Goal: Task Accomplishment & Management: Complete application form

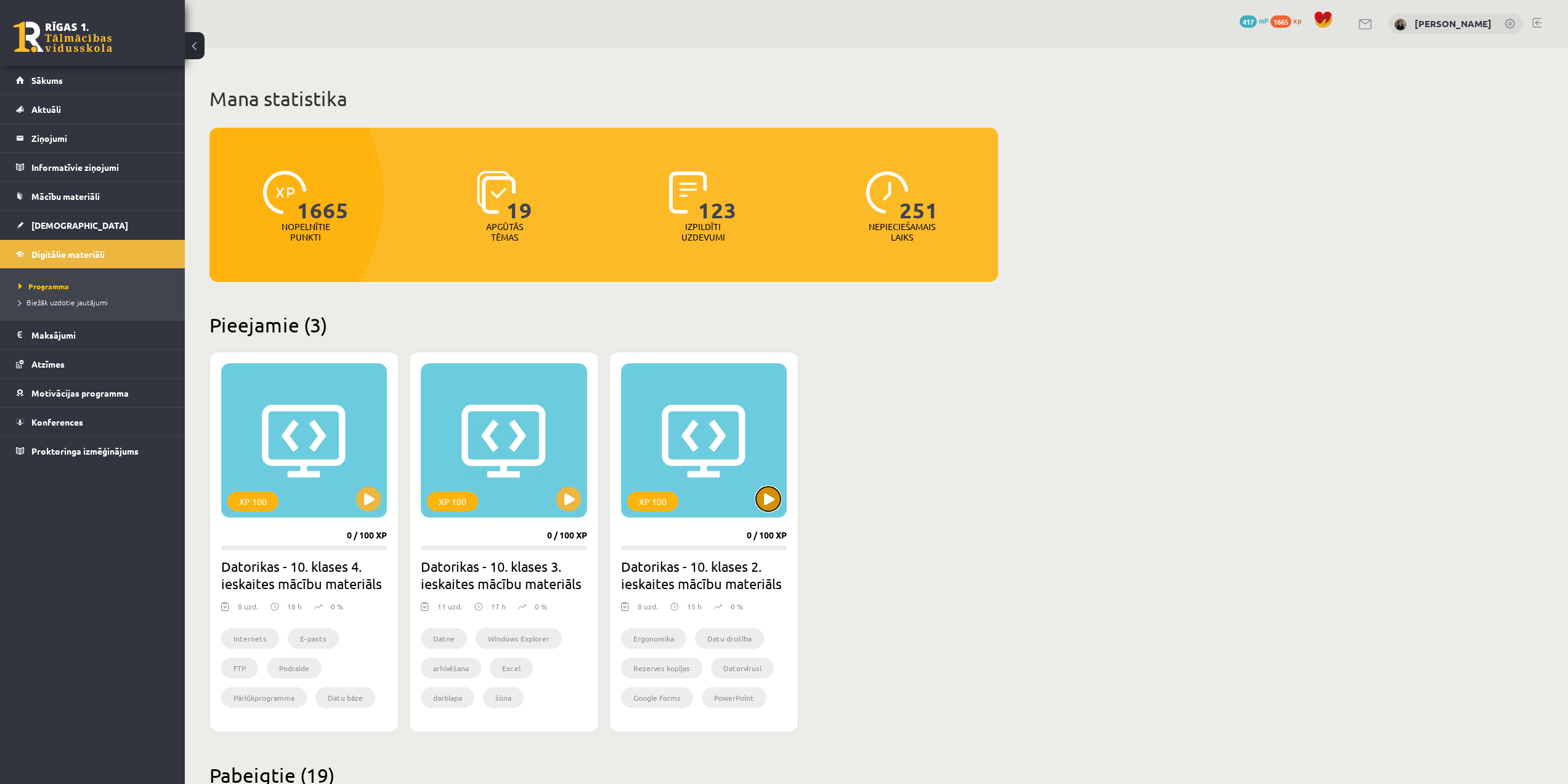
click at [770, 504] on button at bounding box center [768, 499] width 24 height 24
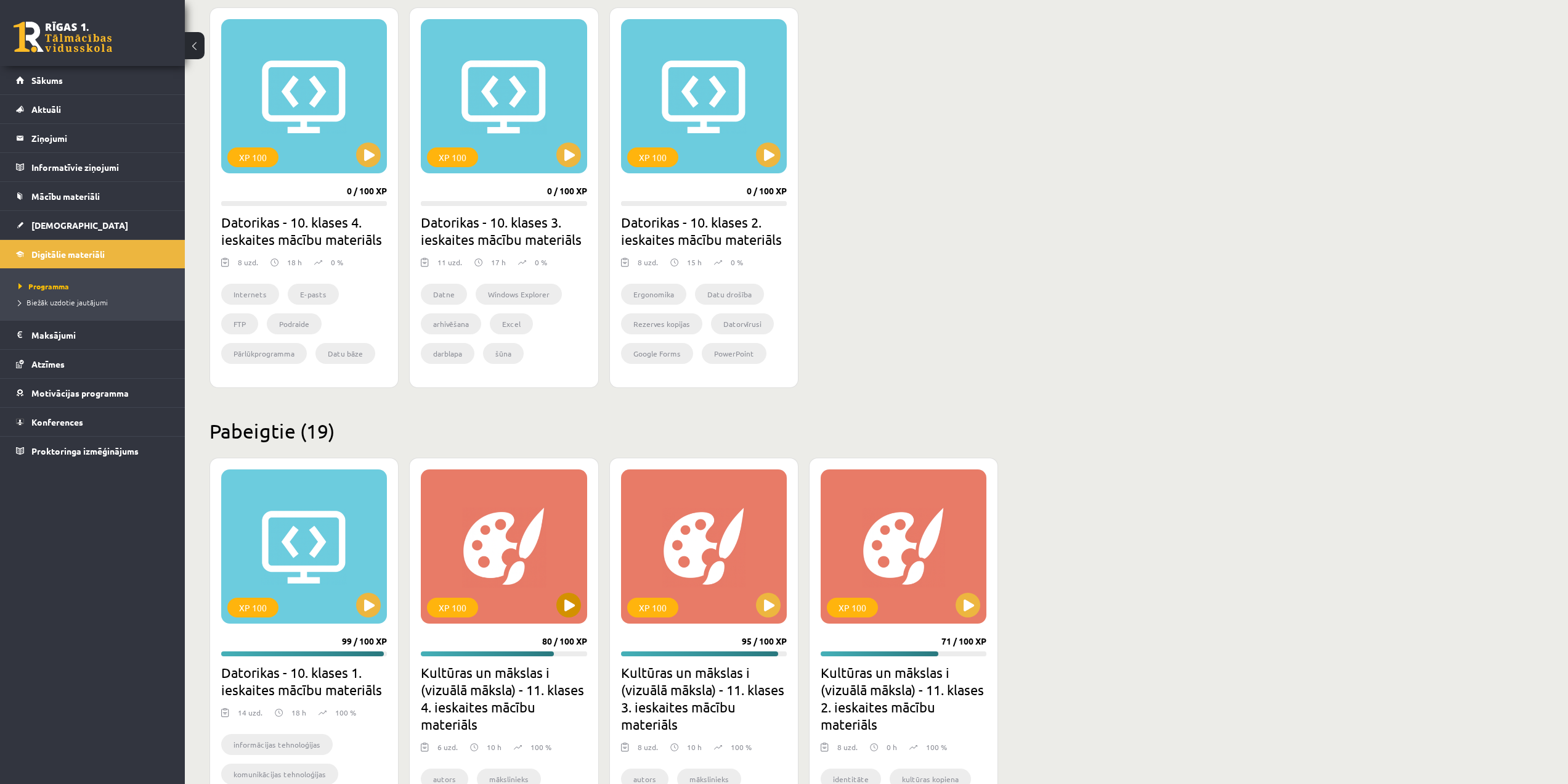
scroll to position [432, 0]
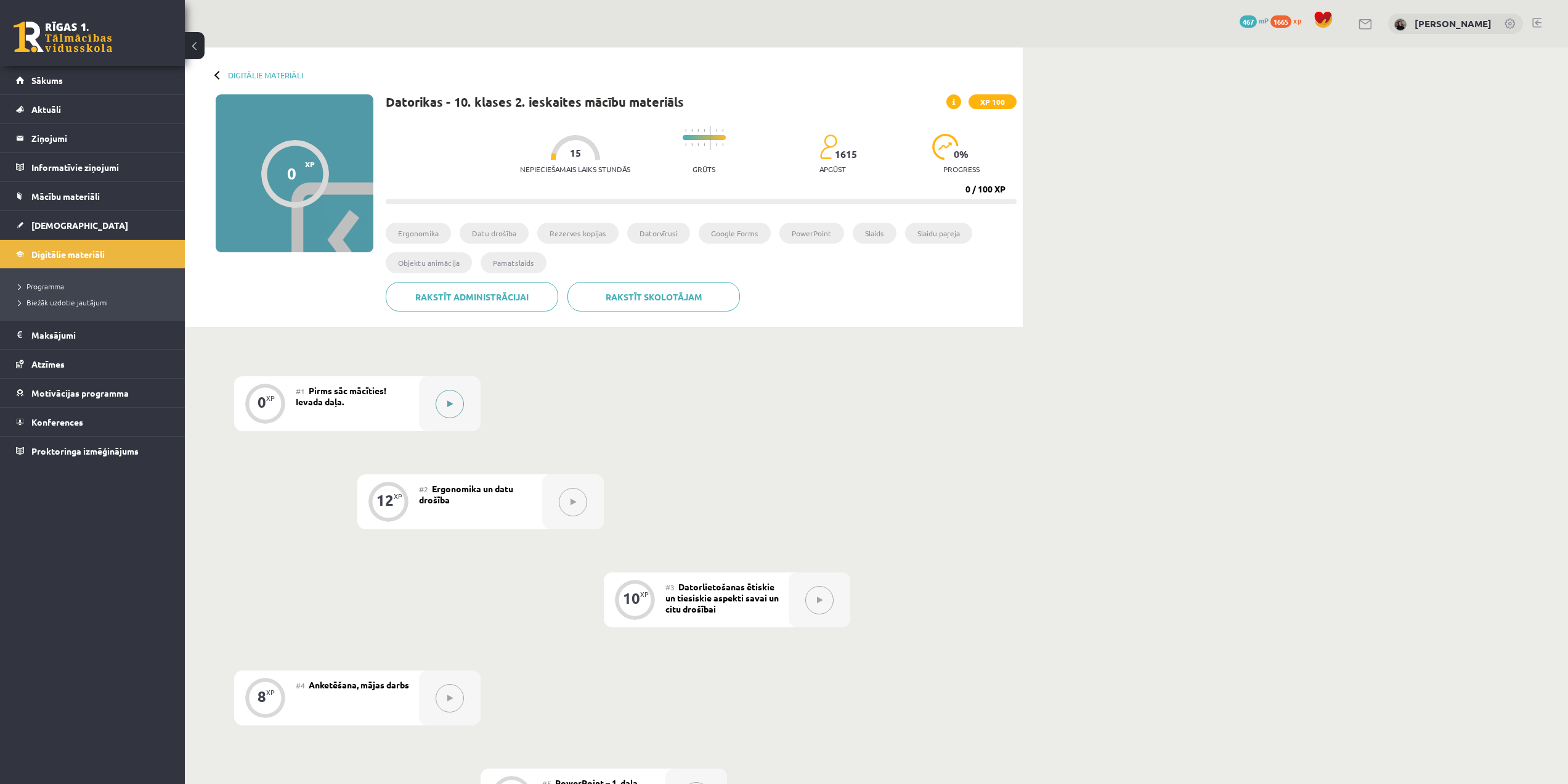
click at [439, 411] on button at bounding box center [450, 403] width 28 height 28
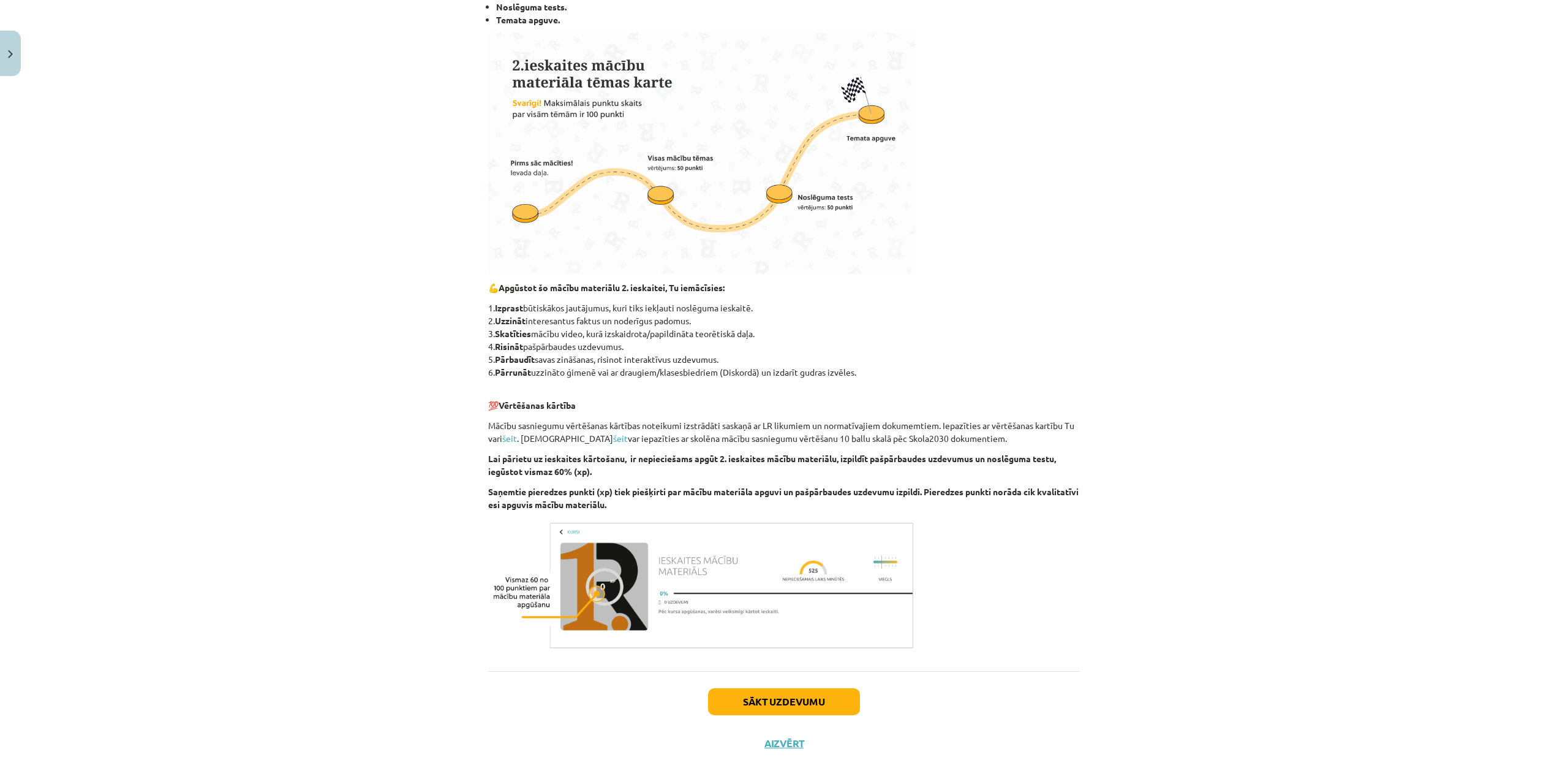
scroll to position [358, 0]
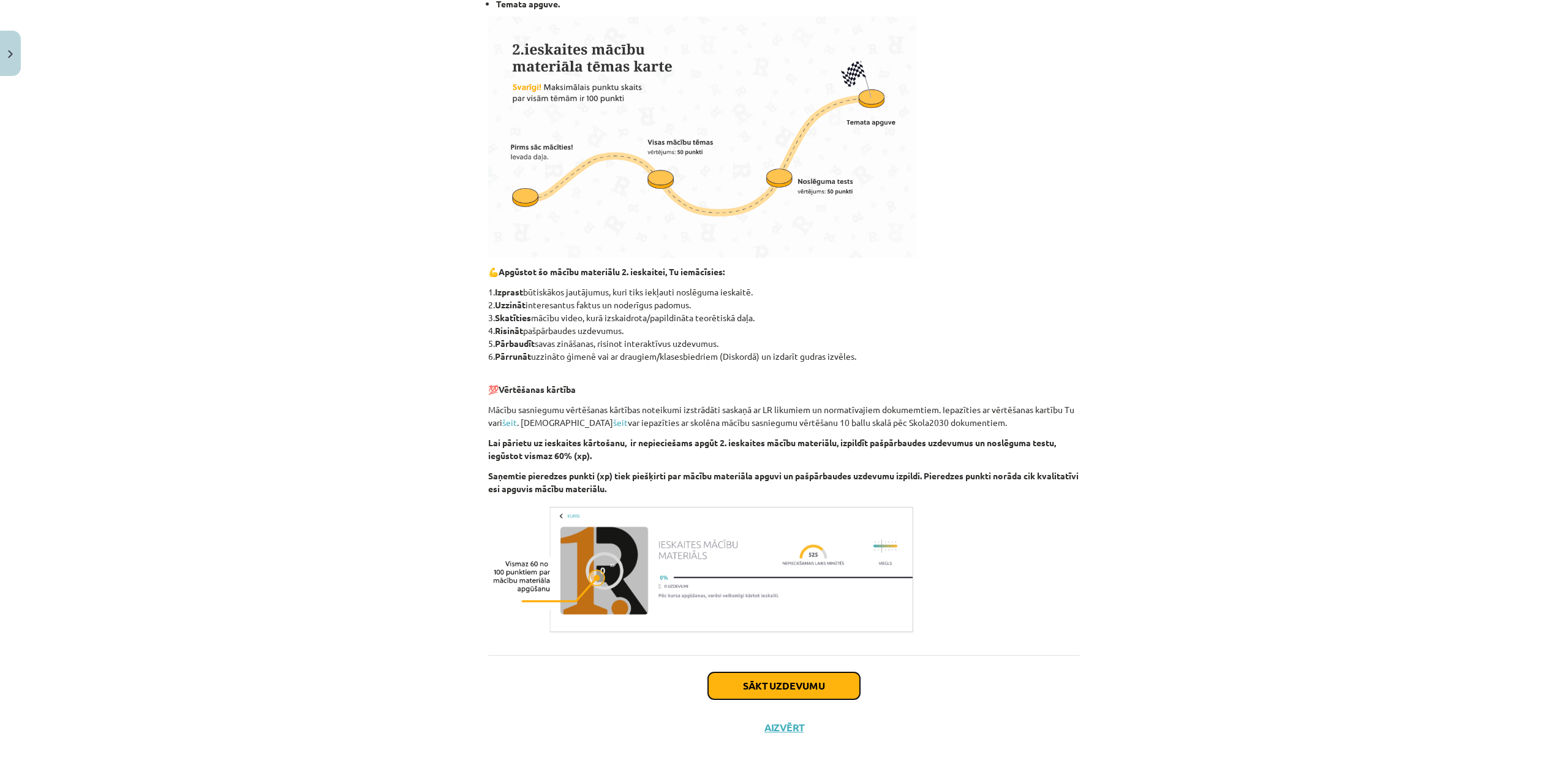
click at [810, 691] on button "Sākt uzdevumu" at bounding box center [784, 686] width 152 height 27
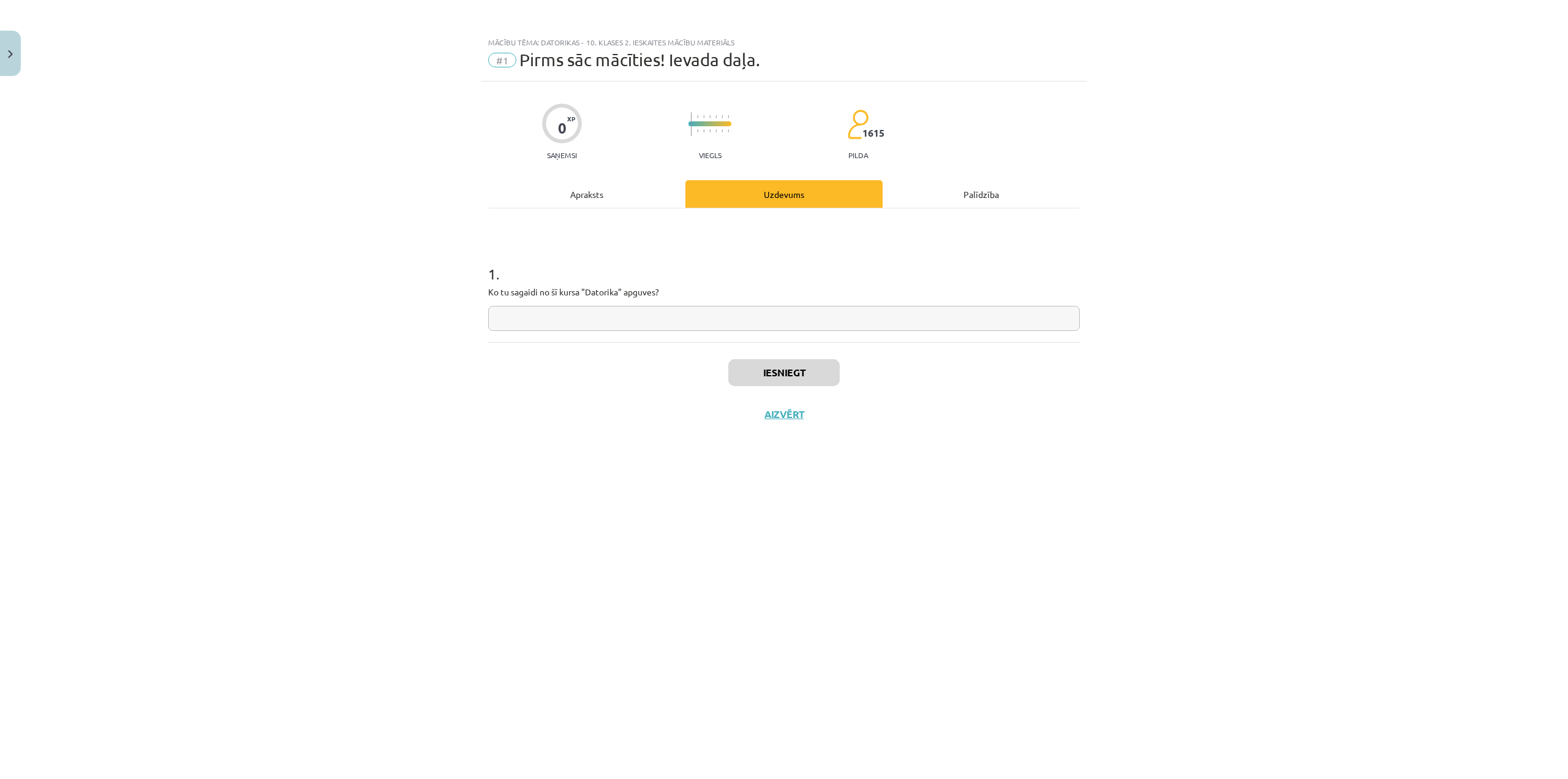
scroll to position [0, 0]
click at [652, 325] on input "text" at bounding box center [784, 319] width 591 height 25
type input "**********"
click at [806, 367] on button "Iesniegt" at bounding box center [784, 372] width 111 height 27
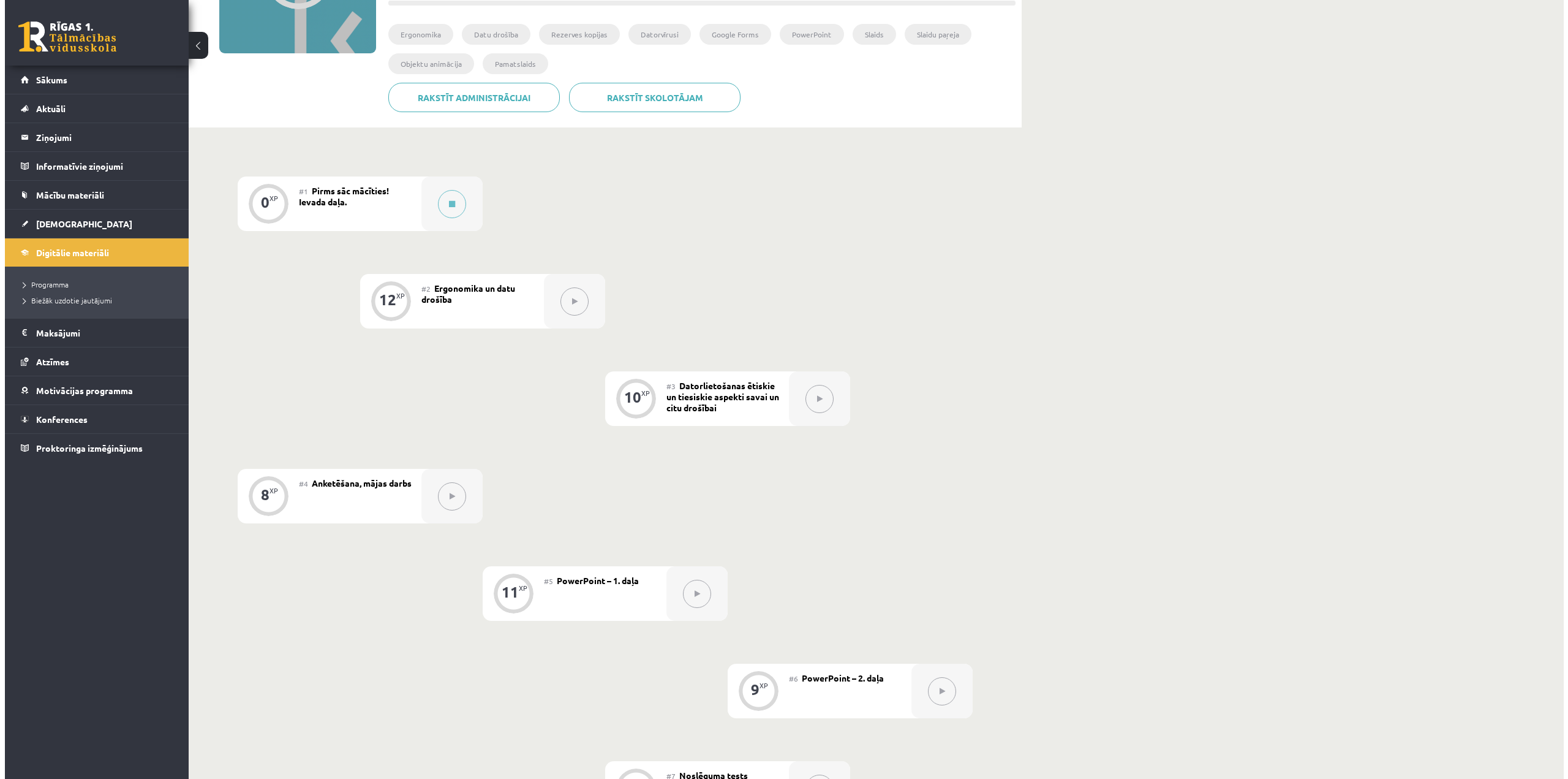
scroll to position [184, 0]
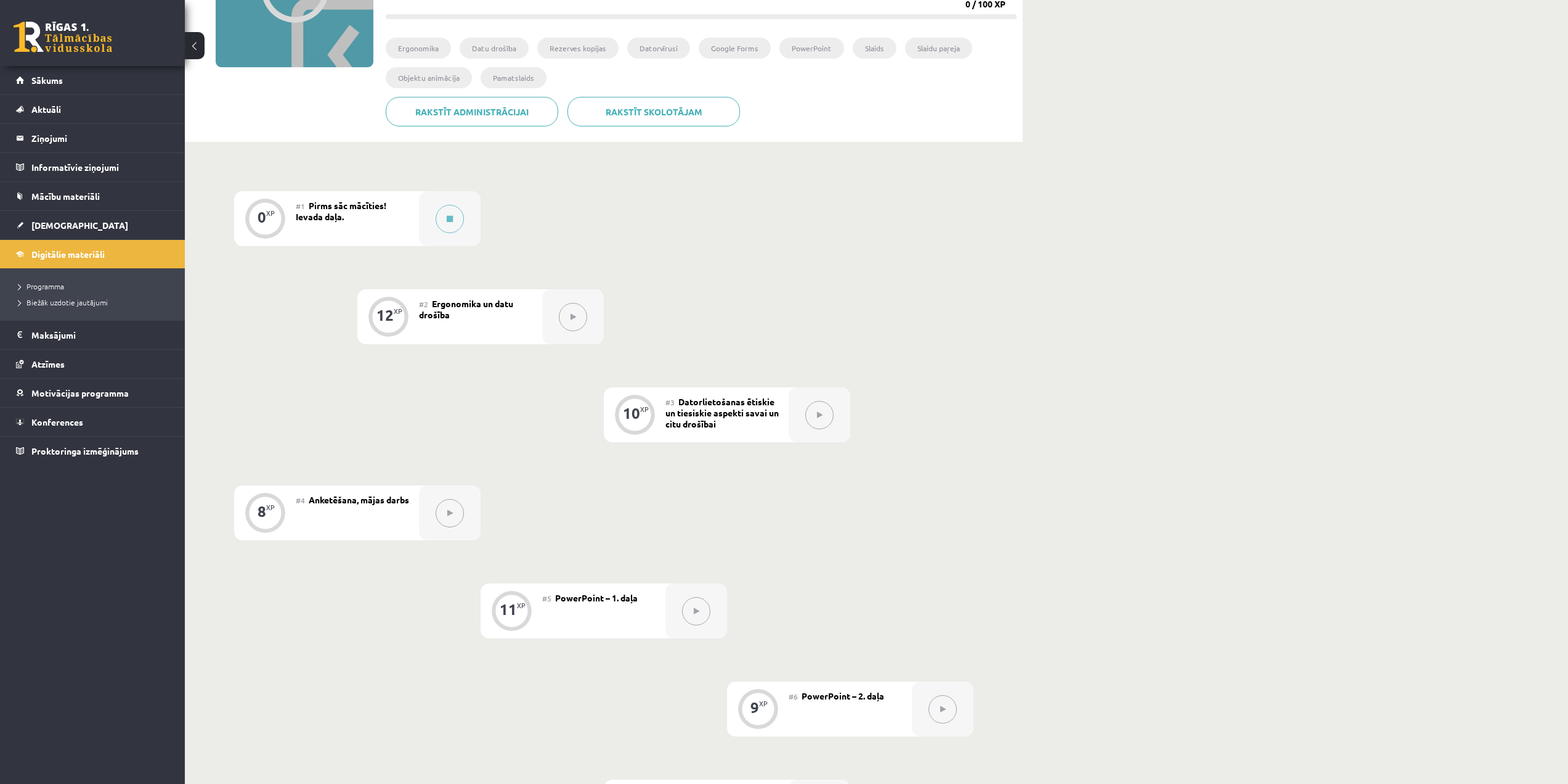
click at [407, 221] on div "#1 Pirms sāc mācīties! Ievada daļa." at bounding box center [357, 219] width 124 height 55
click at [456, 222] on button at bounding box center [450, 219] width 28 height 28
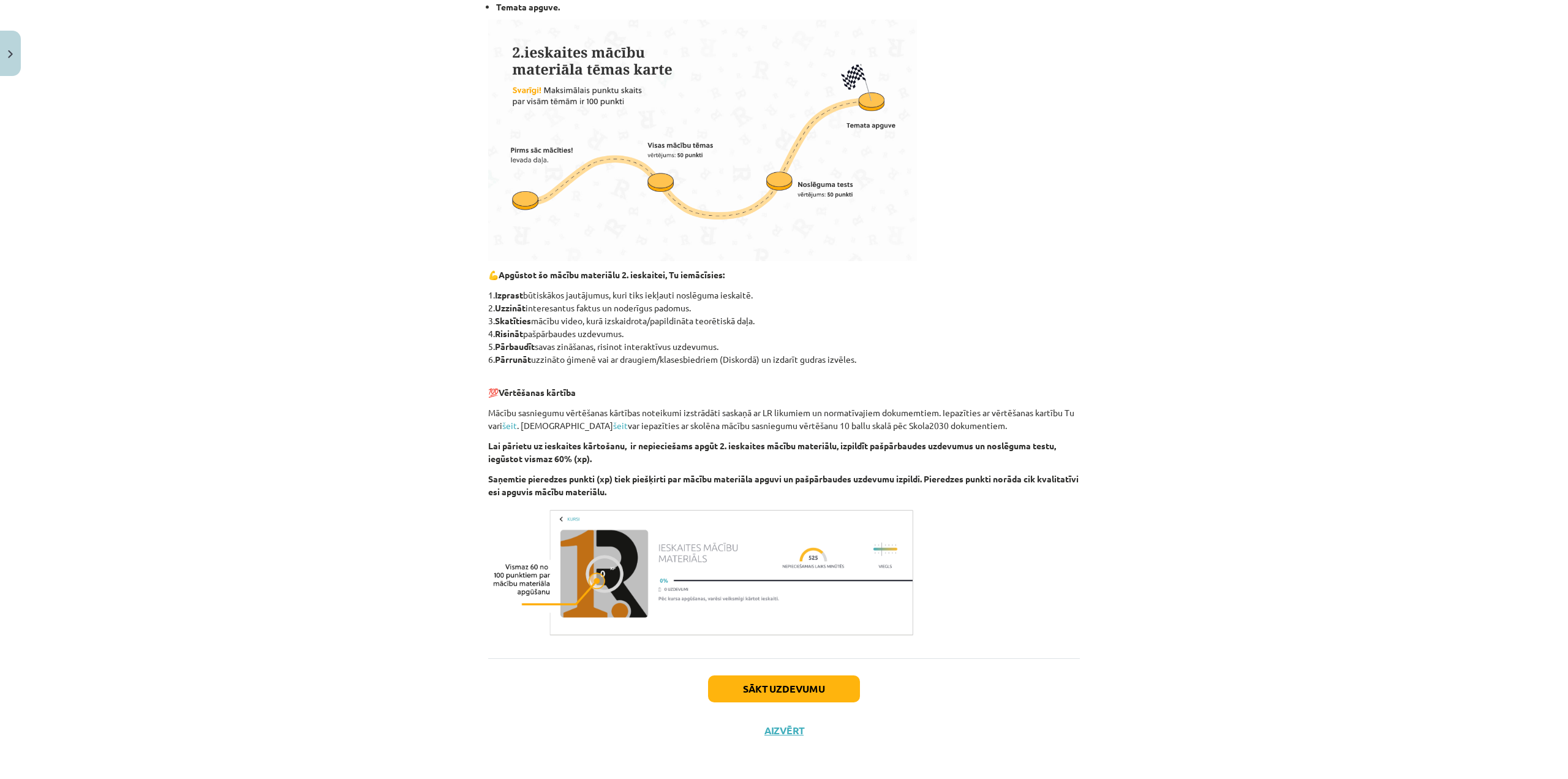
scroll to position [358, 0]
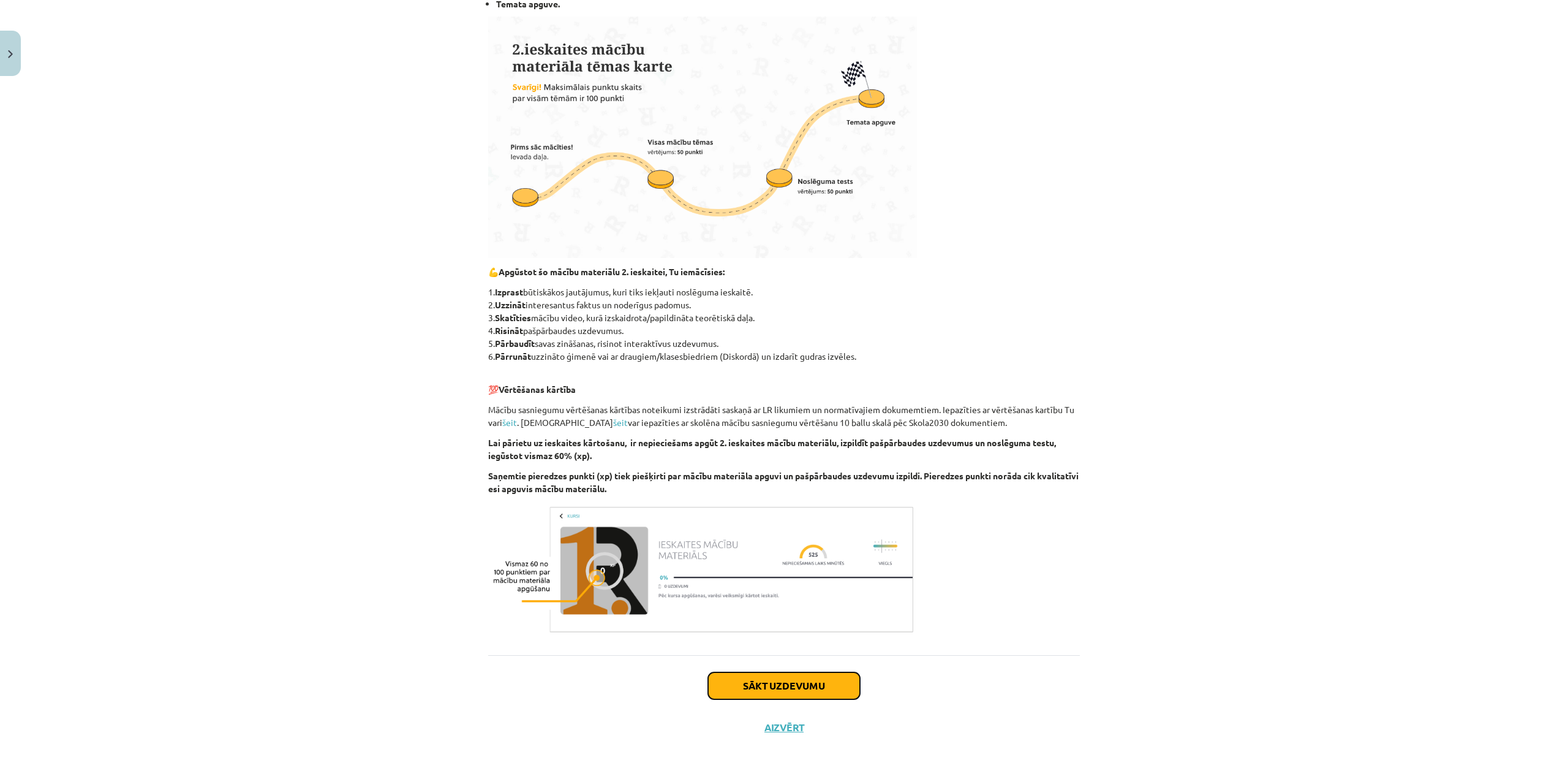
click at [769, 680] on button "Sākt uzdevumu" at bounding box center [784, 686] width 152 height 27
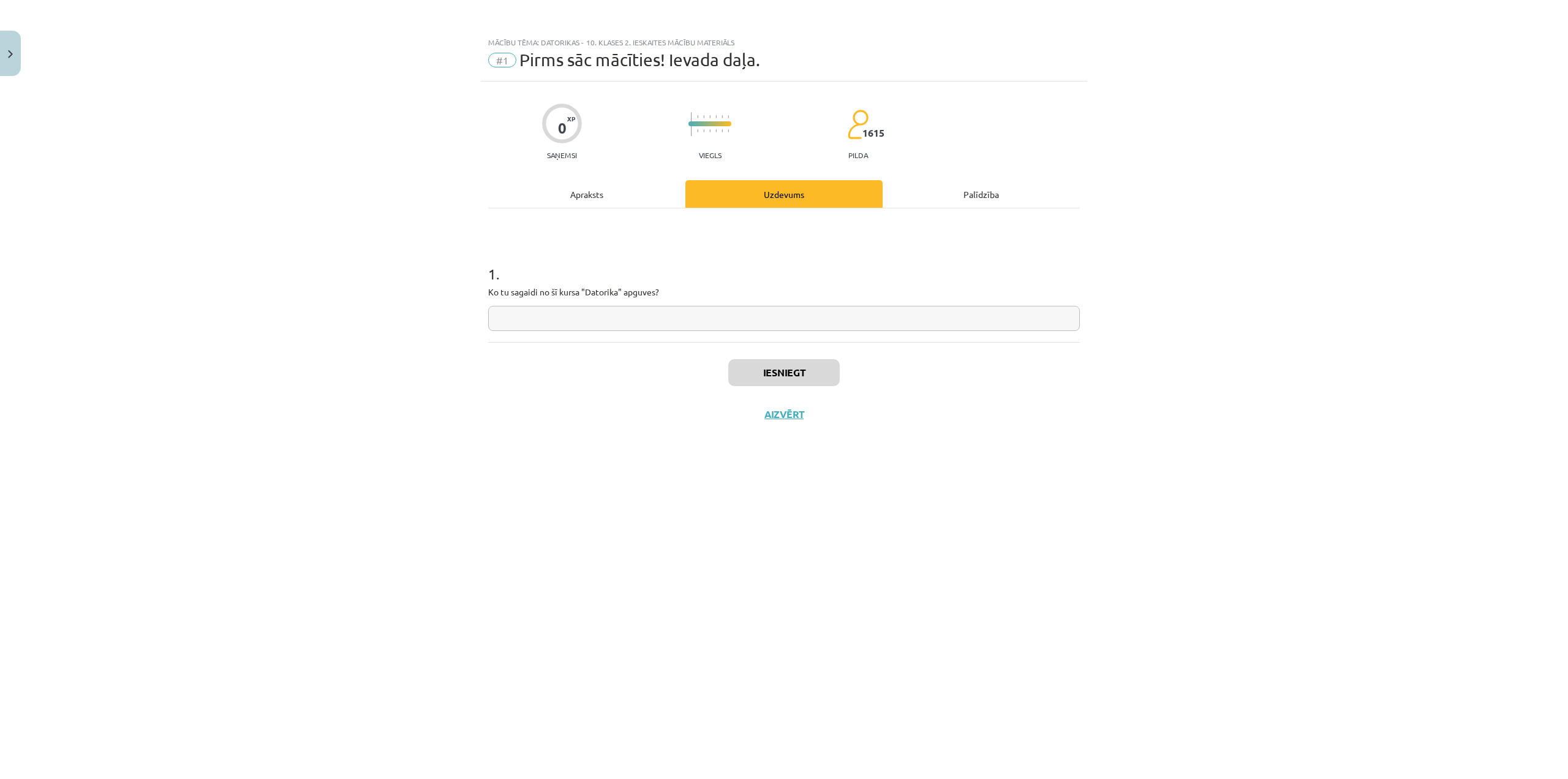
scroll to position [0, 0]
click at [780, 413] on button "Aizvērt" at bounding box center [784, 415] width 47 height 13
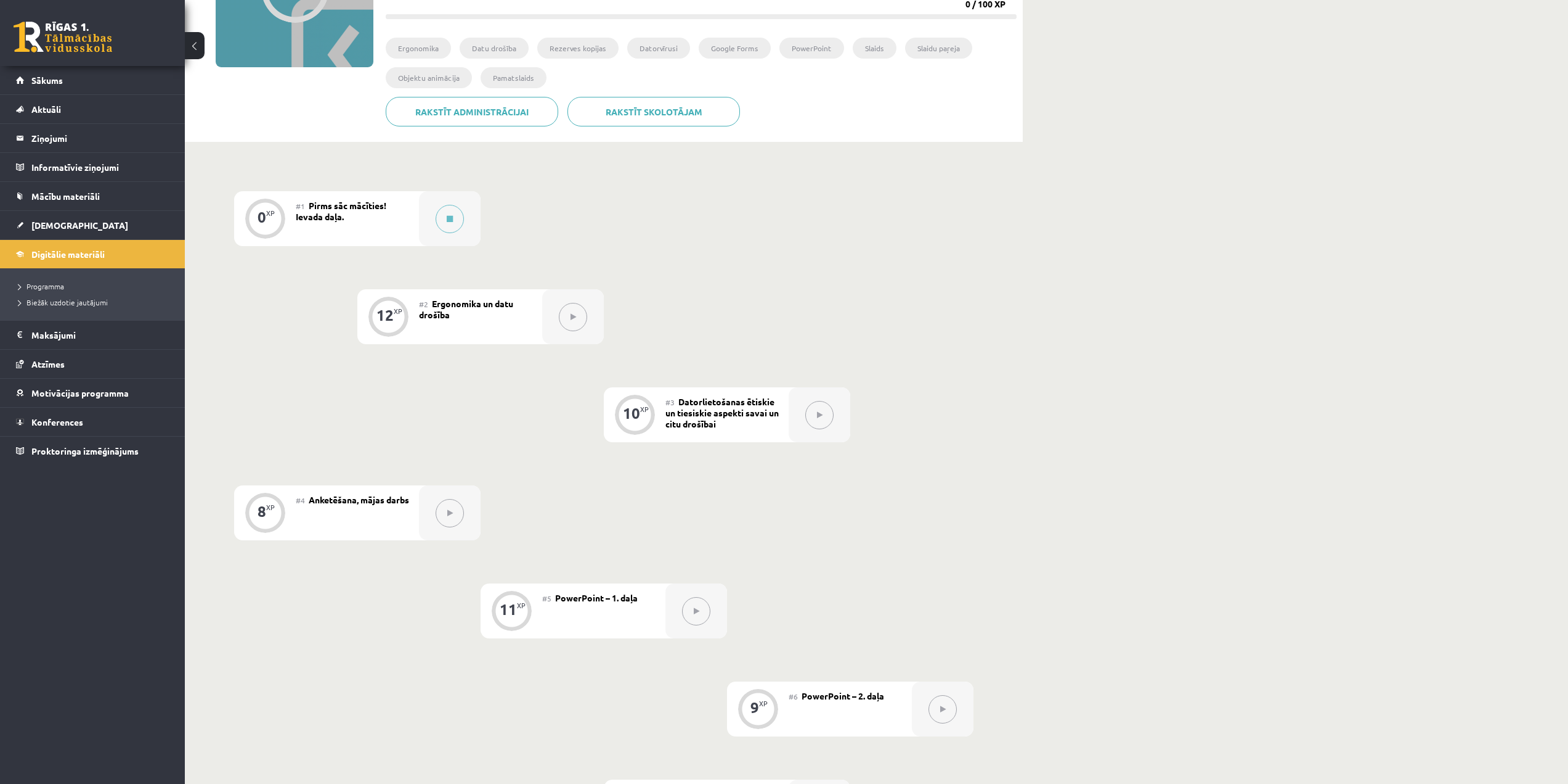
click at [569, 322] on button at bounding box center [572, 316] width 28 height 28
click at [407, 219] on div "#1 Pirms sāc mācīties! Ievada daļa." at bounding box center [357, 219] width 124 height 55
click at [459, 222] on button at bounding box center [450, 219] width 28 height 28
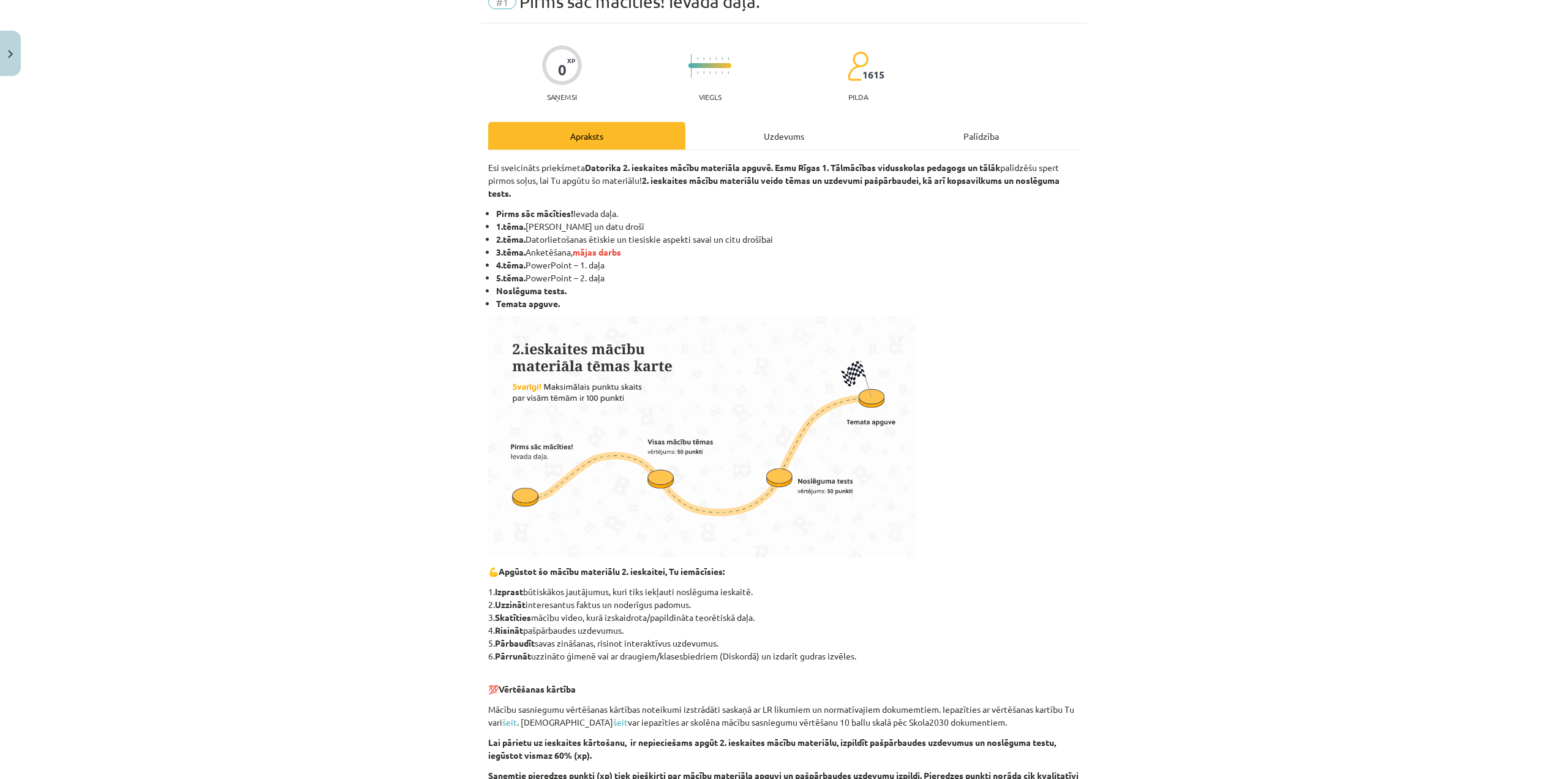
scroll to position [61, 0]
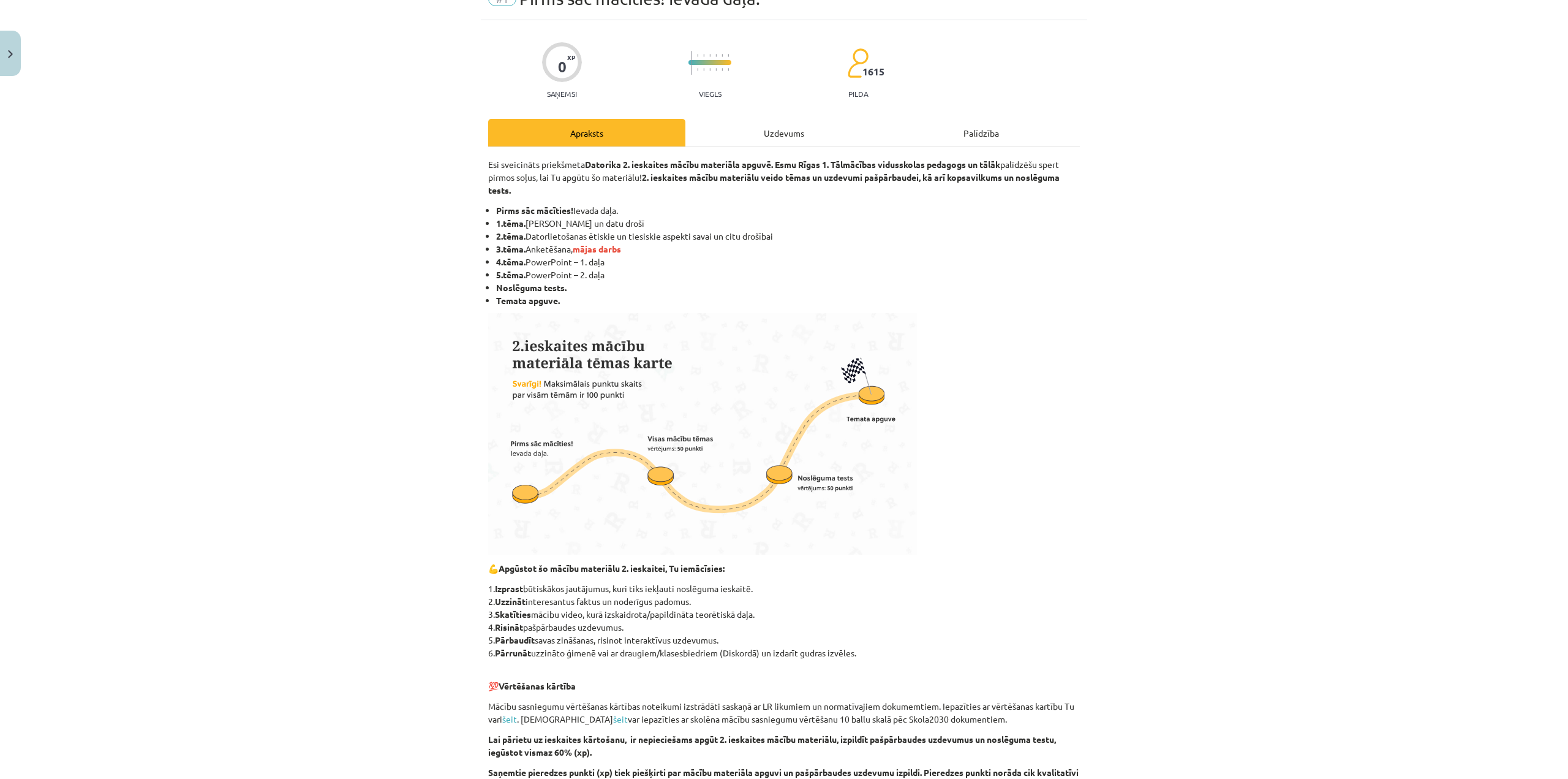
click at [739, 143] on div "Uzdevums" at bounding box center [784, 132] width 197 height 28
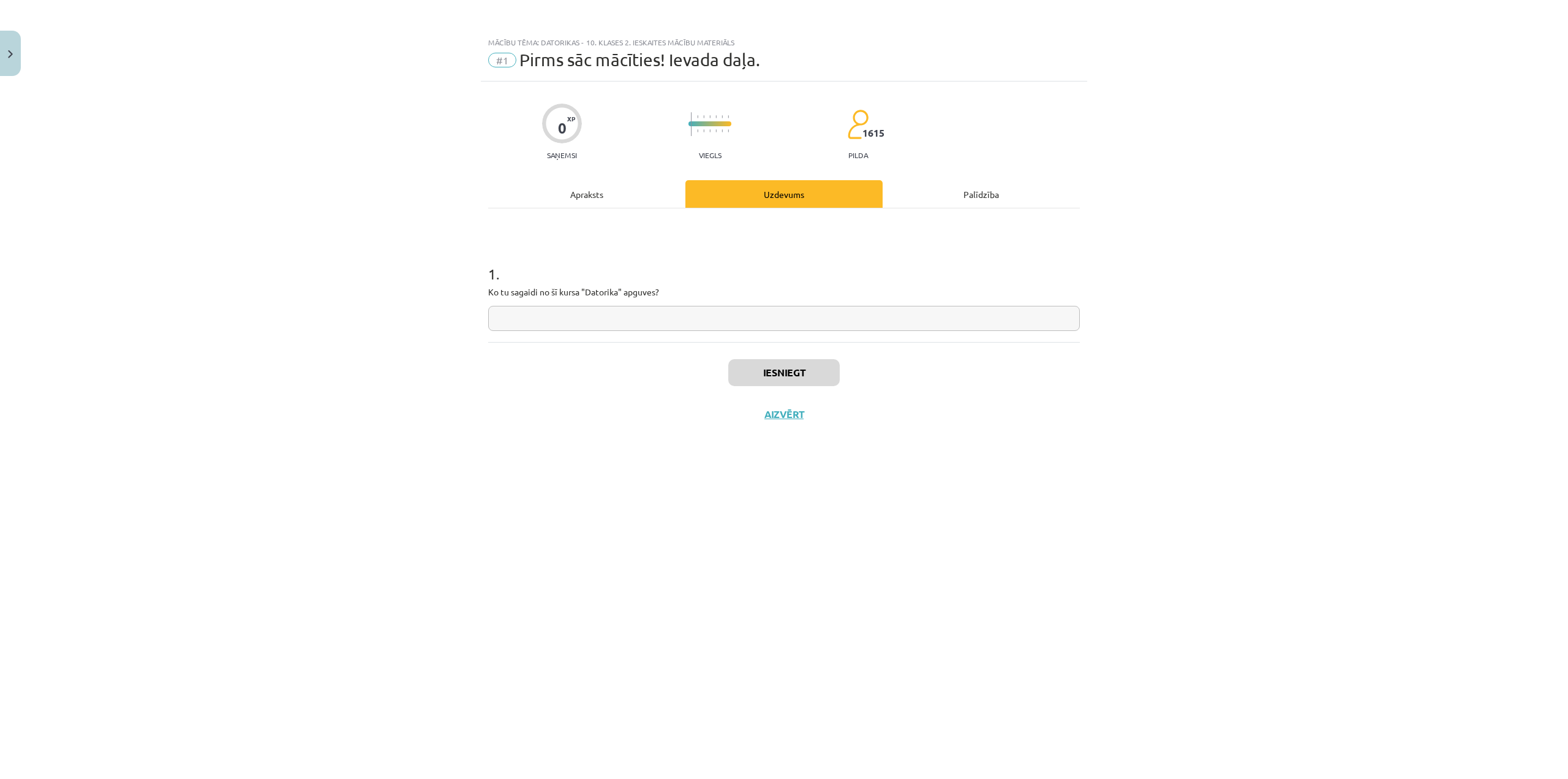
scroll to position [0, 0]
click at [628, 328] on input "text" at bounding box center [784, 319] width 591 height 25
type input "**********"
click at [804, 368] on button "Iesniegt" at bounding box center [784, 372] width 111 height 27
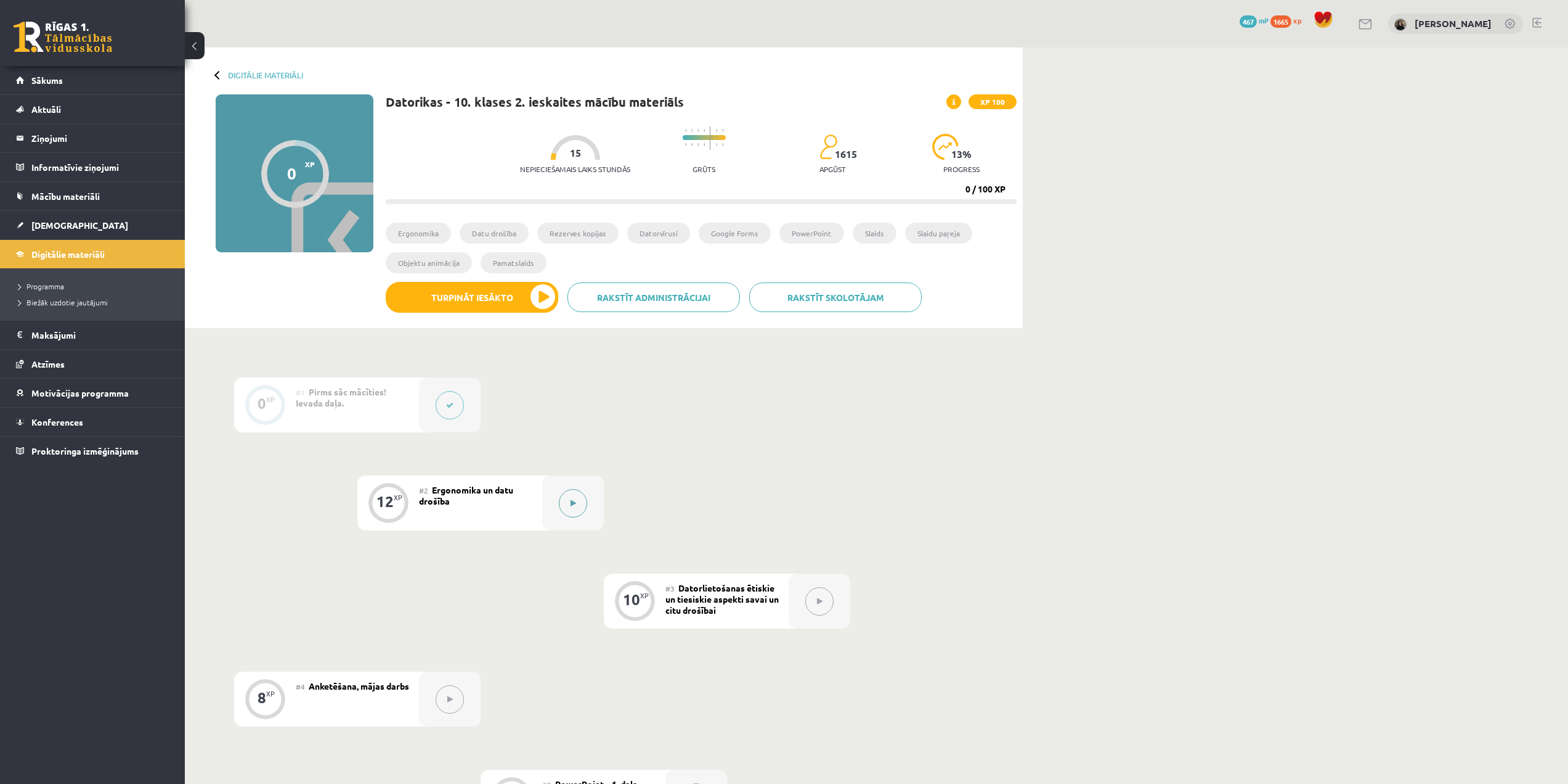
click at [578, 510] on button at bounding box center [572, 502] width 28 height 28
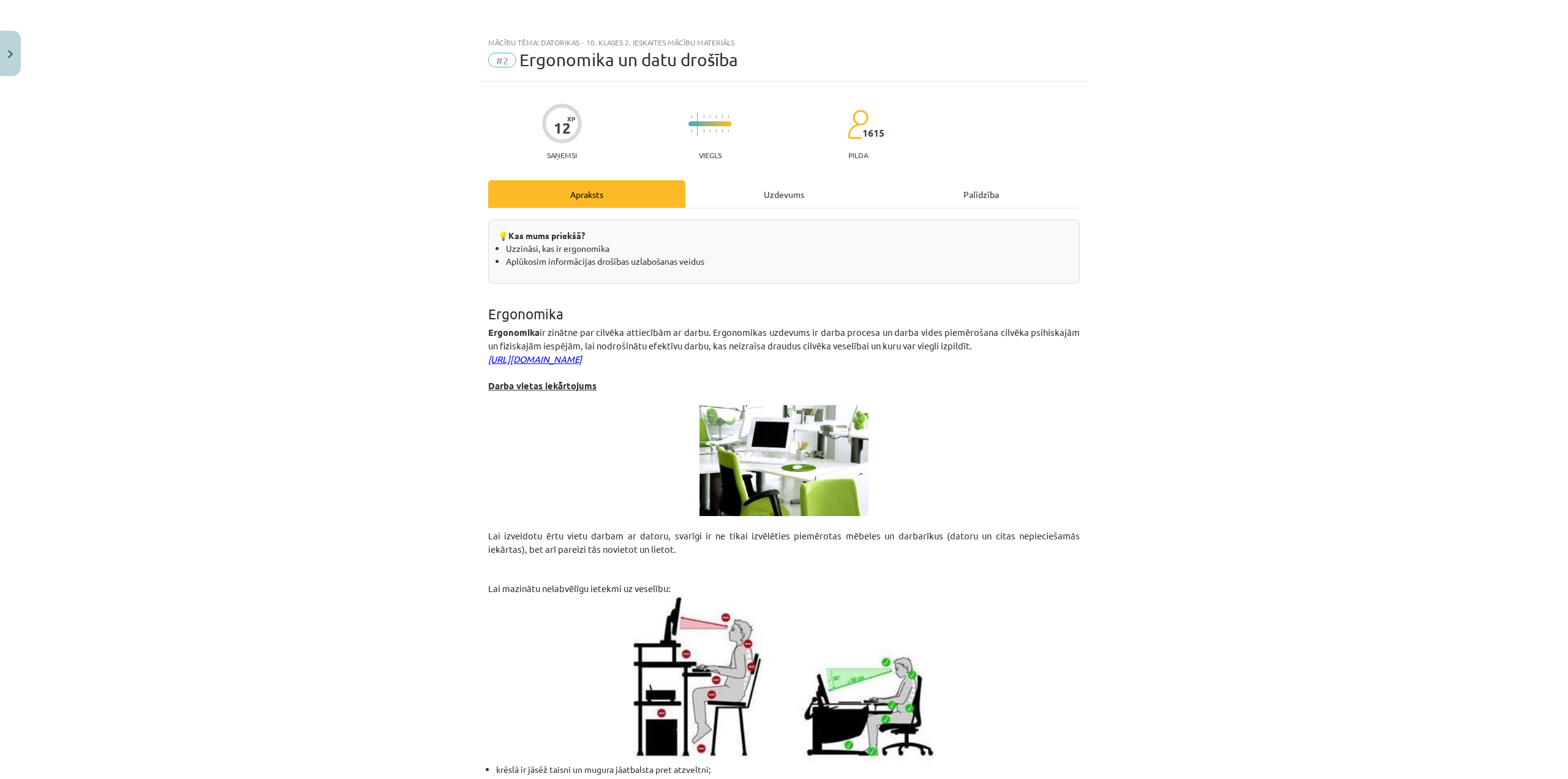
click at [582, 357] on icon "[URL][DOMAIN_NAME]" at bounding box center [535, 358] width 93 height 12
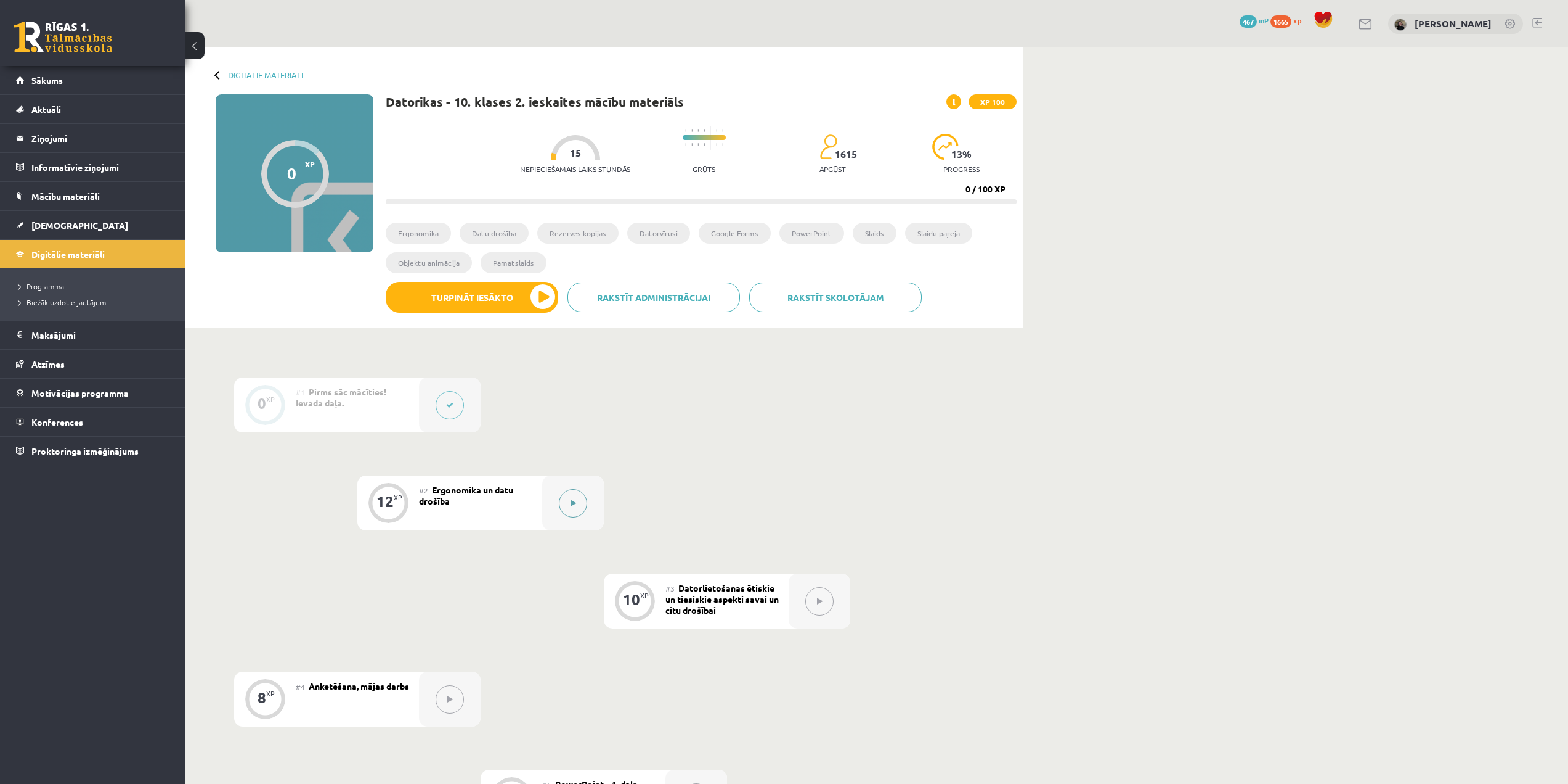
click at [581, 506] on button at bounding box center [572, 502] width 28 height 28
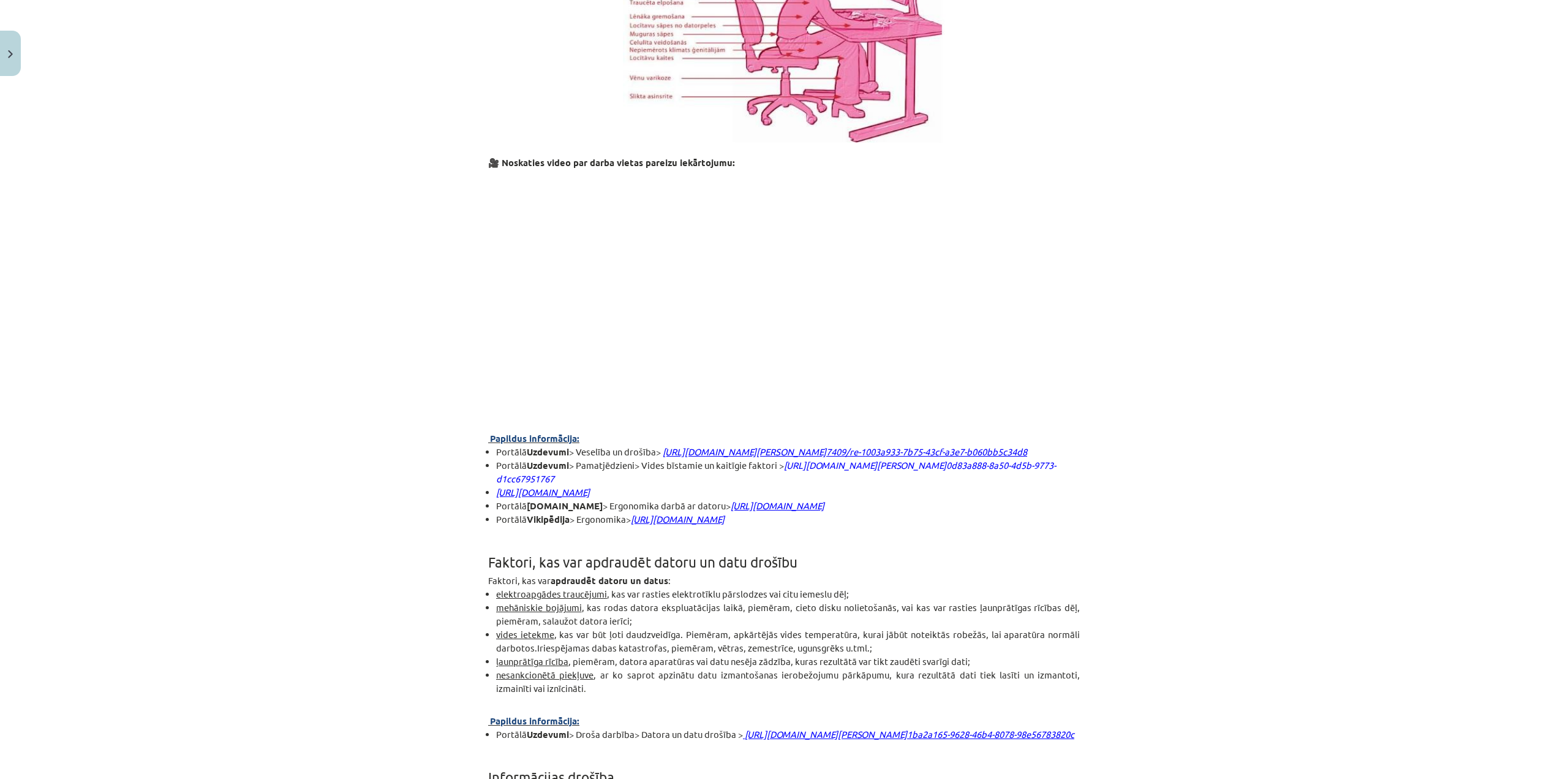
scroll to position [1041, 0]
click at [731, 511] on span "http://www.acim.lv/2010/06/ergonomika_darba_ar_datoru/" at bounding box center [777, 504] width 93 height 12
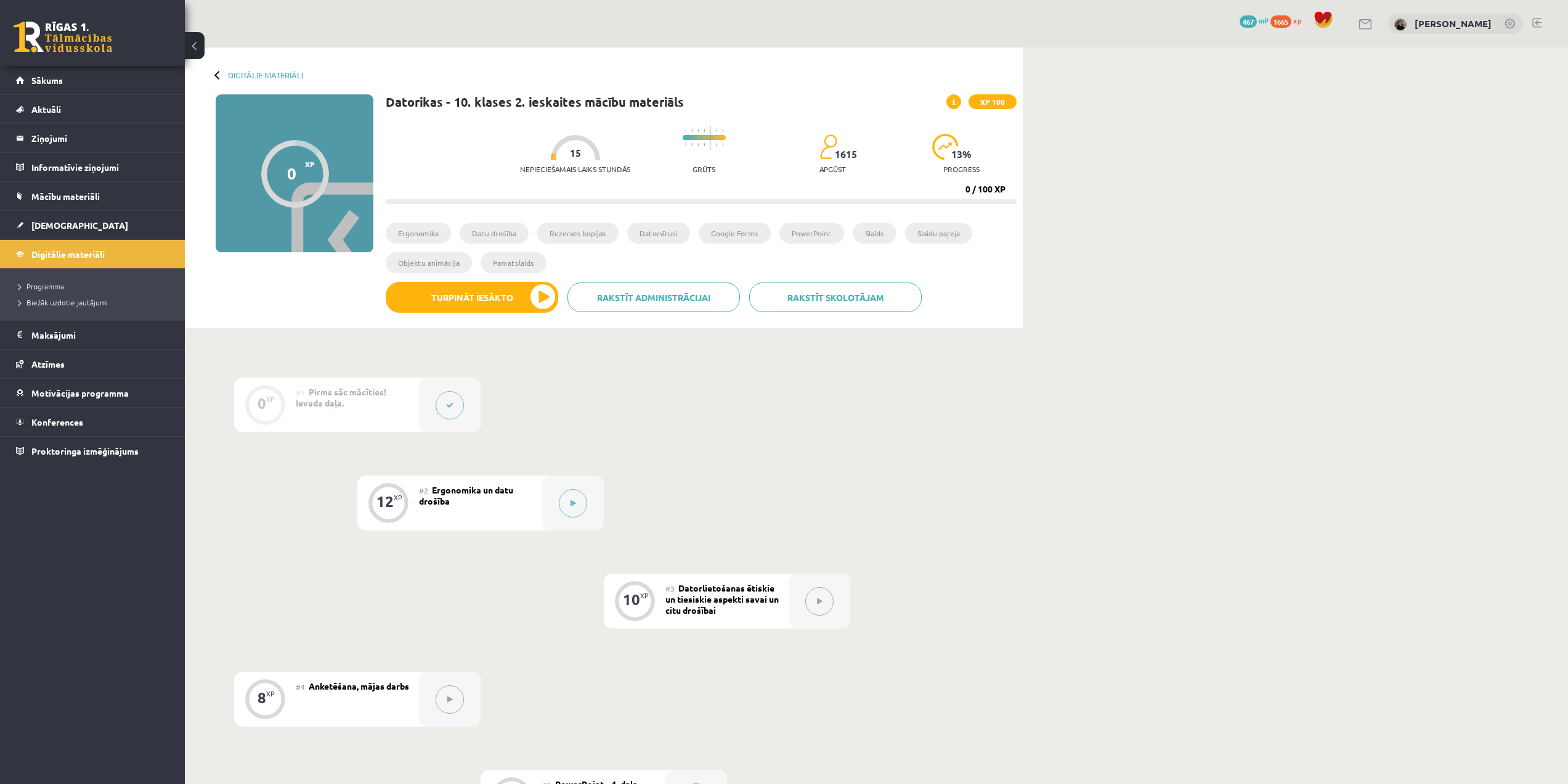
click at [521, 500] on div "#2 Ergonomika un datu drošība" at bounding box center [480, 502] width 124 height 55
click at [583, 500] on button at bounding box center [572, 502] width 28 height 28
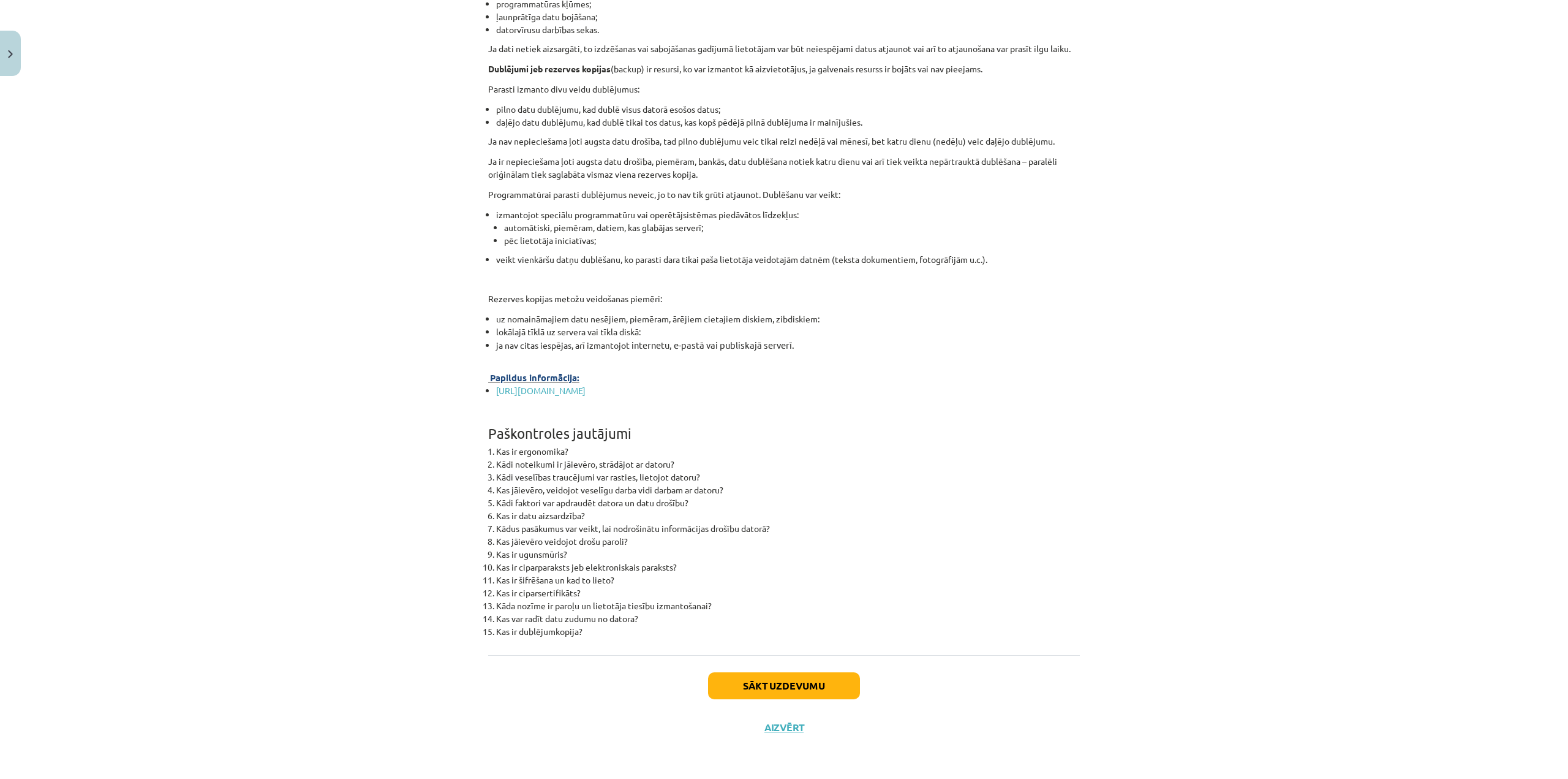
scroll to position [3563, 0]
click at [779, 683] on button "Sākt uzdevumu" at bounding box center [784, 686] width 152 height 27
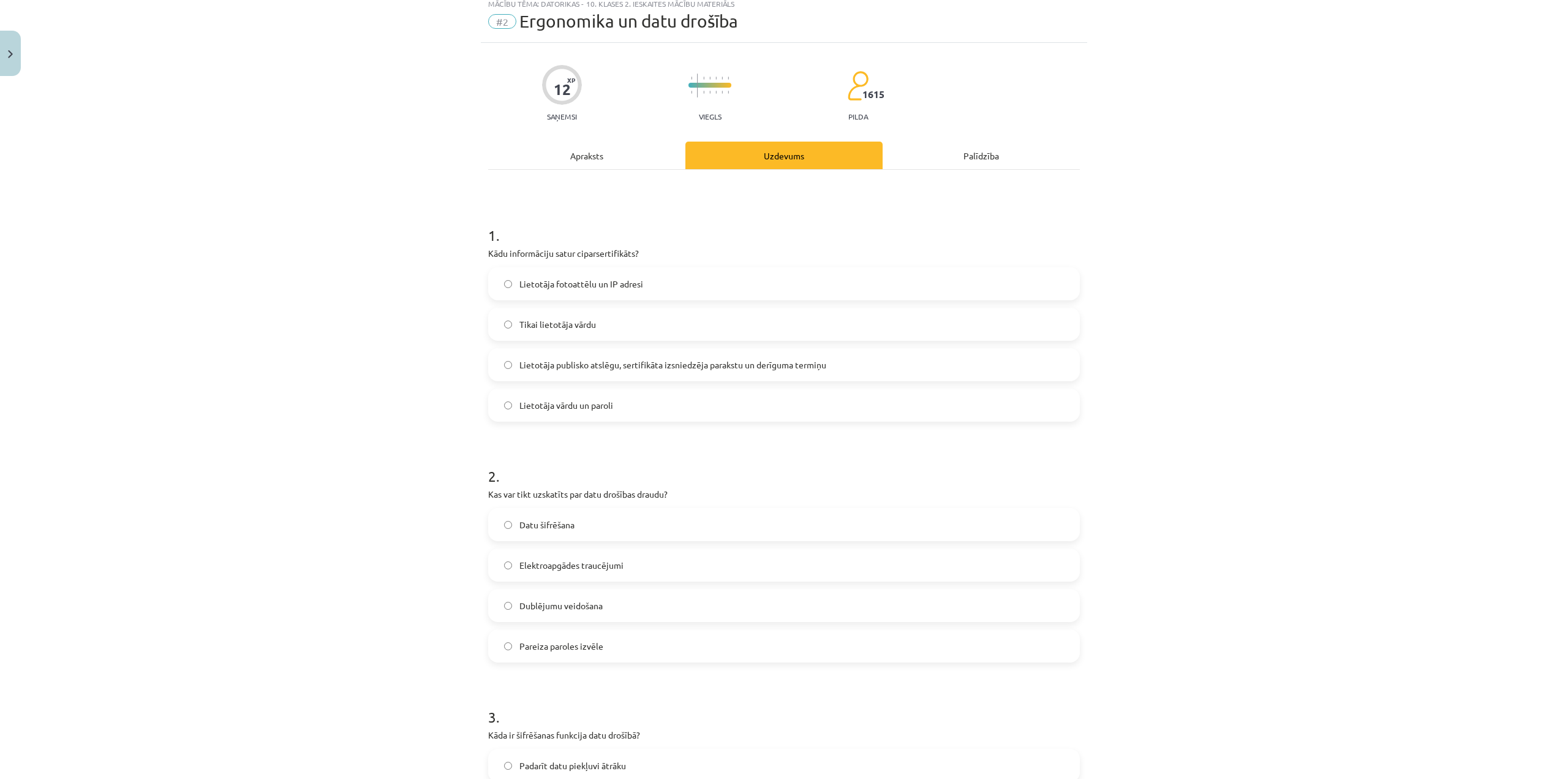
scroll to position [31, 0]
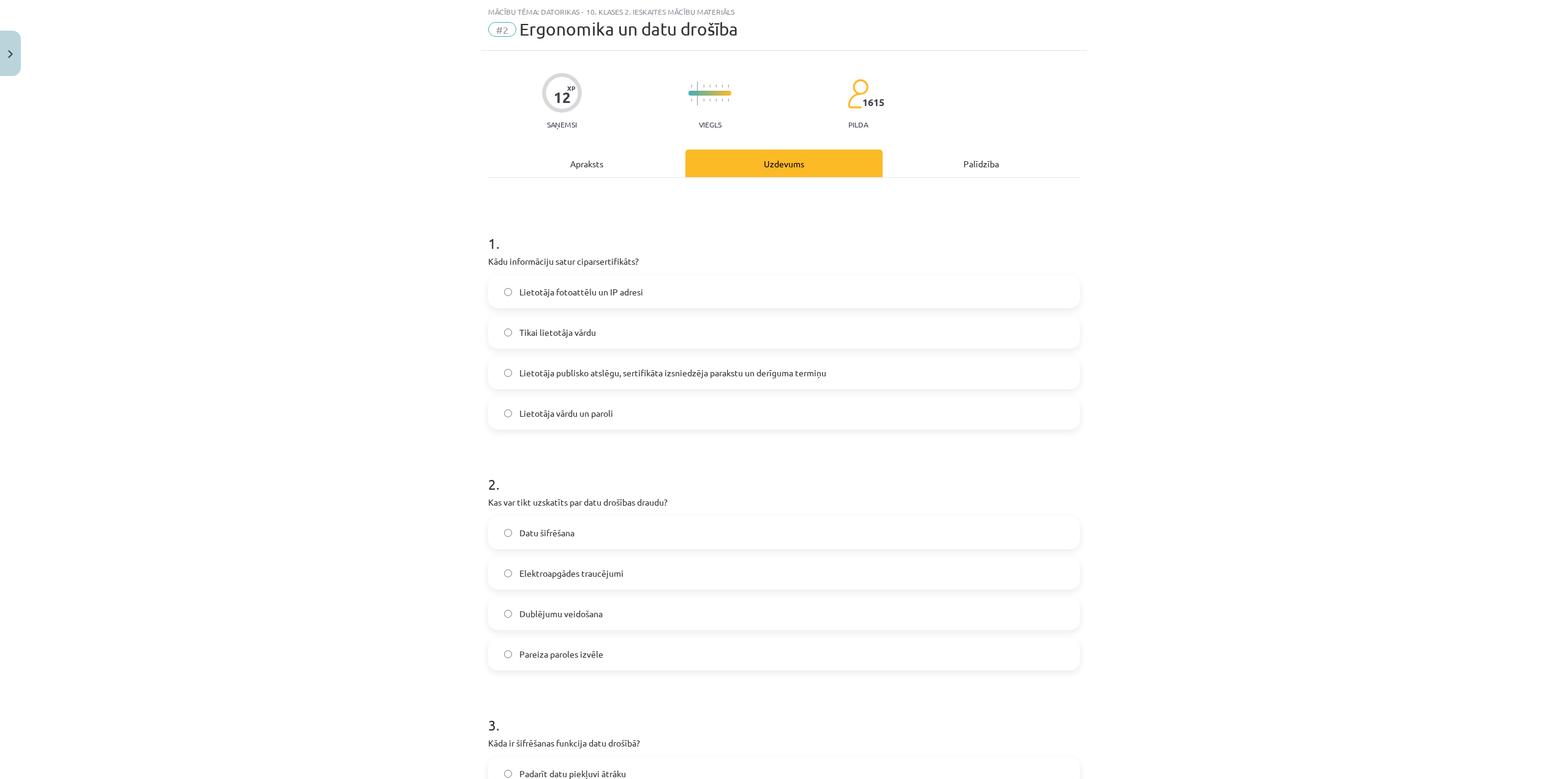
click at [696, 379] on span "Lietotāja publisko atslēgu, sertifikāta izsniedzēja parakstu un derīguma termiņu" at bounding box center [673, 372] width 307 height 13
drag, startPoint x: 600, startPoint y: 612, endPoint x: 591, endPoint y: 600, distance: 15.0
click at [600, 611] on label "Dublējumu veidošana" at bounding box center [784, 613] width 590 height 31
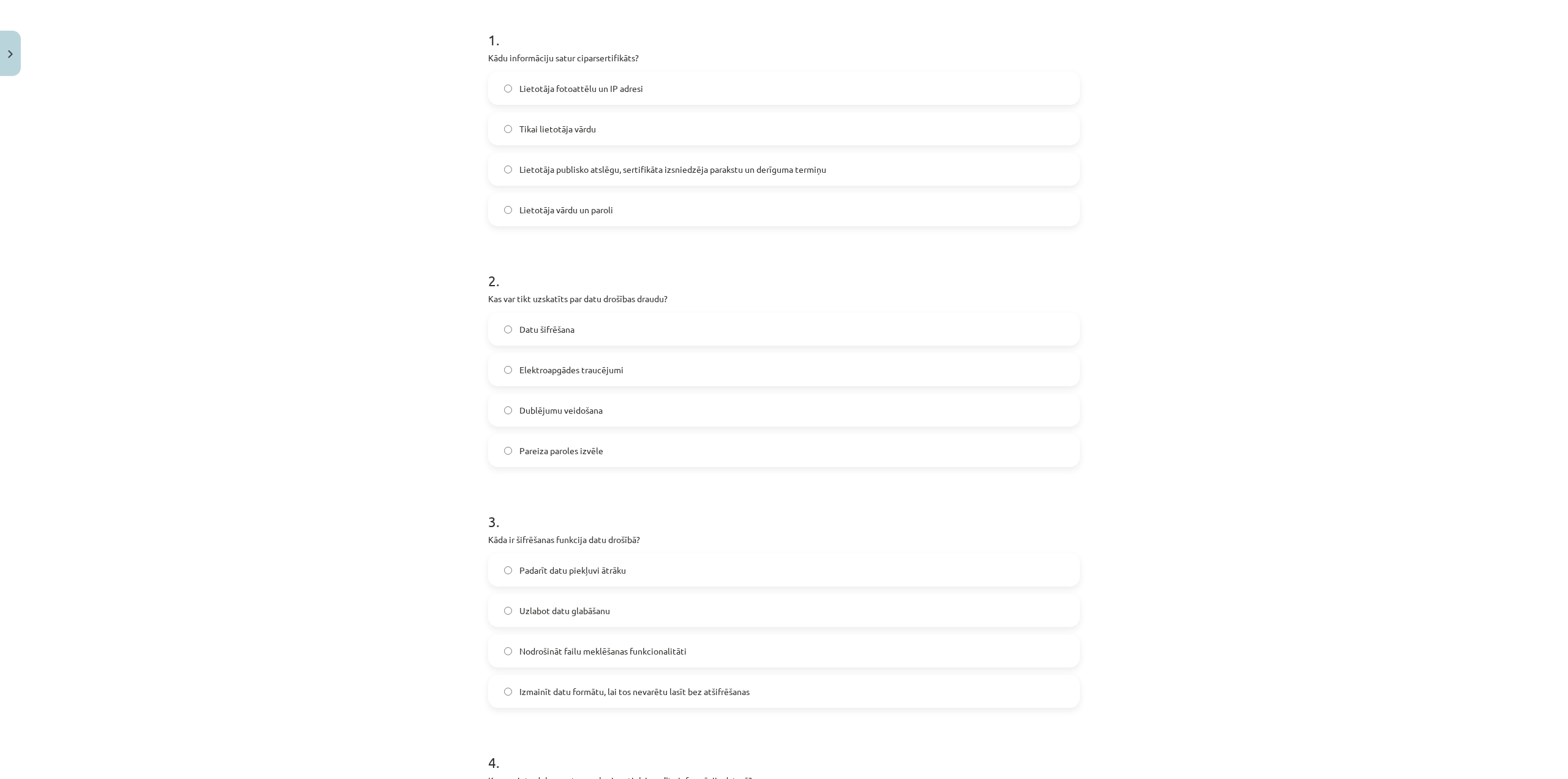
scroll to position [276, 0]
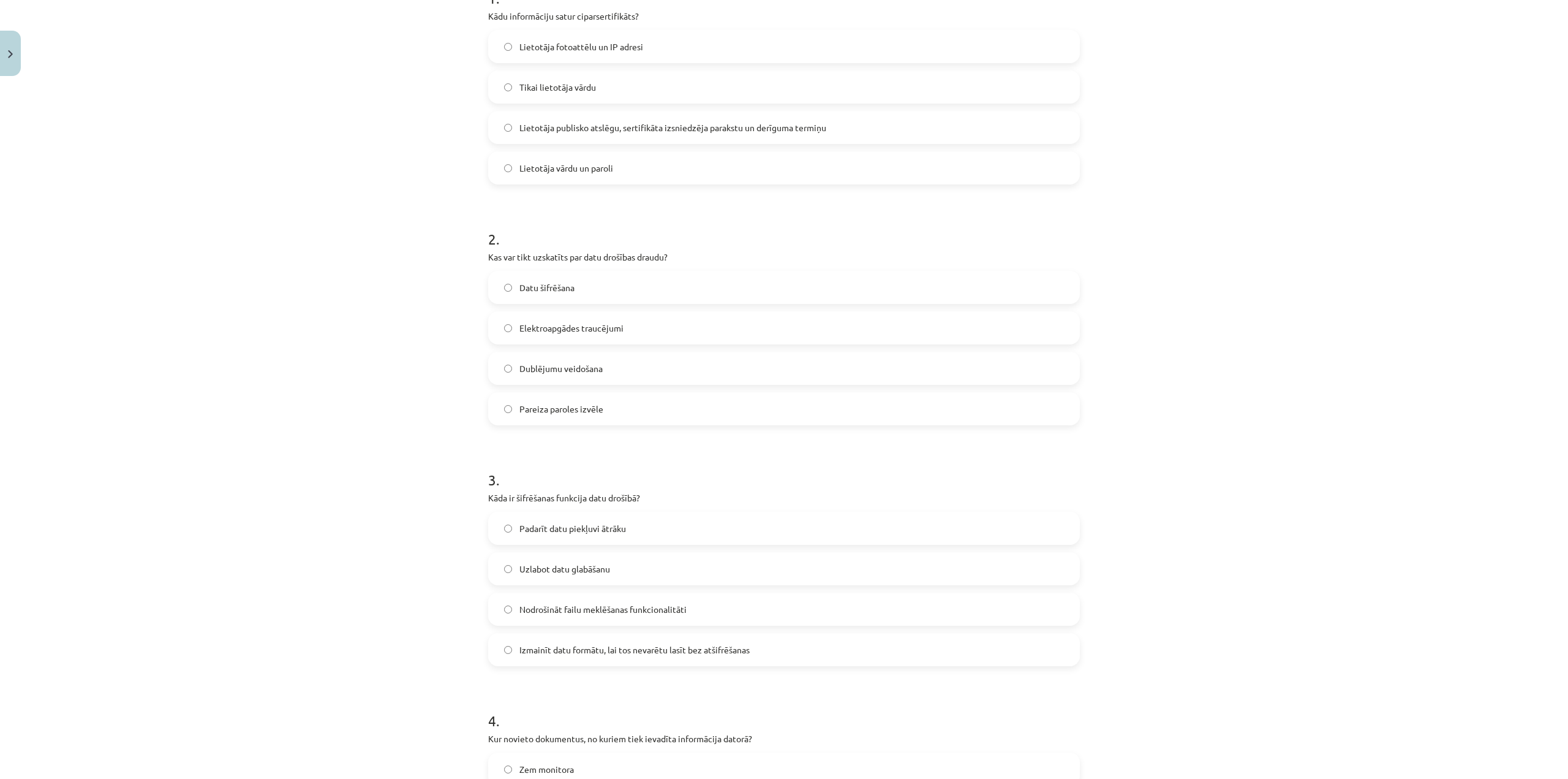
click at [536, 646] on span "Izmainīt datu formātu, lai tos nevarētu lasīt bez atšifrēšanas" at bounding box center [635, 650] width 231 height 13
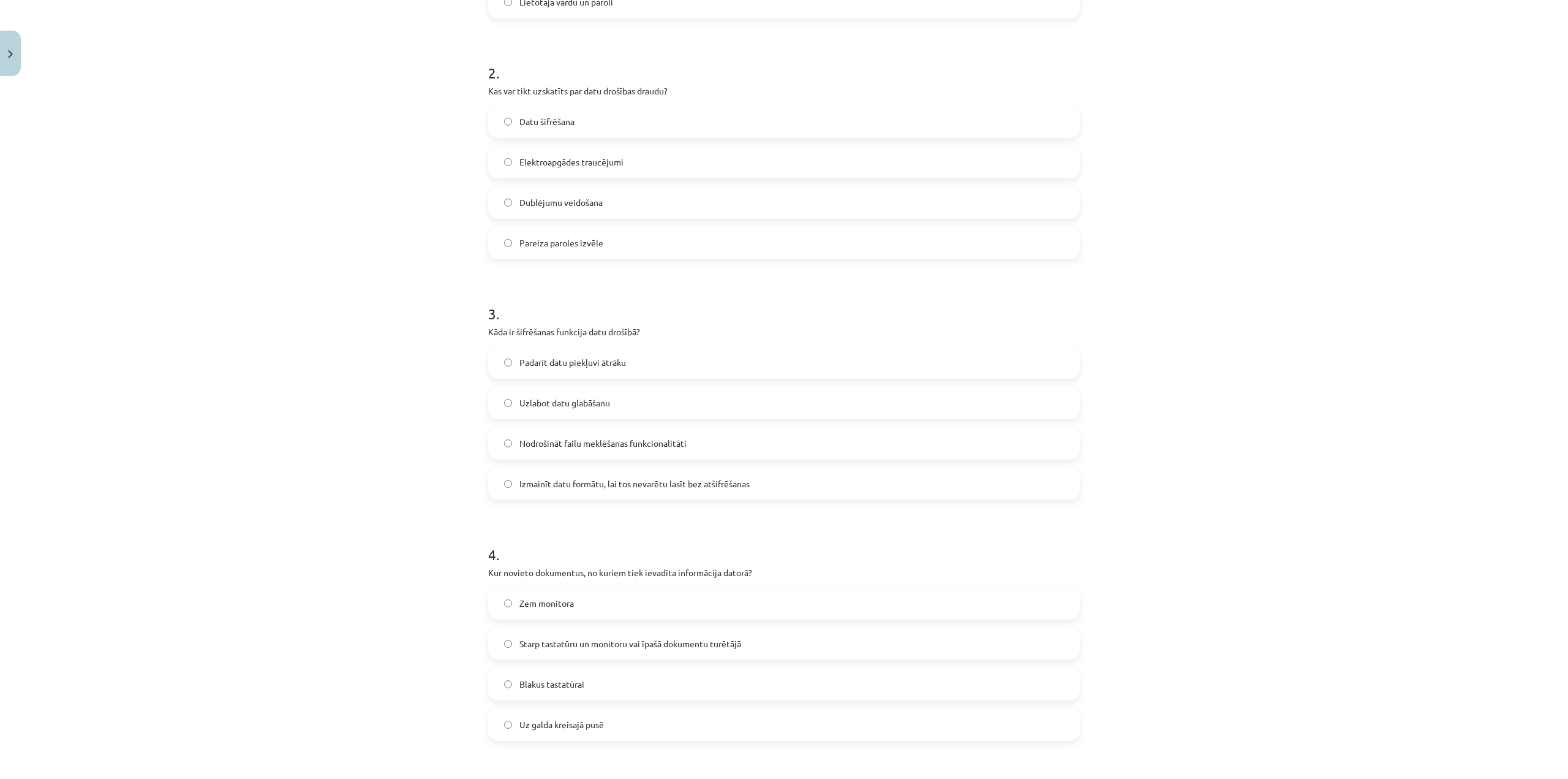
scroll to position [521, 0]
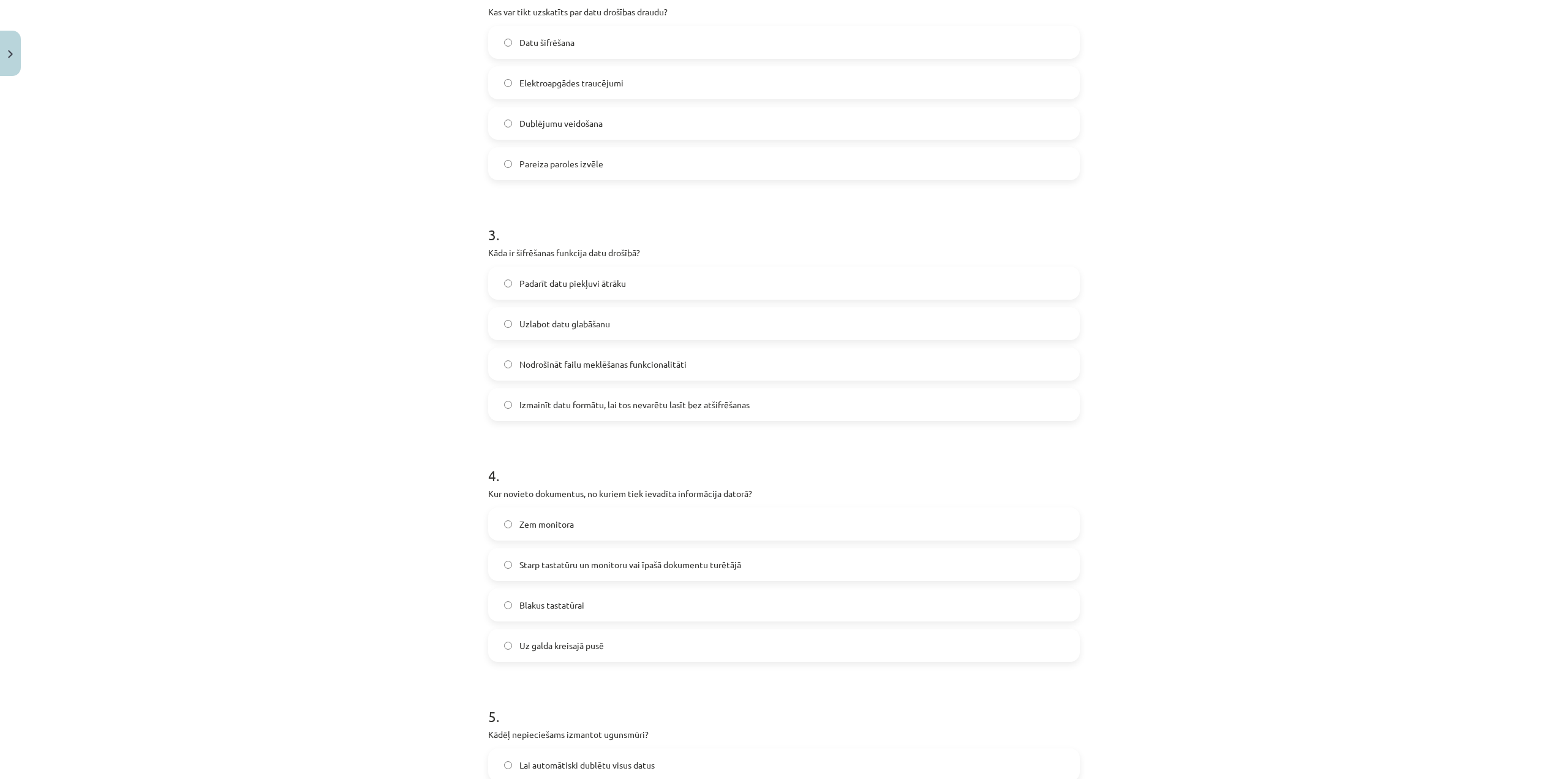
click at [659, 564] on span "Starp tastatūru un monitoru vai īpašā dokumentu turētājā" at bounding box center [630, 565] width 222 height 13
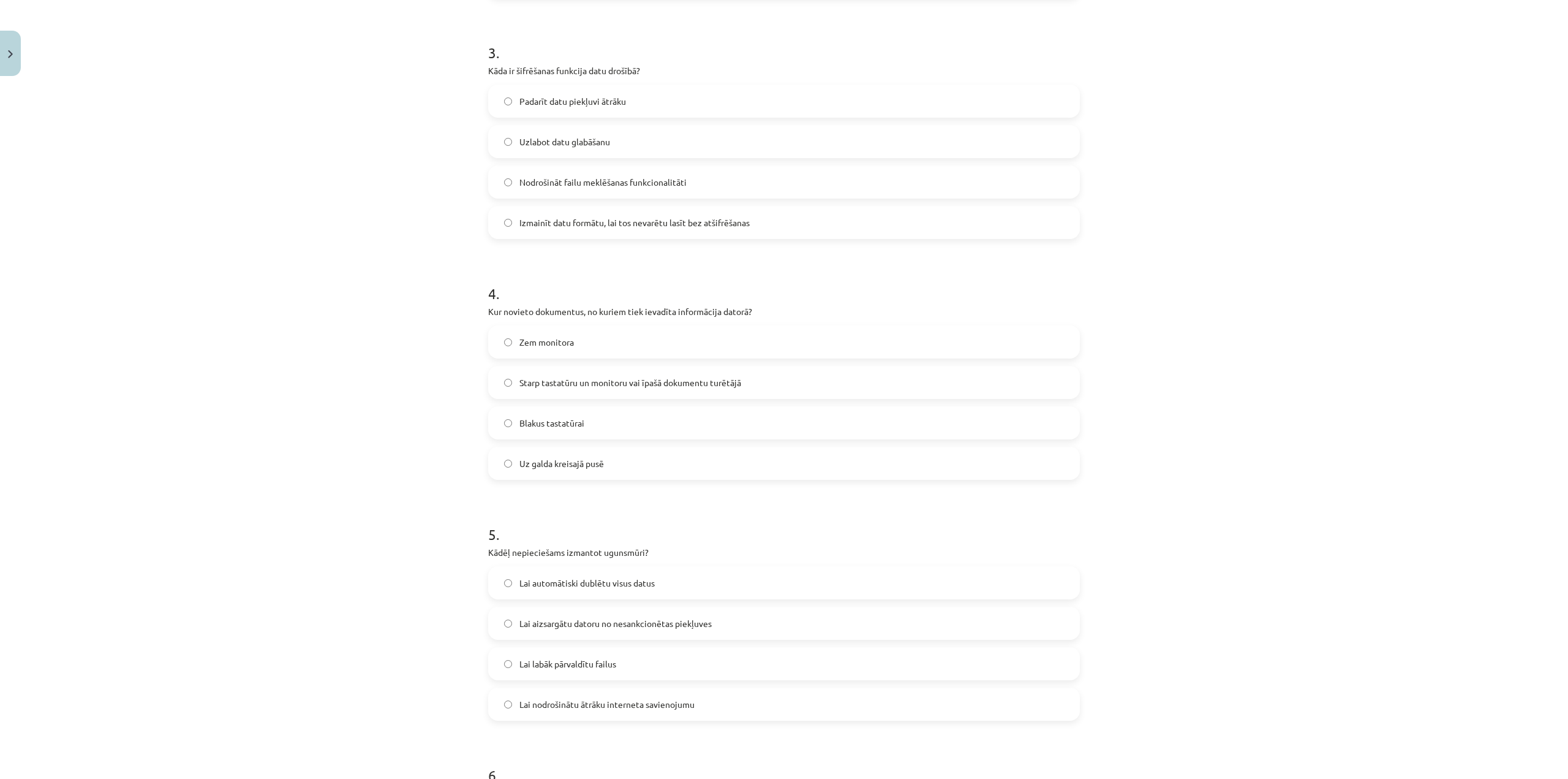
scroll to position [705, 0]
click at [697, 623] on span "Lai aizsargātu datoru no nesankcionētas piekļuves" at bounding box center [616, 621] width 192 height 13
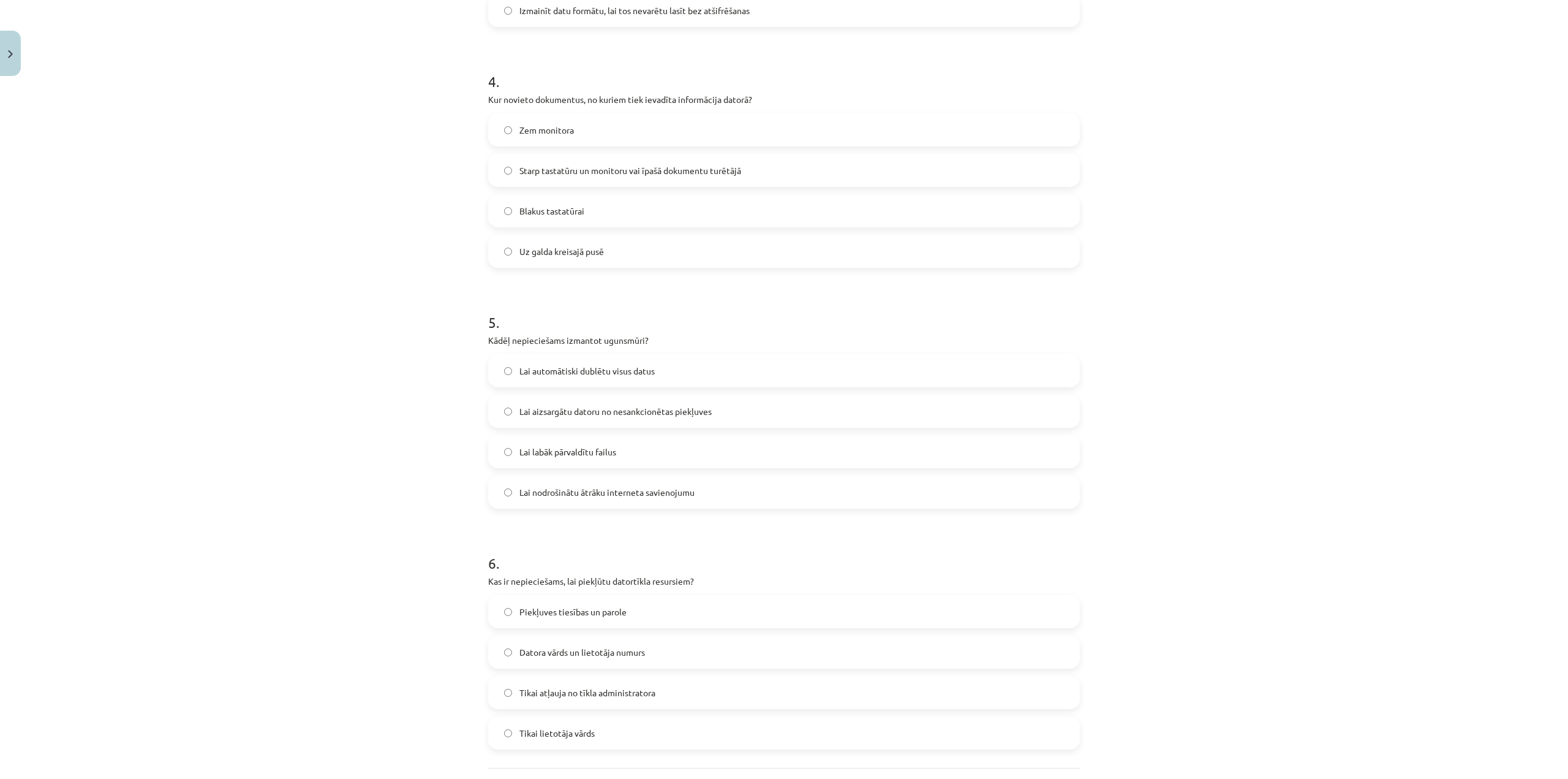
scroll to position [950, 0]
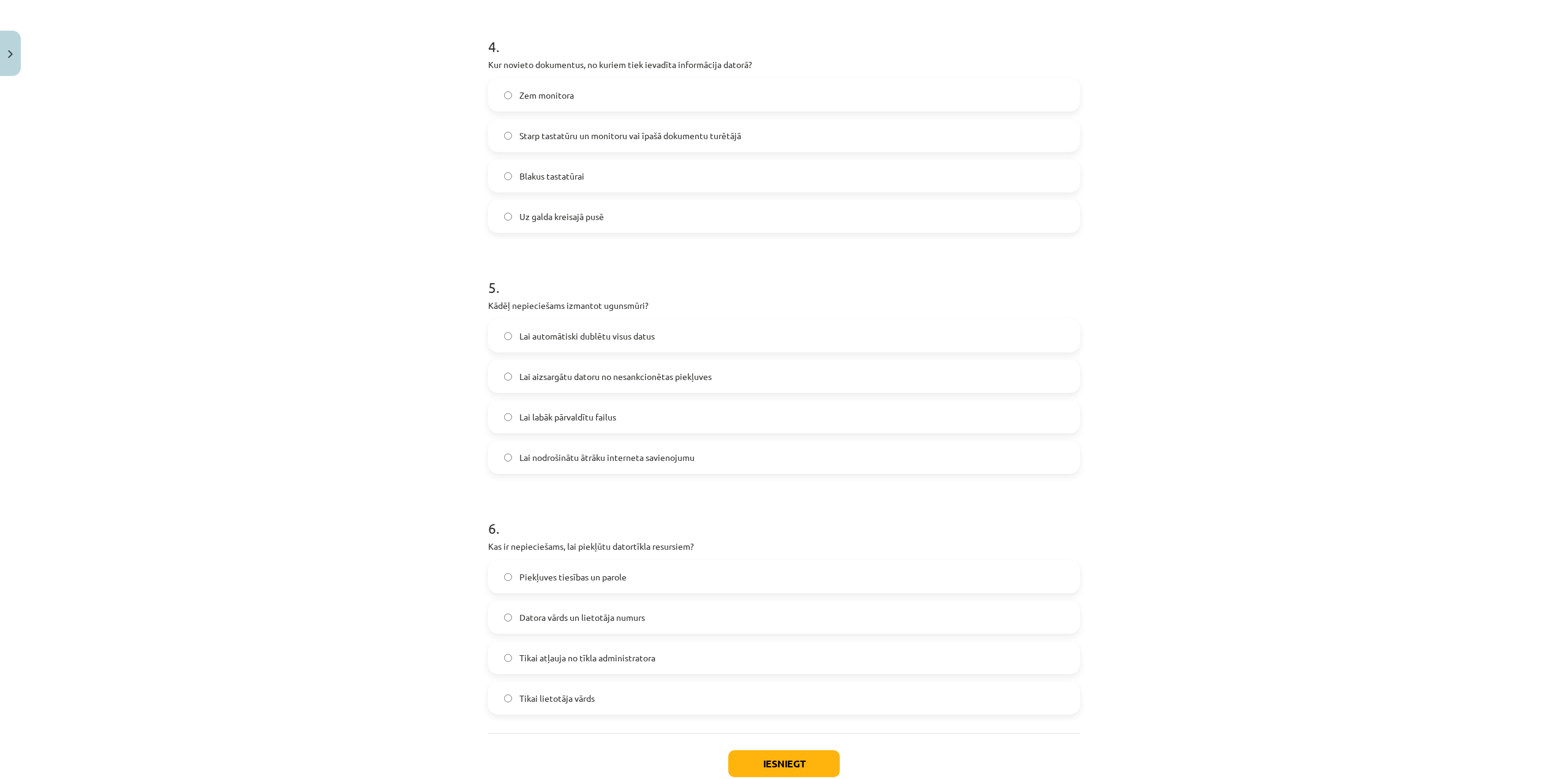
click at [628, 652] on span "Tikai atļauja no tīkla administratora" at bounding box center [588, 658] width 136 height 13
drag, startPoint x: 533, startPoint y: 657, endPoint x: 522, endPoint y: 659, distance: 11.2
click at [531, 659] on span "Tikai atļauja no tīkla administratora" at bounding box center [588, 658] width 136 height 13
click at [495, 655] on label "Tikai atļauja no tīkla administratora" at bounding box center [784, 657] width 590 height 31
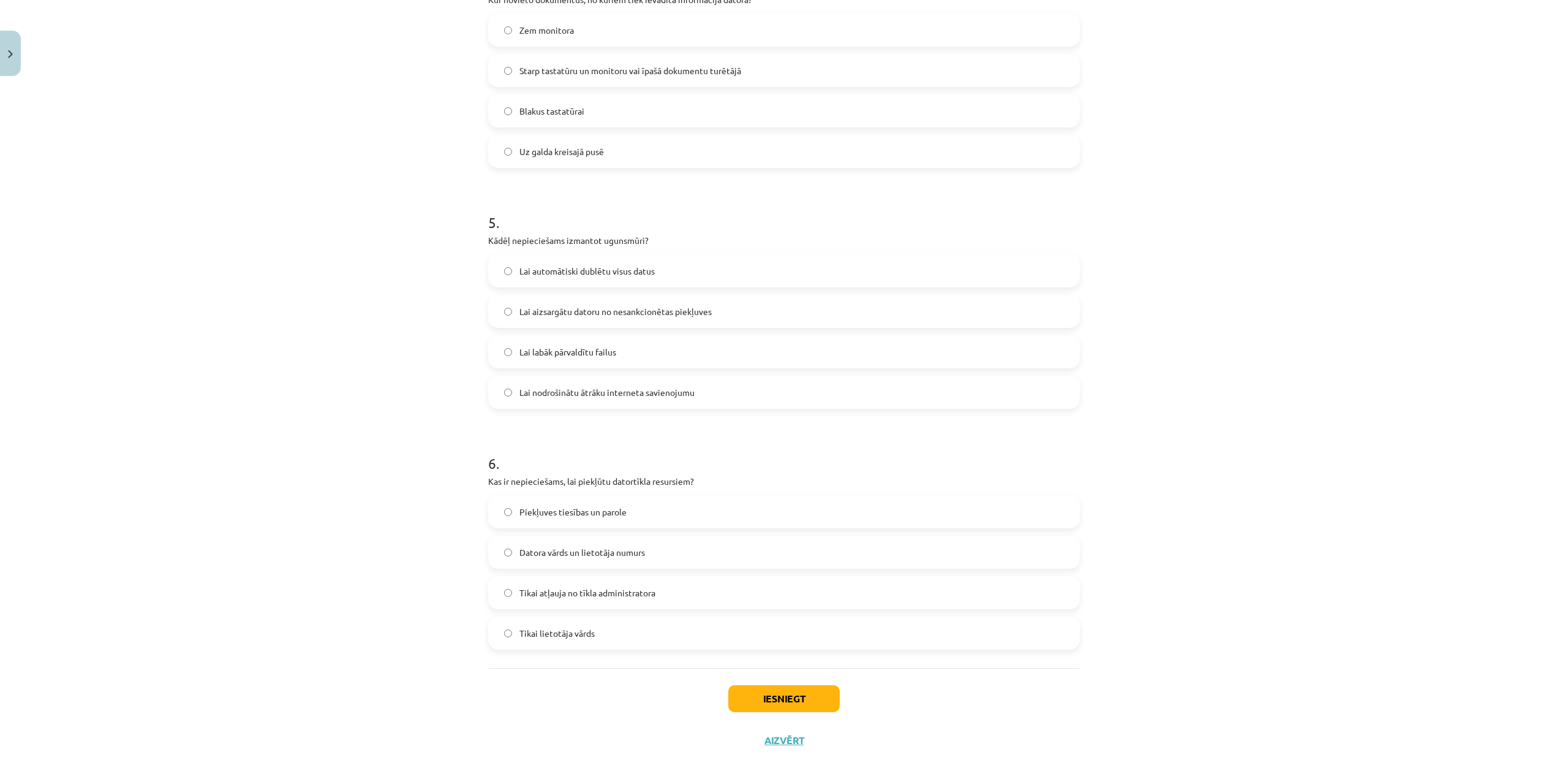
scroll to position [1028, 0]
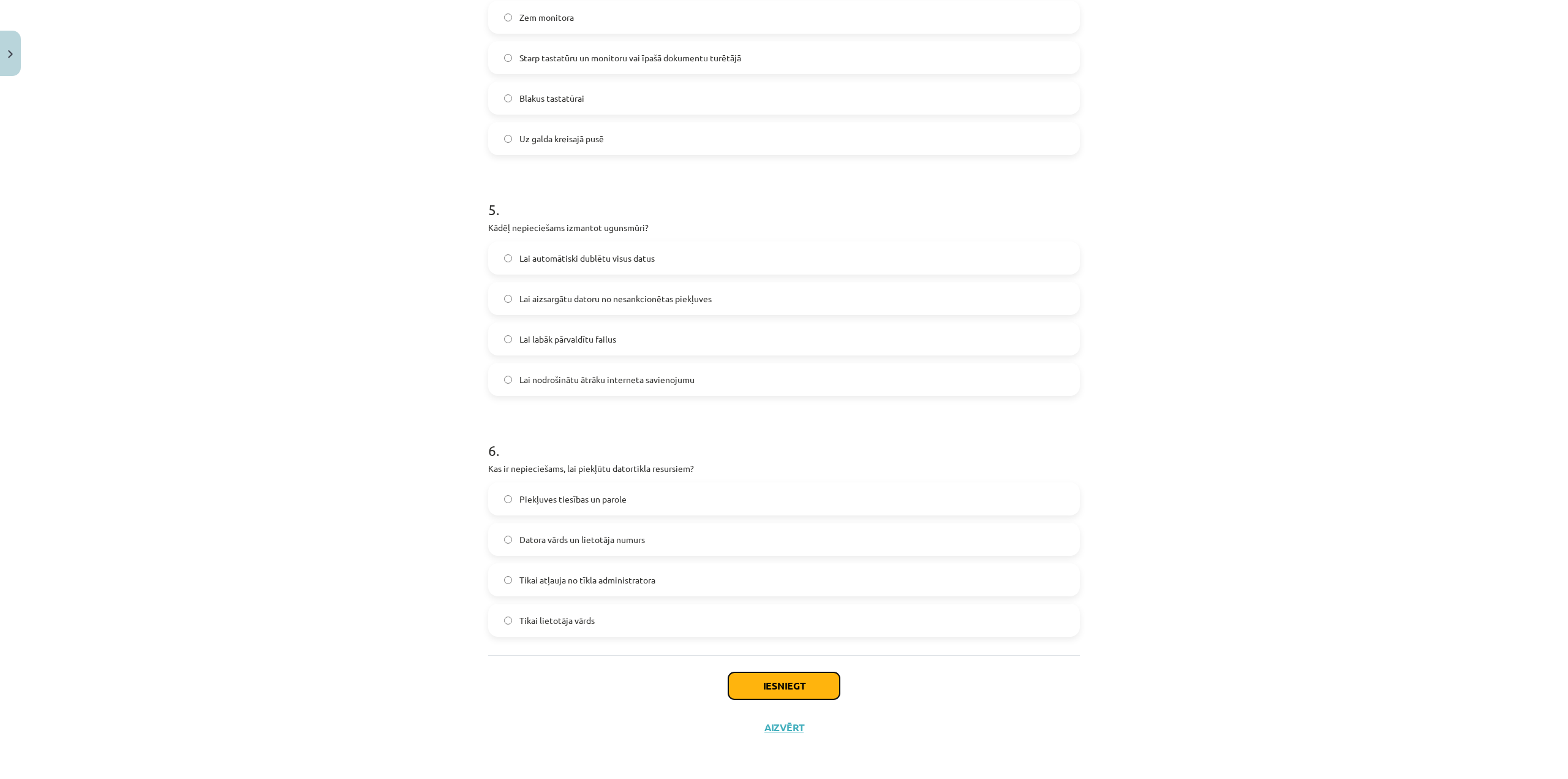
click at [752, 680] on button "Iesniegt" at bounding box center [784, 686] width 111 height 27
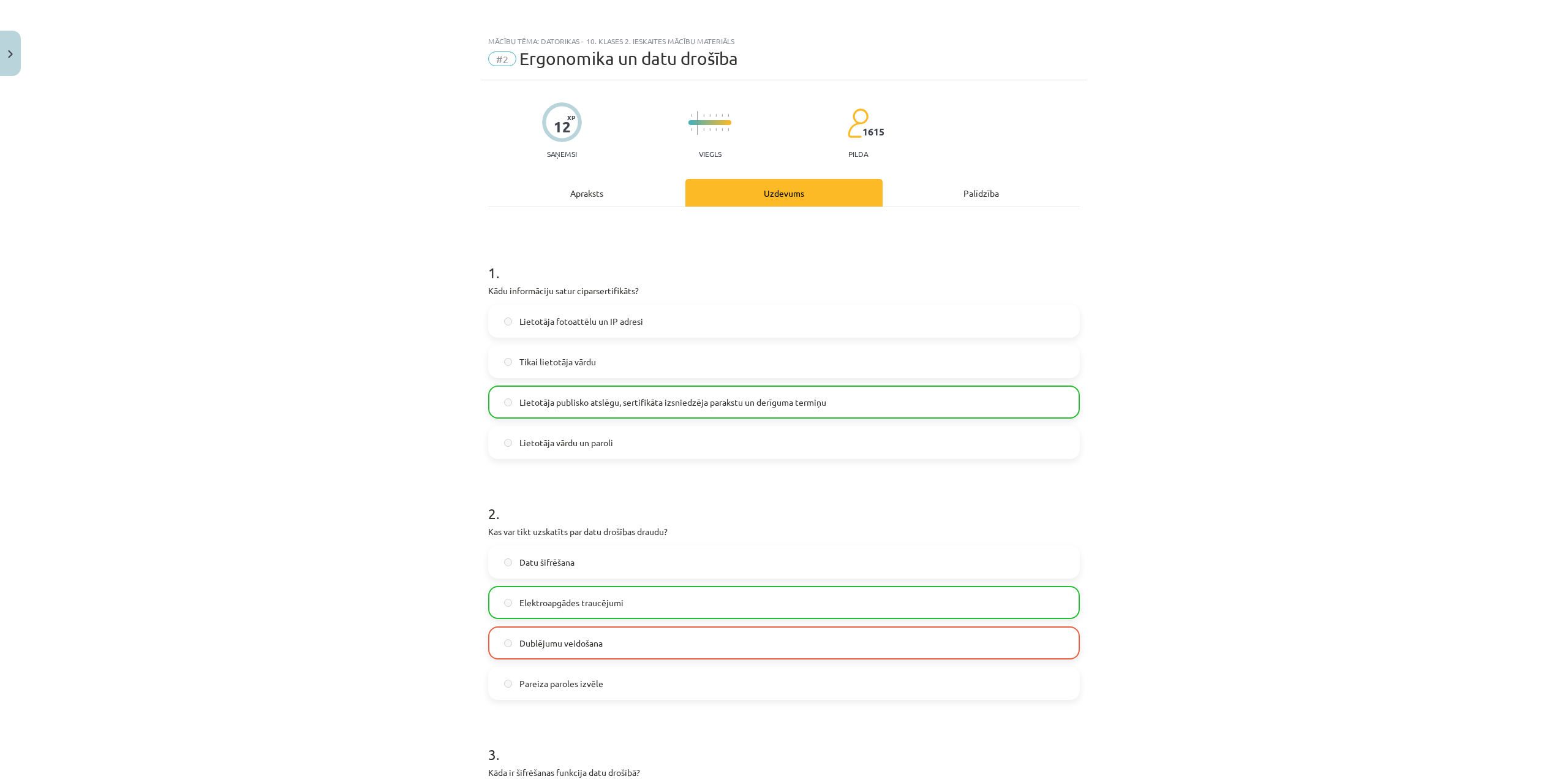
scroll to position [0, 0]
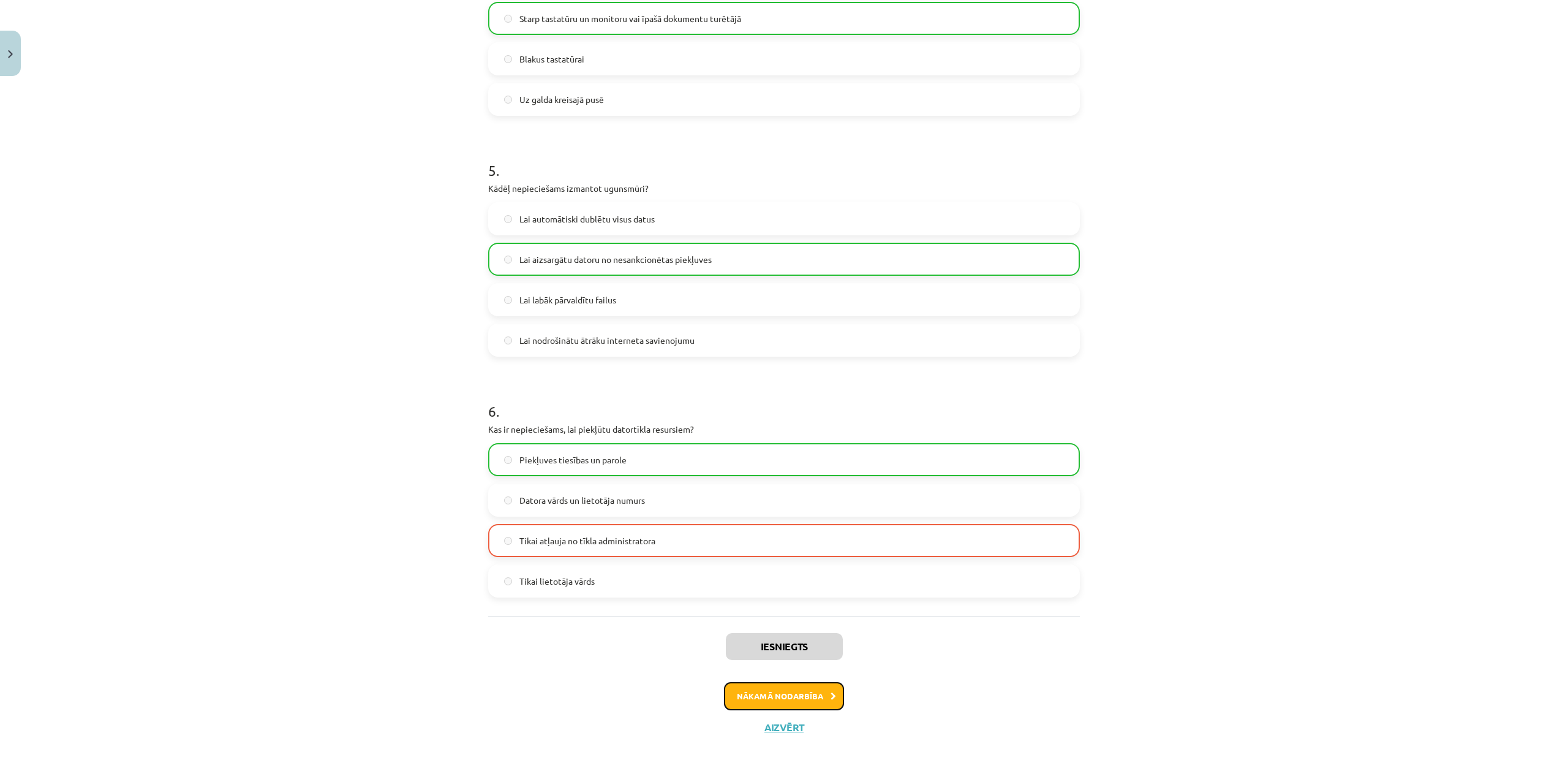
click at [825, 700] on button "Nākamā nodarbība" at bounding box center [784, 696] width 120 height 28
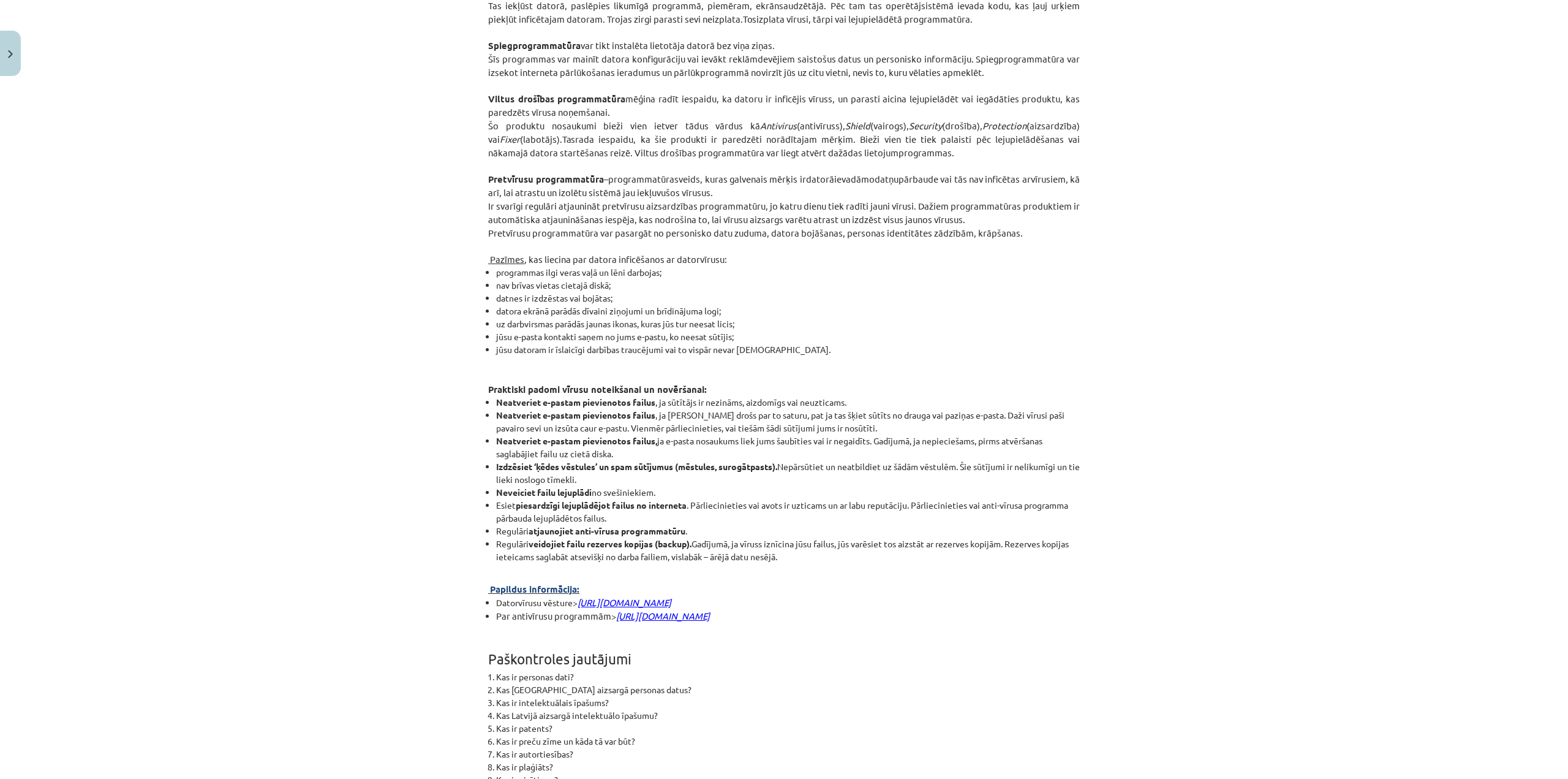
scroll to position [2726, 0]
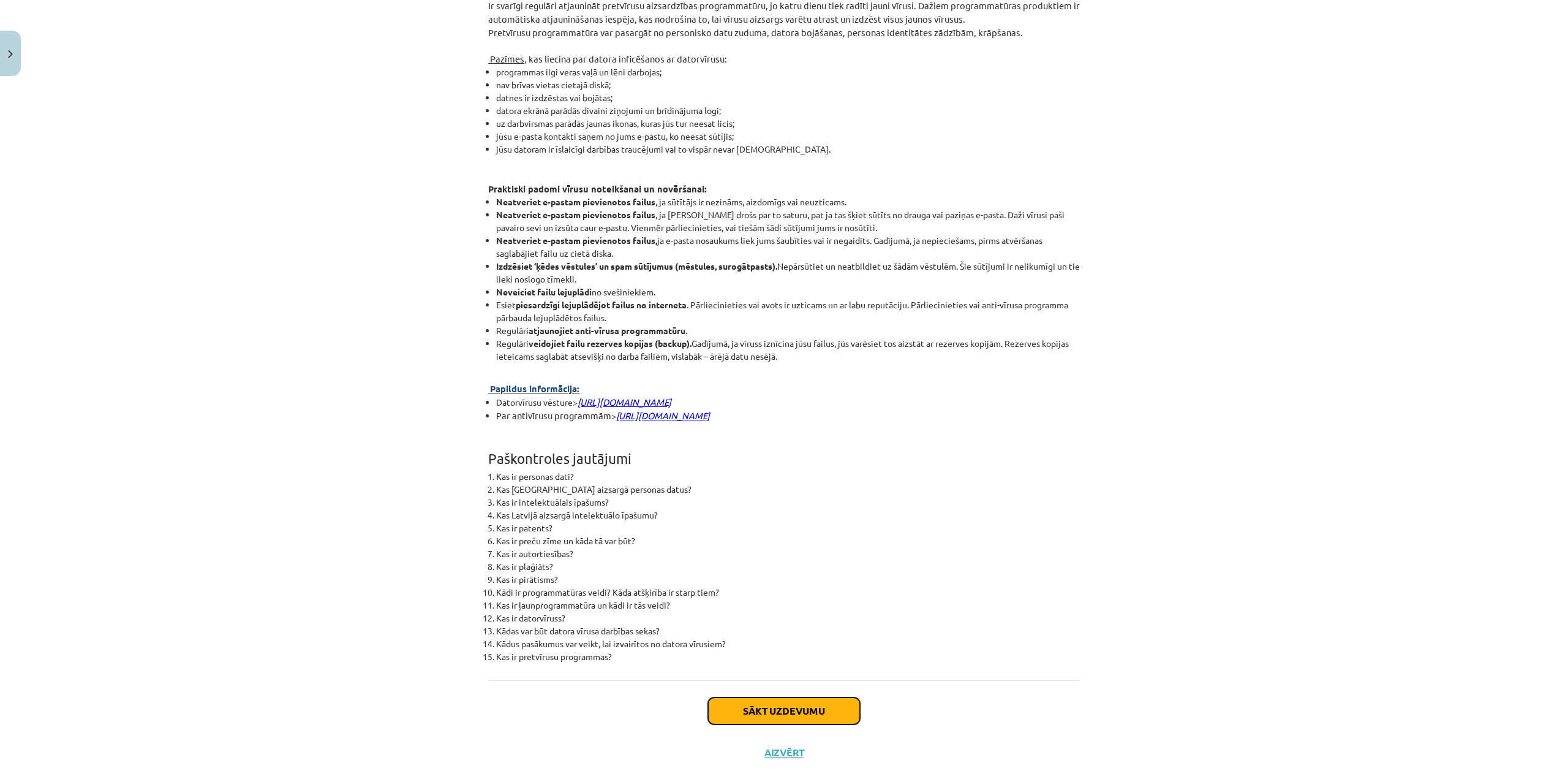
click at [739, 724] on button "Sākt uzdevumu" at bounding box center [784, 711] width 152 height 27
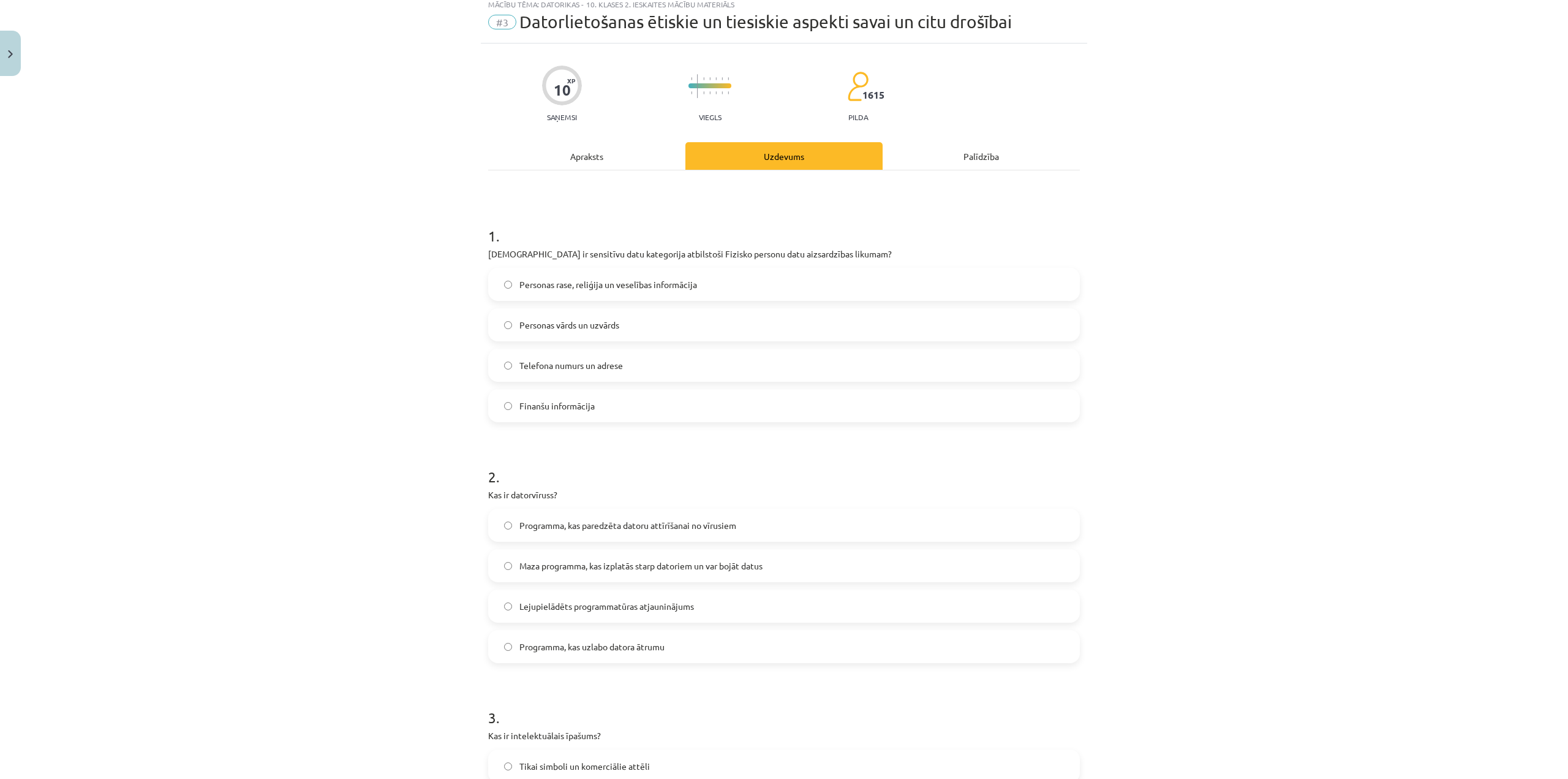
scroll to position [31, 0]
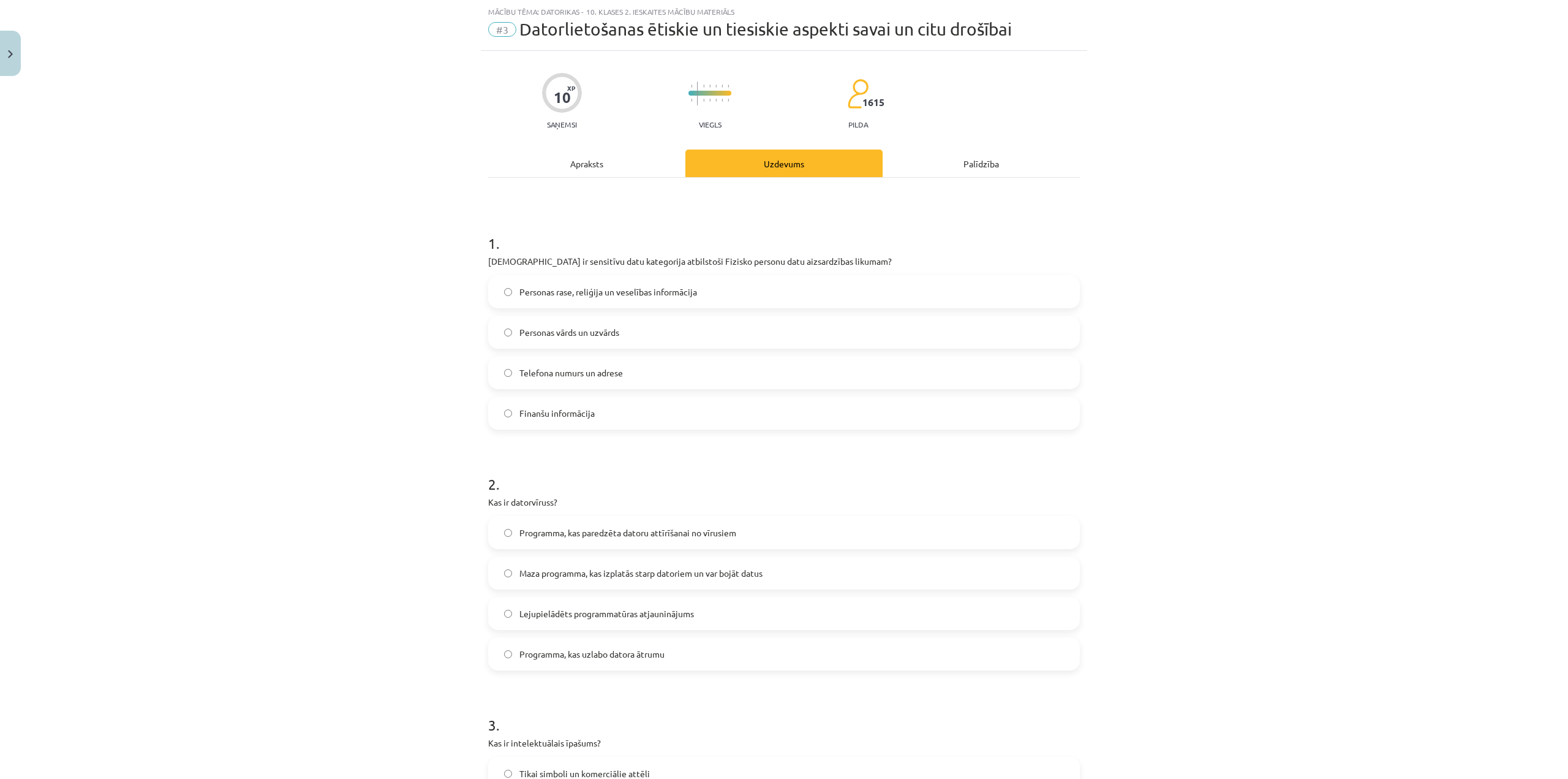
click at [657, 413] on label "Finanšu informācija" at bounding box center [784, 413] width 590 height 31
click at [657, 567] on span "Maza programma, kas izplatās starp datoriem un var bojāt datus" at bounding box center [641, 573] width 243 height 13
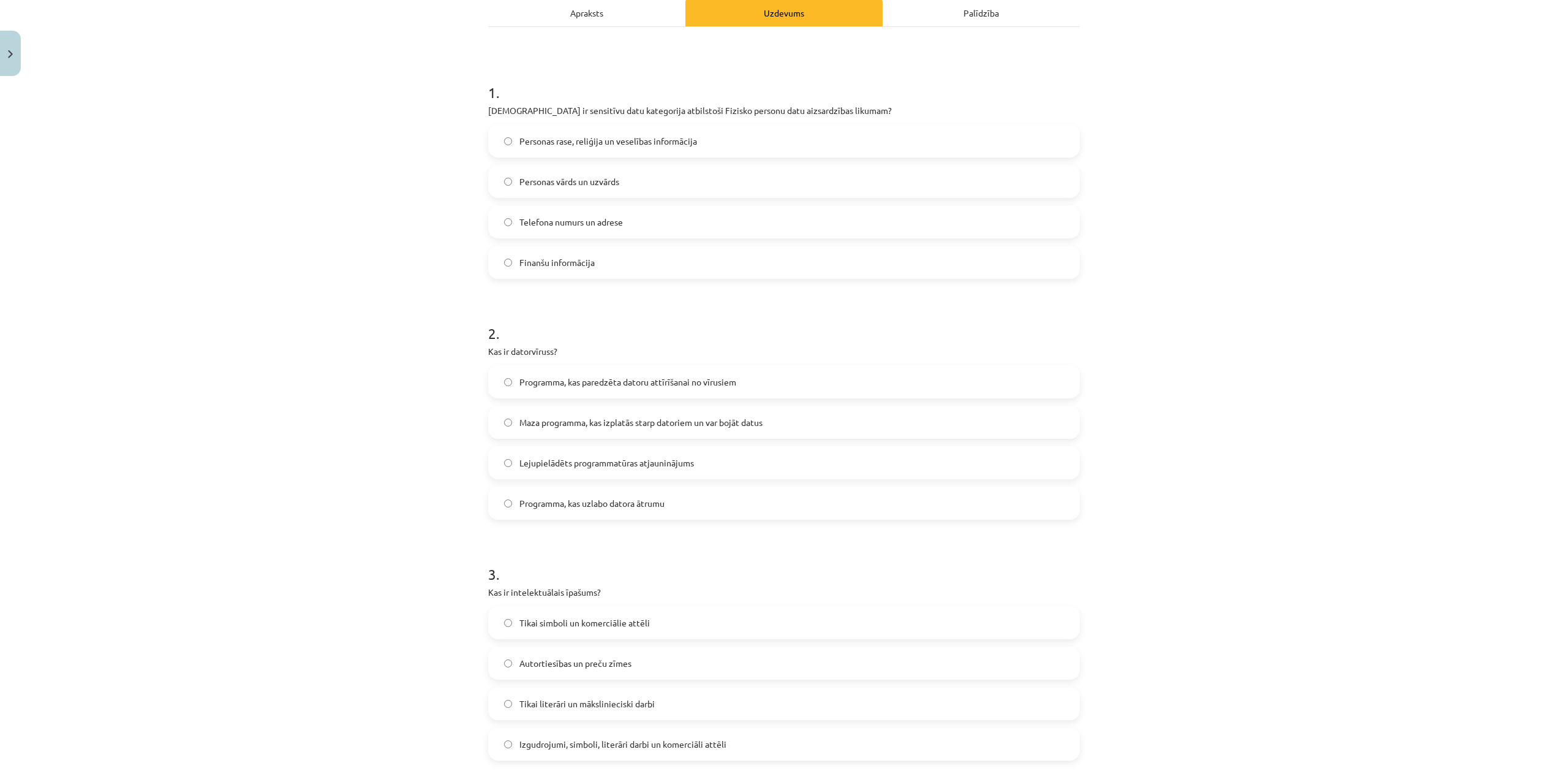
scroll to position [214, 0]
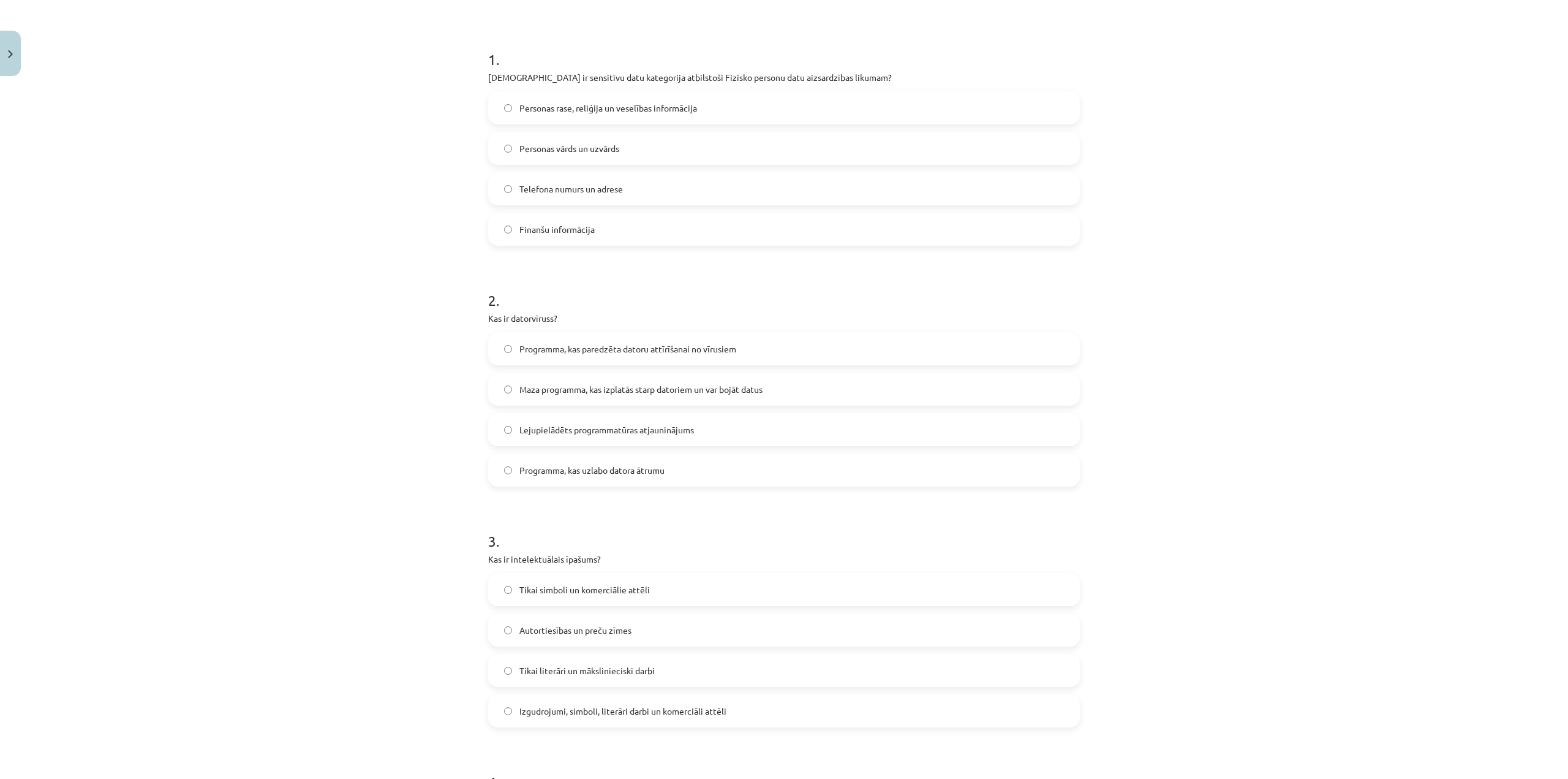
click at [621, 630] on span "Autortiesības un preču zīmes" at bounding box center [575, 630] width 112 height 13
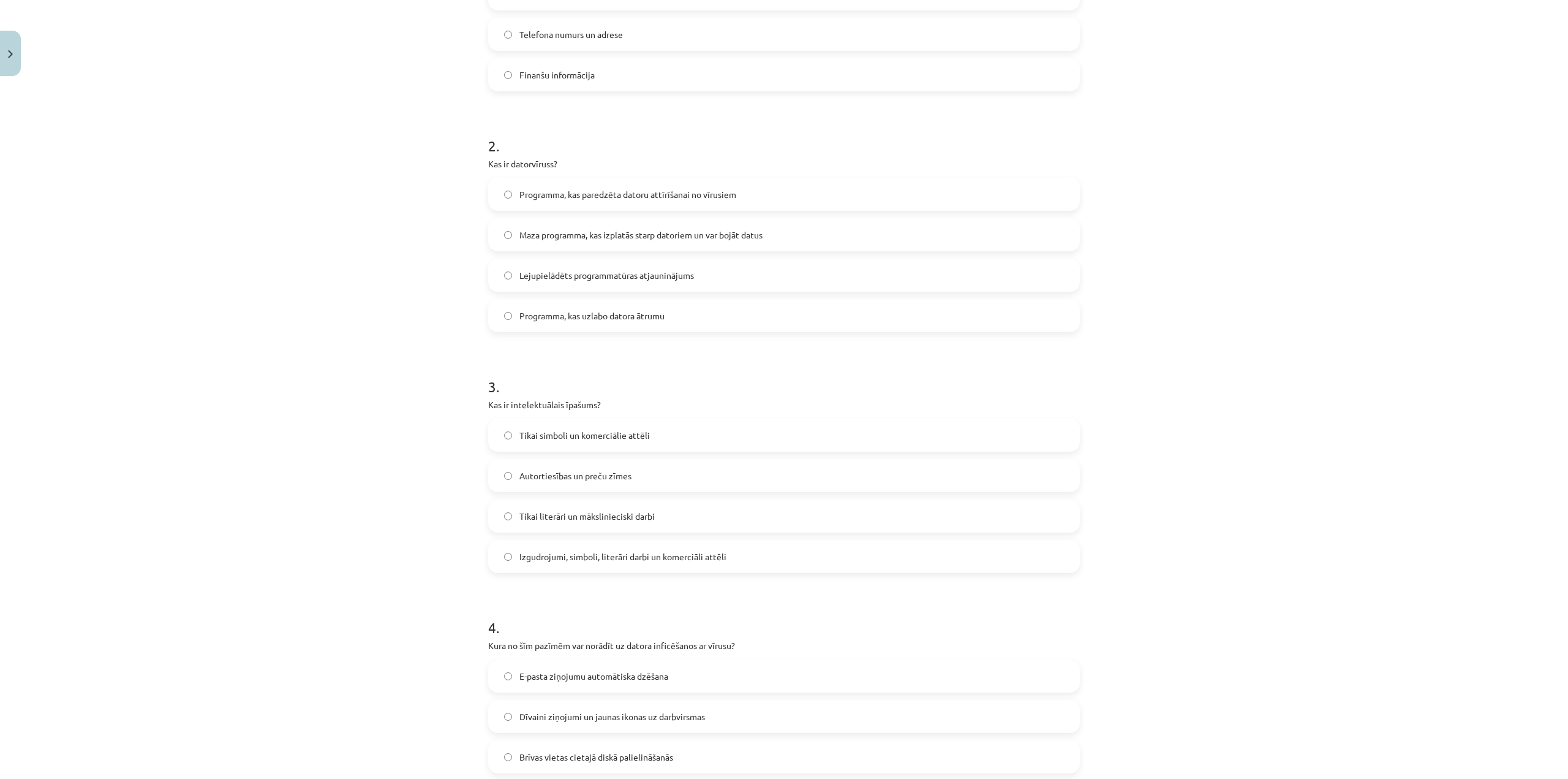
scroll to position [460, 0]
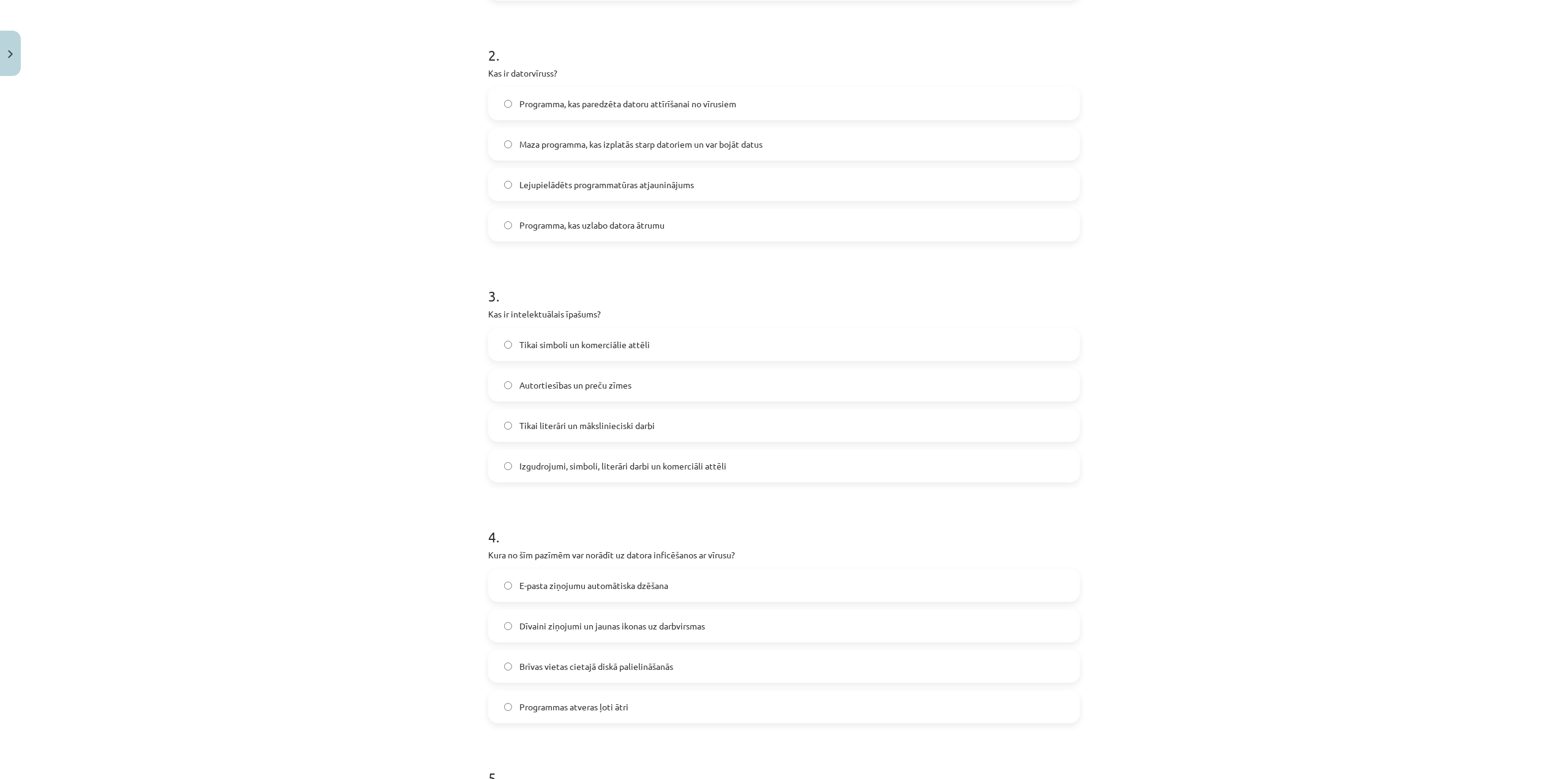
click at [625, 617] on label "Dīvaini ziņojumi un jaunas ikonas uz darbvirsmas" at bounding box center [784, 626] width 590 height 31
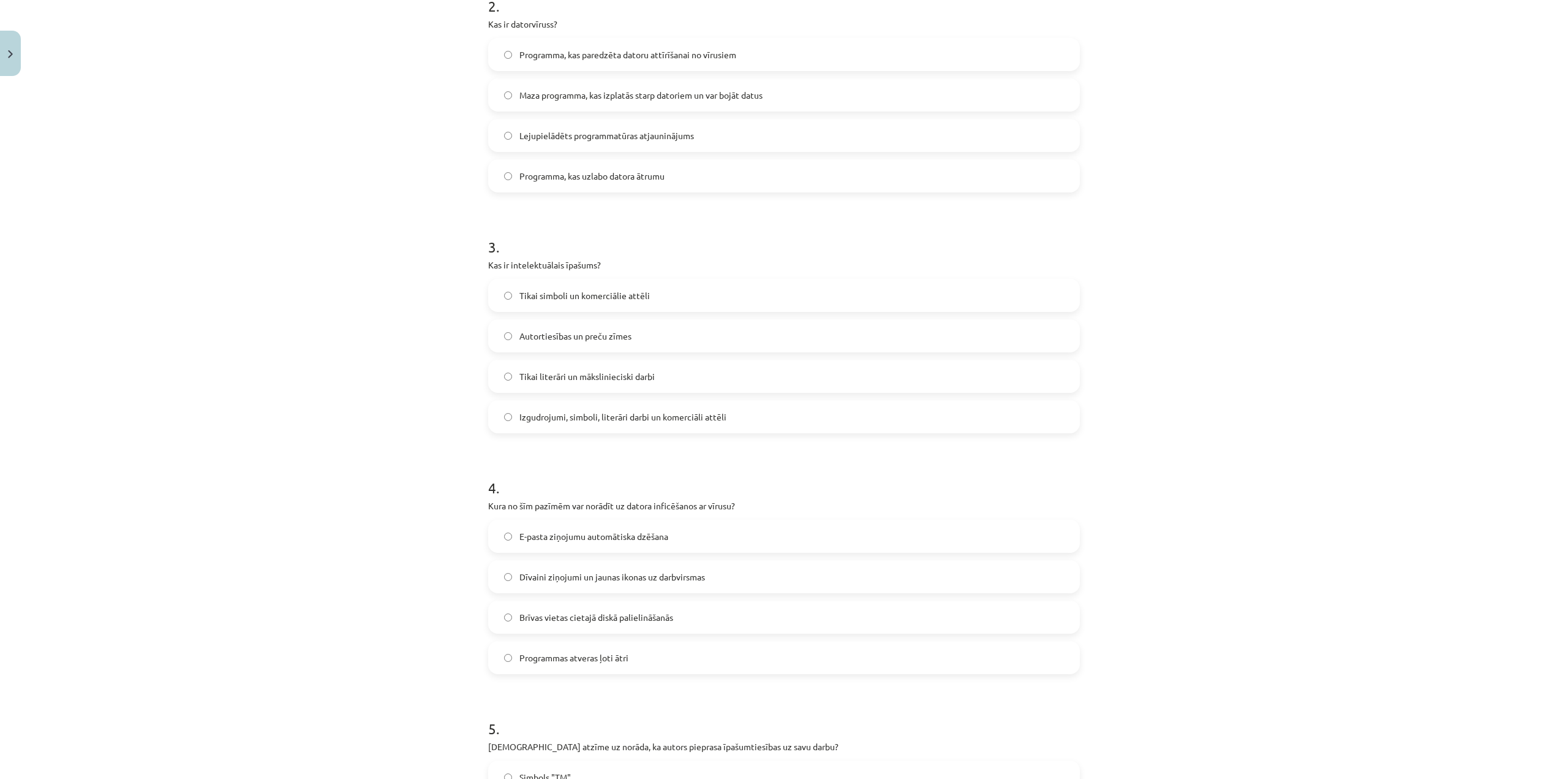
scroll to position [705, 0]
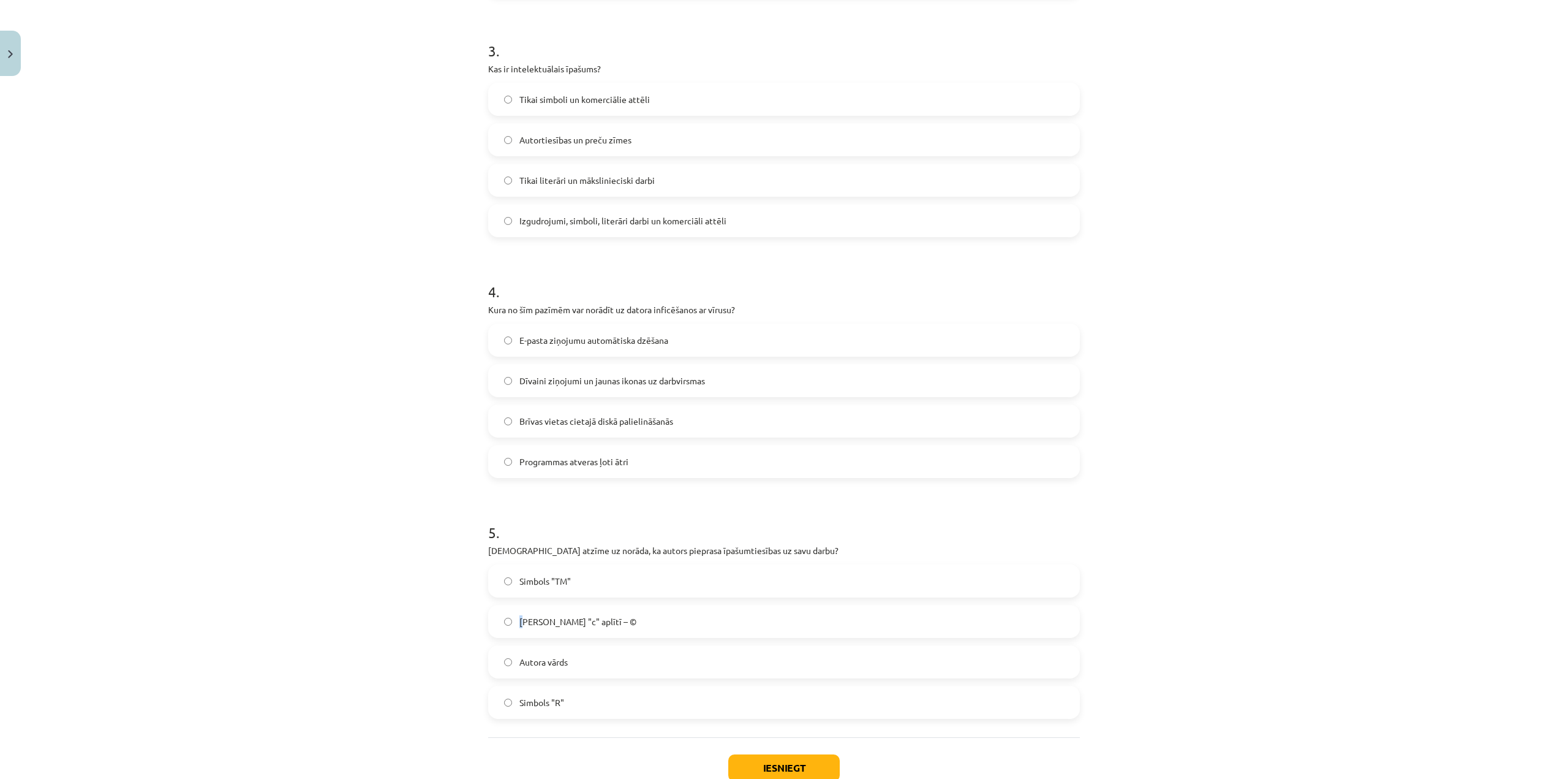
click at [514, 610] on label "Burts "c" aplītī – ©" at bounding box center [784, 621] width 590 height 31
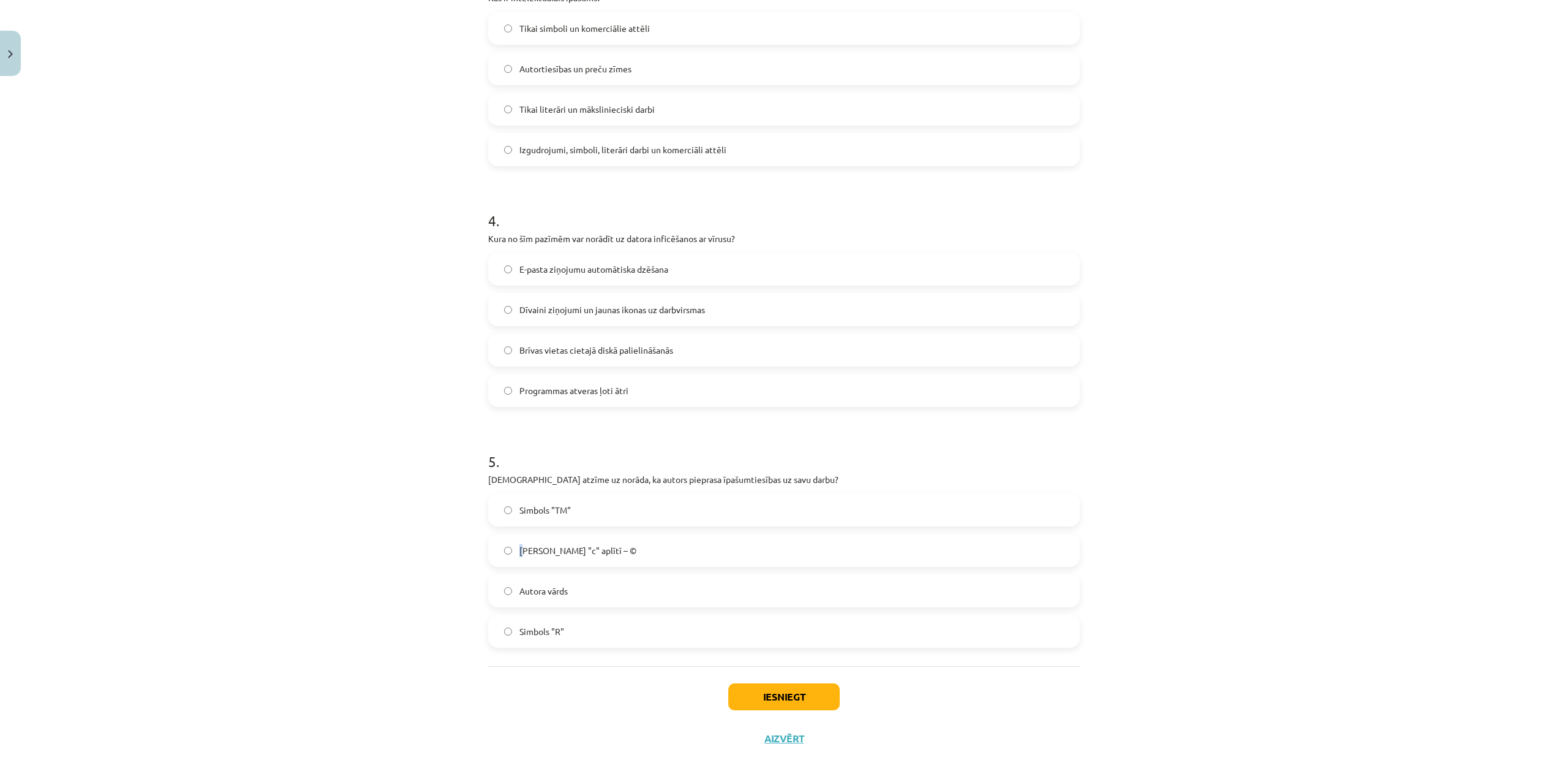
scroll to position [786, 0]
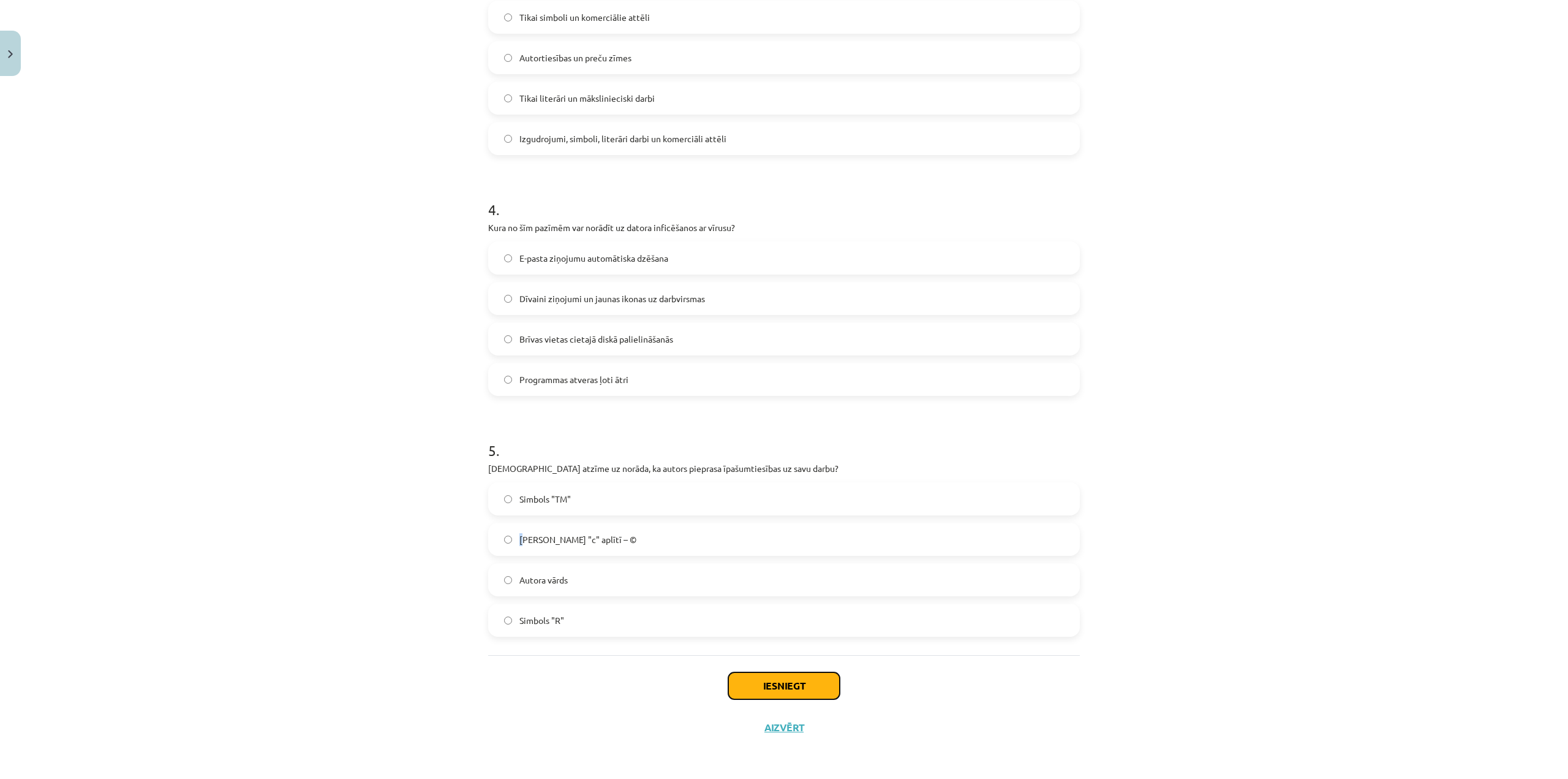
click at [734, 687] on button "Iesniegt" at bounding box center [784, 686] width 111 height 27
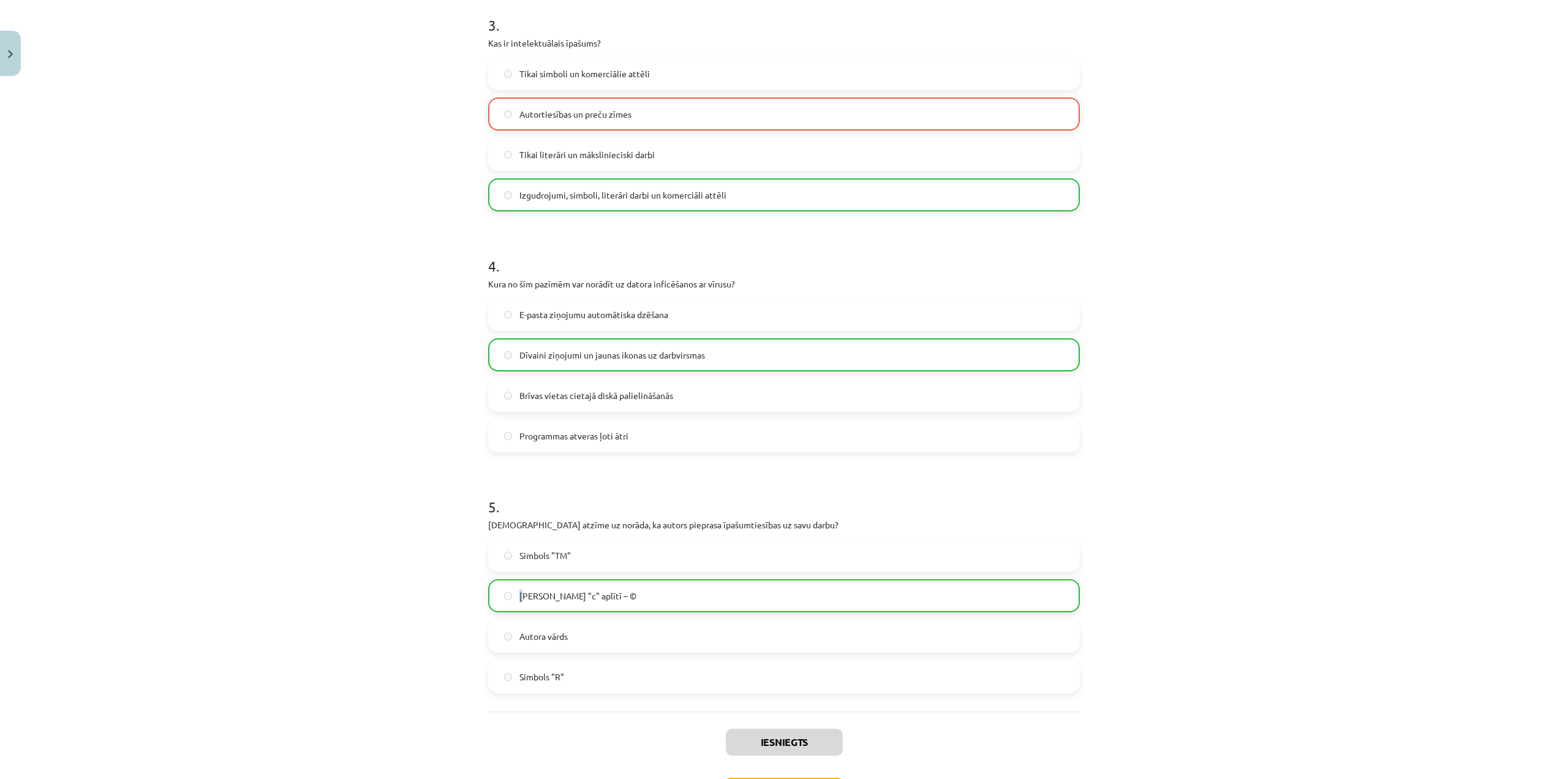
scroll to position [826, 0]
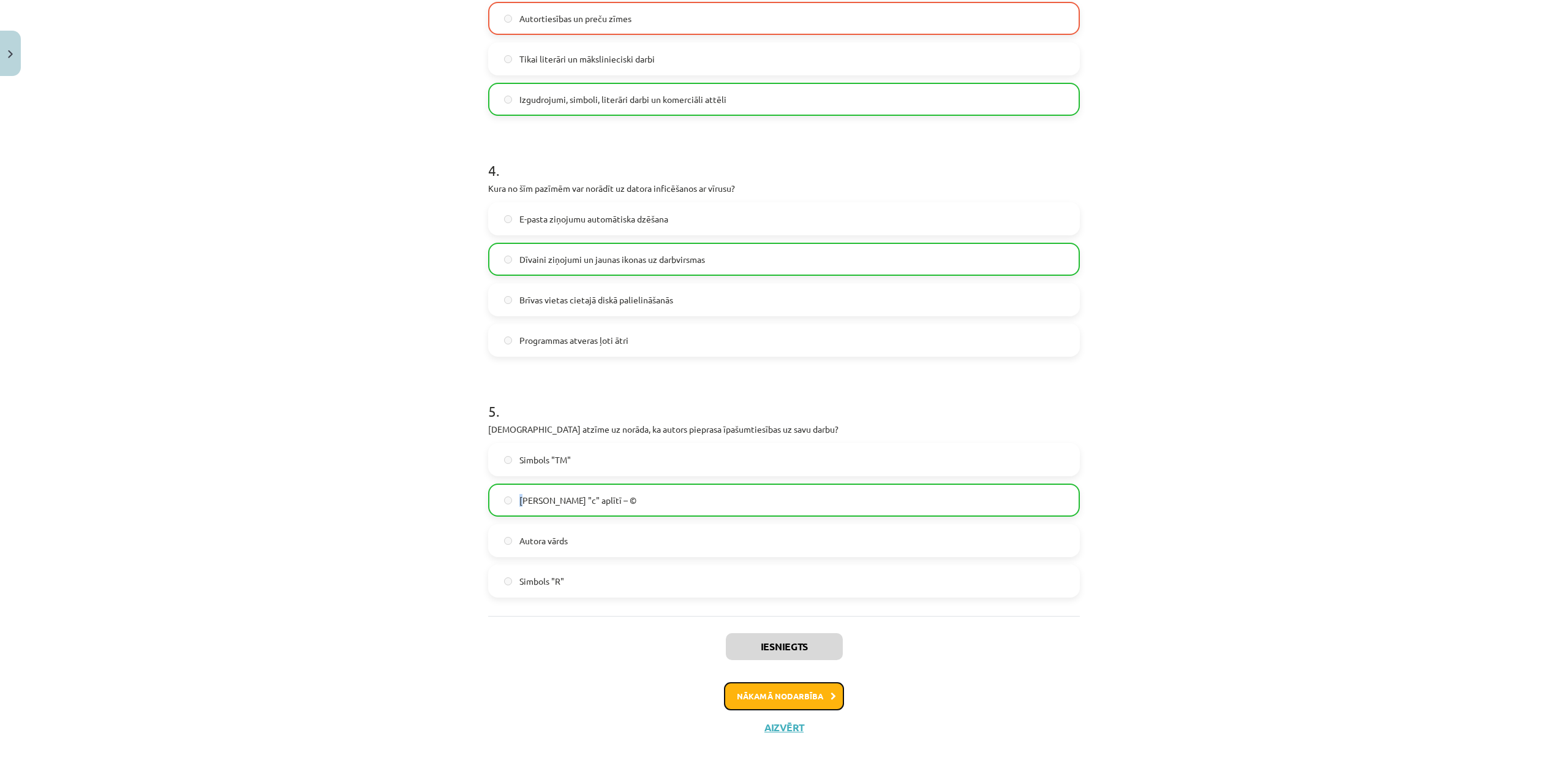
click at [810, 692] on button "Nākamā nodarbība" at bounding box center [784, 696] width 120 height 28
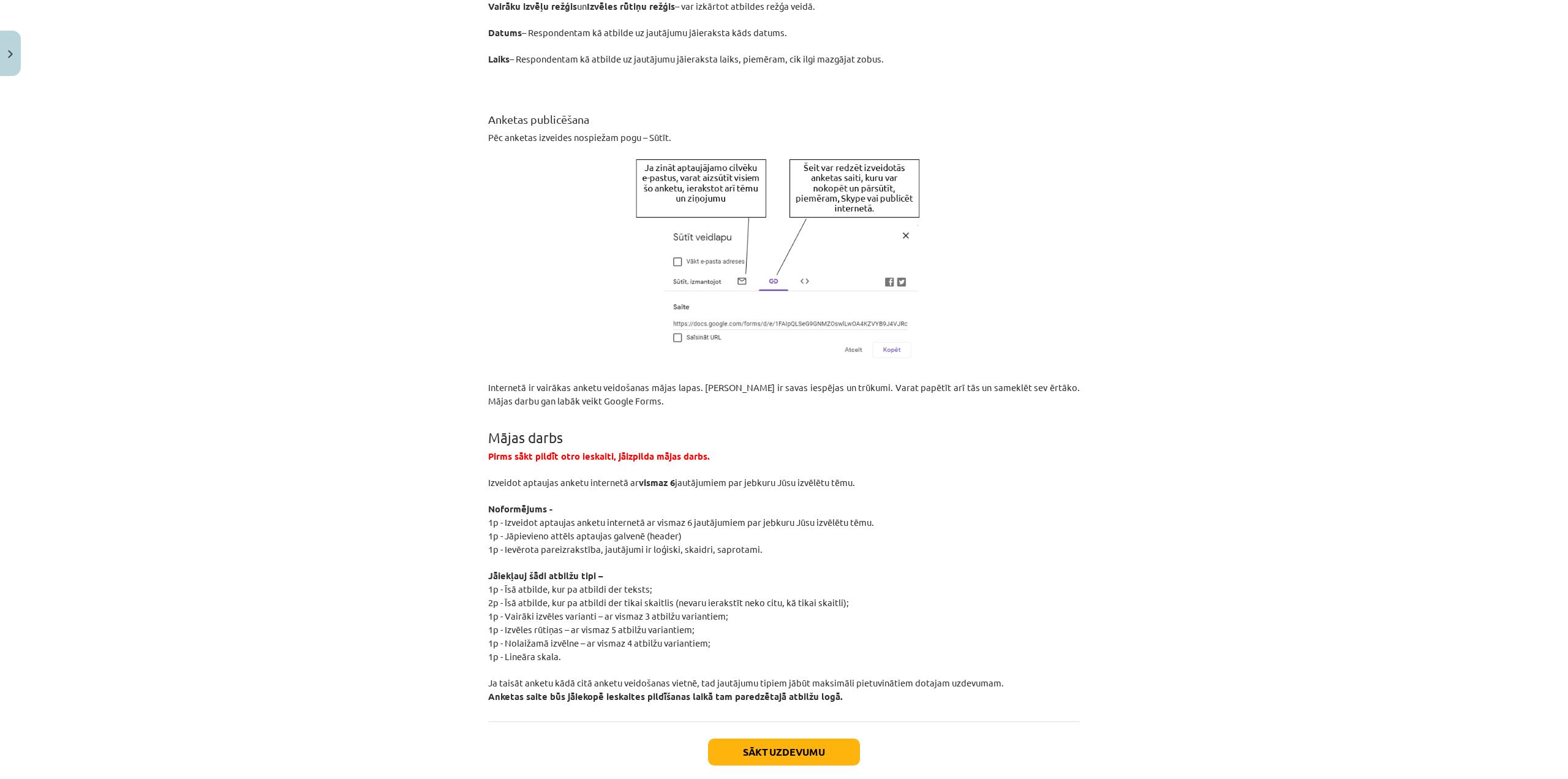
scroll to position [1930, 0]
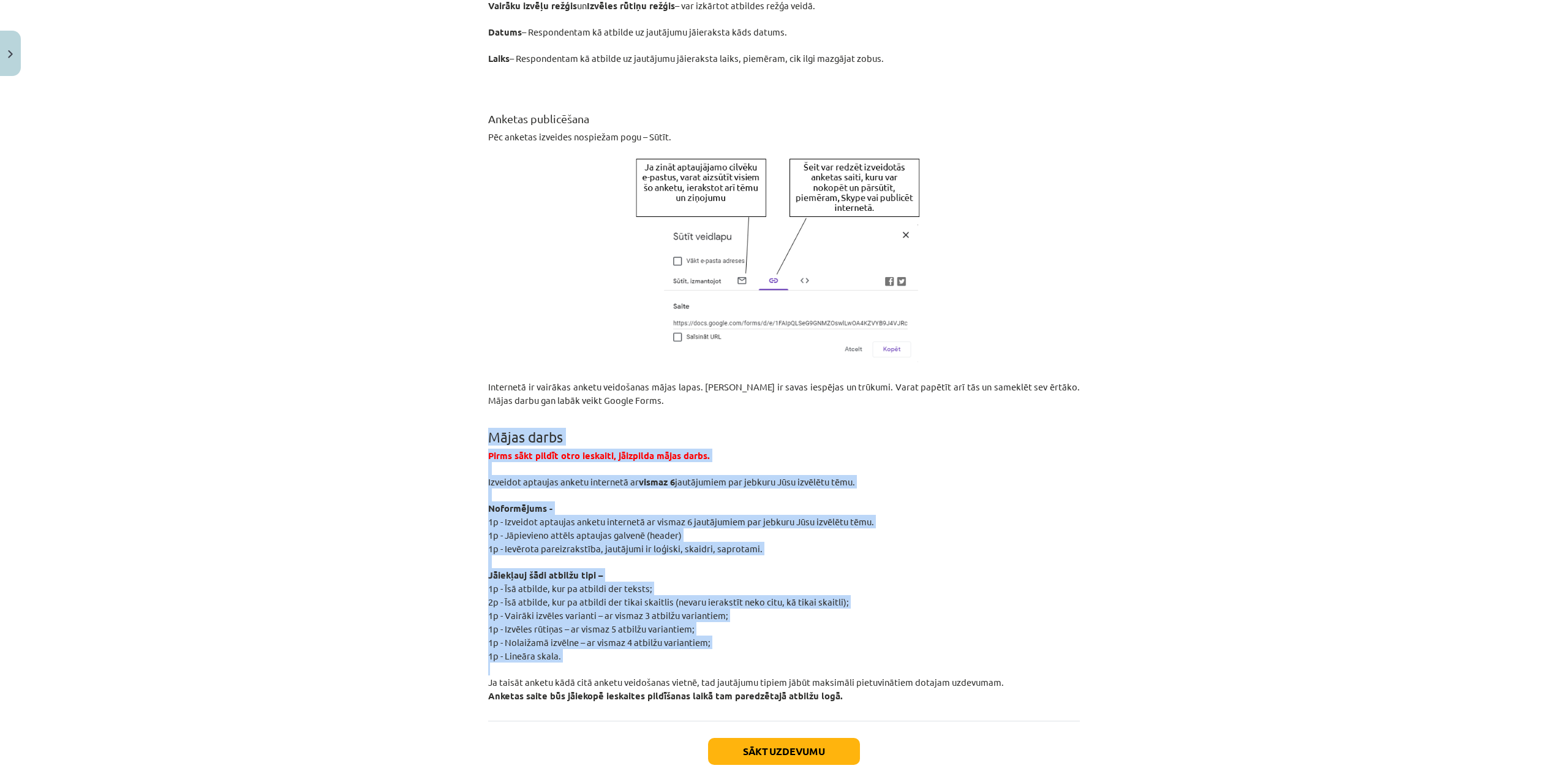
drag, startPoint x: 468, startPoint y: 416, endPoint x: 749, endPoint y: 653, distance: 367.6
click at [749, 653] on div "Mācību tēma: Datorikas - 10. klases 2. ieskaites mācību materiāls #4 Anketēšana…" at bounding box center [784, 390] width 1568 height 779
copy div "Mājas darbs Pirms sākt pildīt otro ieskaiti, jāizpilda mājas darbs. Izveidot ap…"
click at [1099, 608] on div "Mācību tēma: Datorikas - 10. klases 2. ieskaites mācību materiāls #4 Anketēšana…" at bounding box center [784, 390] width 1568 height 779
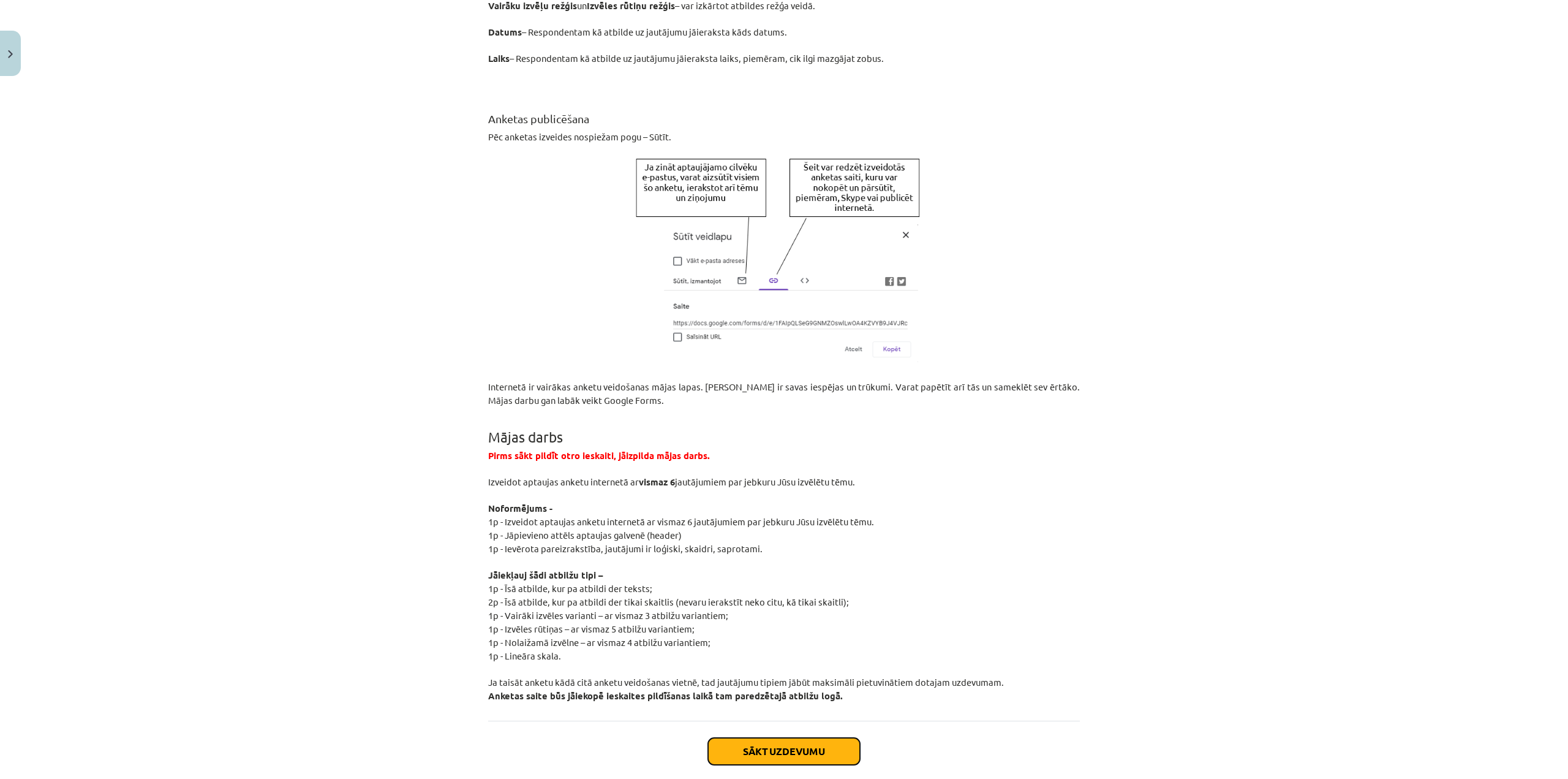
click at [810, 738] on button "Sākt uzdevumu" at bounding box center [784, 751] width 152 height 27
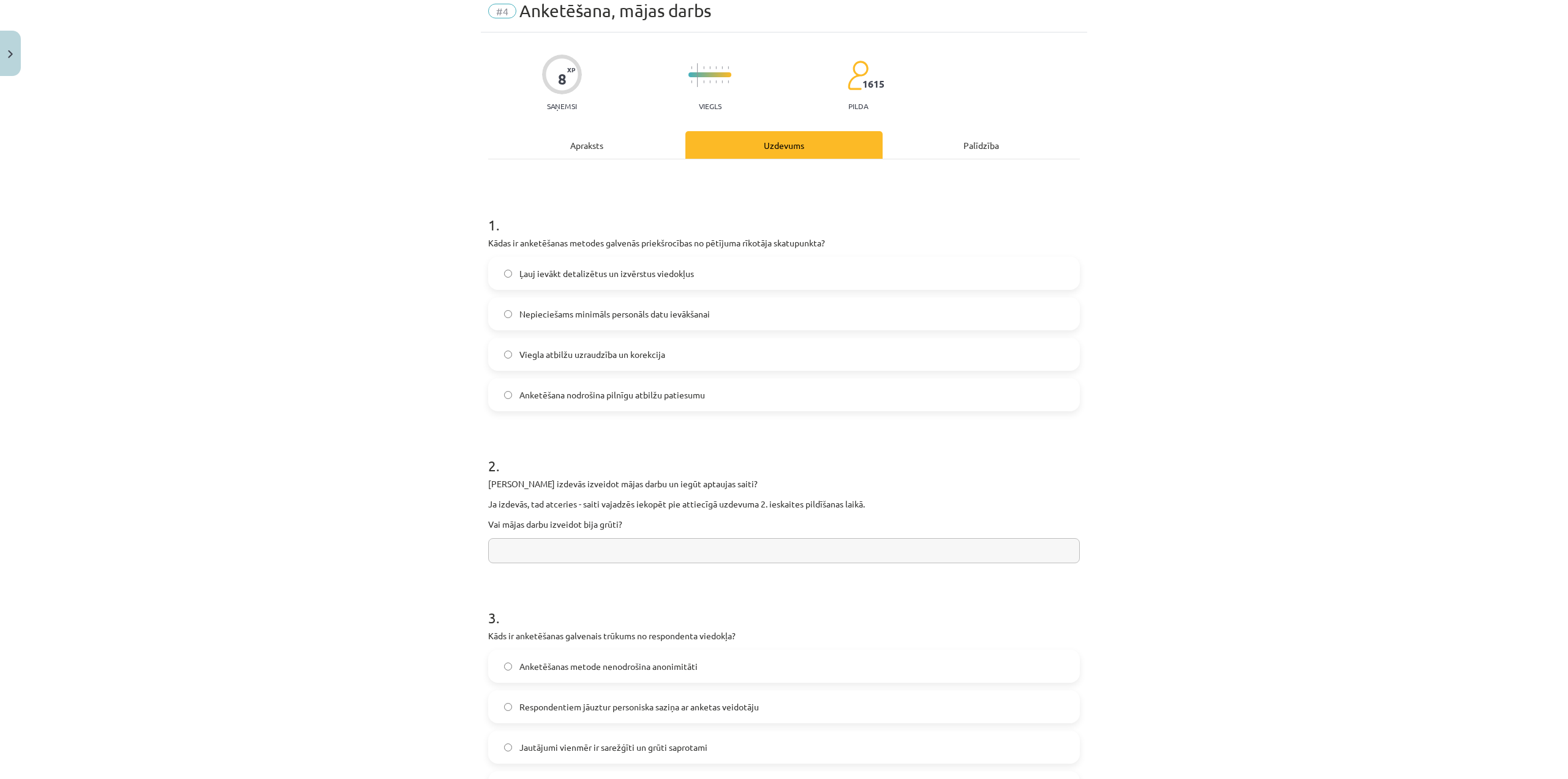
scroll to position [31, 0]
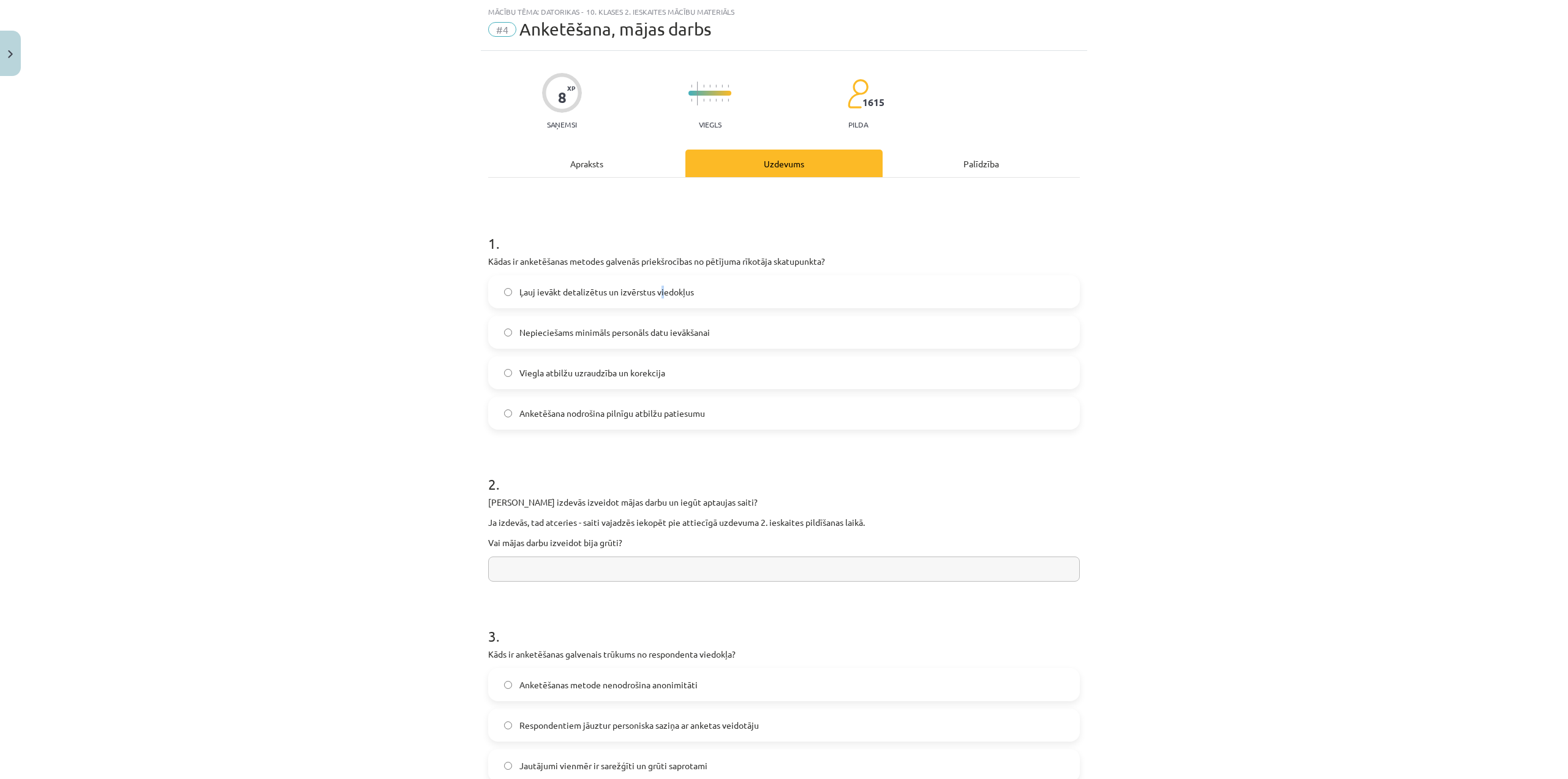
click at [659, 284] on label "Ļauj ievākt detalizētus un izvērstus viedokļus" at bounding box center [784, 292] width 590 height 31
click at [513, 291] on label "Ļauj ievākt detalizētus un izvērstus viedokļus" at bounding box center [784, 292] width 590 height 31
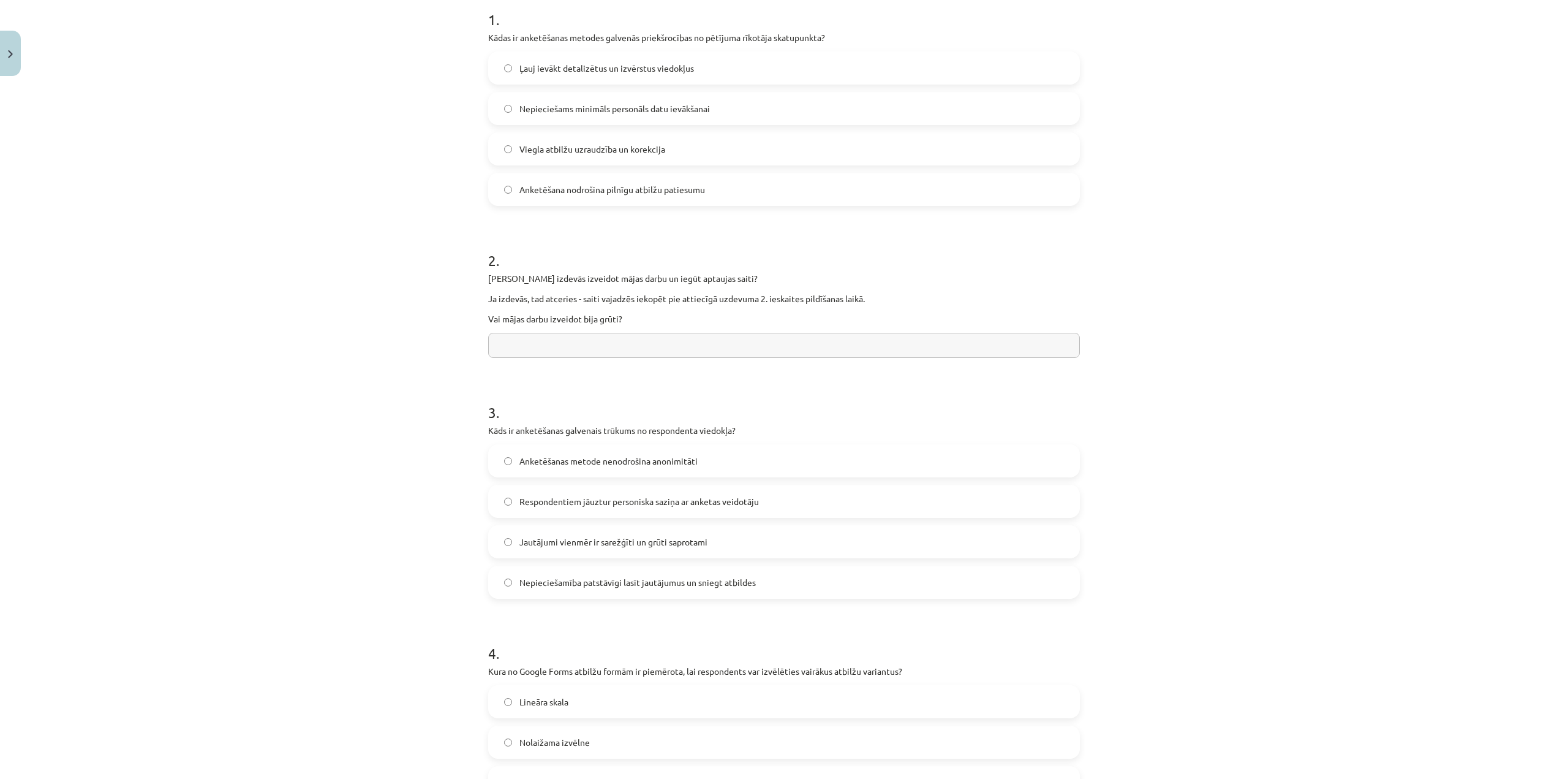
scroll to position [276, 0]
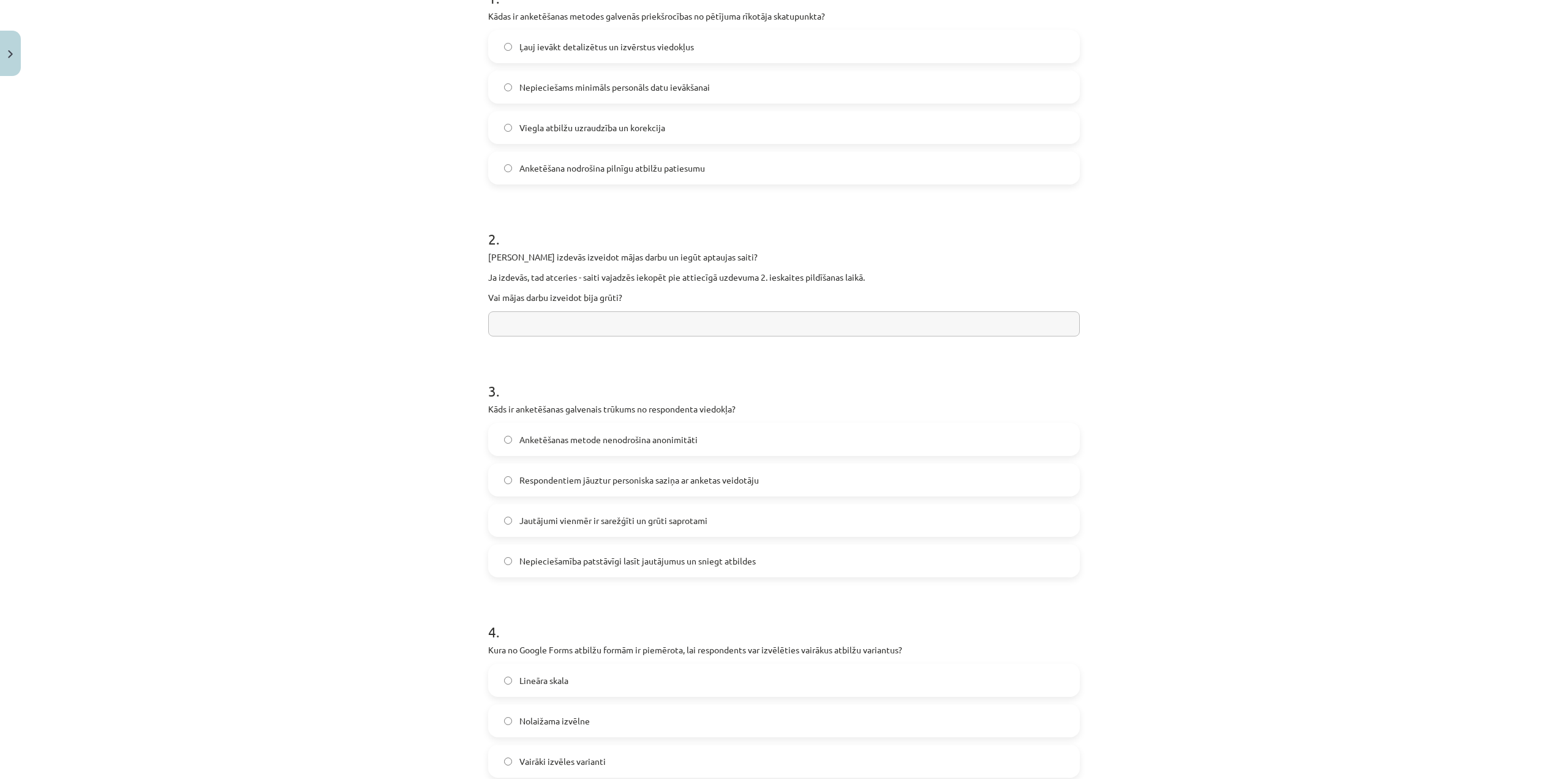
click at [501, 327] on input "text" at bounding box center [784, 324] width 591 height 25
type input "*"
type input "**"
click at [680, 483] on span "Respondentiem jāuztur personiska saziņa ar anketas veidotāju" at bounding box center [639, 480] width 240 height 13
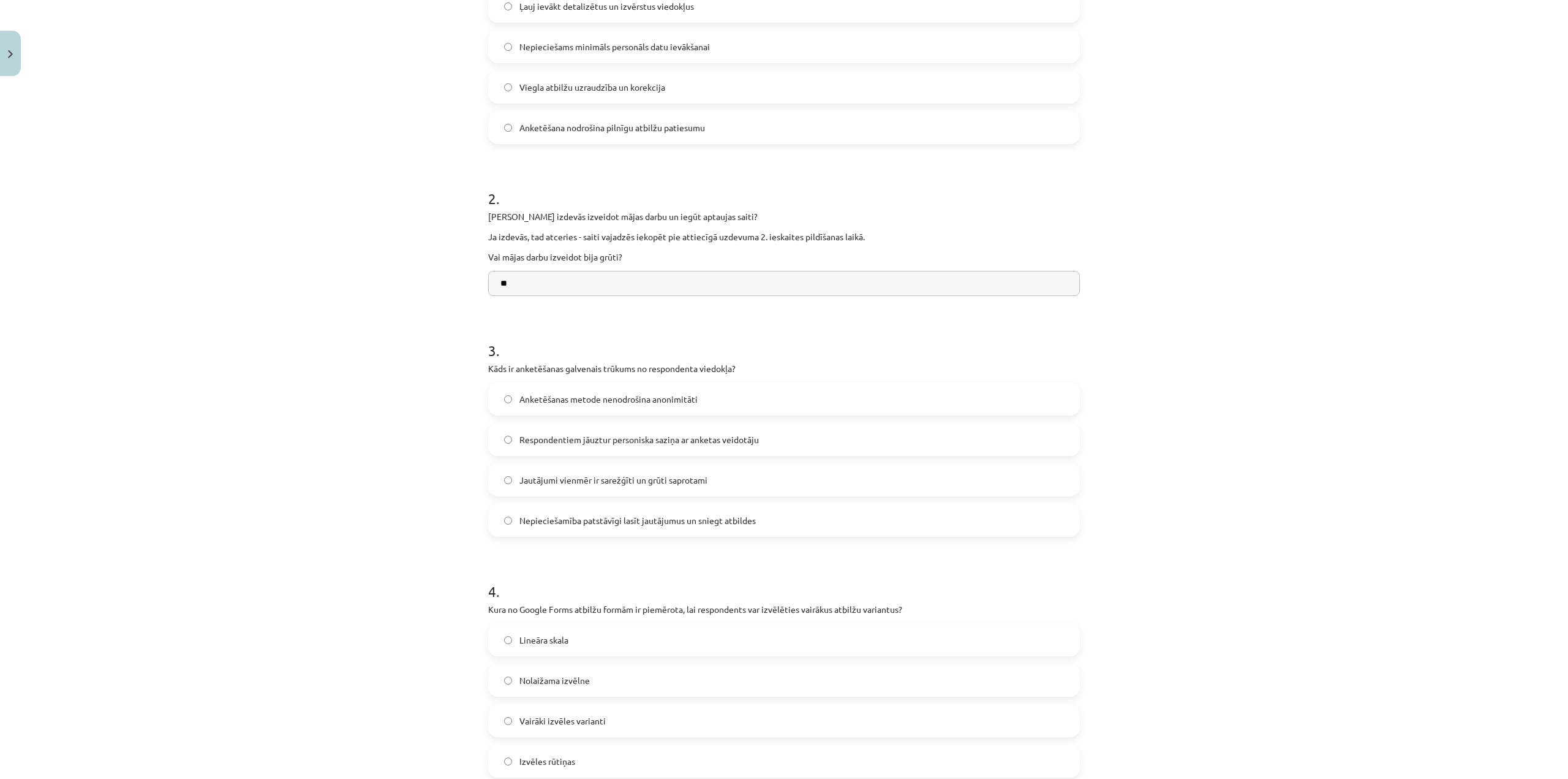
scroll to position [460, 0]
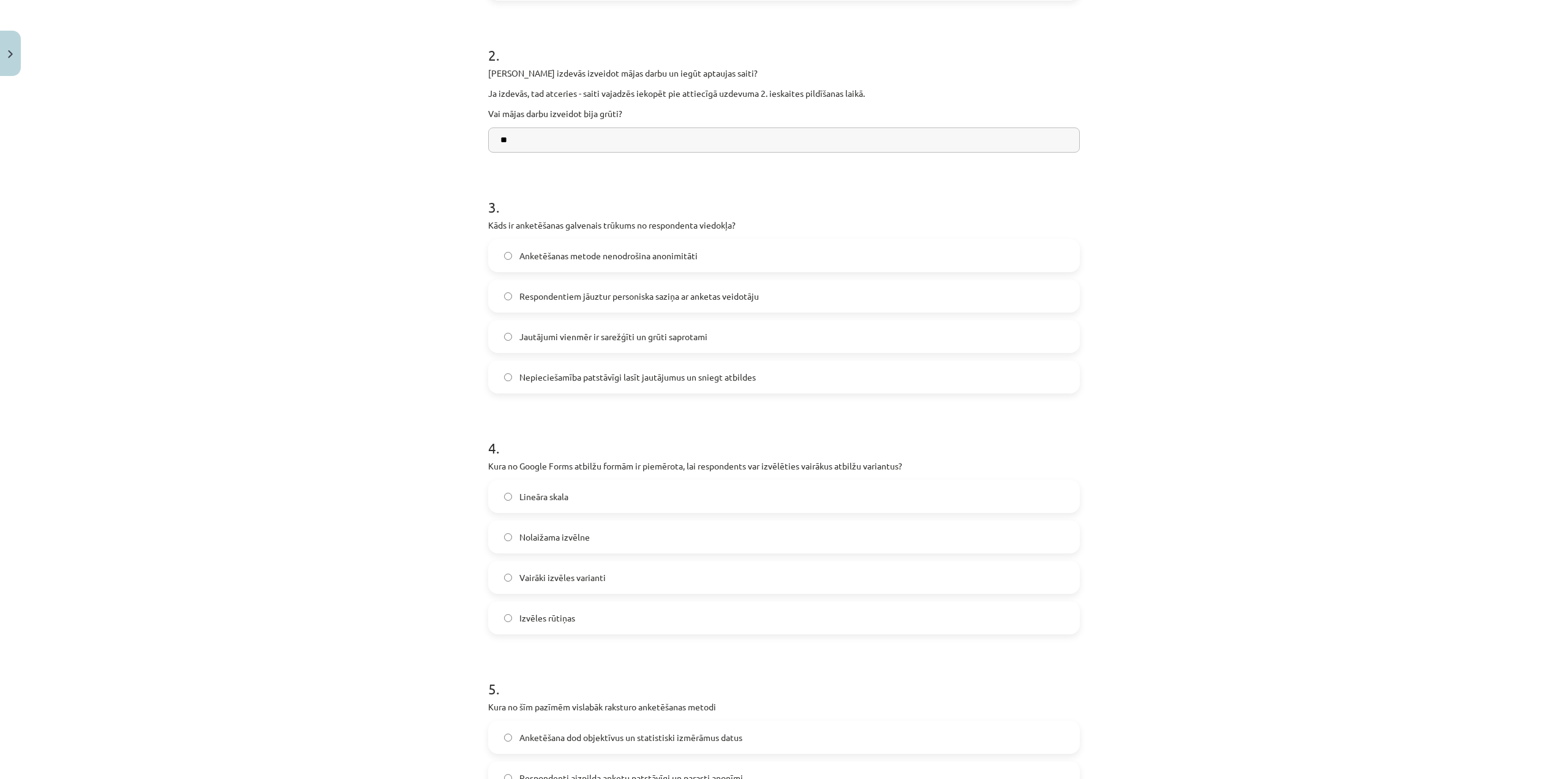
click at [638, 568] on label "Vairāki izvēles varianti" at bounding box center [784, 577] width 590 height 31
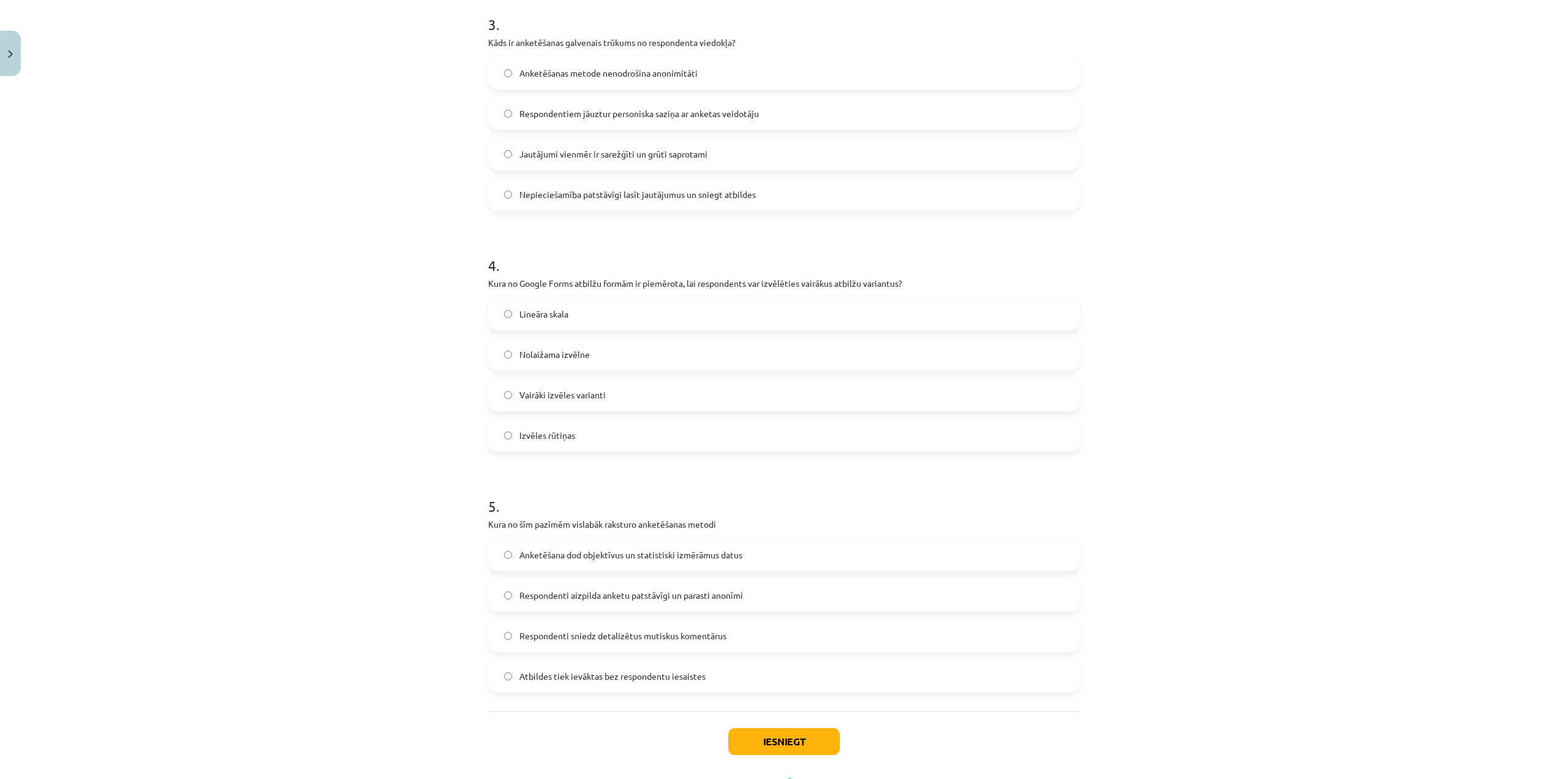
scroll to position [643, 0]
click at [578, 549] on span "Anketēšana dod objektīvus un statistiski izmērāmus datus" at bounding box center [631, 554] width 223 height 13
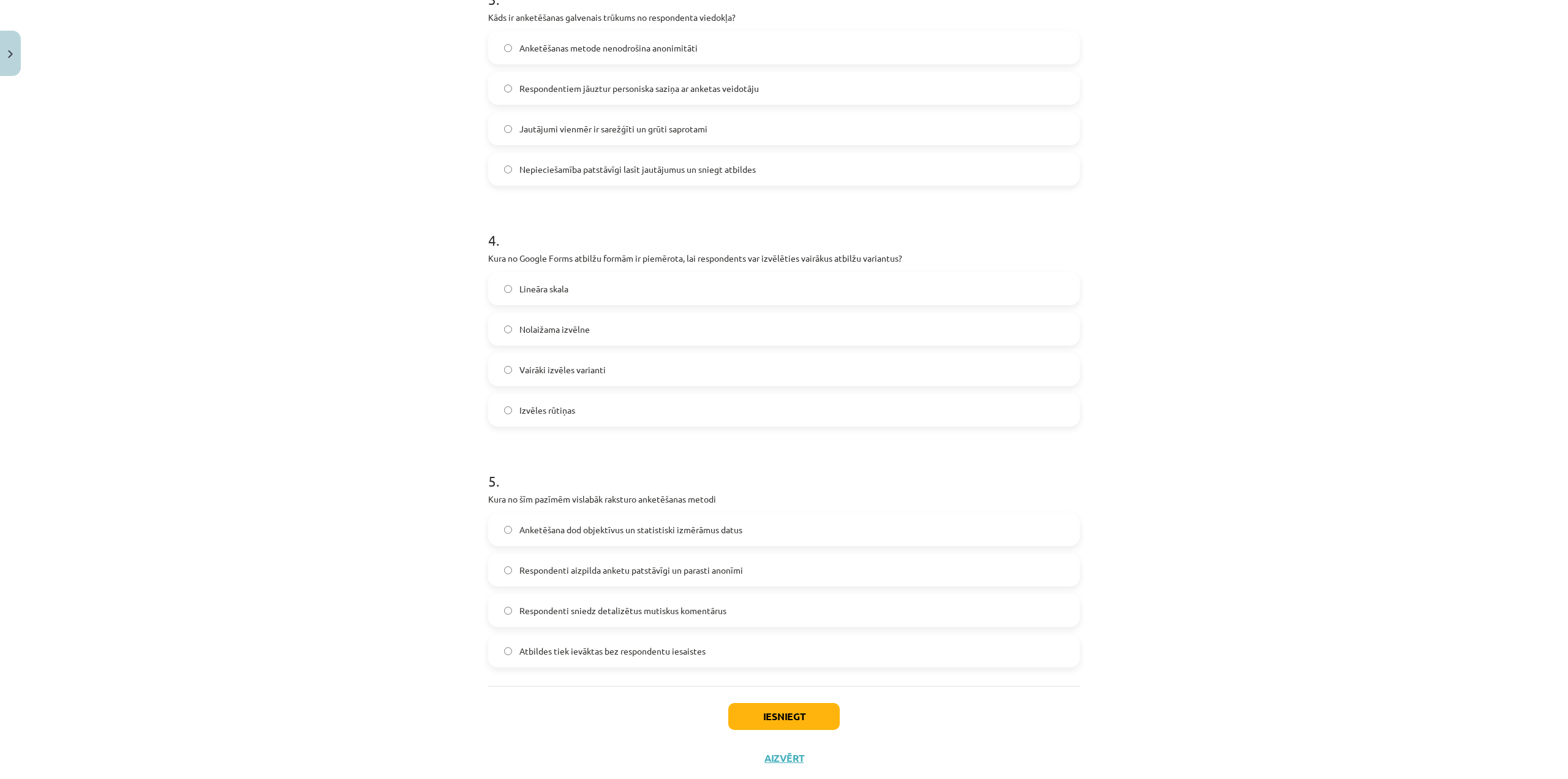
scroll to position [697, 0]
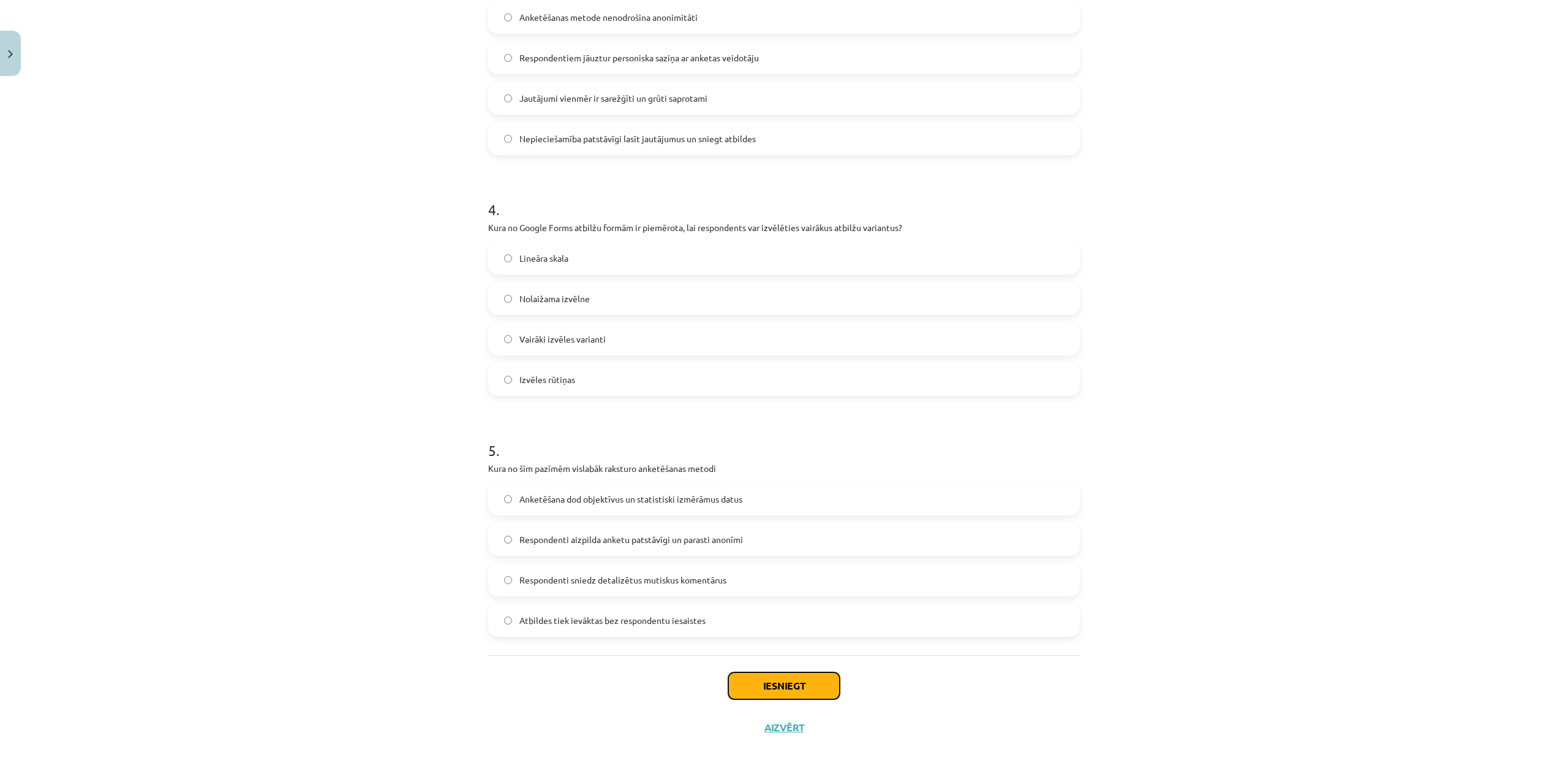
click at [793, 678] on button "Iesniegt" at bounding box center [784, 686] width 111 height 27
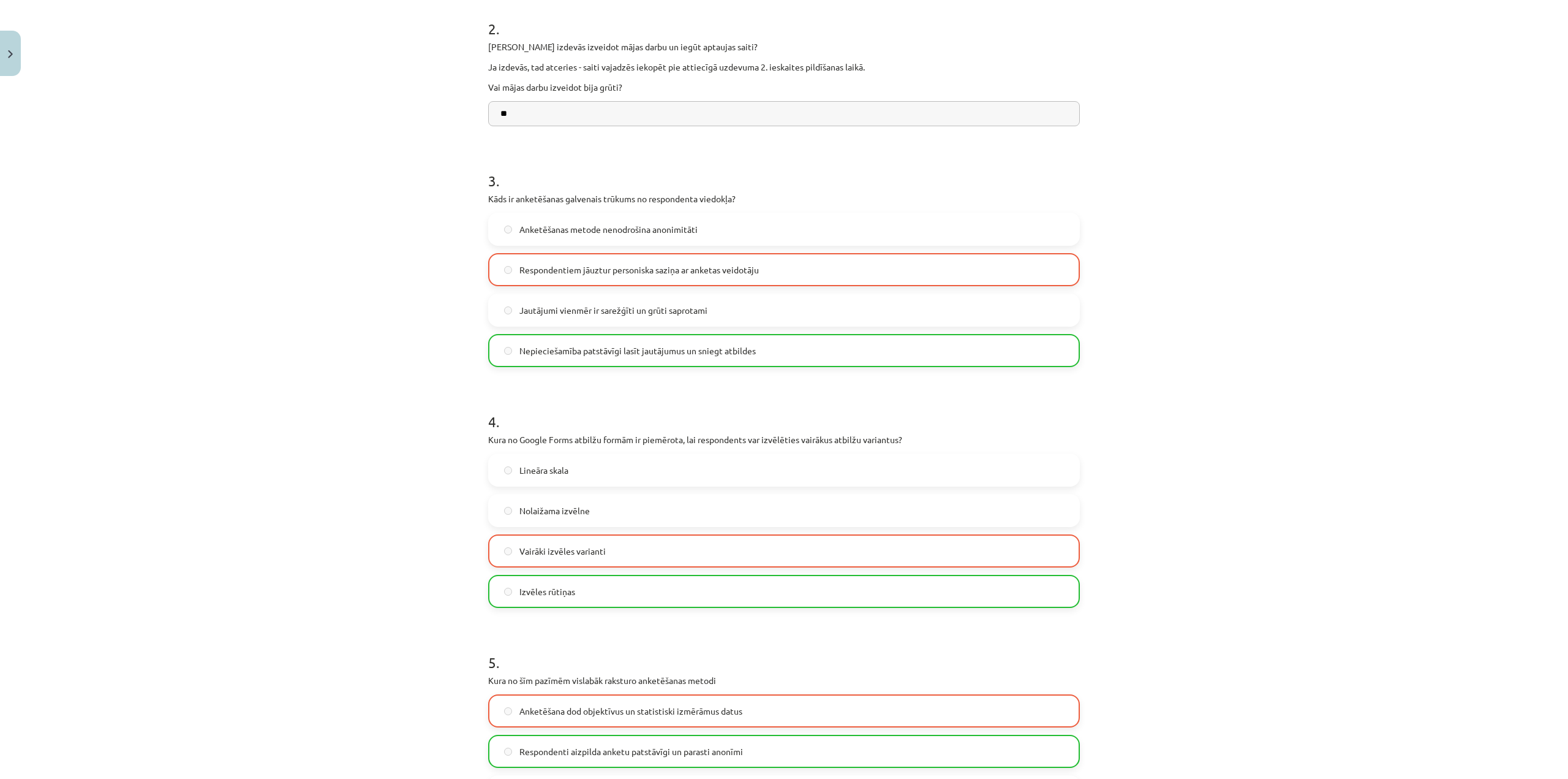
scroll to position [452, 0]
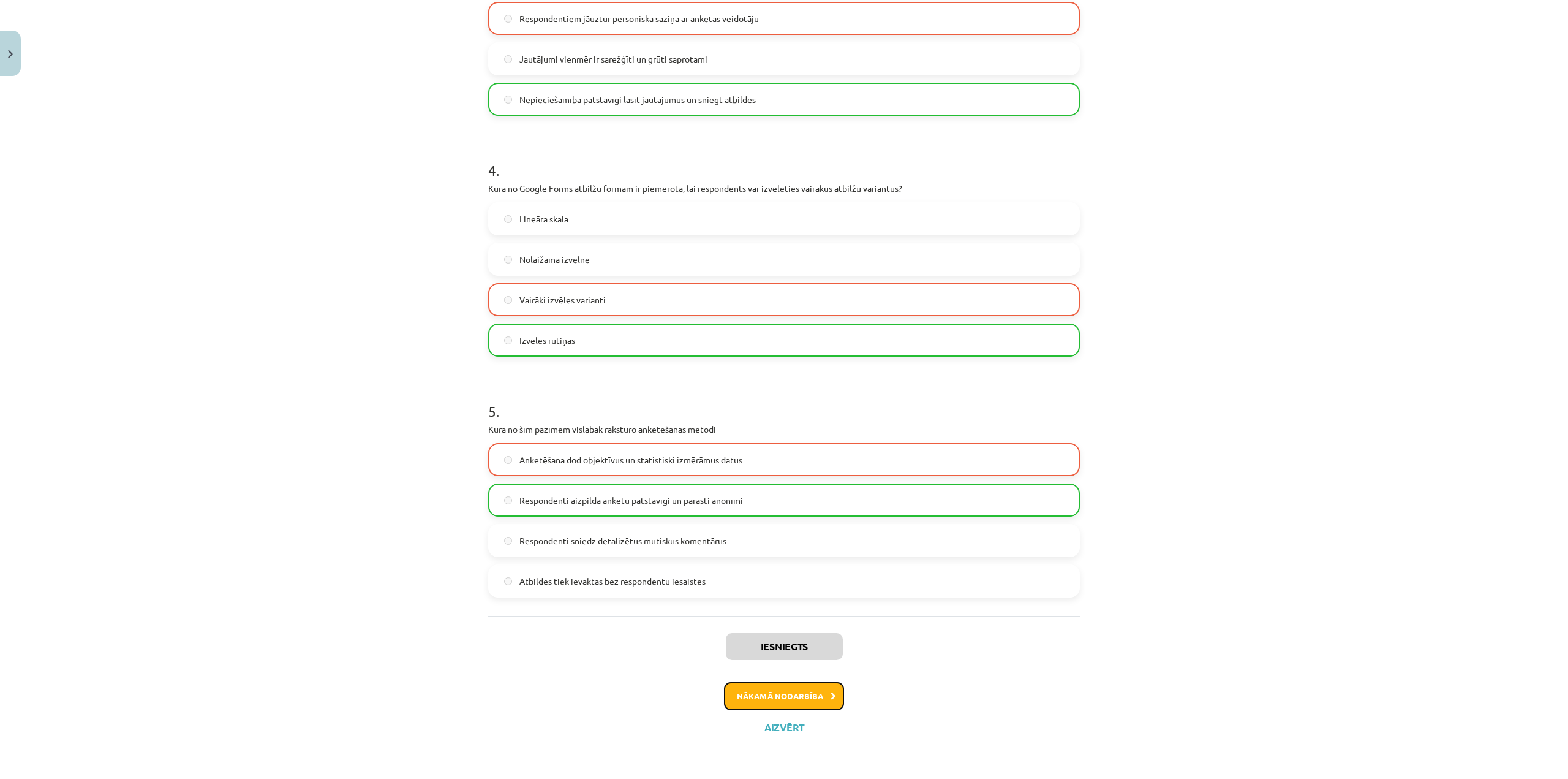
click at [788, 691] on button "Nākamā nodarbība" at bounding box center [784, 696] width 120 height 28
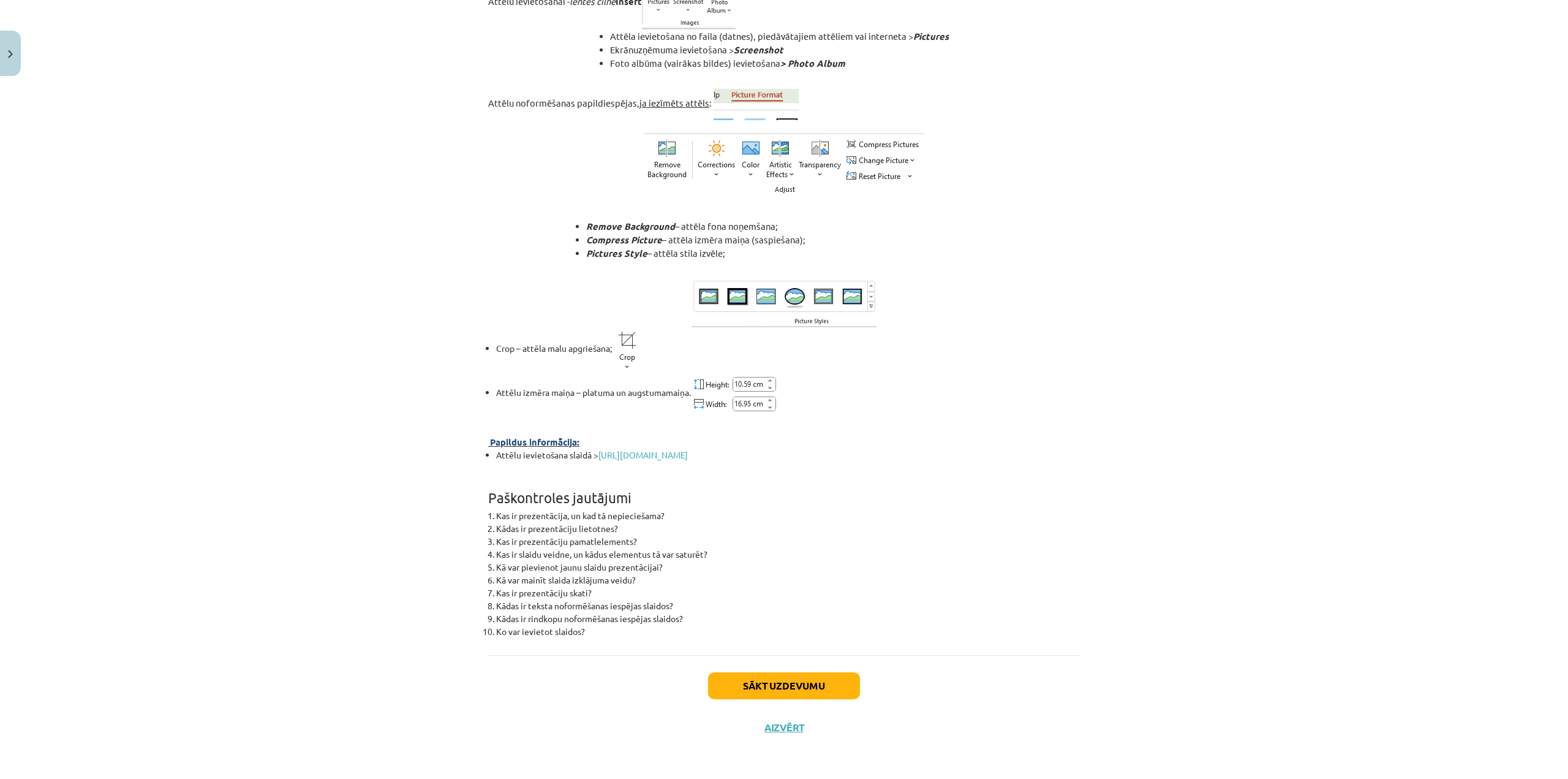
scroll to position [4105, 0]
click at [773, 693] on button "Sākt uzdevumu" at bounding box center [784, 686] width 152 height 27
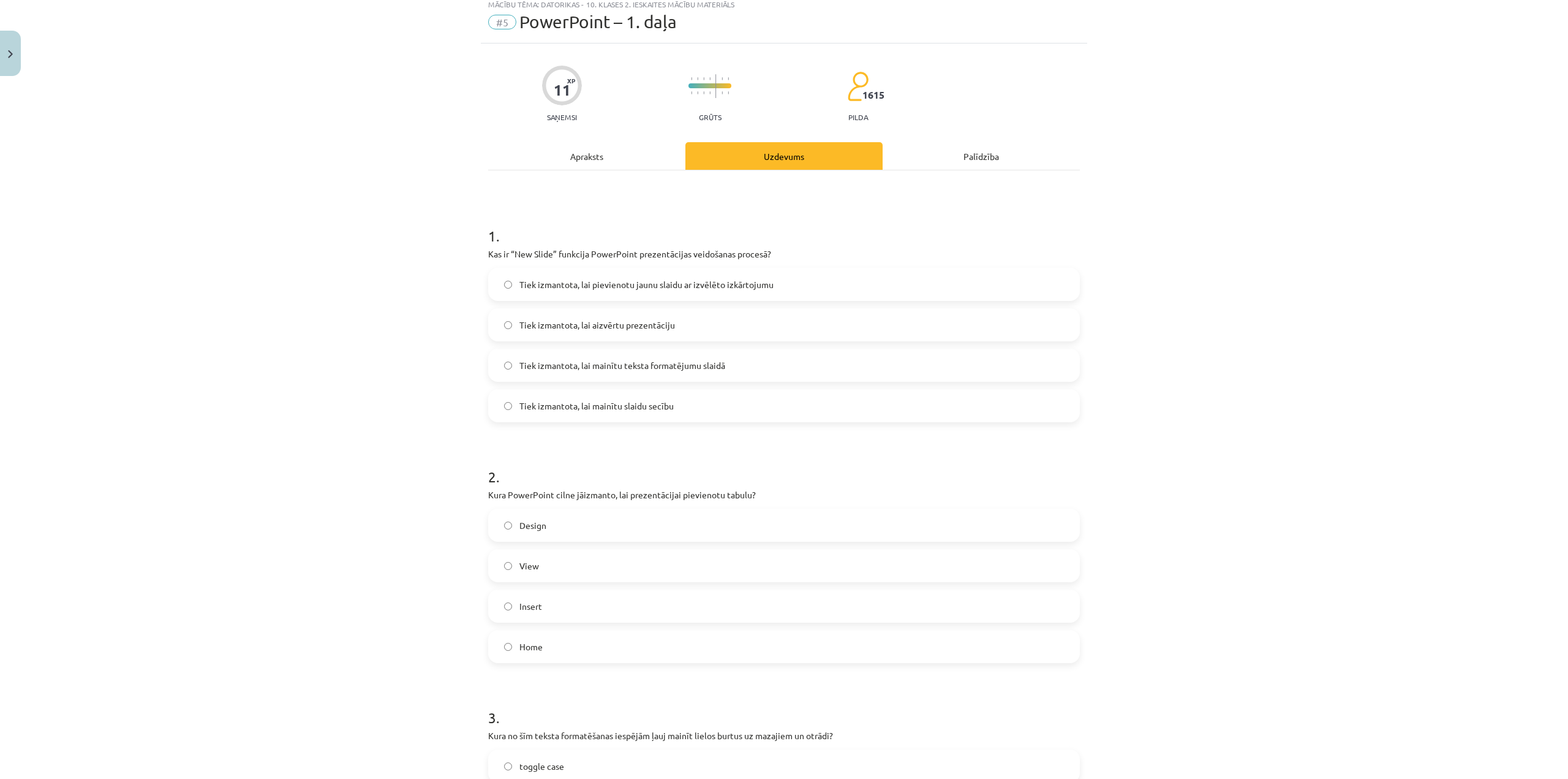
scroll to position [31, 0]
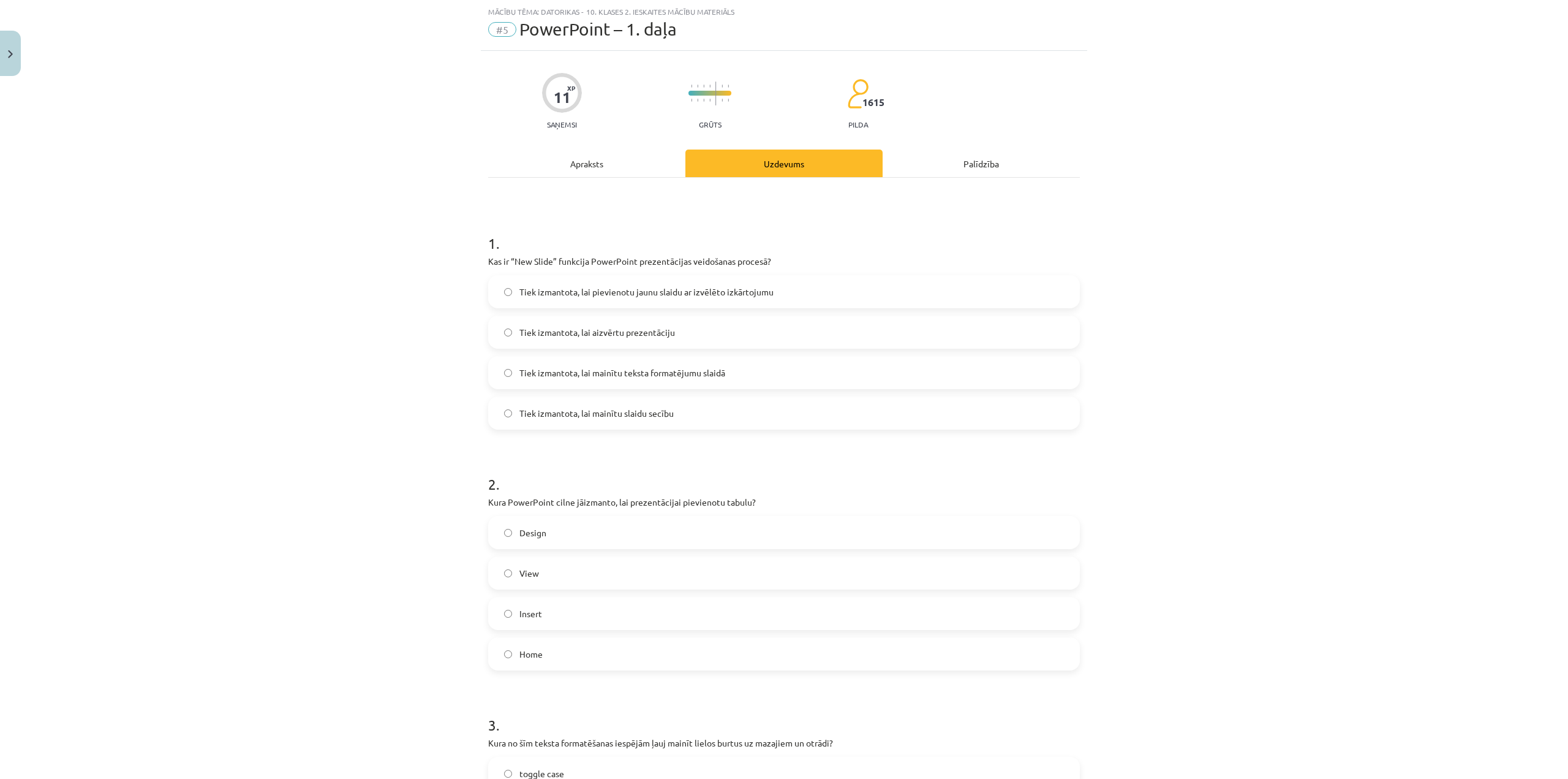
click at [764, 302] on label "Tiek izmantota, lai pievienotu jaunu slaidu ar izvēlēto izkārtojumu" at bounding box center [784, 292] width 590 height 31
click at [653, 618] on label "Insert" at bounding box center [784, 613] width 590 height 31
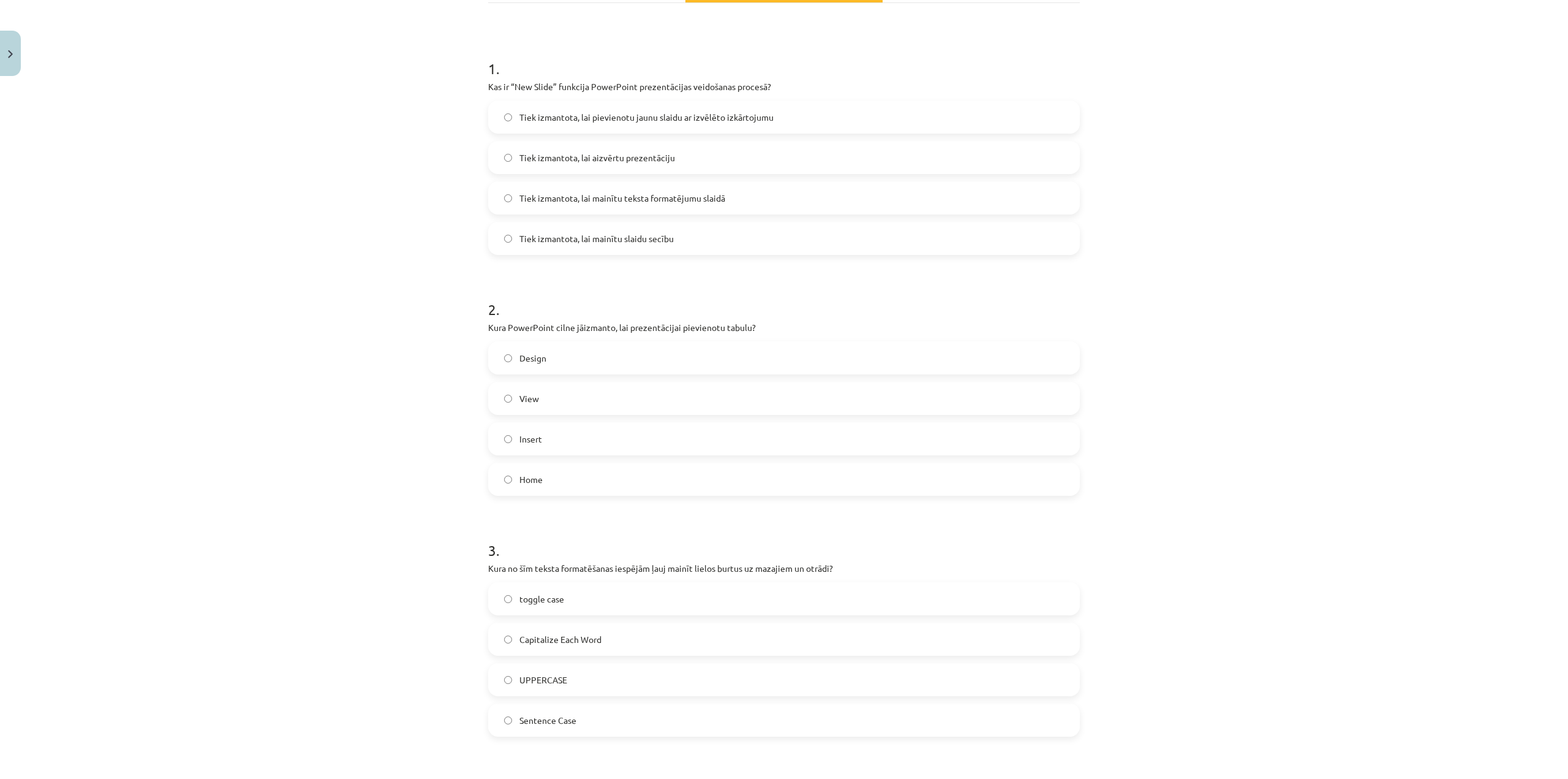
scroll to position [276, 0]
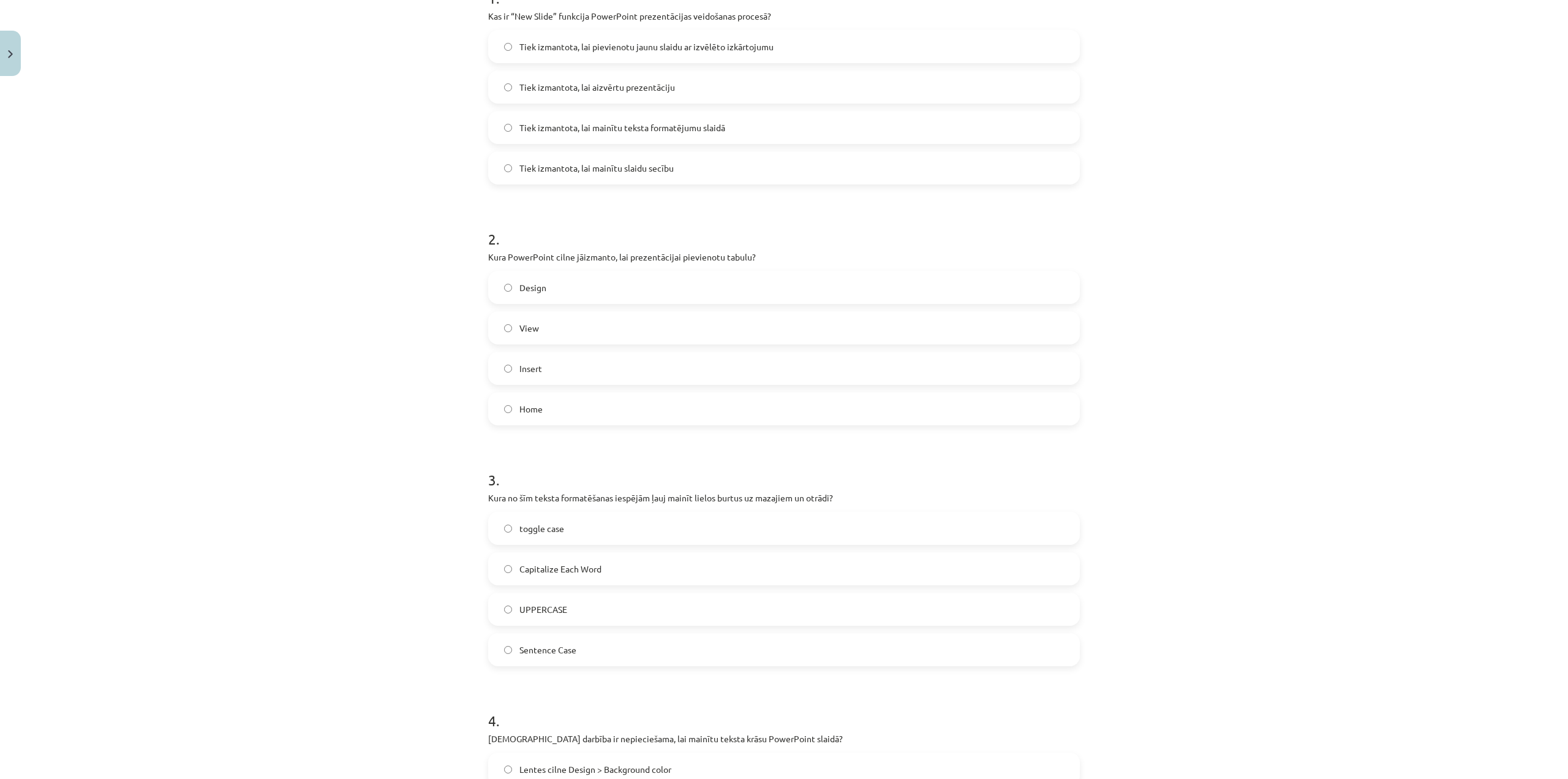
click at [617, 522] on label "toggle case" at bounding box center [784, 528] width 590 height 31
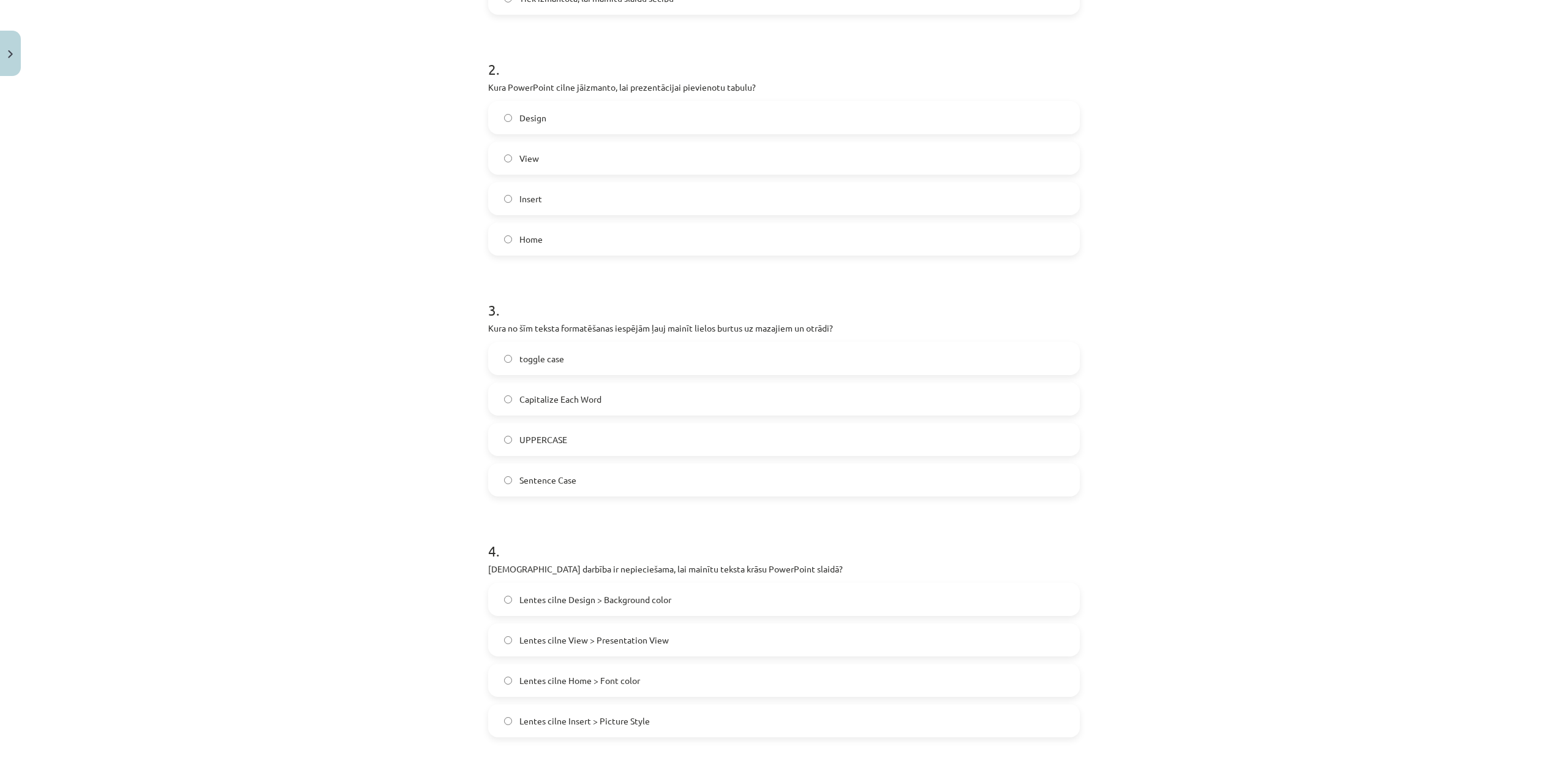
scroll to position [460, 0]
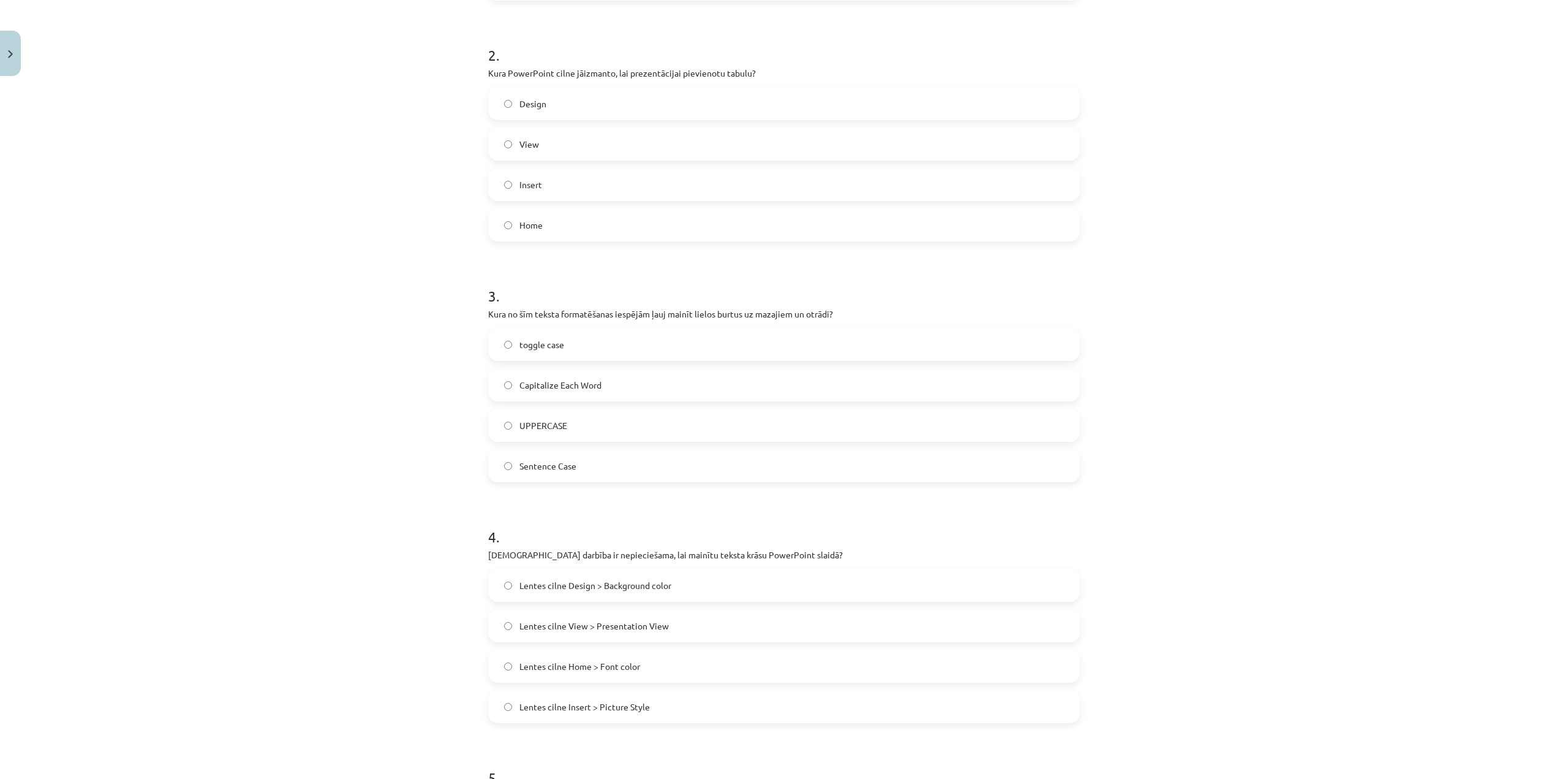
click at [691, 660] on label "Lentes cilne Home > Font color" at bounding box center [784, 666] width 590 height 31
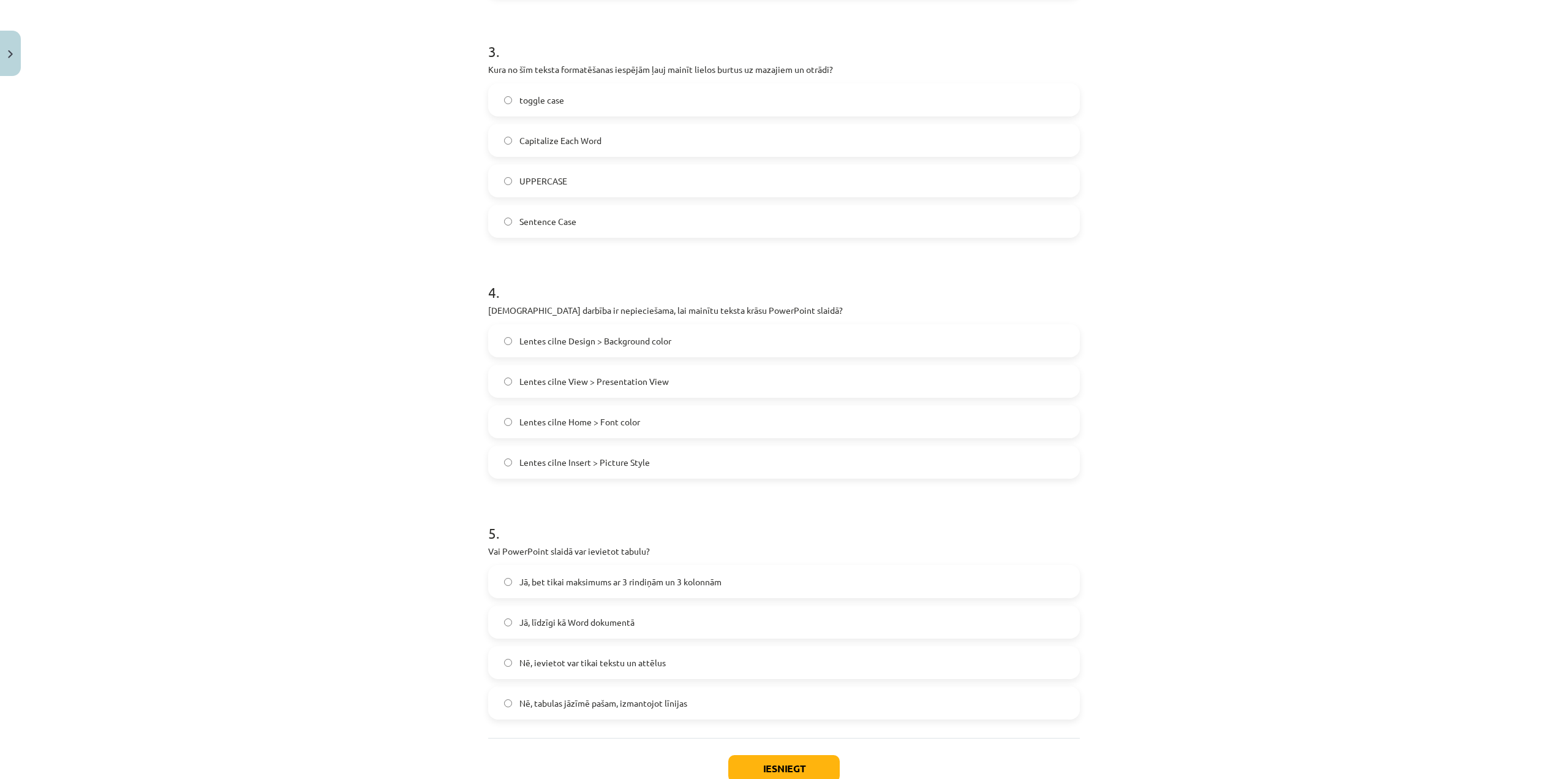
scroll to position [766, 0]
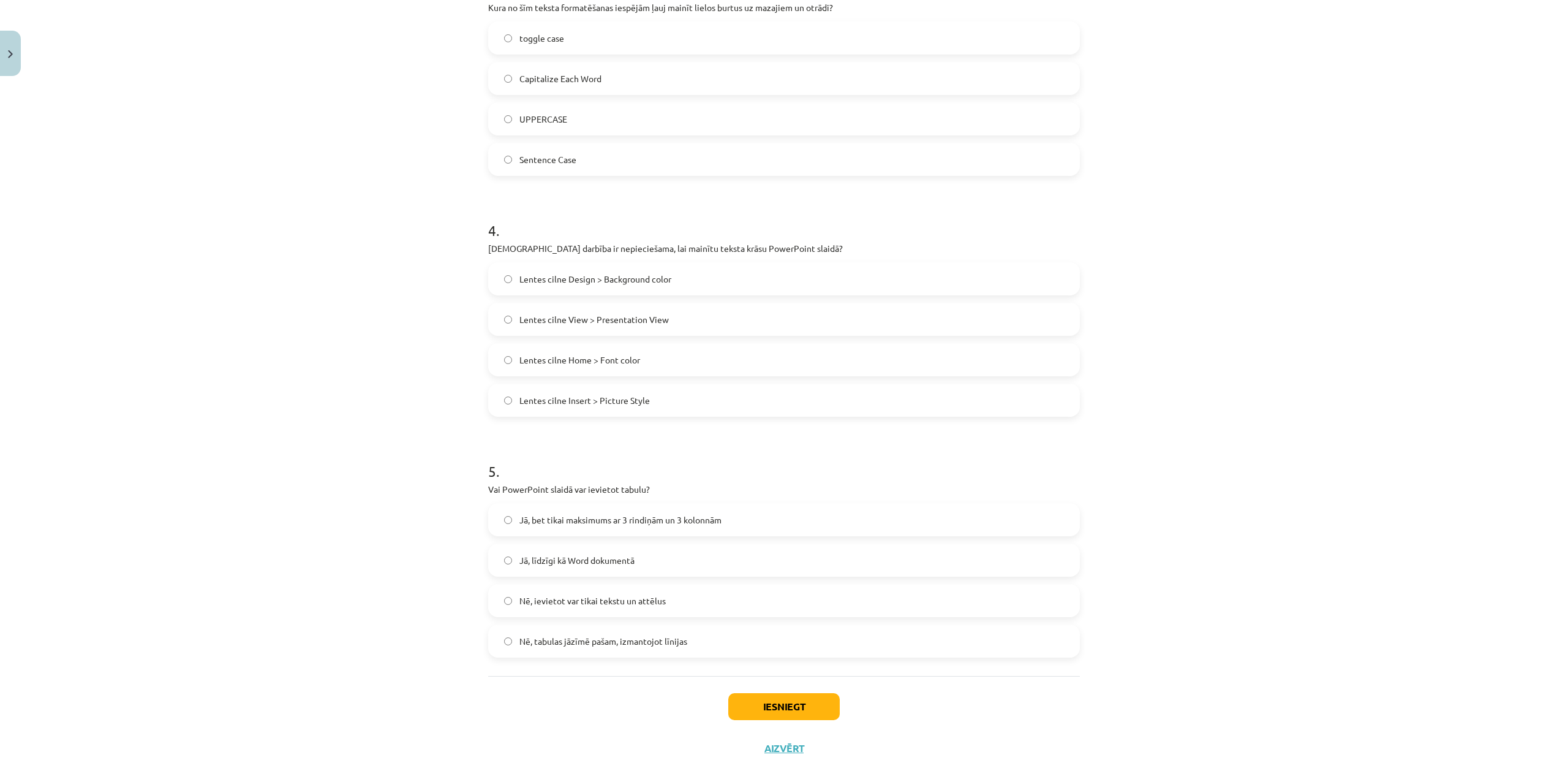
click at [558, 561] on span "Jā, līdzīgi kā Word dokumentā" at bounding box center [577, 560] width 115 height 13
click at [794, 705] on button "Iesniegt" at bounding box center [784, 706] width 111 height 27
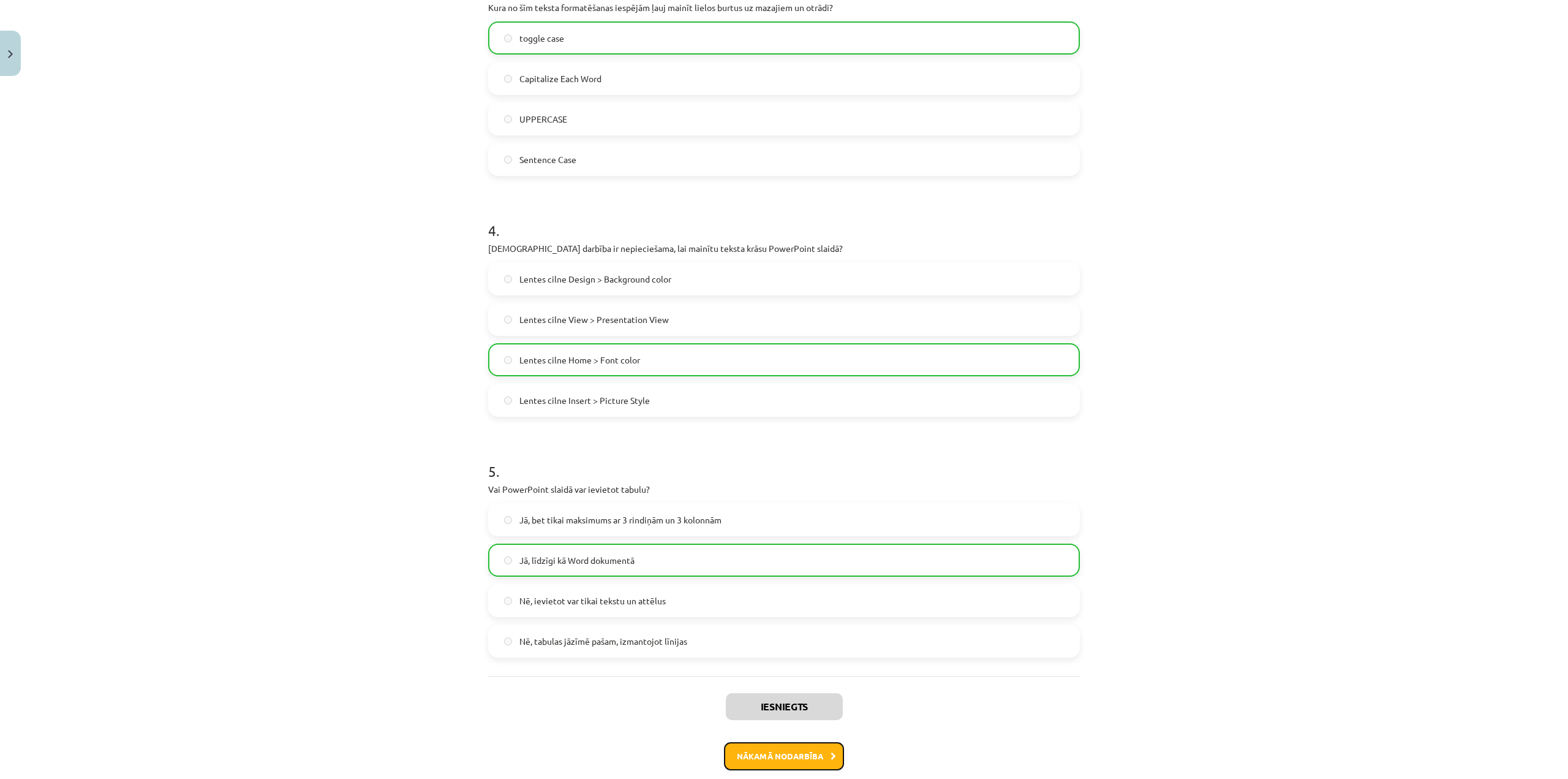
click at [803, 753] on button "Nākamā nodarbība" at bounding box center [784, 756] width 120 height 28
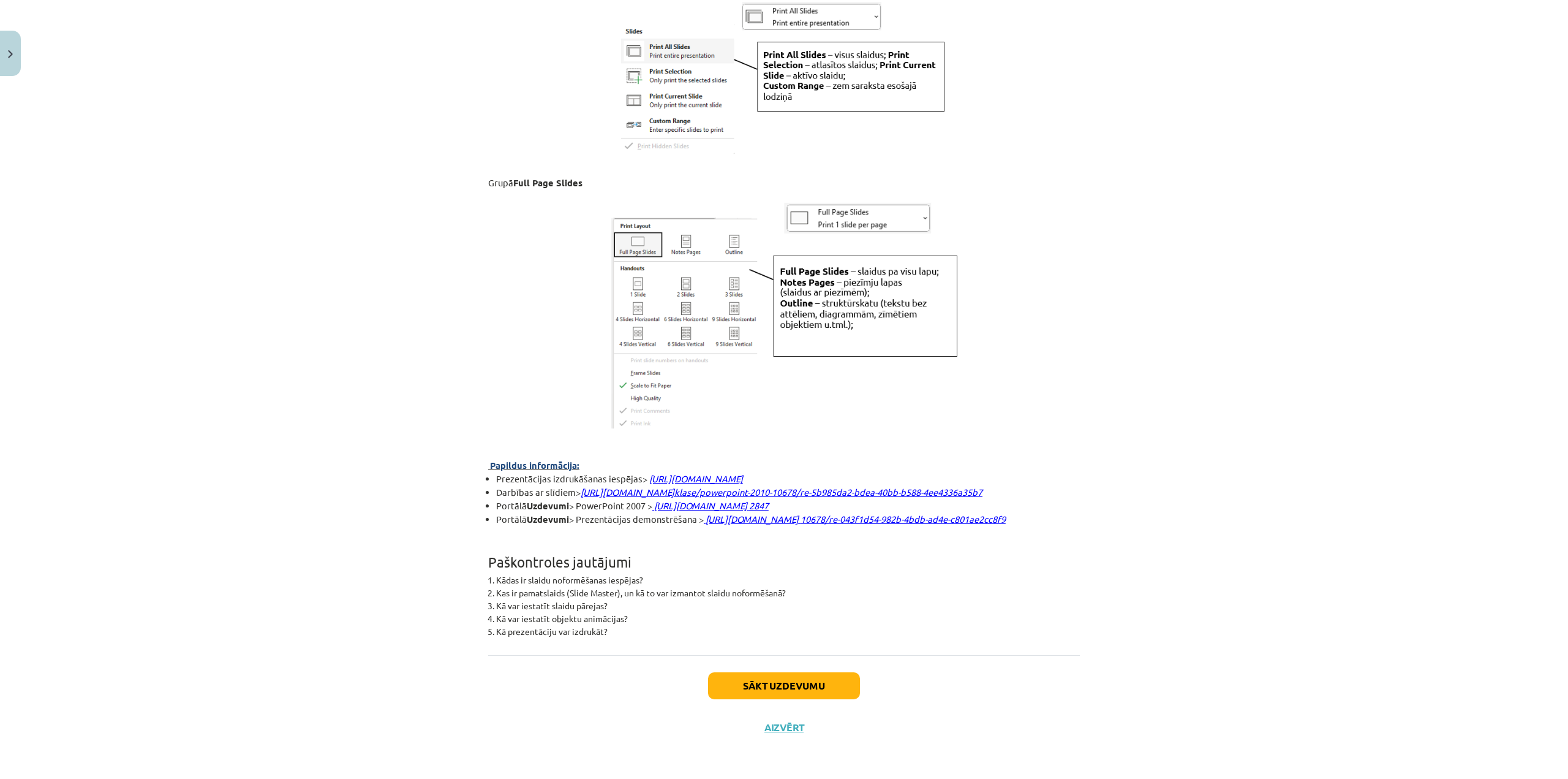
scroll to position [3040, 0]
click at [819, 680] on button "Sākt uzdevumu" at bounding box center [784, 686] width 152 height 27
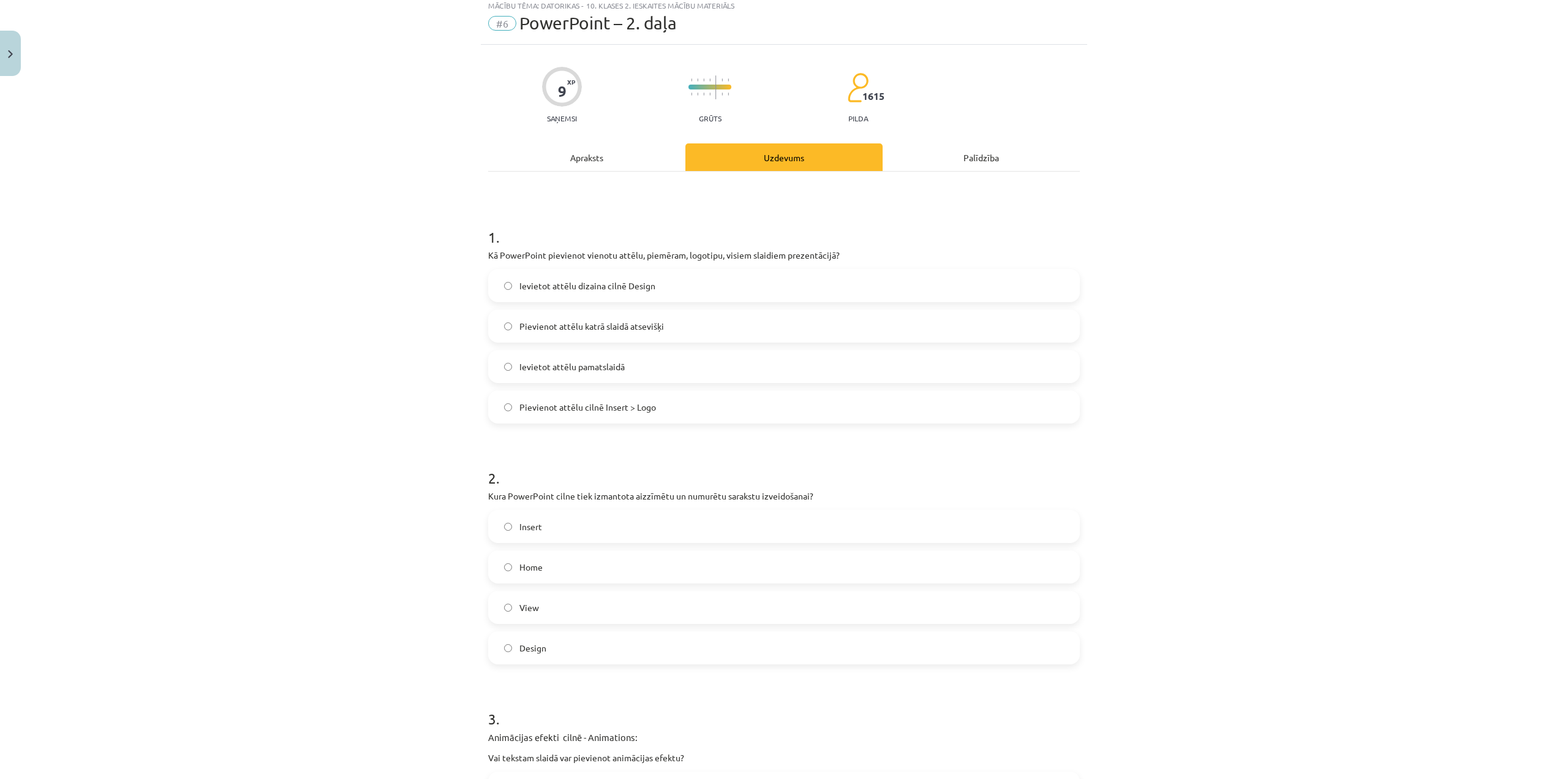
scroll to position [31, 0]
click at [620, 277] on label "Ievietot attēlu dizaina cilnē Design" at bounding box center [784, 292] width 590 height 31
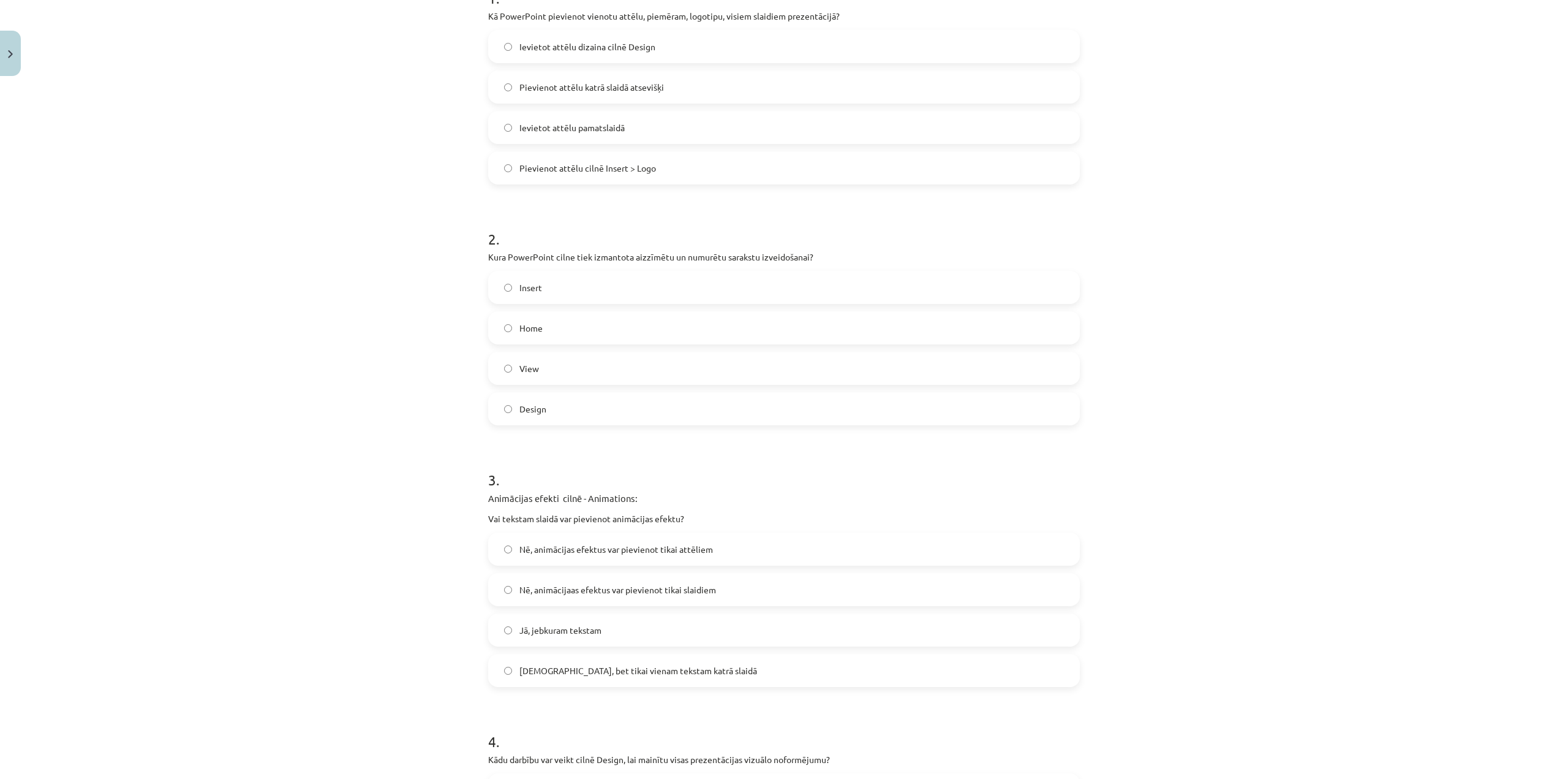
click at [647, 374] on label "View" at bounding box center [784, 368] width 590 height 31
click at [684, 635] on label "Jā, jebkuram tekstam" at bounding box center [784, 630] width 590 height 31
click at [674, 179] on label "Pievienot attēlu cilnē Insert > Logo" at bounding box center [784, 168] width 590 height 31
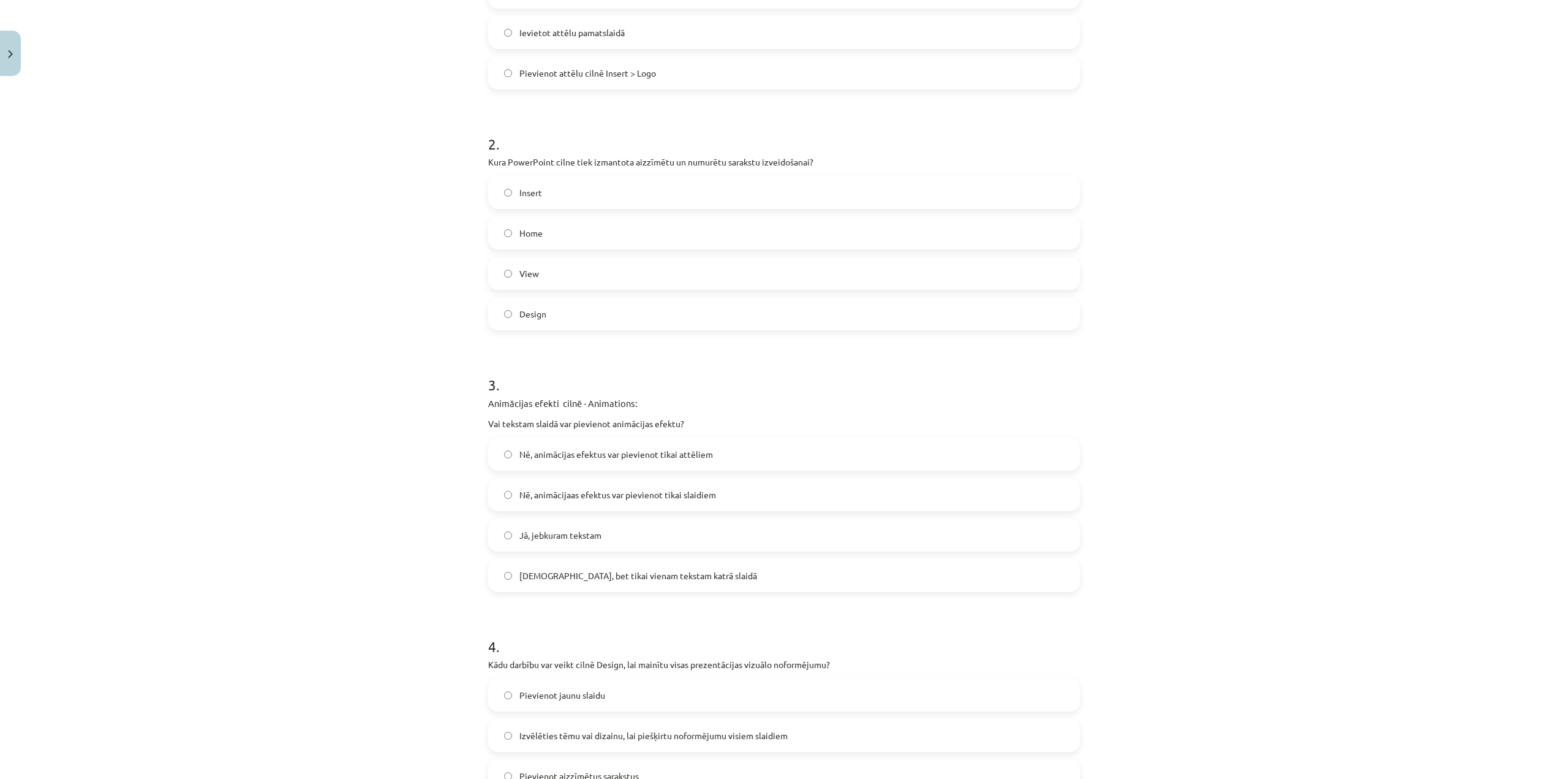
scroll to position [566, 0]
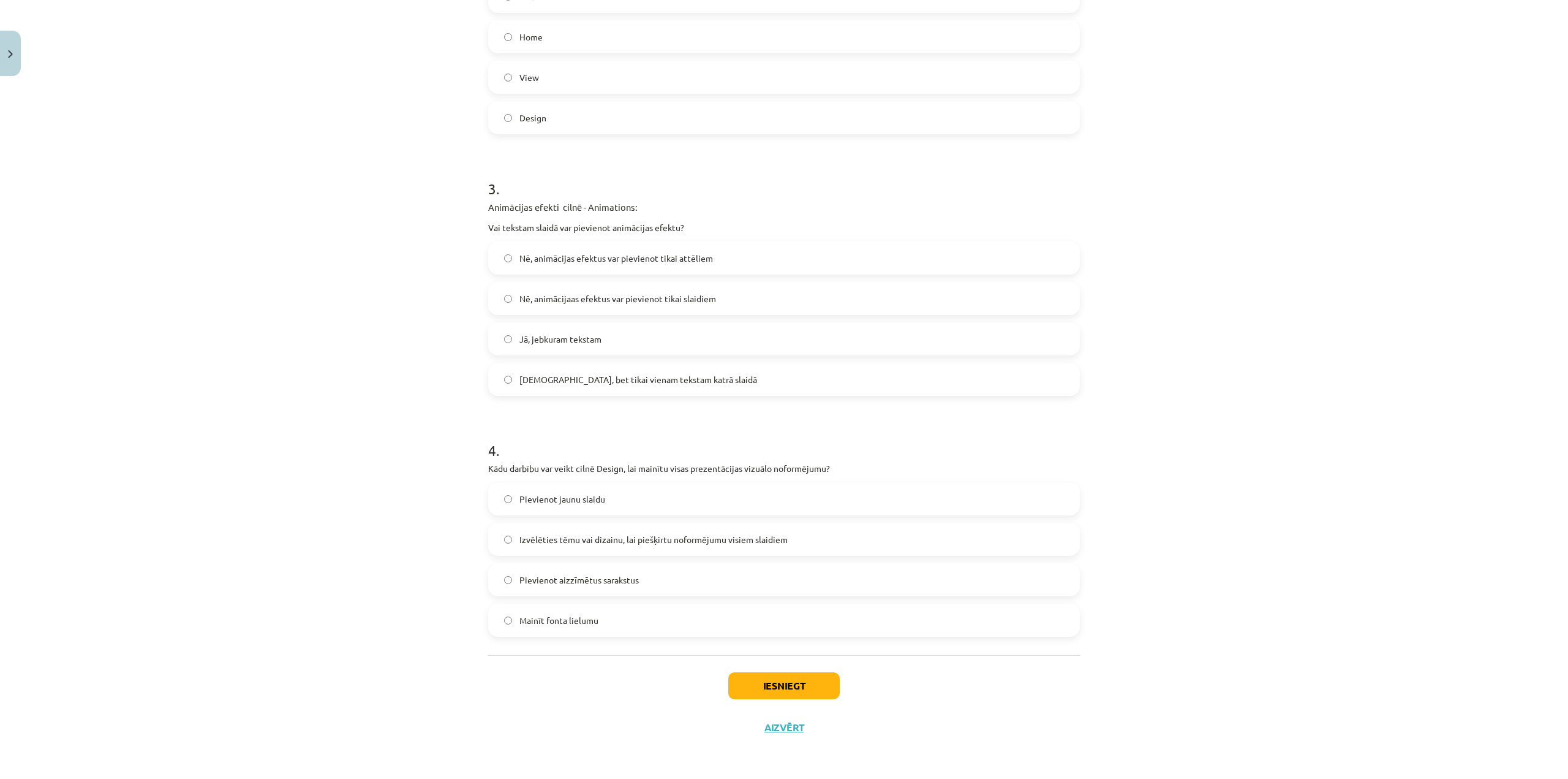
click at [650, 535] on span "Izvēlēties tēmu vai dizainu, lai piešķirtu noformējumu visiem slaidiem" at bounding box center [653, 539] width 268 height 13
click at [781, 696] on button "Iesniegt" at bounding box center [784, 686] width 111 height 27
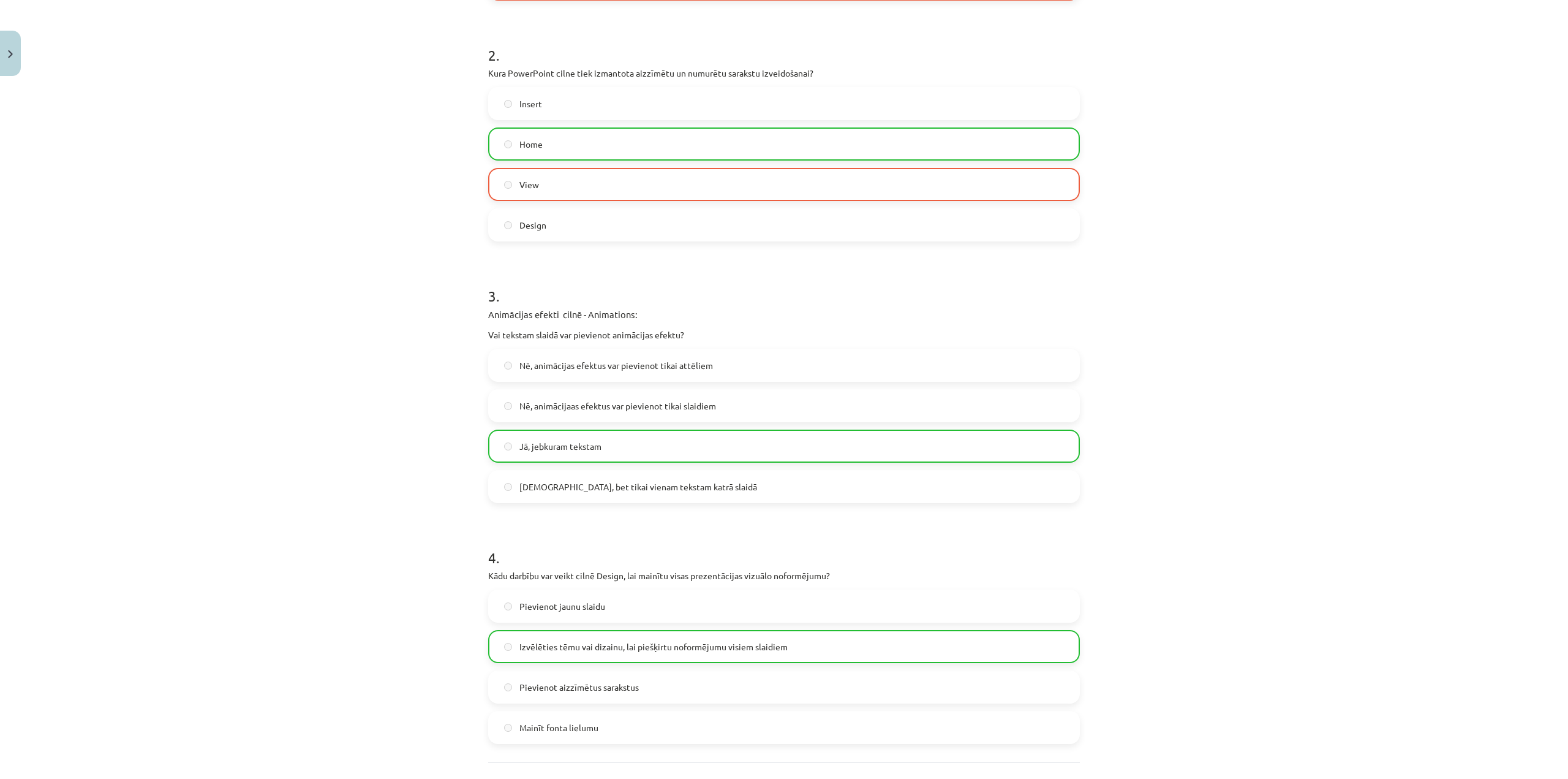
scroll to position [606, 0]
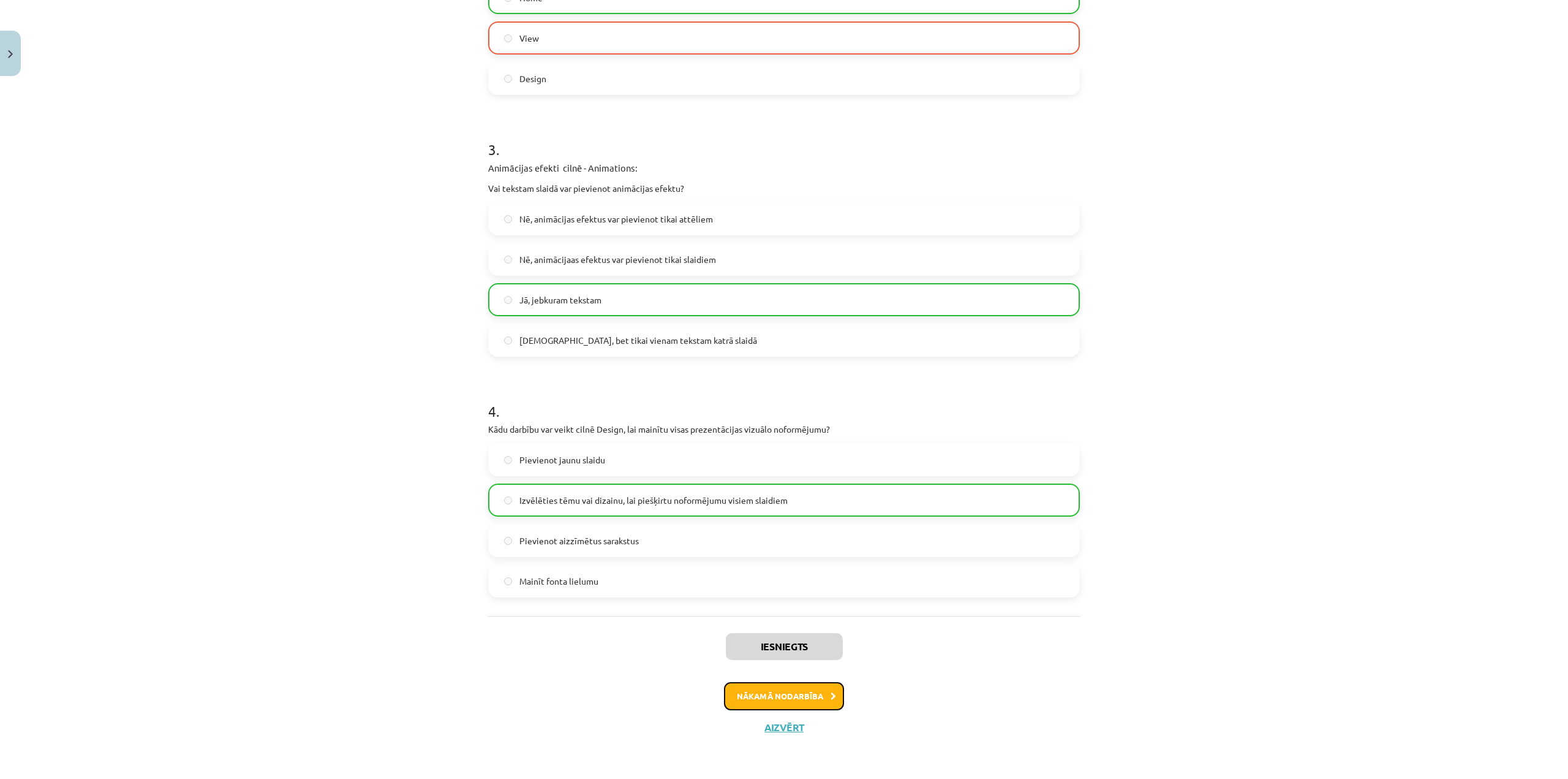
click at [798, 698] on button "Nākamā nodarbība" at bounding box center [784, 696] width 120 height 28
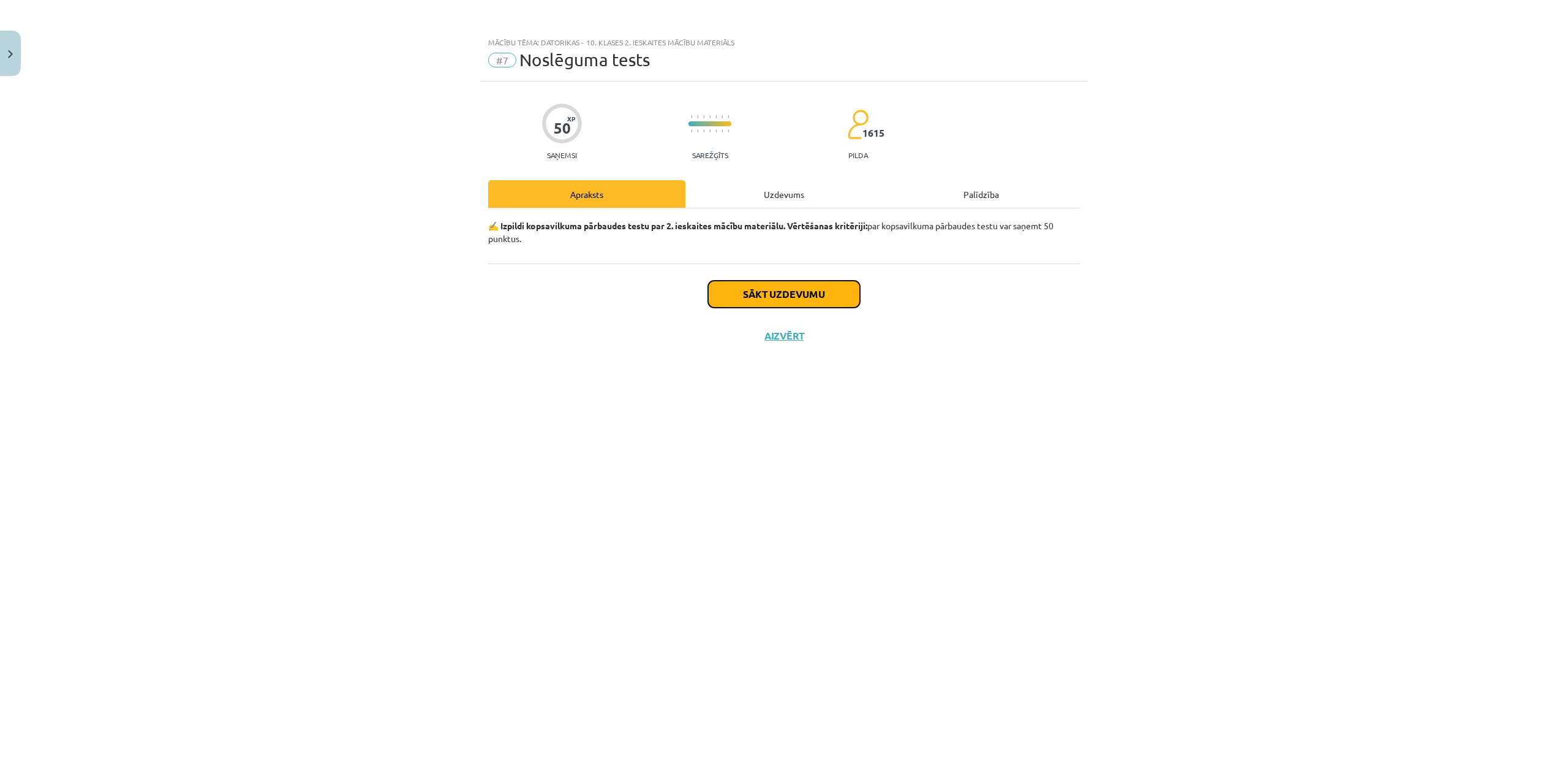
click at [803, 301] on button "Sākt uzdevumu" at bounding box center [784, 294] width 152 height 27
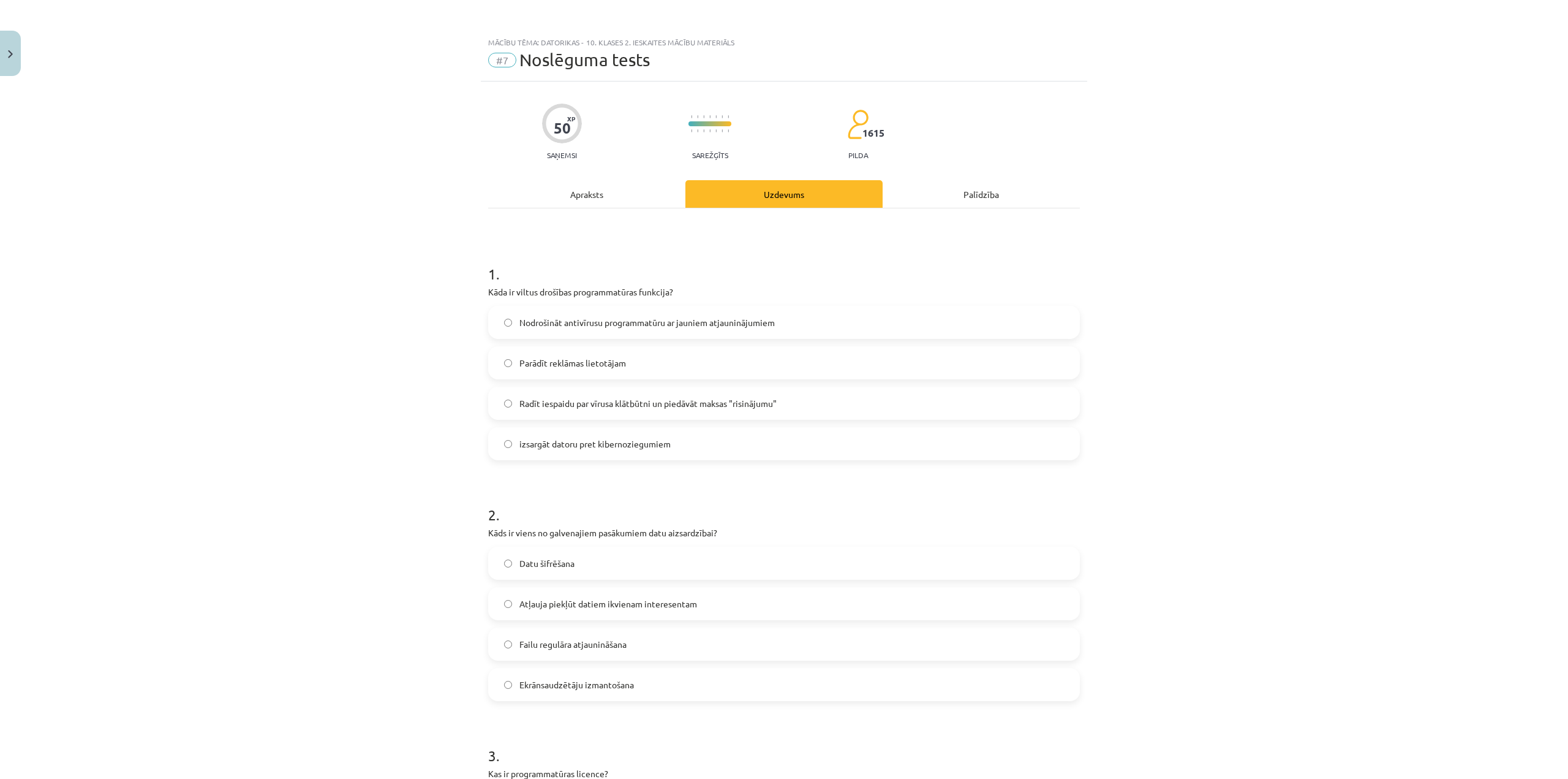
click at [617, 449] on span "izsargāt datoru pret kibernoziegumiem" at bounding box center [595, 443] width 152 height 13
drag, startPoint x: 617, startPoint y: 571, endPoint x: 620, endPoint y: 577, distance: 6.7
click at [618, 571] on label "Datu šifrēšana" at bounding box center [784, 563] width 590 height 31
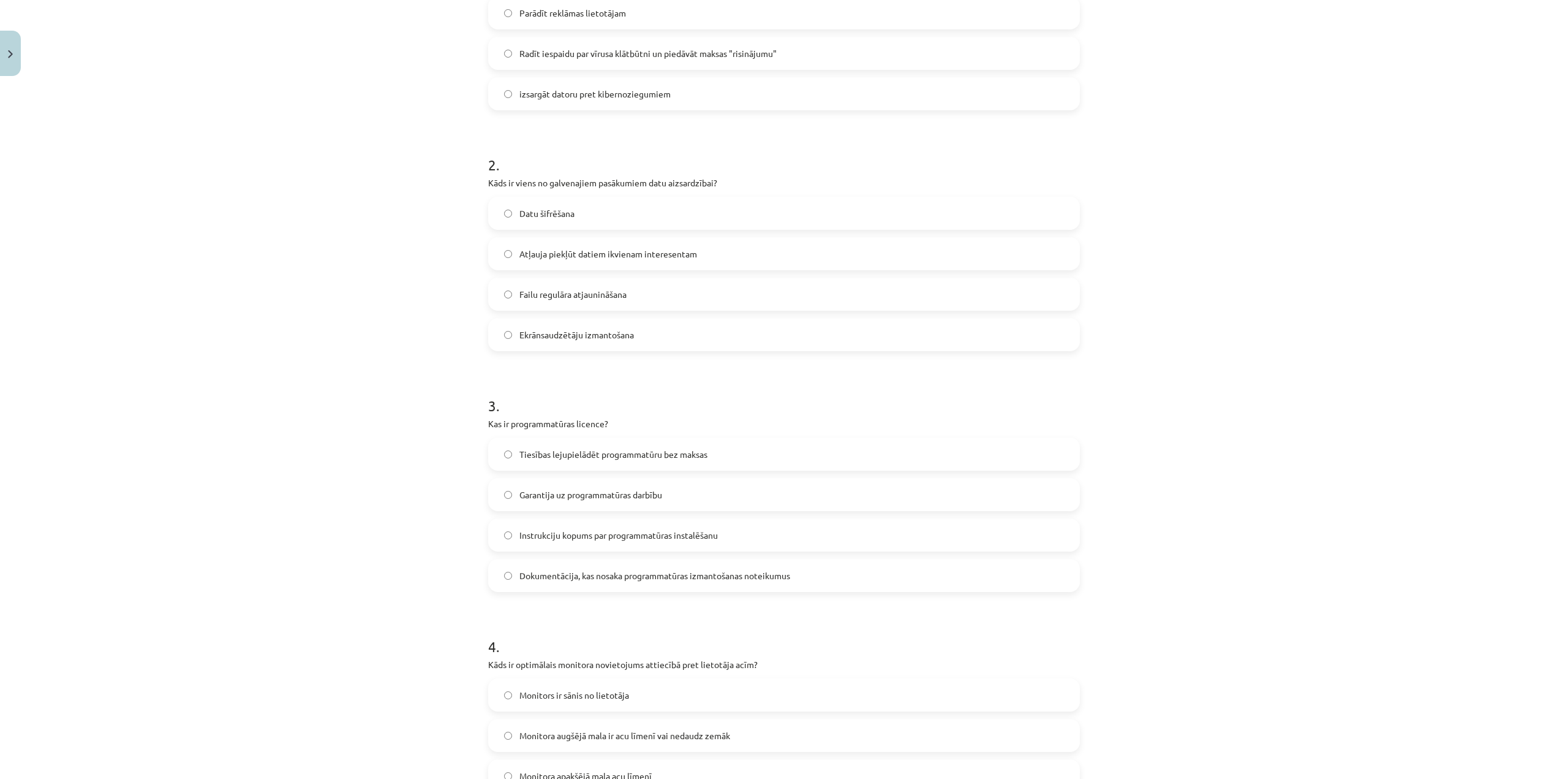
scroll to position [368, 0]
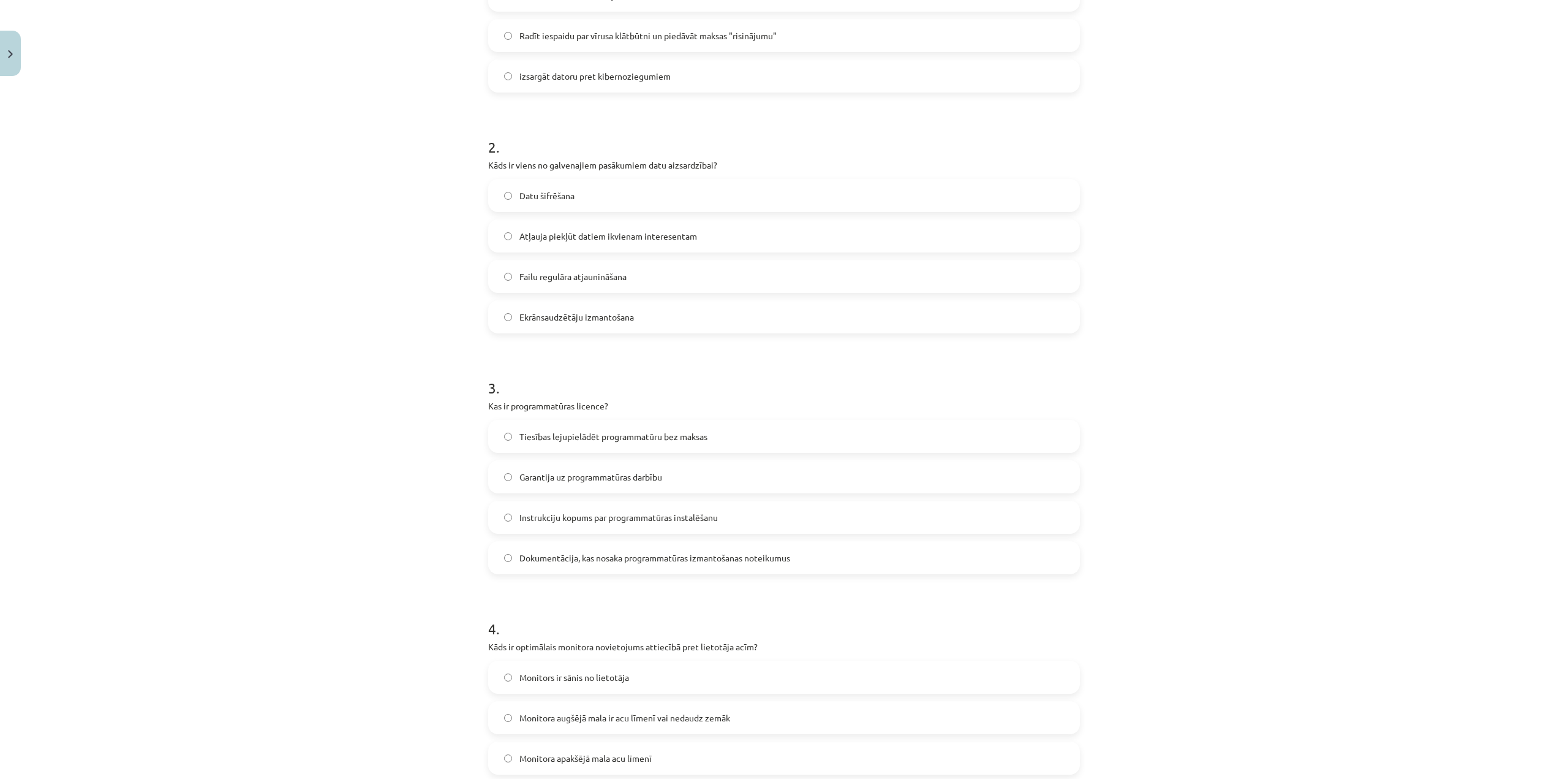
click at [509, 481] on label "Garantija uz programmatūras darbību" at bounding box center [784, 477] width 590 height 31
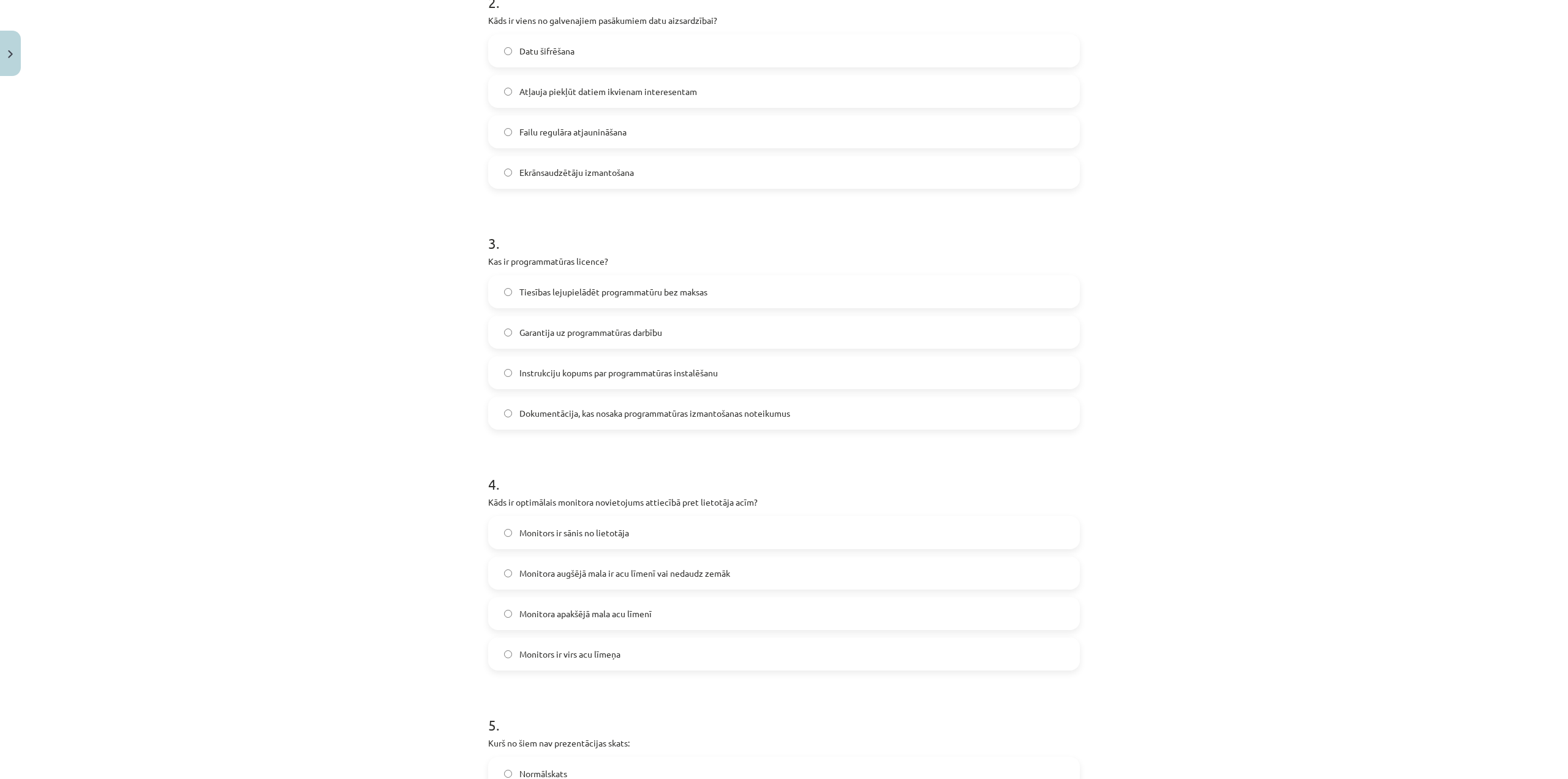
scroll to position [551, 0]
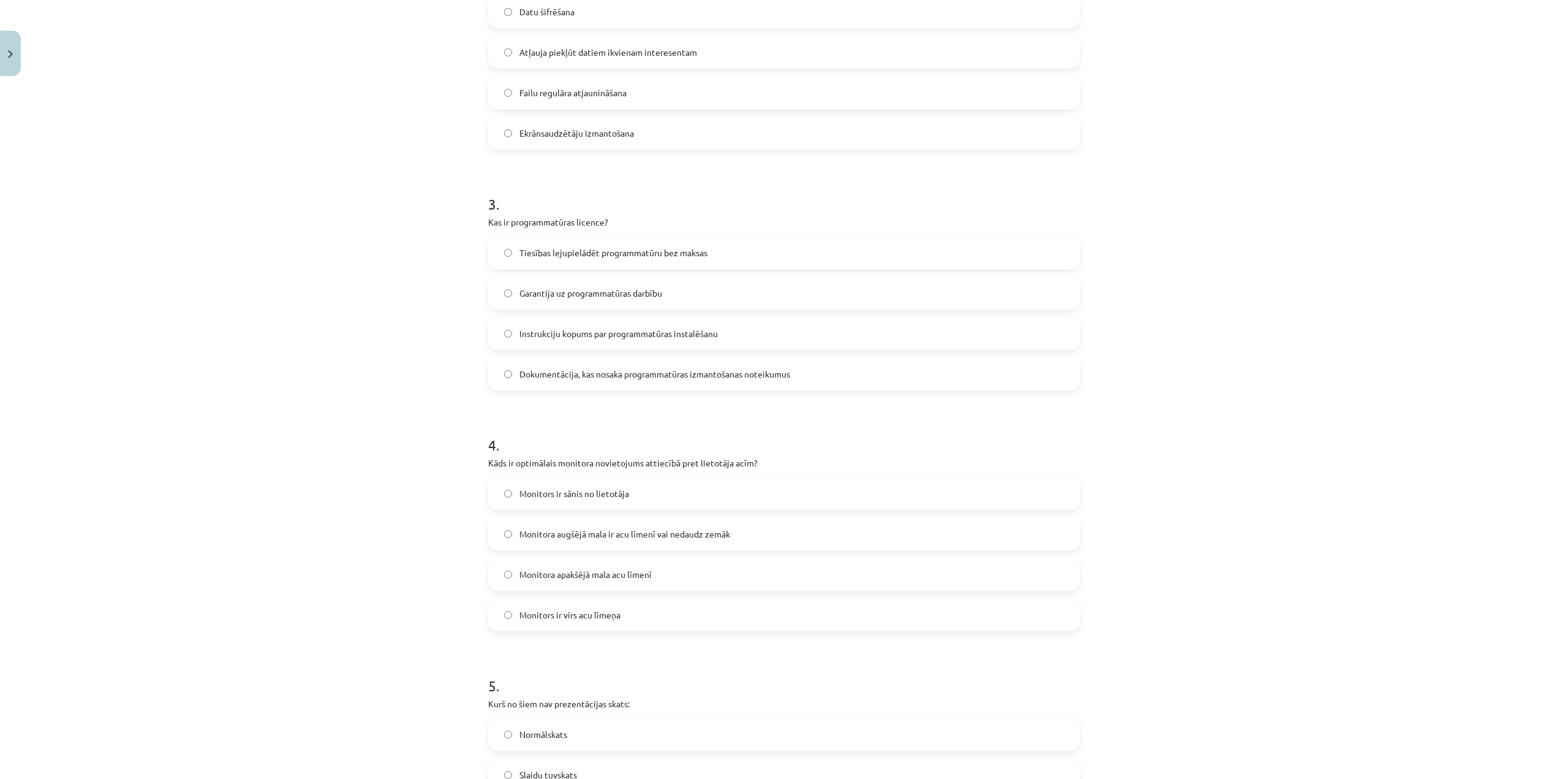
click at [640, 580] on span "Monitora apakšējā mala acu līmenī" at bounding box center [585, 574] width 132 height 13
click at [758, 535] on label "Monitora augšējā mala ir acu līmenī vai nedaudz zemāk" at bounding box center [784, 533] width 590 height 31
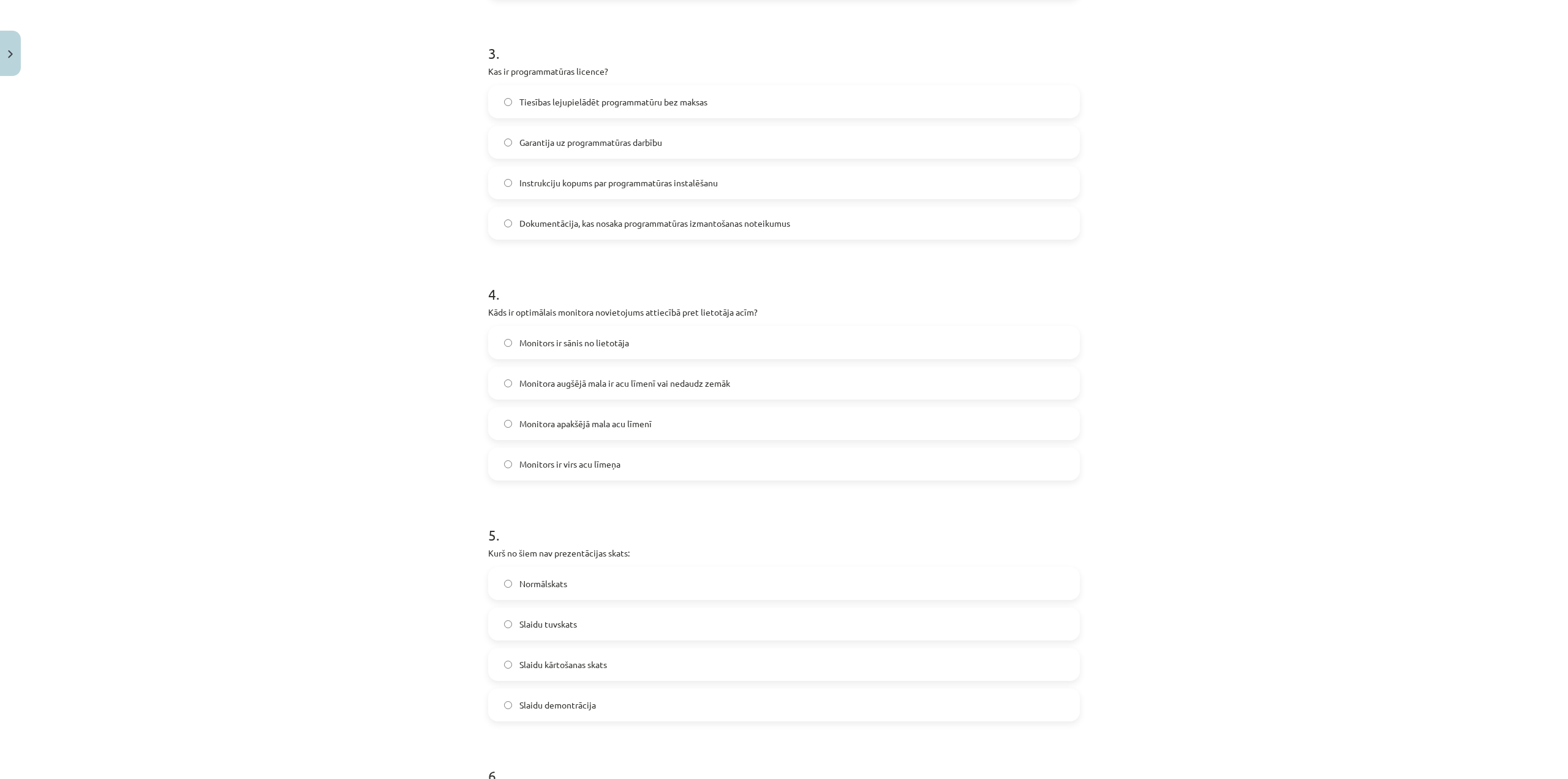
scroll to position [735, 0]
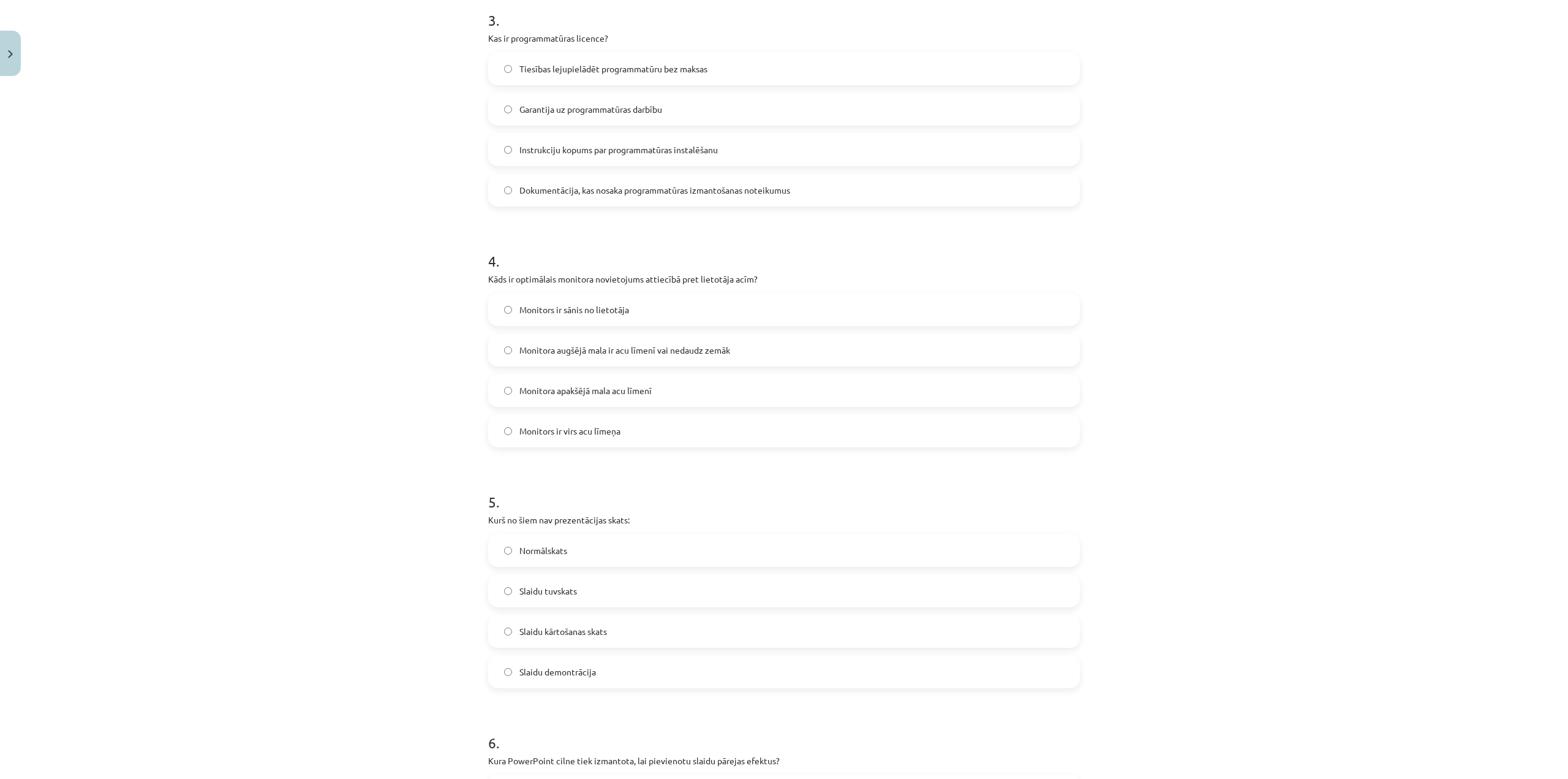
click at [632, 673] on label "Slaidu demontrācija" at bounding box center [784, 671] width 590 height 31
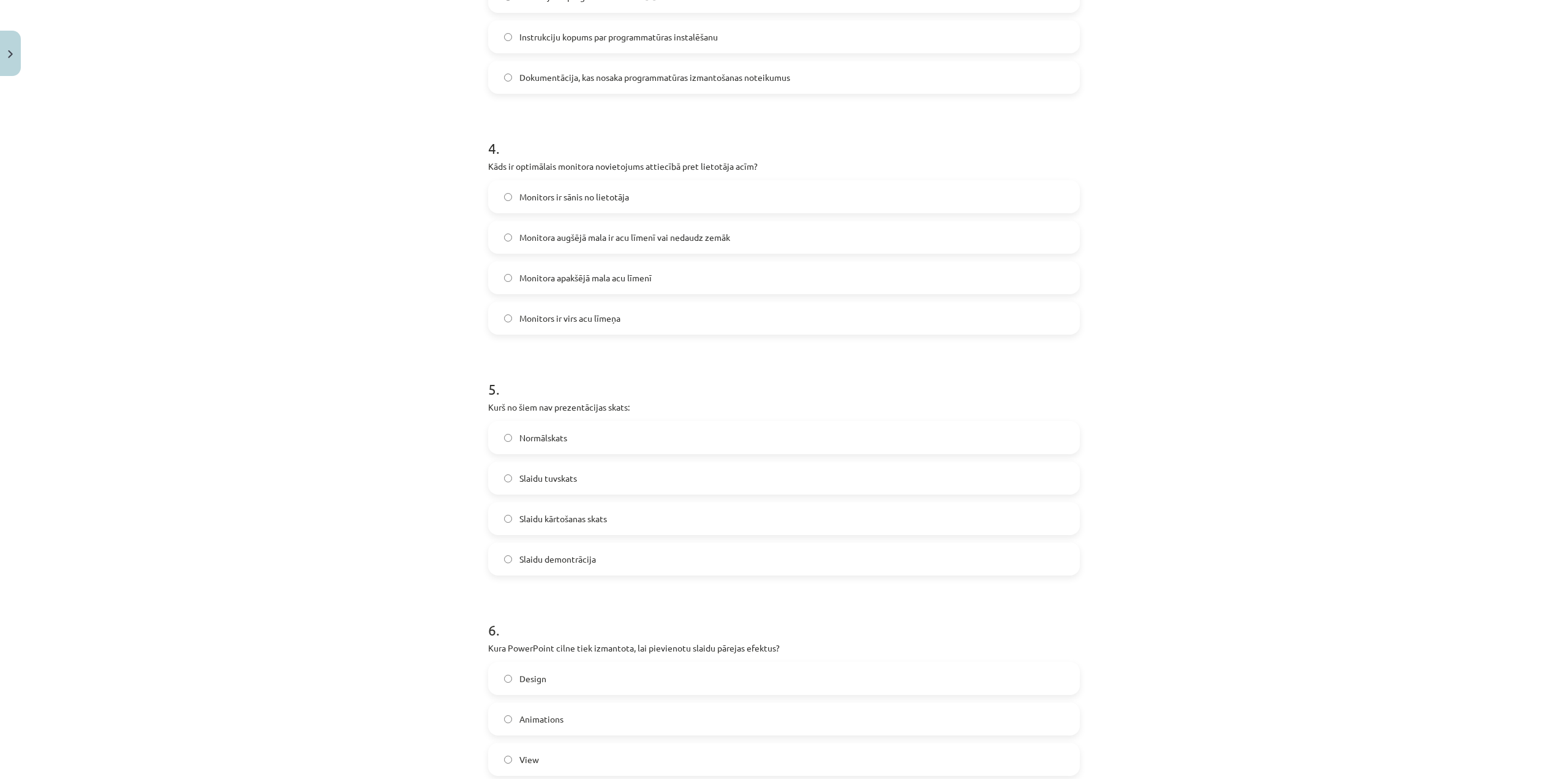
scroll to position [919, 0]
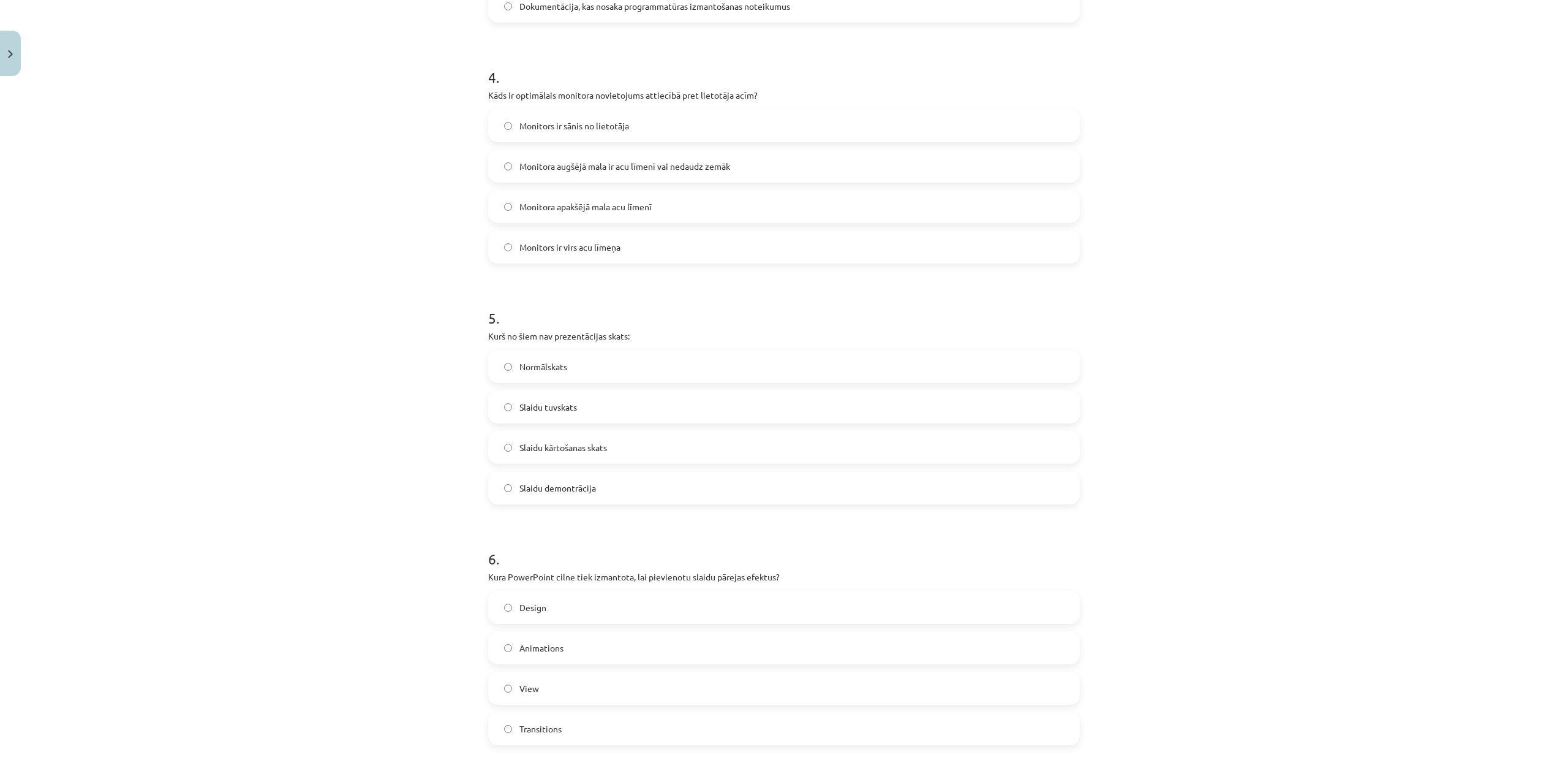
click at [521, 756] on form "1 . Kāda ir viltus drošības programmatūras funkcija? Nodrošināt antivīrusu prog…" at bounding box center [784, 517] width 591 height 2384
click at [522, 736] on label "Transitions" at bounding box center [784, 729] width 590 height 31
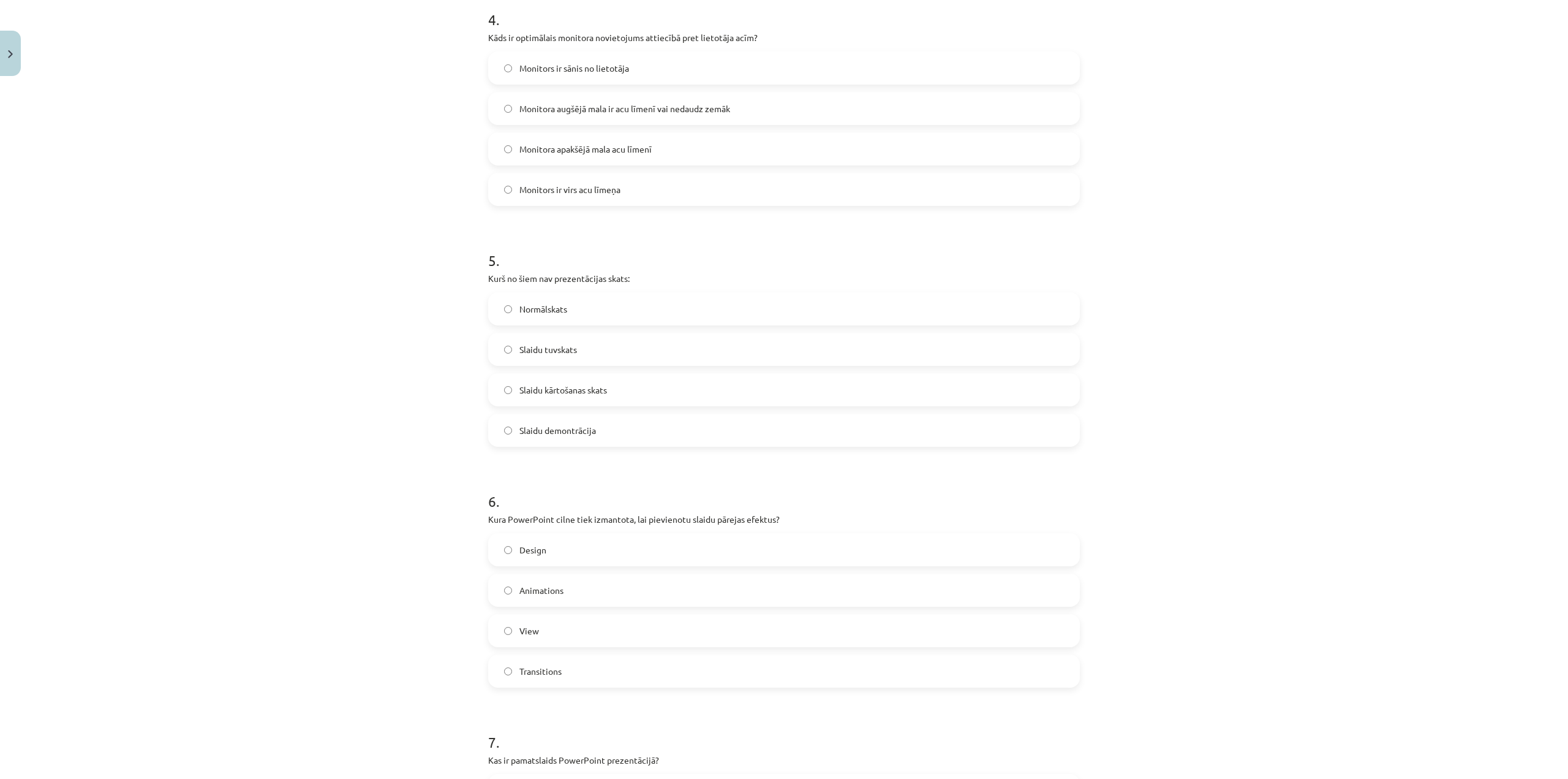
scroll to position [1164, 0]
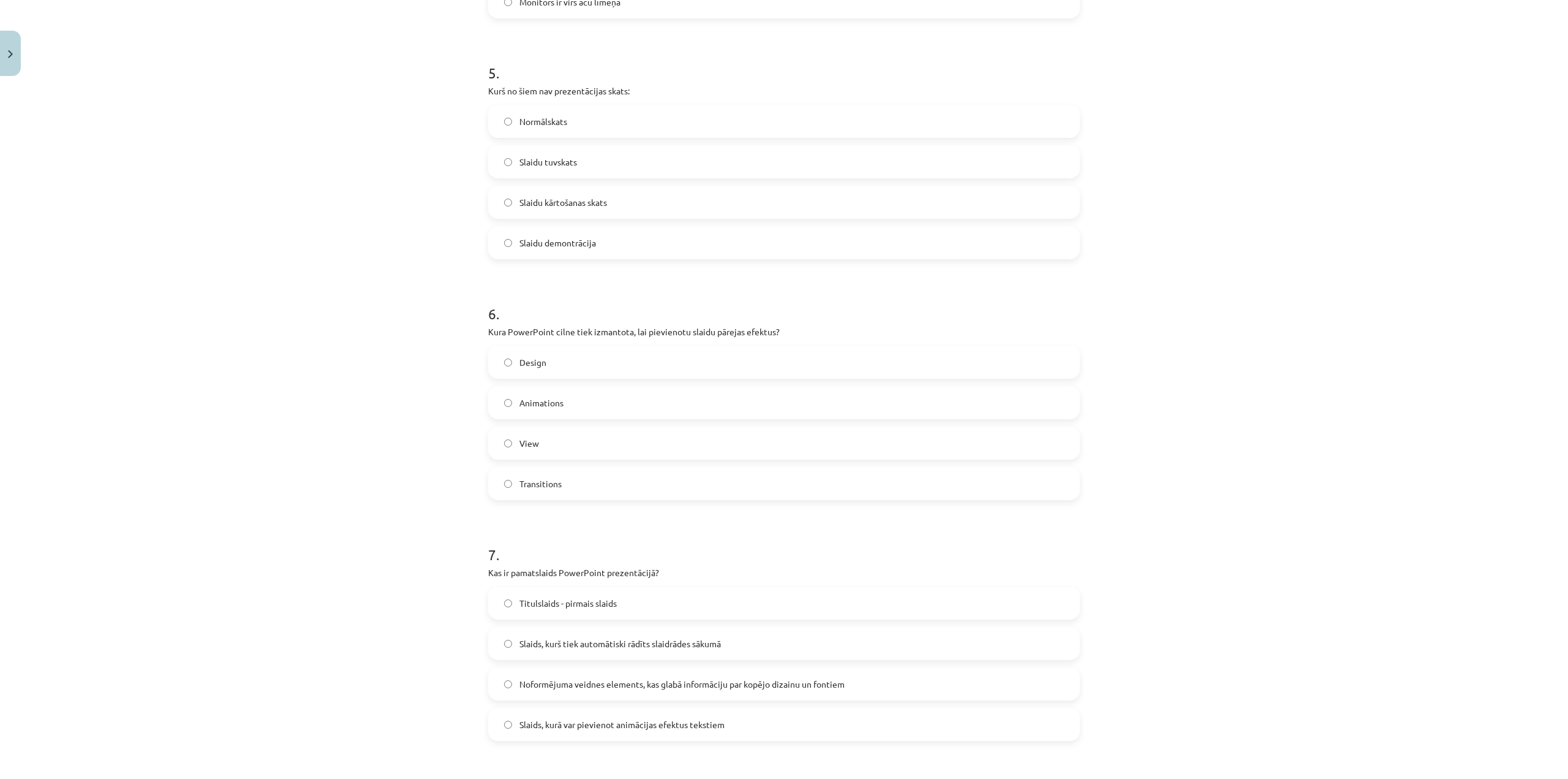
click at [632, 599] on label "Titulslaids - pirmais slaids" at bounding box center [784, 603] width 590 height 31
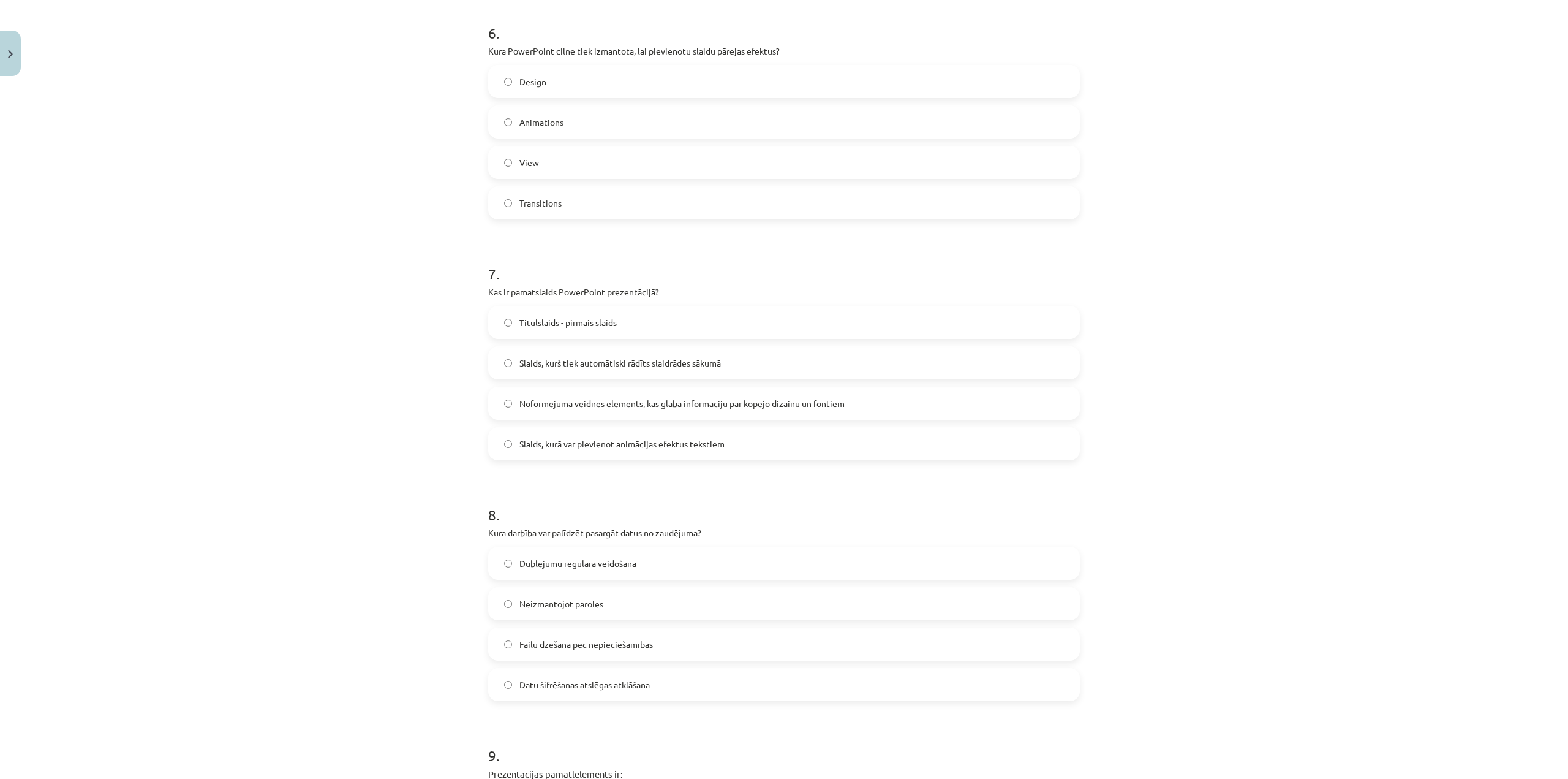
scroll to position [1470, 0]
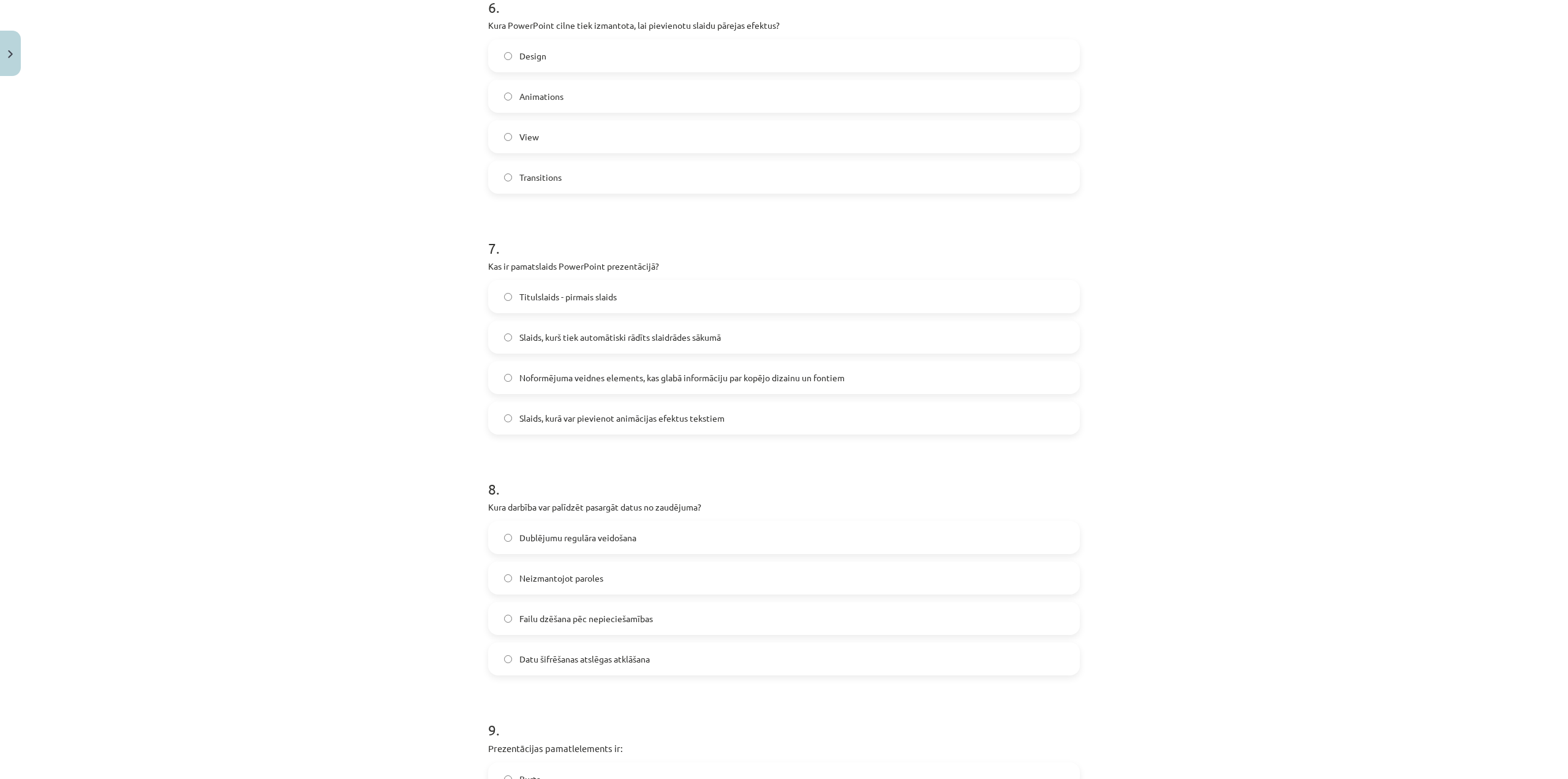
click at [618, 545] on label "Dublējumu regulāra veidošana" at bounding box center [784, 538] width 590 height 31
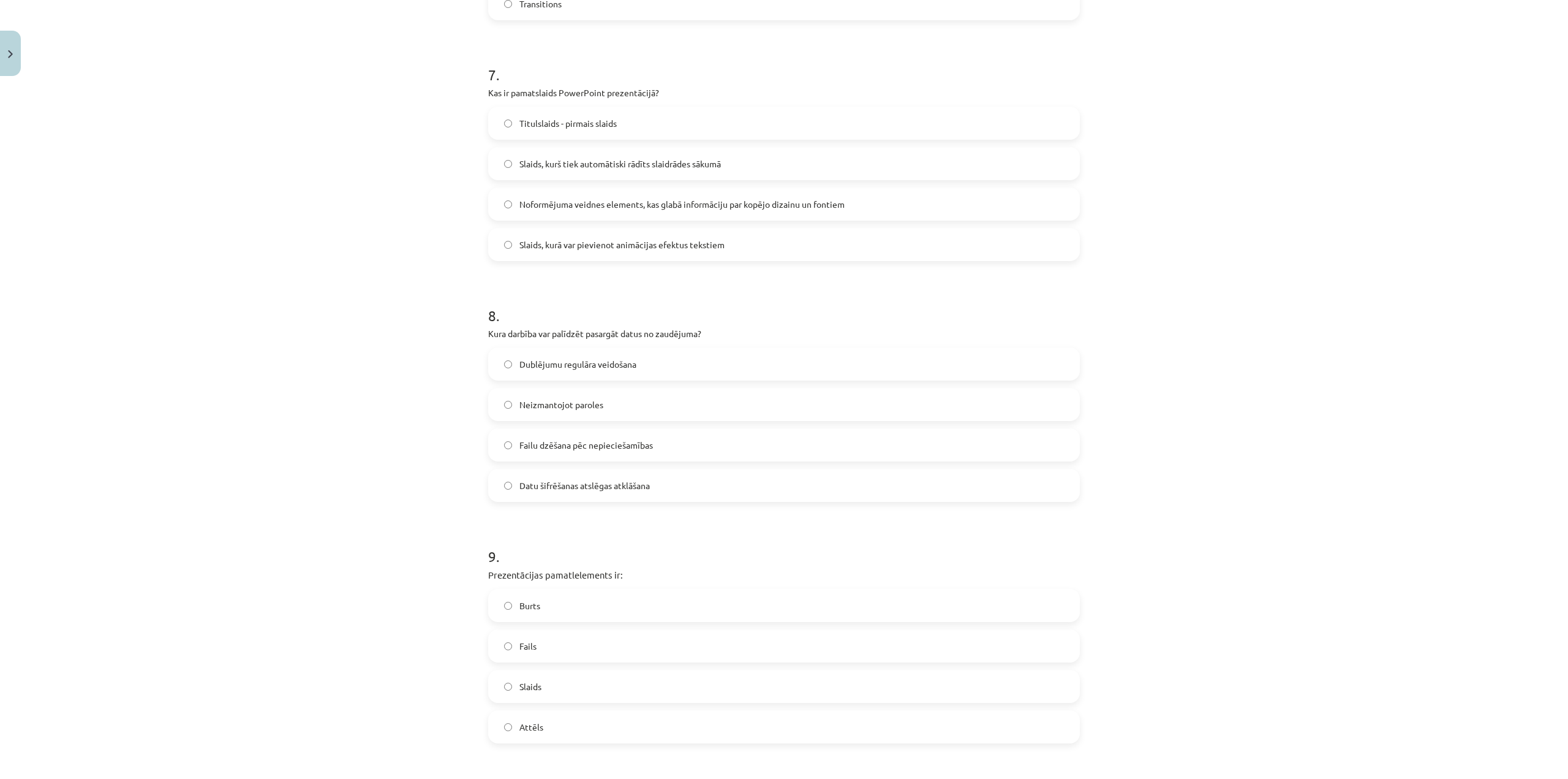
scroll to position [1654, 0]
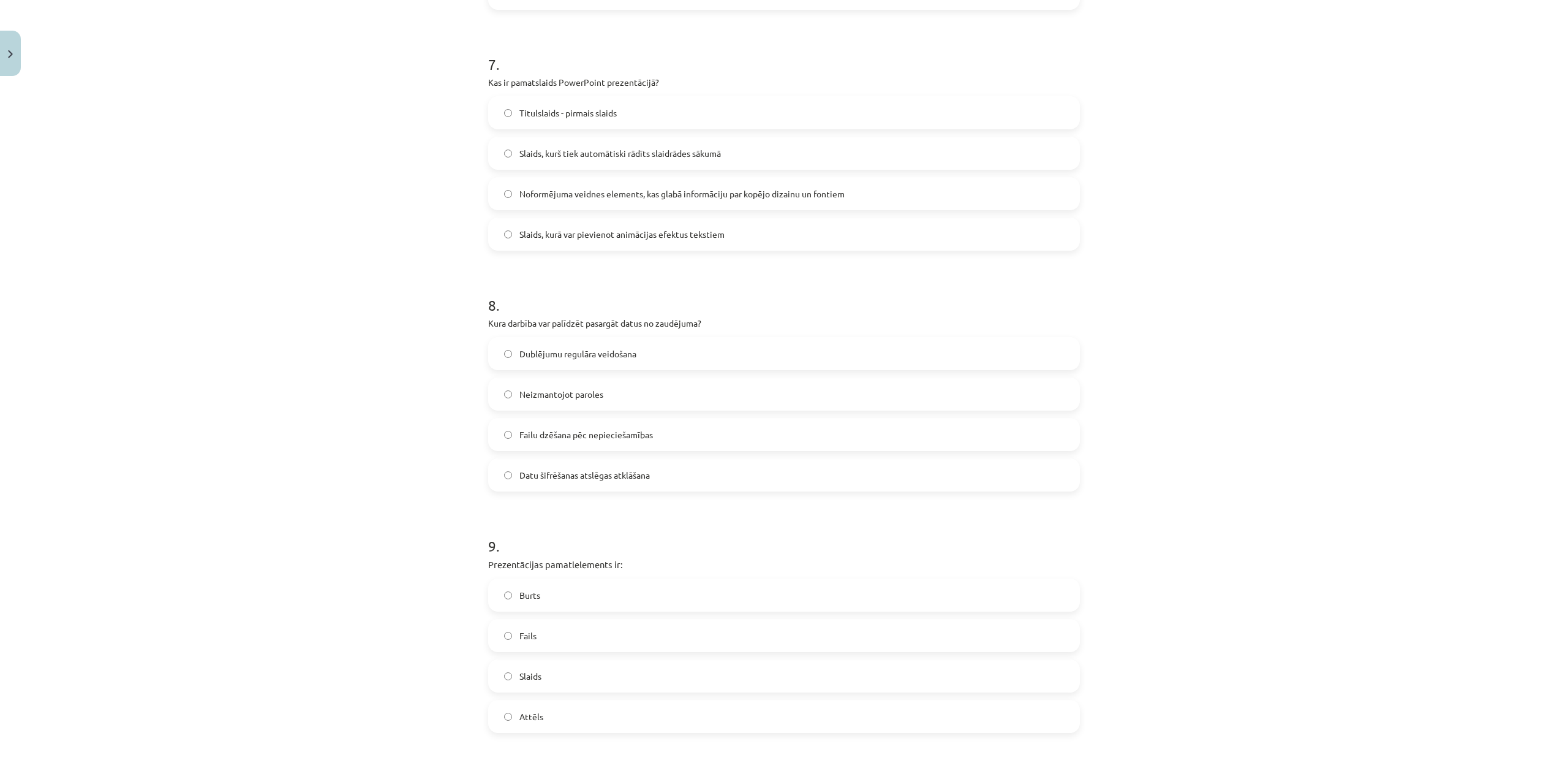
click at [568, 680] on label "Slaids" at bounding box center [784, 676] width 590 height 31
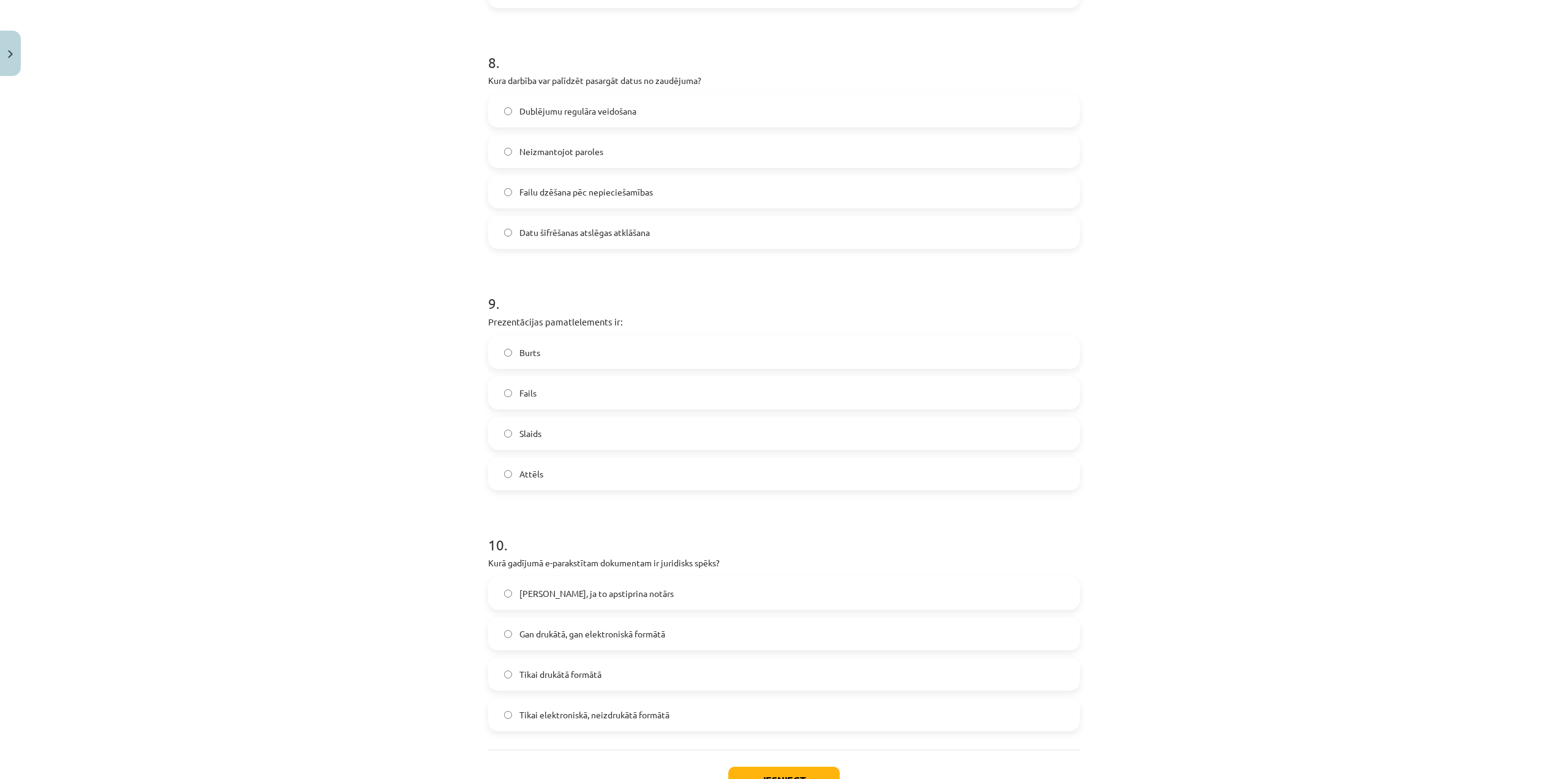
scroll to position [1899, 0]
click at [645, 630] on span "Gan drukātā, gan elektroniskā formātā" at bounding box center [592, 631] width 145 height 13
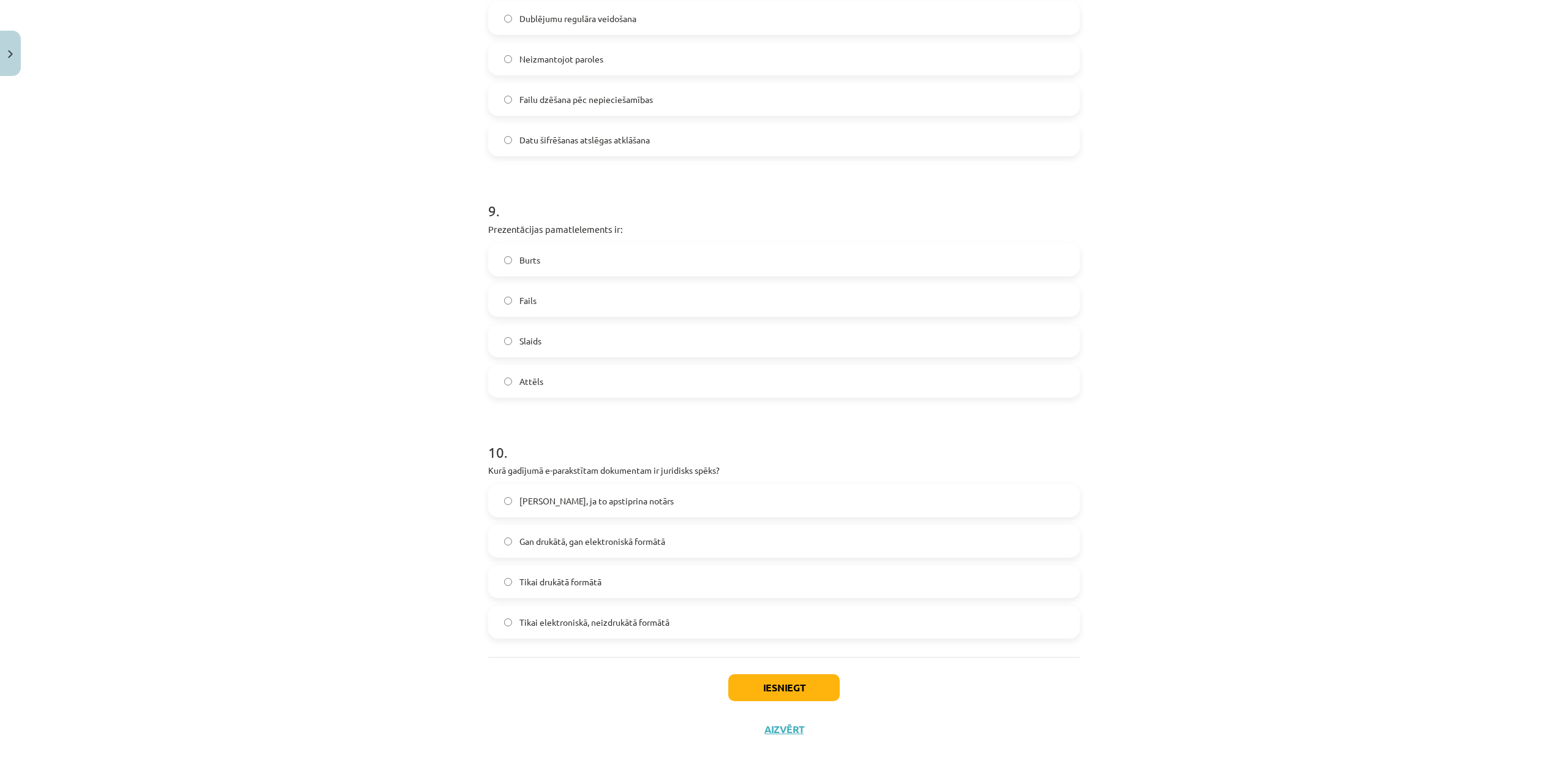
scroll to position [1991, 0]
click at [784, 680] on button "Iesniegt" at bounding box center [784, 686] width 111 height 27
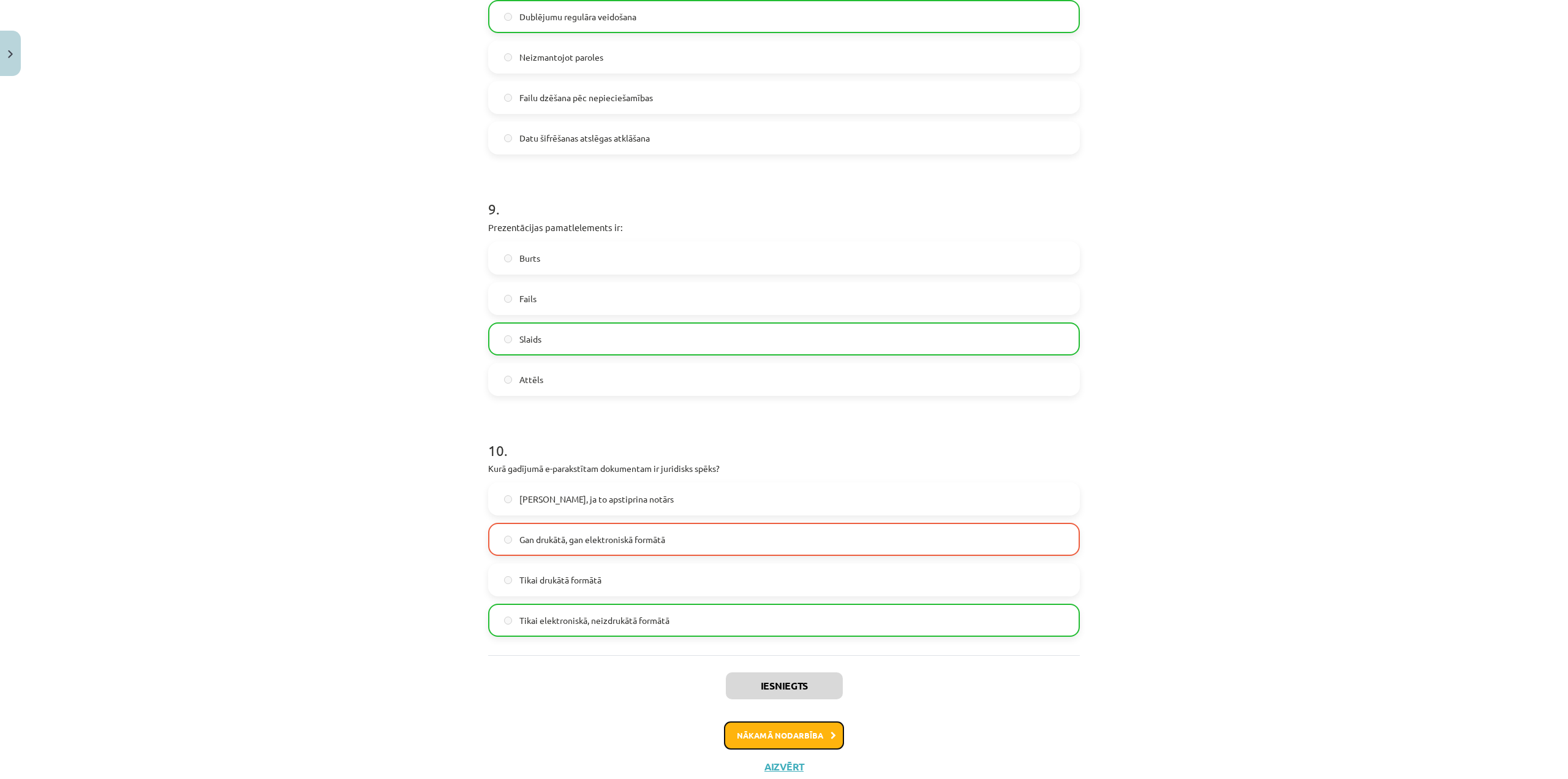
click at [777, 730] on button "Nākamā nodarbība" at bounding box center [784, 734] width 120 height 28
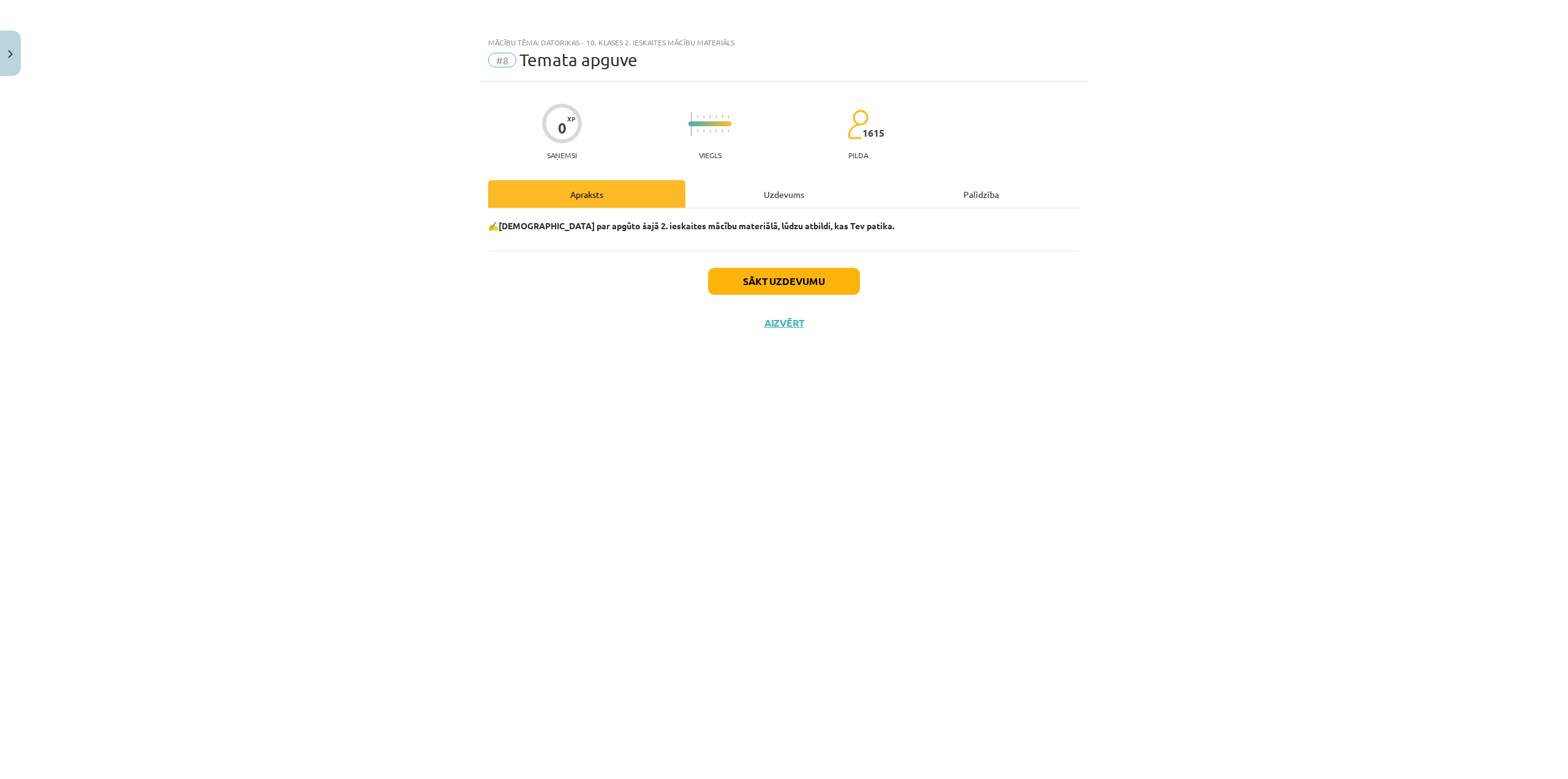
scroll to position [0, 0]
click at [813, 279] on button "Sākt uzdevumu" at bounding box center [784, 281] width 152 height 27
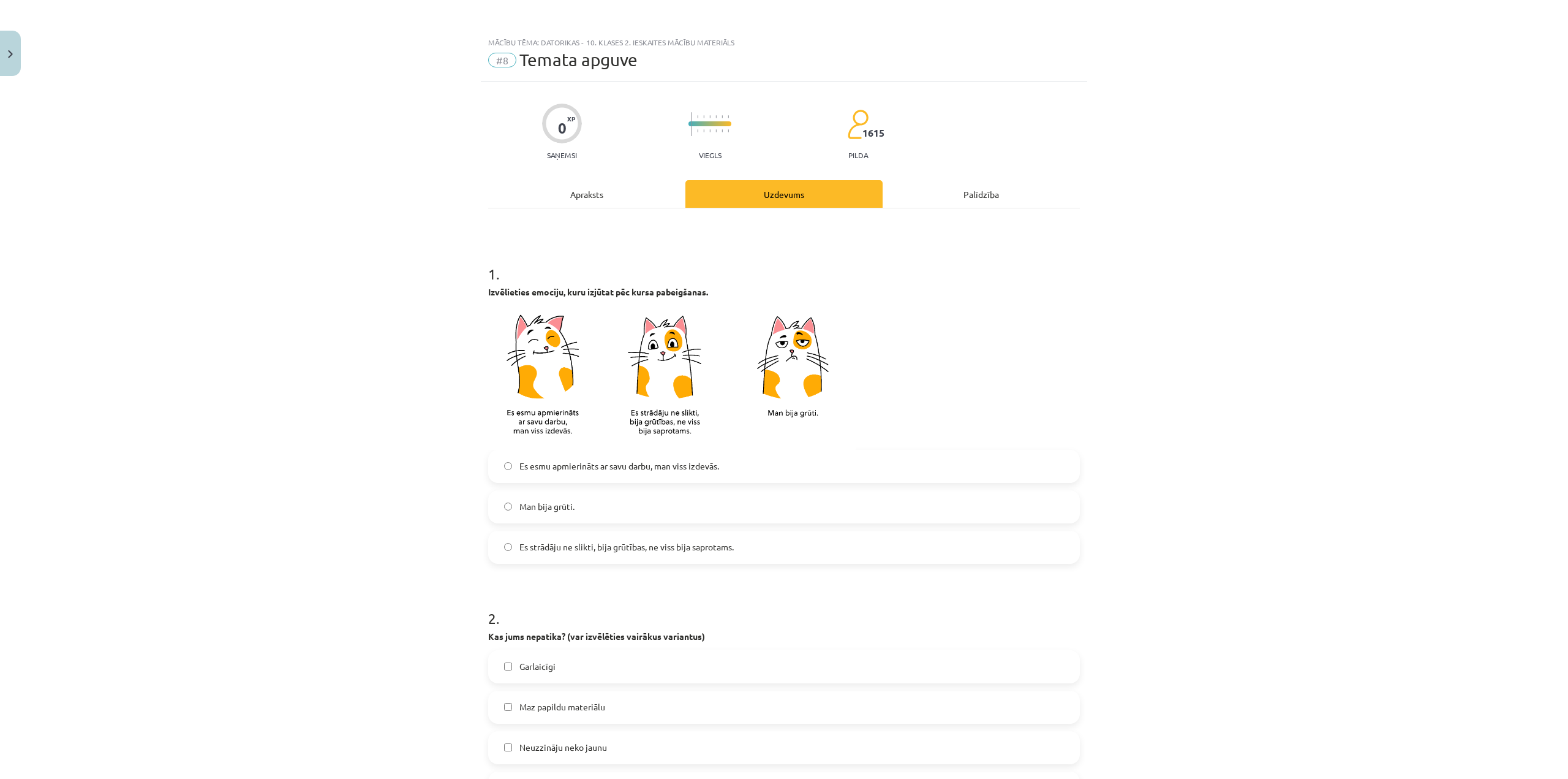
click at [691, 472] on span "Es esmu apmierināts ar savu darbu, man viss izdevās." at bounding box center [619, 466] width 200 height 13
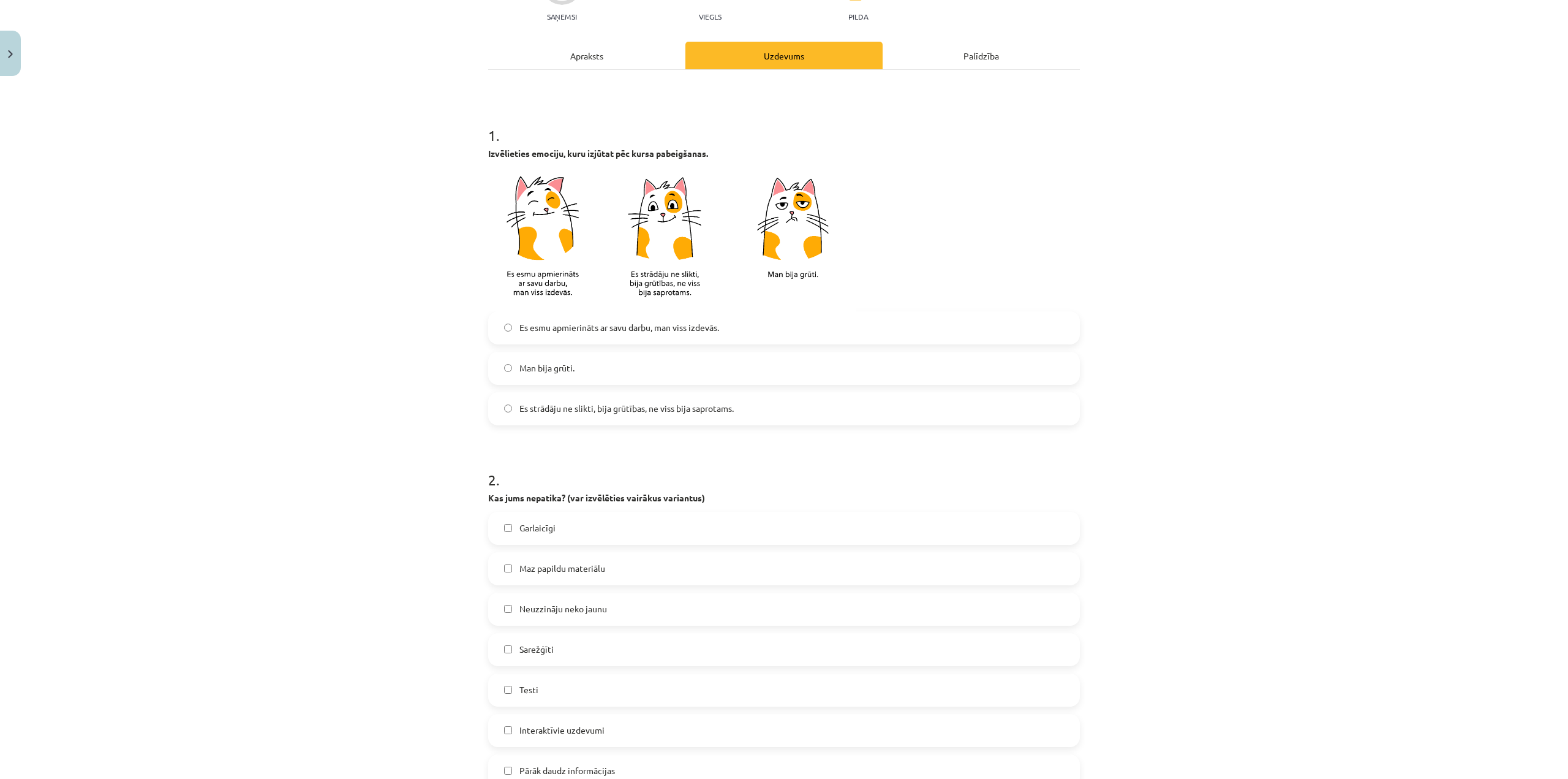
scroll to position [245, 0]
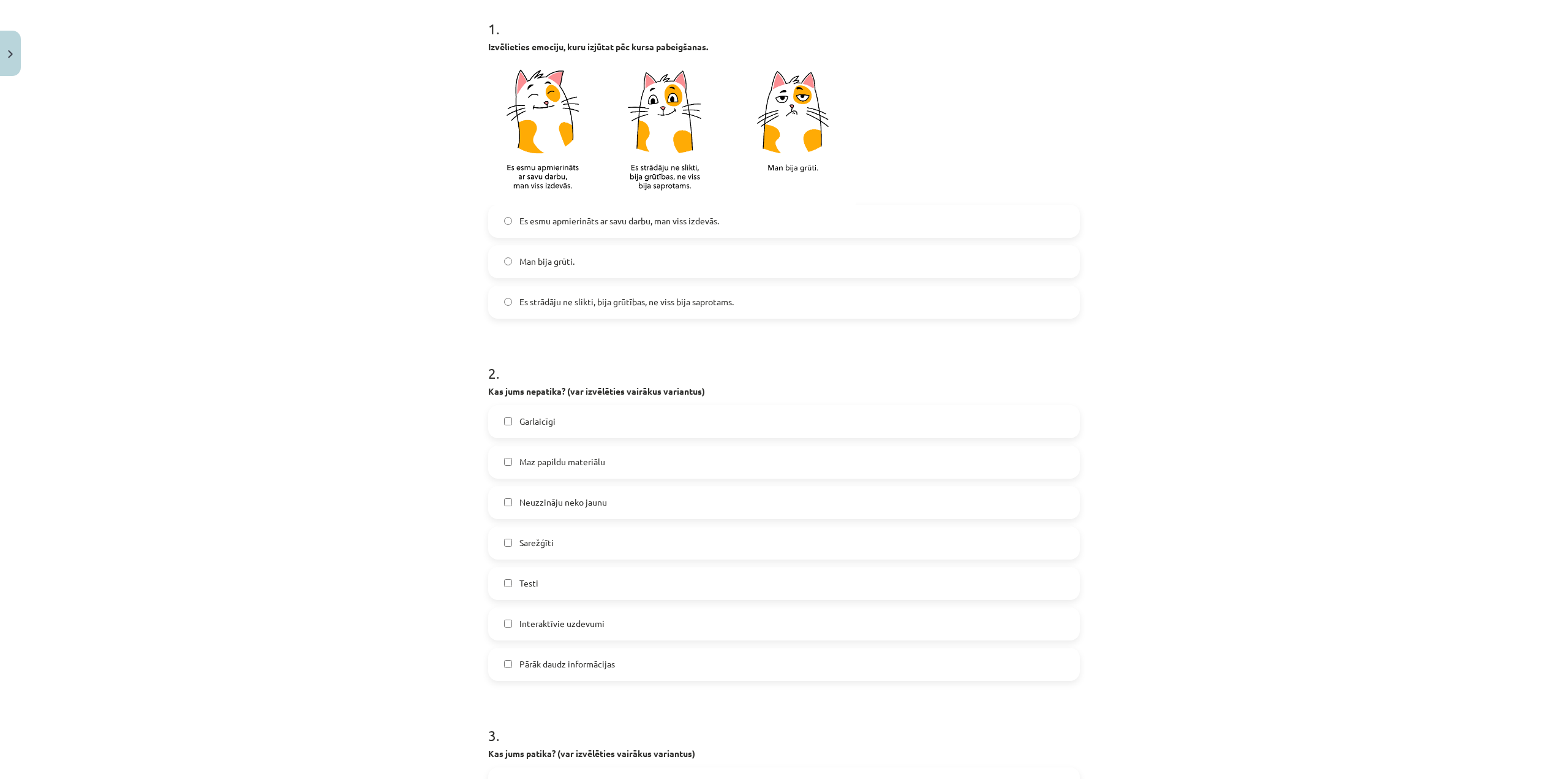
click at [618, 623] on label "Interaktīvie uzdevumi" at bounding box center [784, 624] width 590 height 31
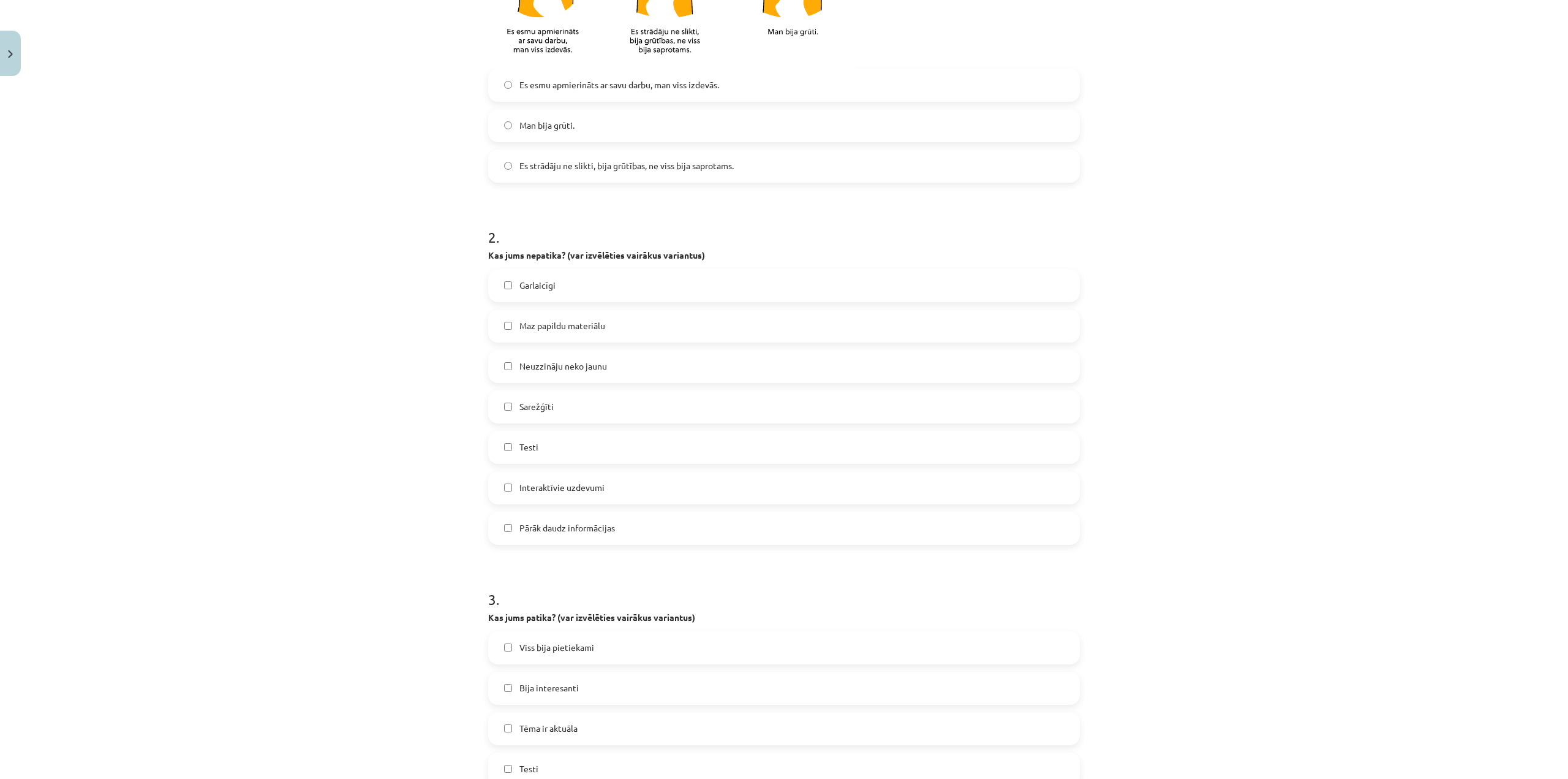
scroll to position [429, 0]
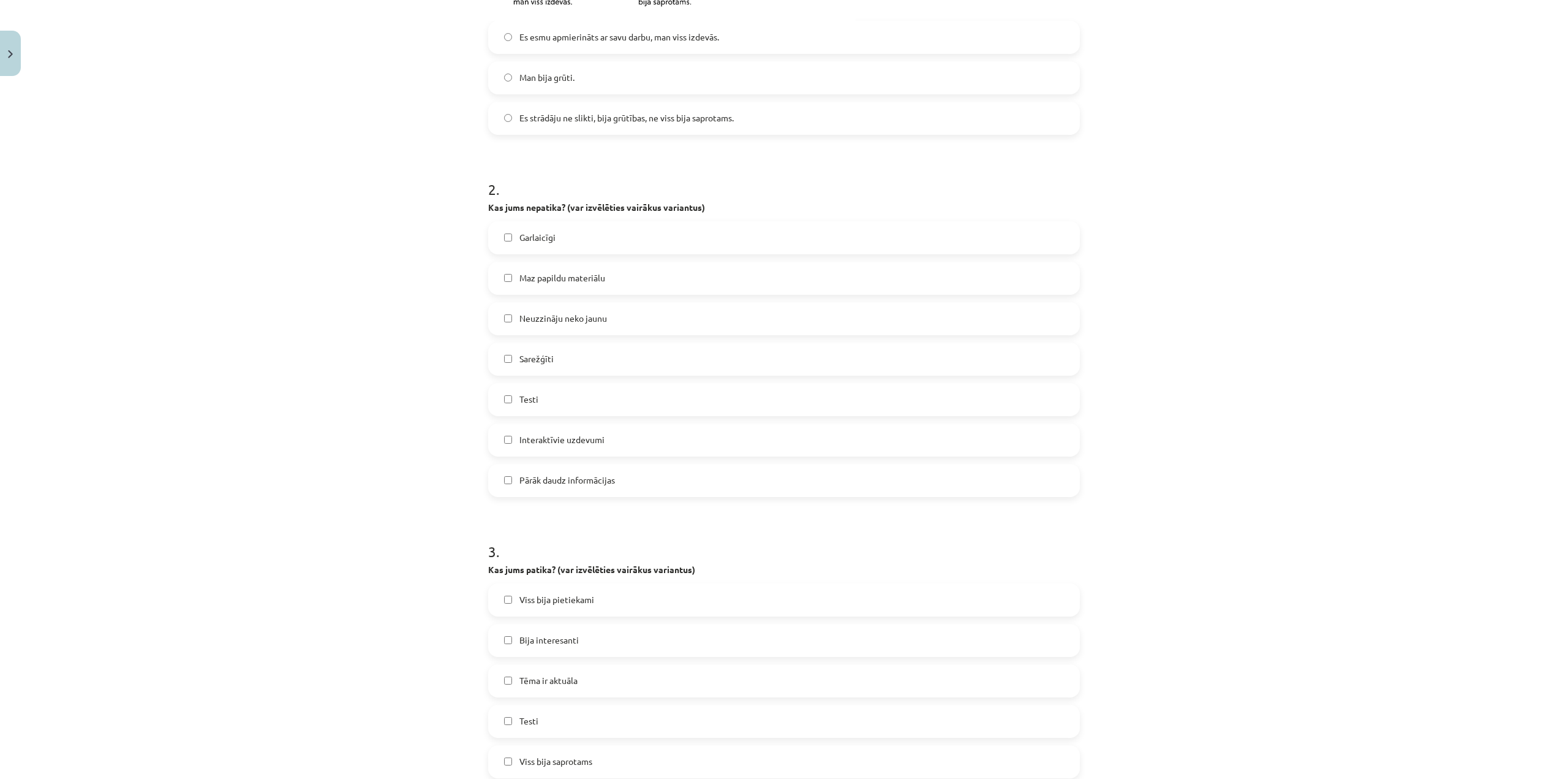
click at [556, 236] on label "Garlaicīgi" at bounding box center [784, 238] width 590 height 31
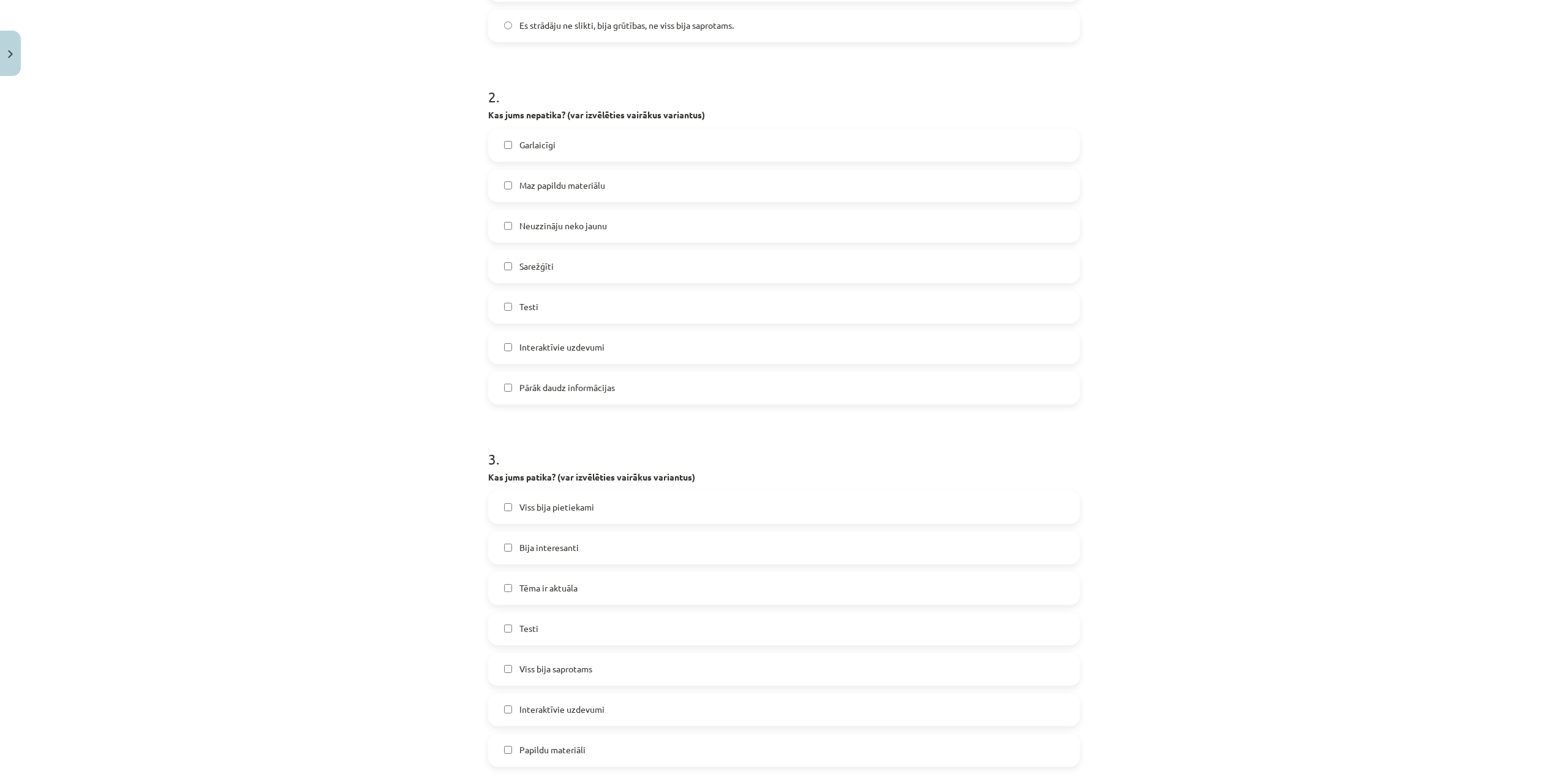
scroll to position [551, 0]
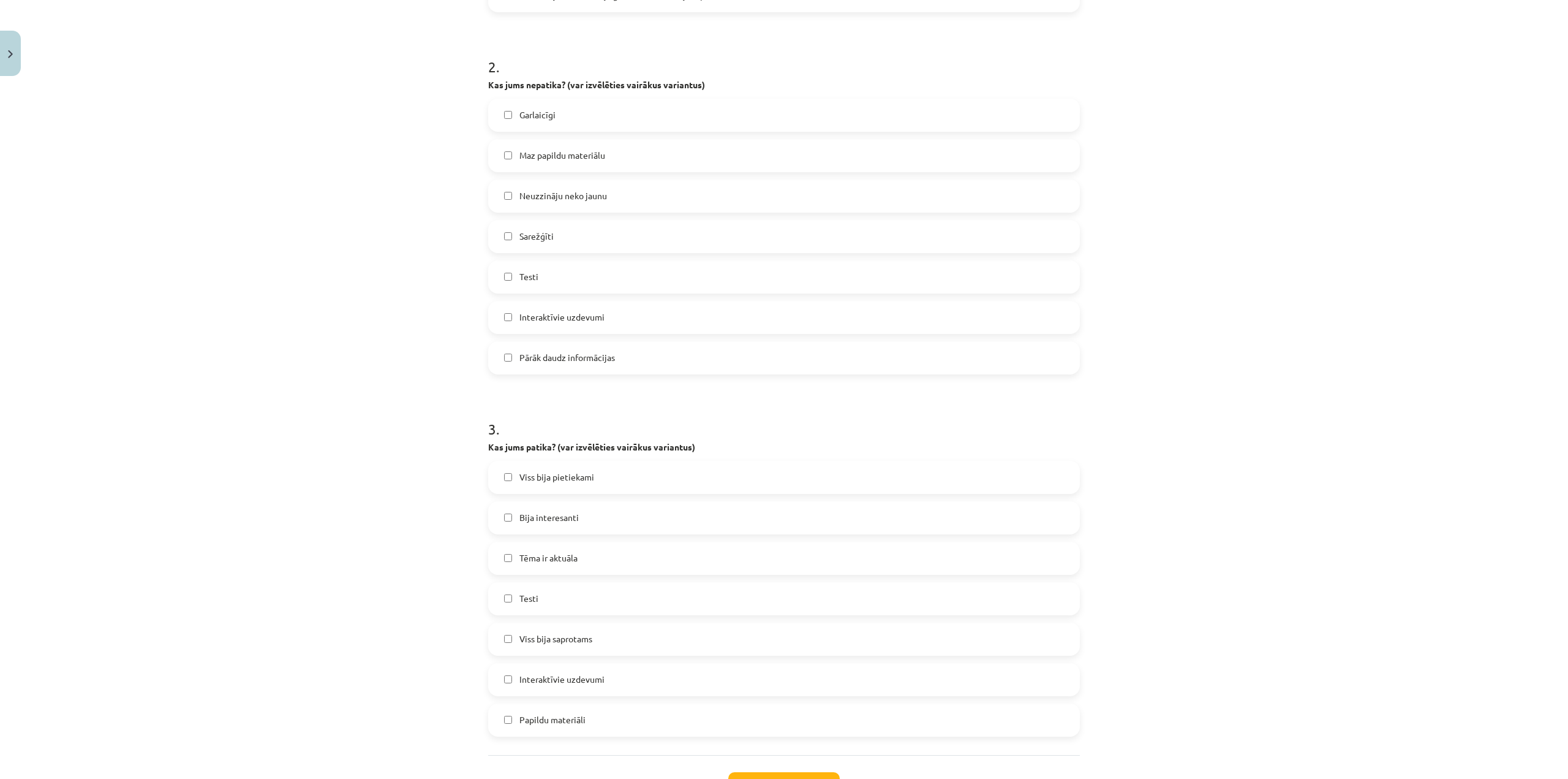
click at [524, 642] on span "Viss bija saprotams" at bounding box center [556, 638] width 73 height 13
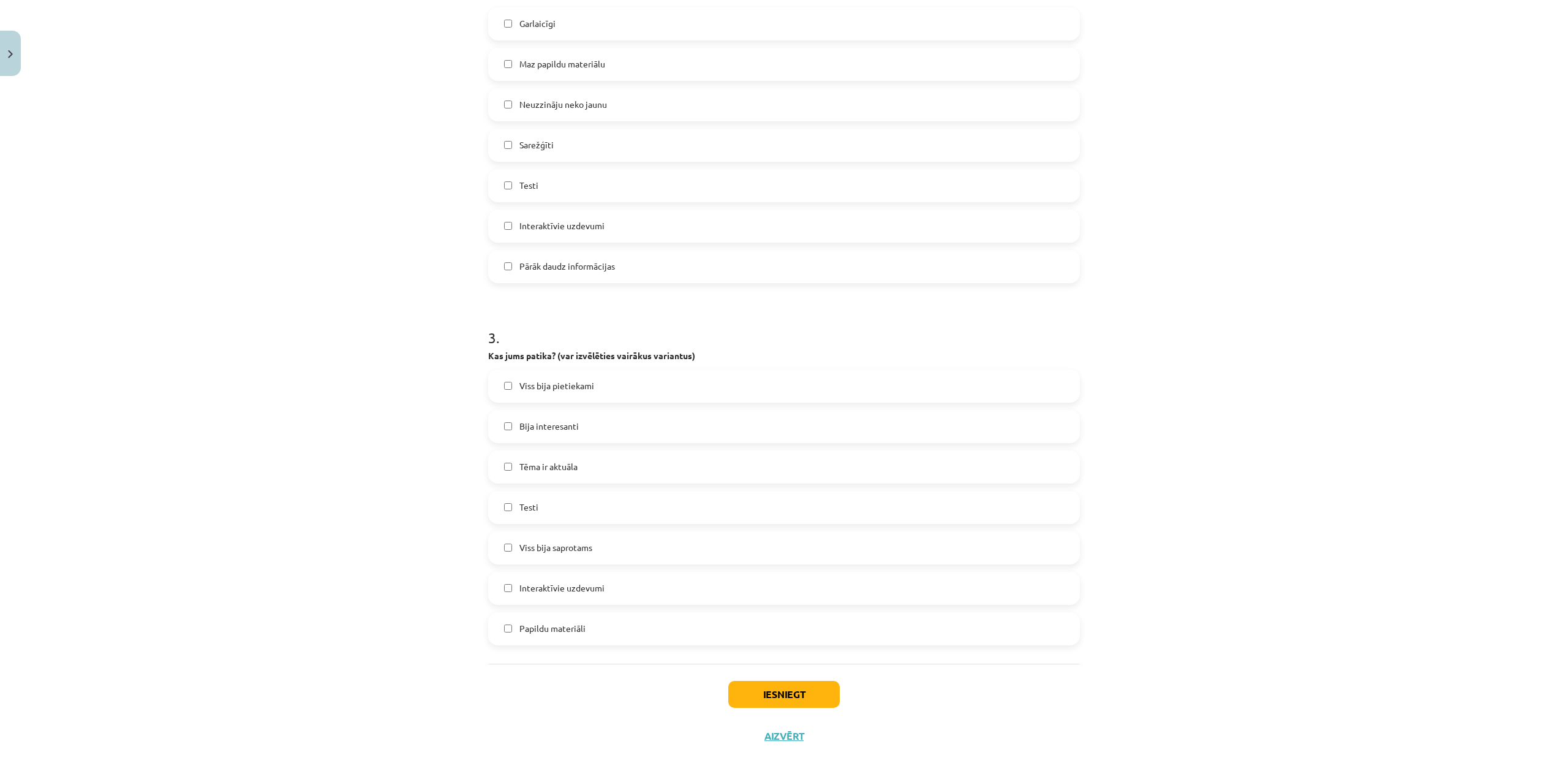
scroll to position [652, 0]
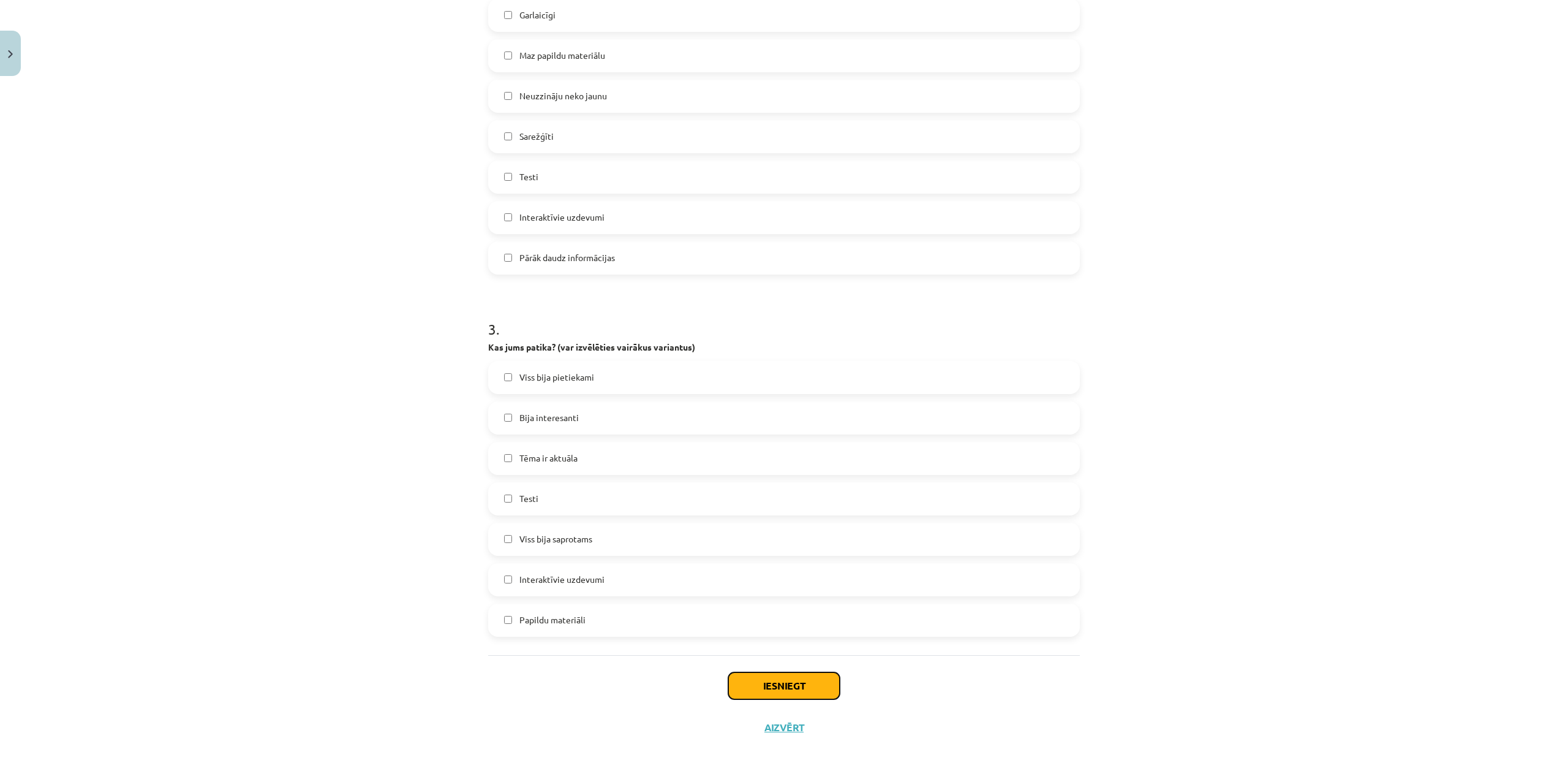
click at [745, 685] on button "Iesniegt" at bounding box center [784, 686] width 111 height 27
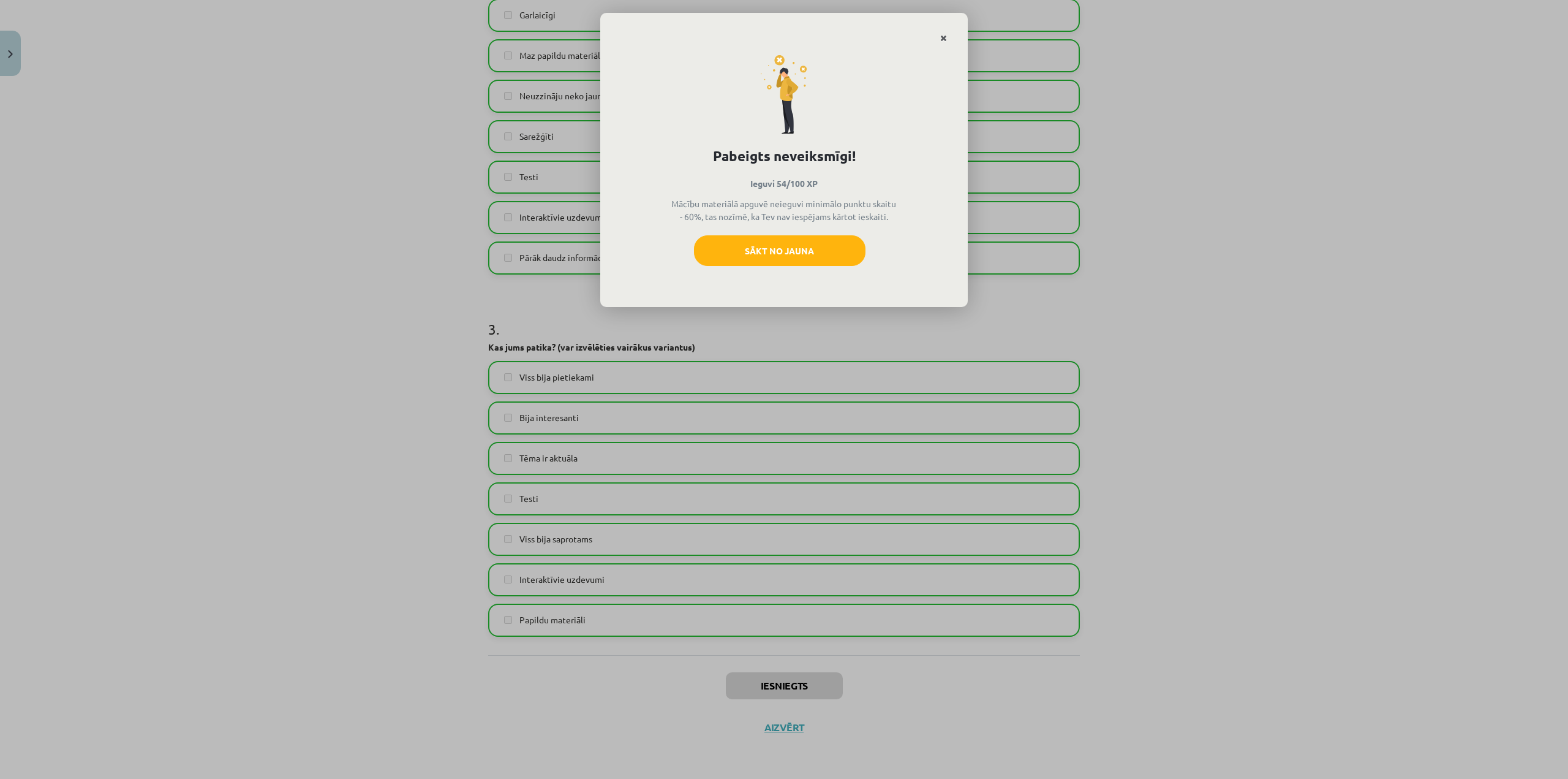
click at [945, 39] on icon "Close" at bounding box center [944, 39] width 7 height 9
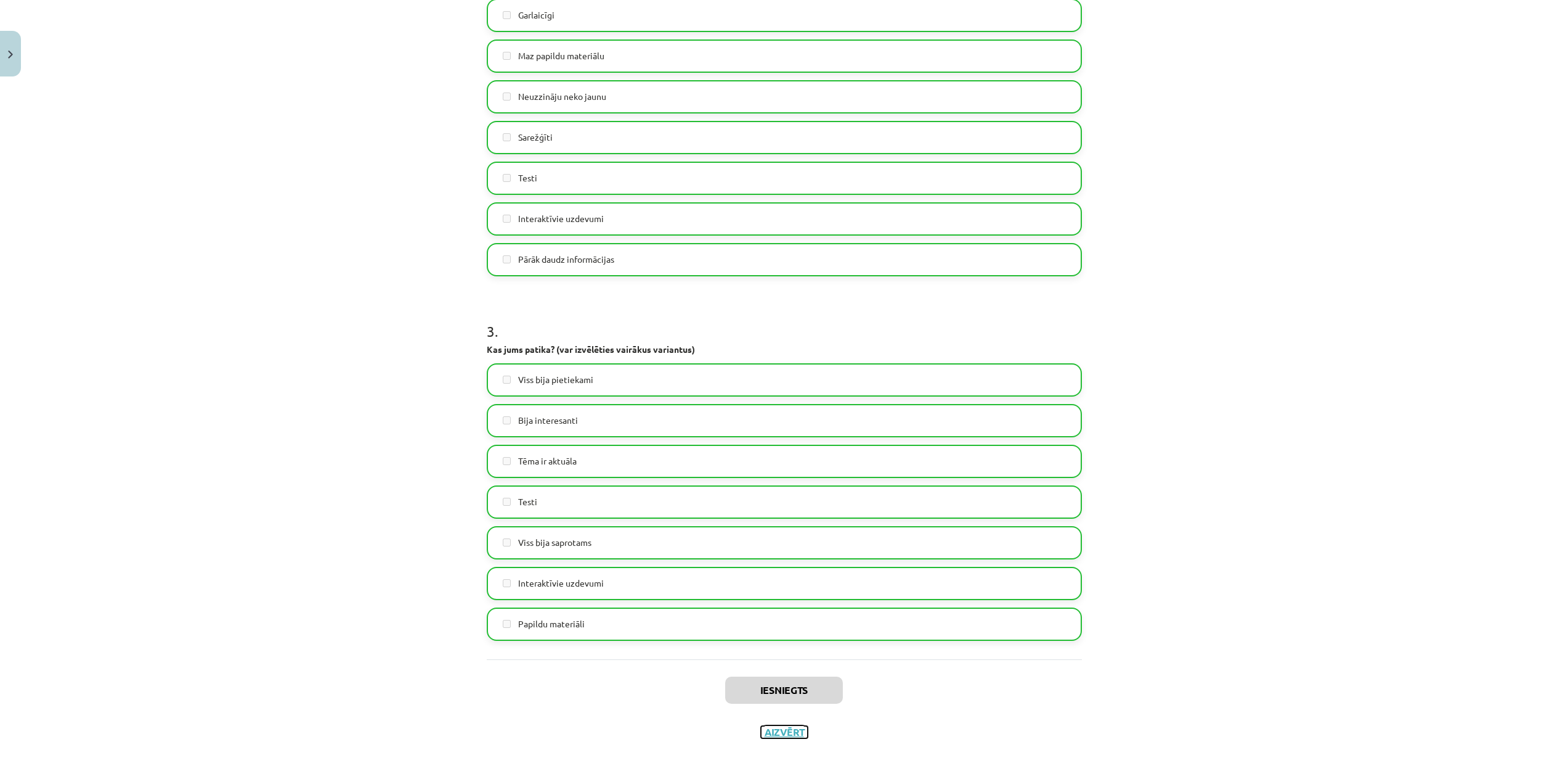
click at [793, 727] on button "Aizvērt" at bounding box center [784, 732] width 47 height 13
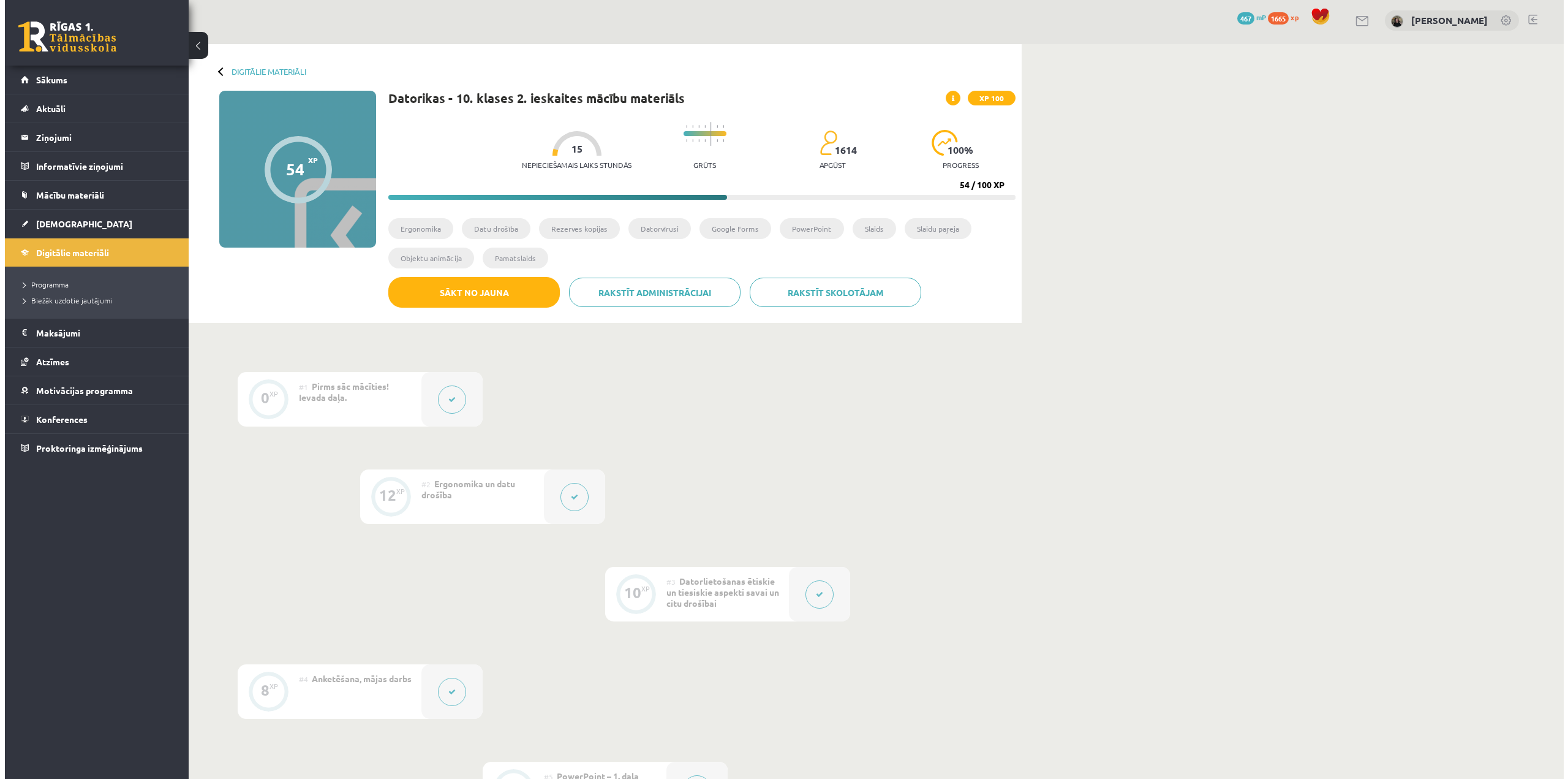
scroll to position [0, 0]
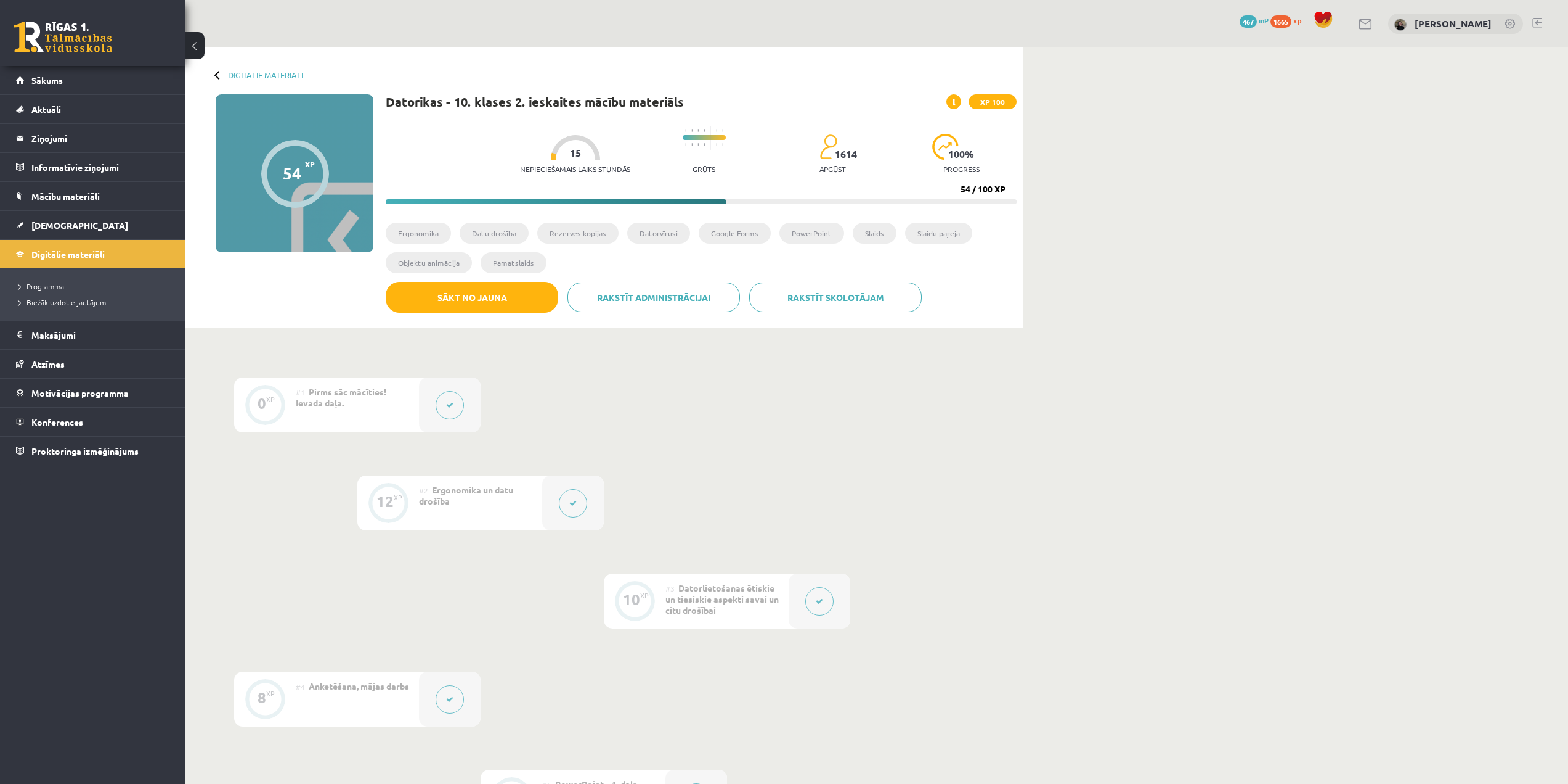
click at [821, 600] on icon at bounding box center [820, 601] width 7 height 7
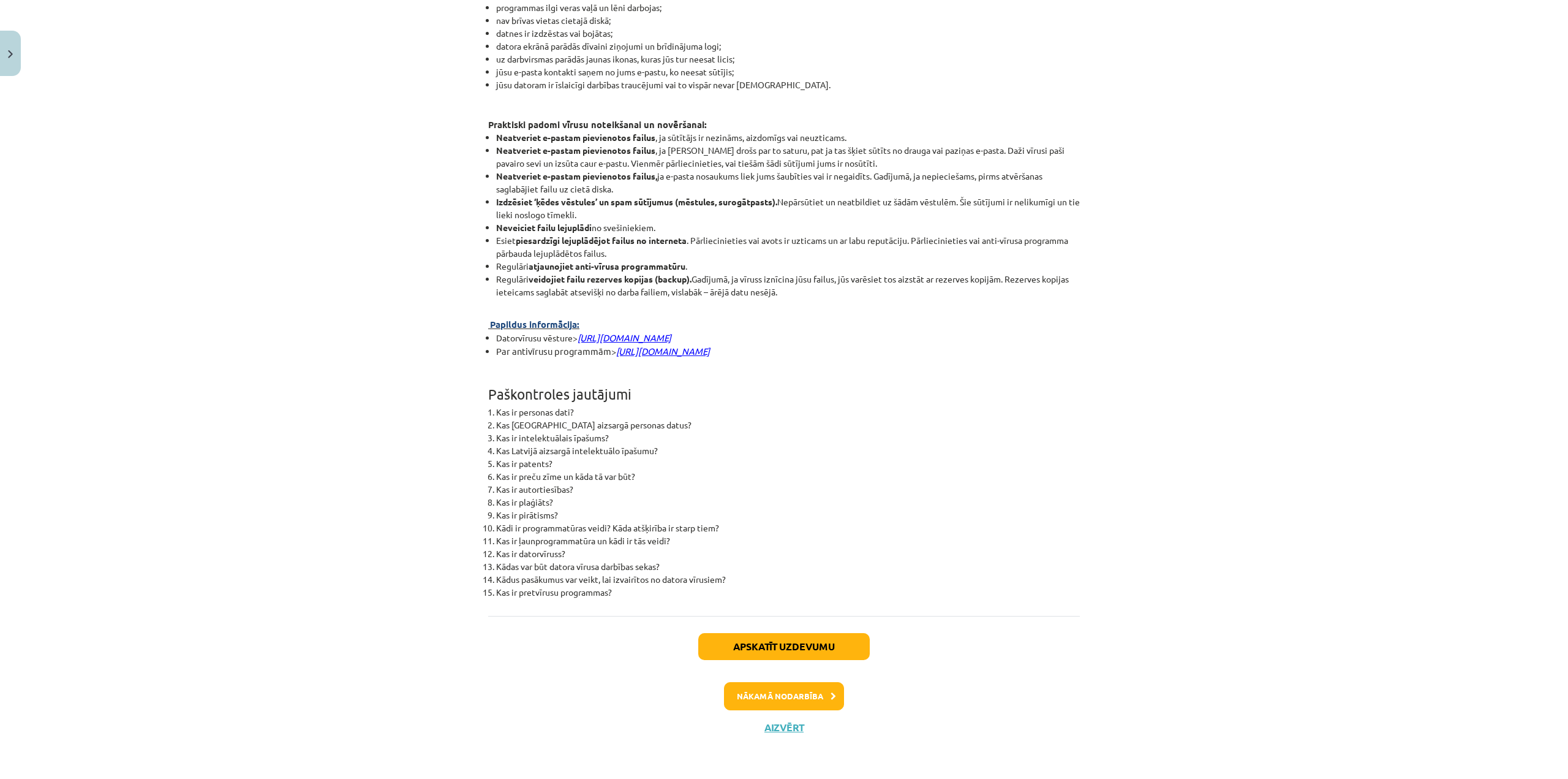
scroll to position [2829, 0]
click at [798, 654] on button "Apskatīt uzdevumu" at bounding box center [784, 646] width 171 height 27
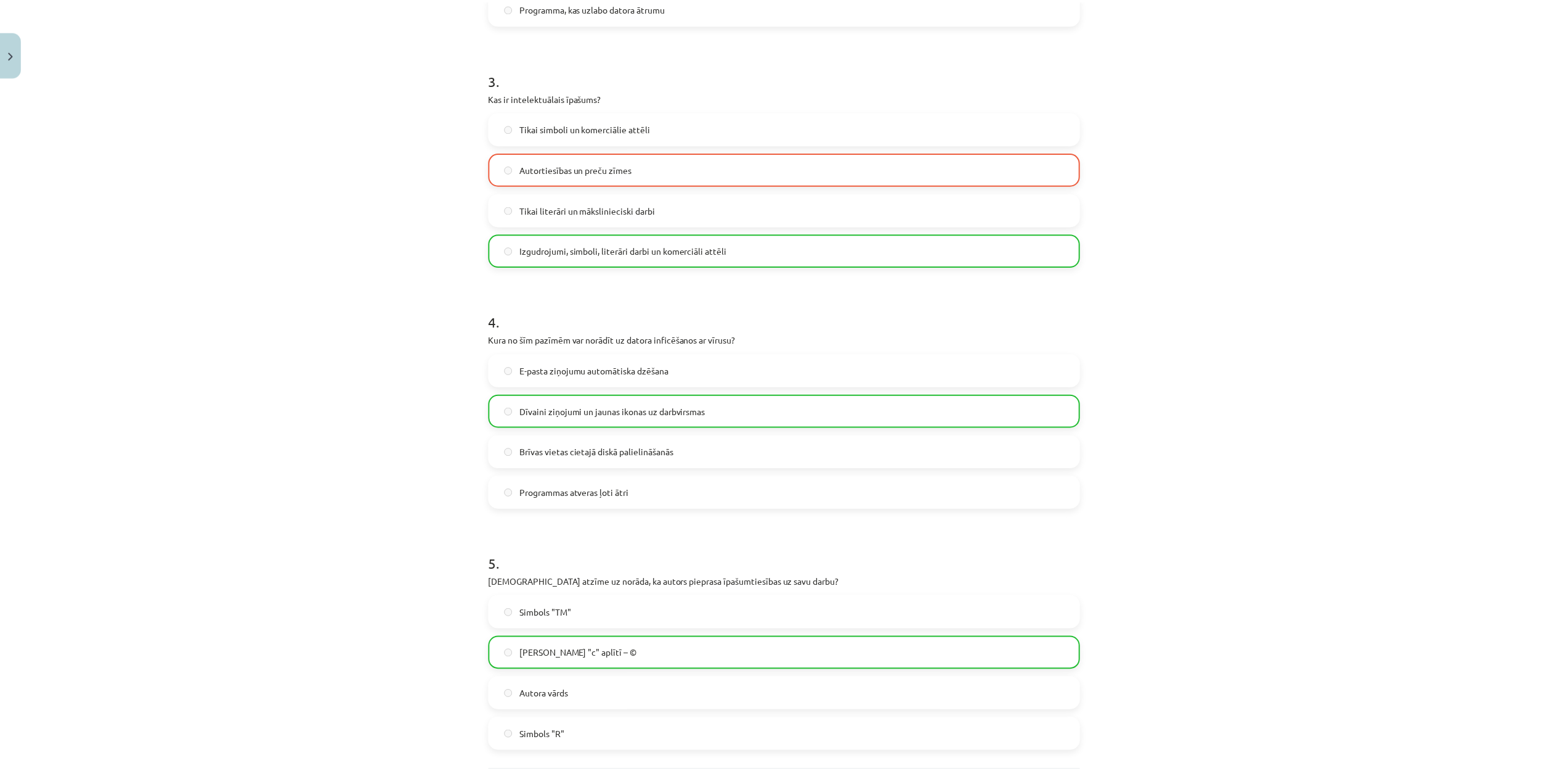
scroll to position [831, 0]
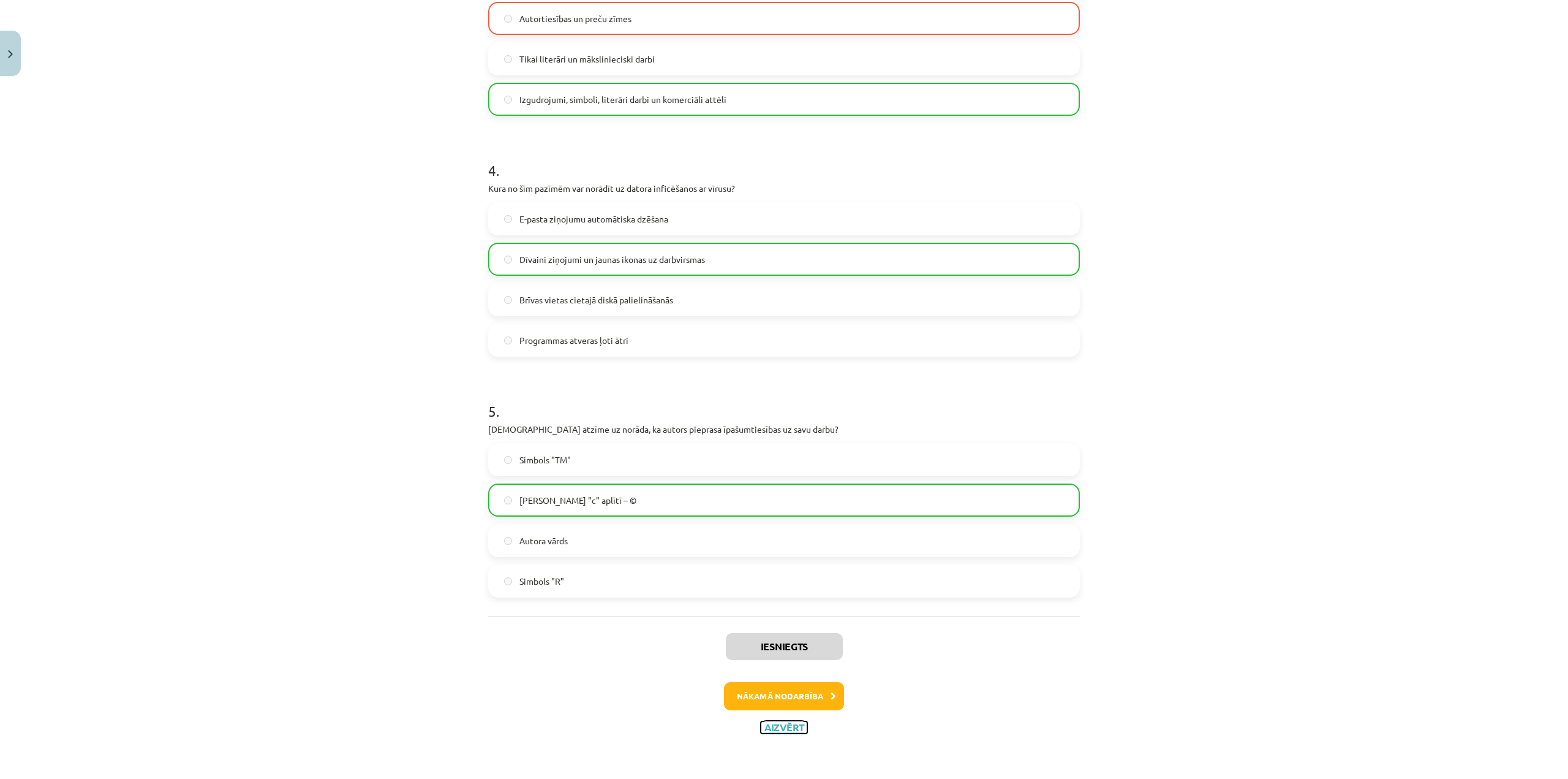
click at [781, 725] on button "Aizvērt" at bounding box center [784, 727] width 47 height 13
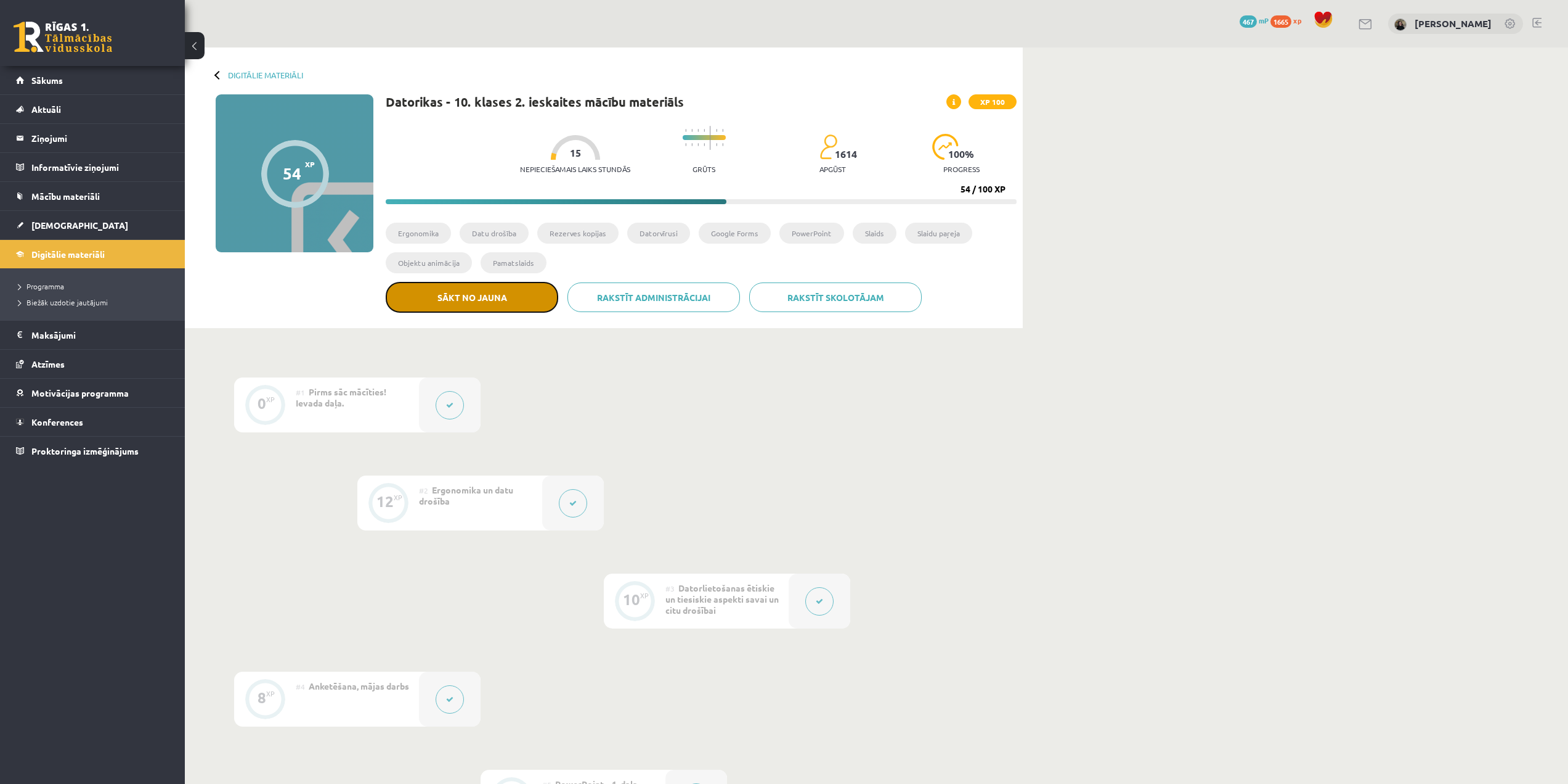
click at [506, 294] on button "Sākt no jauna" at bounding box center [471, 297] width 172 height 31
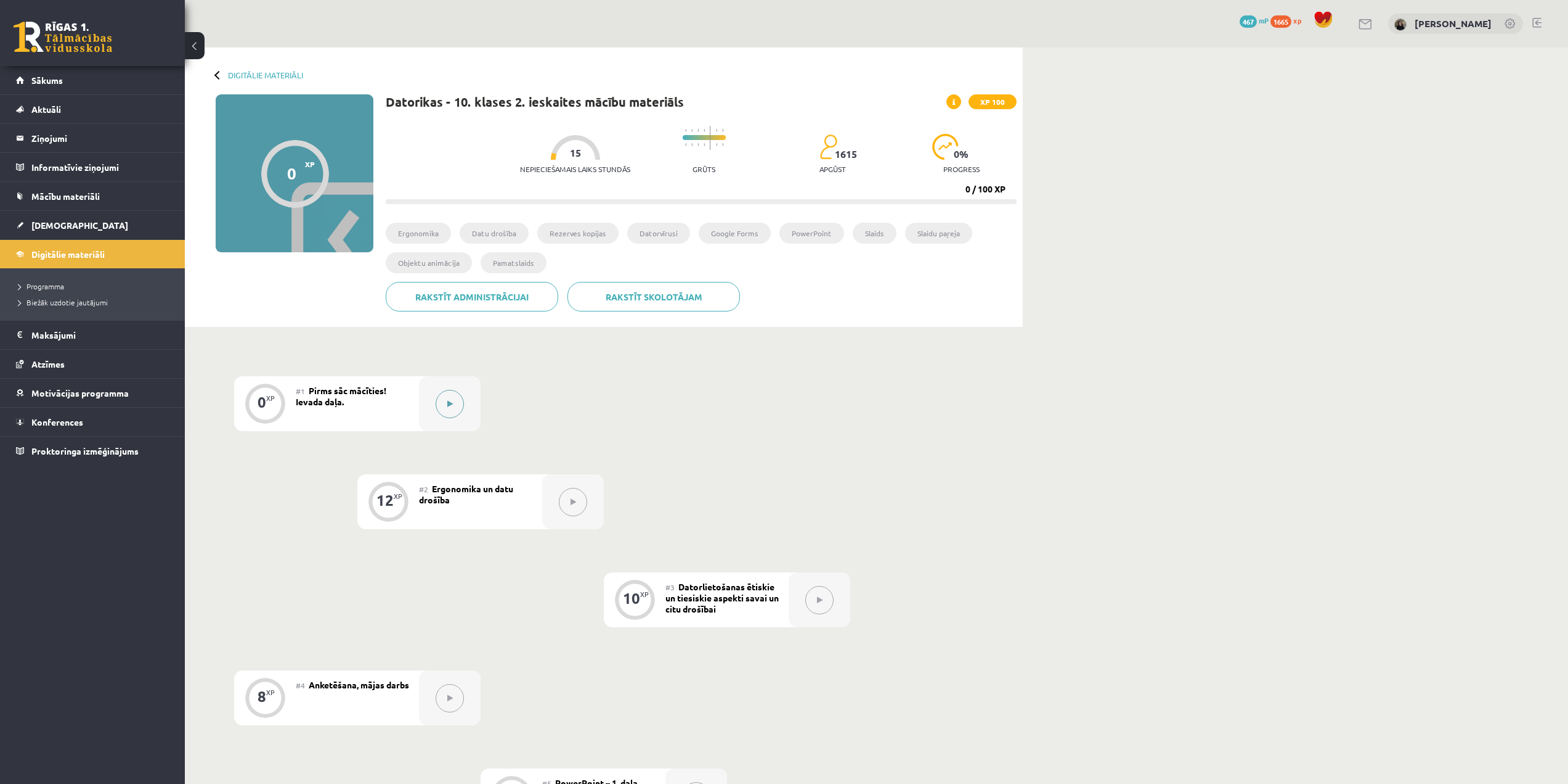
click at [448, 411] on button at bounding box center [450, 403] width 28 height 28
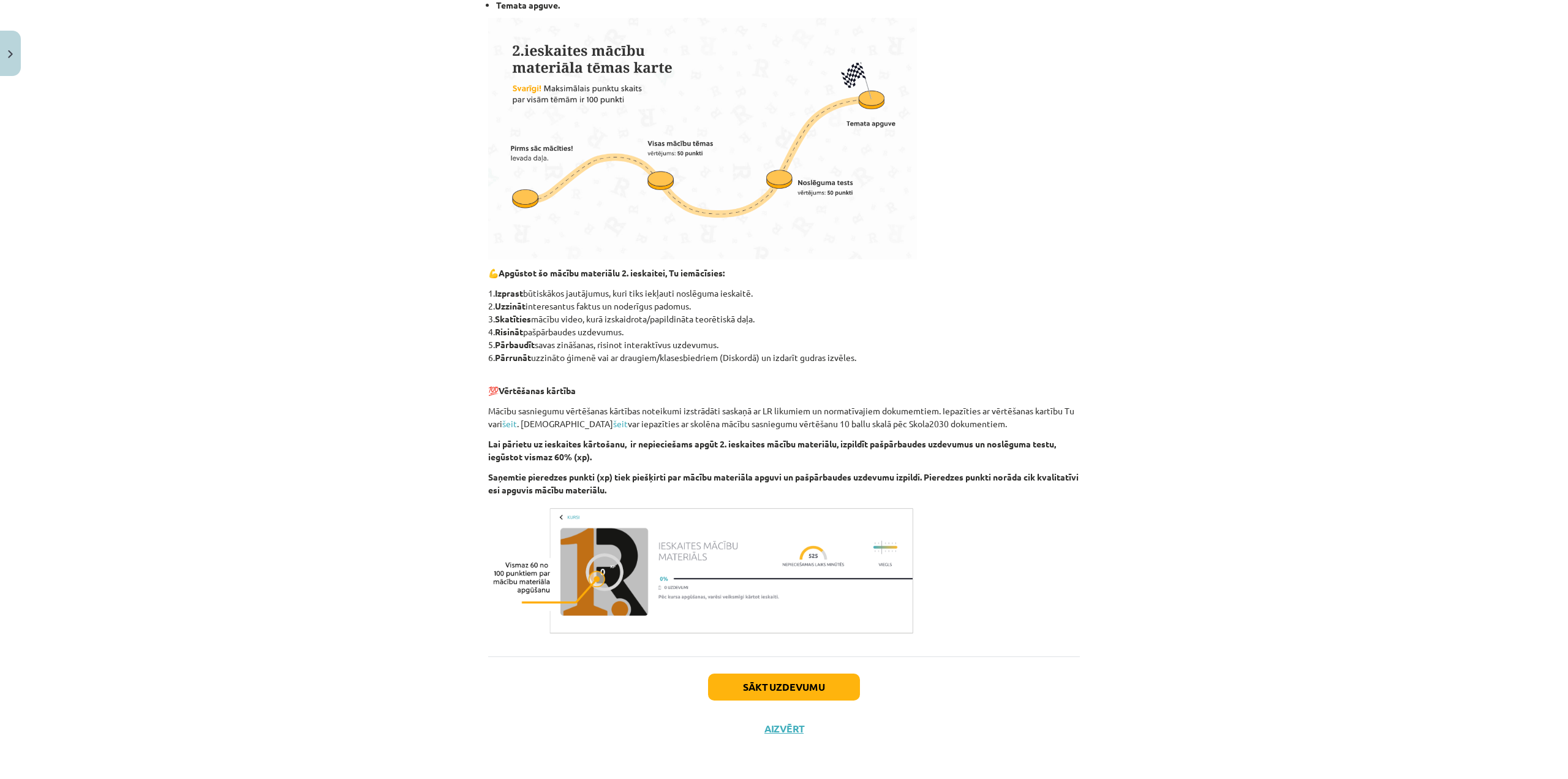
scroll to position [358, 0]
click at [837, 686] on button "Sākt uzdevumu" at bounding box center [784, 686] width 152 height 27
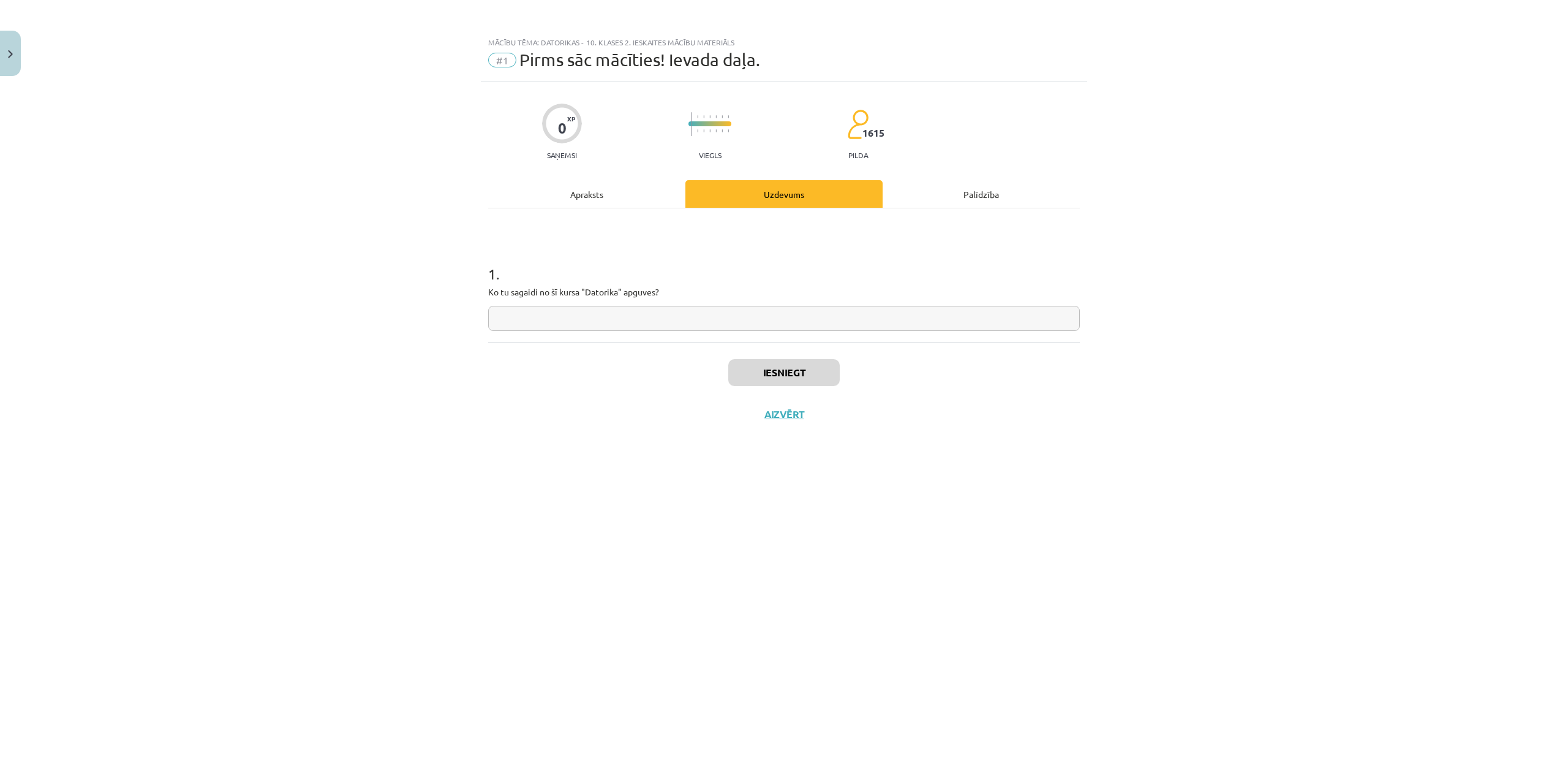
click at [571, 319] on input "text" at bounding box center [784, 319] width 591 height 25
type input "*"
click at [806, 363] on button "Iesniegt" at bounding box center [784, 372] width 111 height 27
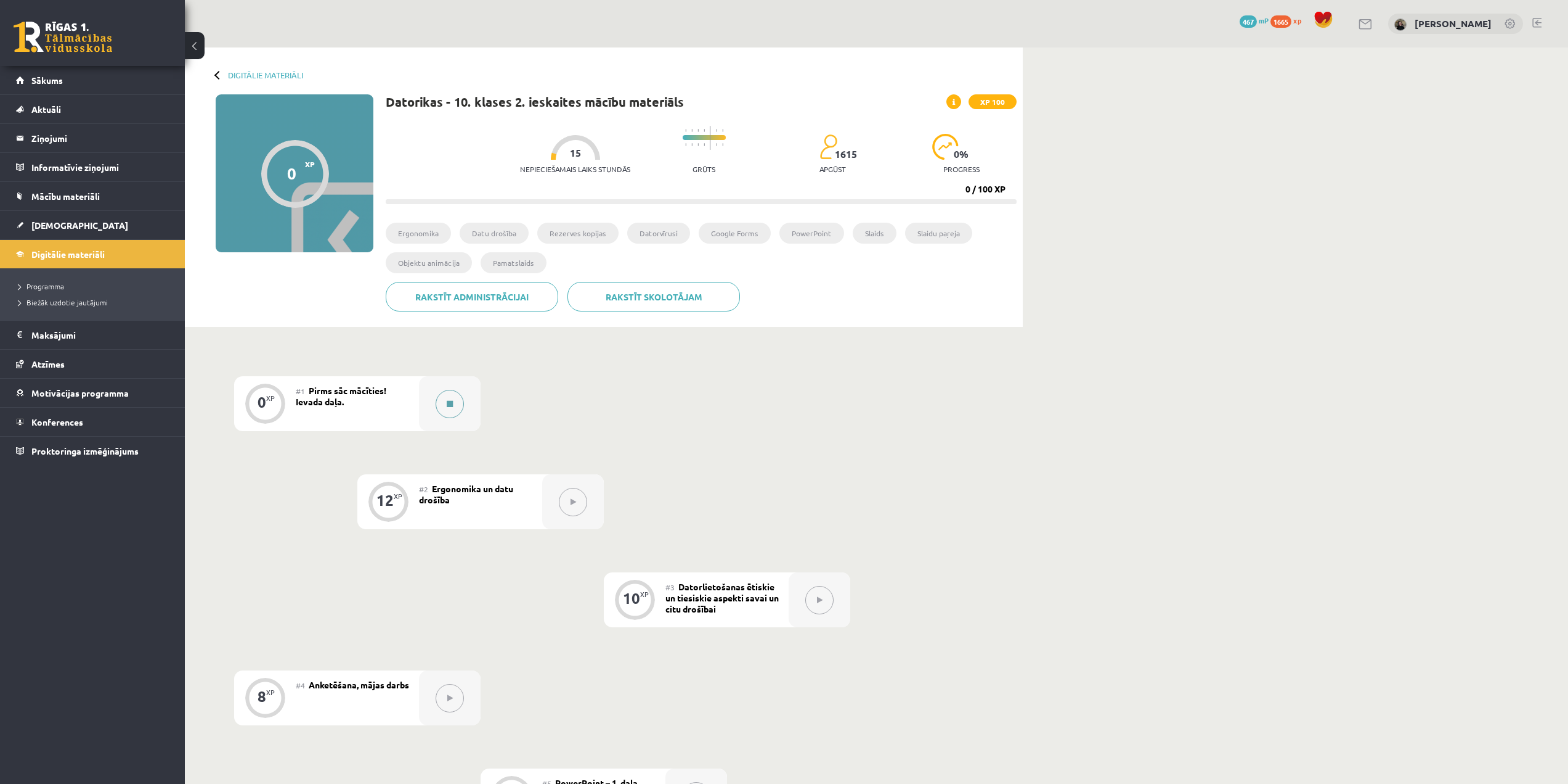
click at [456, 404] on button at bounding box center [450, 403] width 28 height 28
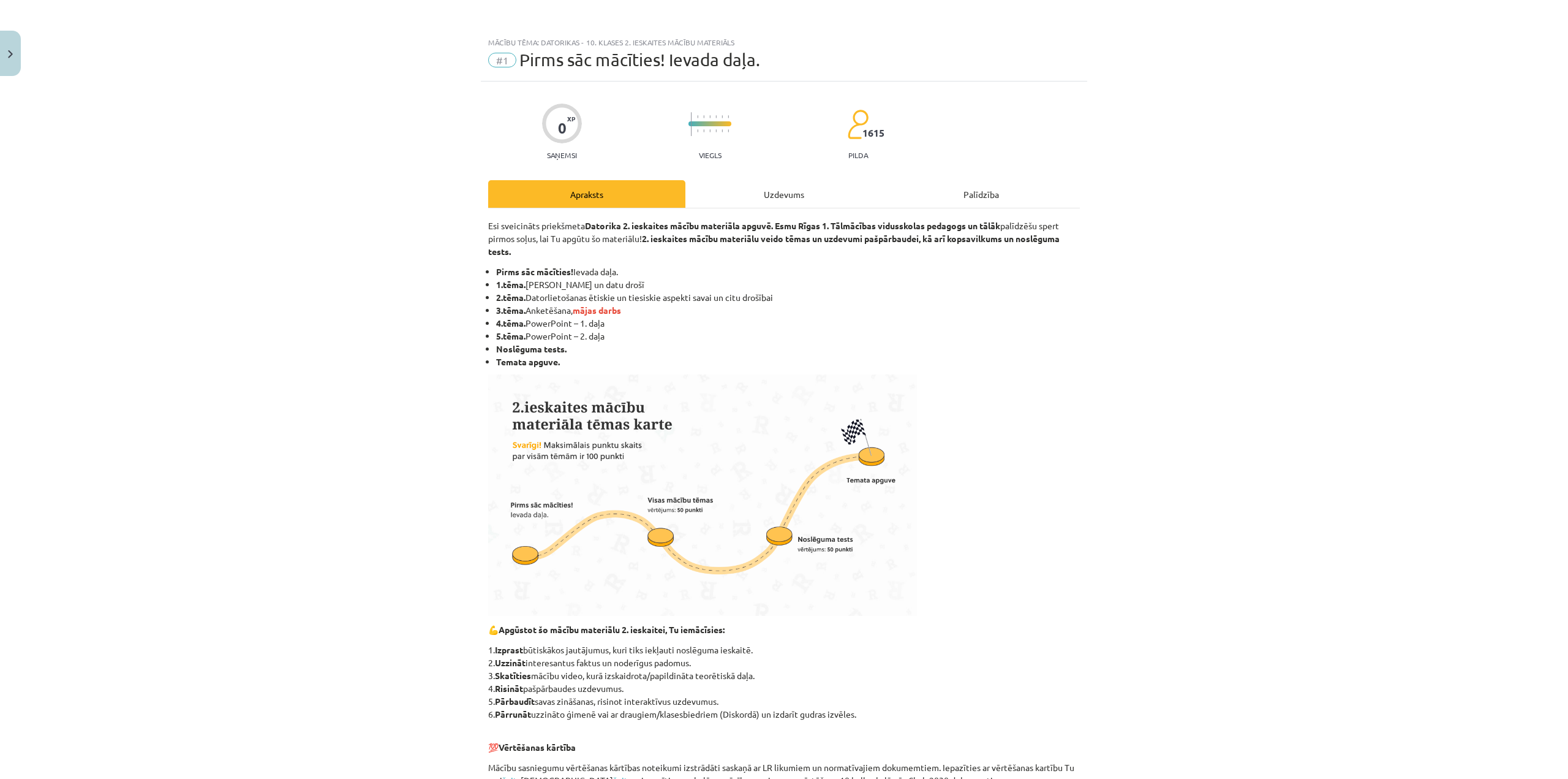
scroll to position [306, 0]
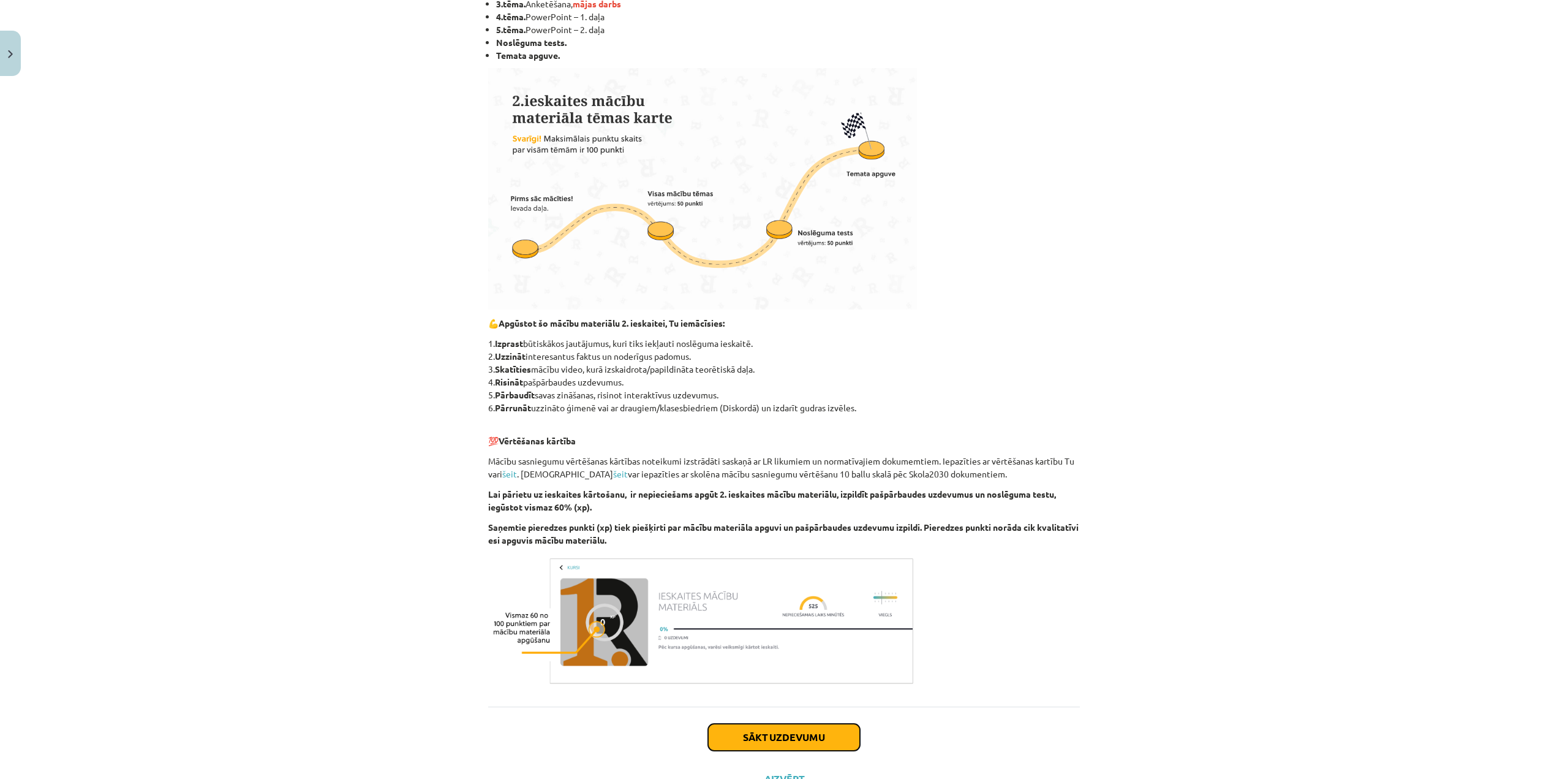
click at [771, 733] on button "Sākt uzdevumu" at bounding box center [784, 737] width 152 height 27
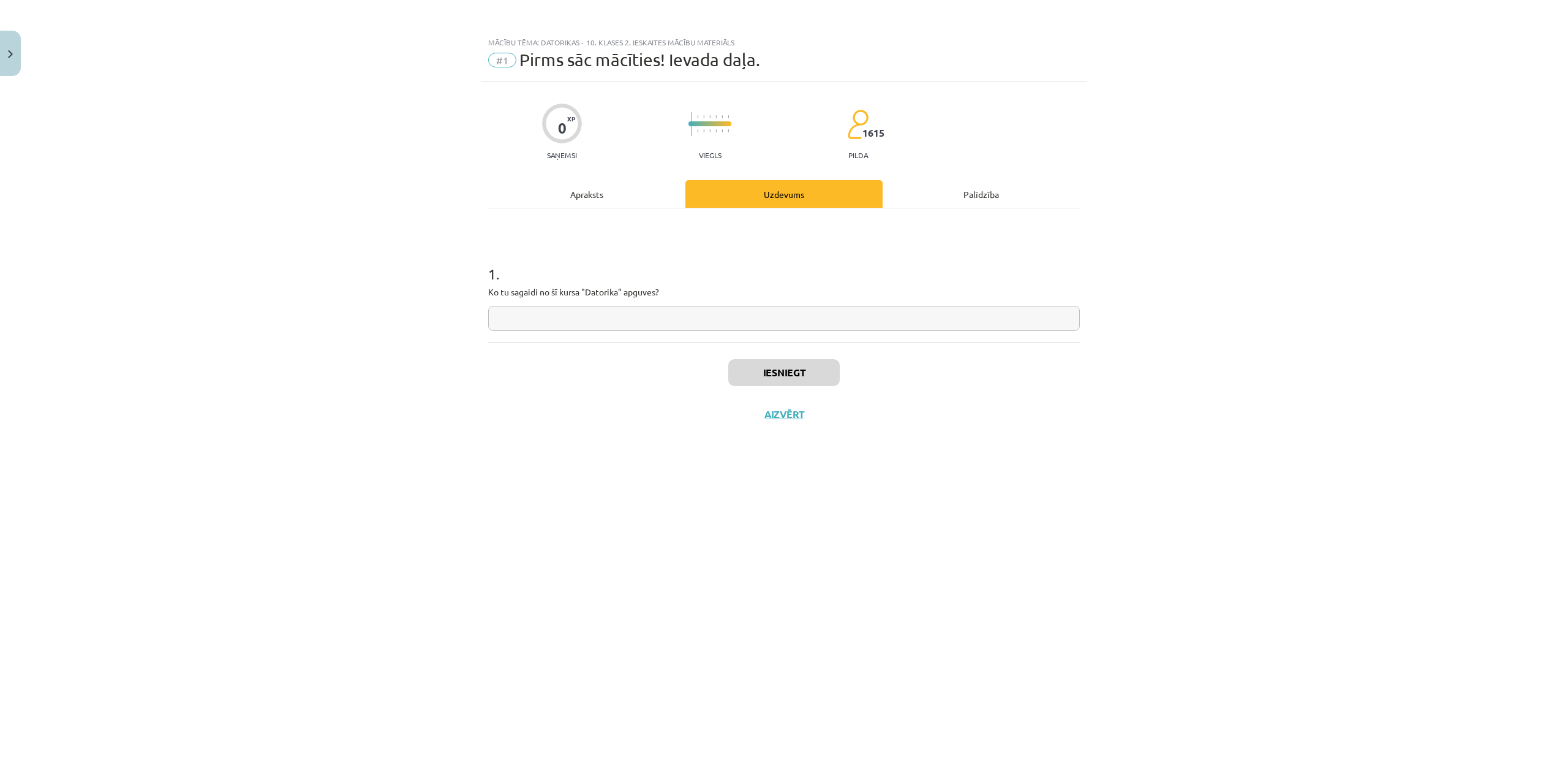
click at [615, 318] on input "text" at bounding box center [784, 319] width 591 height 25
type input "*"
click at [805, 375] on button "Iesniegt" at bounding box center [784, 372] width 111 height 27
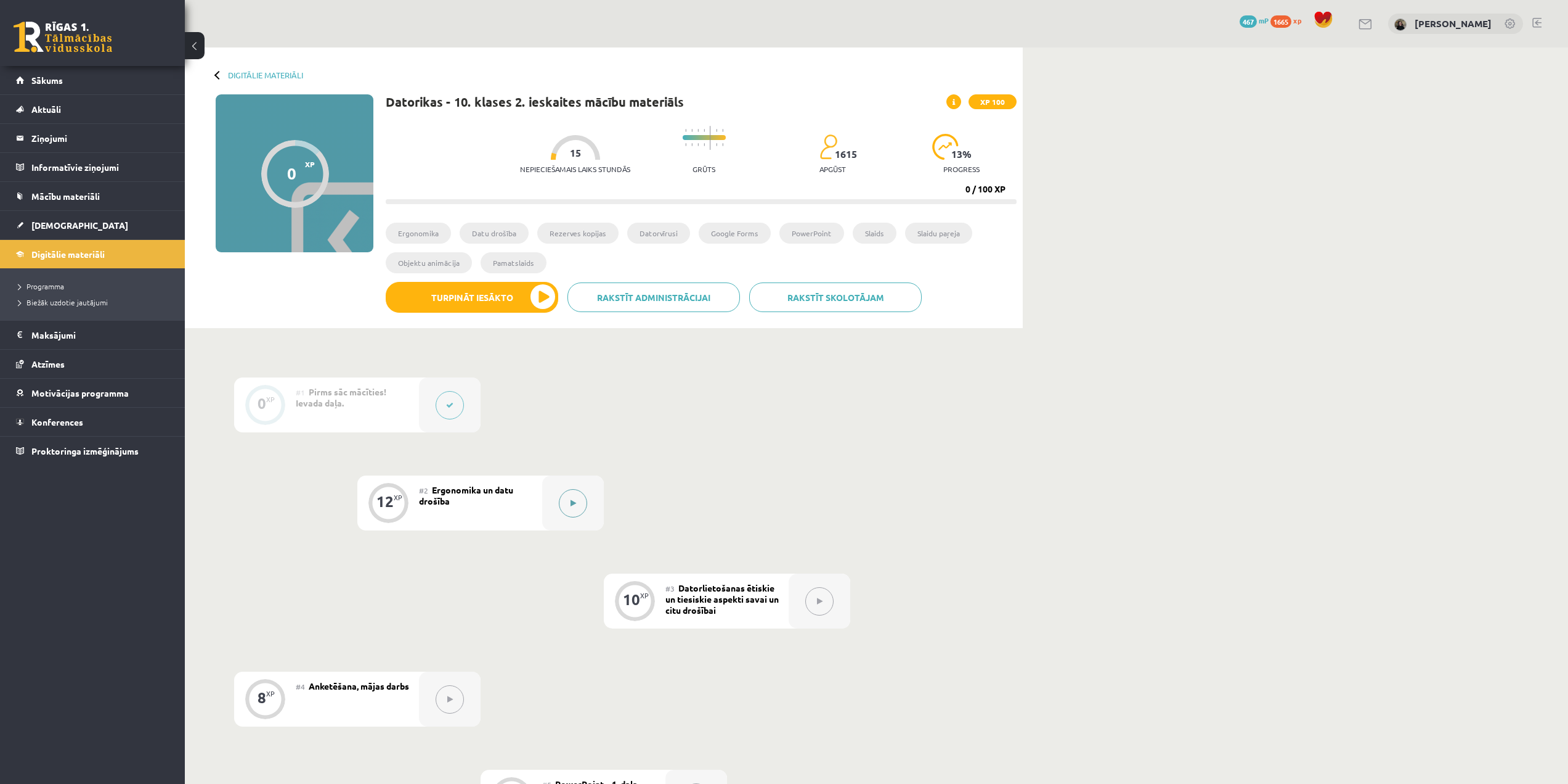
click at [573, 504] on icon at bounding box center [573, 503] width 5 height 7
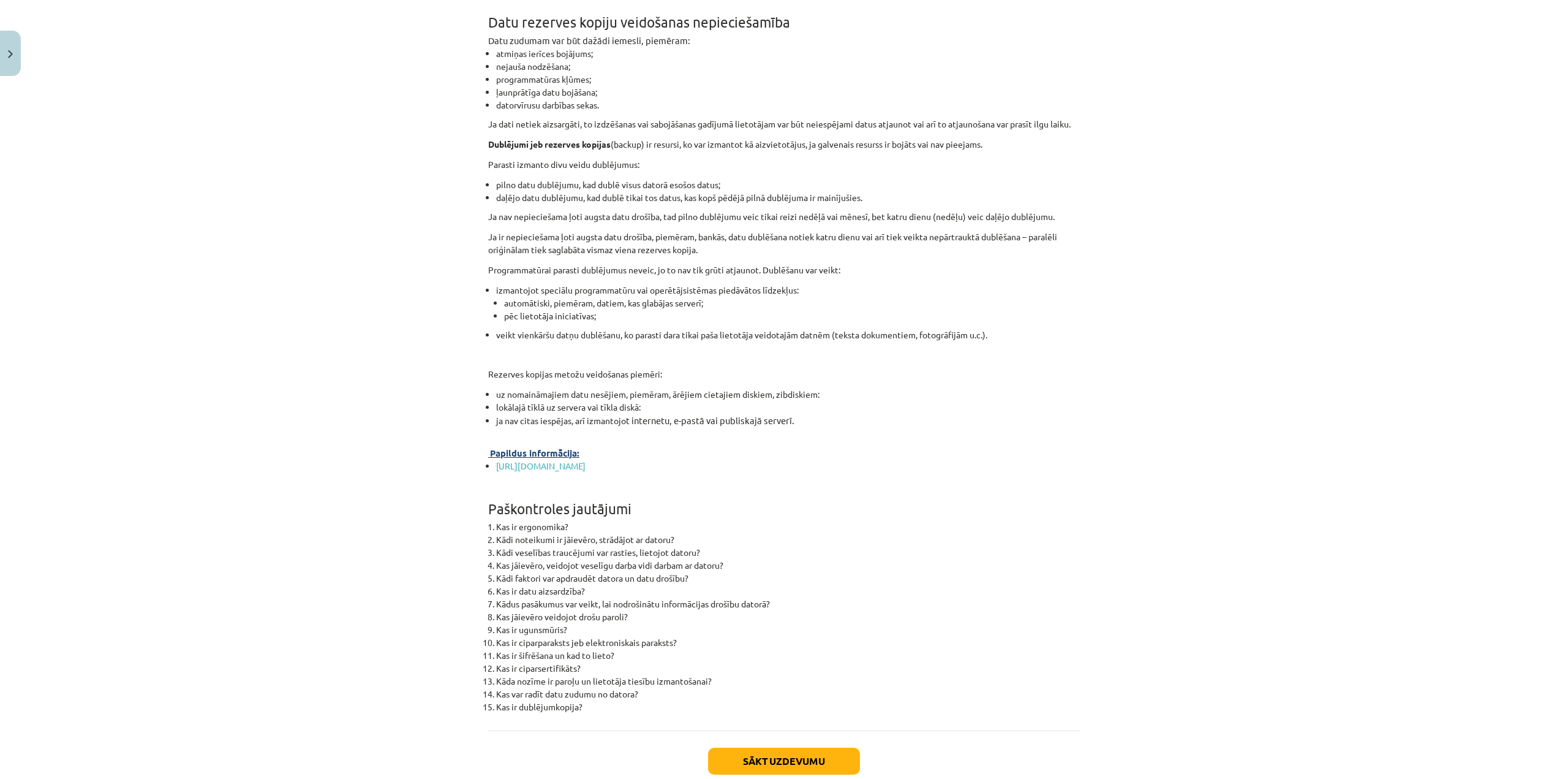
scroll to position [3563, 0]
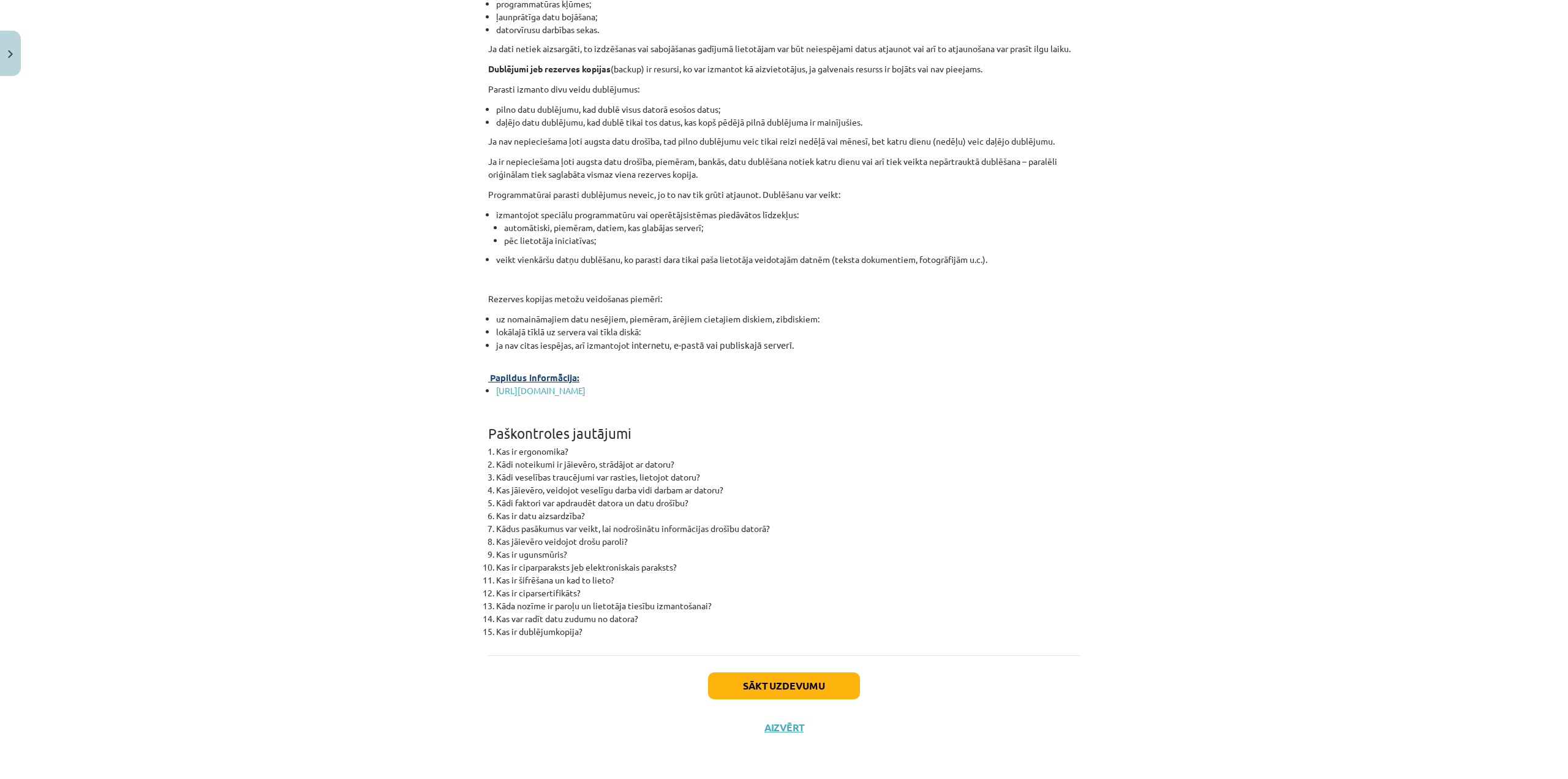
click at [797, 670] on div "Sākt uzdevumu Aizvērt" at bounding box center [784, 698] width 591 height 86
click at [802, 678] on button "Sākt uzdevumu" at bounding box center [784, 686] width 152 height 27
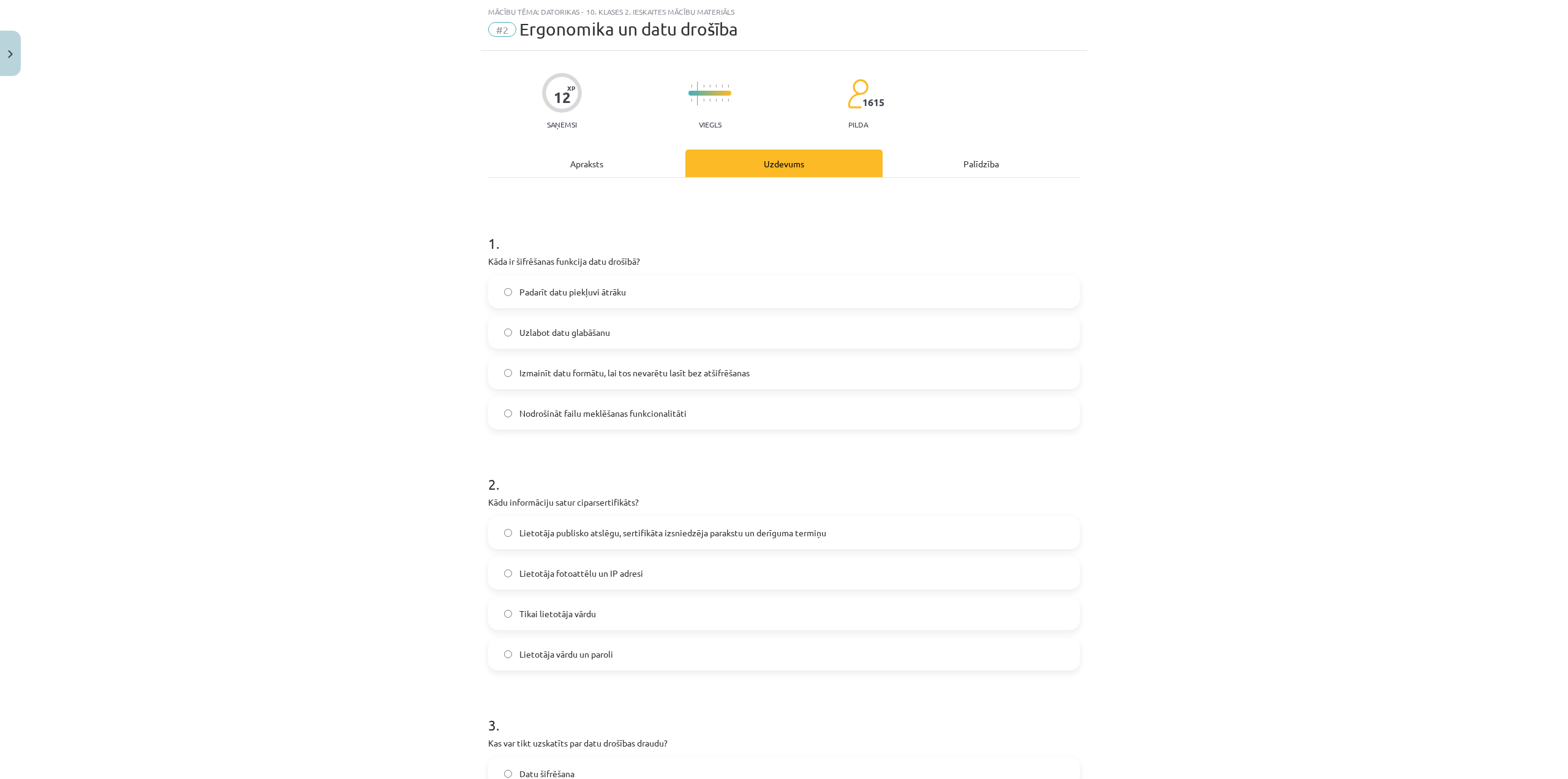
scroll to position [55, 0]
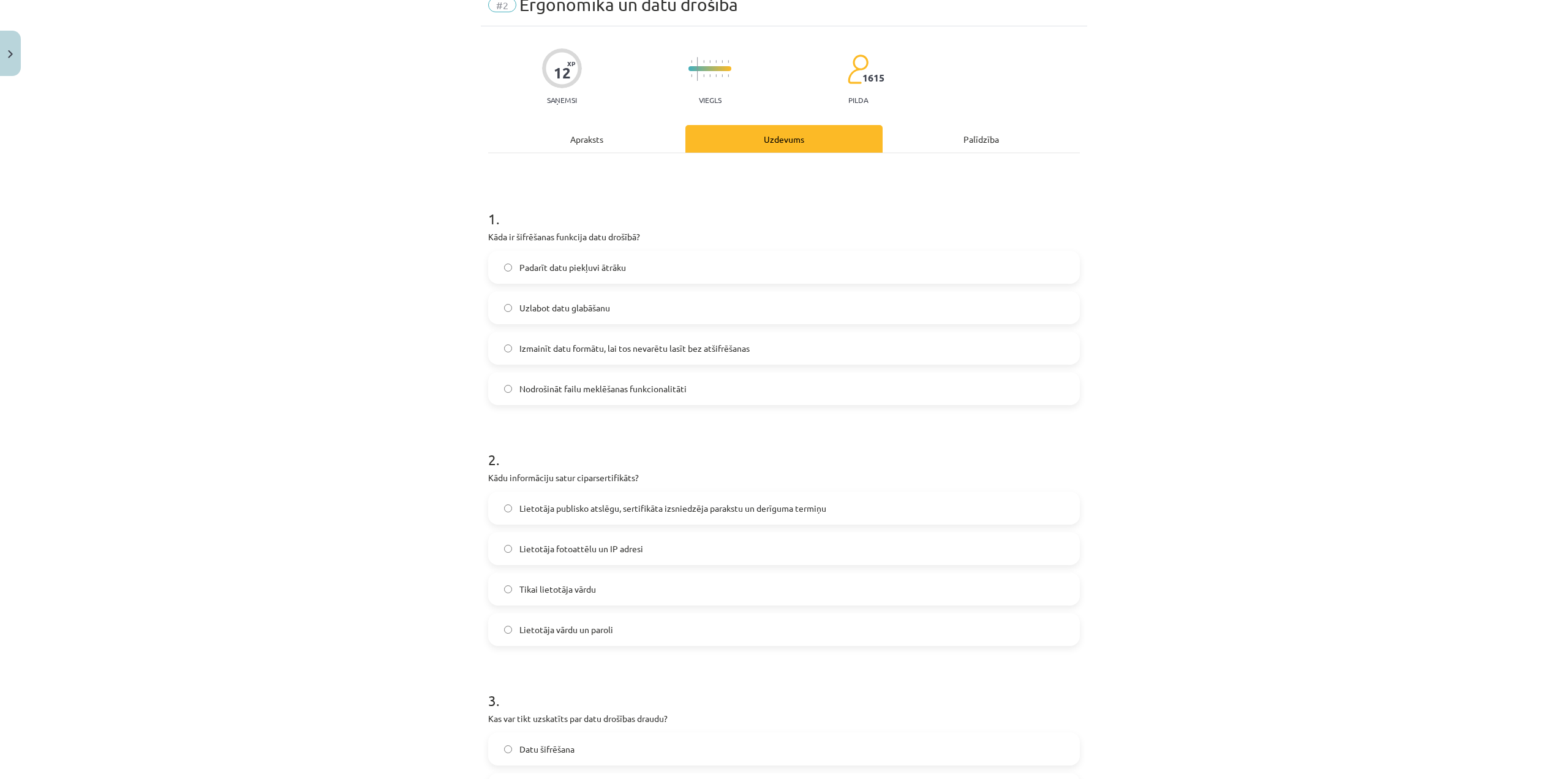
click at [563, 313] on span "Uzlabot datu glabāšanu" at bounding box center [565, 308] width 91 height 13
click at [706, 513] on span "Lietotāja publisko atslēgu, sertifikāta izsniedzēja parakstu un derīguma termiņu" at bounding box center [673, 508] width 307 height 13
click at [683, 513] on span "Lietotāja publisko atslēgu, sertifikāta izsniedzēja parakstu un derīguma termiņu" at bounding box center [673, 508] width 307 height 13
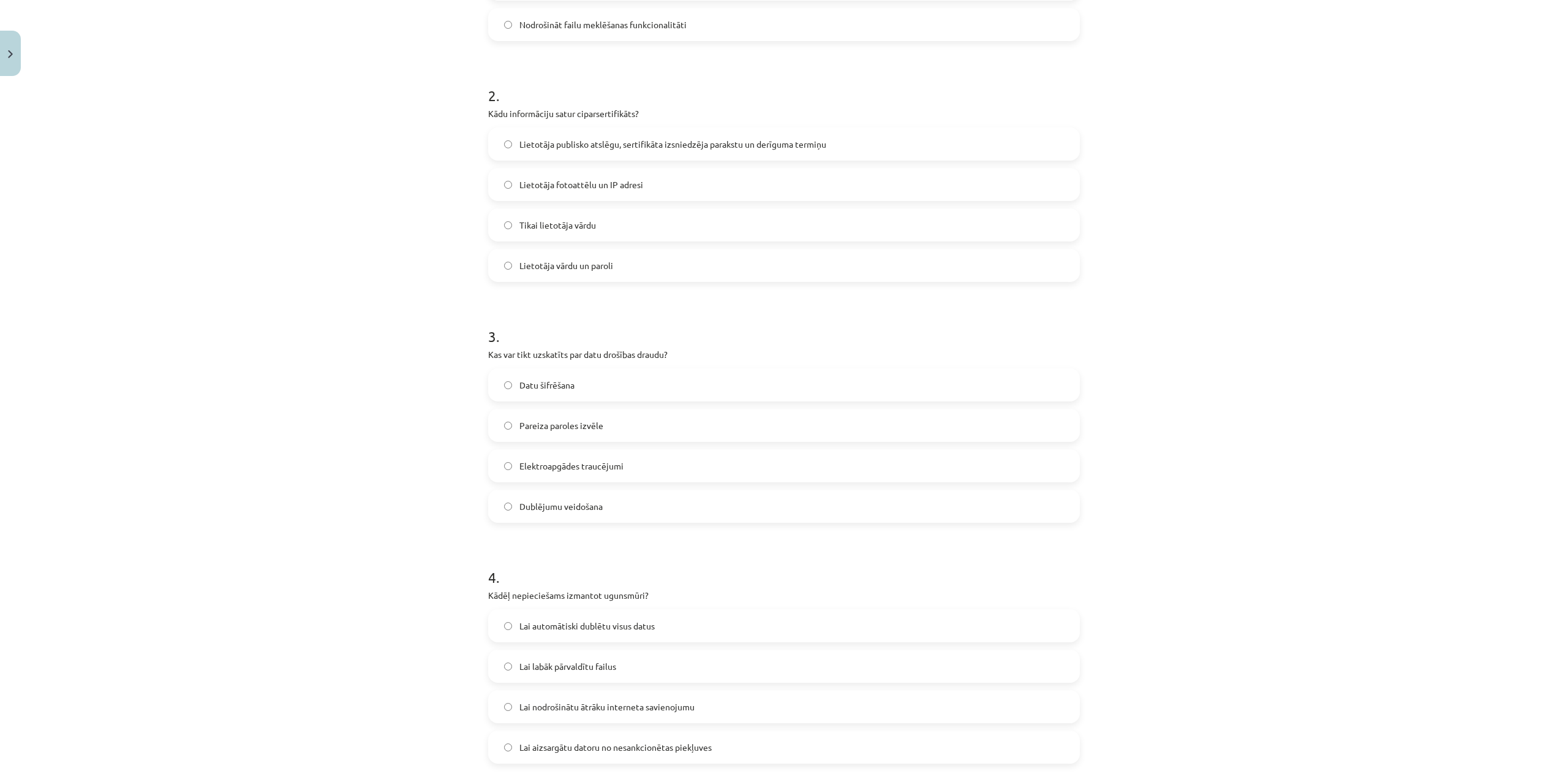
scroll to position [423, 0]
click at [563, 512] on label "Dublējumu veidošana" at bounding box center [784, 503] width 590 height 31
click at [745, 745] on label "Lai aizsargātu datoru no nesankcionētas piekļuves" at bounding box center [784, 743] width 590 height 31
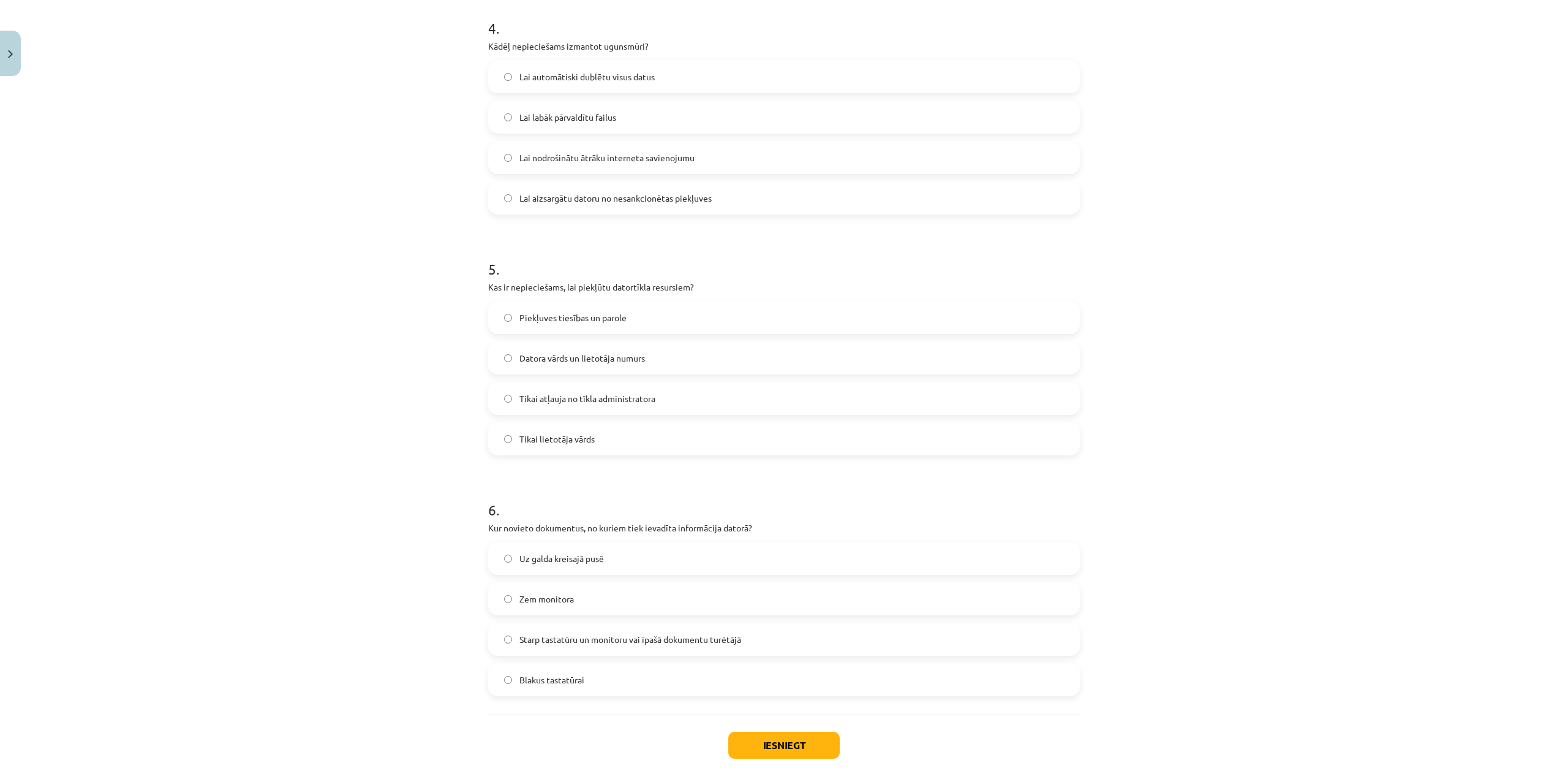
scroll to position [974, 0]
click at [545, 393] on span "Tikai atļauja no tīkla administratora" at bounding box center [588, 392] width 136 height 13
click at [582, 636] on span "Starp tastatūru un monitoru vai īpašā dokumentu turētājā" at bounding box center [630, 633] width 222 height 13
click at [748, 744] on button "Iesniegt" at bounding box center [784, 739] width 111 height 27
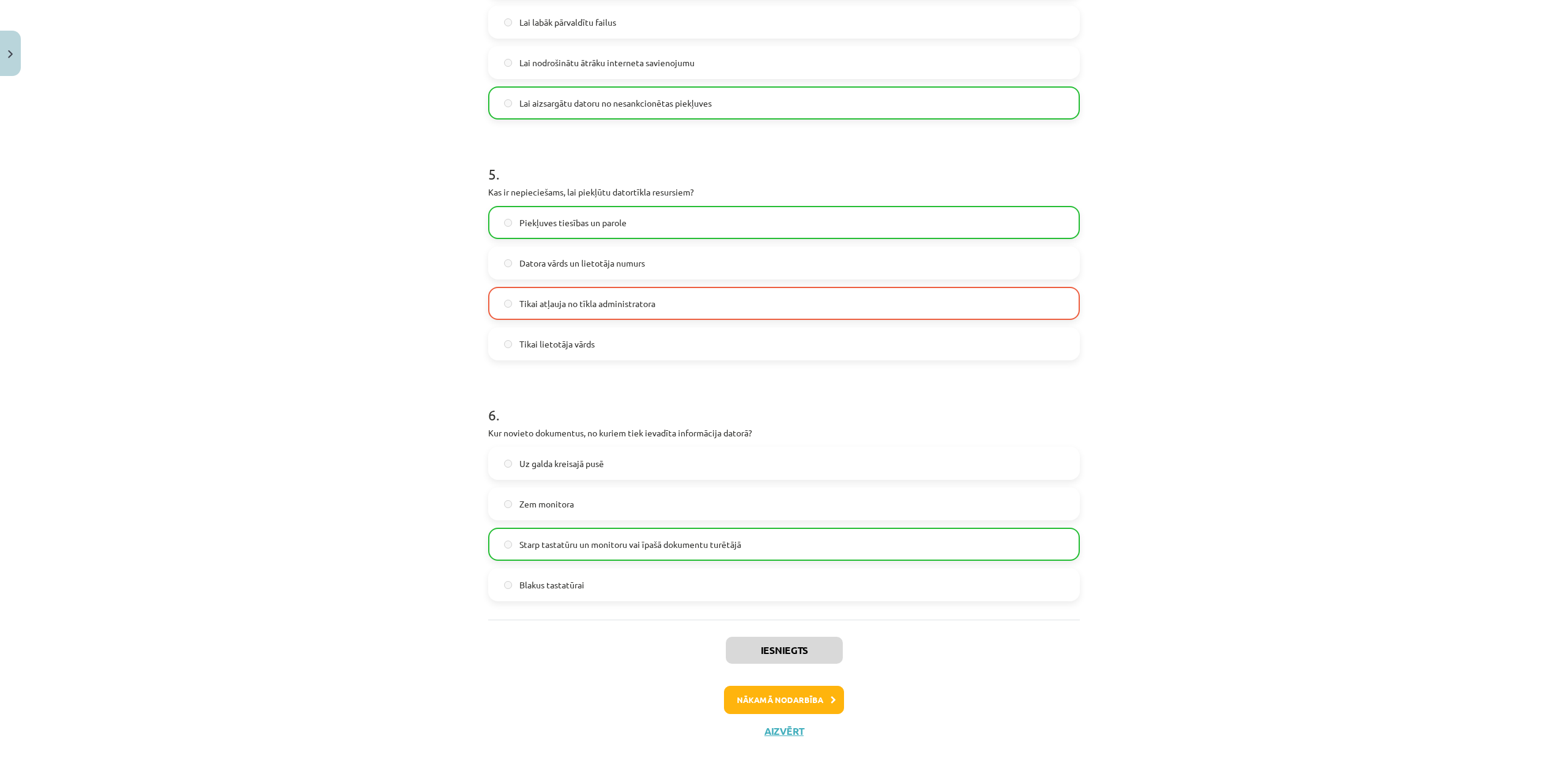
scroll to position [1066, 0]
click at [773, 700] on button "Nākamā nodarbība" at bounding box center [784, 696] width 120 height 28
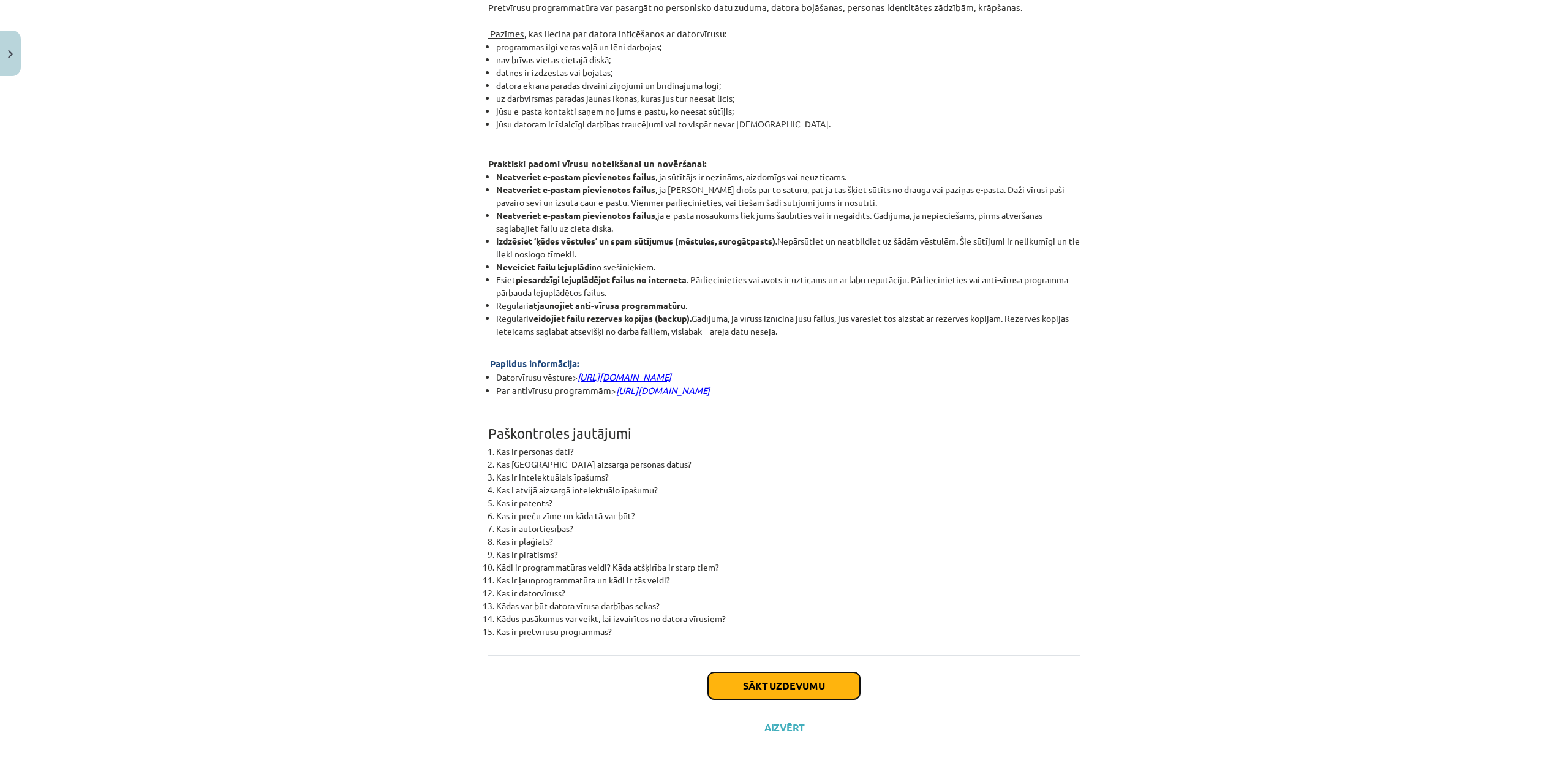
click at [803, 686] on button "Sākt uzdevumu" at bounding box center [784, 686] width 152 height 27
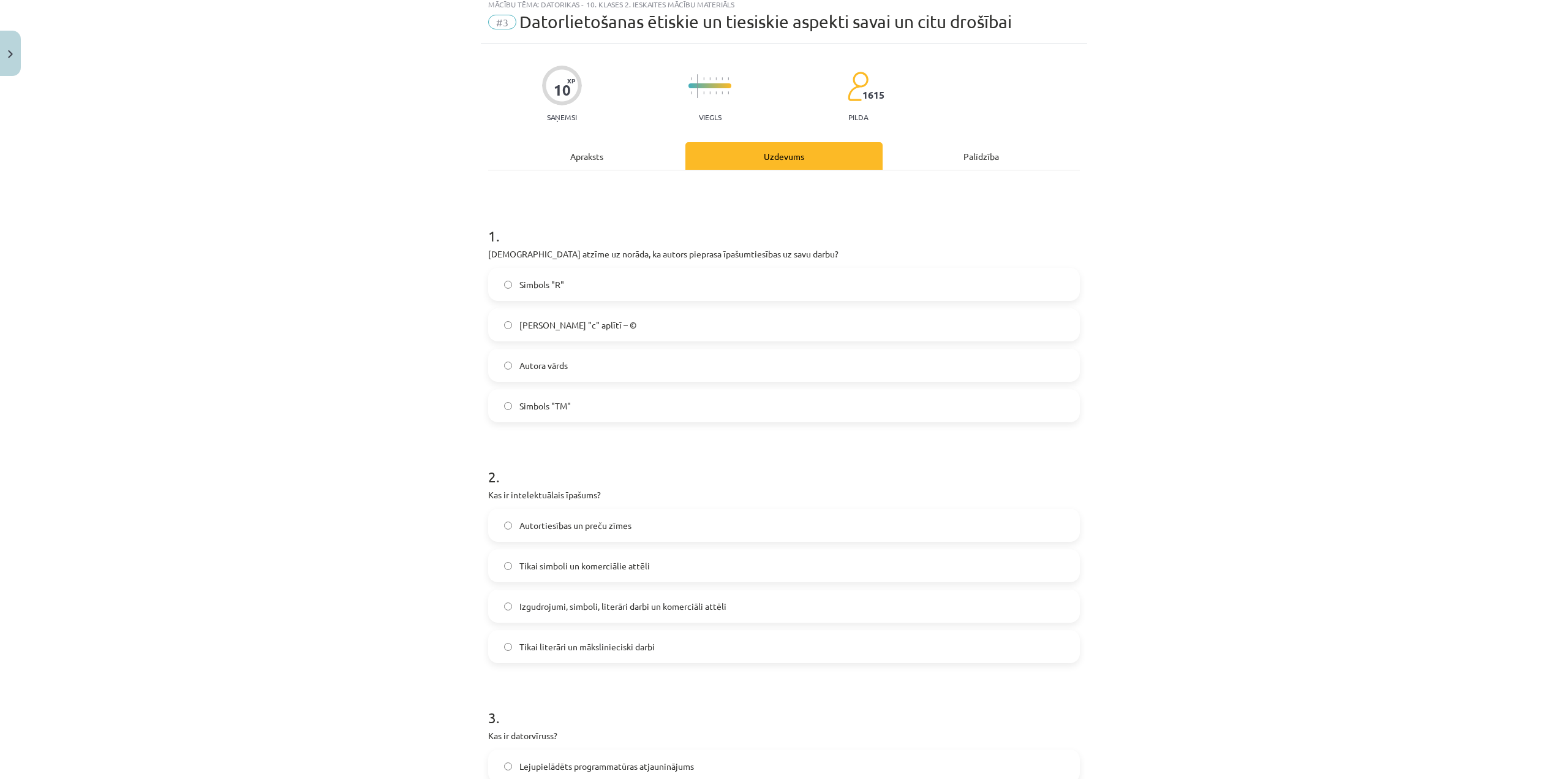
scroll to position [31, 0]
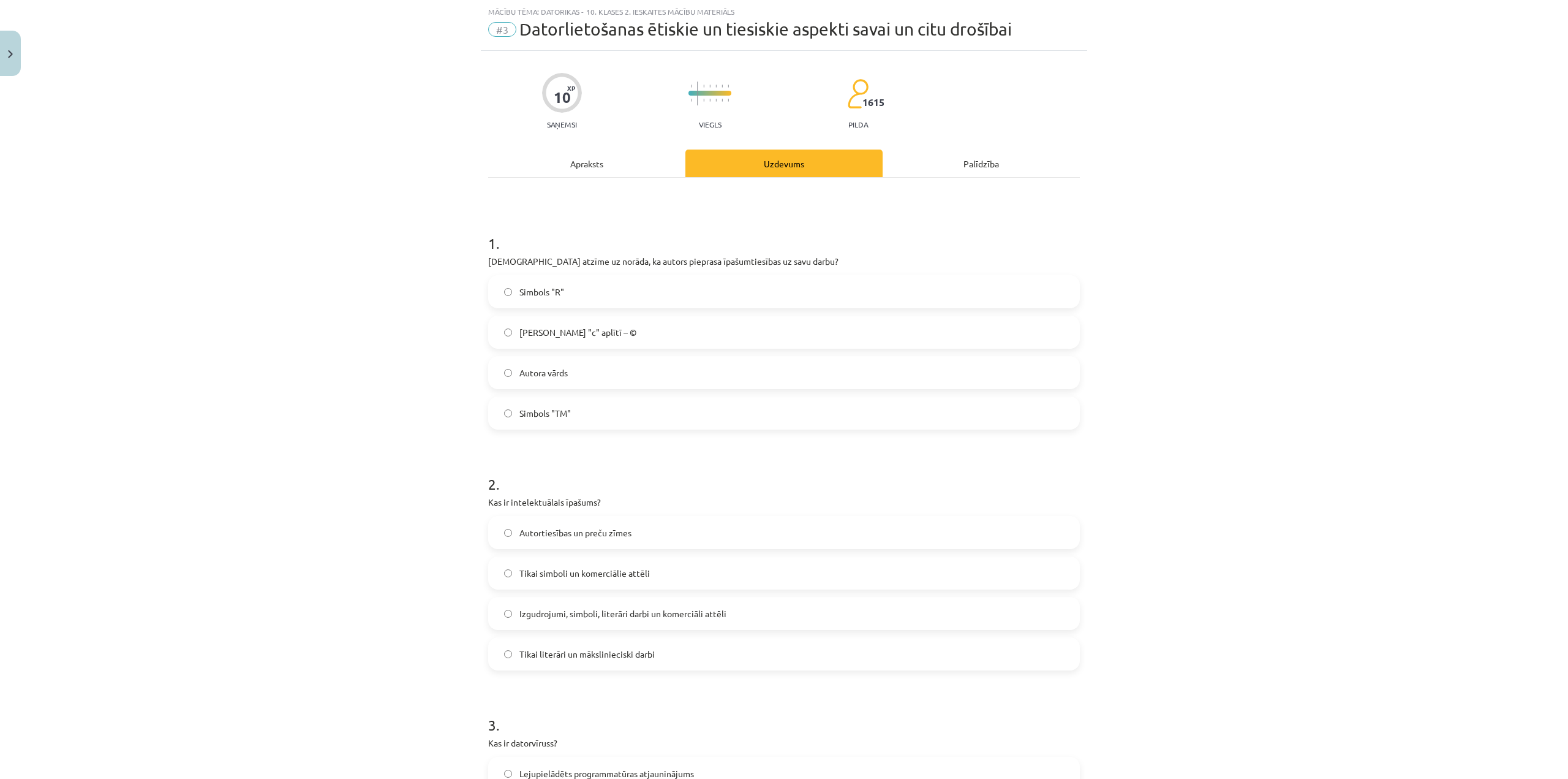
drag, startPoint x: 549, startPoint y: 329, endPoint x: 522, endPoint y: 405, distance: 80.7
click at [547, 329] on span "Burts "c" aplītī – ©" at bounding box center [578, 332] width 117 height 13
click at [593, 572] on span "Tikai simboli un komerciālie attēli" at bounding box center [584, 573] width 130 height 13
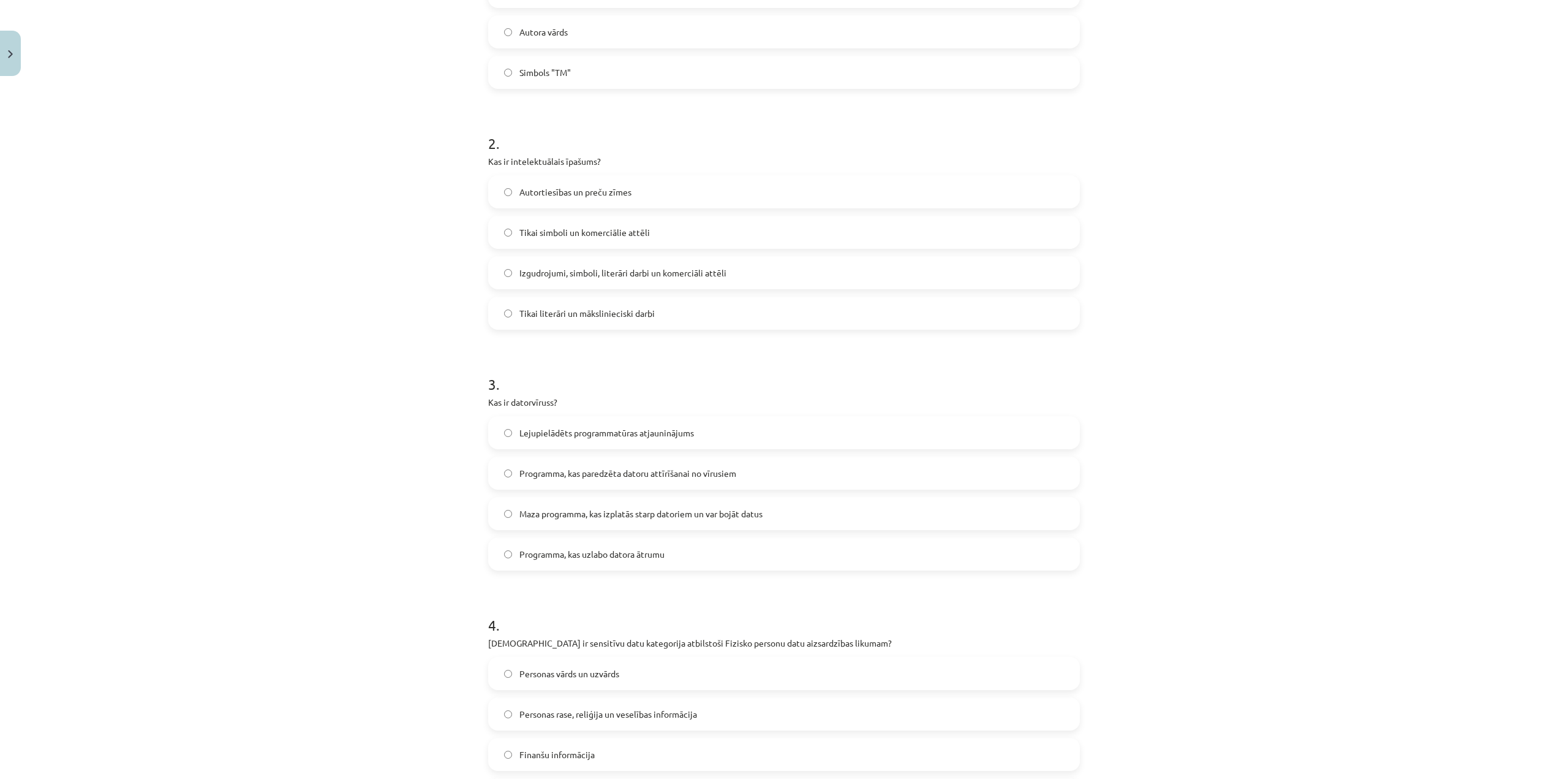
scroll to position [398, 0]
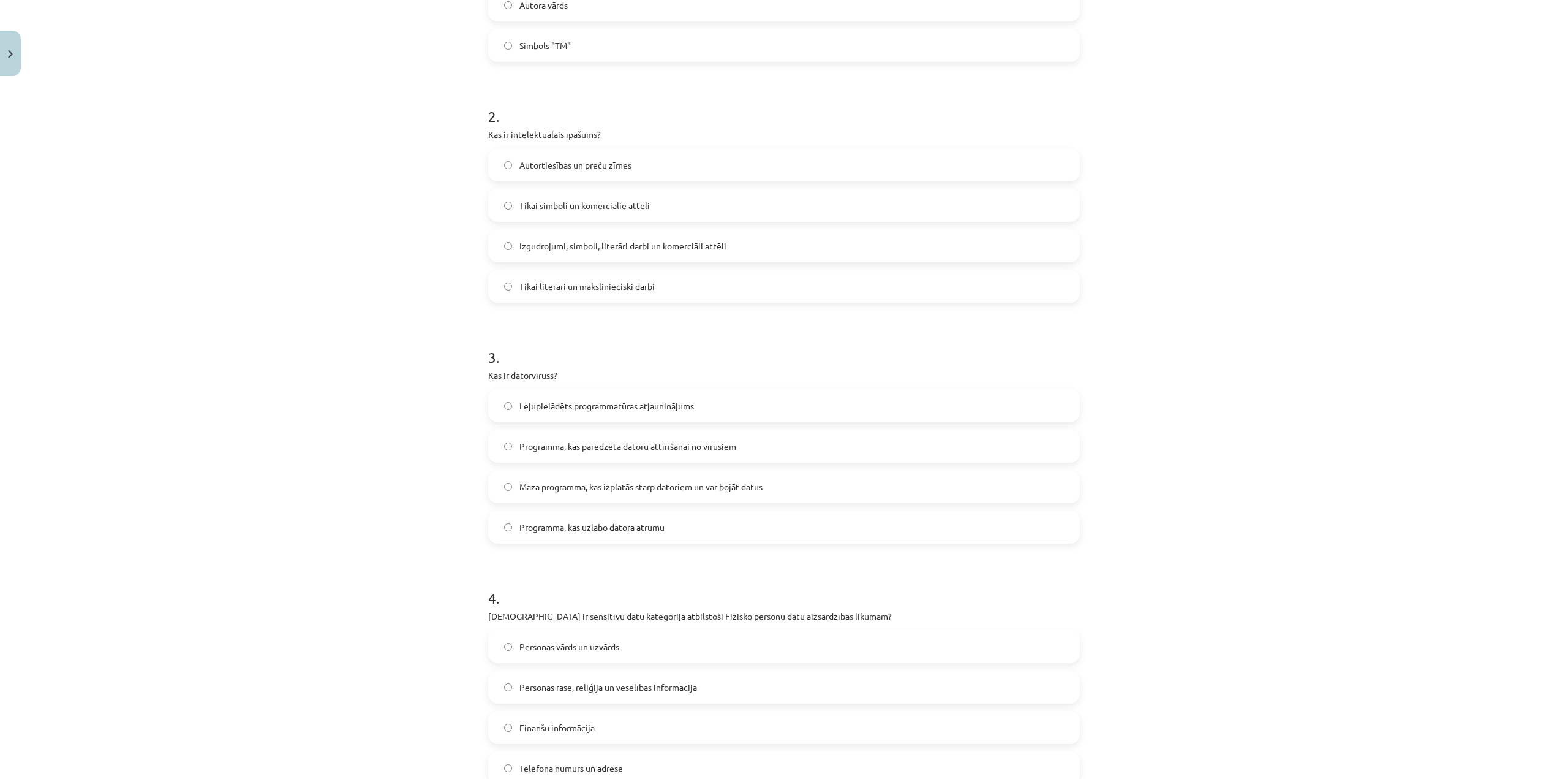
click at [694, 492] on span "Maza programma, kas izplatās starp datoriem un var bojāt datus" at bounding box center [641, 486] width 243 height 13
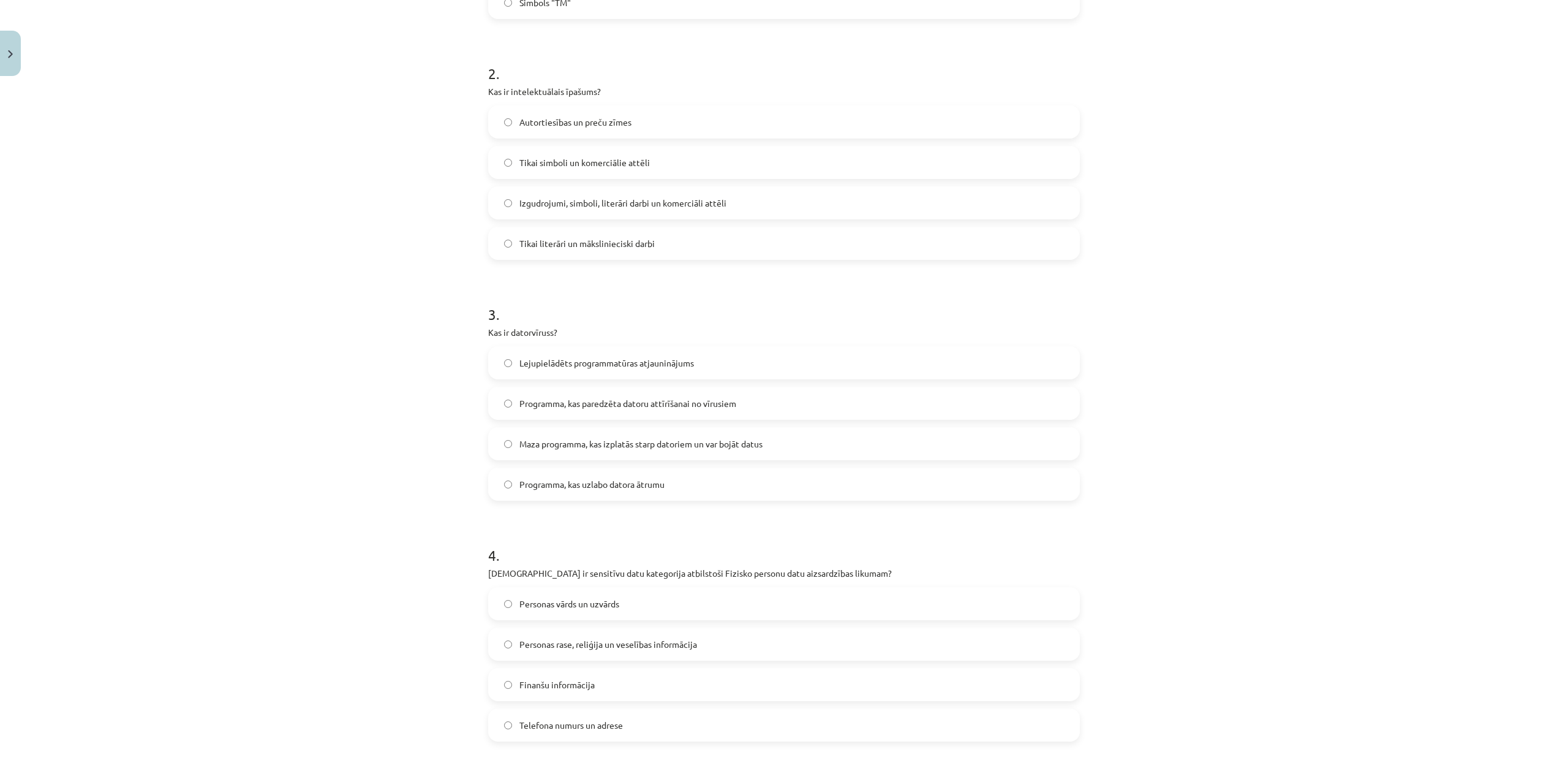
scroll to position [643, 0]
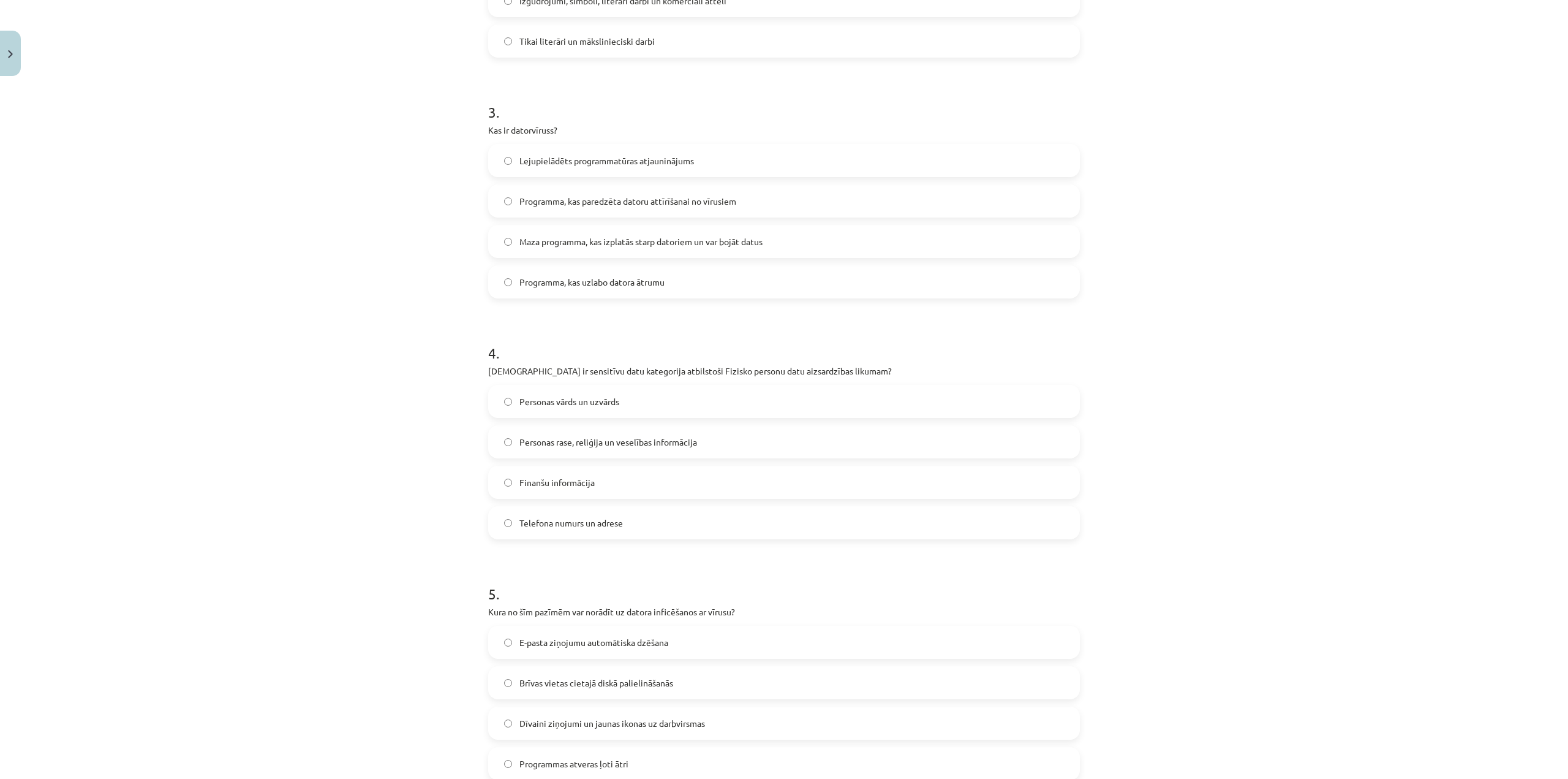
click at [539, 453] on label "Personas rase, reliģija un veselības informācija" at bounding box center [784, 442] width 590 height 31
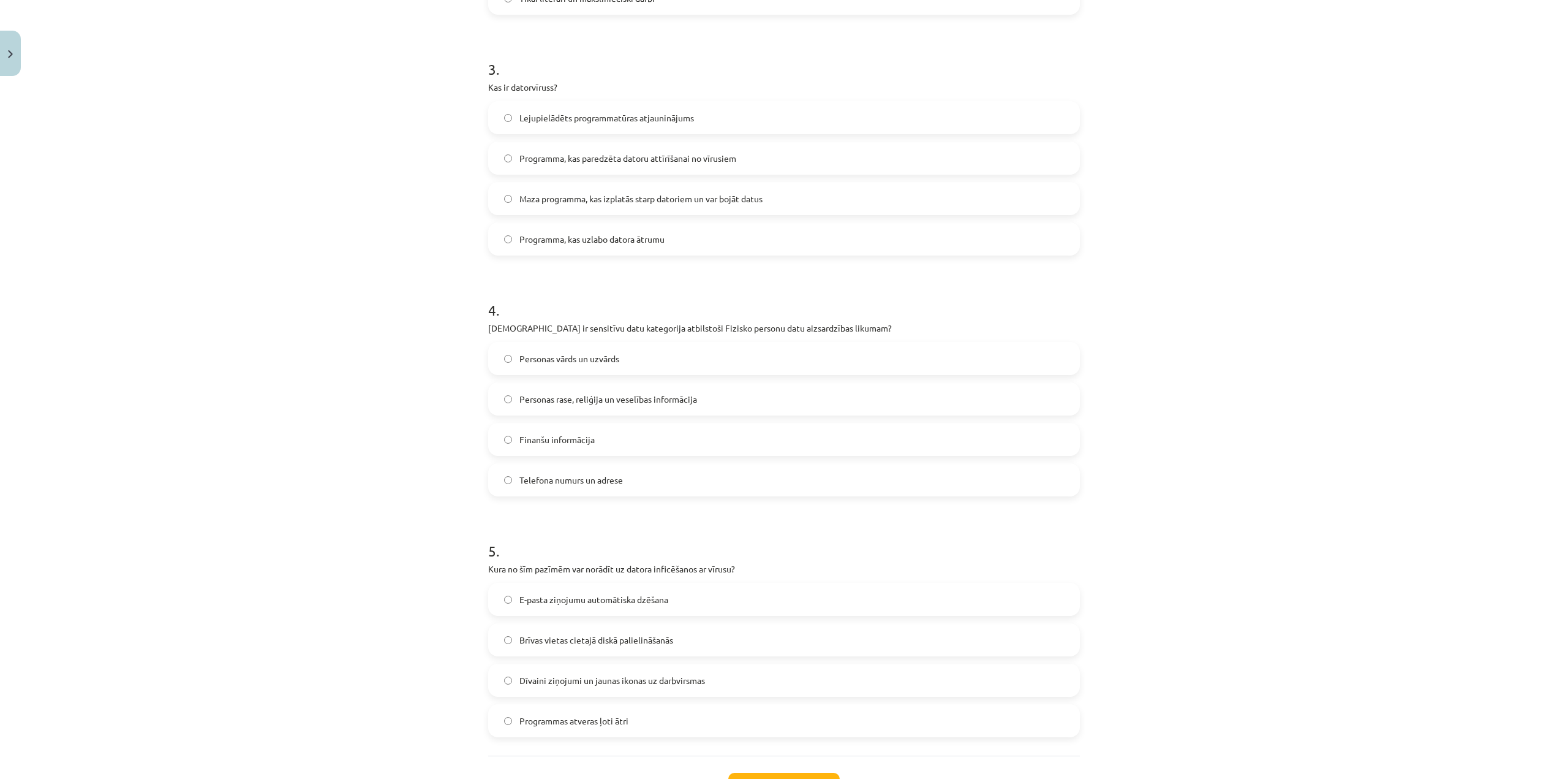
scroll to position [786, 0]
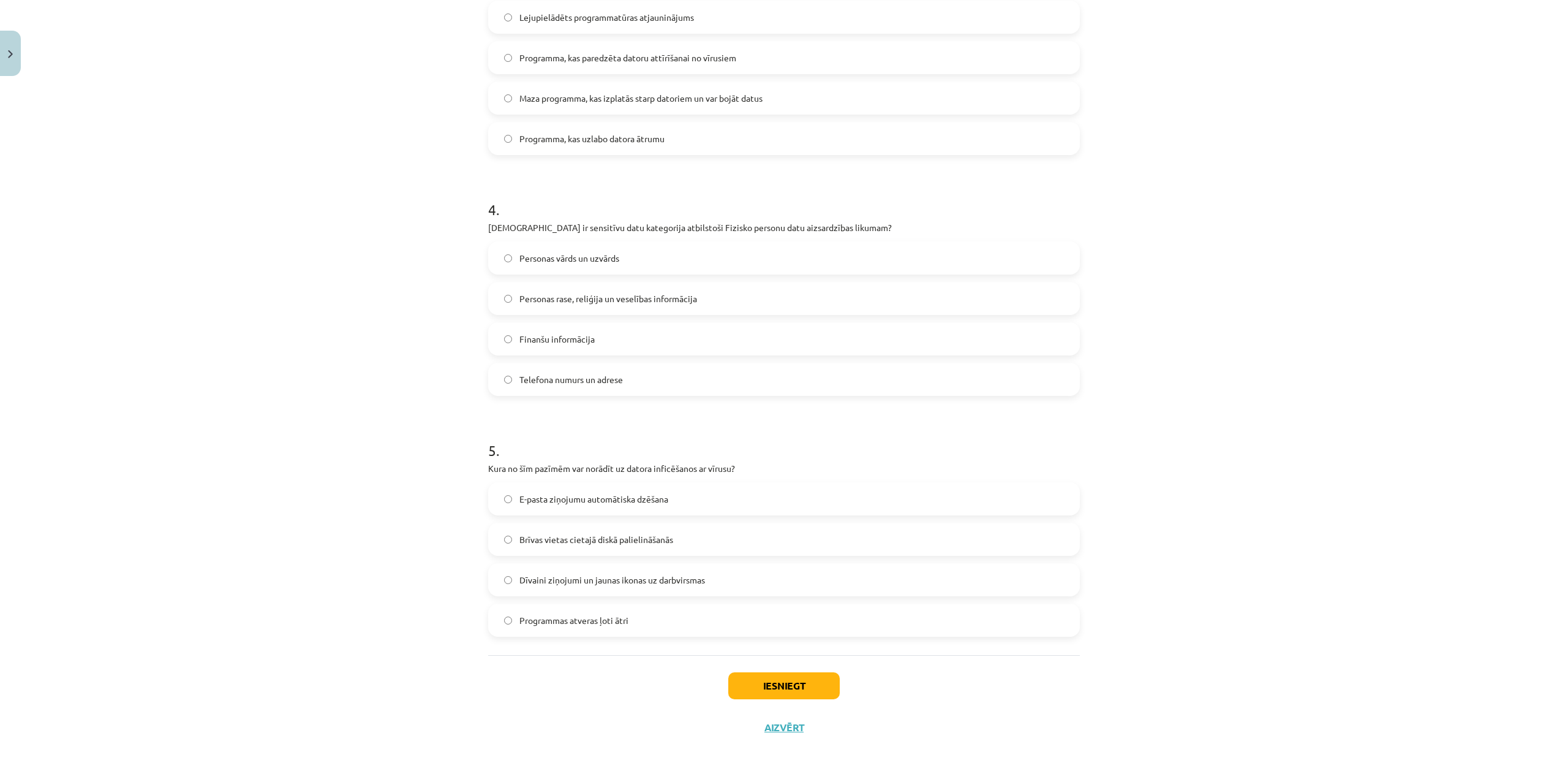
click at [565, 577] on span "Dīvaini ziņojumi un jaunas ikonas uz darbvirsmas" at bounding box center [612, 580] width 186 height 13
click at [790, 691] on button "Iesniegt" at bounding box center [784, 686] width 111 height 27
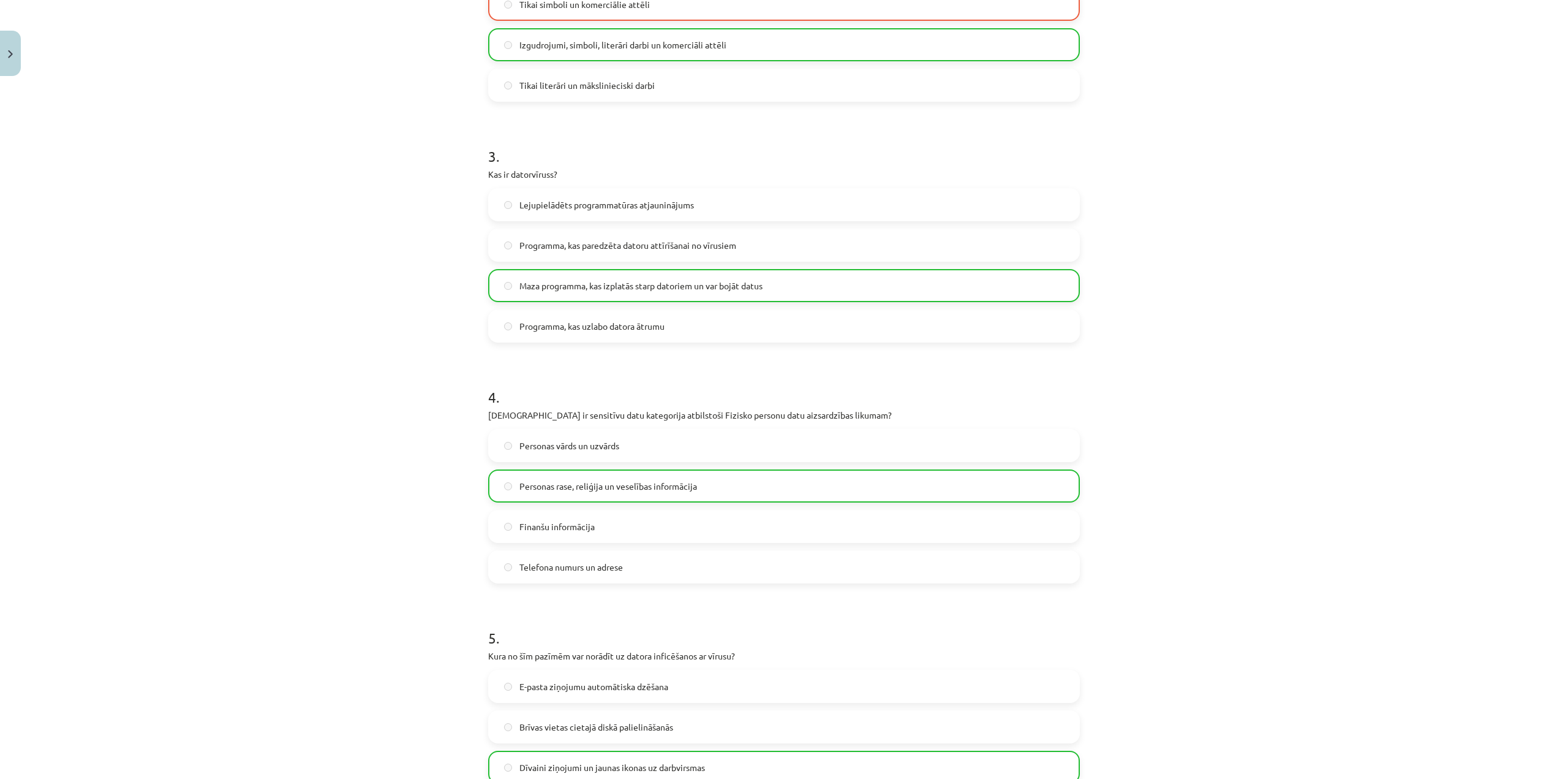
scroll to position [826, 0]
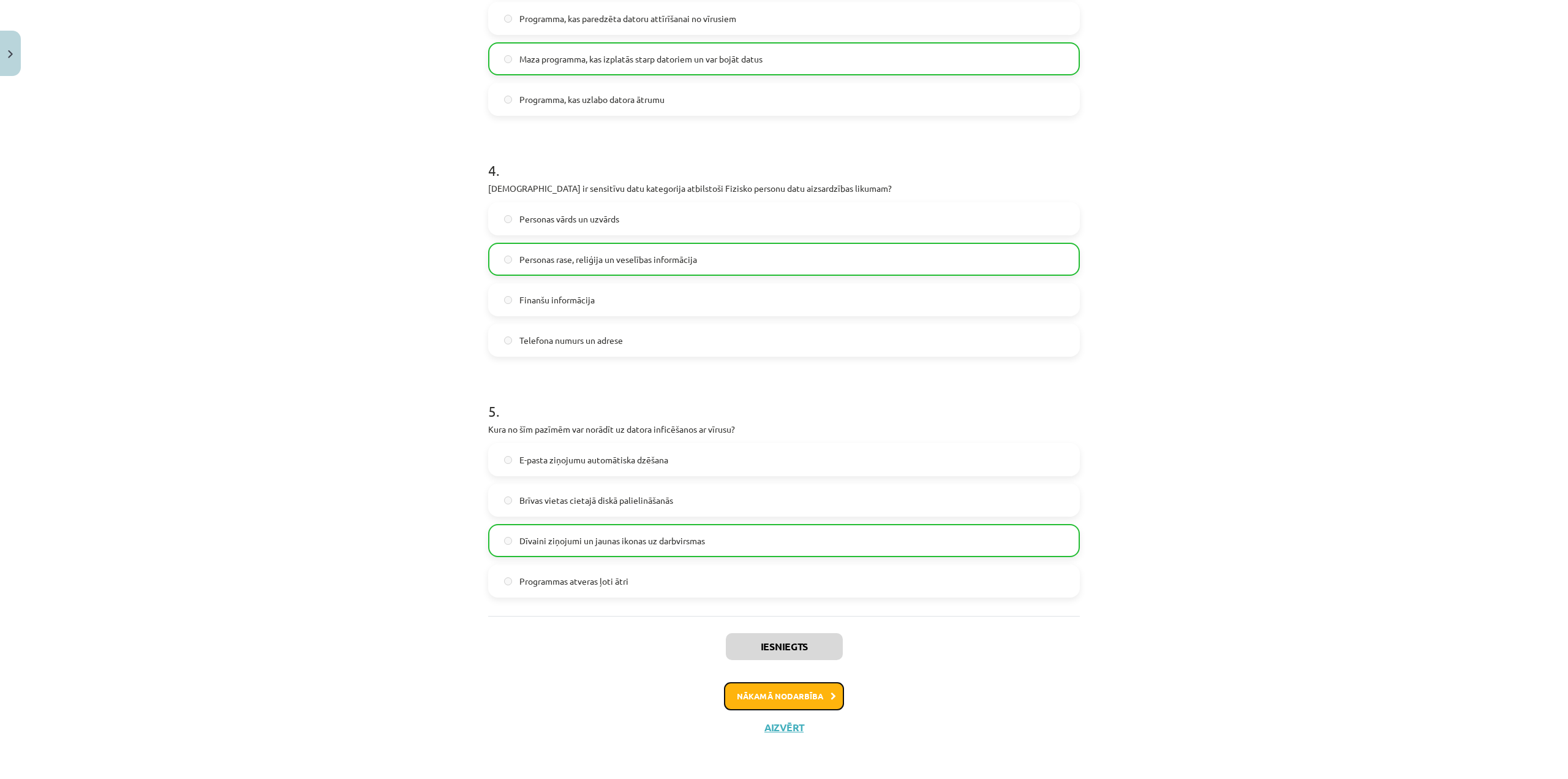
click at [795, 692] on button "Nākamā nodarbība" at bounding box center [784, 696] width 120 height 28
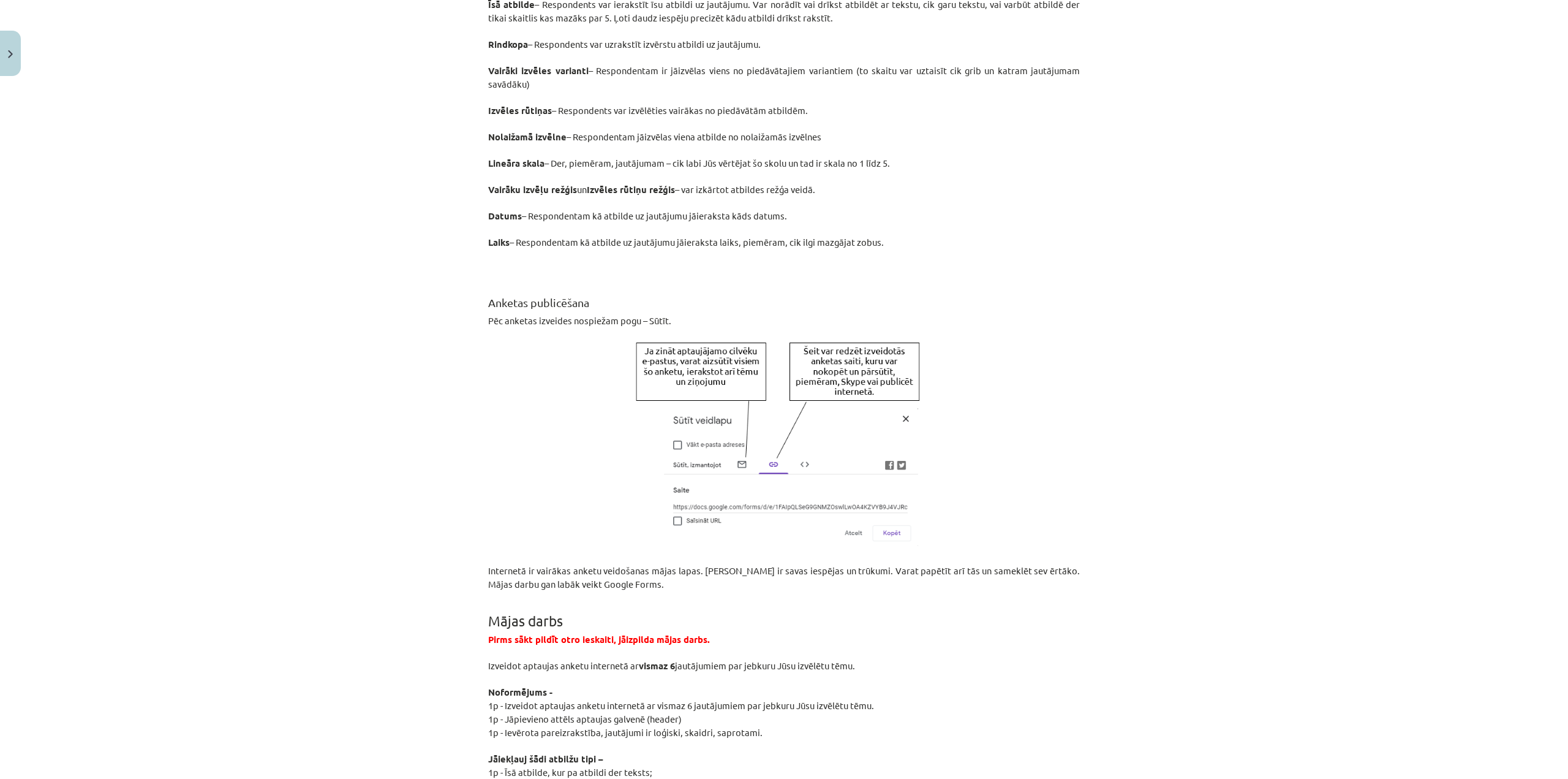
scroll to position [1982, 0]
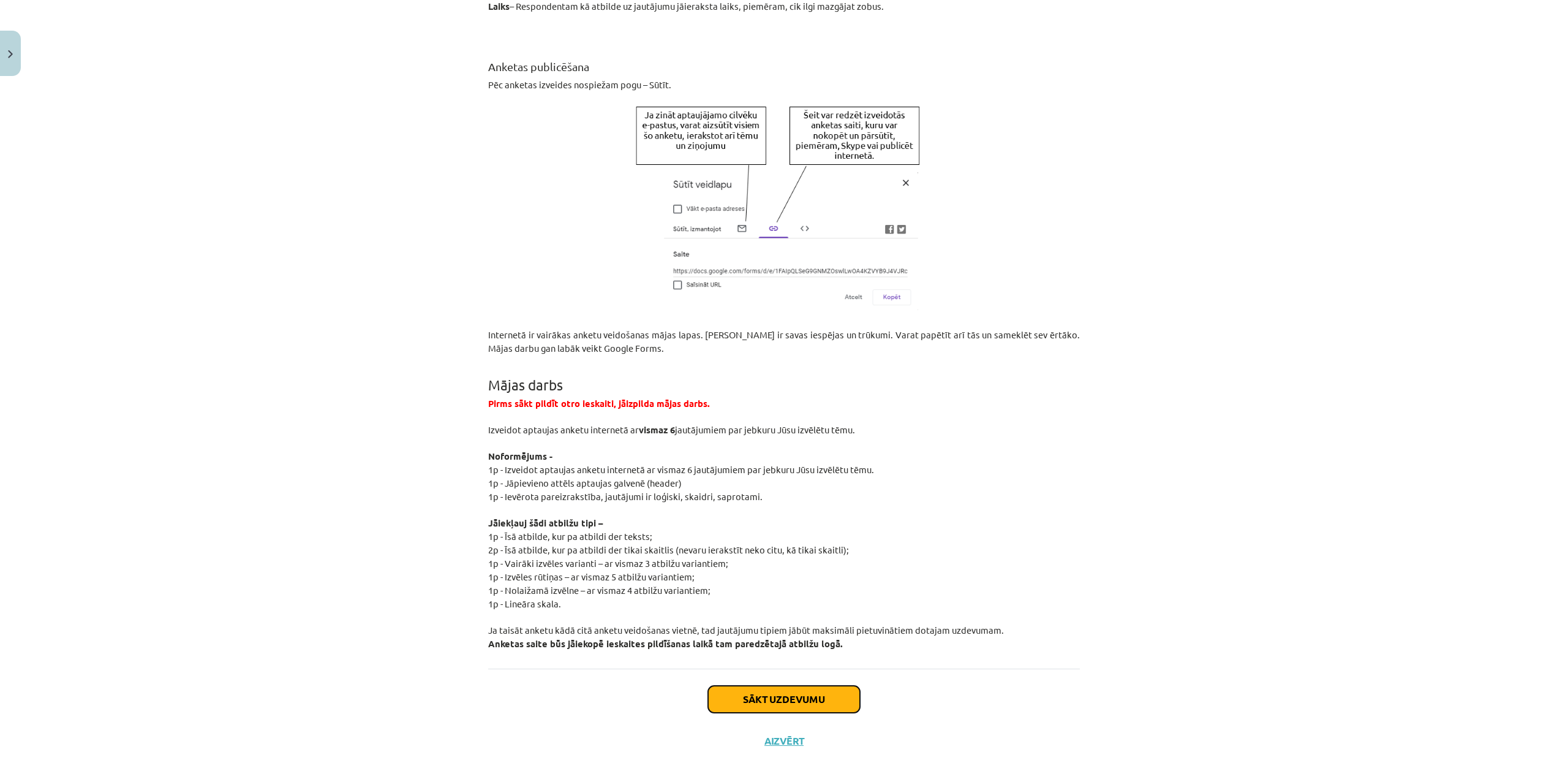
click at [805, 686] on button "Sākt uzdevumu" at bounding box center [784, 699] width 152 height 27
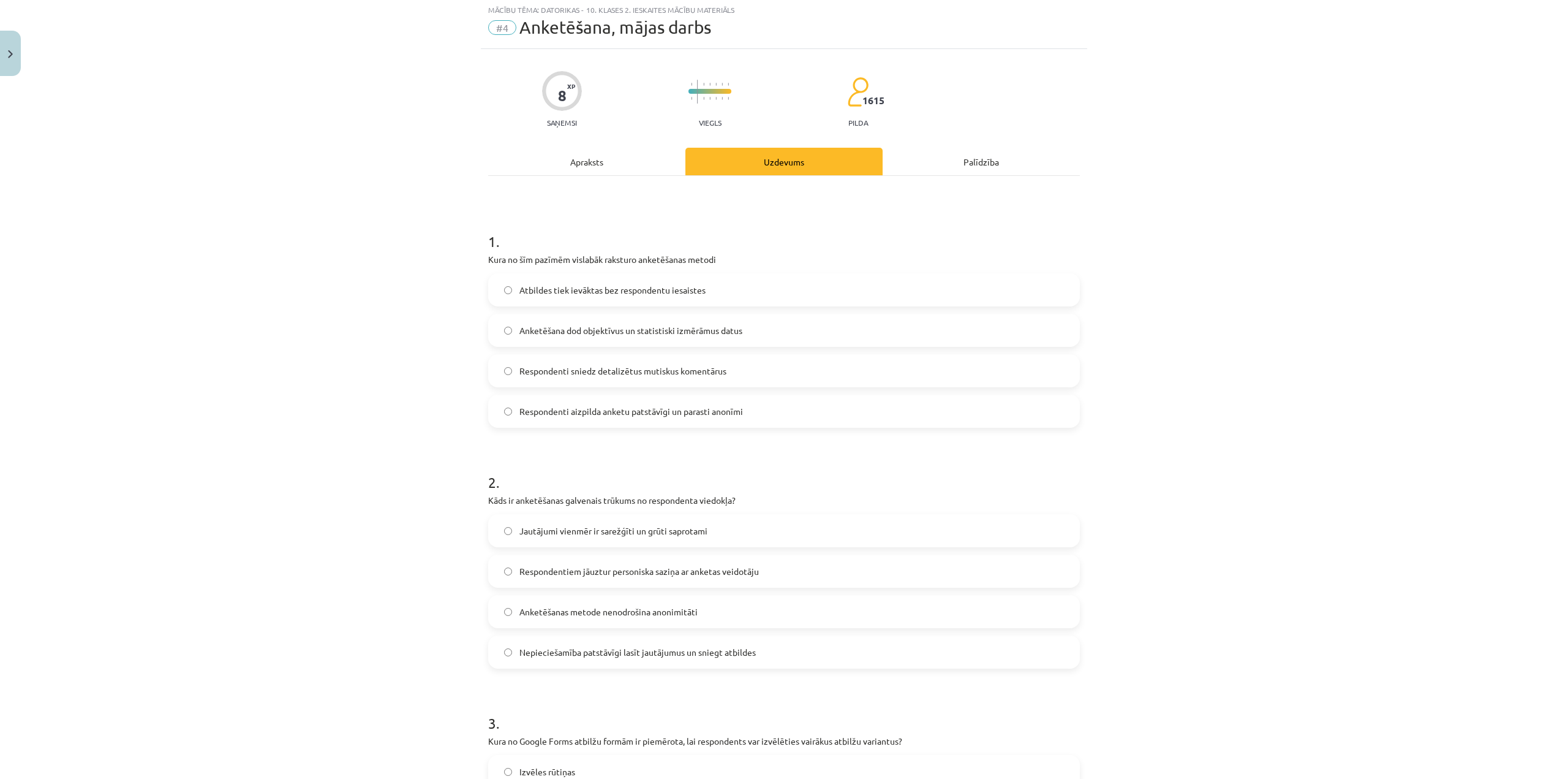
scroll to position [31, 0]
click at [667, 340] on label "Anketēšana dod objektīvus un statistiski izmērāmus datus" at bounding box center [784, 332] width 590 height 31
click at [660, 664] on label "Nepieciešamība patstāvīgi lasīt jautājumus un sniegt atbildes" at bounding box center [784, 653] width 590 height 31
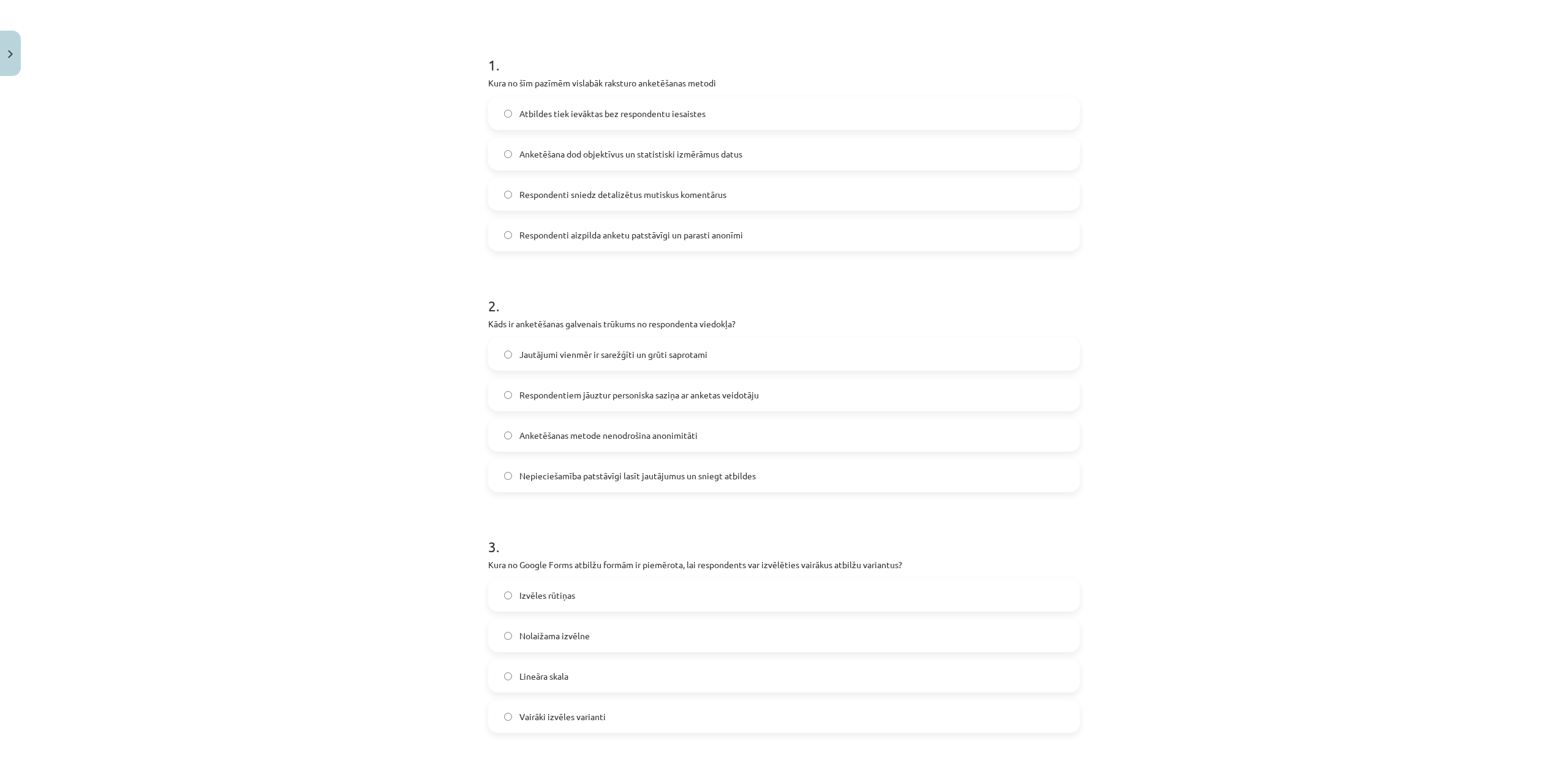
scroll to position [276, 0]
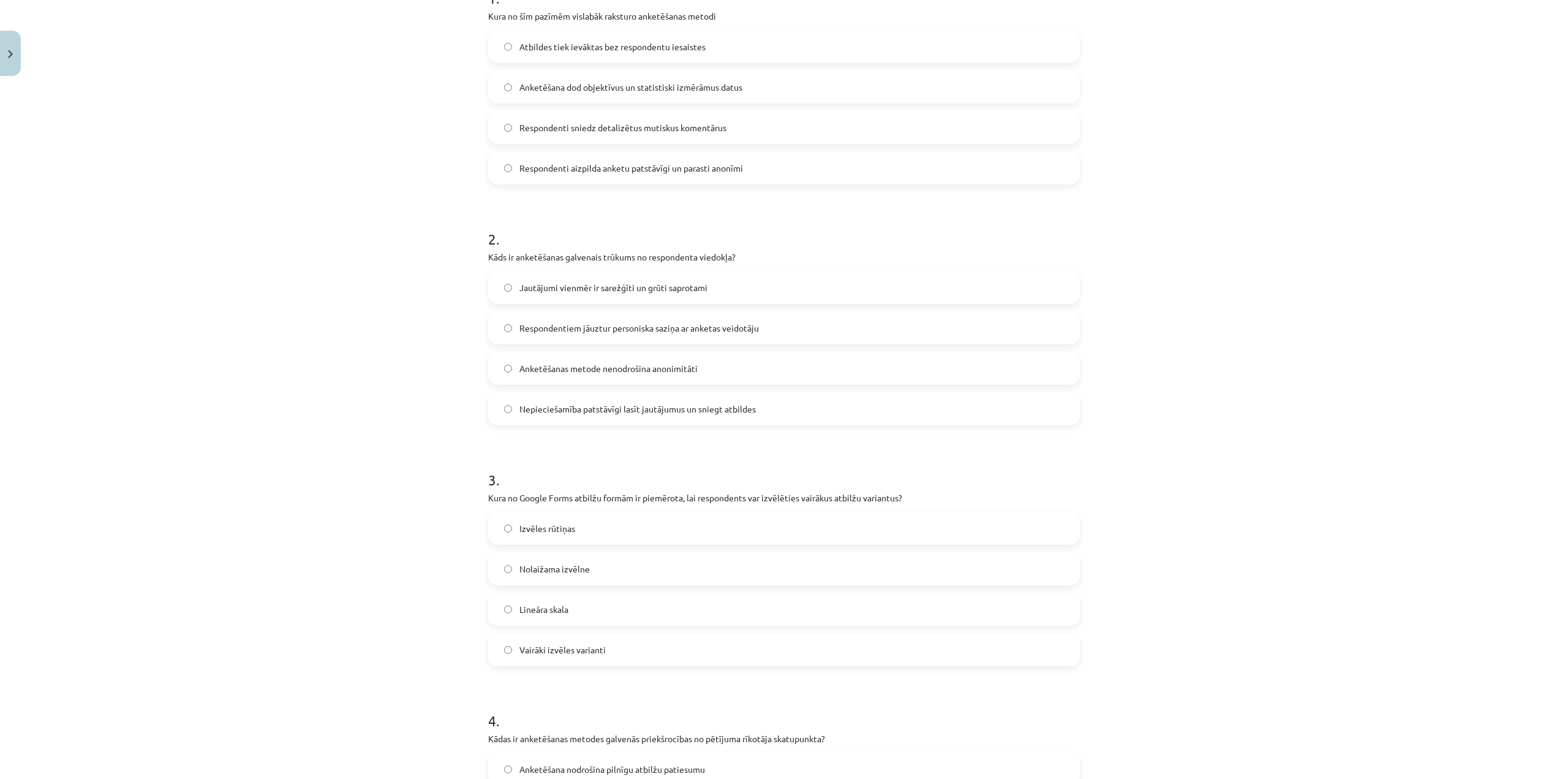
click at [686, 524] on label "Izvēles rūtiņas" at bounding box center [784, 528] width 590 height 31
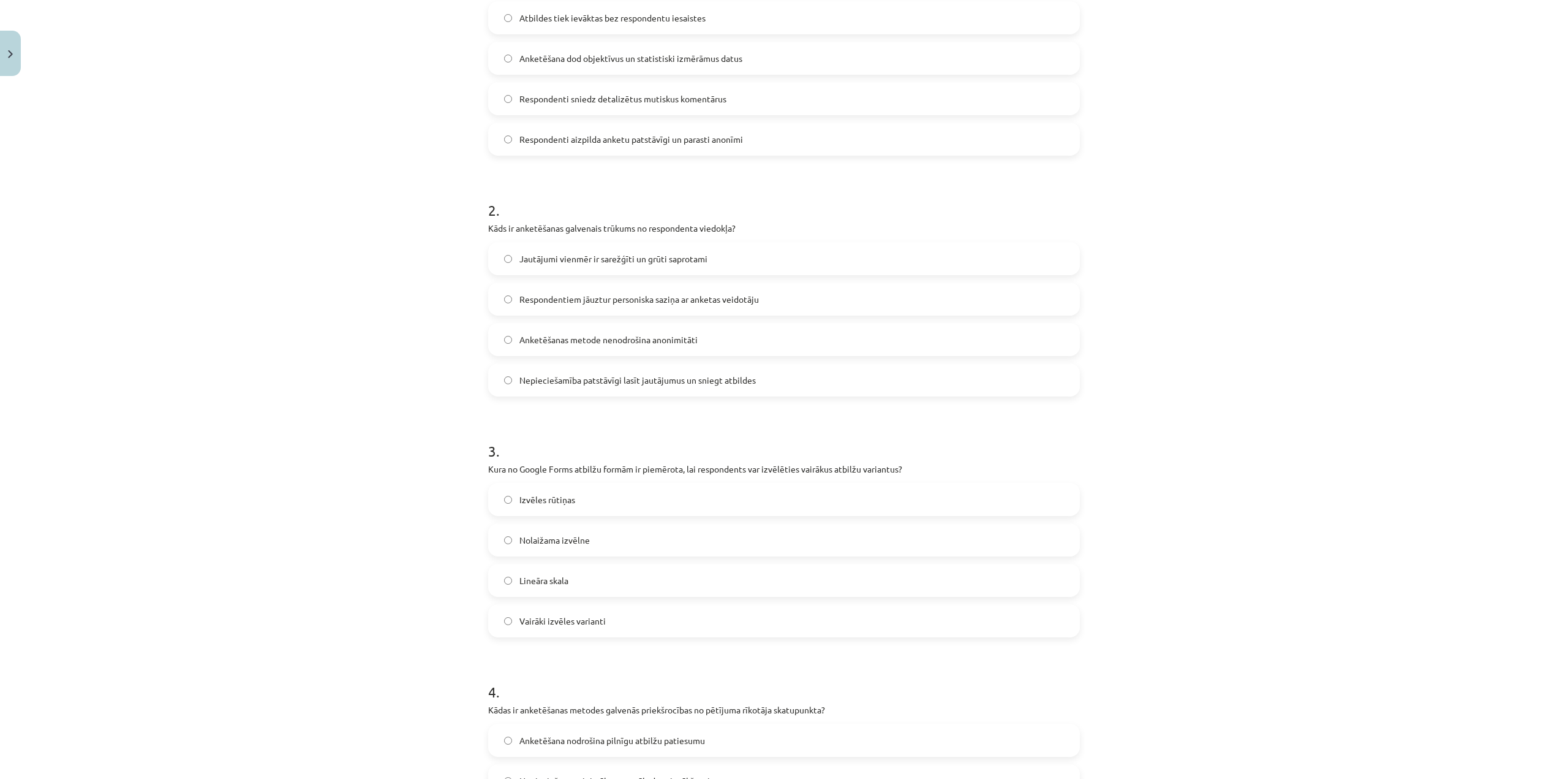
scroll to position [582, 0]
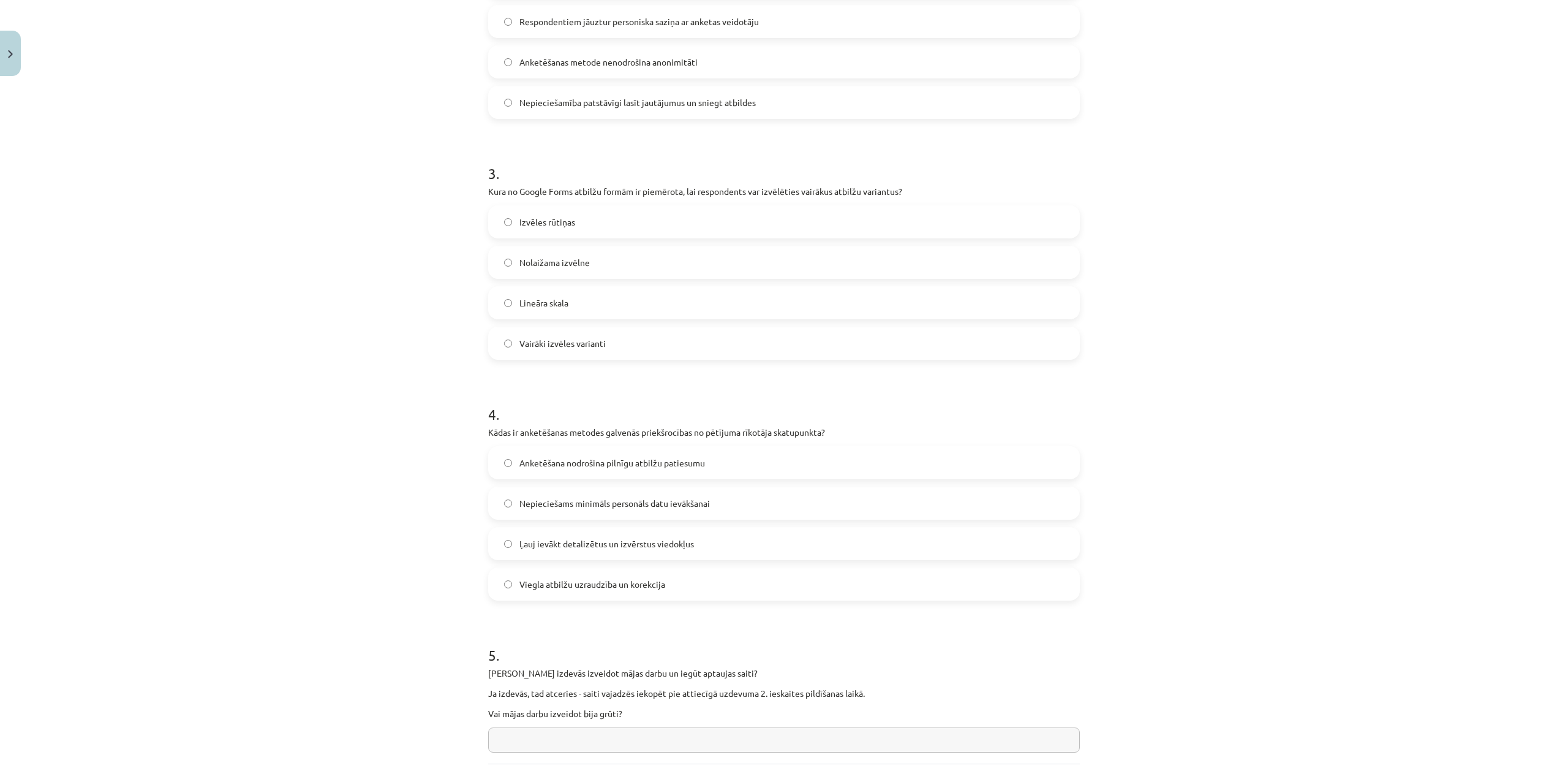
click at [608, 512] on label "Nepieciešams minimāls personāls datu ievākšanai" at bounding box center [784, 503] width 590 height 31
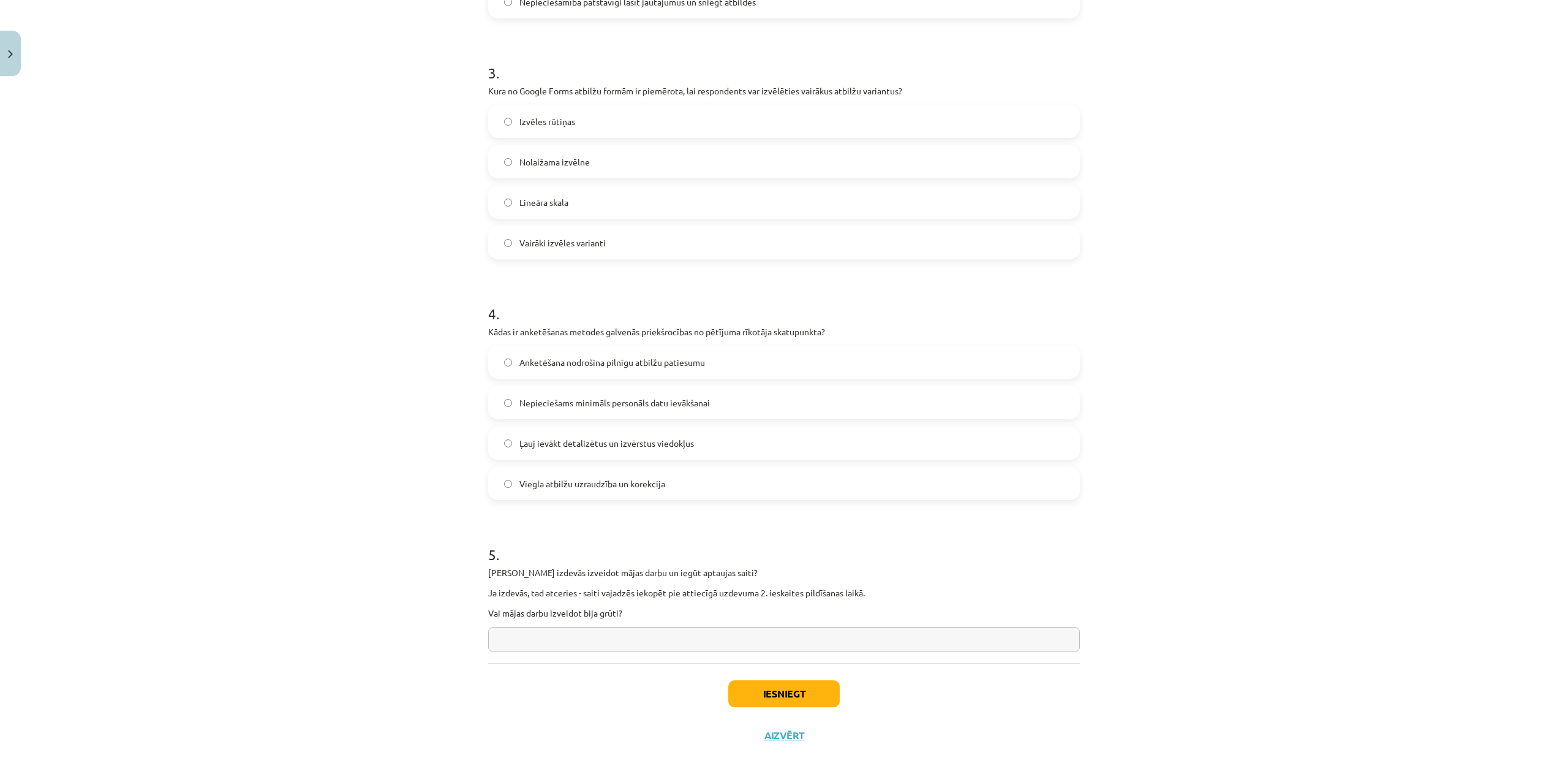
scroll to position [690, 0]
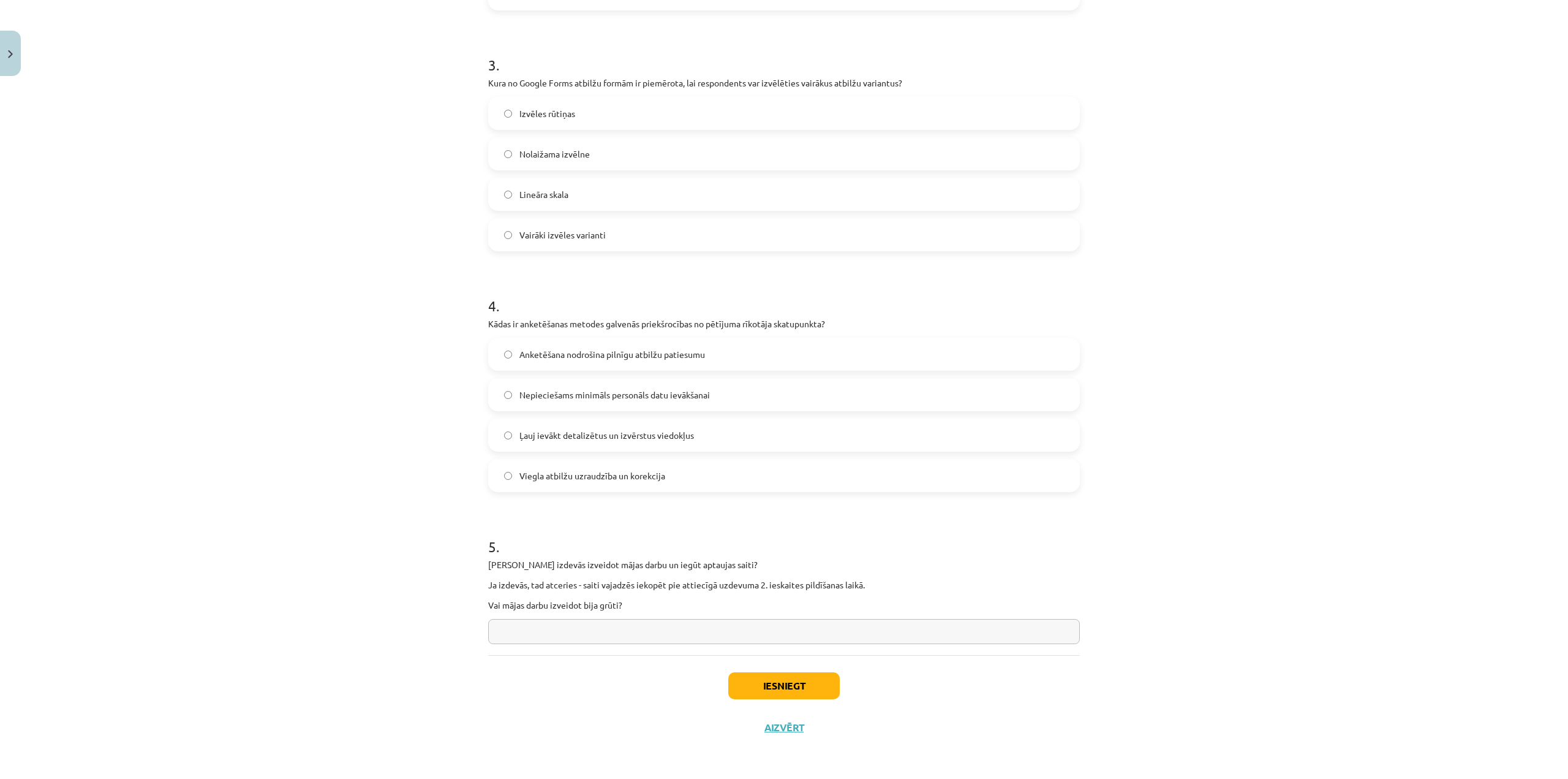
click at [572, 634] on input "text" at bounding box center [784, 631] width 591 height 25
type input "**"
click at [805, 694] on button "Iesniegt" at bounding box center [784, 686] width 111 height 27
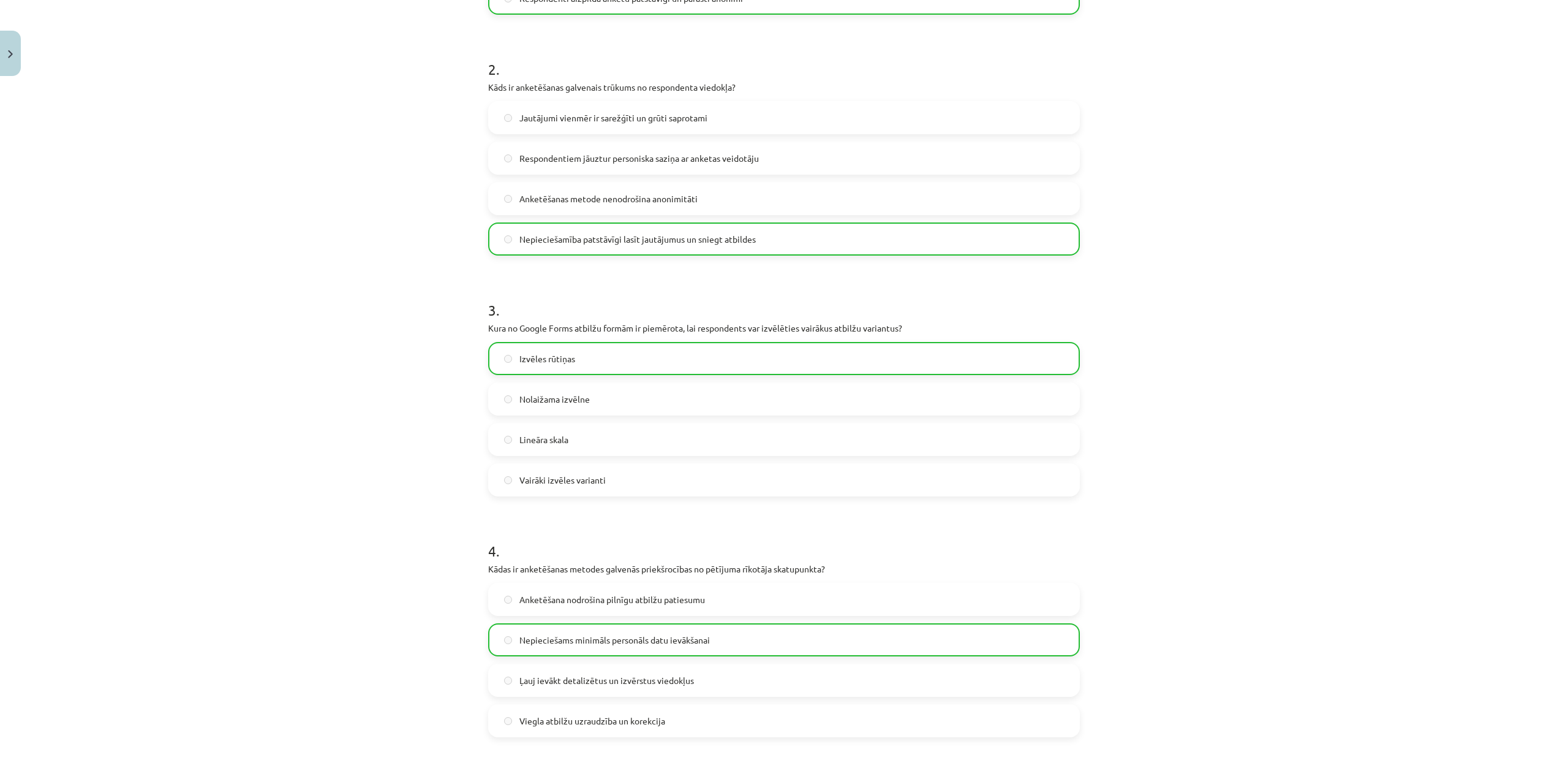
scroll to position [730, 0]
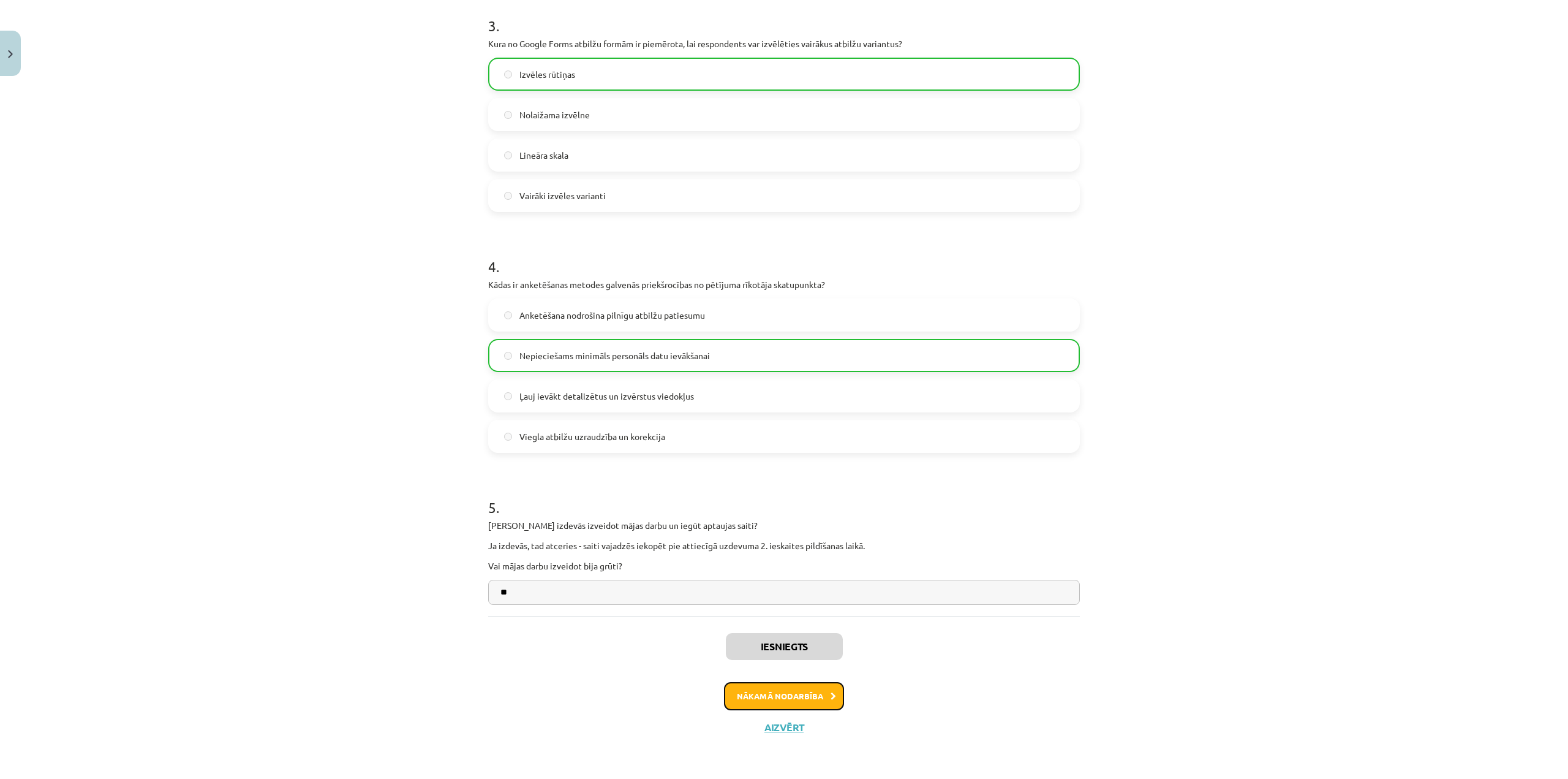
click at [784, 696] on button "Nākamā nodarbība" at bounding box center [784, 696] width 120 height 28
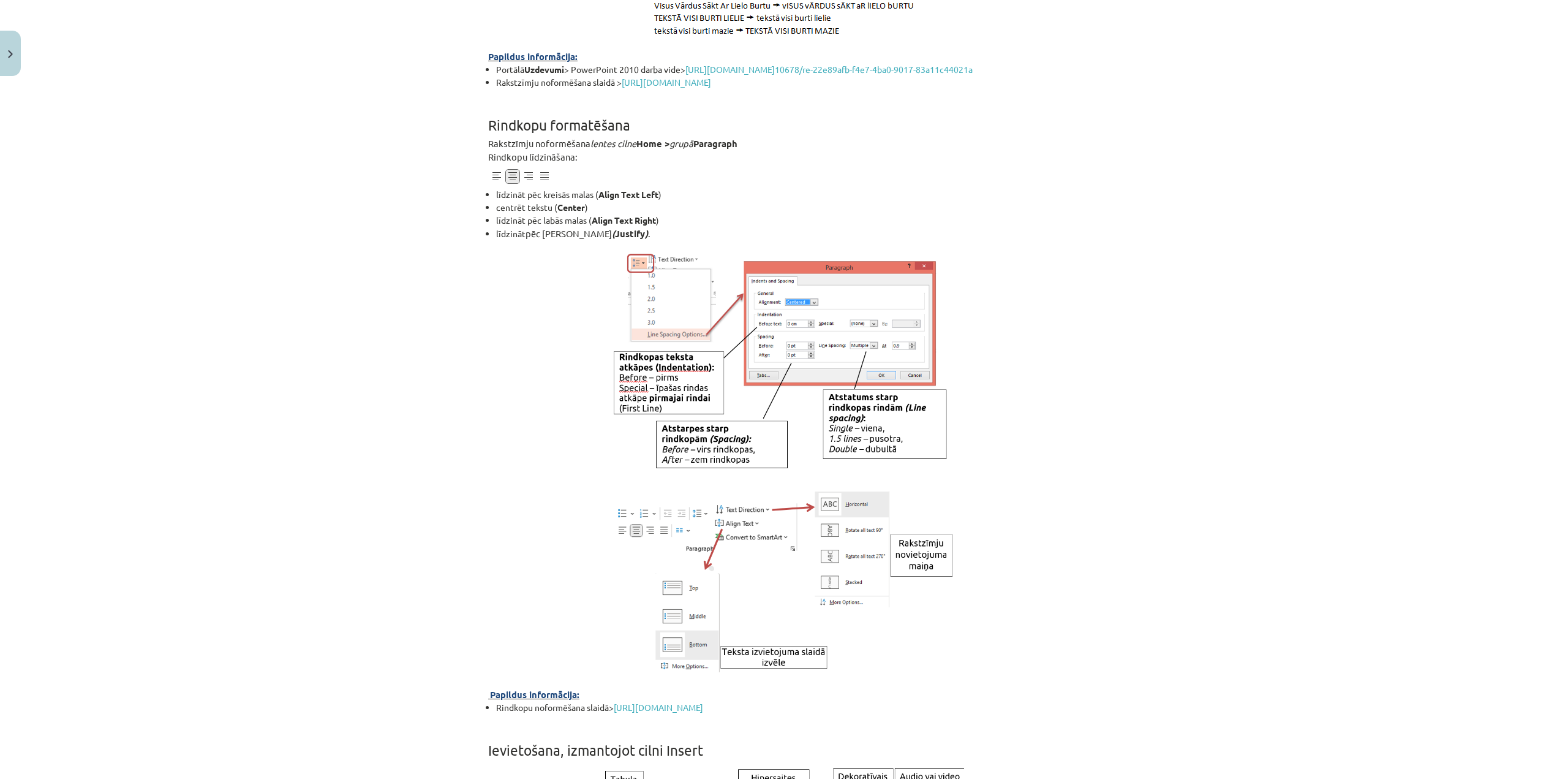
scroll to position [2665, 0]
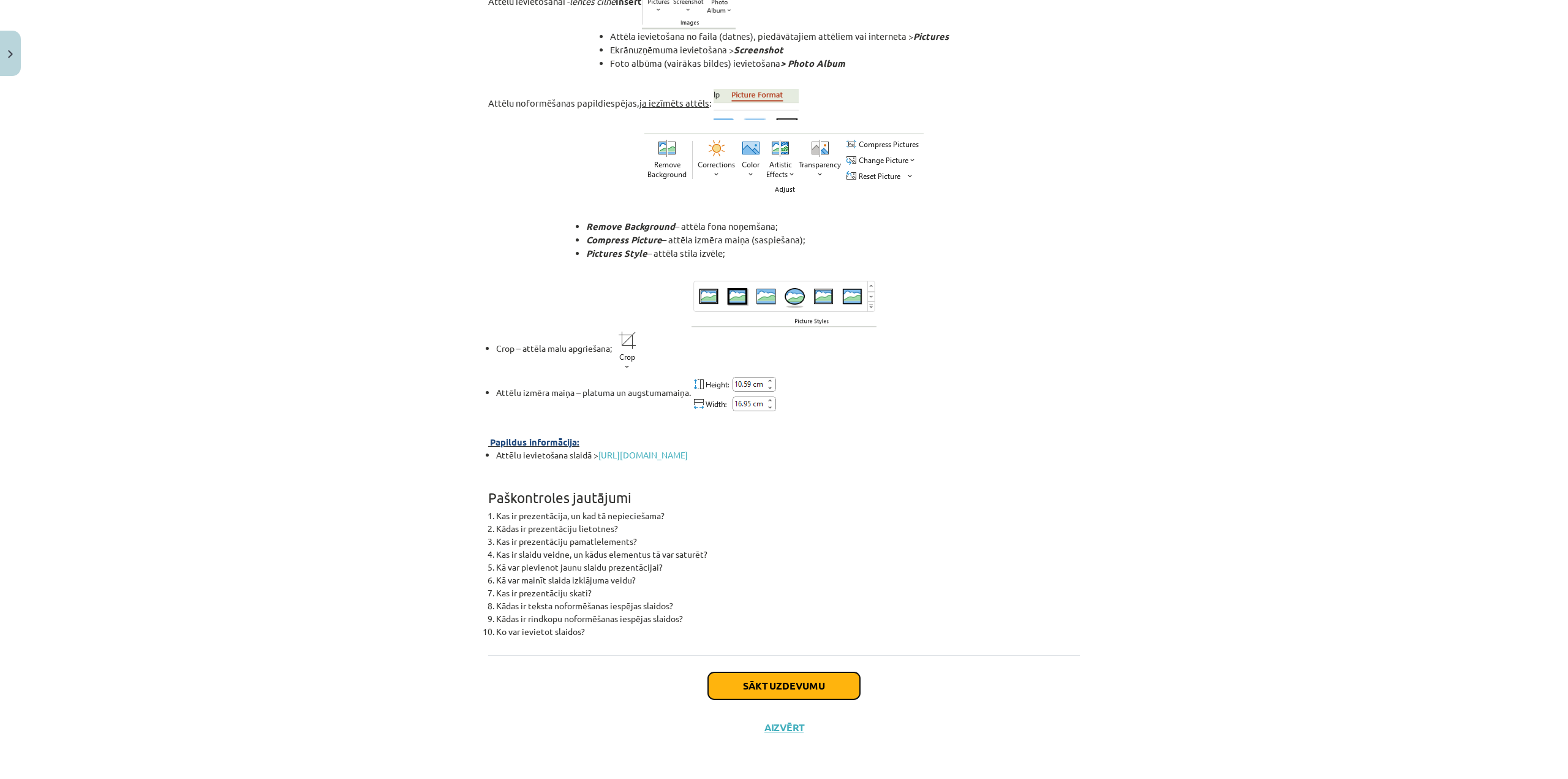
click at [775, 680] on button "Sākt uzdevumu" at bounding box center [784, 686] width 152 height 27
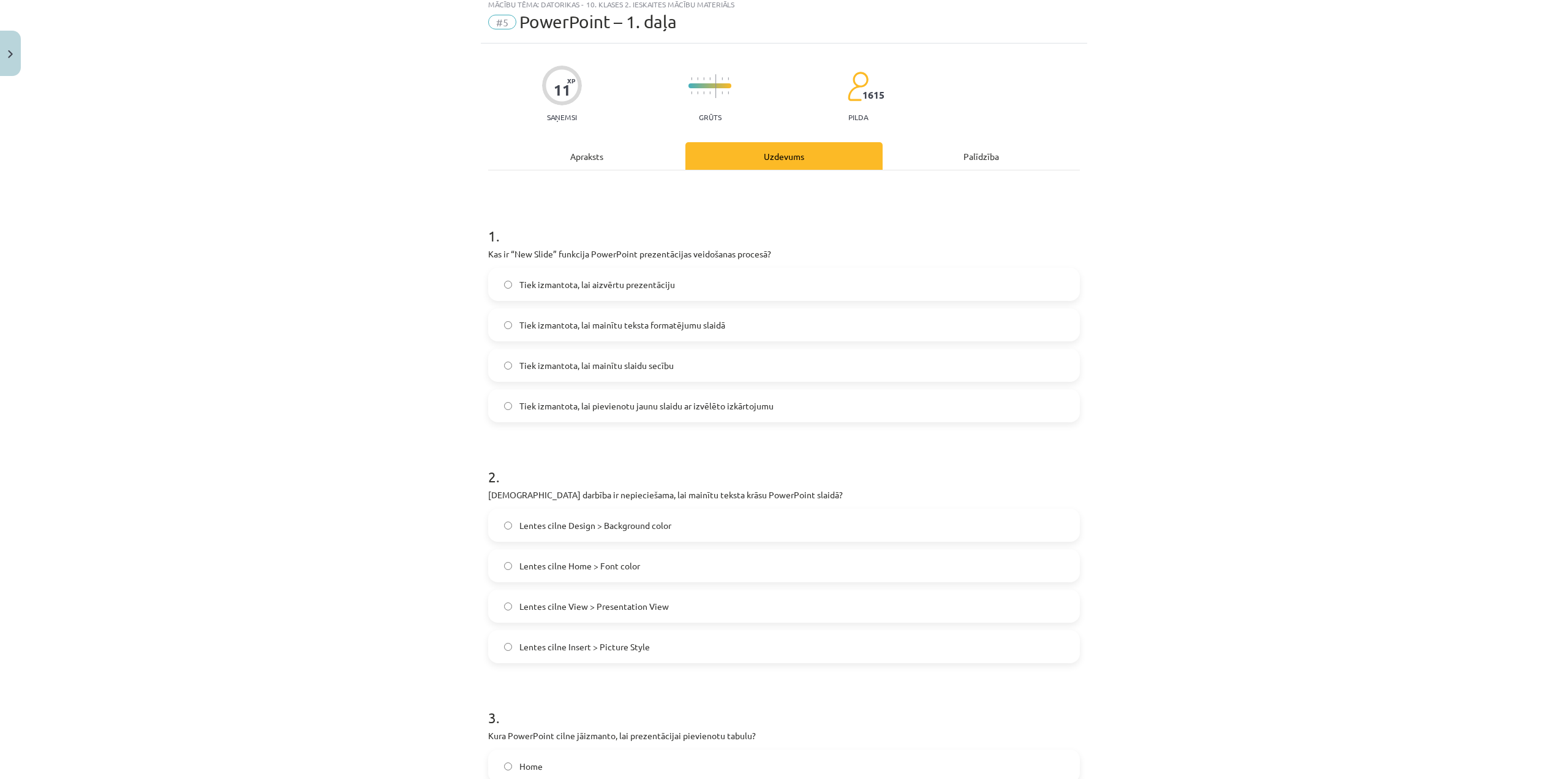
scroll to position [31, 0]
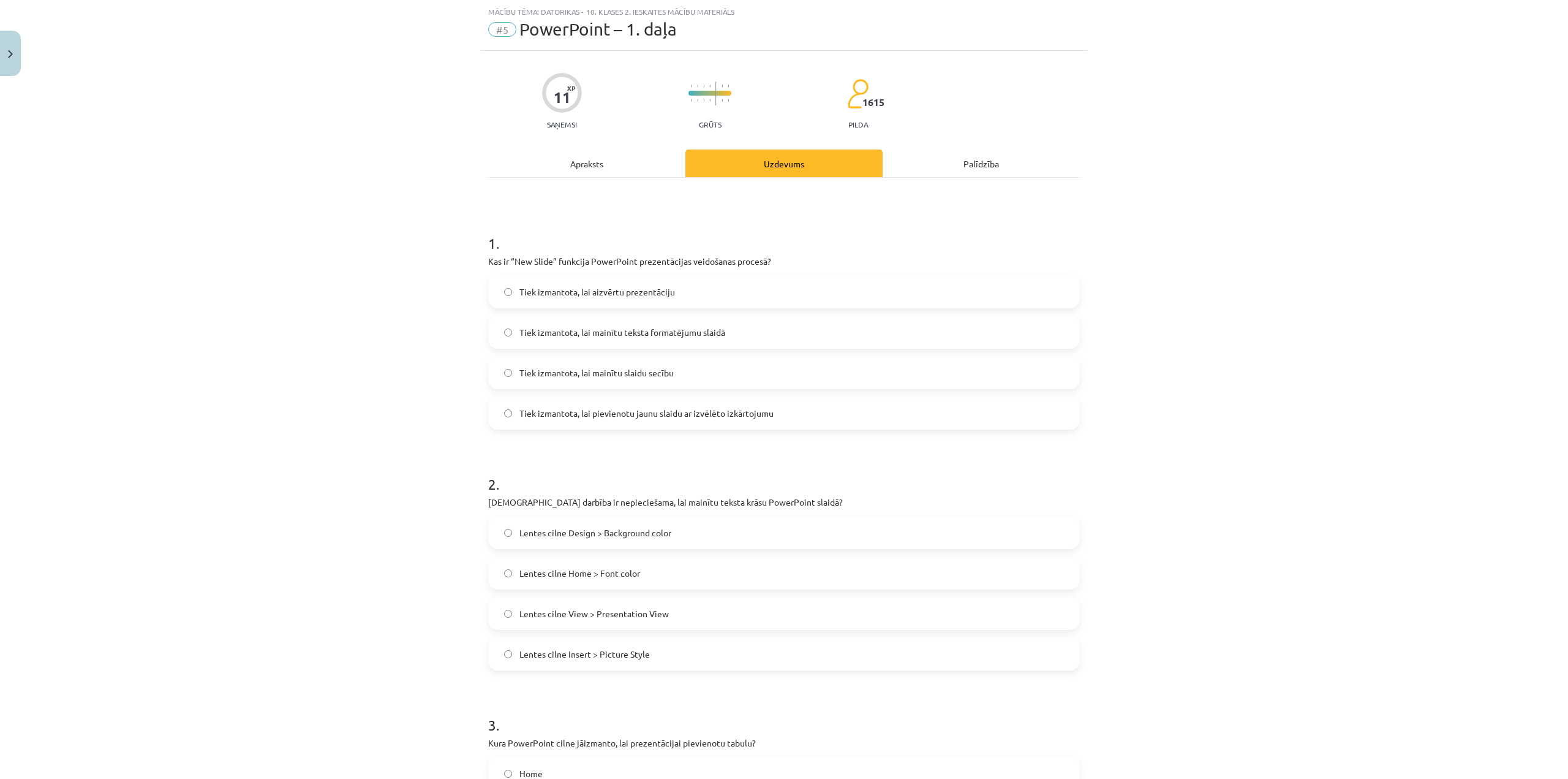
click at [563, 412] on span "Tiek izmantota, lai pievienotu jaunu slaidu ar izvēlēto izkārtojumu" at bounding box center [646, 413] width 254 height 13
click at [626, 568] on span "Lentes cilne Home > Font color" at bounding box center [580, 573] width 120 height 13
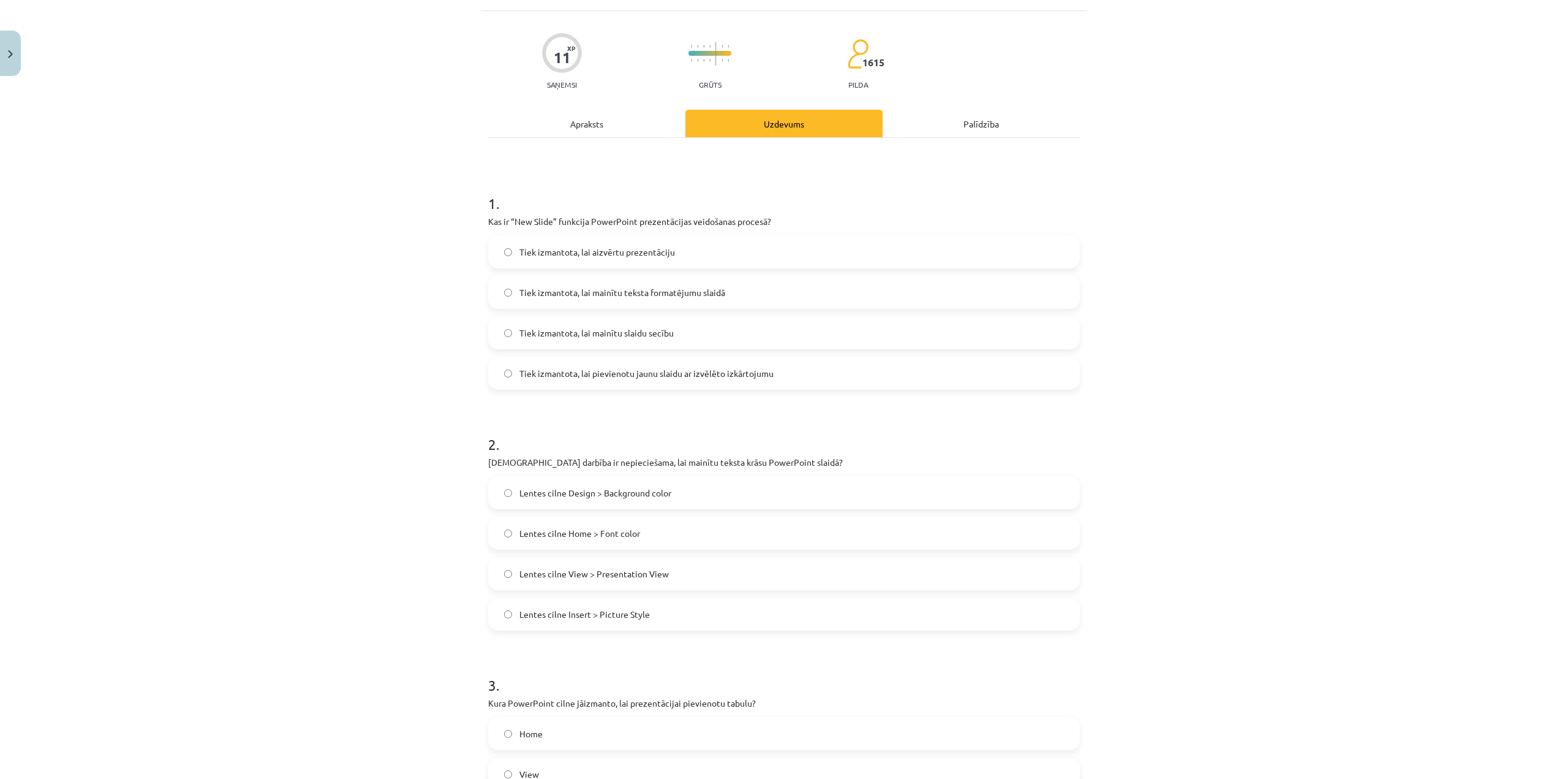
scroll to position [337, 0]
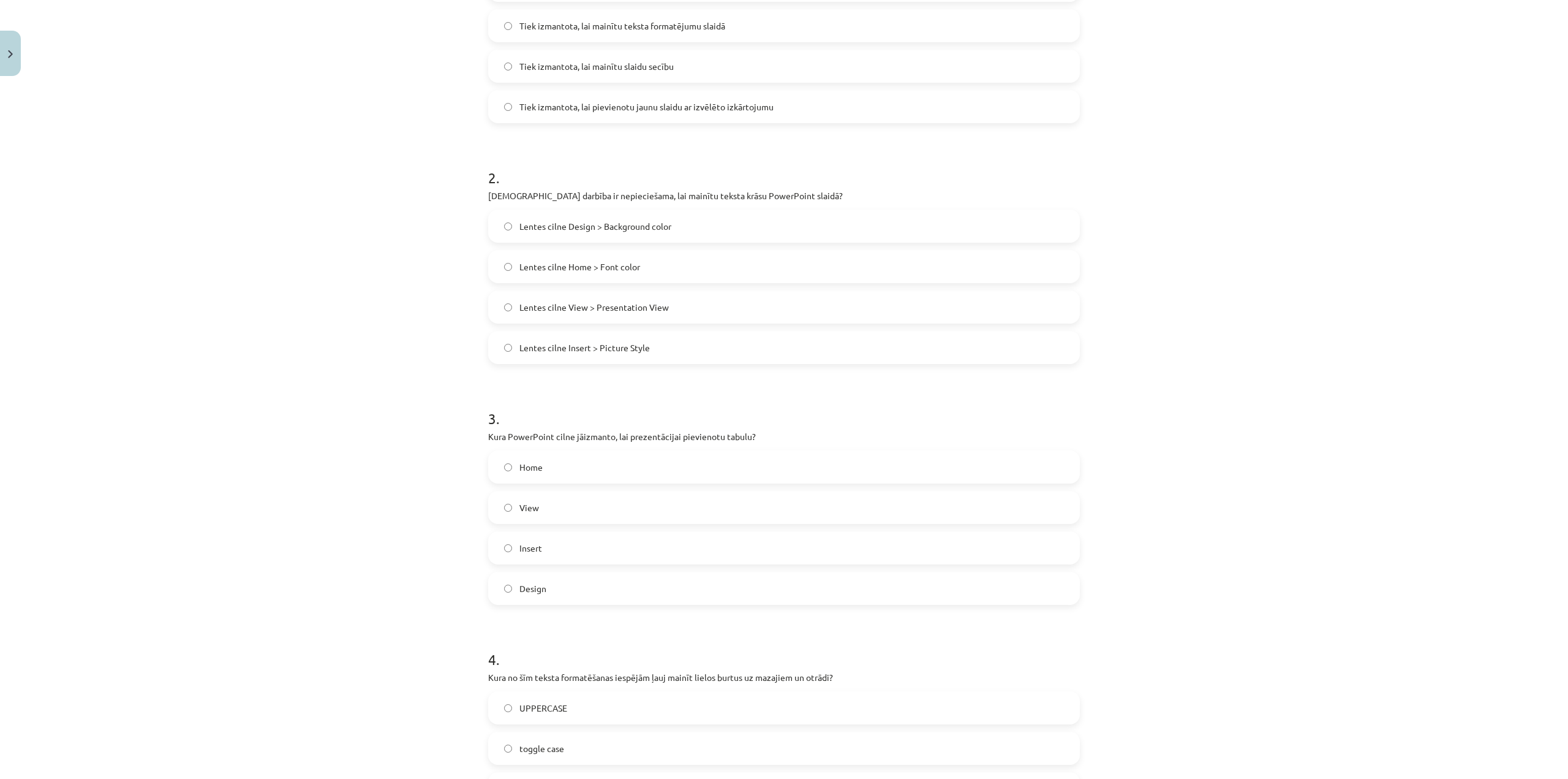
click at [597, 541] on label "Insert" at bounding box center [784, 547] width 590 height 31
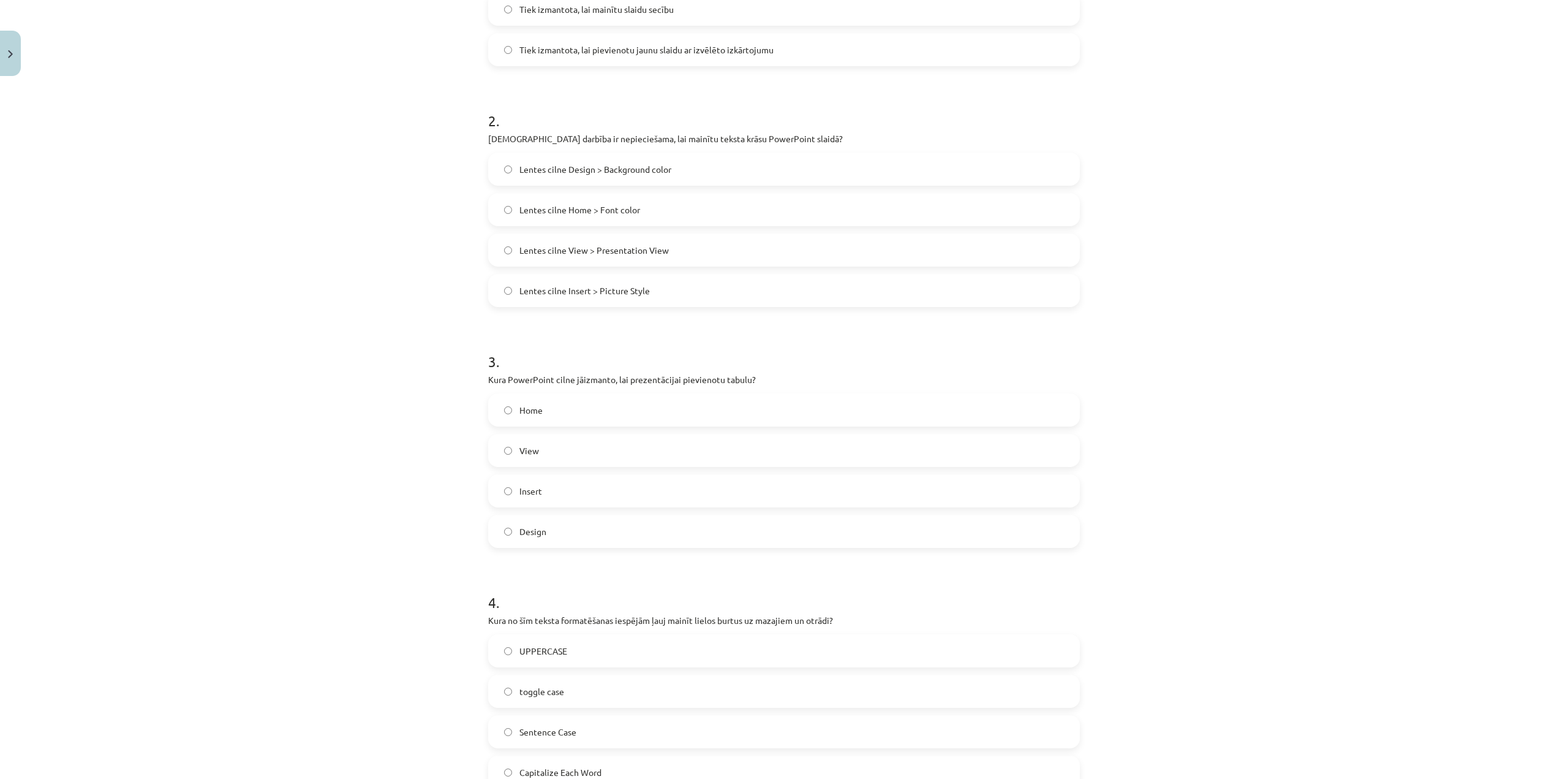
scroll to position [582, 0]
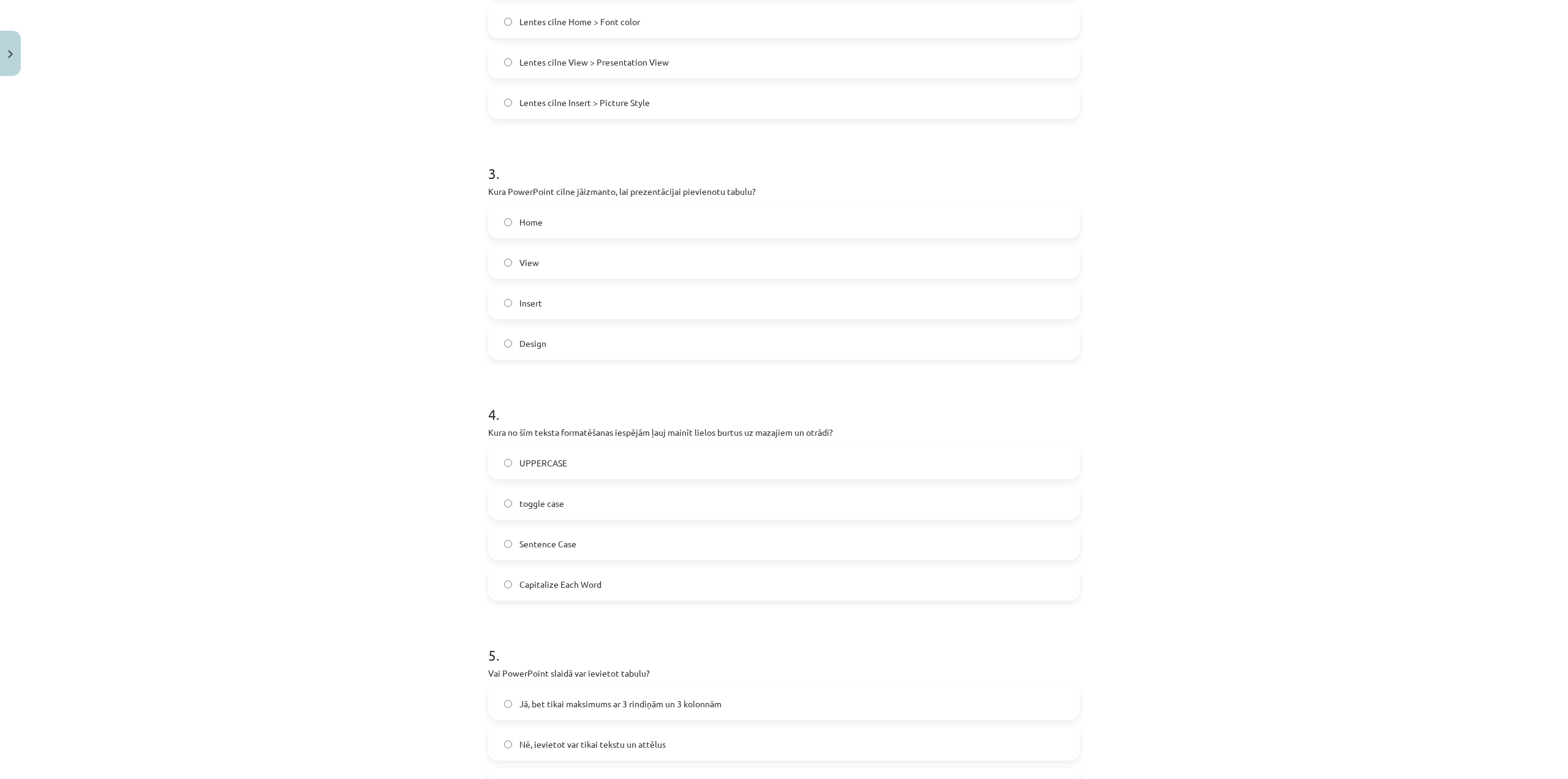
click at [560, 501] on label "toggle case" at bounding box center [784, 503] width 590 height 31
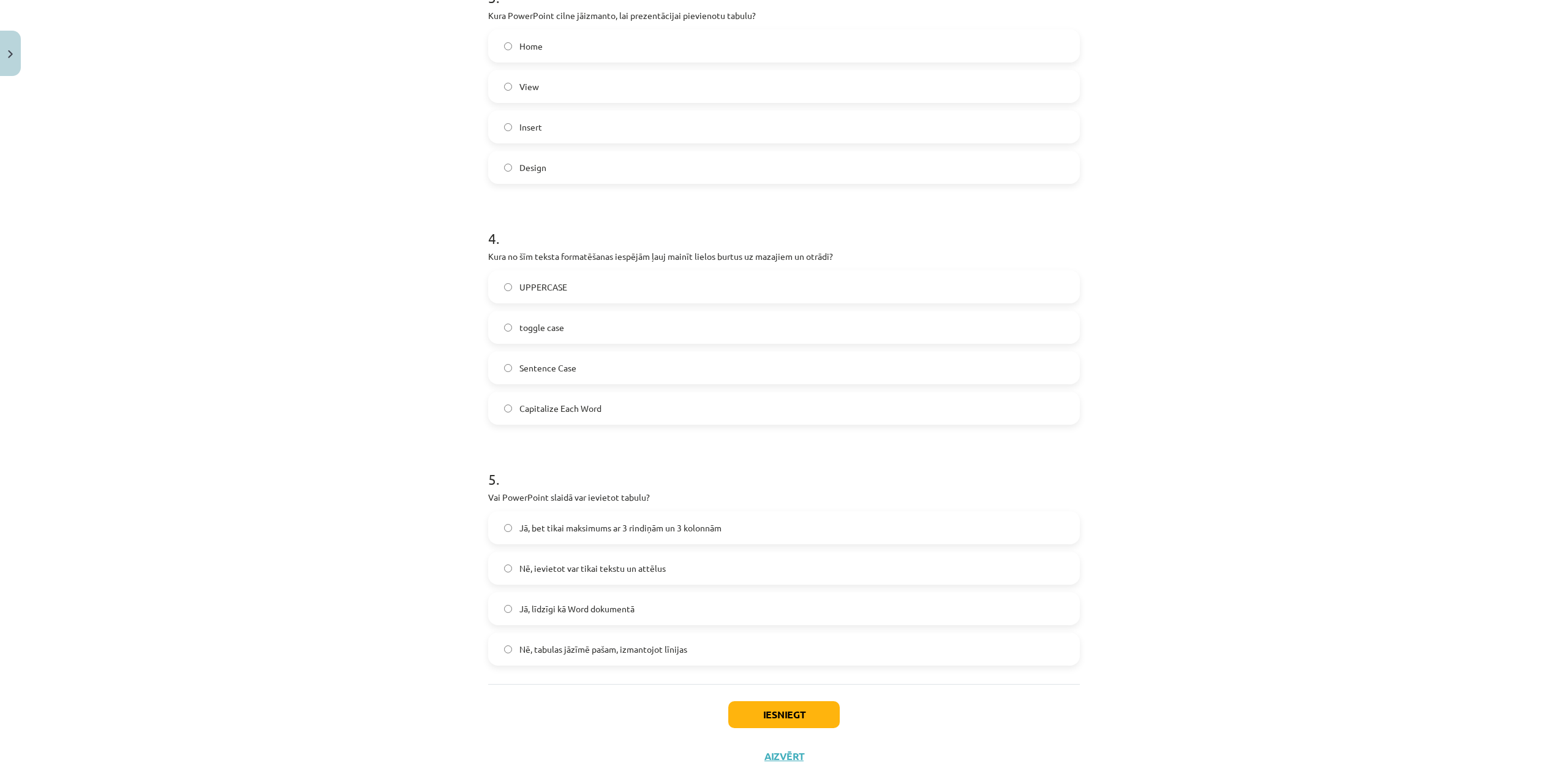
scroll to position [786, 0]
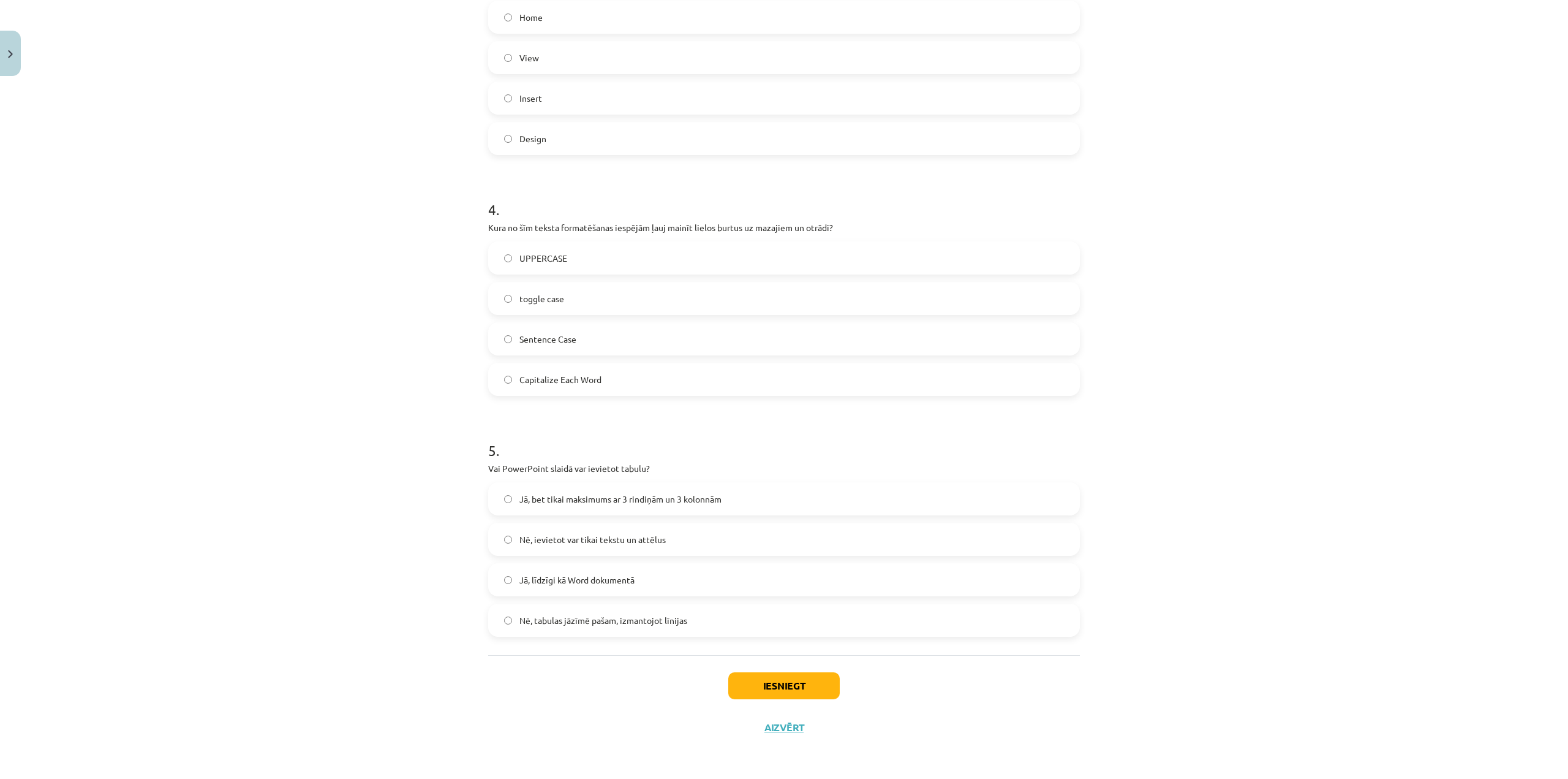
click at [618, 582] on span "Jā, līdzīgi kā Word dokumentā" at bounding box center [577, 580] width 115 height 13
click at [829, 680] on button "Iesniegt" at bounding box center [784, 686] width 111 height 27
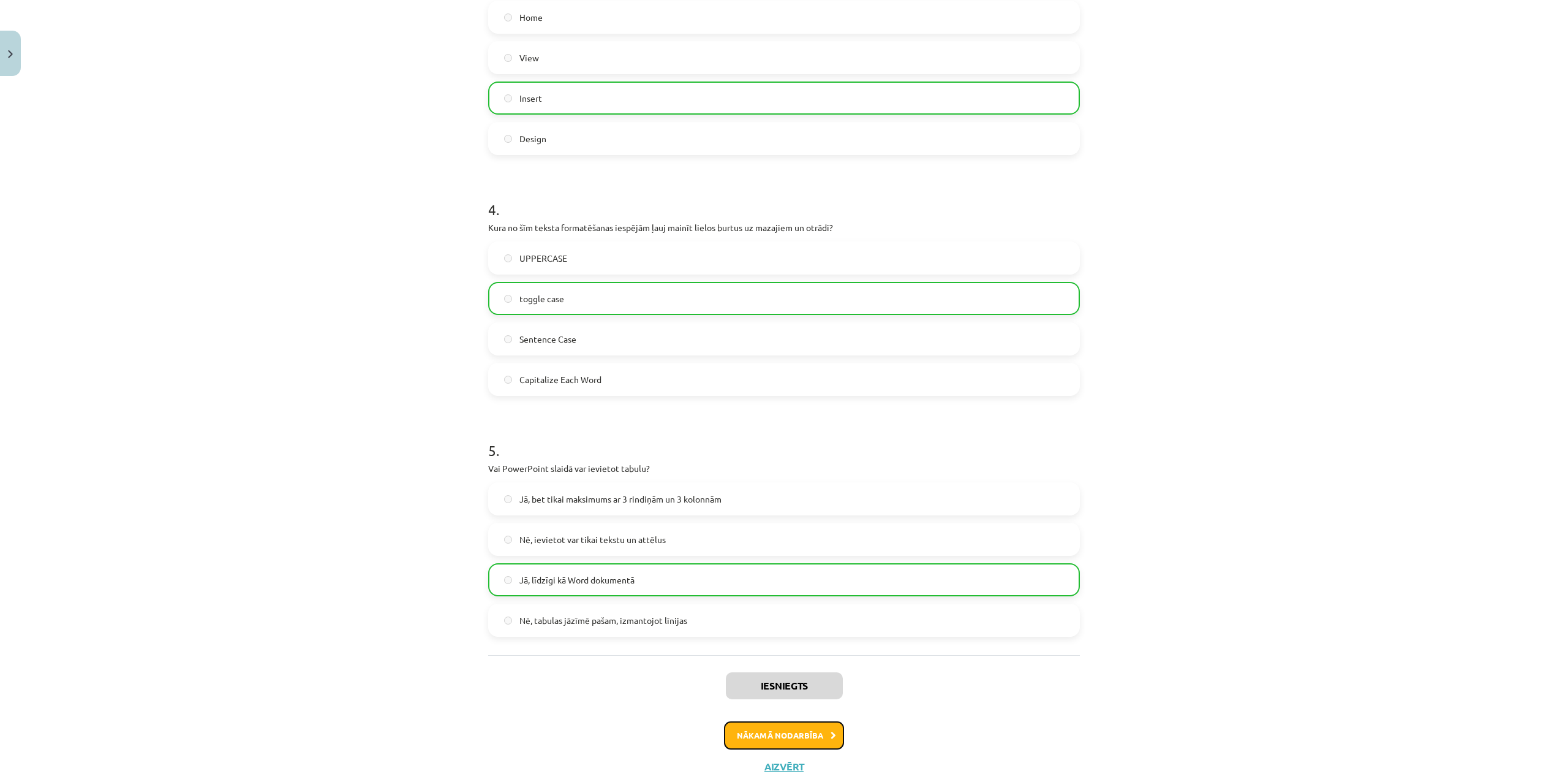
click at [775, 741] on button "Nākamā nodarbība" at bounding box center [784, 734] width 120 height 28
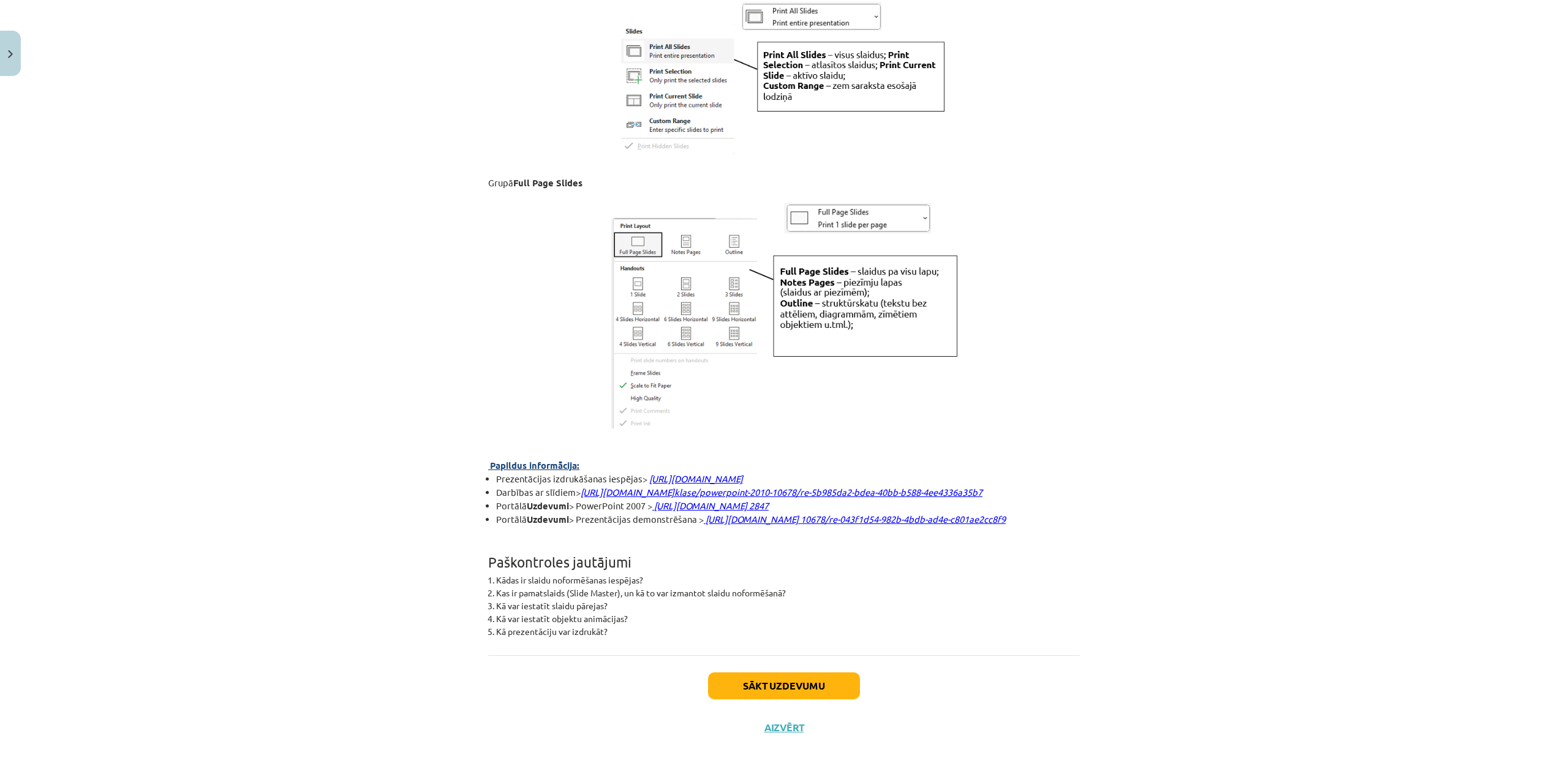
scroll to position [3040, 0]
click at [823, 687] on button "Sākt uzdevumu" at bounding box center [784, 686] width 152 height 27
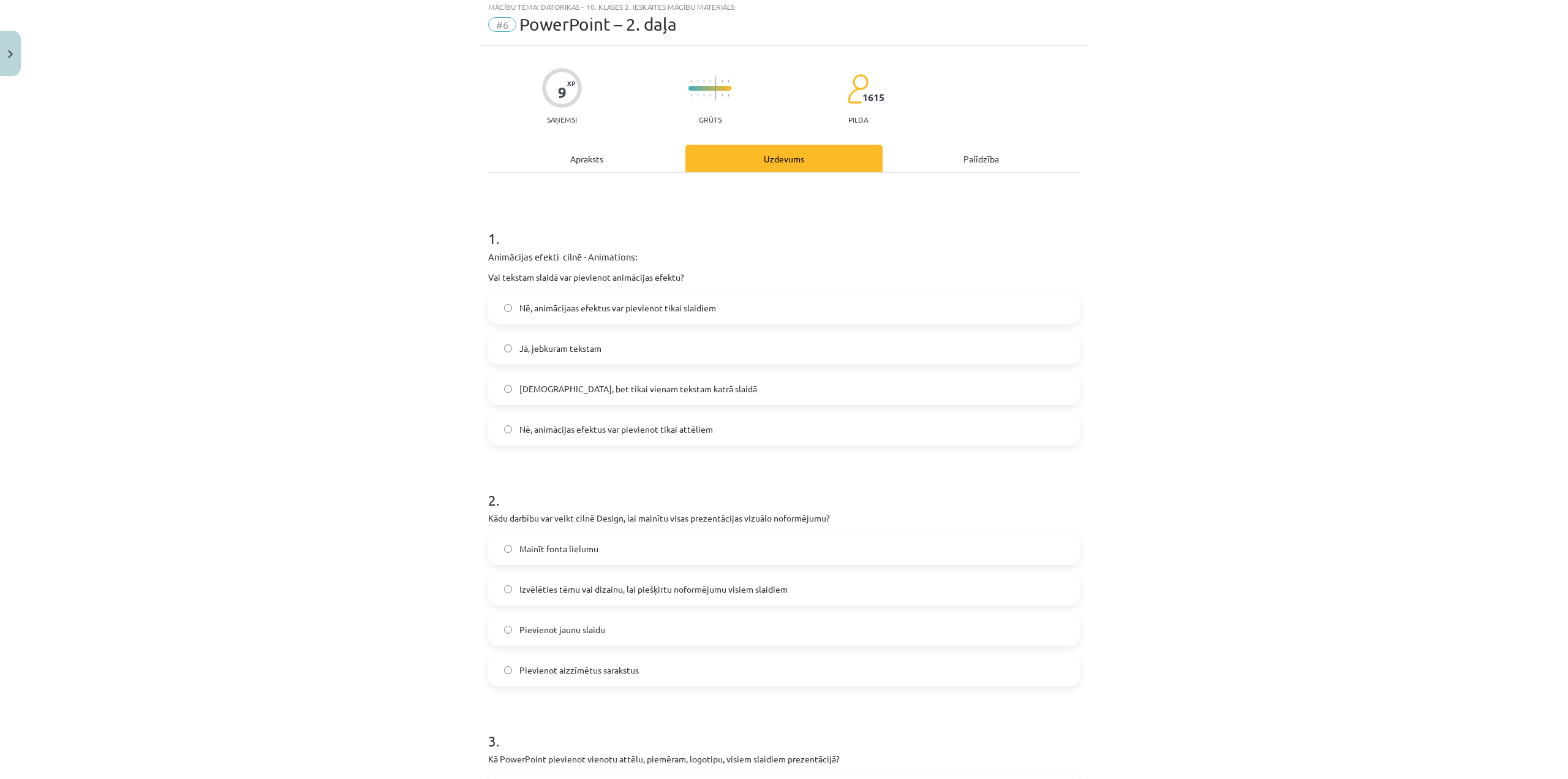
scroll to position [31, 0]
click at [600, 357] on label "Jā, jebkuram tekstam" at bounding box center [784, 353] width 590 height 31
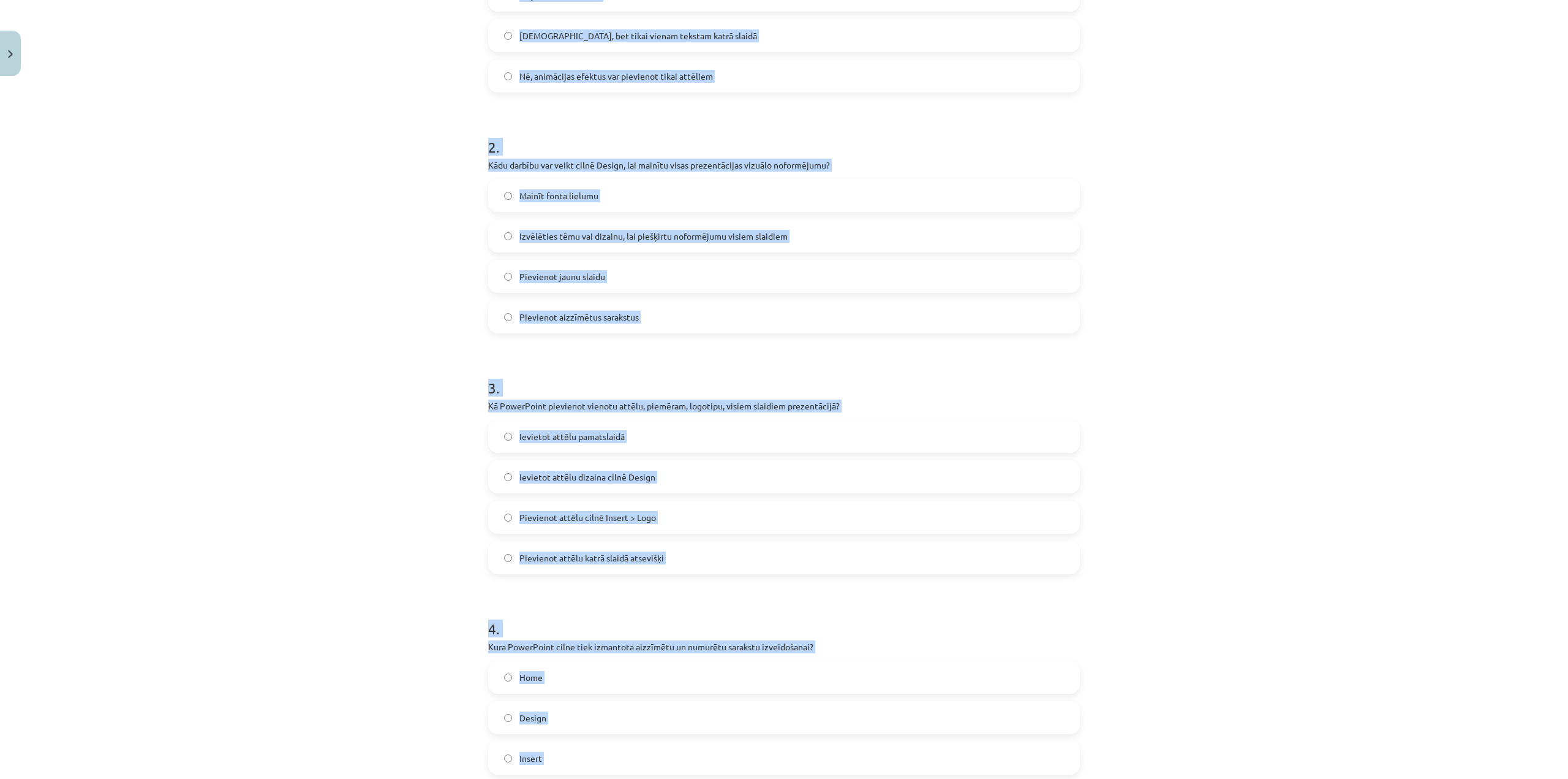
scroll to position [566, 0]
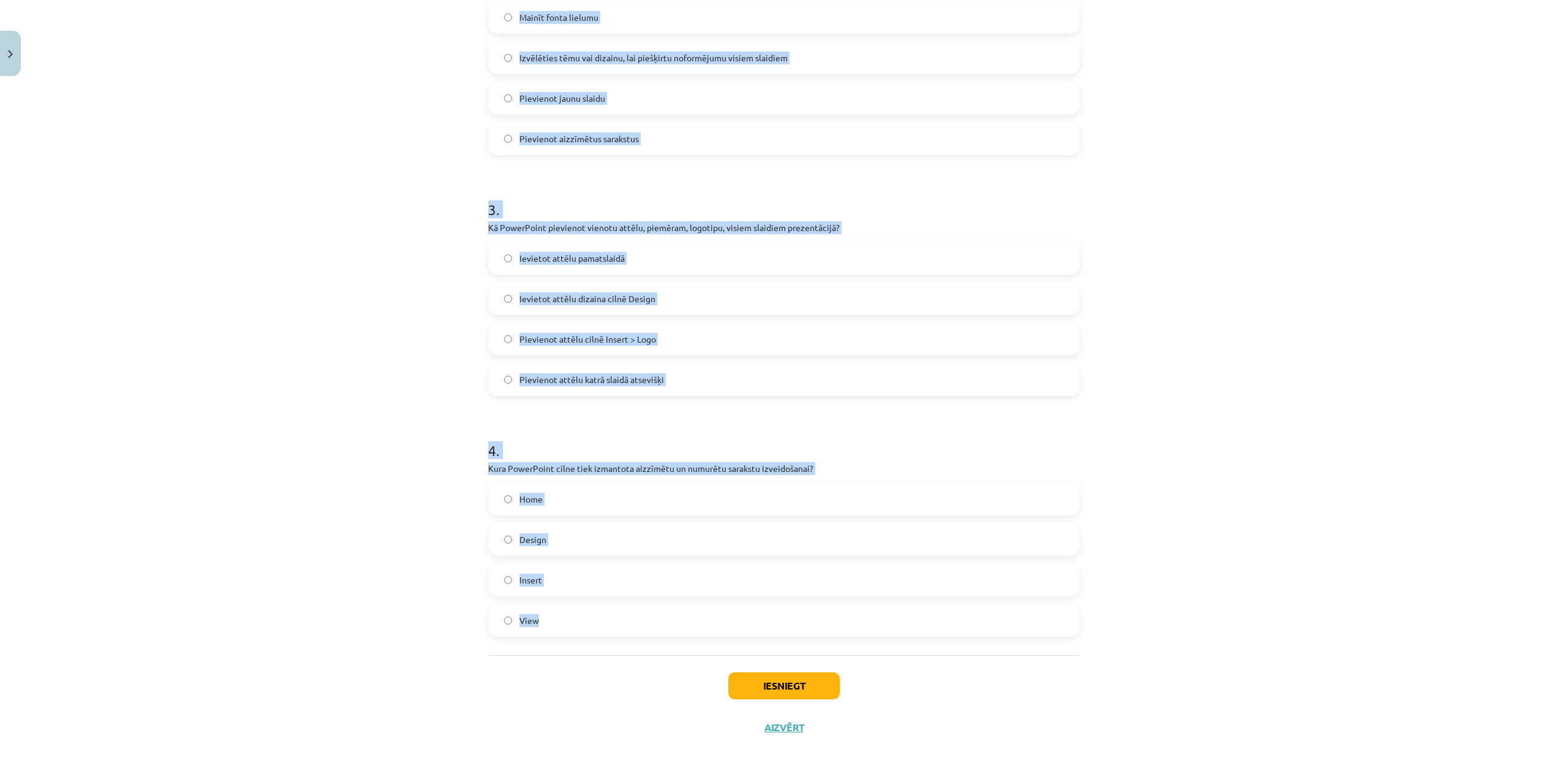
drag, startPoint x: 474, startPoint y: 269, endPoint x: 707, endPoint y: 649, distance: 445.7
click at [707, 649] on div "Mācību tēma: Datorikas - 10. klases 2. ieskaites mācību materiāls #6 PowerPoint…" at bounding box center [784, 390] width 1568 height 779
copy form "1 . Animācijas efekti cilnē - Animations: Vai tekstam slaidā var pievienot anim…"
click at [1244, 420] on div "Mācību tēma: Datorikas - 10. klases 2. ieskaites mācību materiāls #6 PowerPoint…" at bounding box center [784, 390] width 1568 height 779
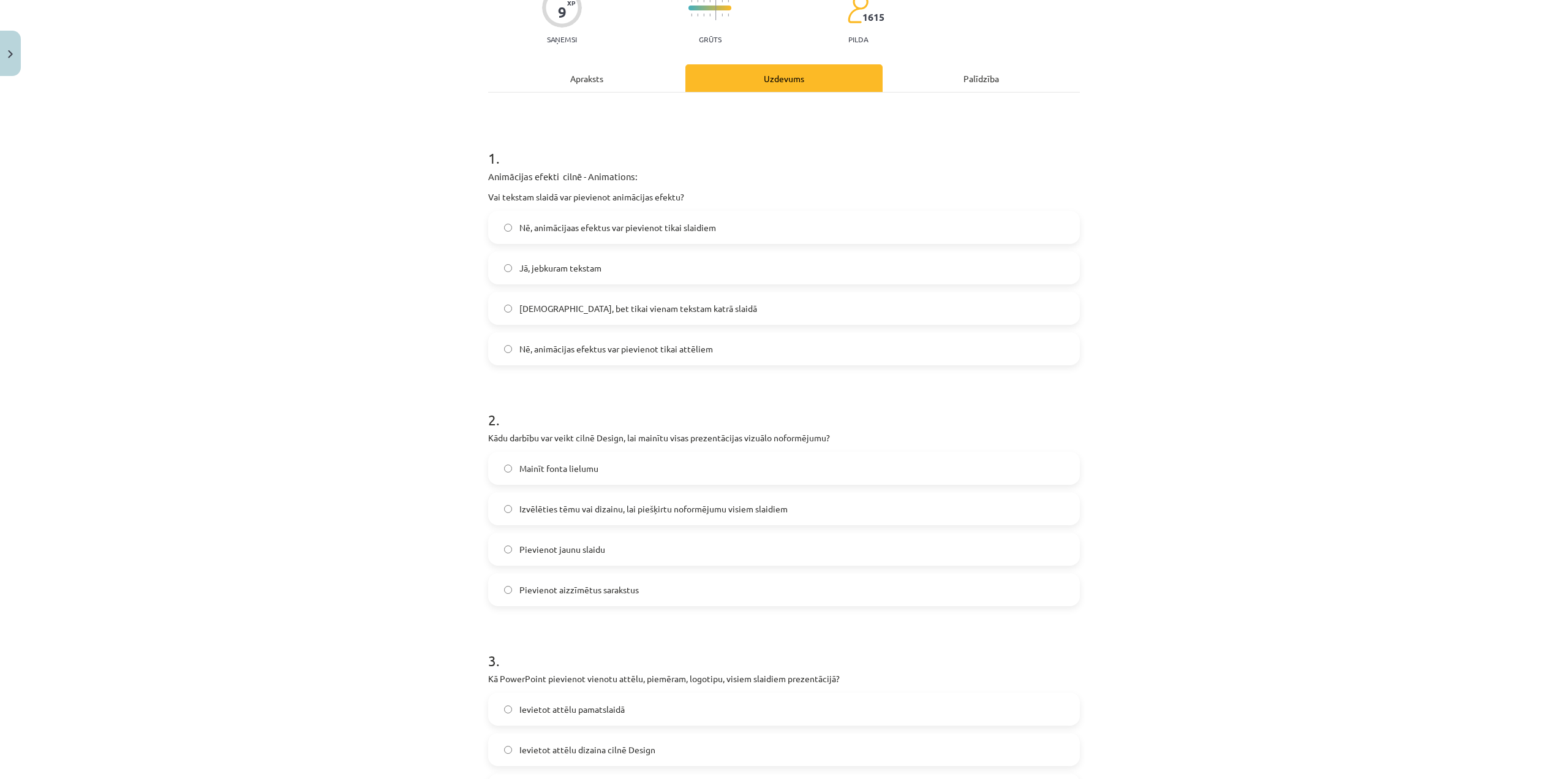
scroll to position [123, 0]
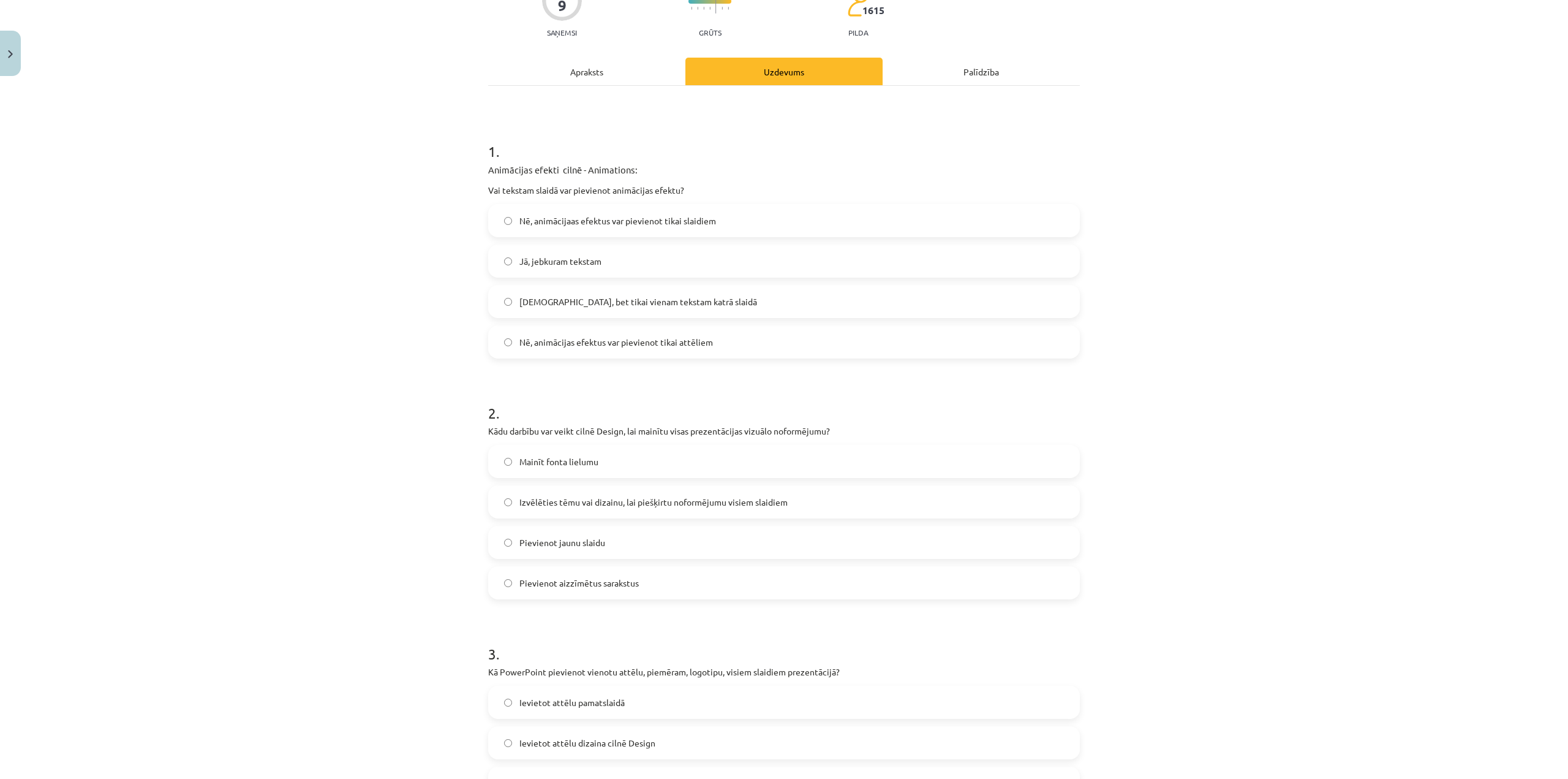
click at [618, 509] on label "Izvēlēties tēmu vai dizainu, lai piešķirtu noformējumu visiem slaidiem" at bounding box center [784, 502] width 590 height 31
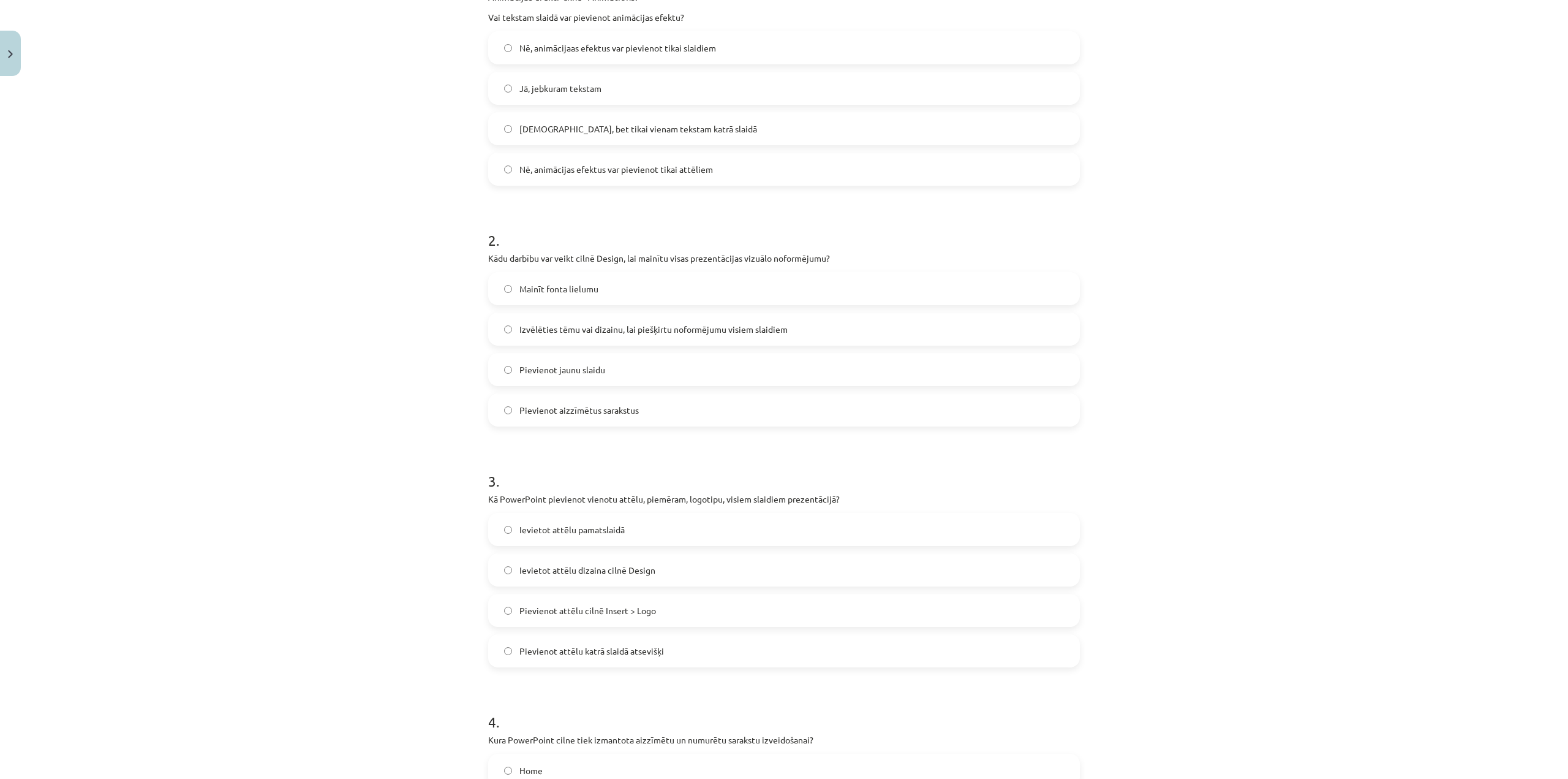
scroll to position [368, 0]
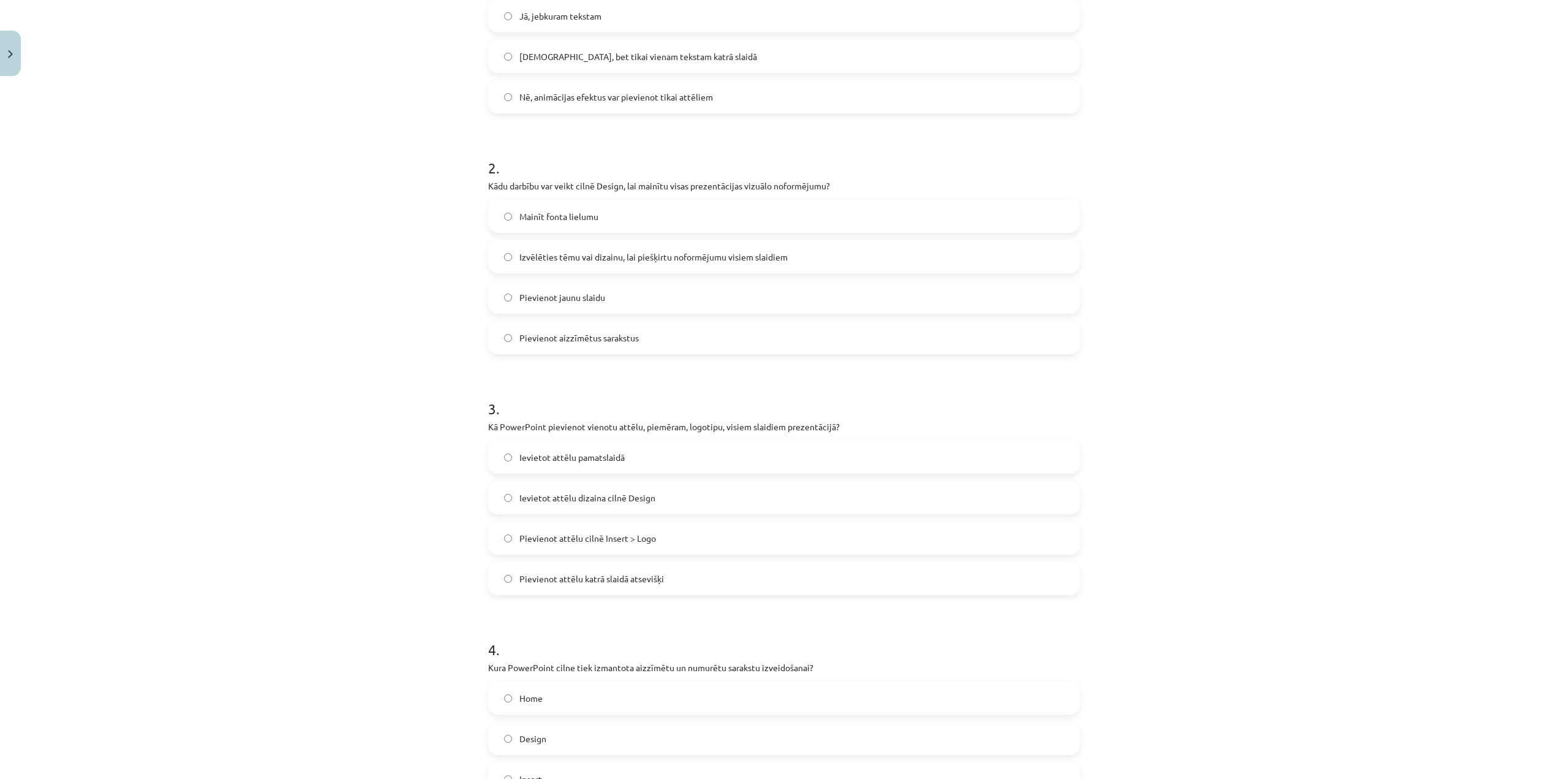
click at [644, 460] on label "Ievietot attēlu pamatslaidā" at bounding box center [784, 457] width 590 height 31
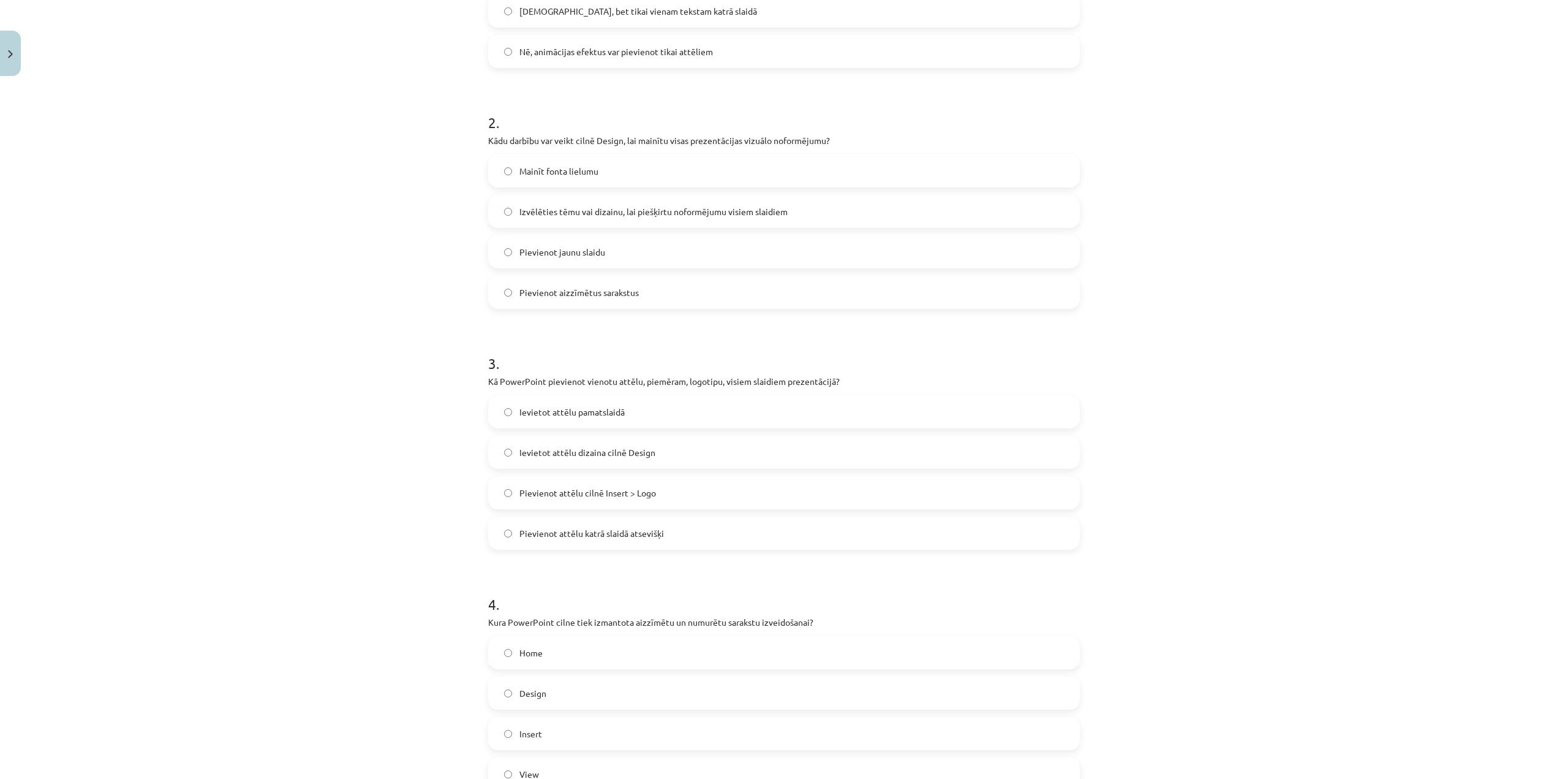
scroll to position [566, 0]
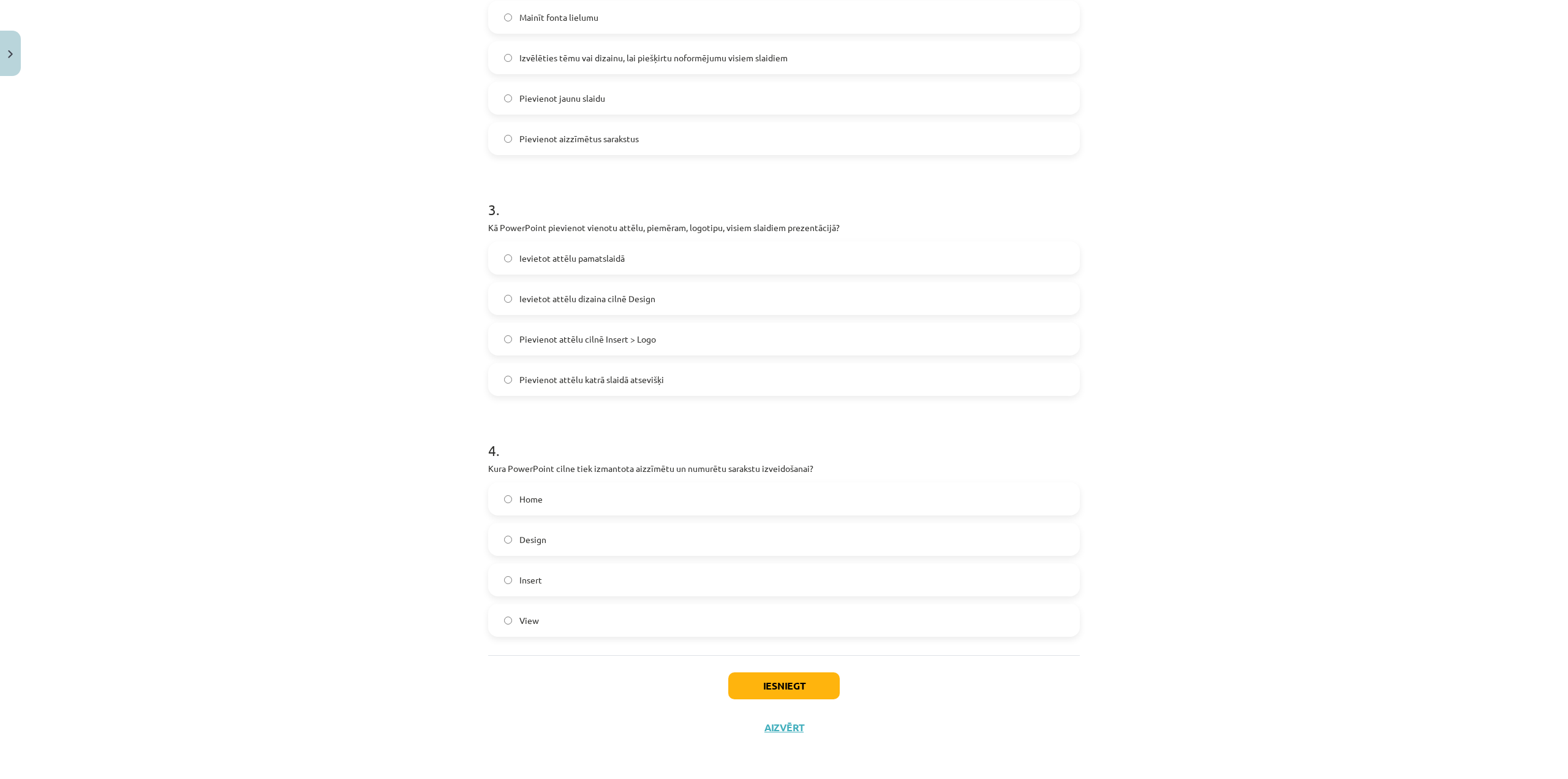
click at [511, 485] on label "Home" at bounding box center [784, 499] width 590 height 31
click at [768, 680] on button "Iesniegt" at bounding box center [784, 686] width 111 height 27
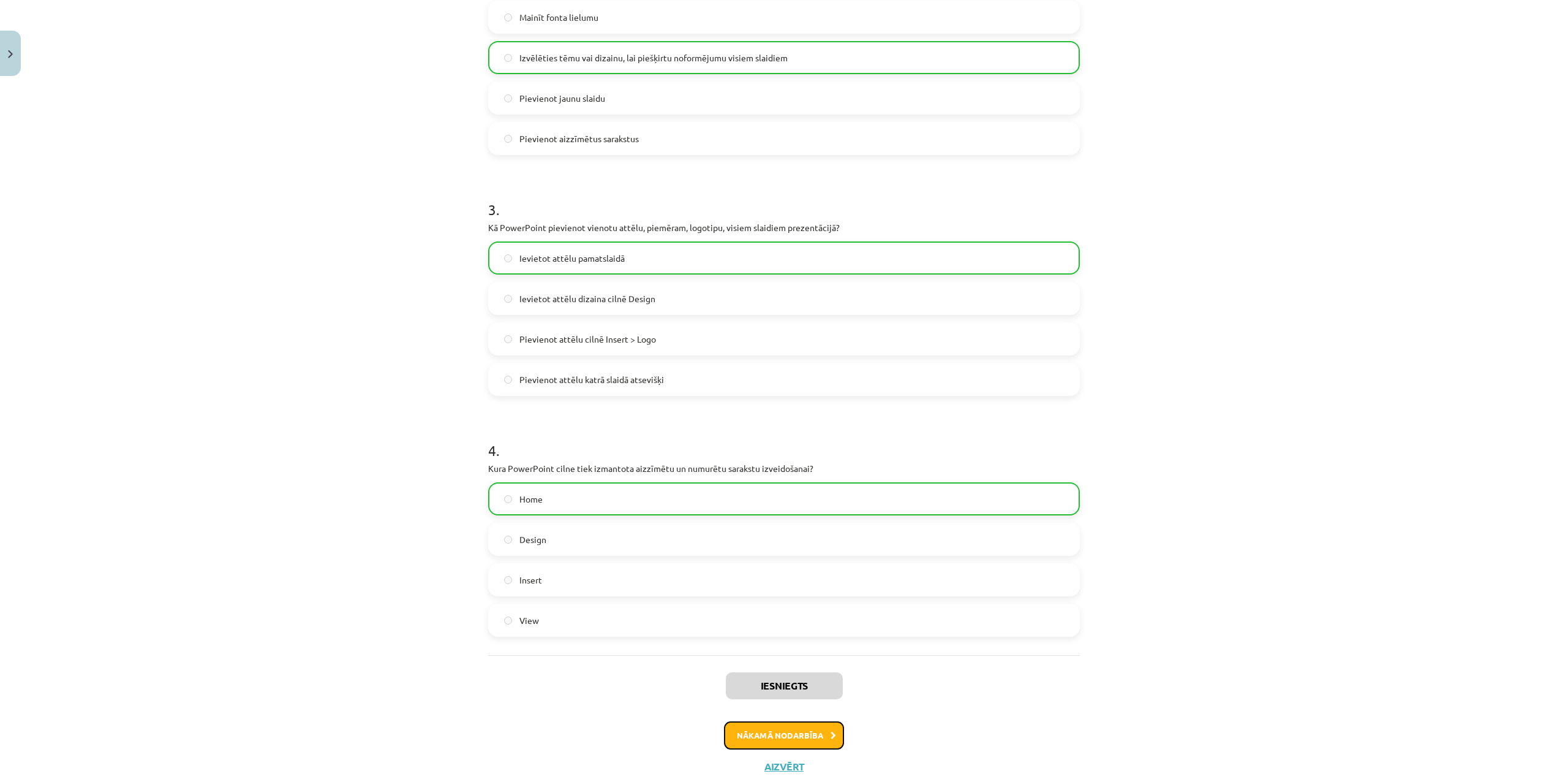
click at [831, 735] on icon at bounding box center [834, 735] width 5 height 8
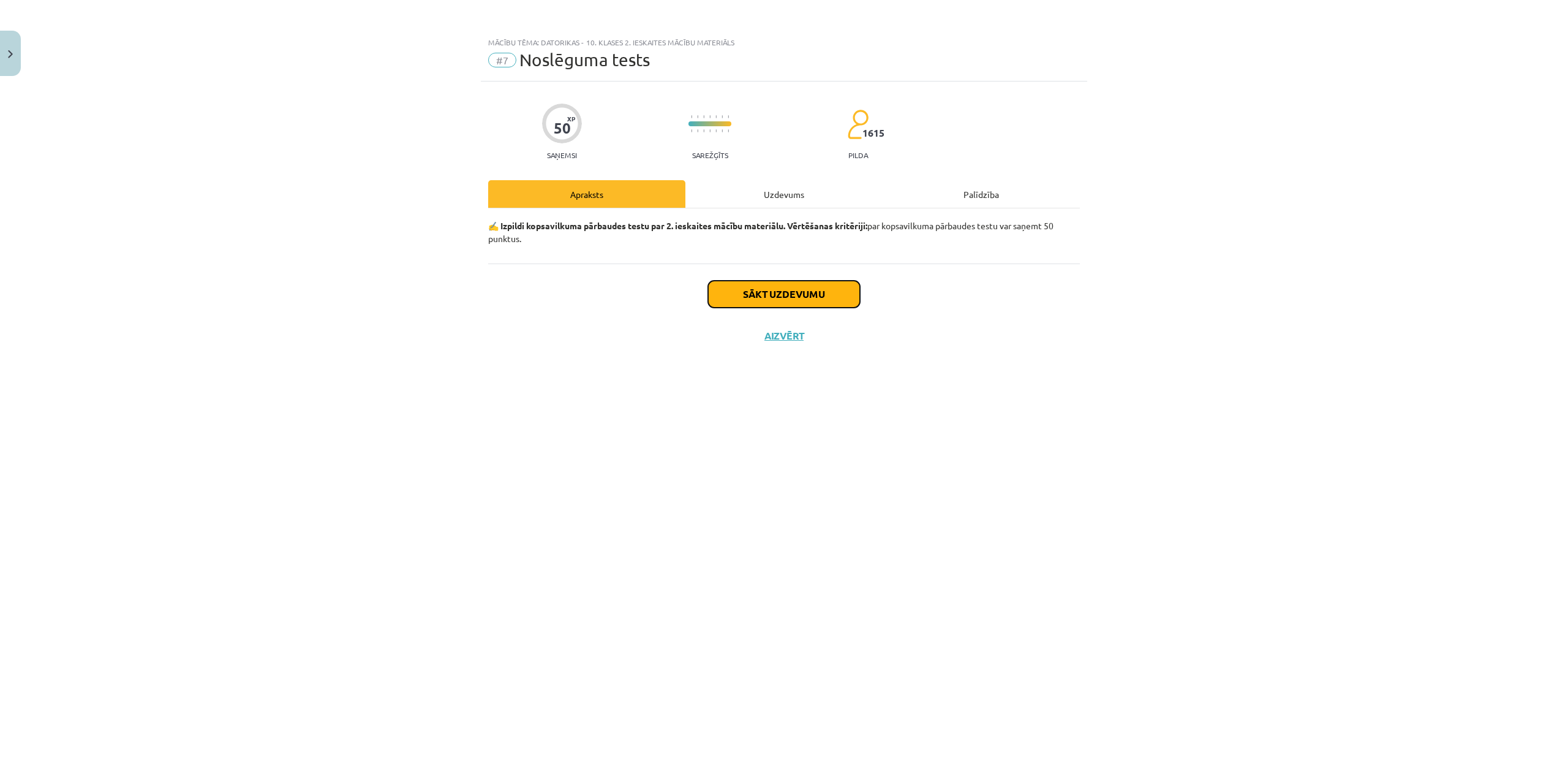
click at [773, 296] on button "Sākt uzdevumu" at bounding box center [784, 294] width 152 height 27
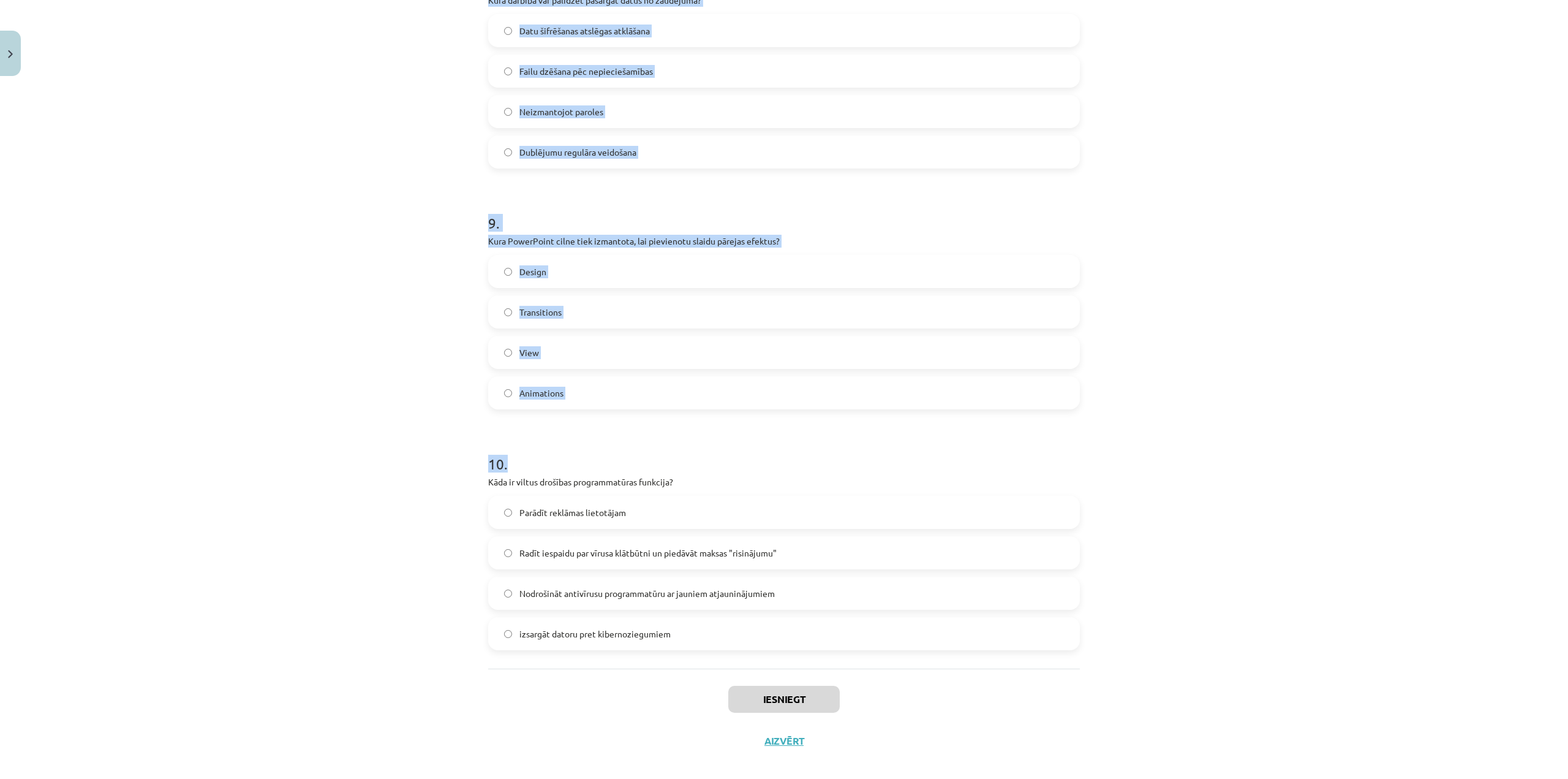
scroll to position [1991, 0]
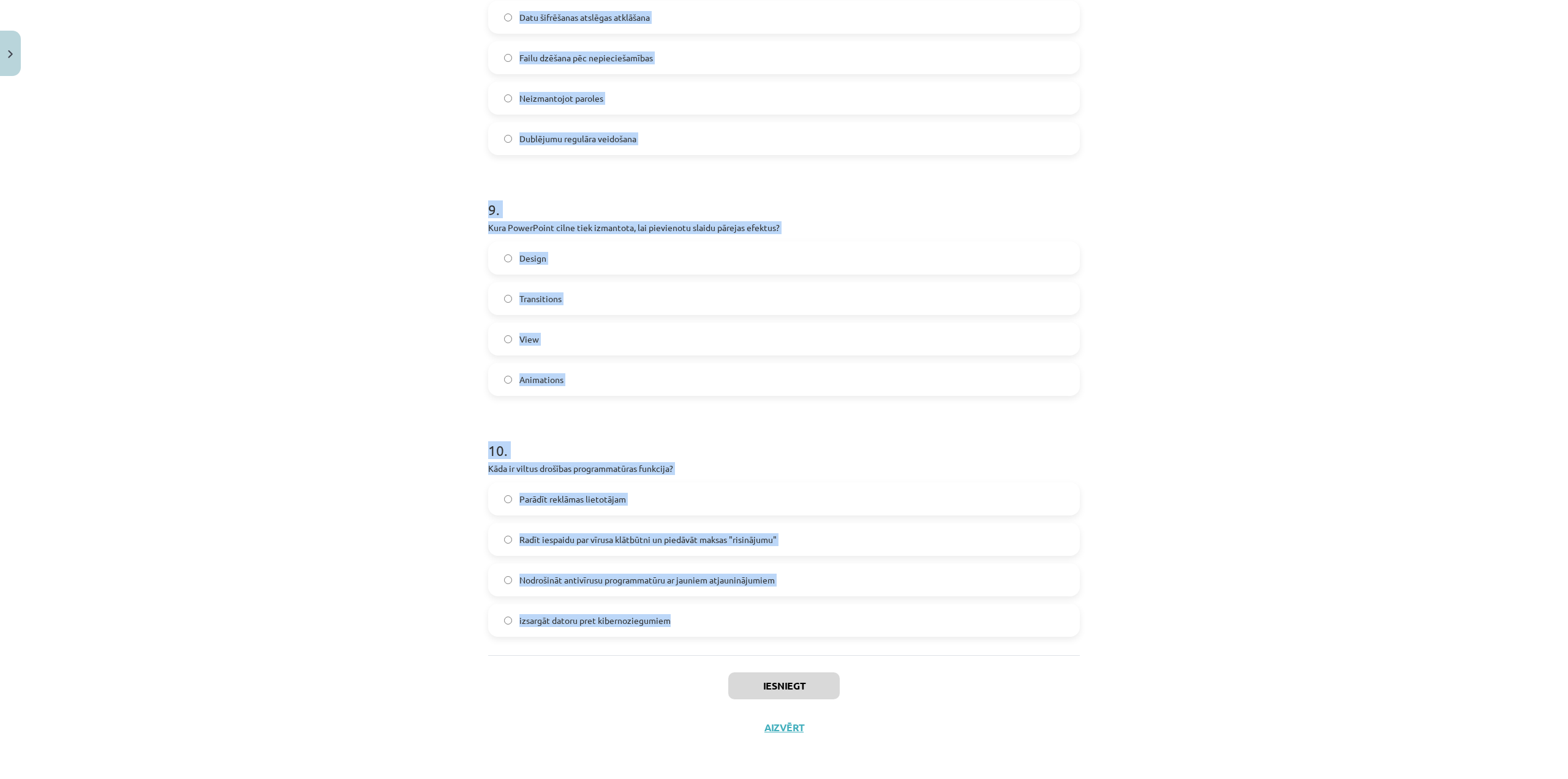
drag, startPoint x: 468, startPoint y: 277, endPoint x: 742, endPoint y: 612, distance: 432.8
click at [726, 646] on div "Mācību tēma: Datorikas - 10. klases 2. ieskaites mācību materiāls #7 Noslēguma …" at bounding box center [784, 390] width 1568 height 779
copy form "1 . Kas ir programmatūras licence? Dokumentācija, kas nosaka programmatūras izm…"
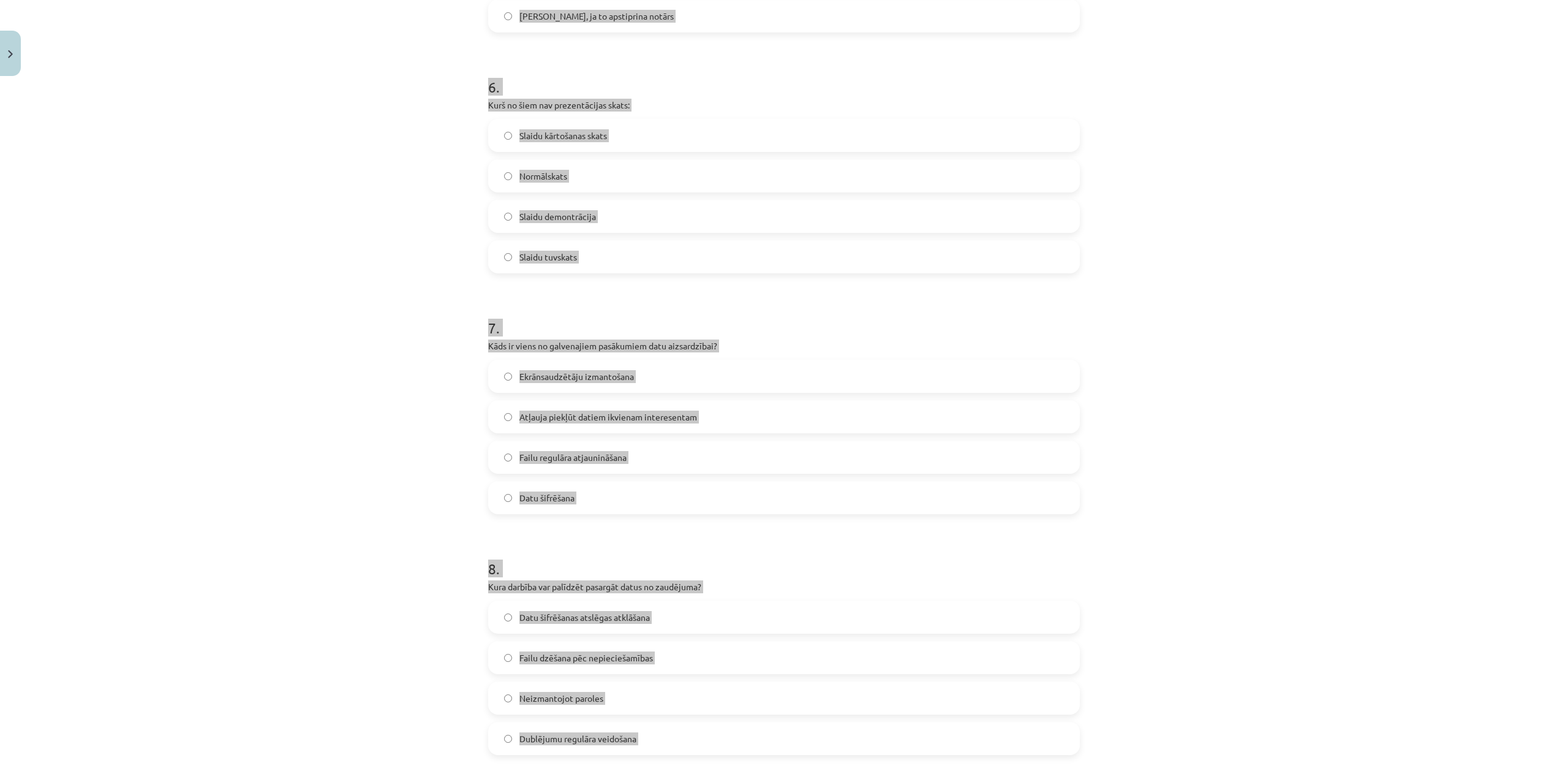
scroll to position [1379, 0]
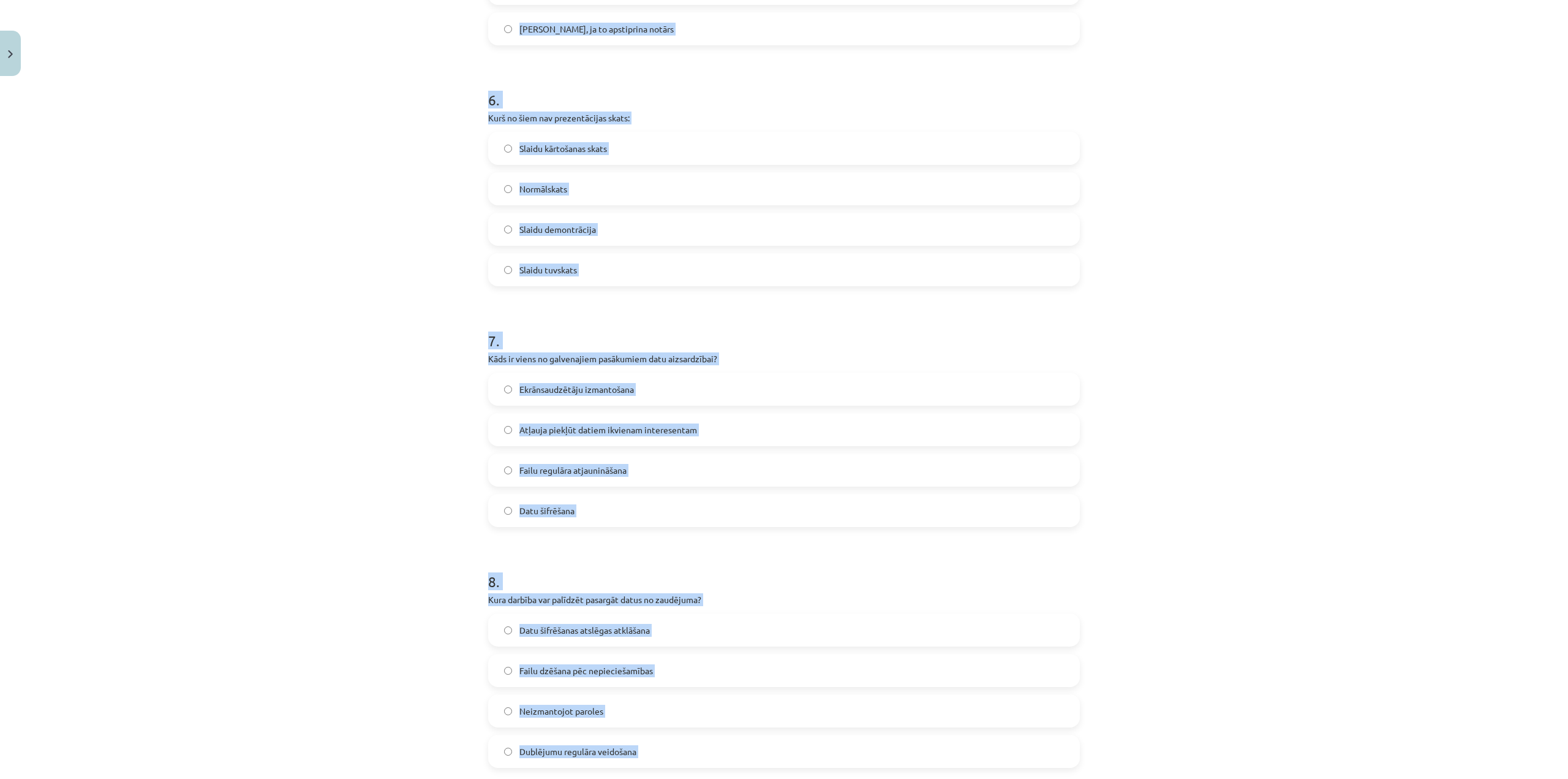
click at [739, 74] on h1 "6 ." at bounding box center [784, 89] width 591 height 38
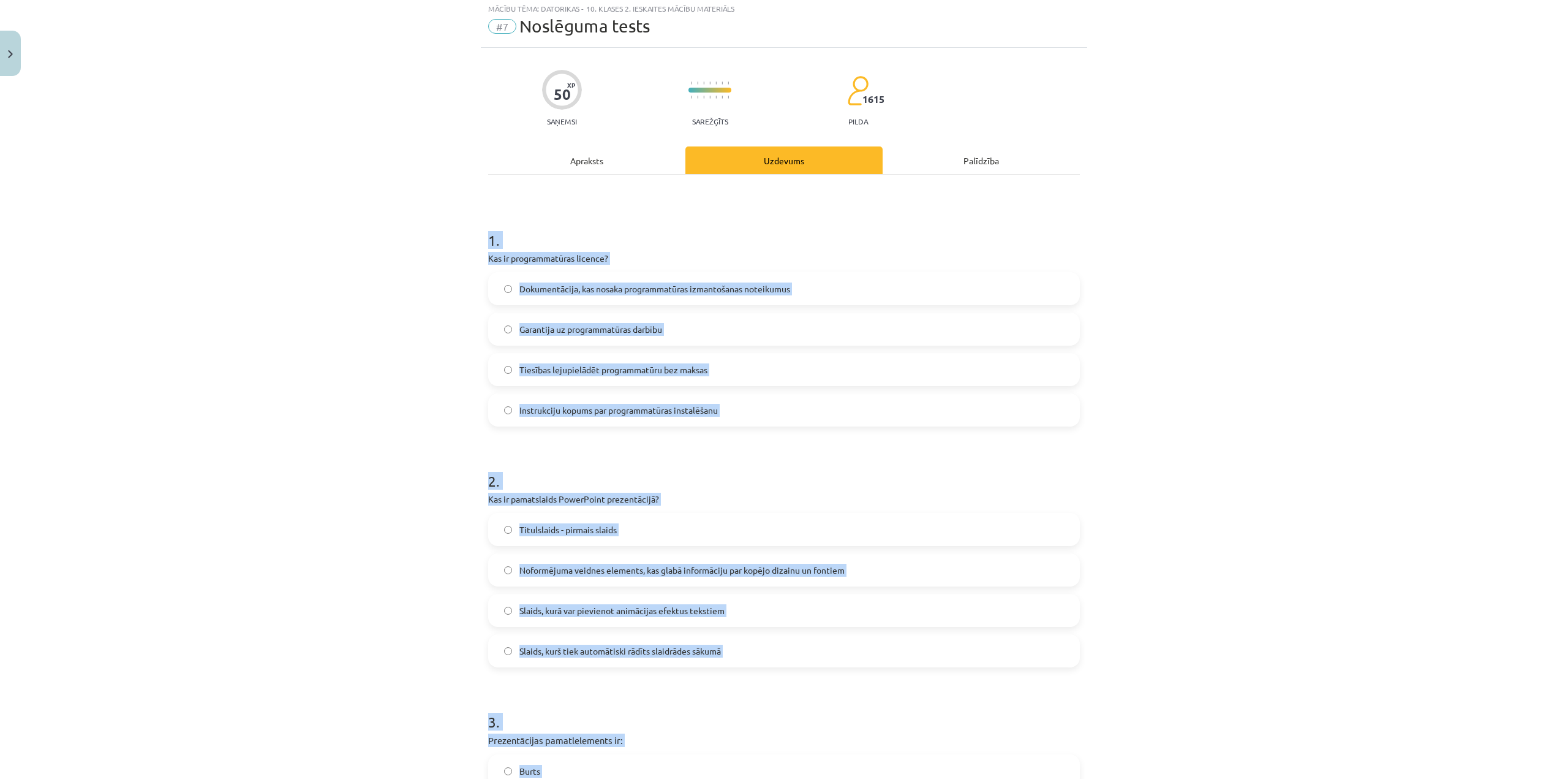
scroll to position [31, 0]
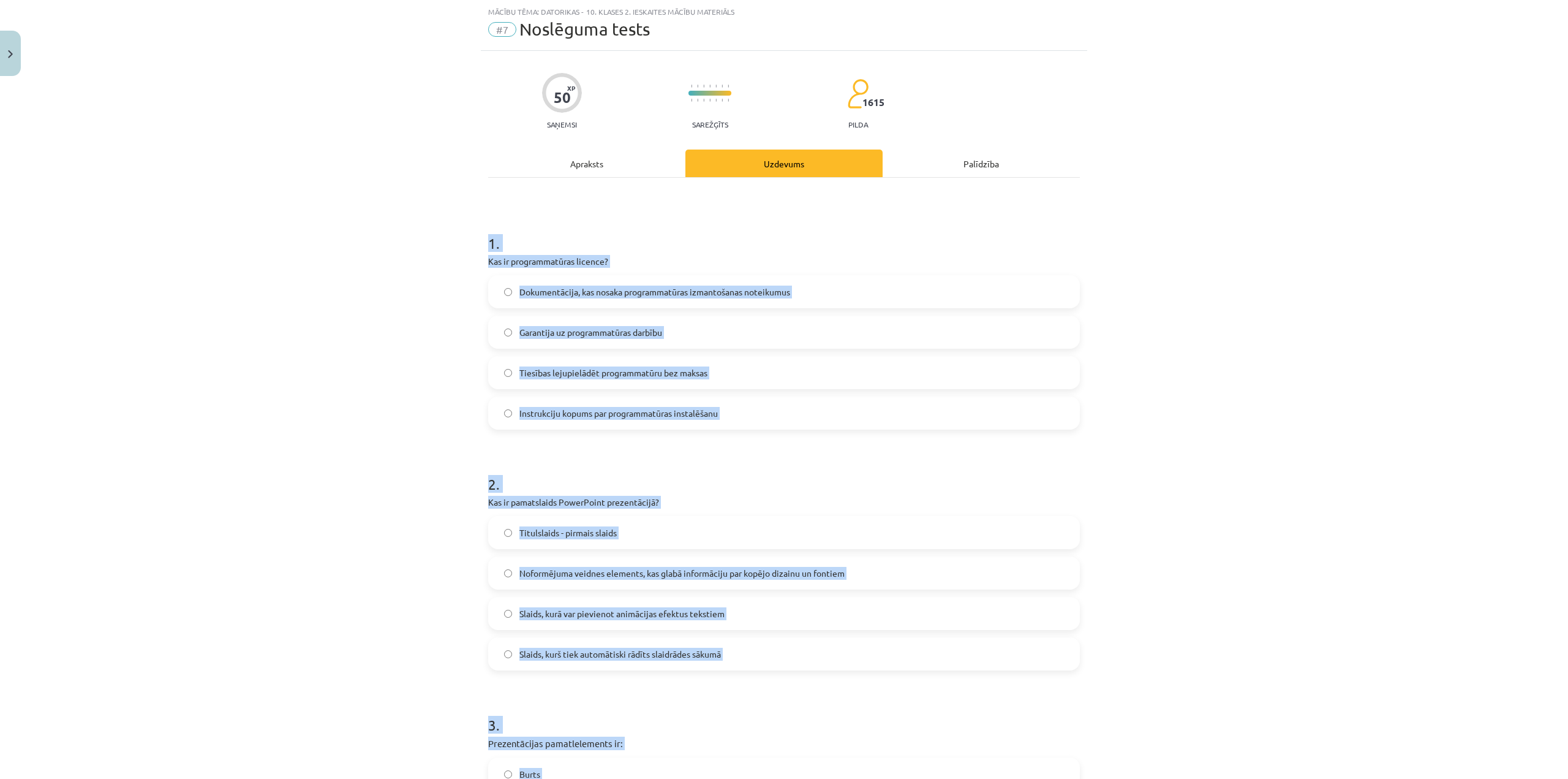
click at [563, 293] on span "Dokumentācija, kas nosaka programmatūras izmantošanas noteikumus" at bounding box center [655, 292] width 271 height 13
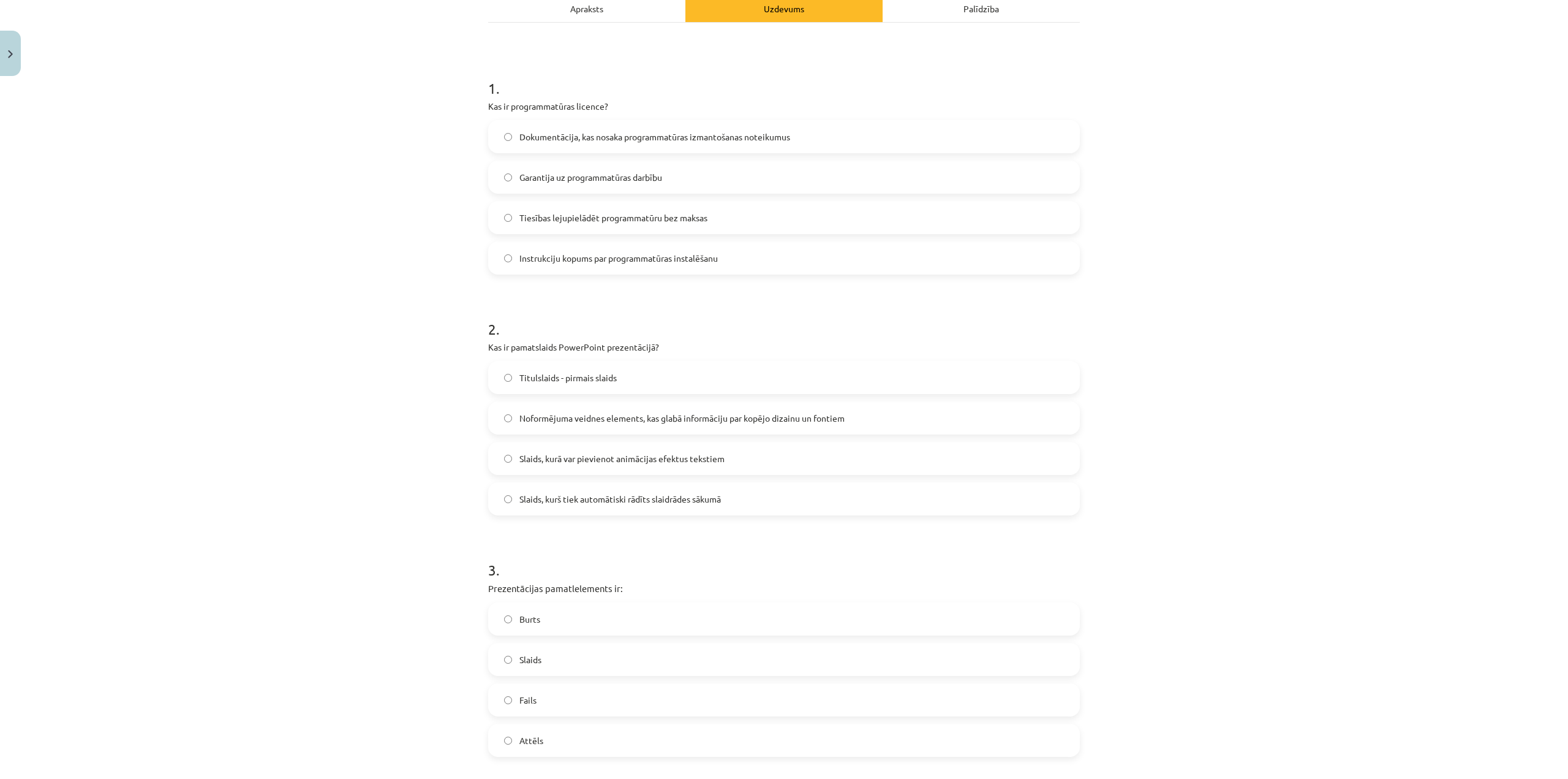
scroll to position [276, 0]
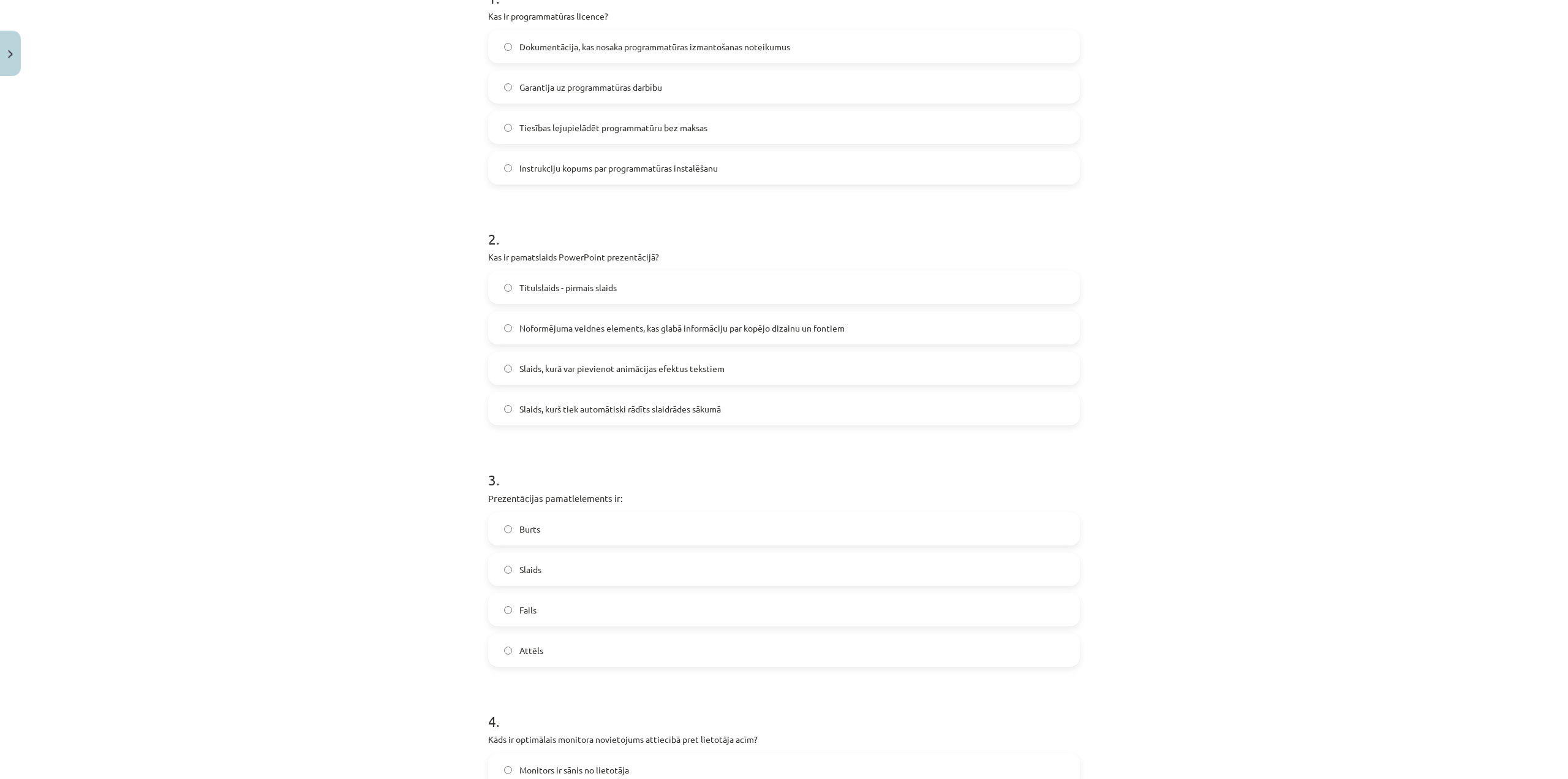
drag, startPoint x: 532, startPoint y: 324, endPoint x: 466, endPoint y: 344, distance: 69.0
click at [534, 327] on span "Noformējuma veidnes elements, kas glabā informāciju par kopējo dizainu un fonti…" at bounding box center [682, 328] width 325 height 13
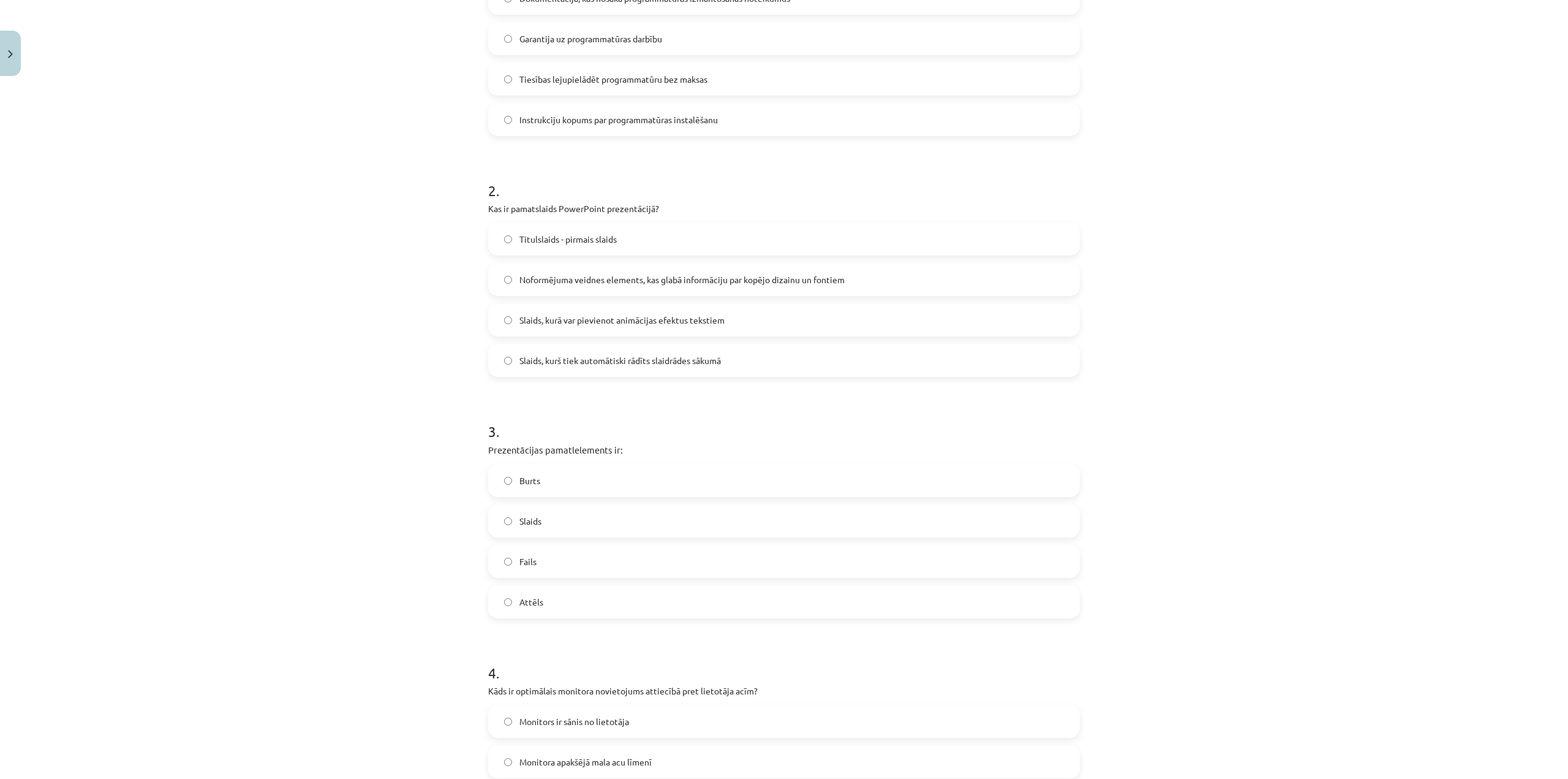
scroll to position [521, 0]
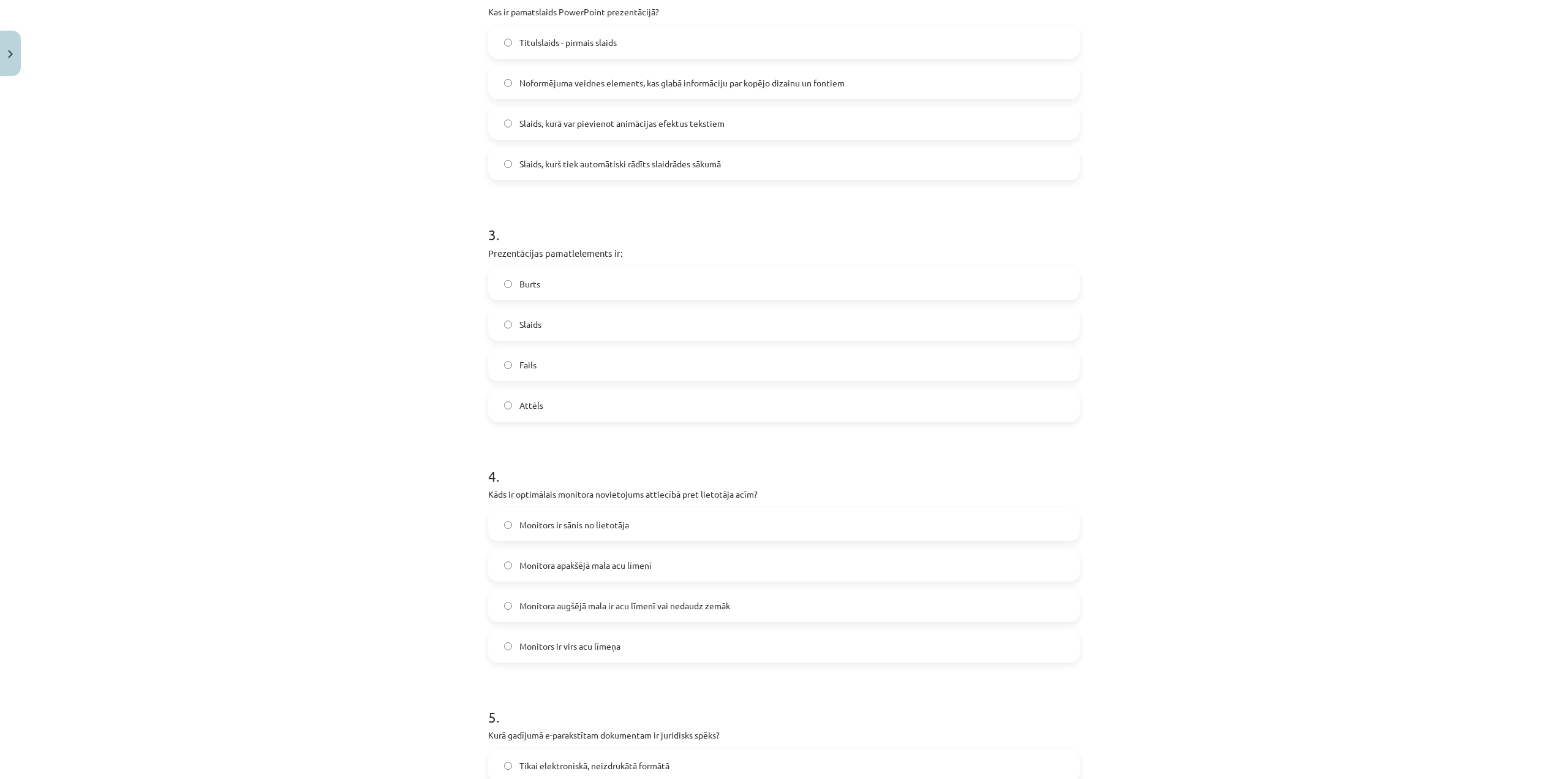
click at [545, 318] on label "Slaids" at bounding box center [784, 324] width 590 height 31
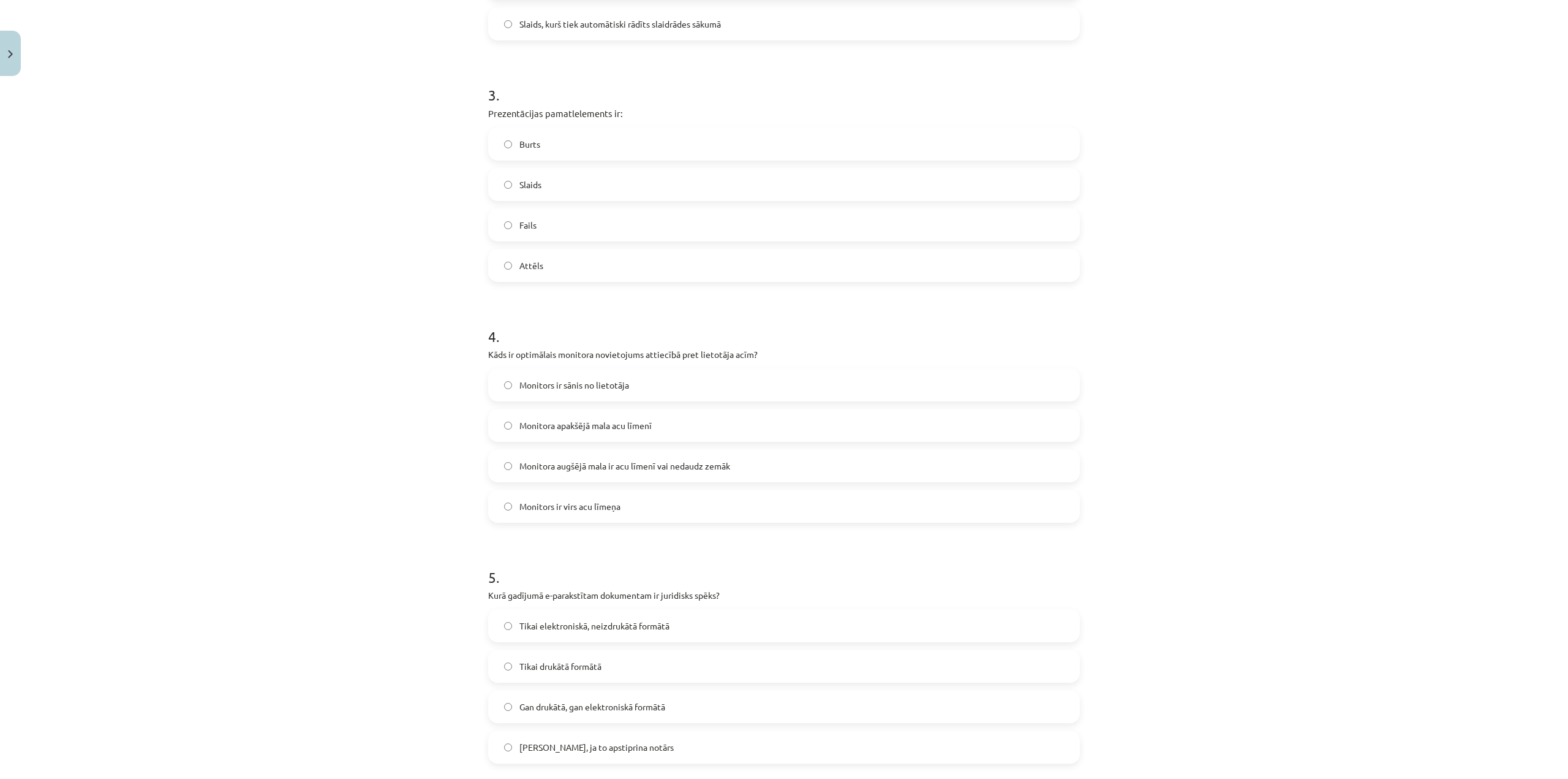
scroll to position [705, 0]
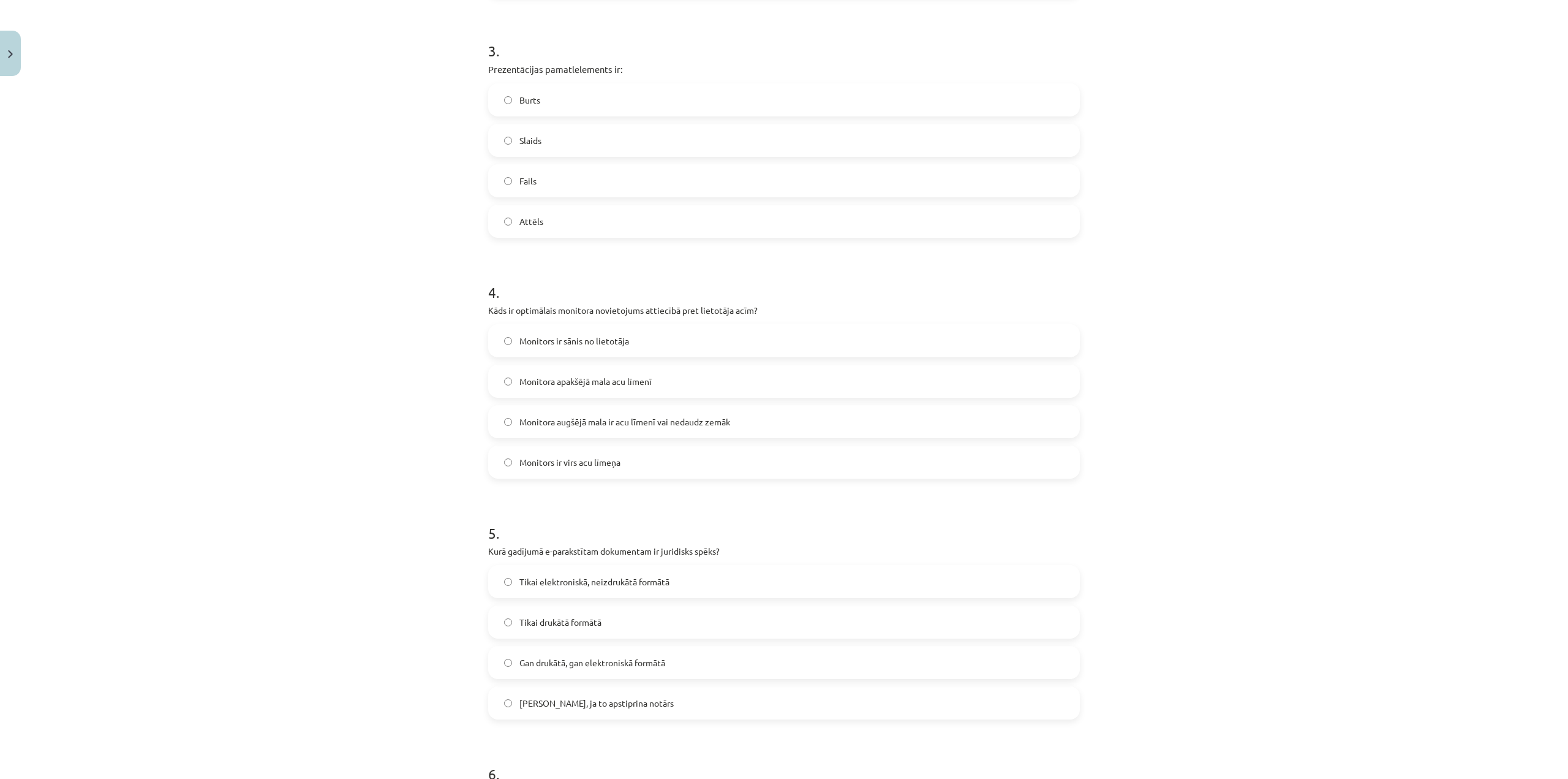
click at [498, 414] on label "Monitora augšējā mala ir acu līmenī vai nedaudz zemāk" at bounding box center [784, 422] width 590 height 31
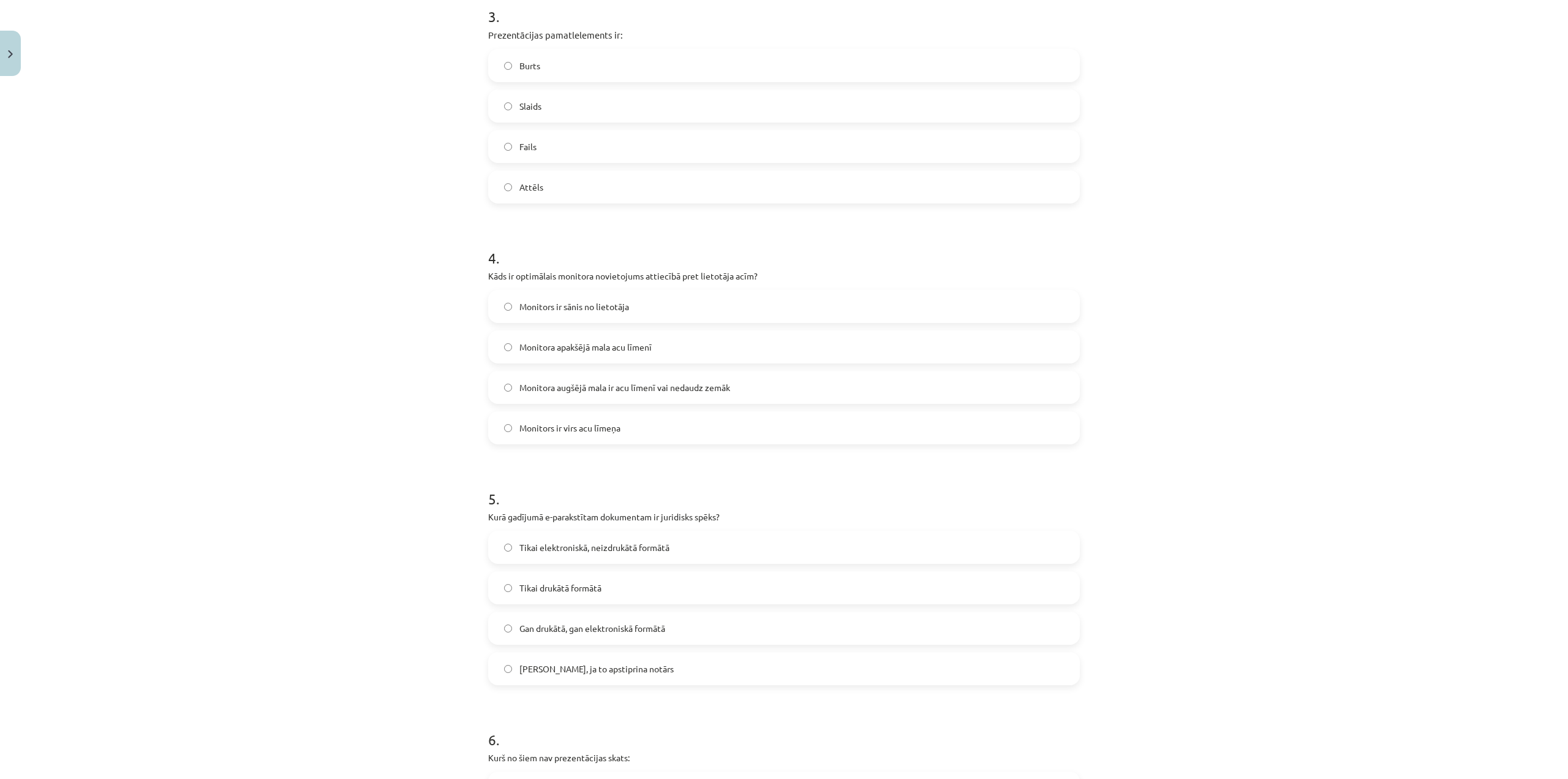
scroll to position [827, 0]
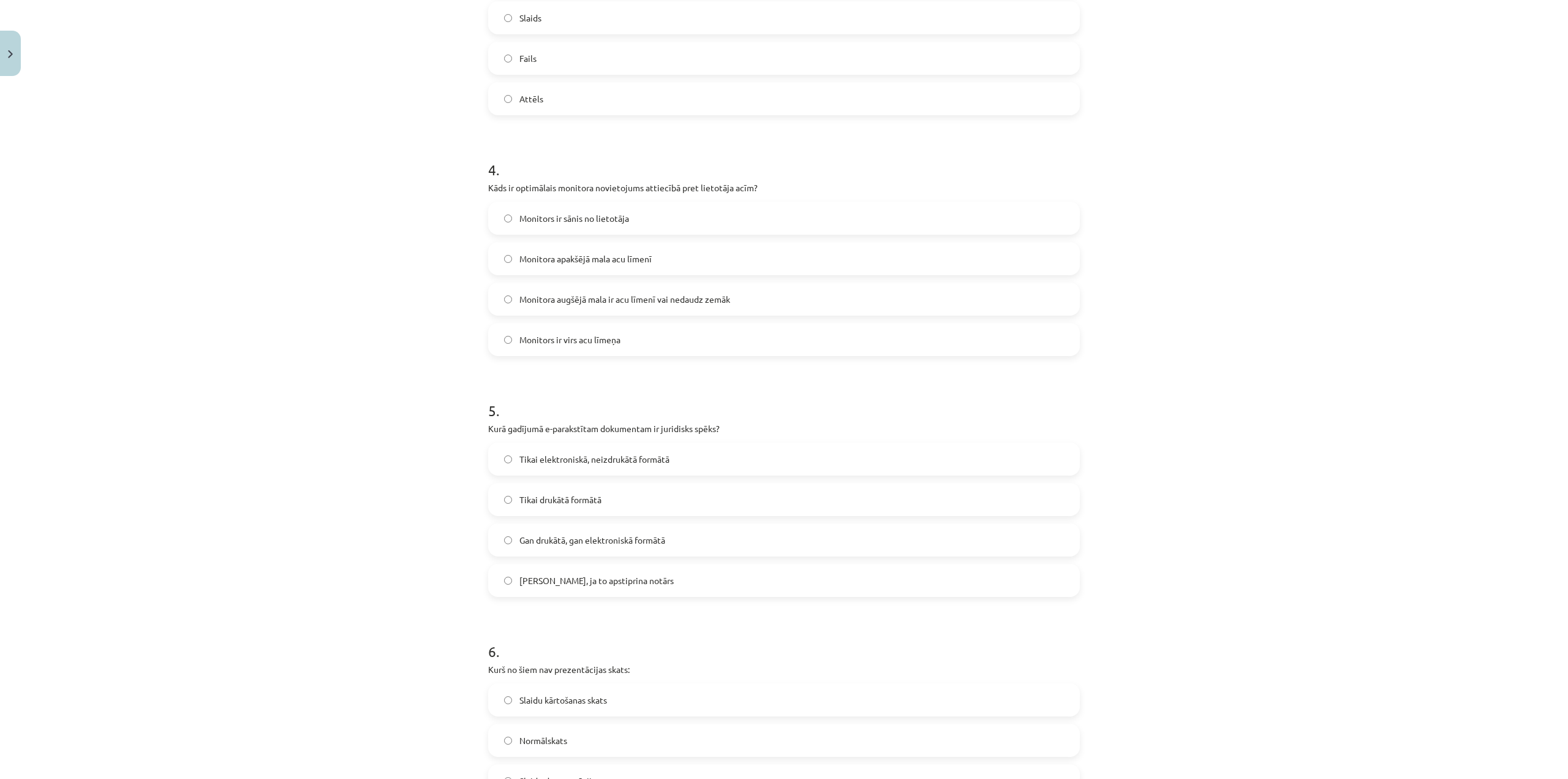
click at [512, 543] on label "Gan drukātā, gan elektroniskā formātā" at bounding box center [784, 539] width 590 height 31
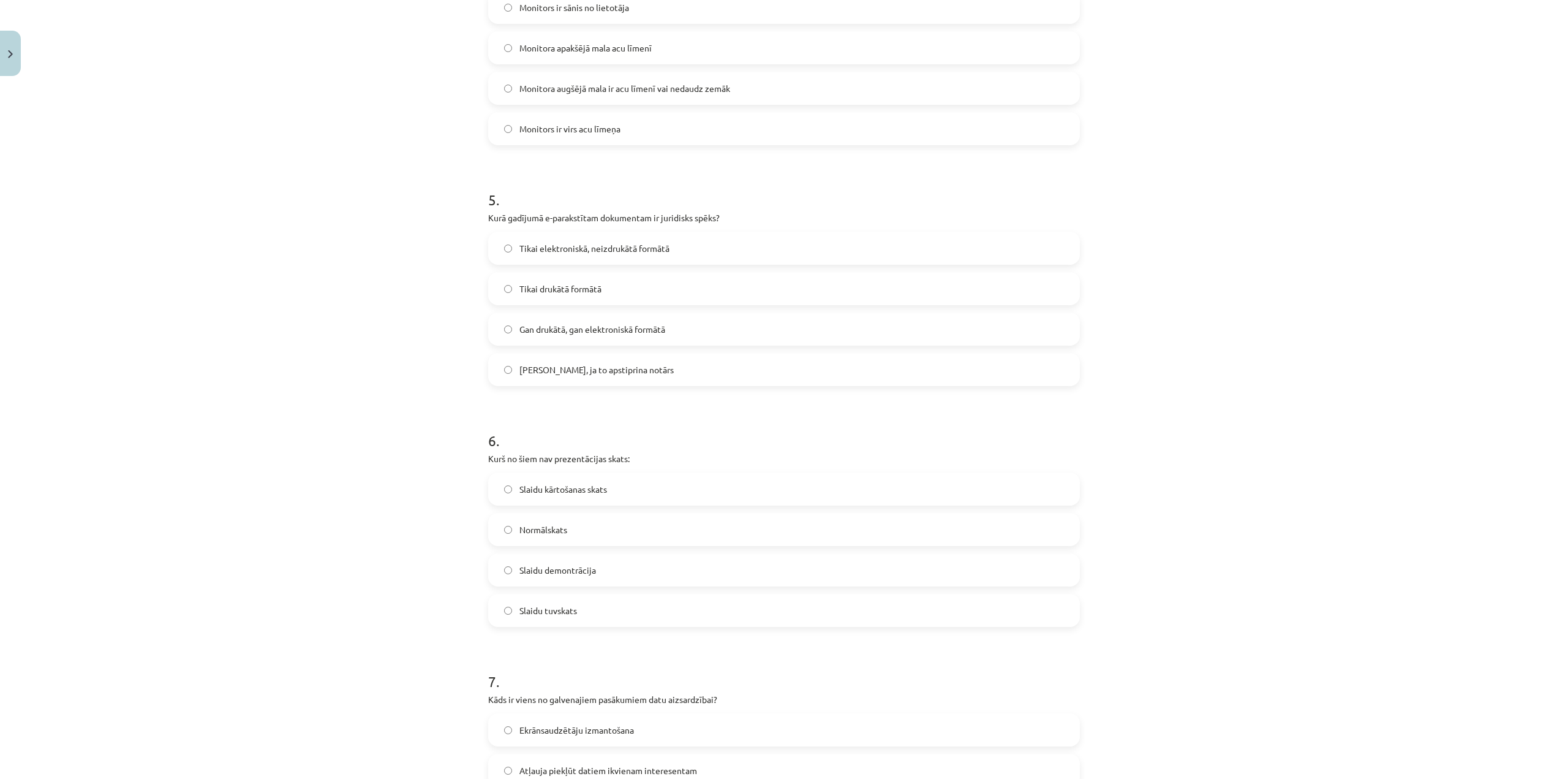
scroll to position [1072, 0]
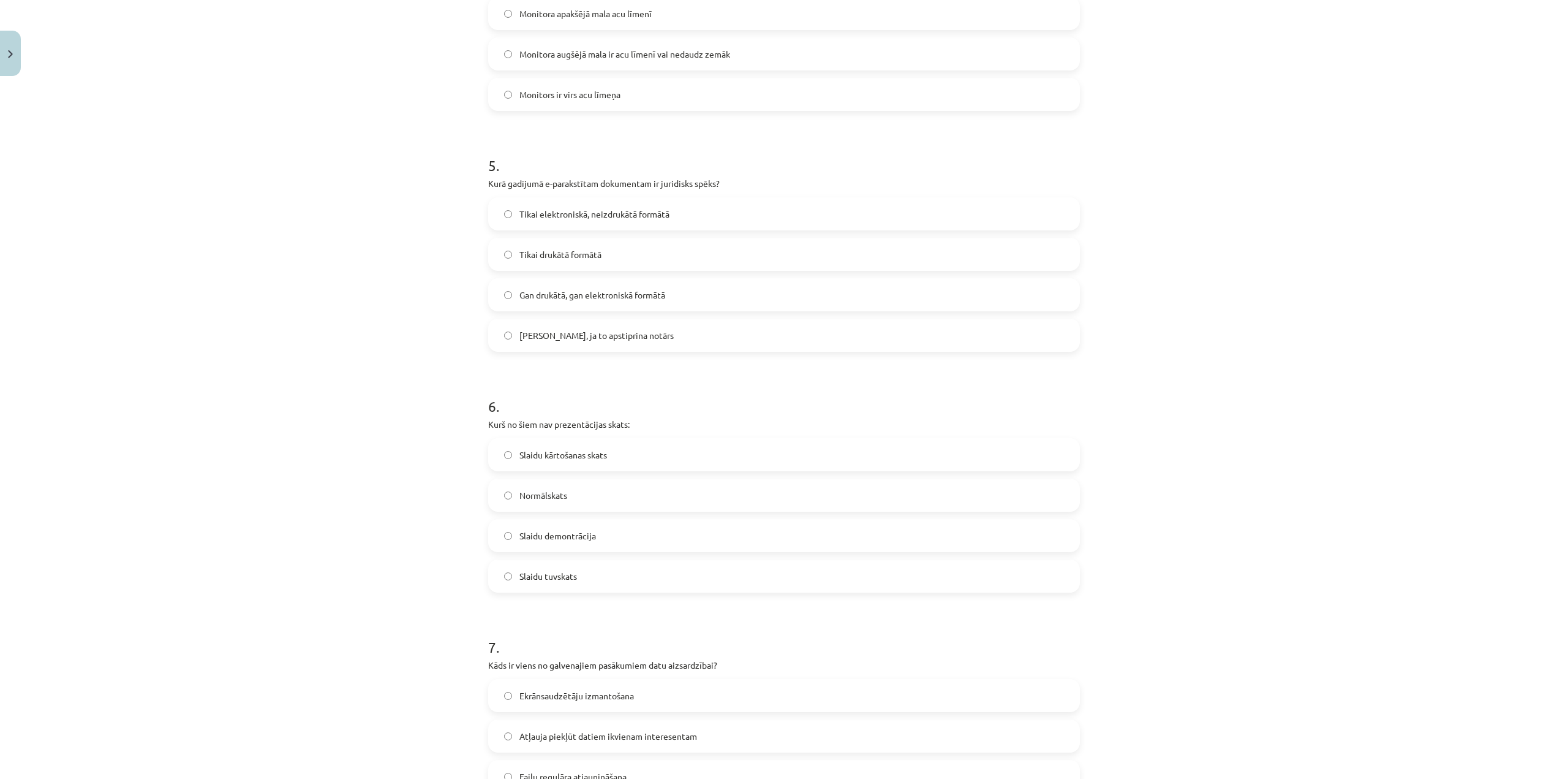
click at [501, 571] on label "Slaidu tuvskats" at bounding box center [784, 576] width 590 height 31
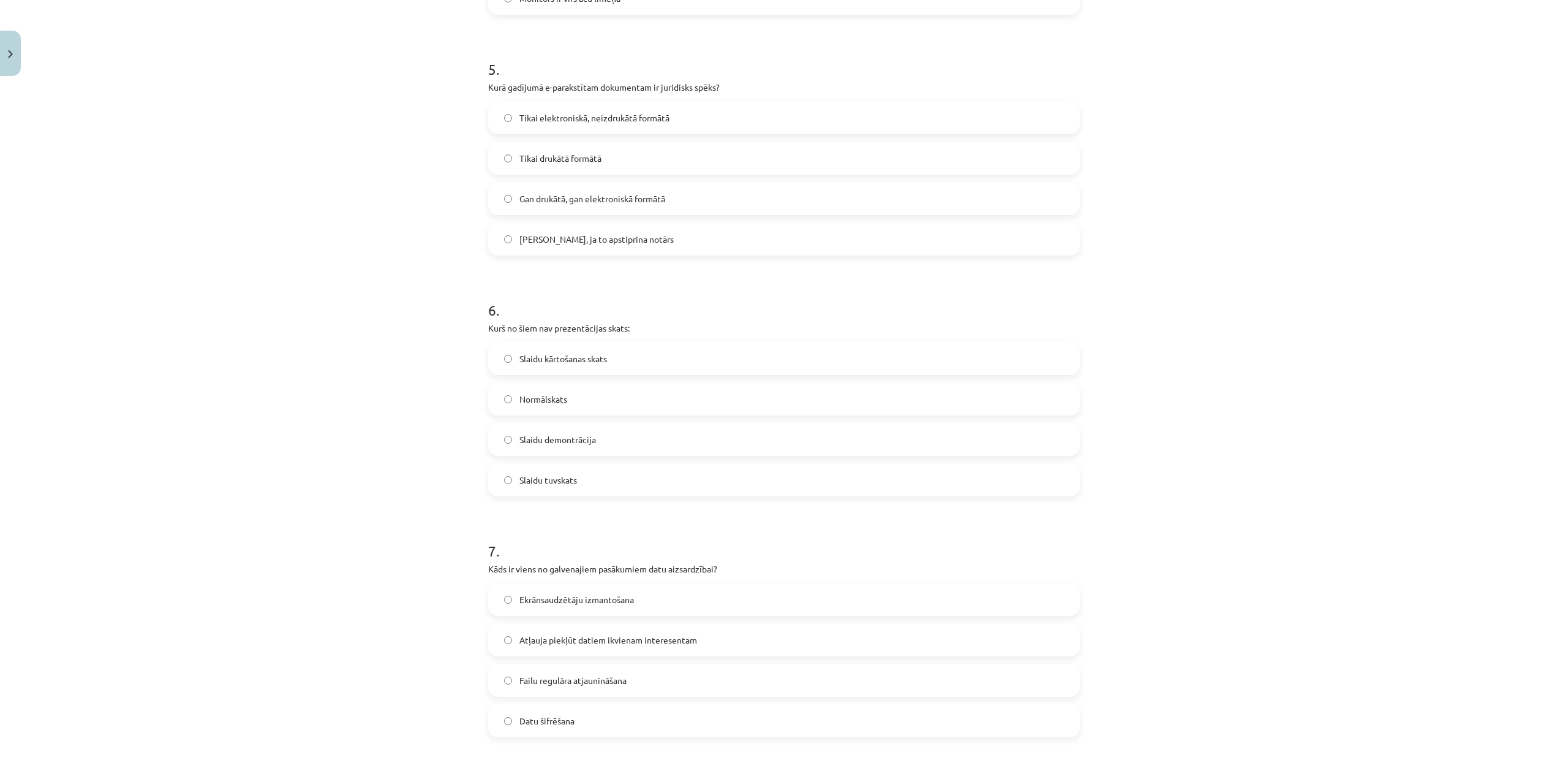
scroll to position [1195, 0]
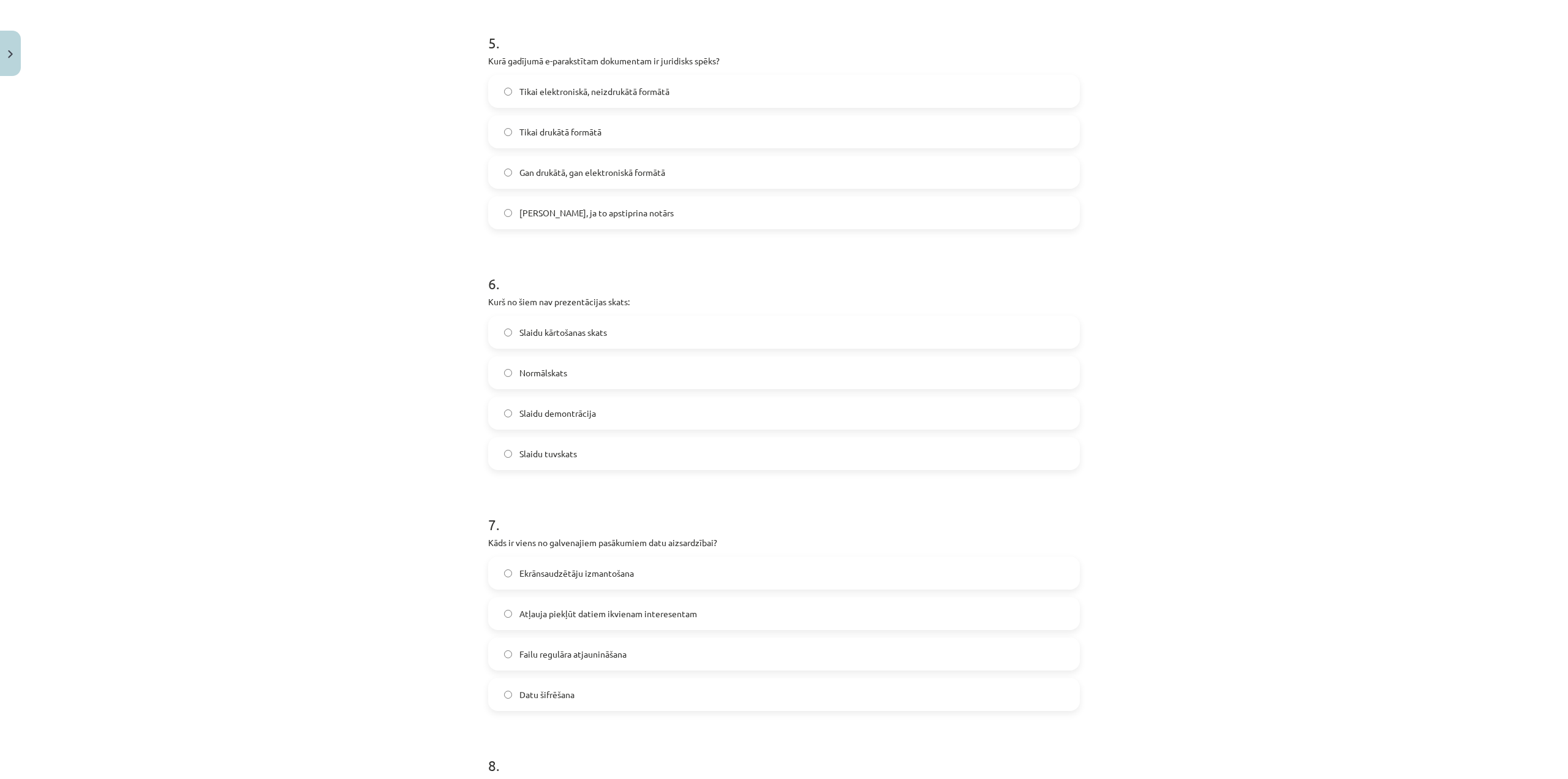
click at [509, 688] on label "Datu šifrēšana" at bounding box center [784, 694] width 590 height 31
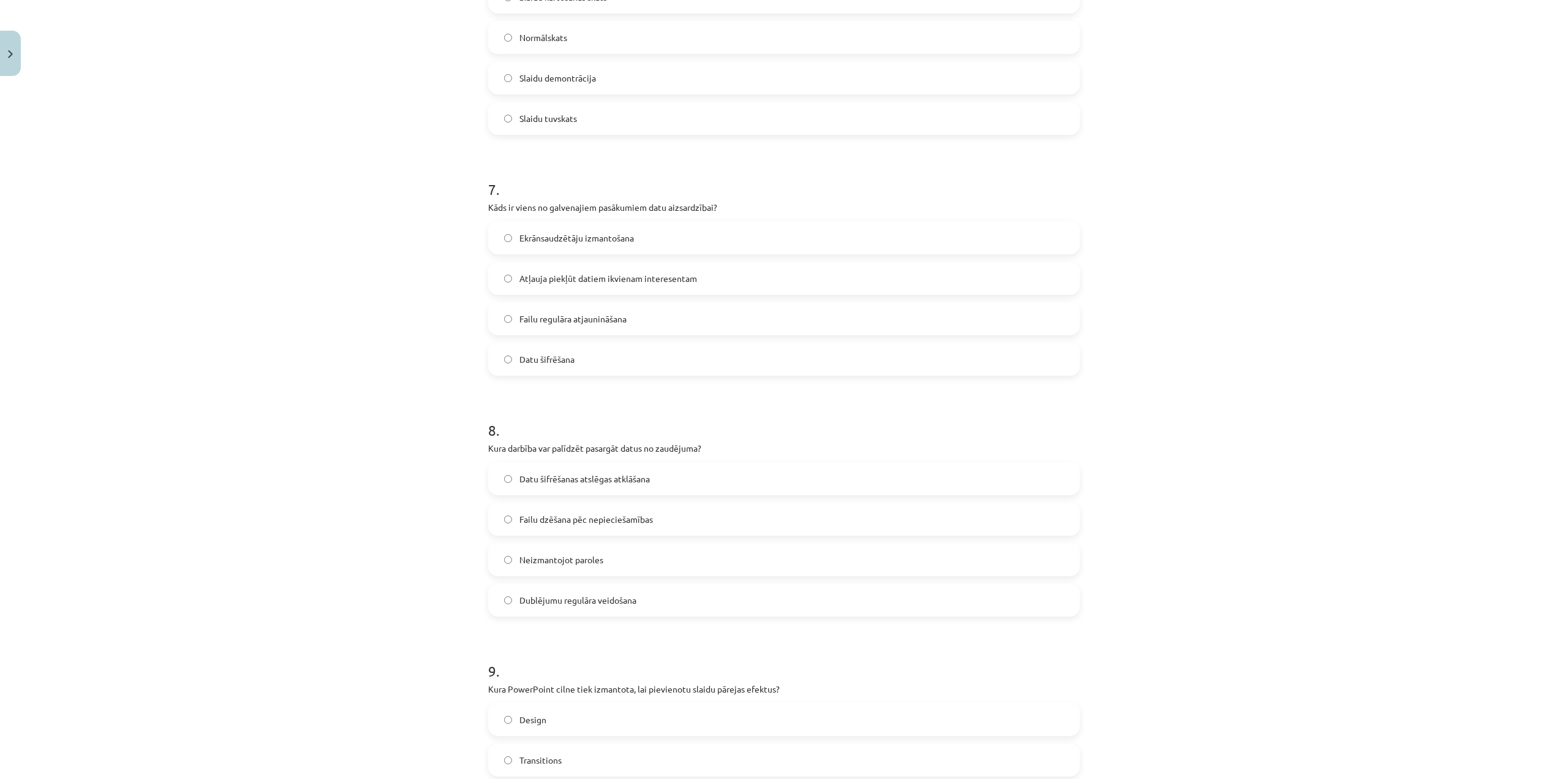
scroll to position [1562, 0]
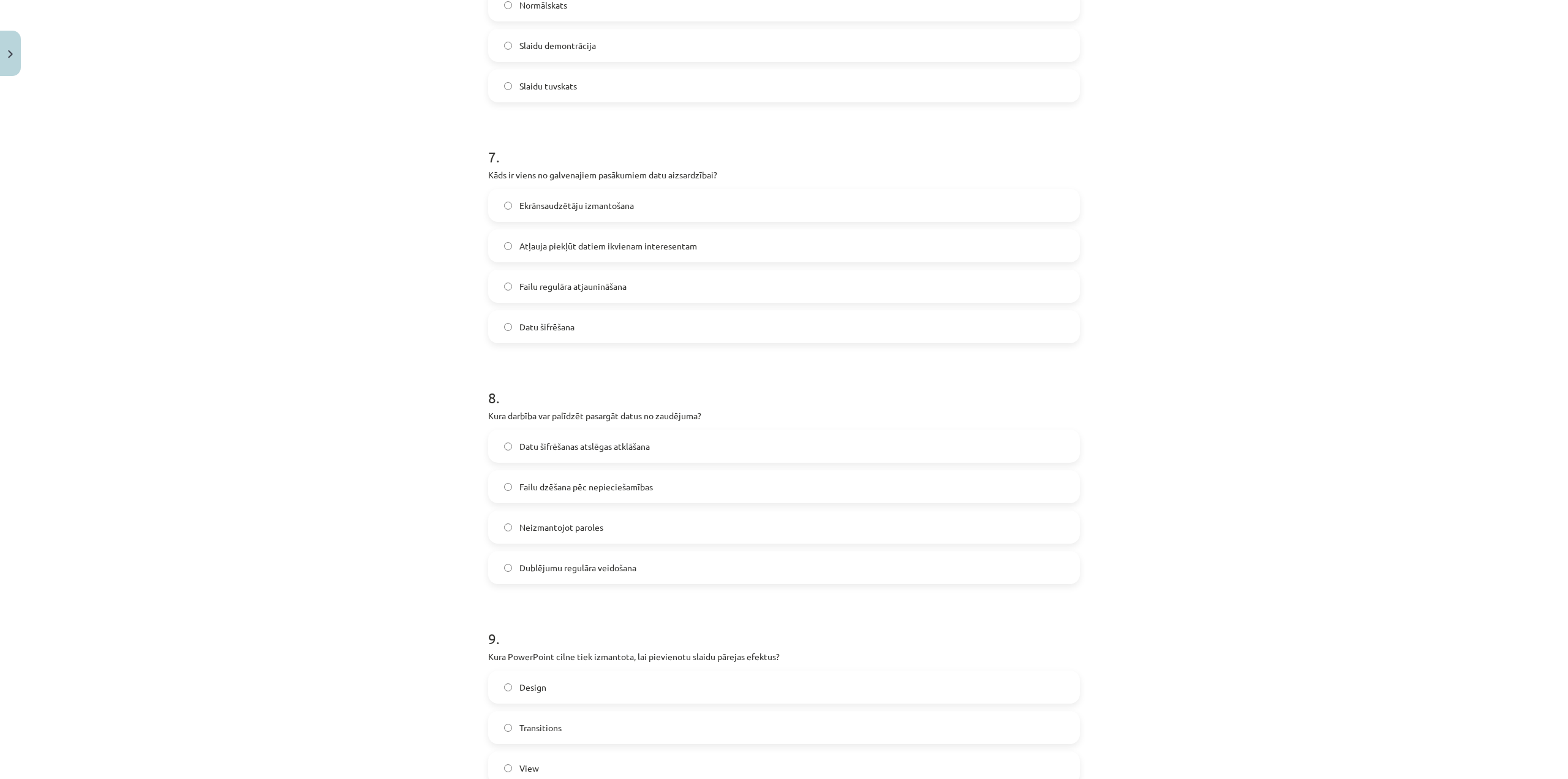
click at [740, 573] on label "Dublējumu regulāra veidošana" at bounding box center [784, 567] width 590 height 31
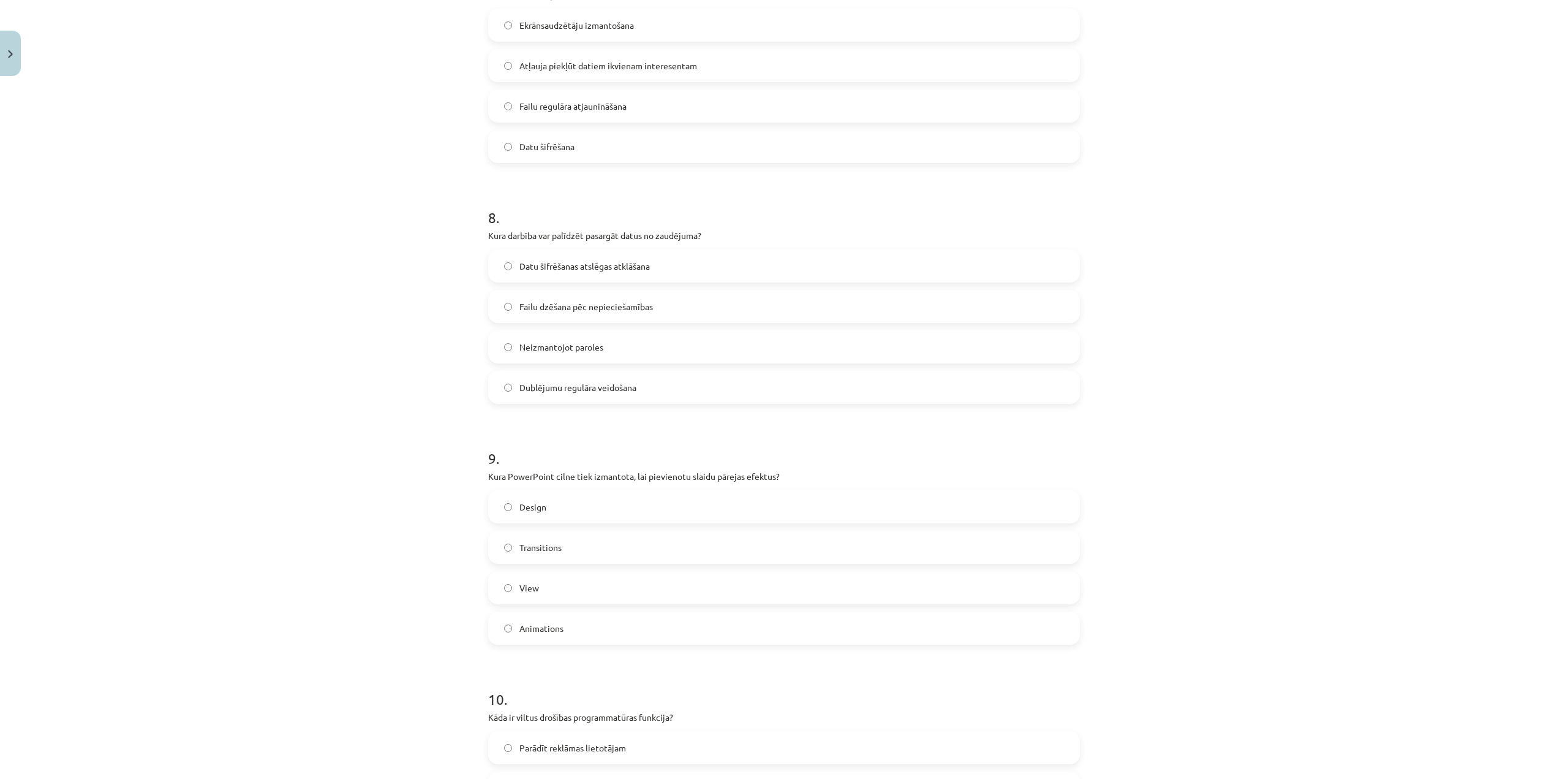
scroll to position [1807, 0]
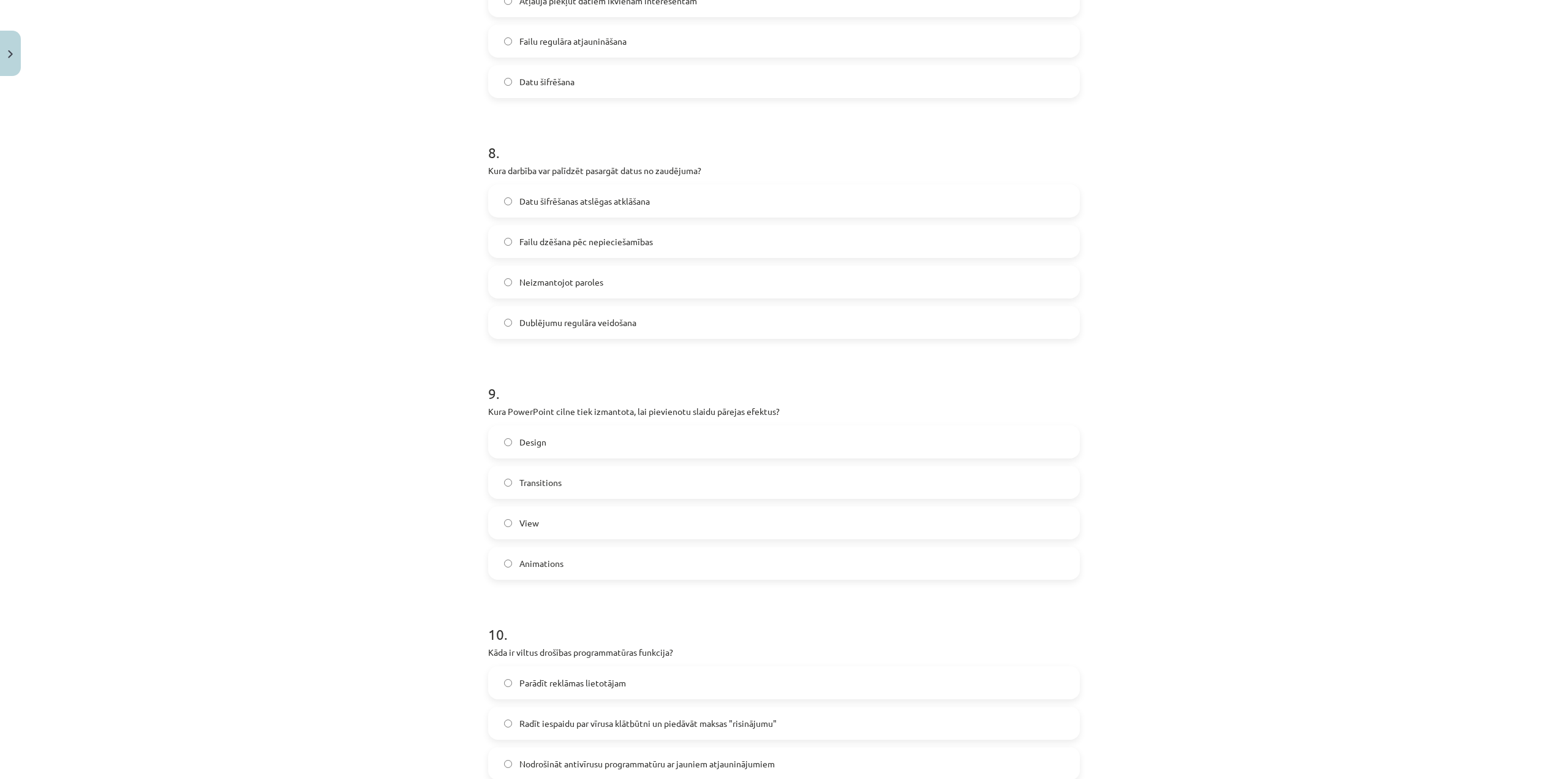
click at [623, 499] on div "Design Transitions View Animations" at bounding box center [784, 503] width 591 height 154
click at [501, 476] on label "Transitions" at bounding box center [784, 482] width 590 height 31
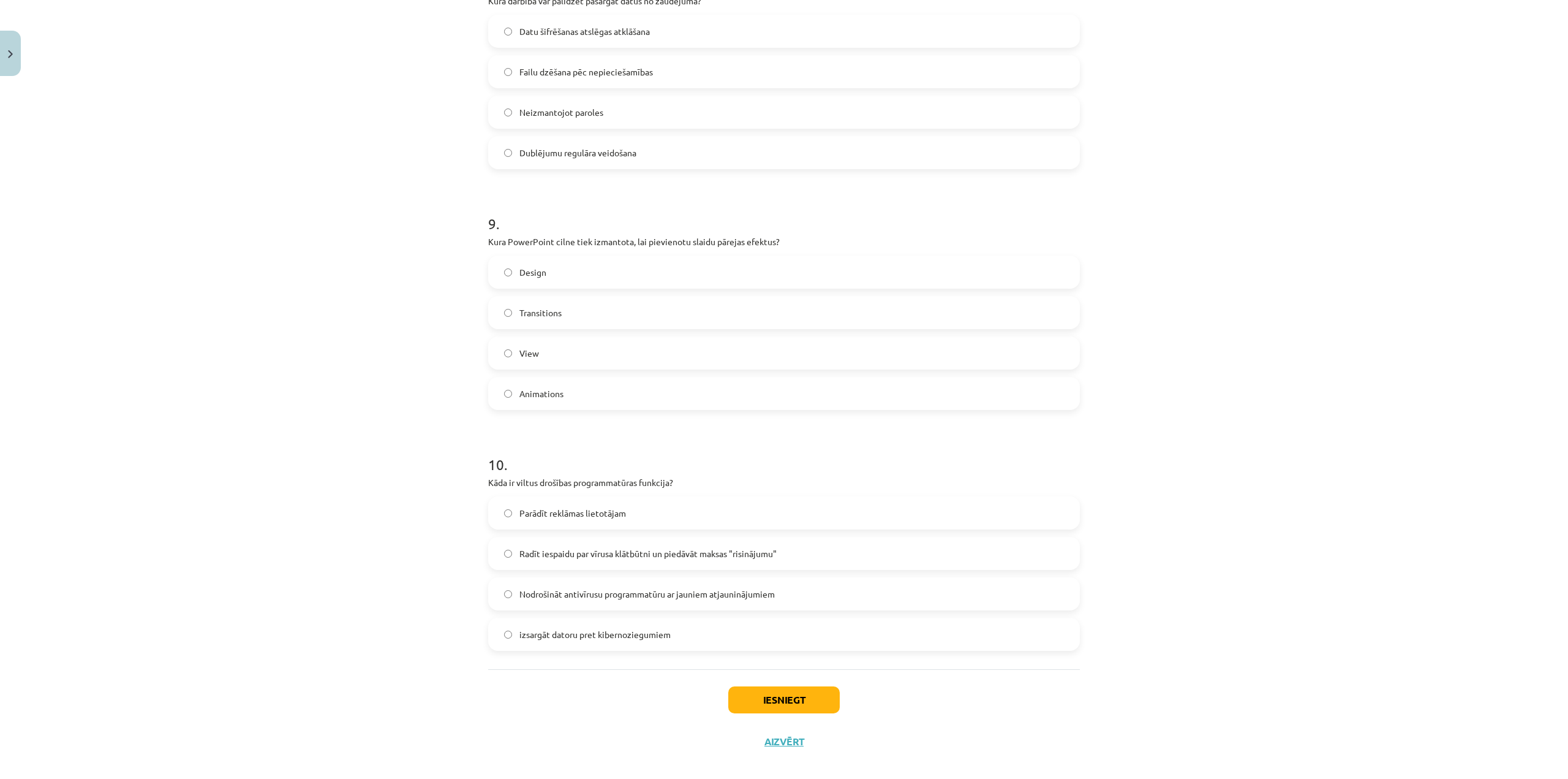
scroll to position [1991, 0]
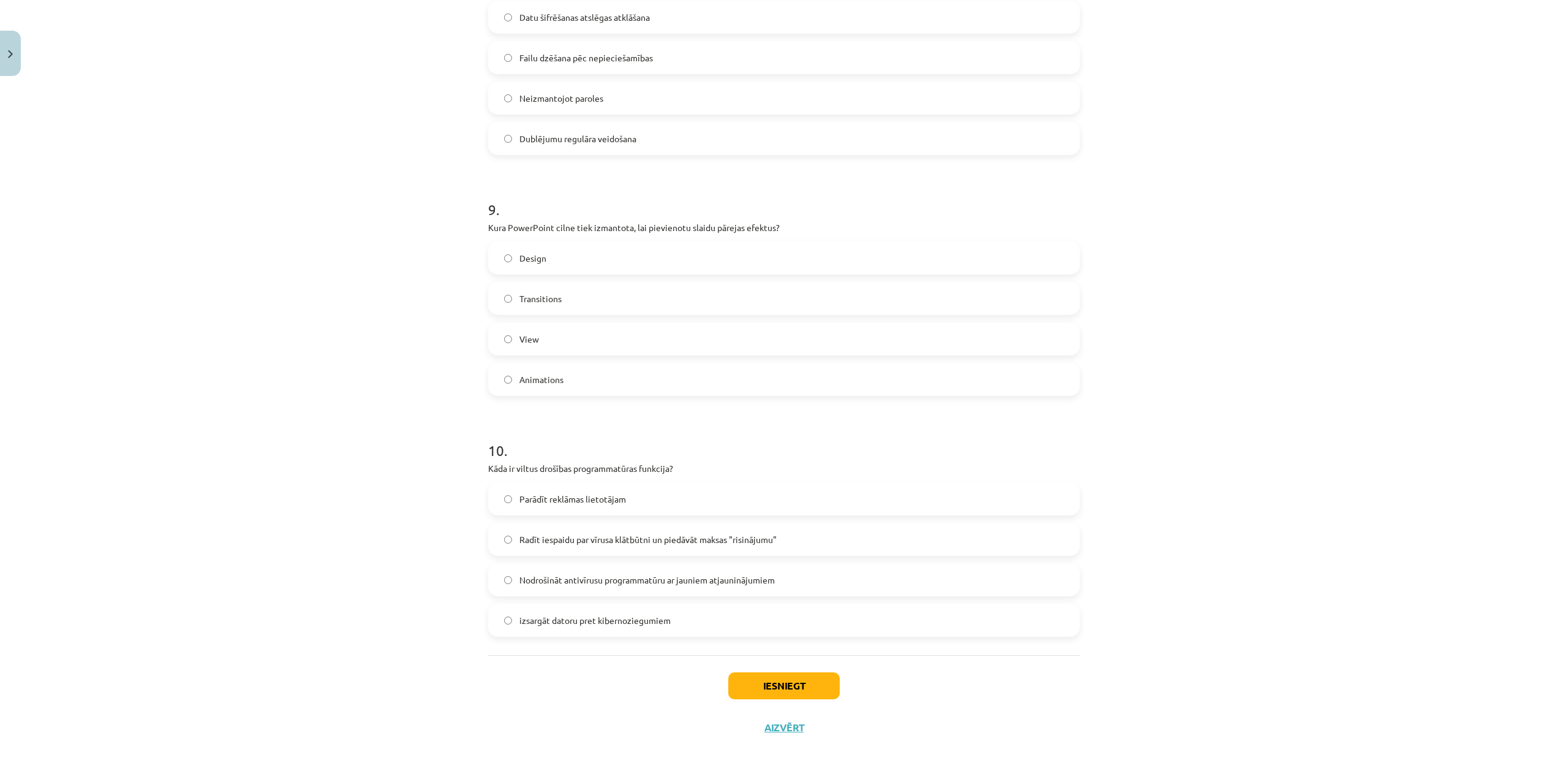
click at [576, 536] on span "Radīt iespaidu par vīrusa klātbūtni un piedāvāt maksas "risinājumu"" at bounding box center [648, 539] width 258 height 13
click at [791, 692] on button "Iesniegt" at bounding box center [784, 686] width 111 height 27
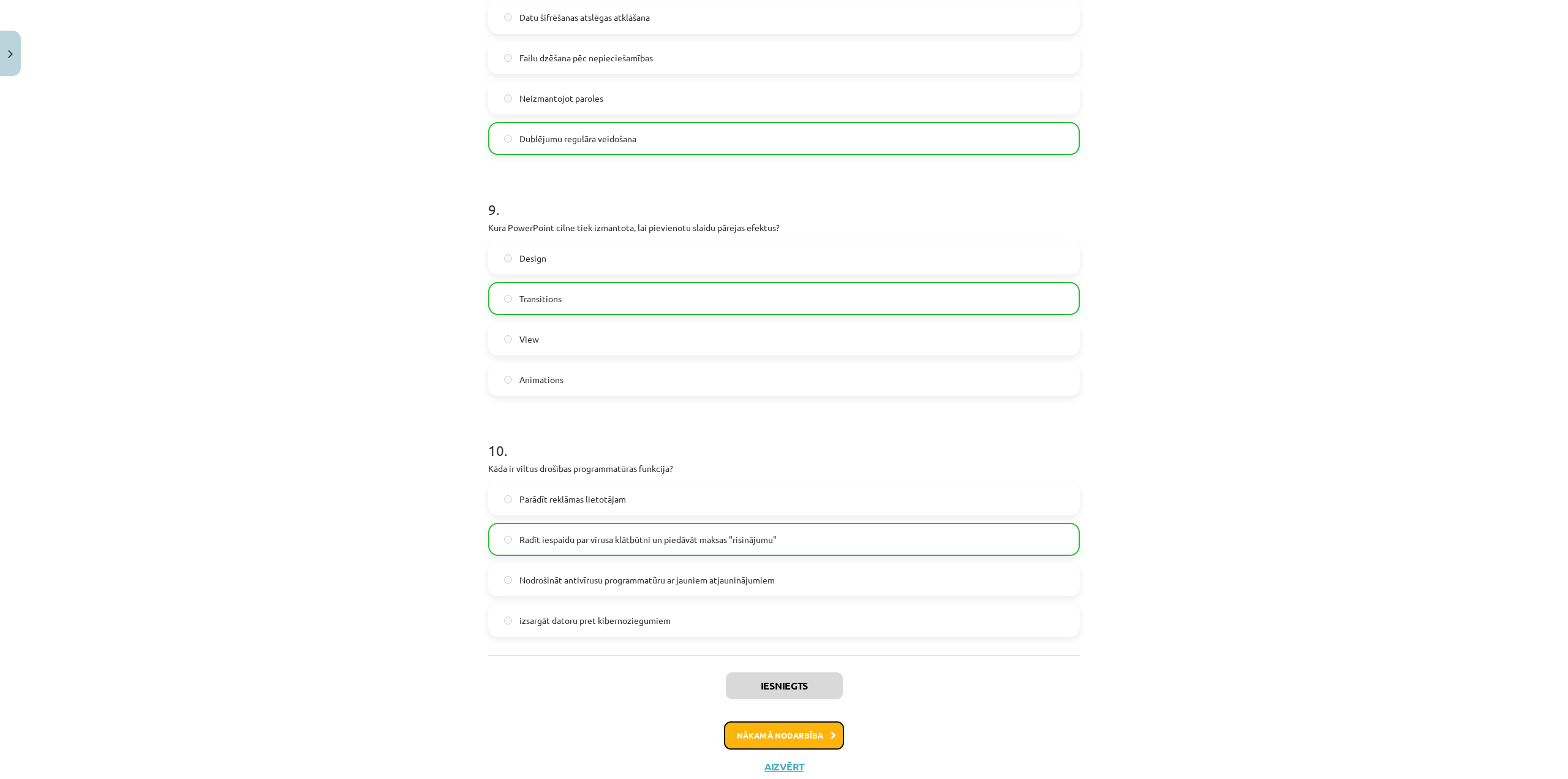
click at [794, 731] on button "Nākamā nodarbība" at bounding box center [784, 734] width 120 height 28
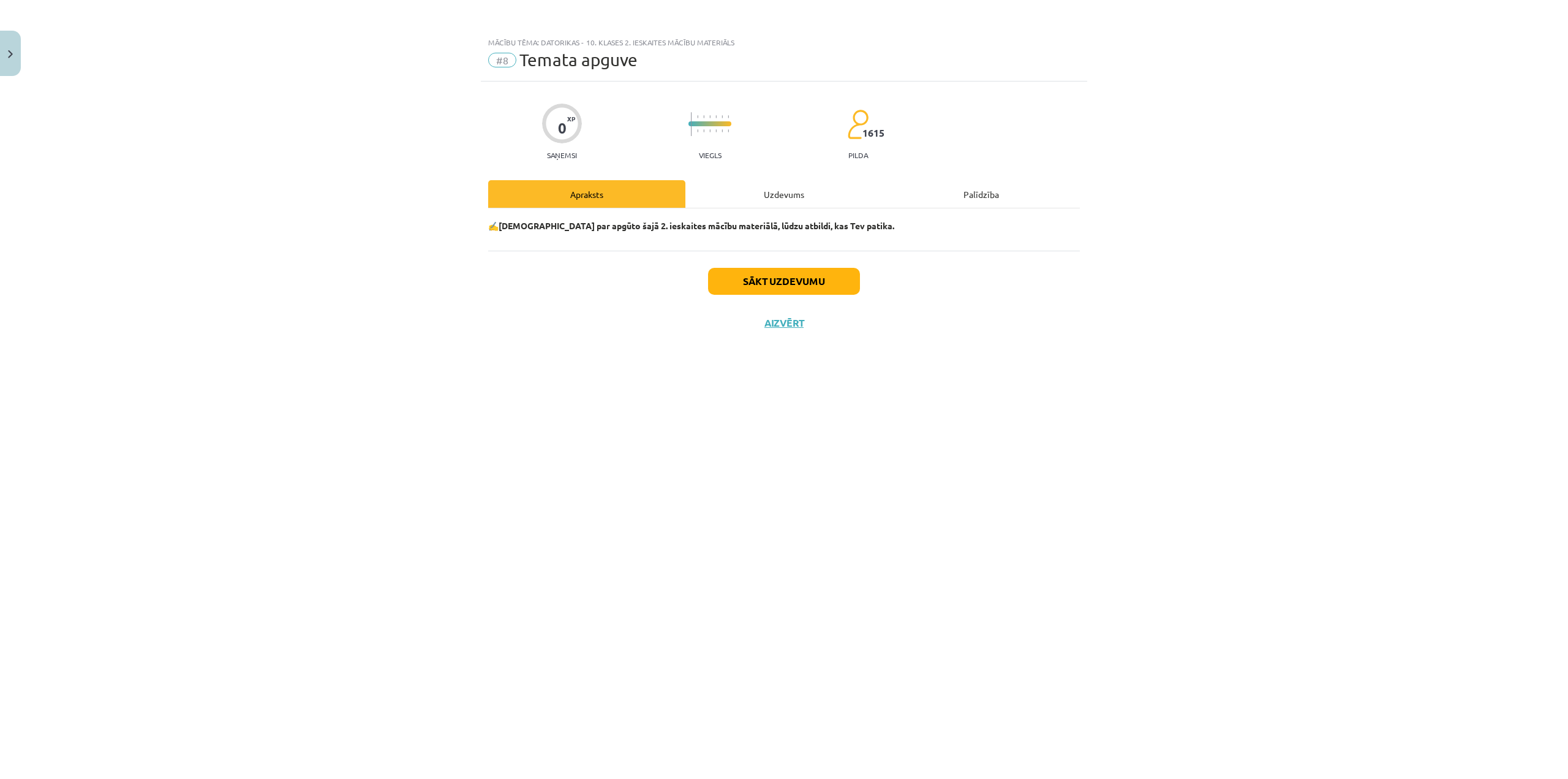
scroll to position [0, 0]
click at [780, 284] on button "Sākt uzdevumu" at bounding box center [784, 281] width 152 height 27
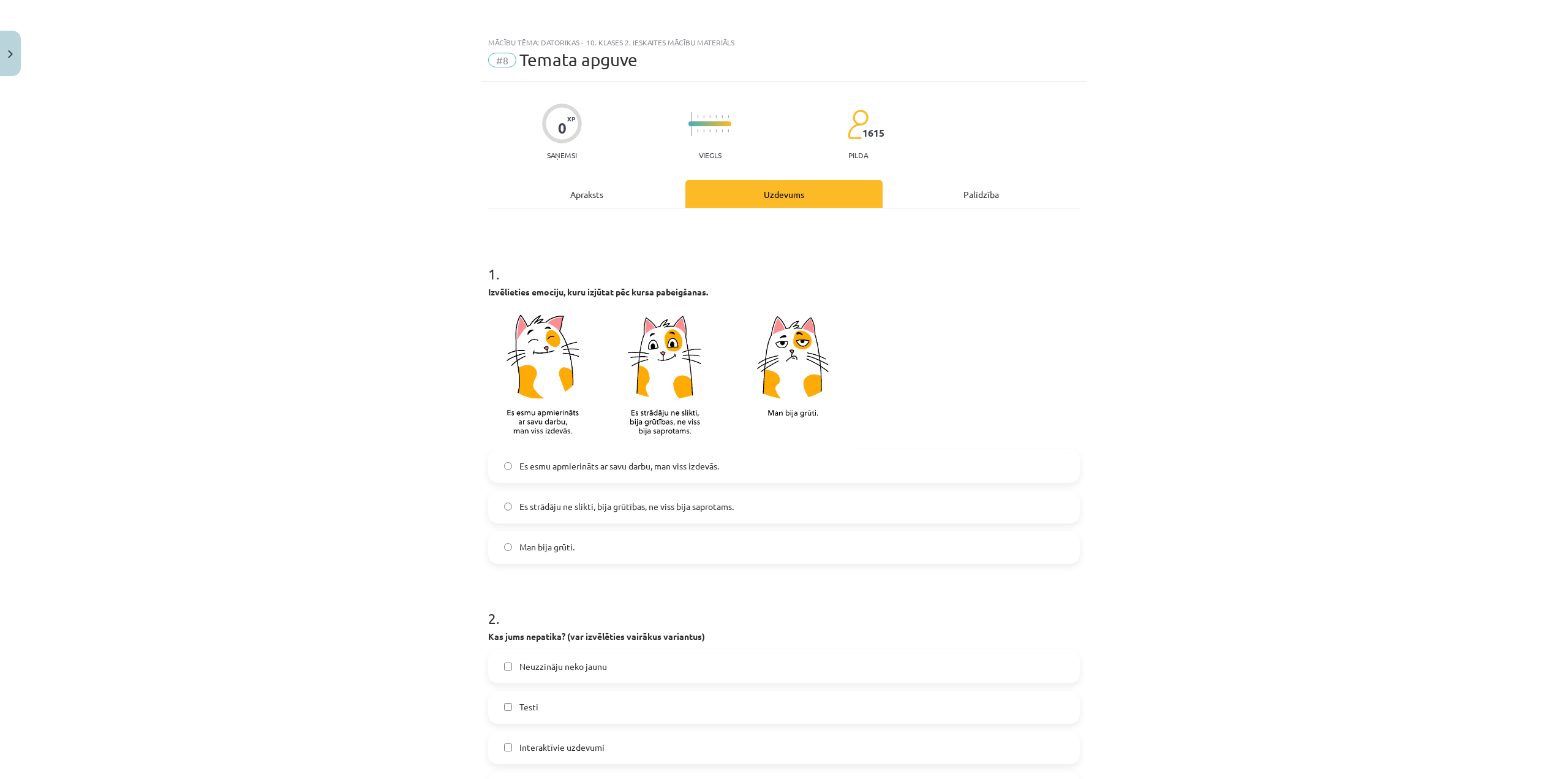
click at [651, 460] on span "Es esmu apmierināts ar savu darbu, man viss izdevās." at bounding box center [619, 466] width 200 height 13
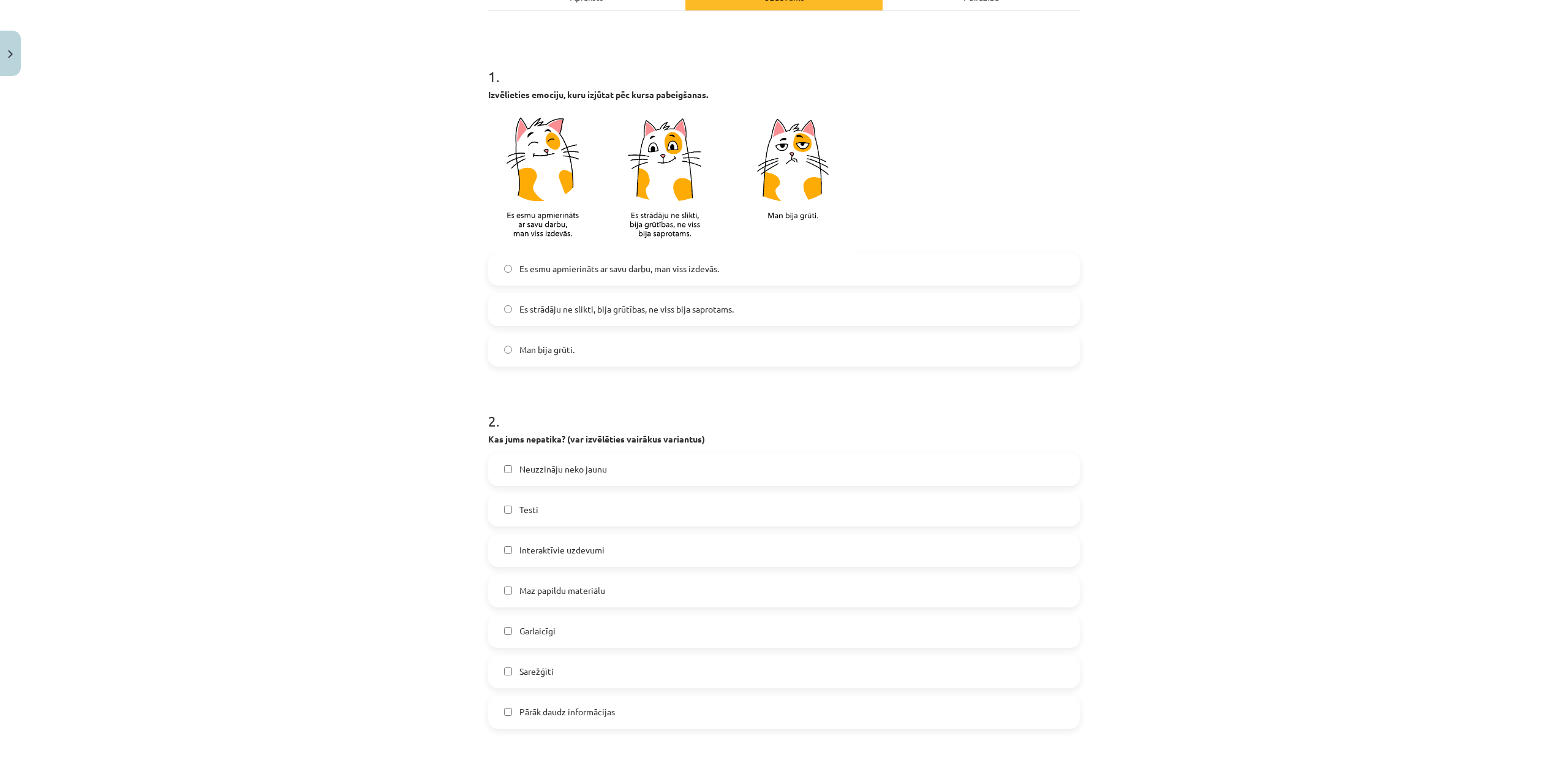
scroll to position [245, 0]
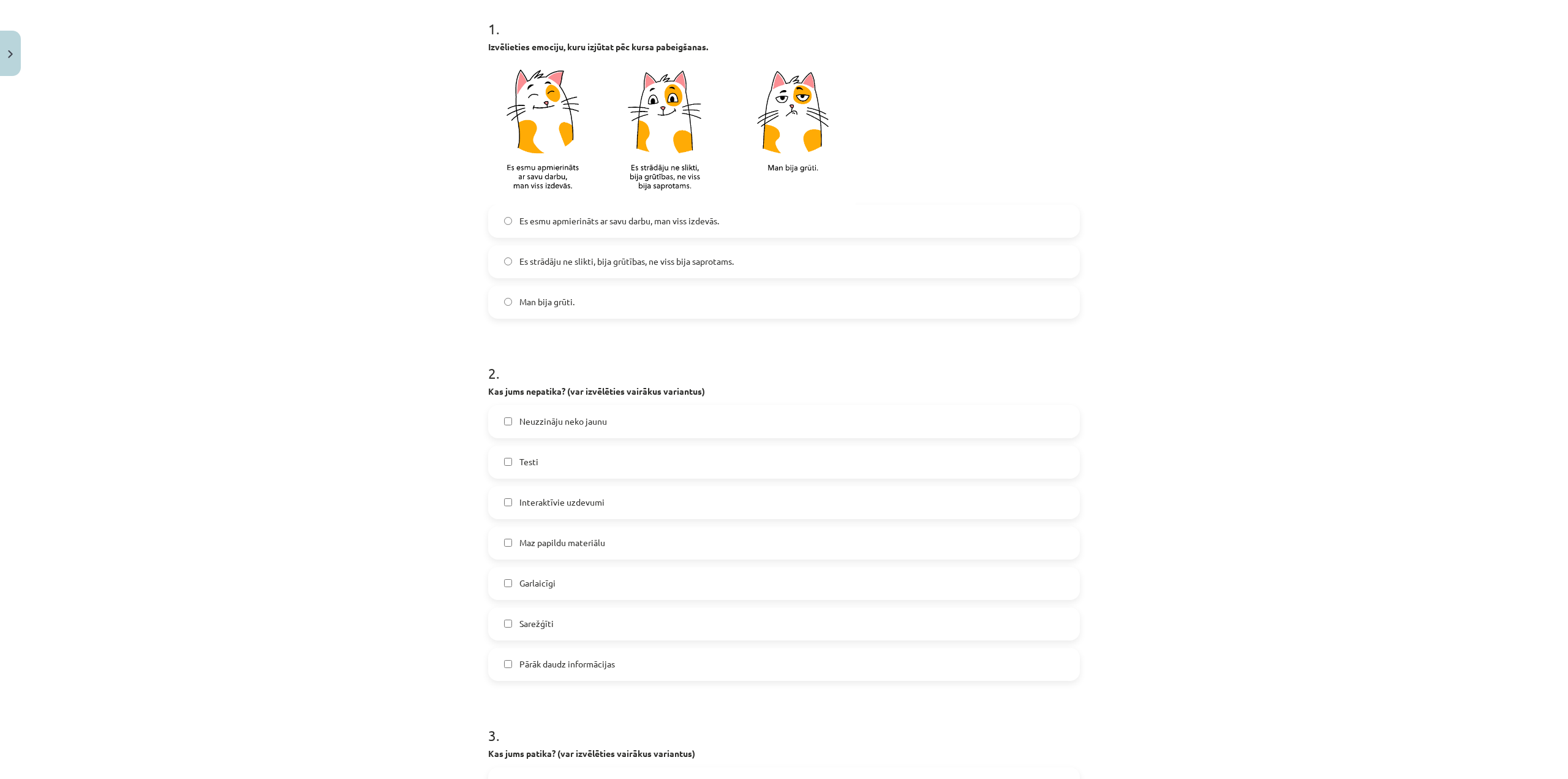
click at [591, 598] on label "Garlaicīgi" at bounding box center [784, 583] width 590 height 31
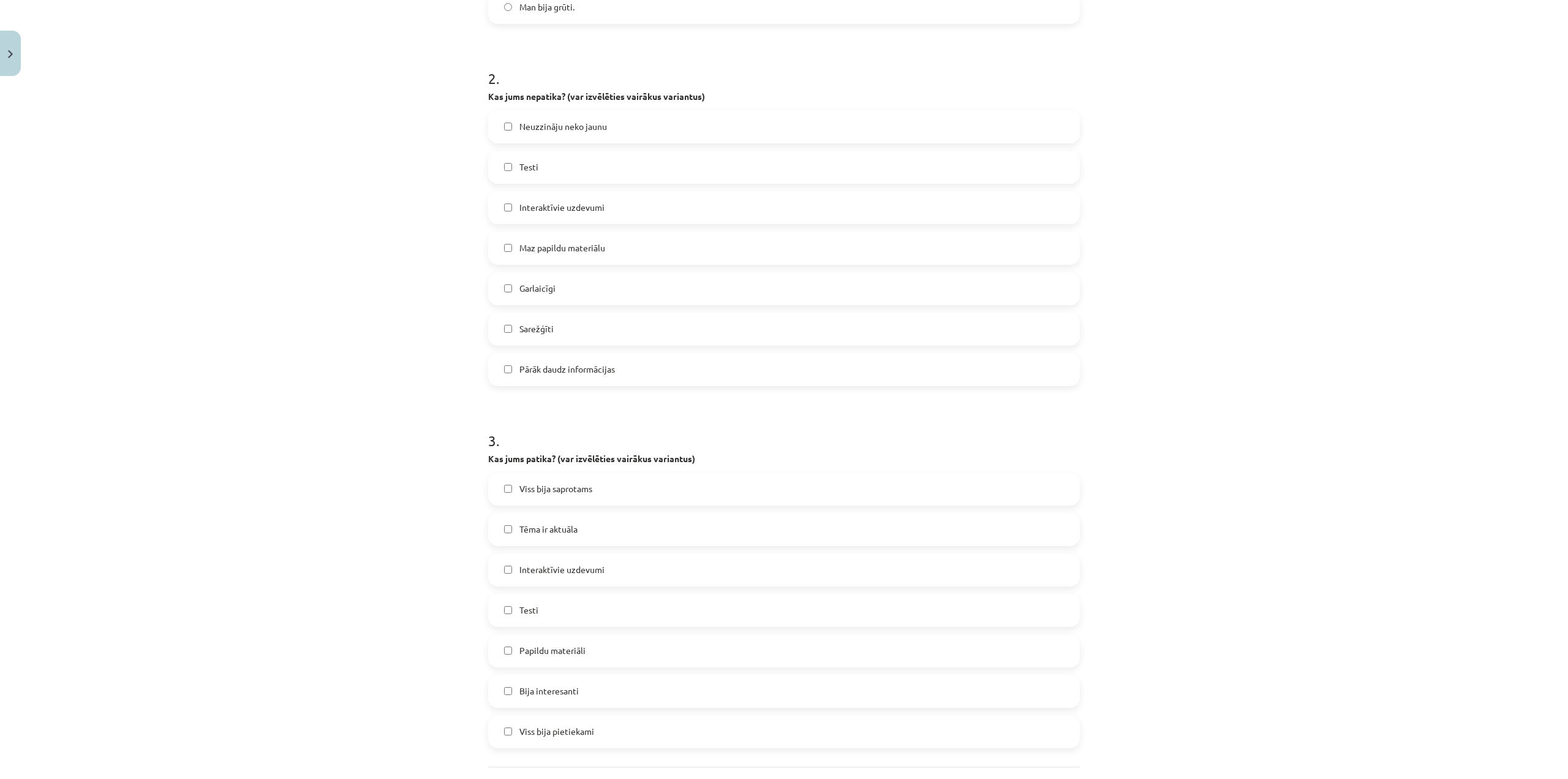
scroll to position [551, 0]
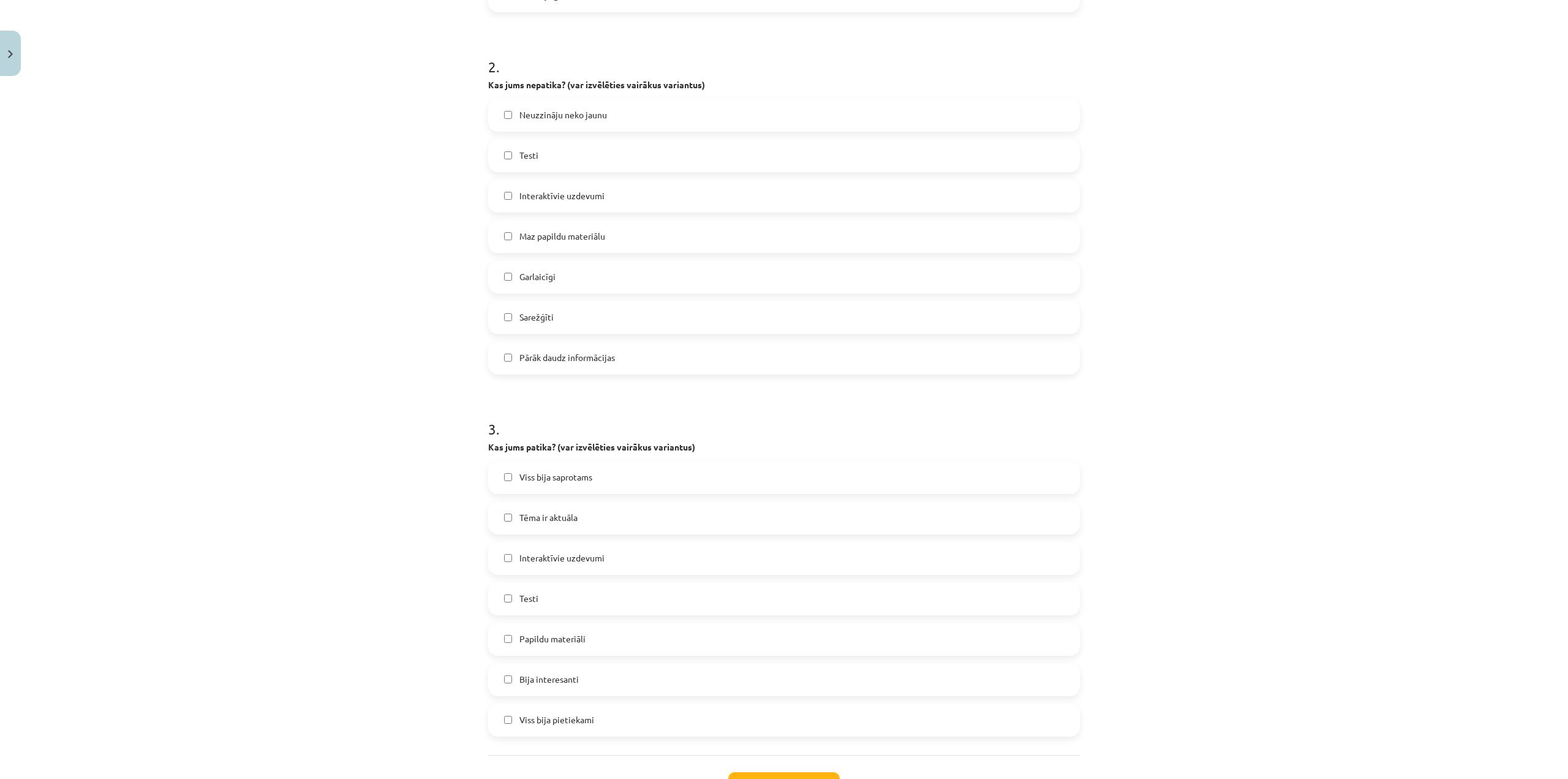
click at [565, 468] on label "Viss bija saprotams" at bounding box center [784, 477] width 590 height 31
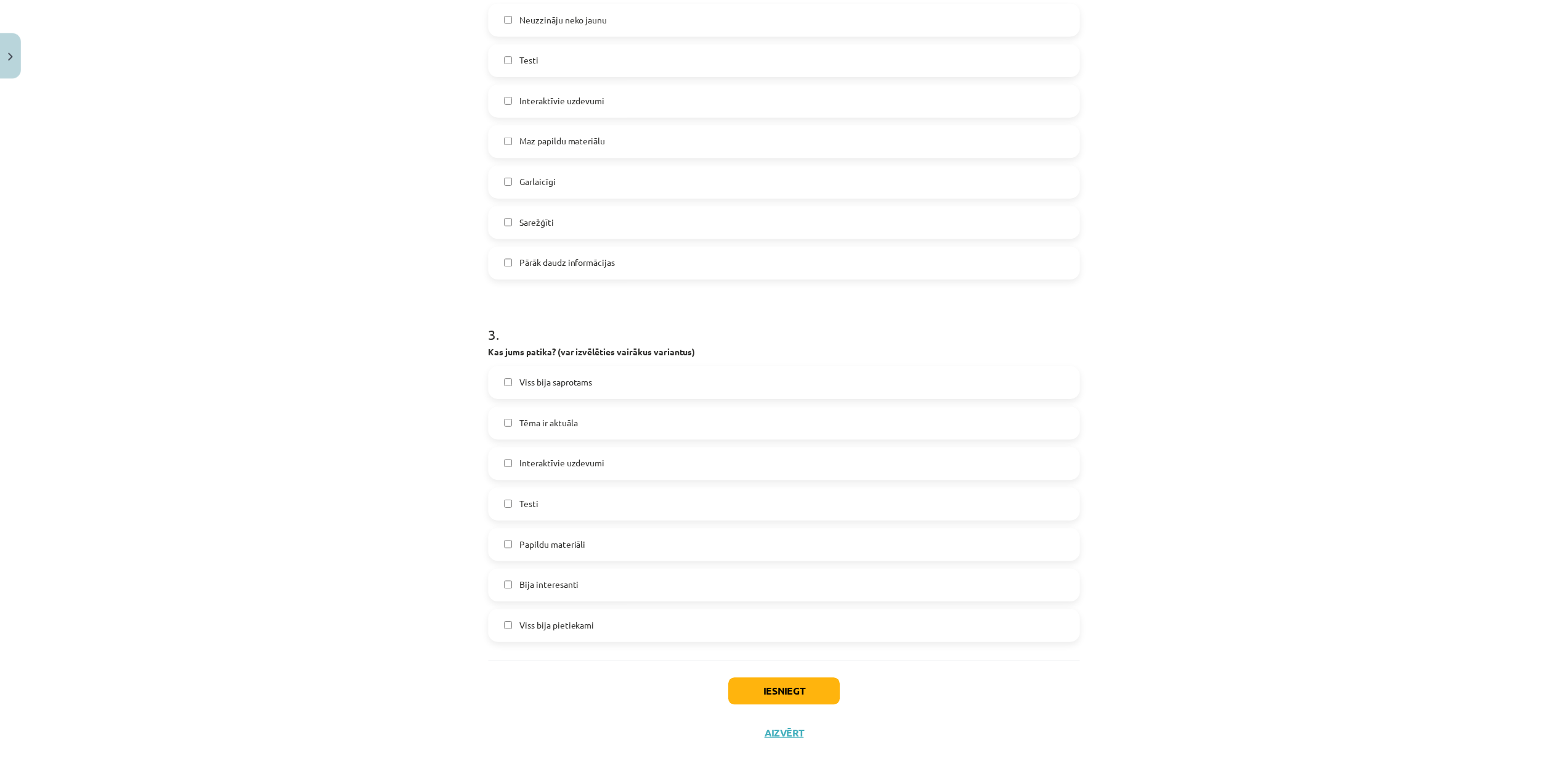
scroll to position [656, 0]
click at [745, 687] on button "Iesniegt" at bounding box center [789, 690] width 112 height 27
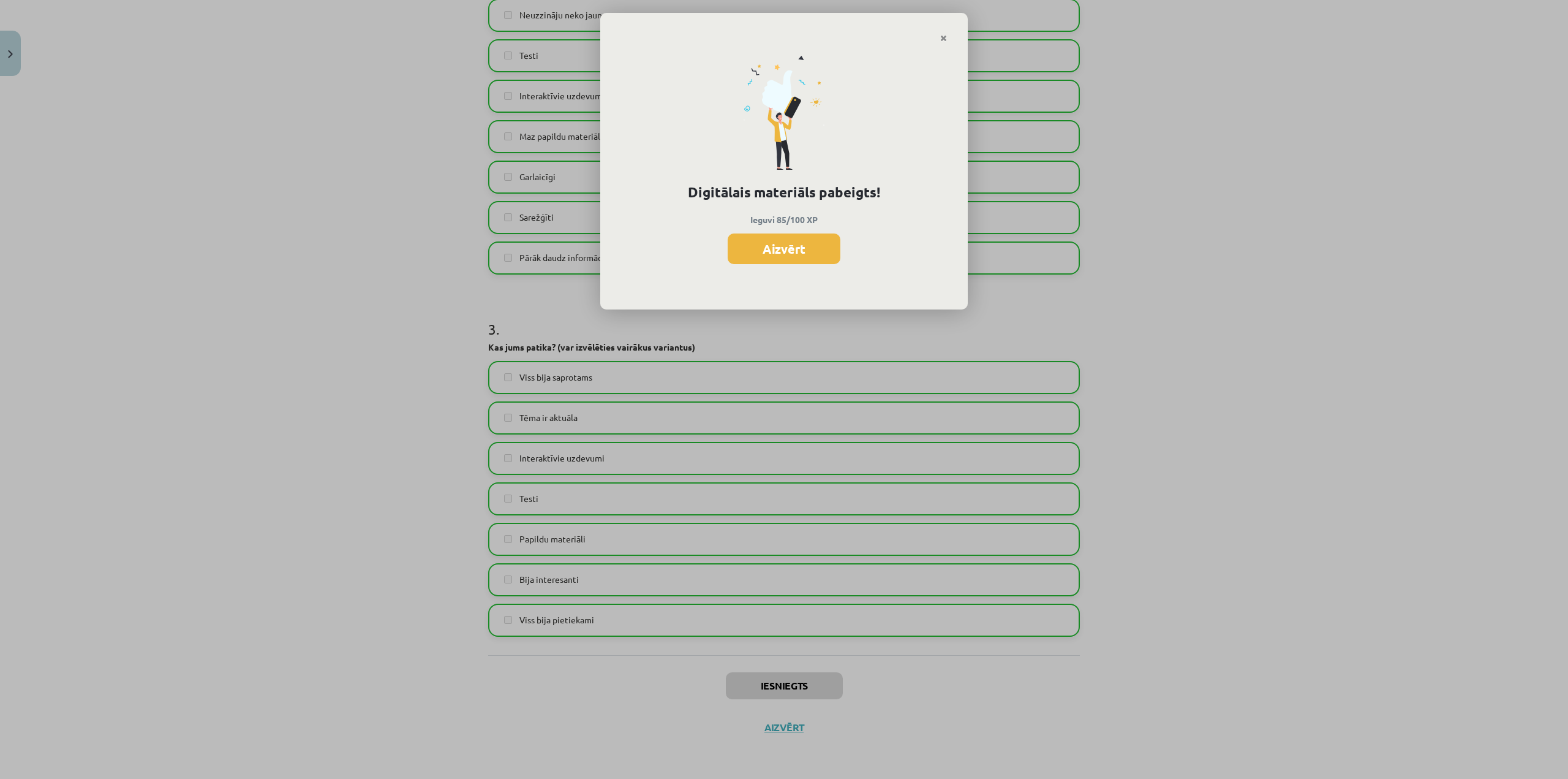
click at [837, 245] on button "Aizvērt" at bounding box center [784, 249] width 113 height 31
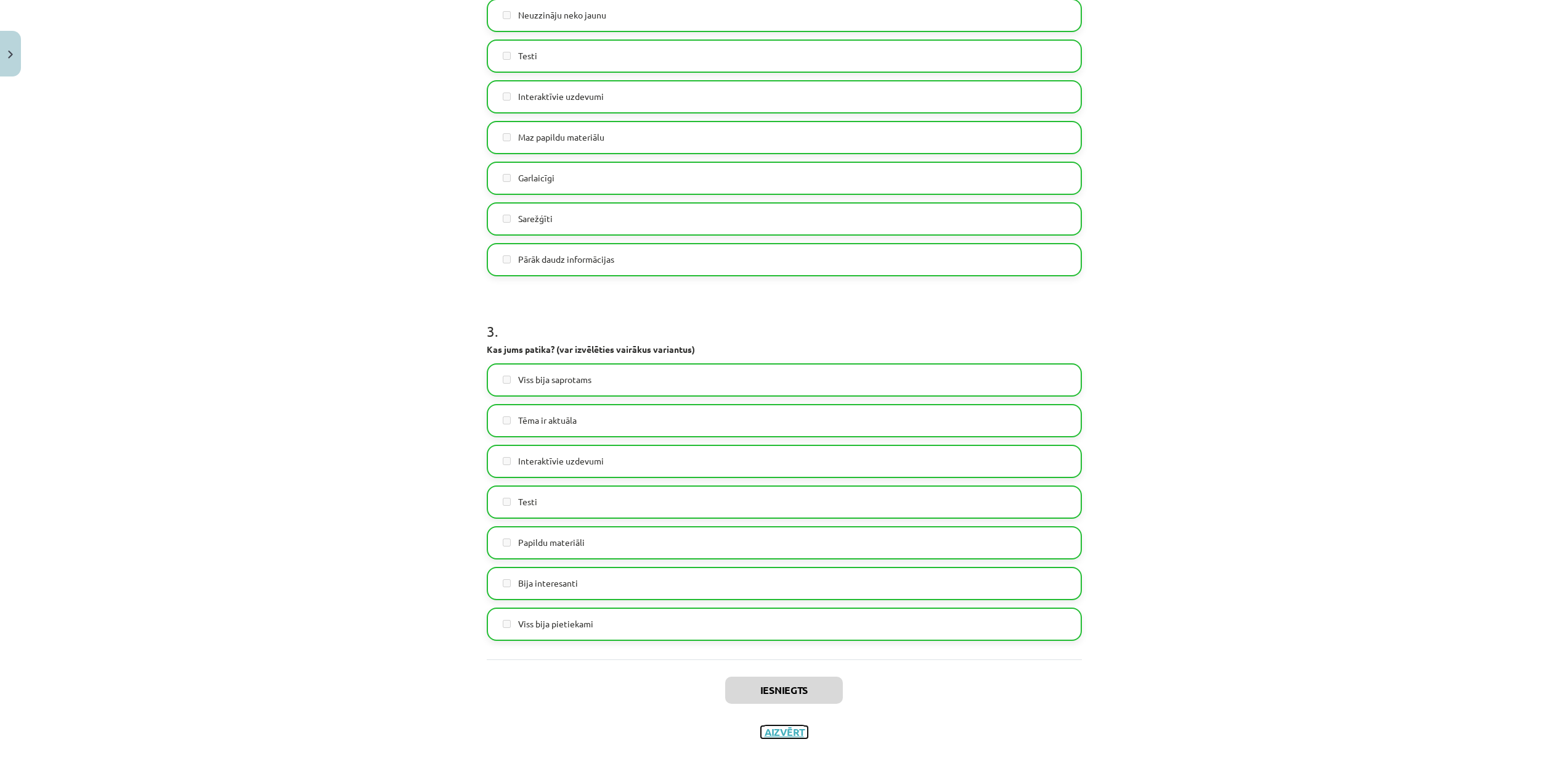
click at [777, 743] on div "Iesniegts Aizvērt" at bounding box center [784, 703] width 595 height 87
click at [788, 731] on button "Aizvērt" at bounding box center [784, 732] width 47 height 13
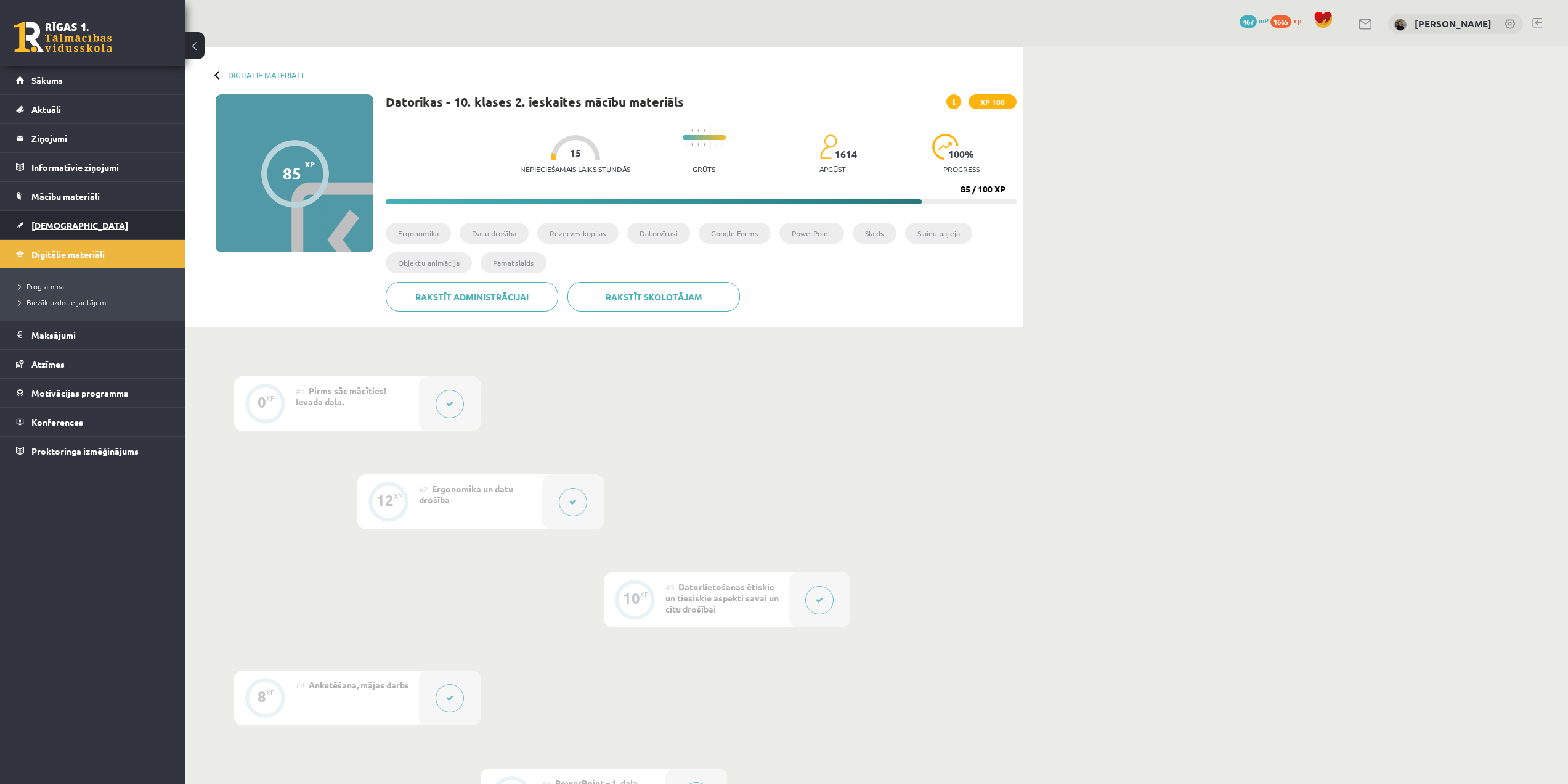
click at [55, 228] on span "[DEMOGRAPHIC_DATA]" at bounding box center [79, 225] width 97 height 11
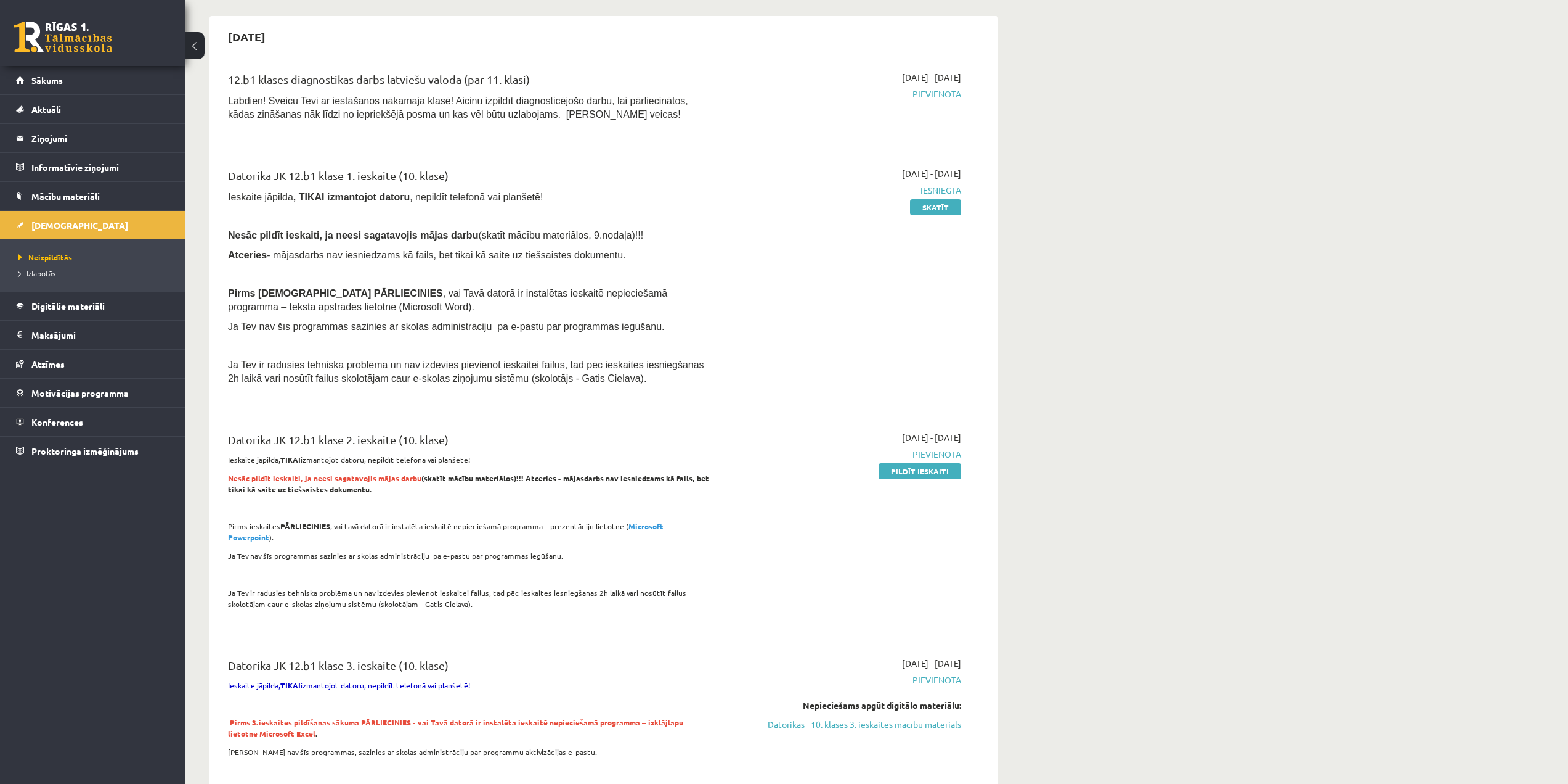
scroll to position [493, 0]
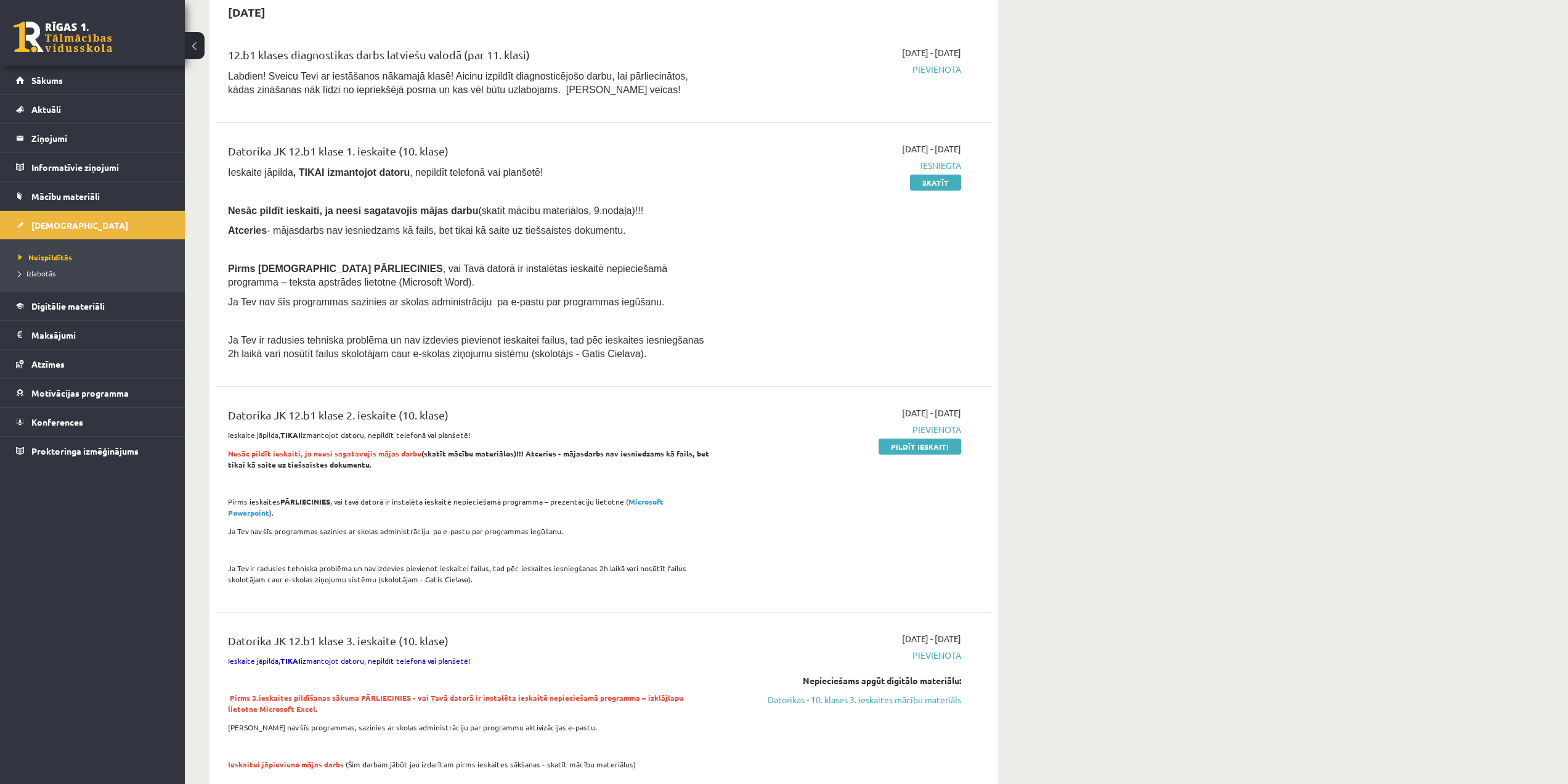
drag, startPoint x: 882, startPoint y: 442, endPoint x: 835, endPoint y: 47, distance: 397.8
click at [882, 442] on link "Pildīt ieskaiti" at bounding box center [919, 446] width 82 height 16
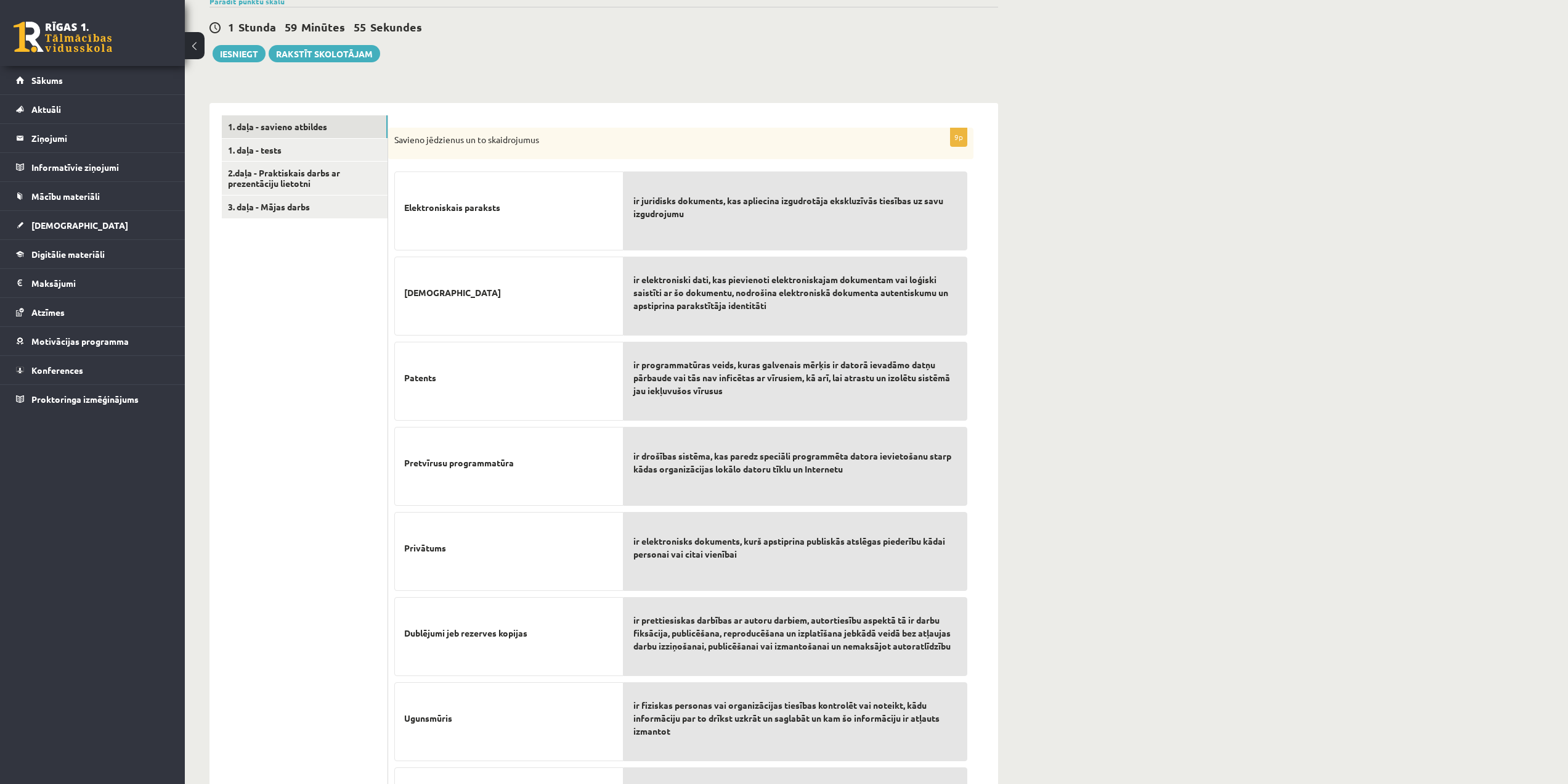
scroll to position [426, 0]
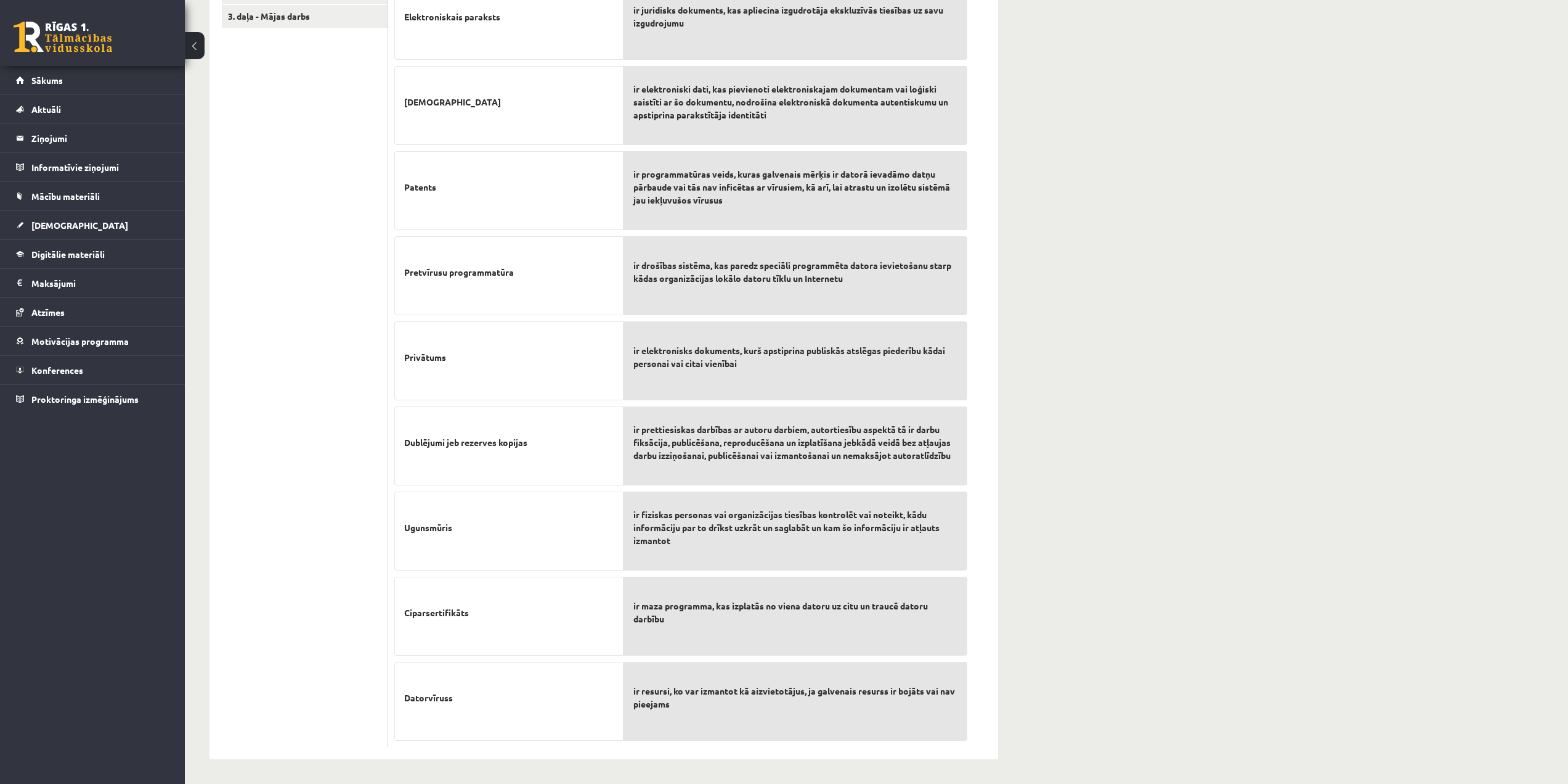
click at [818, 639] on div "ir maza programma, kas izplatās no viena datoru uz citu un traucē datoru darbību" at bounding box center [795, 615] width 344 height 79
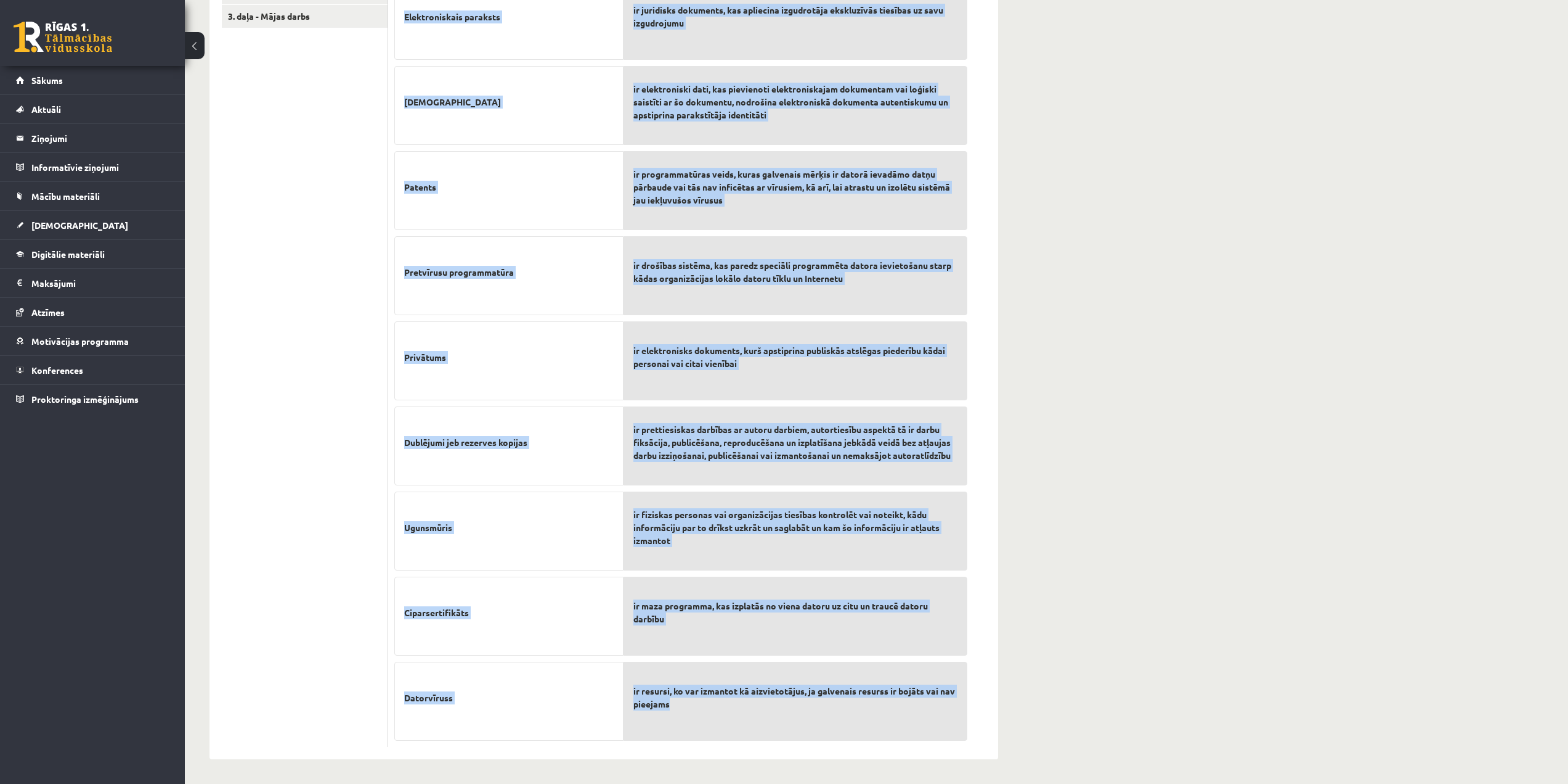
drag, startPoint x: 395, startPoint y: 251, endPoint x: 880, endPoint y: 731, distance: 682.4
click at [880, 731] on fieldset "Elektroniskais paraksts [DEMOGRAPHIC_DATA] Patents Pretvīrusu programmatūra Pri…" at bounding box center [681, 358] width 573 height 766
copy fieldset "Loremipsumdolo sitametc Adipiscin Elitsed Doeiusmodt incididuntutl Etdolorem Al…"
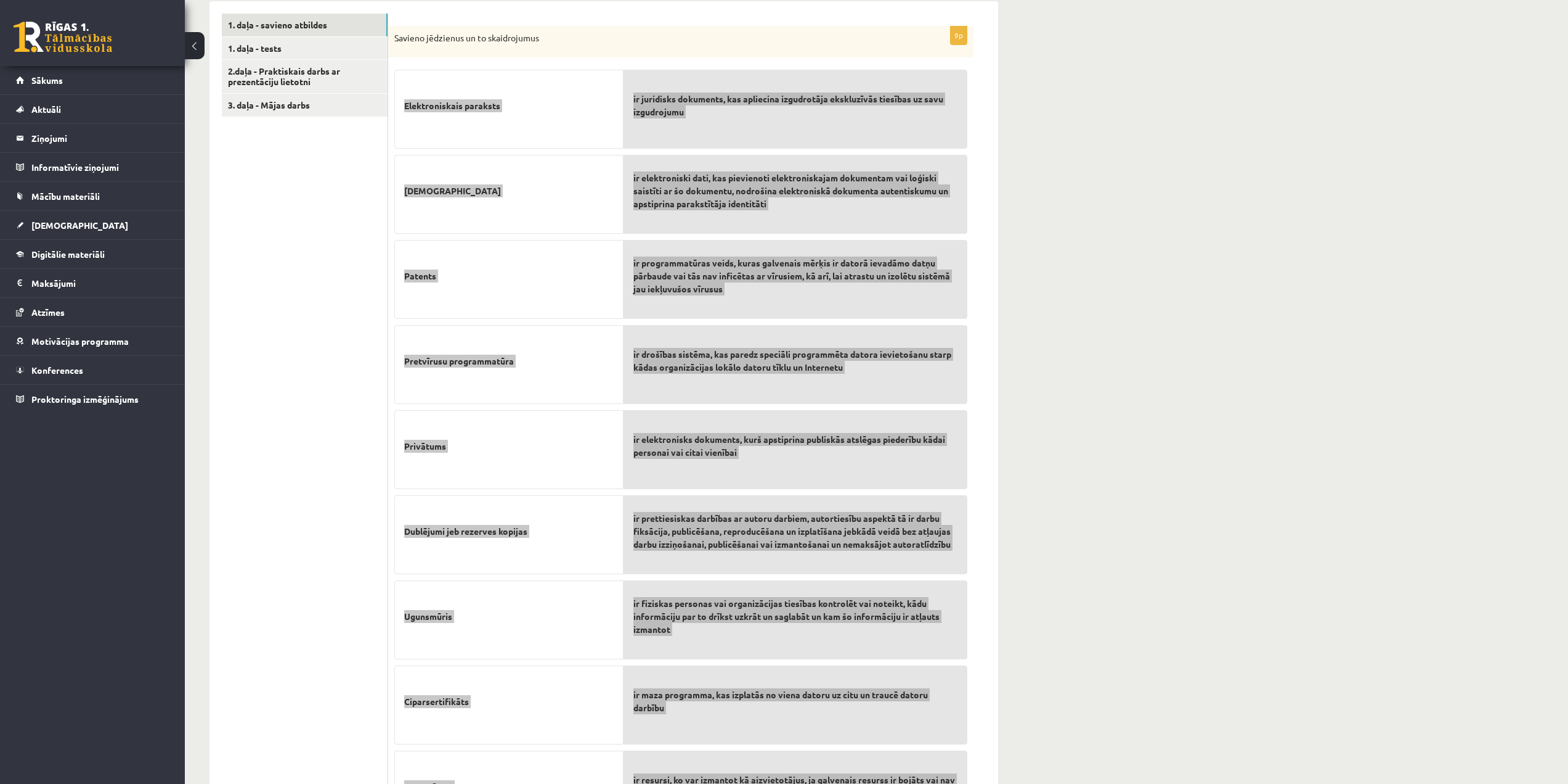
scroll to position [242, 0]
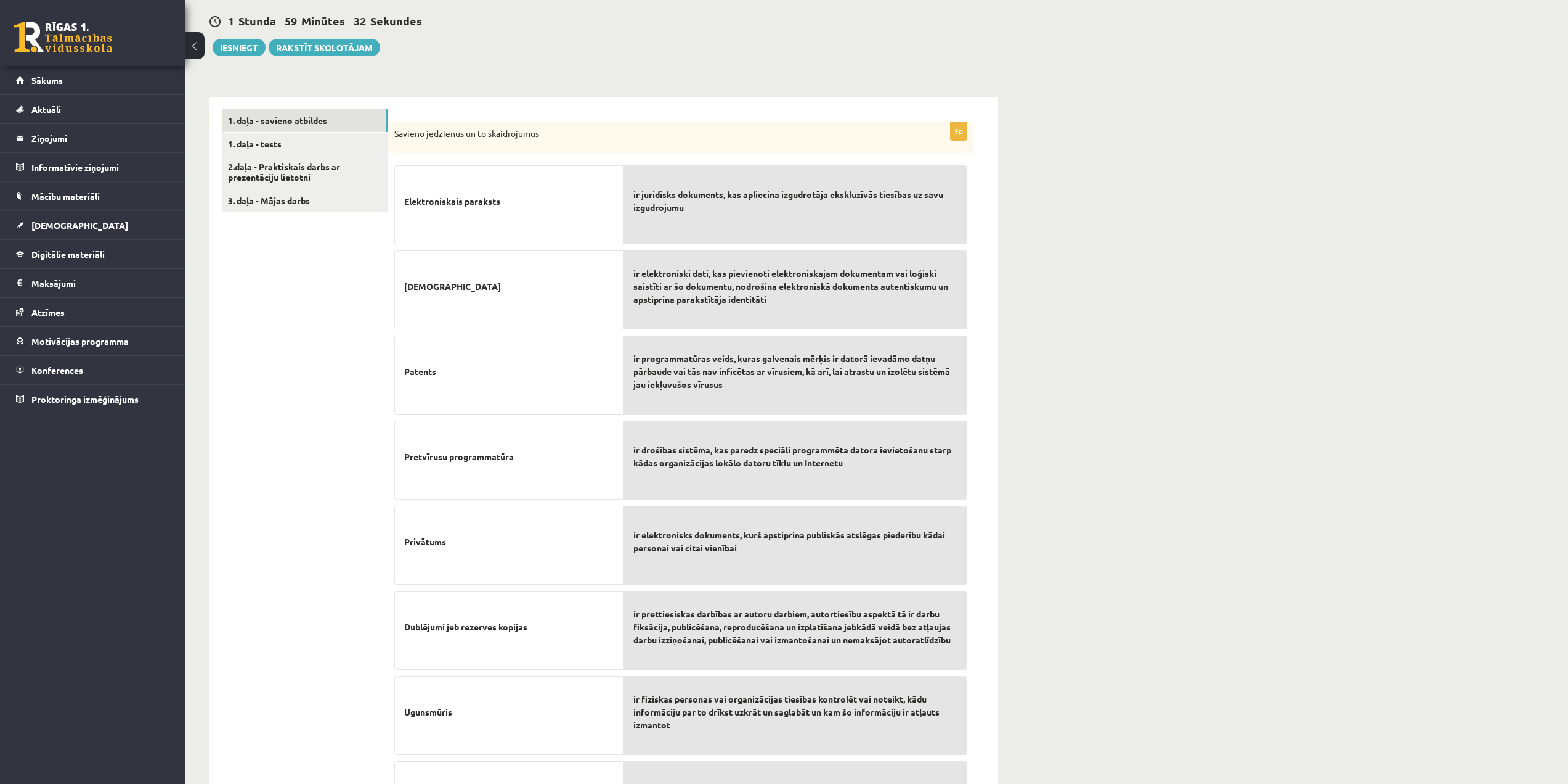
click at [1266, 323] on div "Datorika JK 12.b1 klase 2. ieskaite (10.klase) , [PERSON_NAME] (12.b1 JK klase)…" at bounding box center [877, 387] width 1383 height 1162
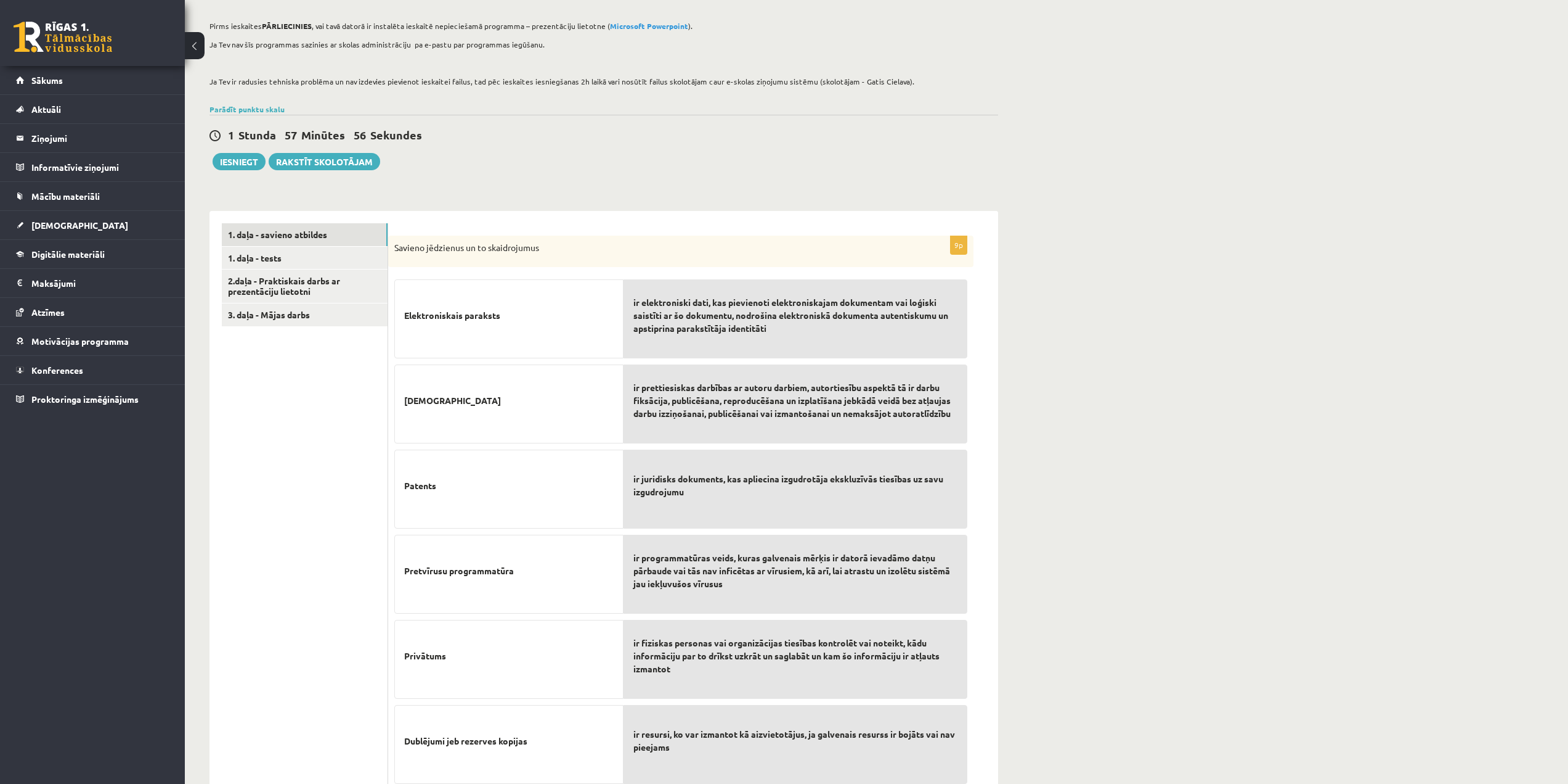
scroll to position [118, 0]
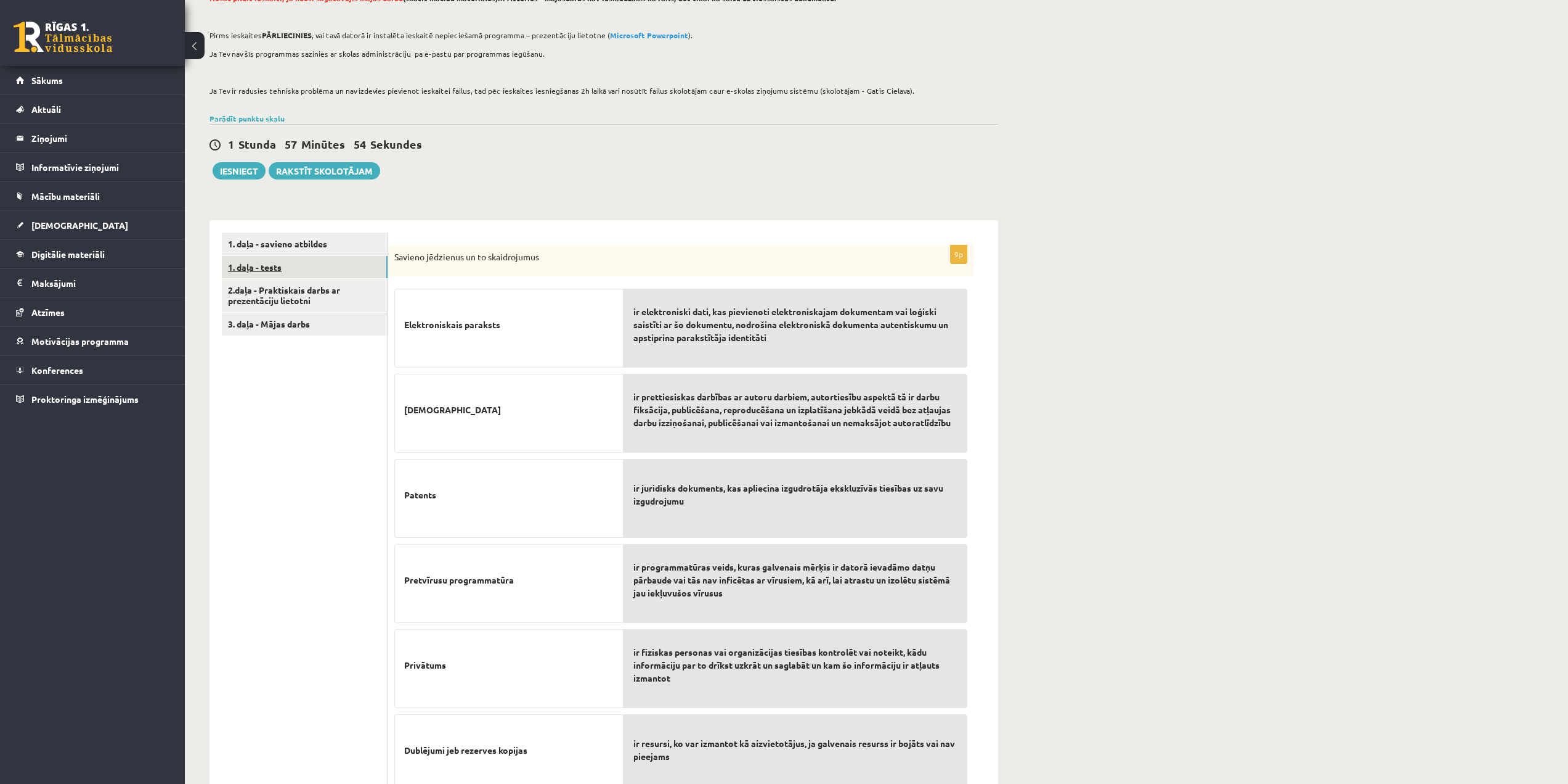
click at [304, 267] on link "1. daļa - tests" at bounding box center [305, 266] width 166 height 23
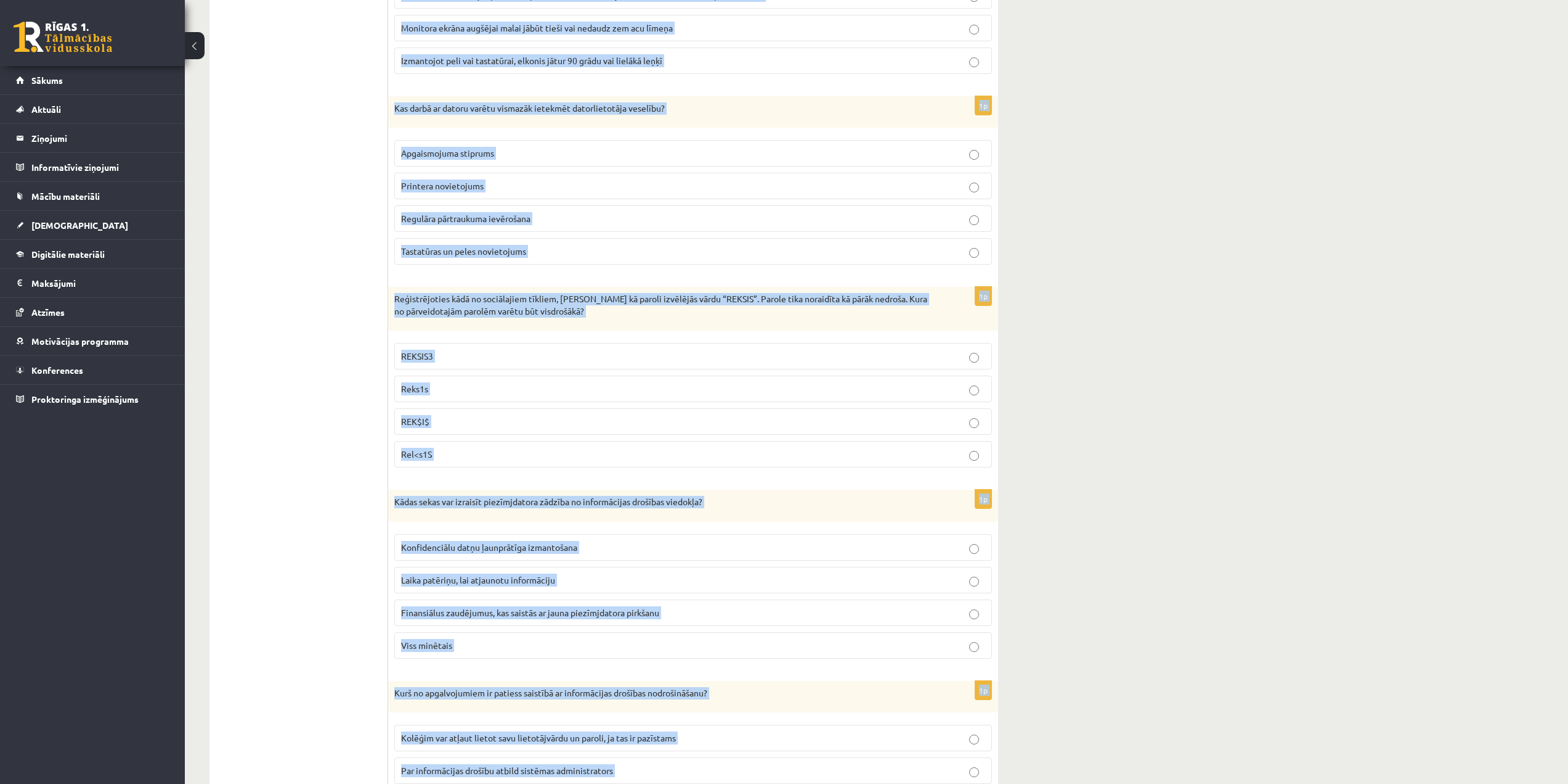
scroll to position [2683, 0]
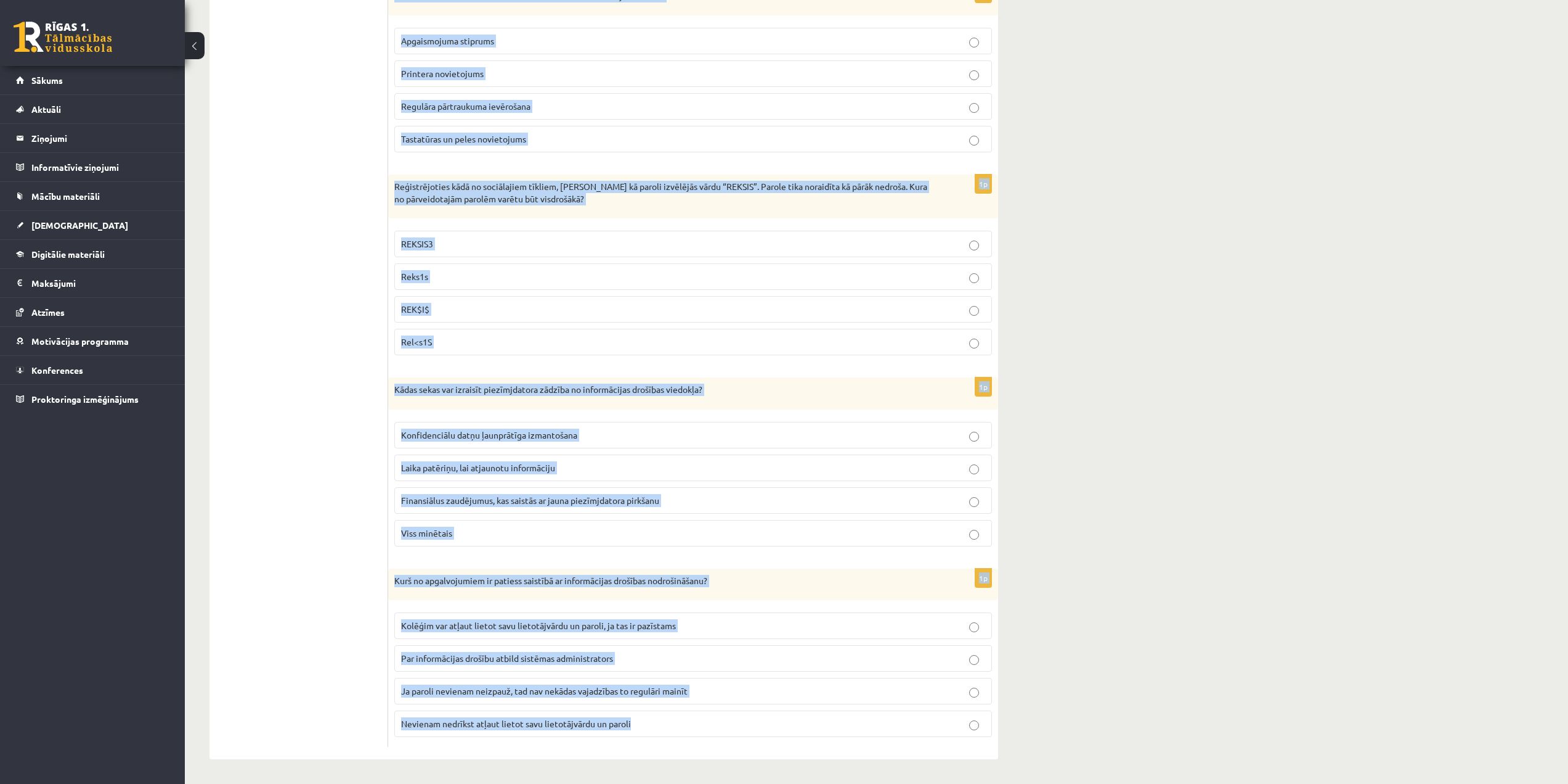
drag, startPoint x: 395, startPoint y: 257, endPoint x: 945, endPoint y: 732, distance: 726.7
copy form "Lor ipsumd sitame consectet adipiscingelit seddoeius temporin ut laboreetdo, ma…"
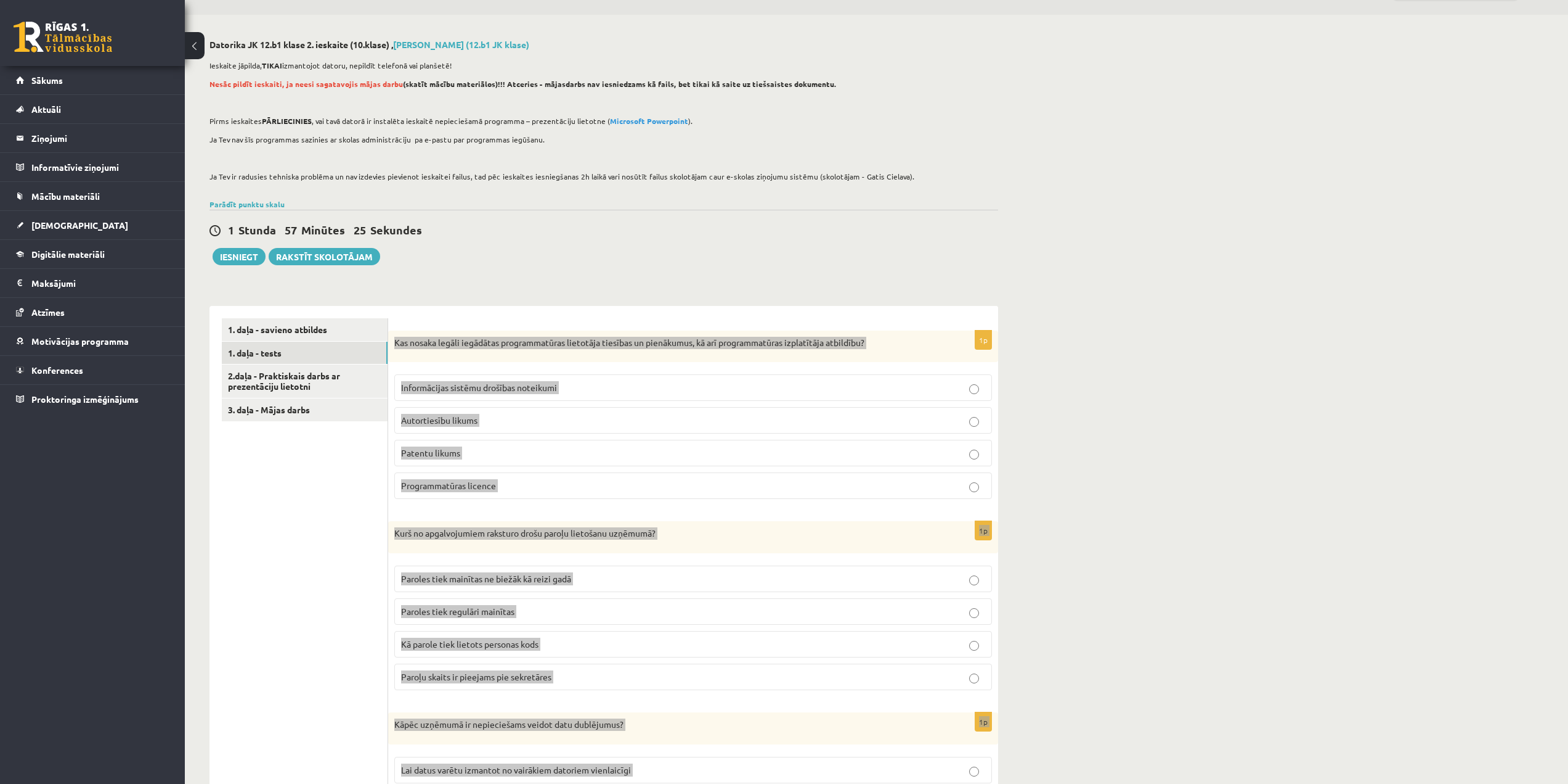
scroll to position [32, 0]
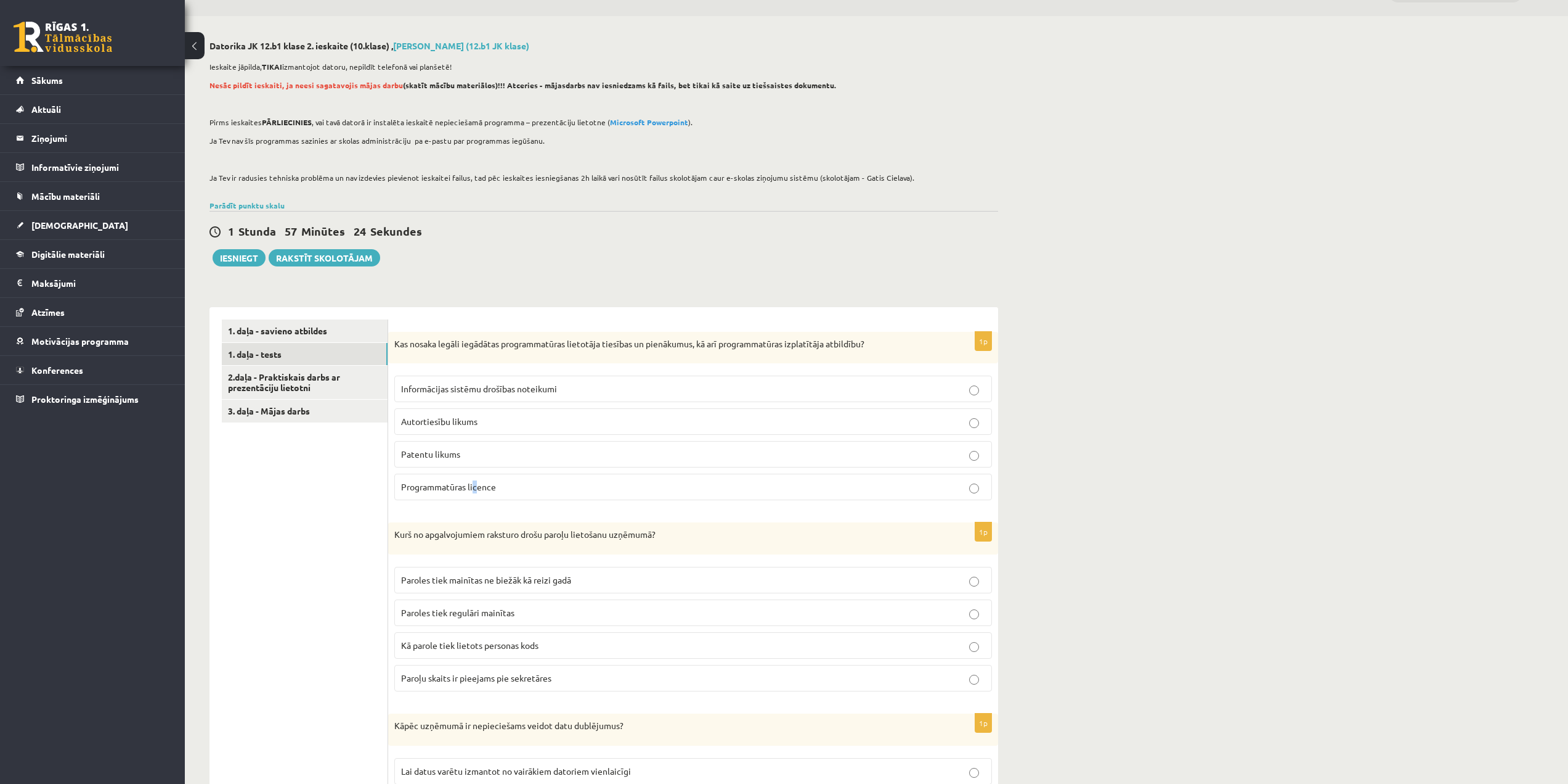
click at [477, 499] on label "Programmatūras licence" at bounding box center [693, 486] width 598 height 26
click at [459, 488] on span "Programmatūras licence" at bounding box center [448, 486] width 95 height 11
click at [524, 608] on p "Paroles tiek regulāri mainītas" at bounding box center [692, 612] width 584 height 13
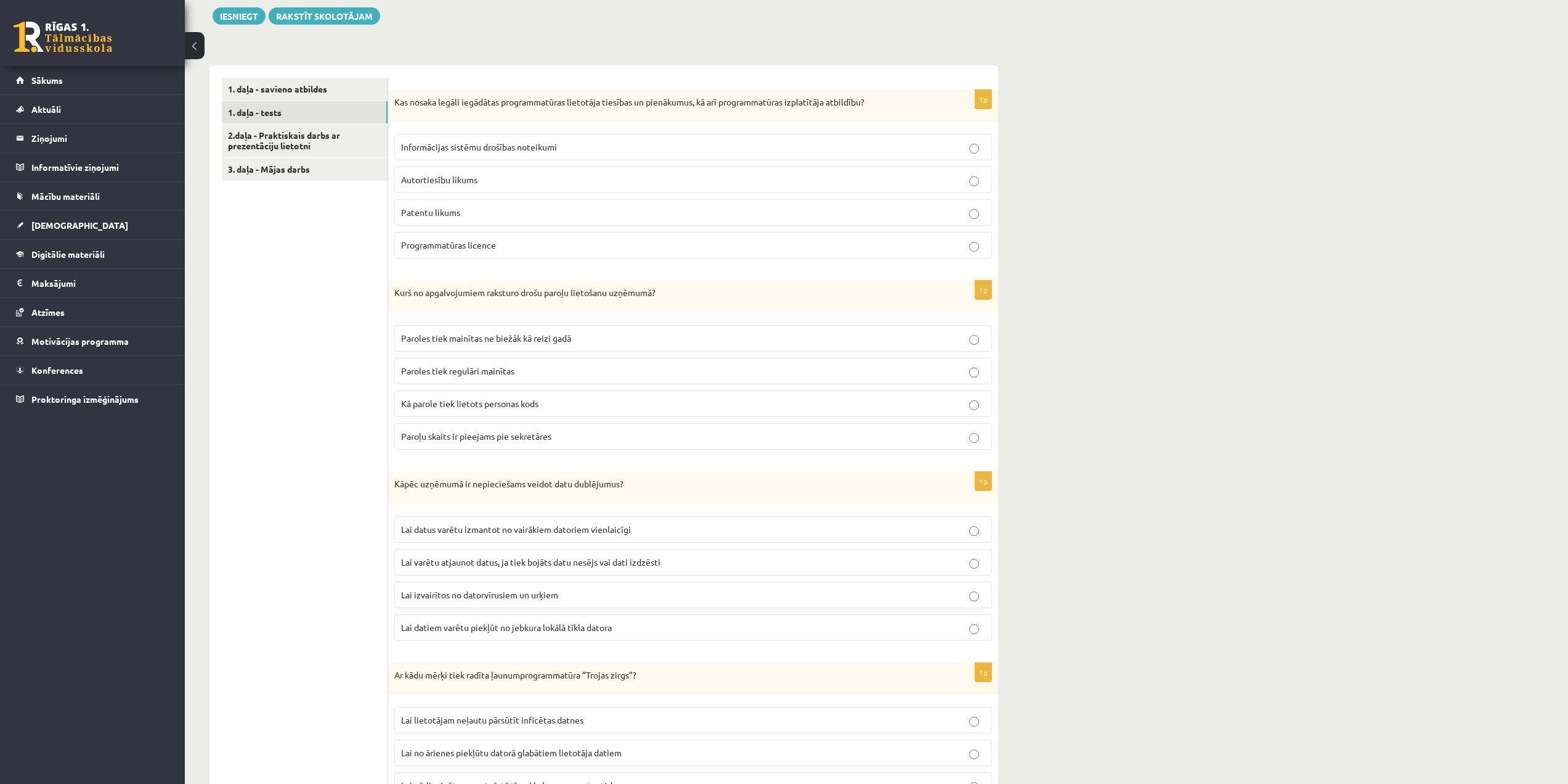
scroll to position [278, 0]
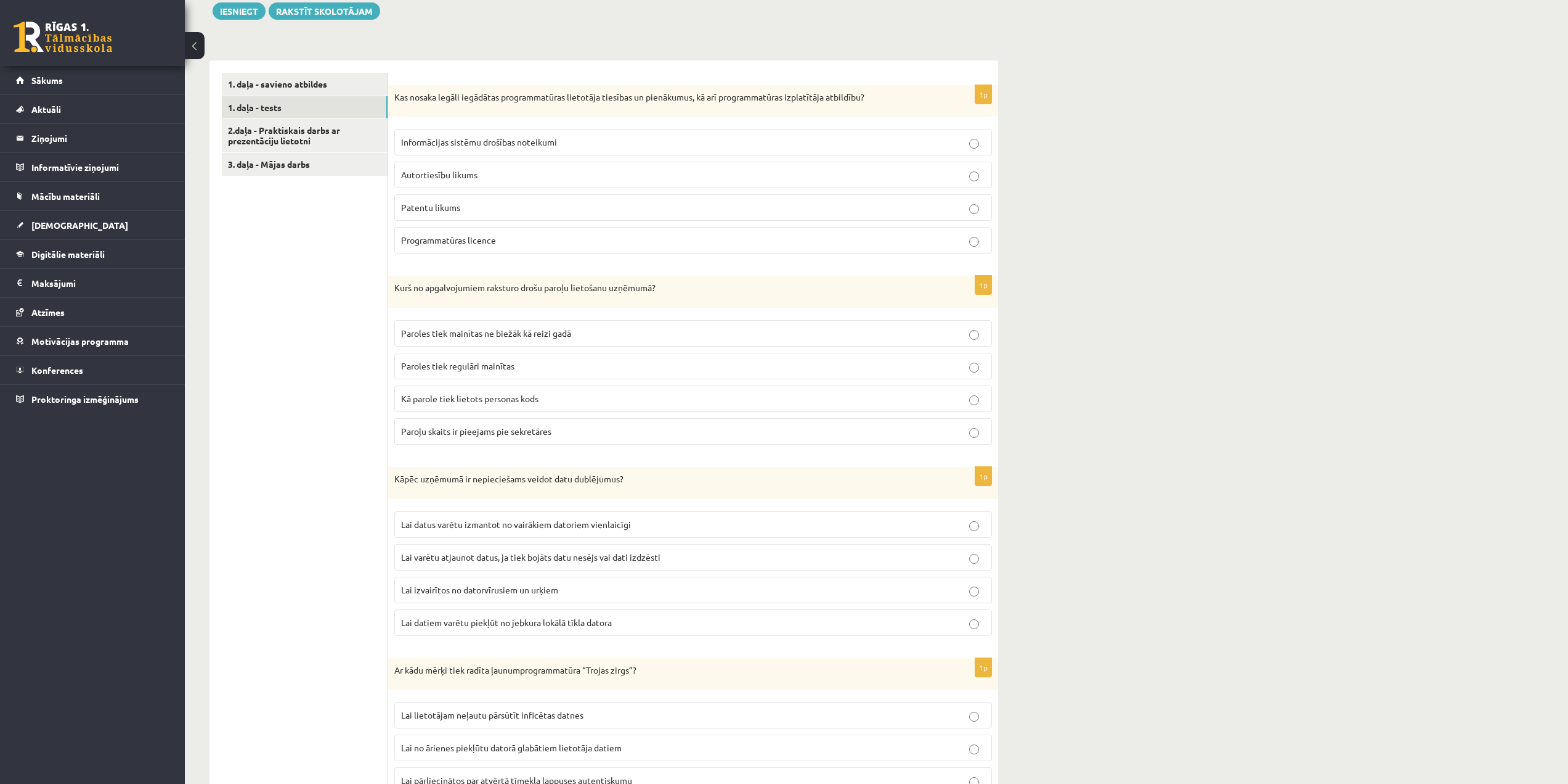
click at [546, 561] on span "Lai varētu atjaunot datus, ja tiek bojāts datu nesējs vai dati izdzēsti" at bounding box center [530, 556] width 259 height 11
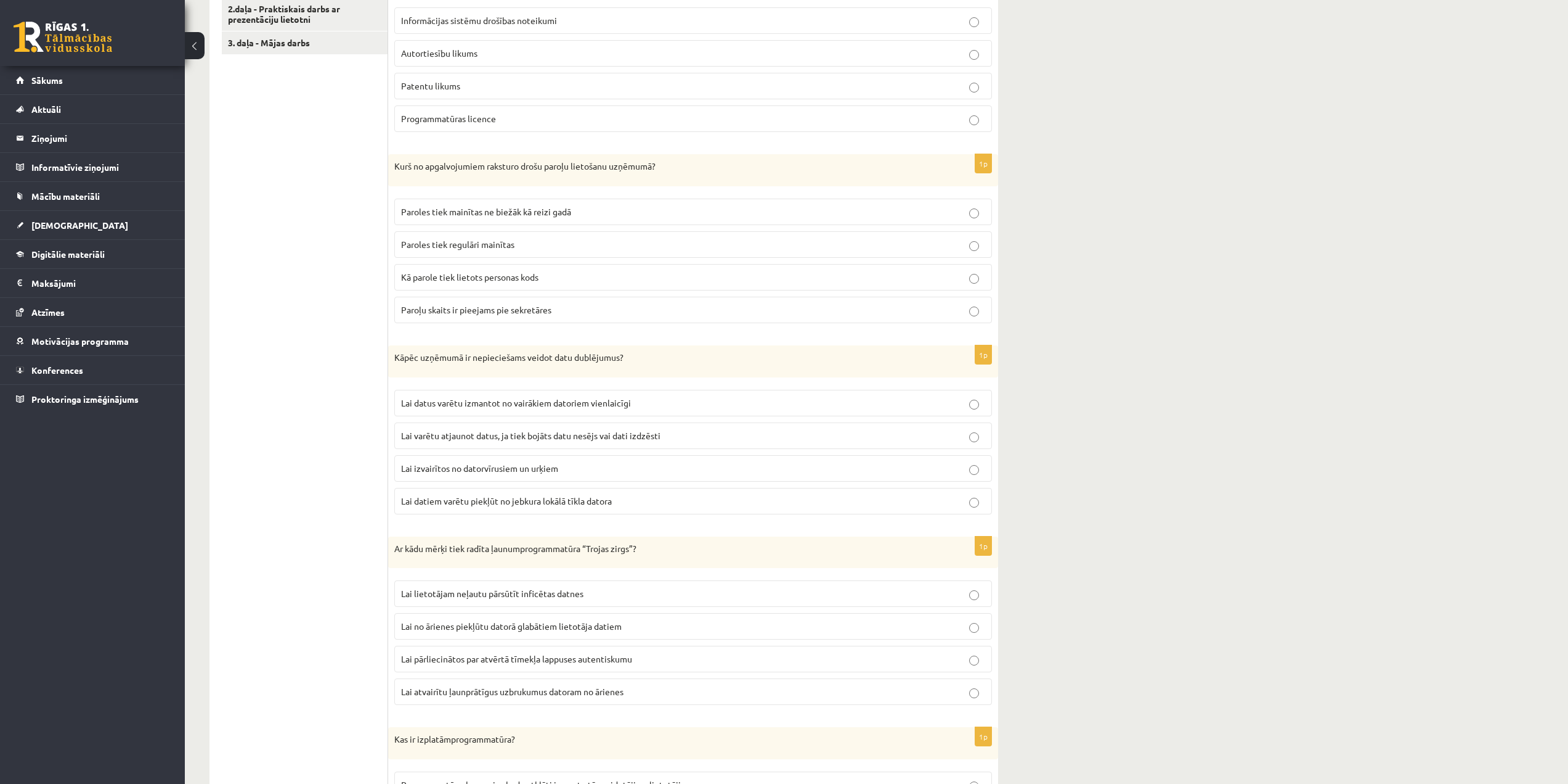
scroll to position [463, 0]
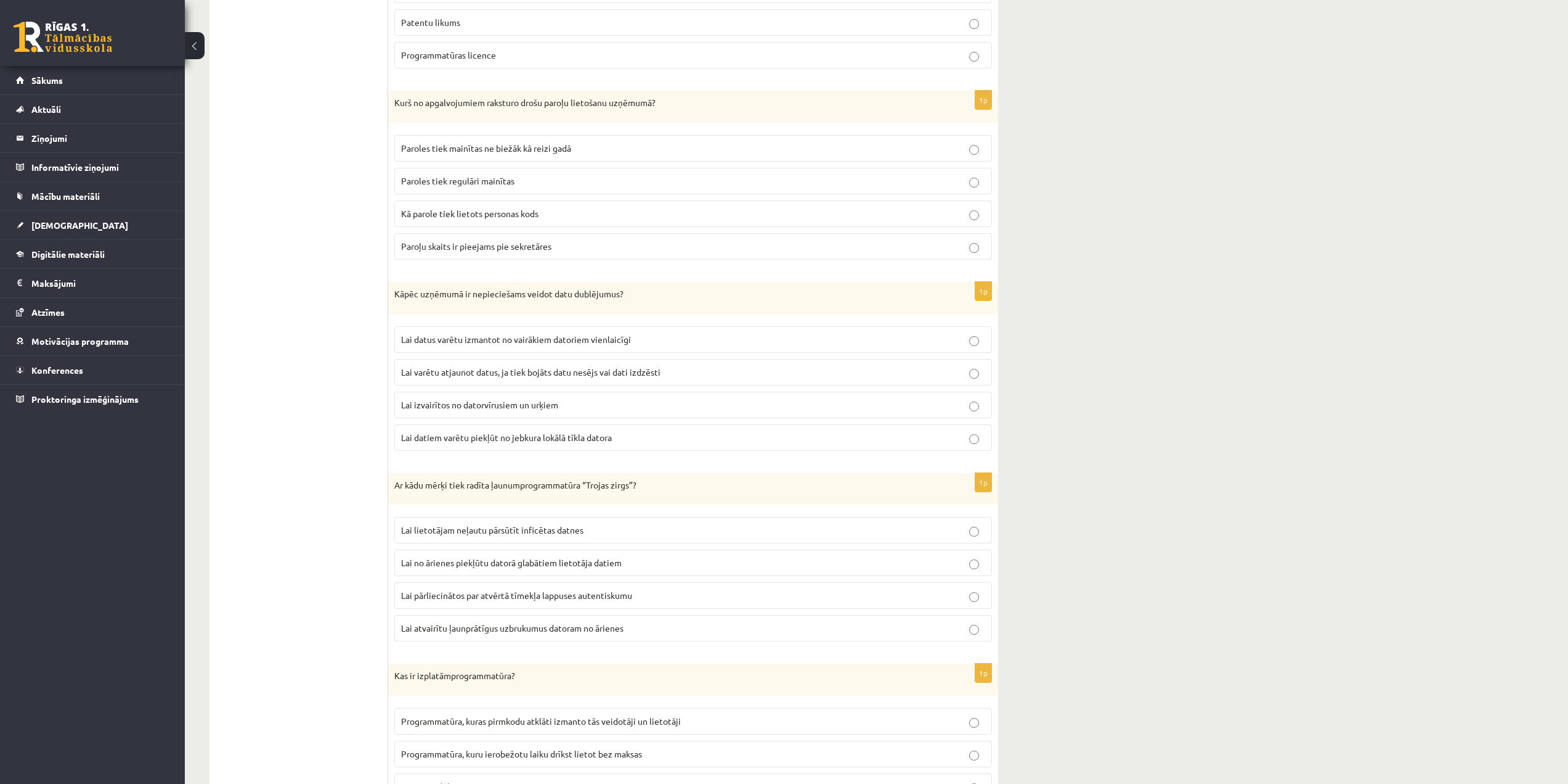
click at [583, 565] on span "Lai no ārienes piekļūtu datorā glabātiem lietotāja datiem" at bounding box center [511, 562] width 220 height 11
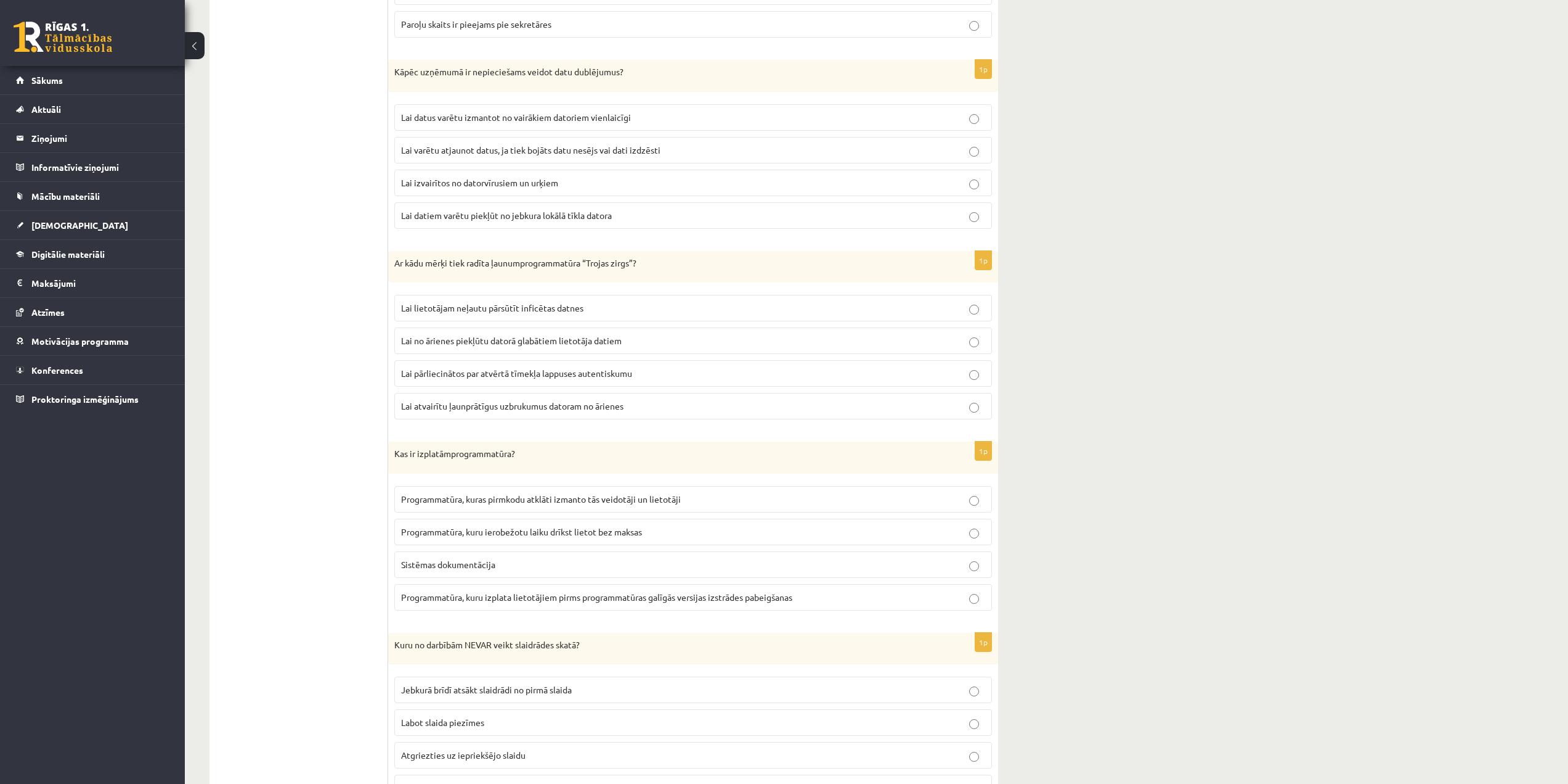
scroll to position [710, 0]
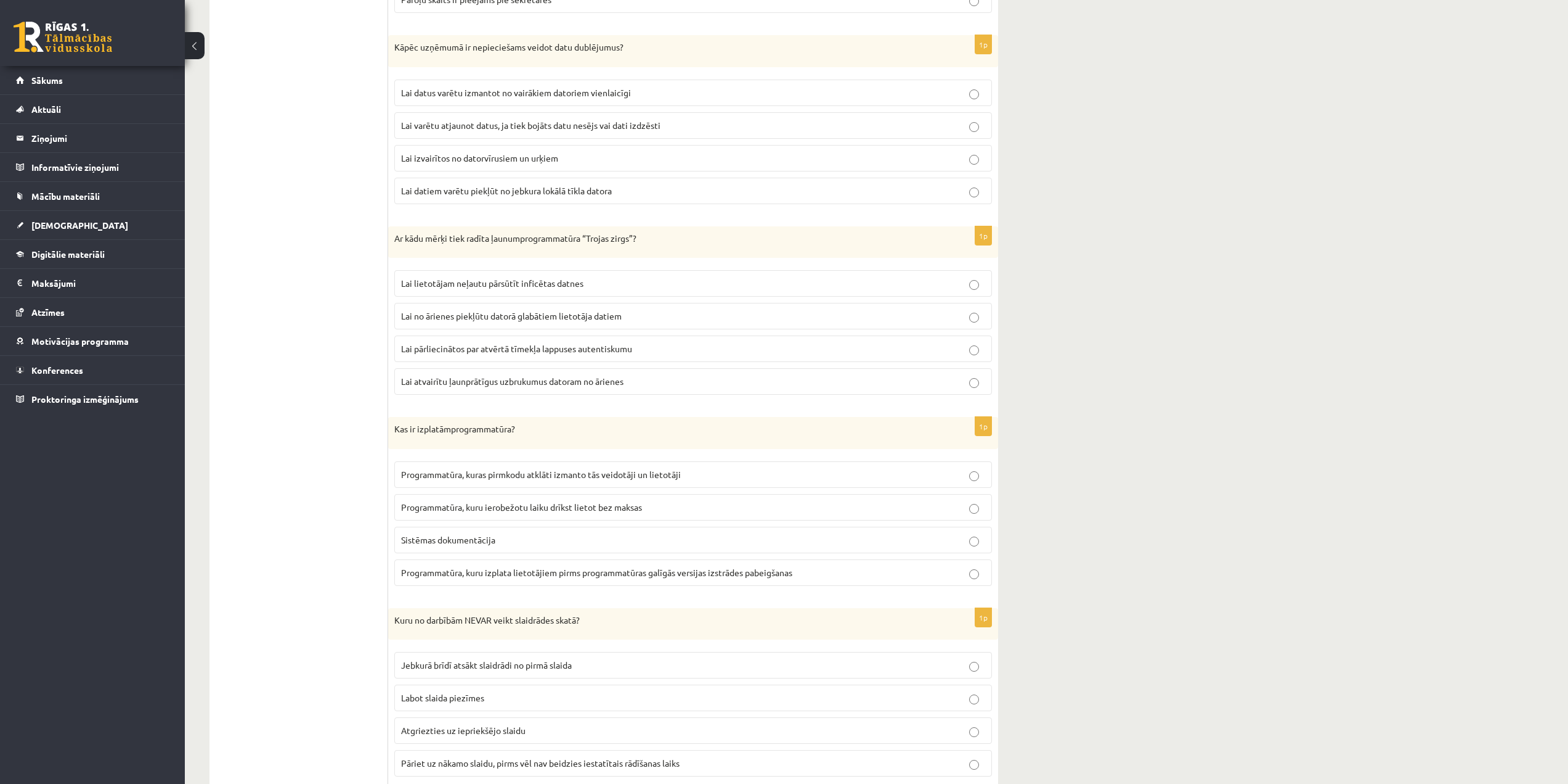
click at [428, 497] on label "Programmatūra, kuru ierobežotu laiku drīkst lietot bez maksas" at bounding box center [693, 507] width 598 height 26
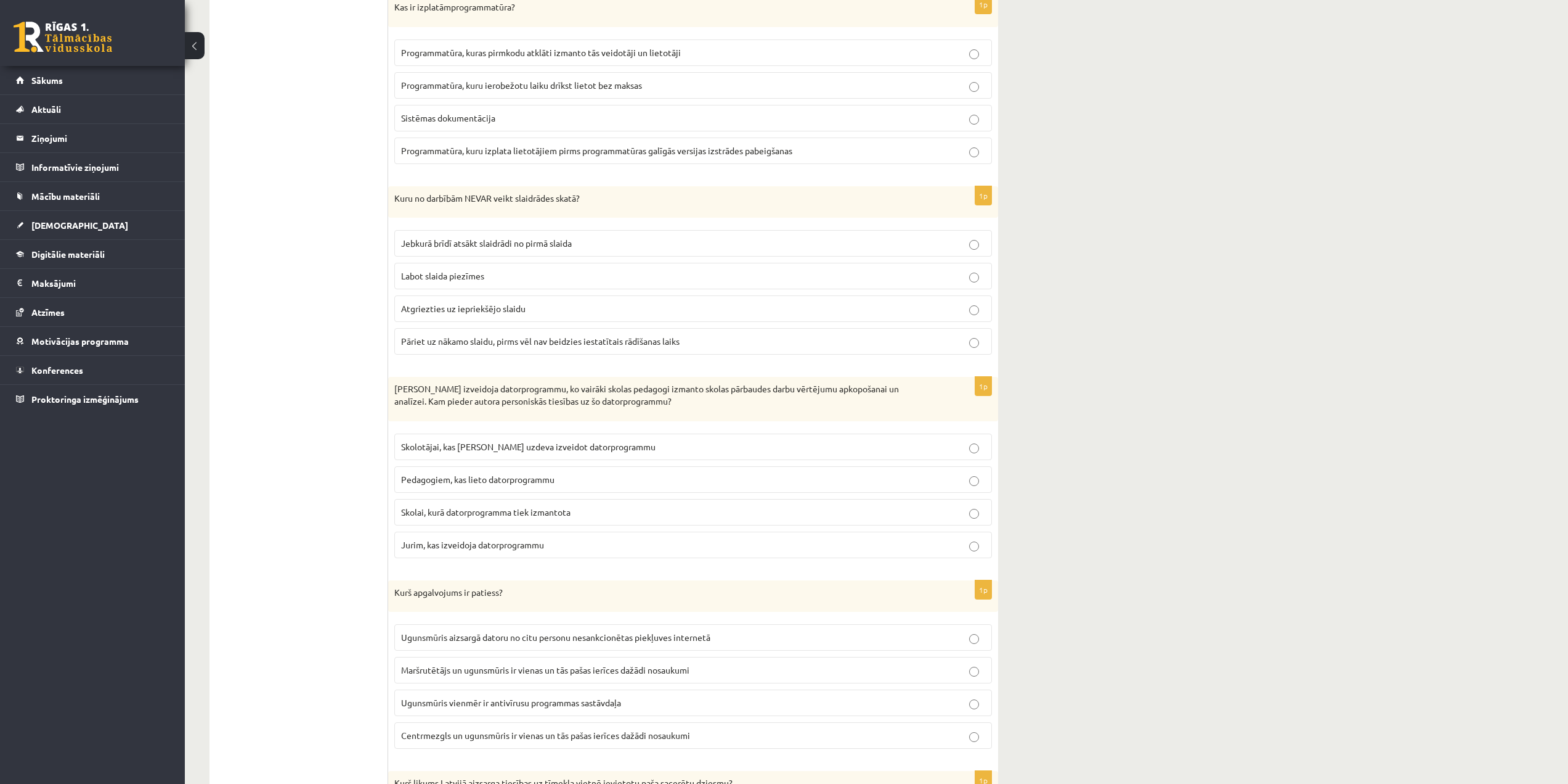
scroll to position [1141, 0]
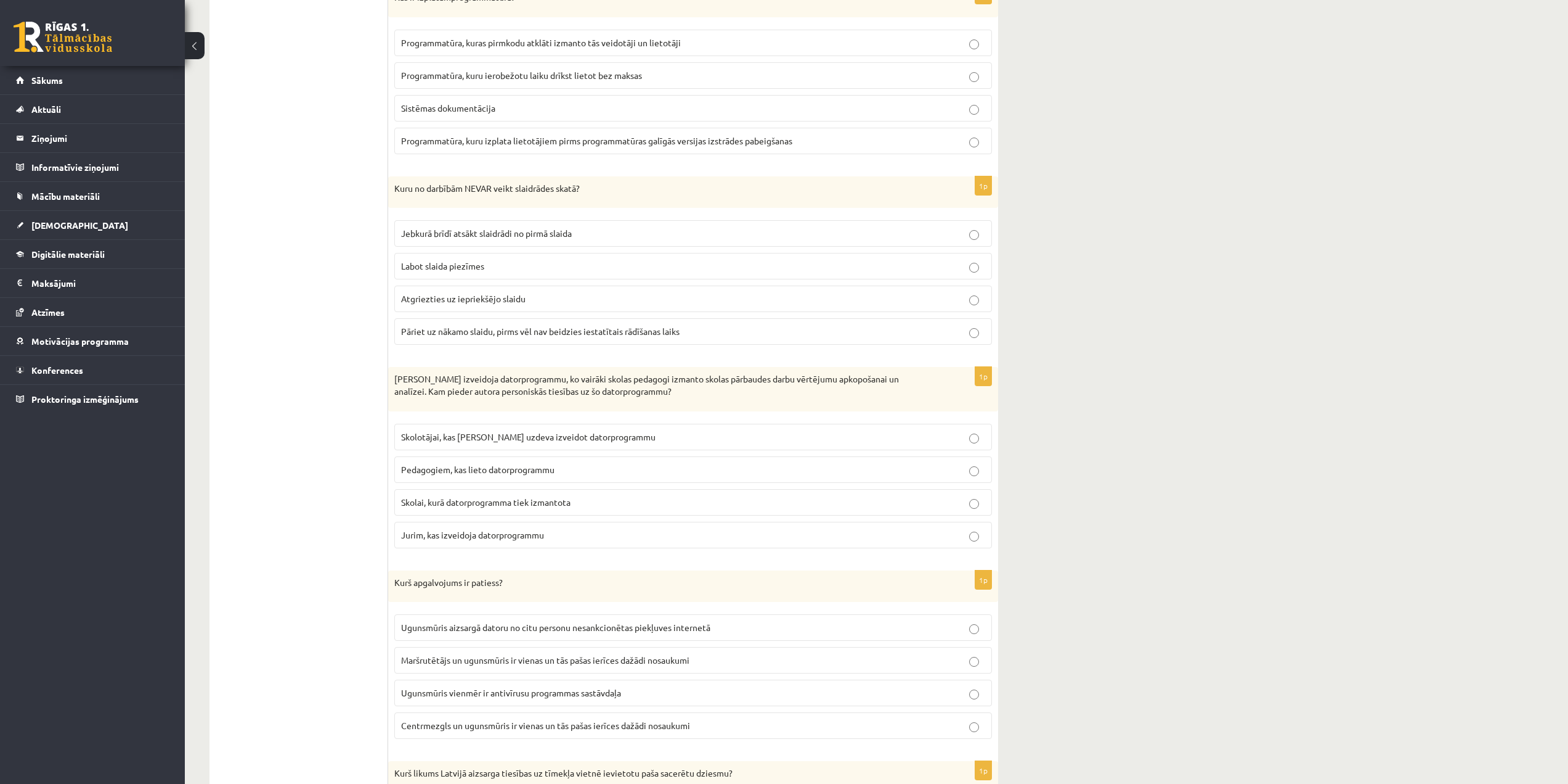
click at [513, 271] on p "Labot slaida piezīmes" at bounding box center [692, 266] width 584 height 13
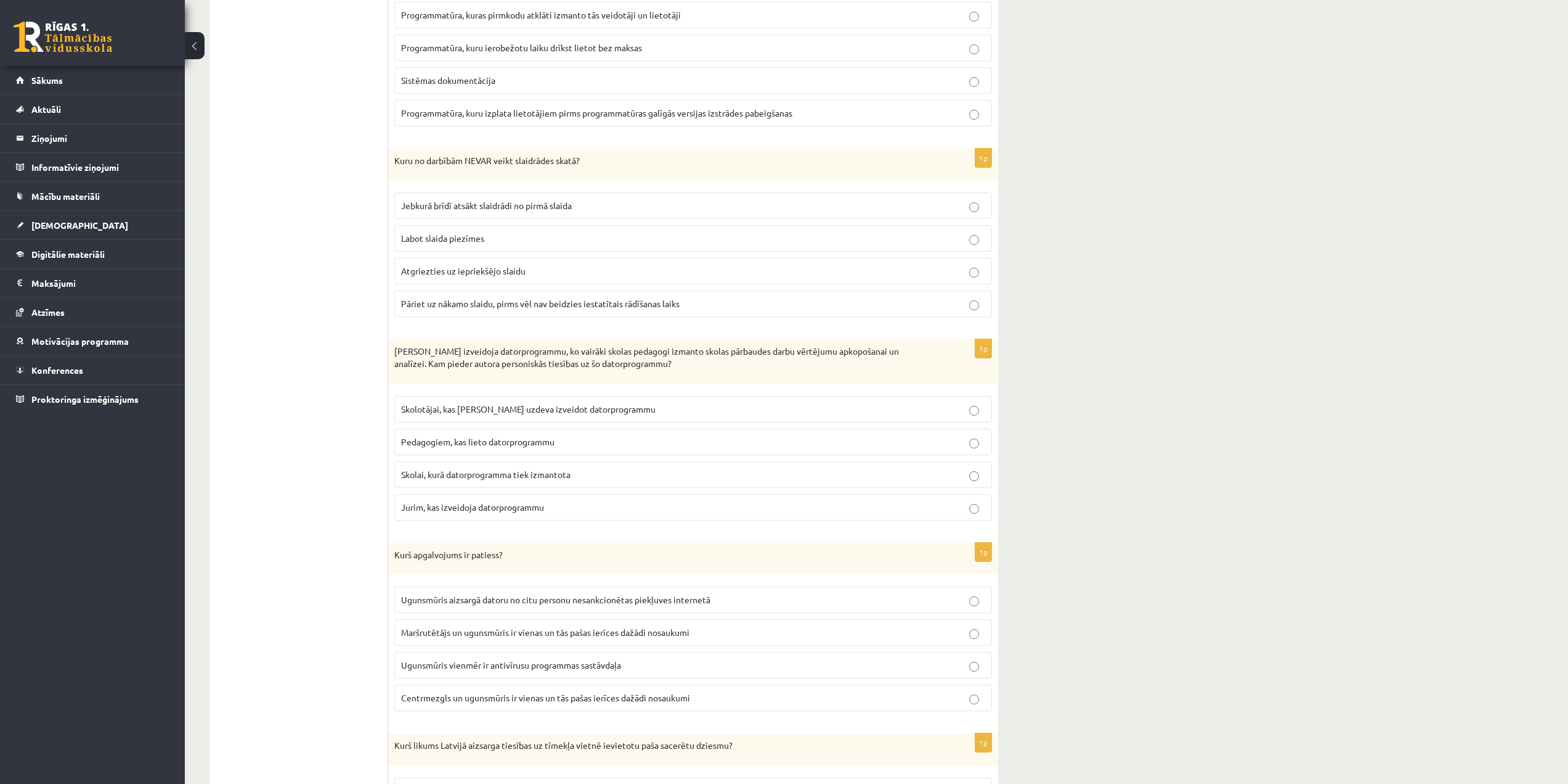
scroll to position [1265, 0]
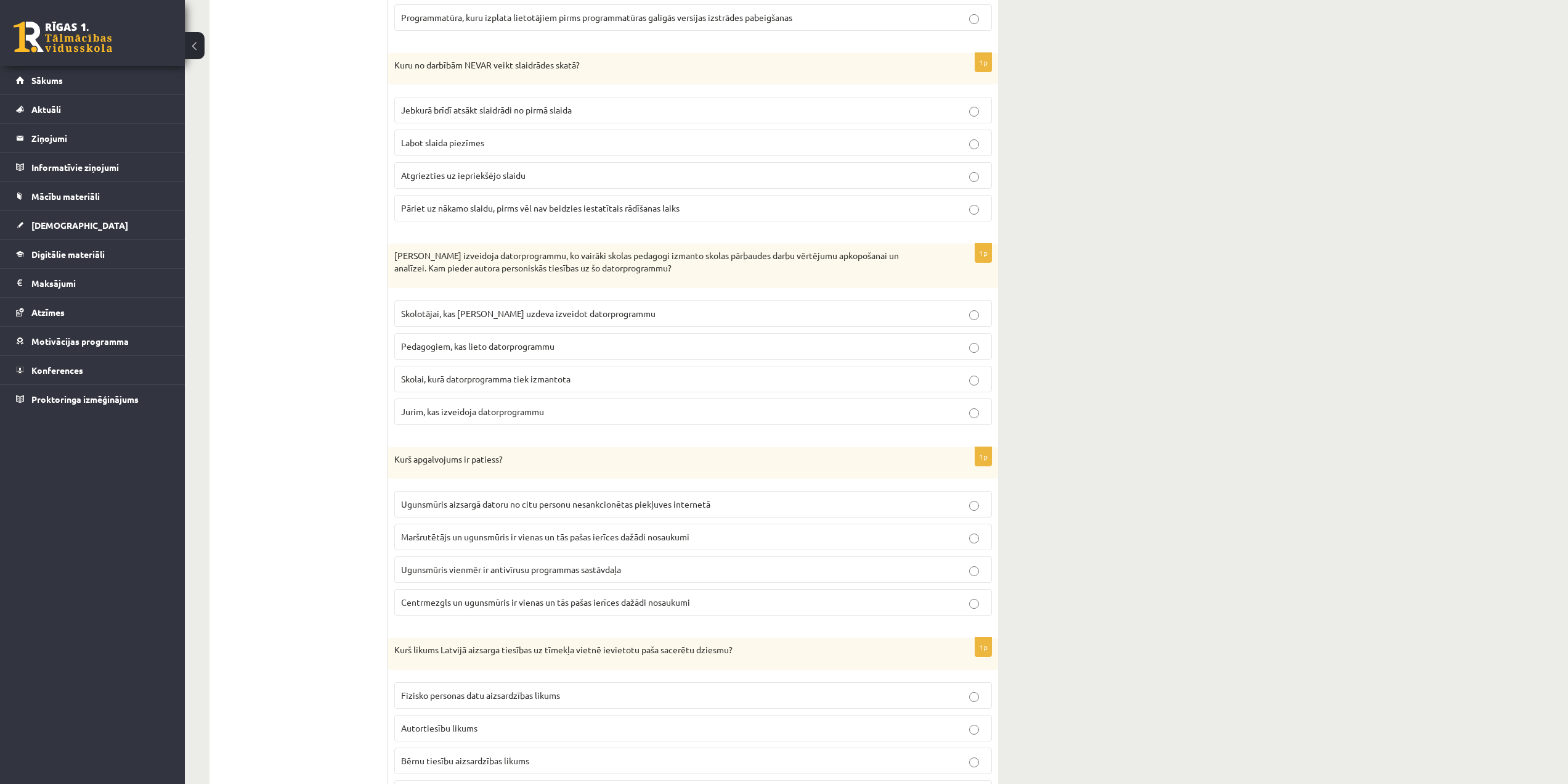
click at [474, 411] on span "Jurim, kas izveidoja datorprogrammu" at bounding box center [472, 411] width 143 height 11
click at [497, 411] on span "Jurim, kas izveidoja datorprogrammu" at bounding box center [472, 411] width 143 height 11
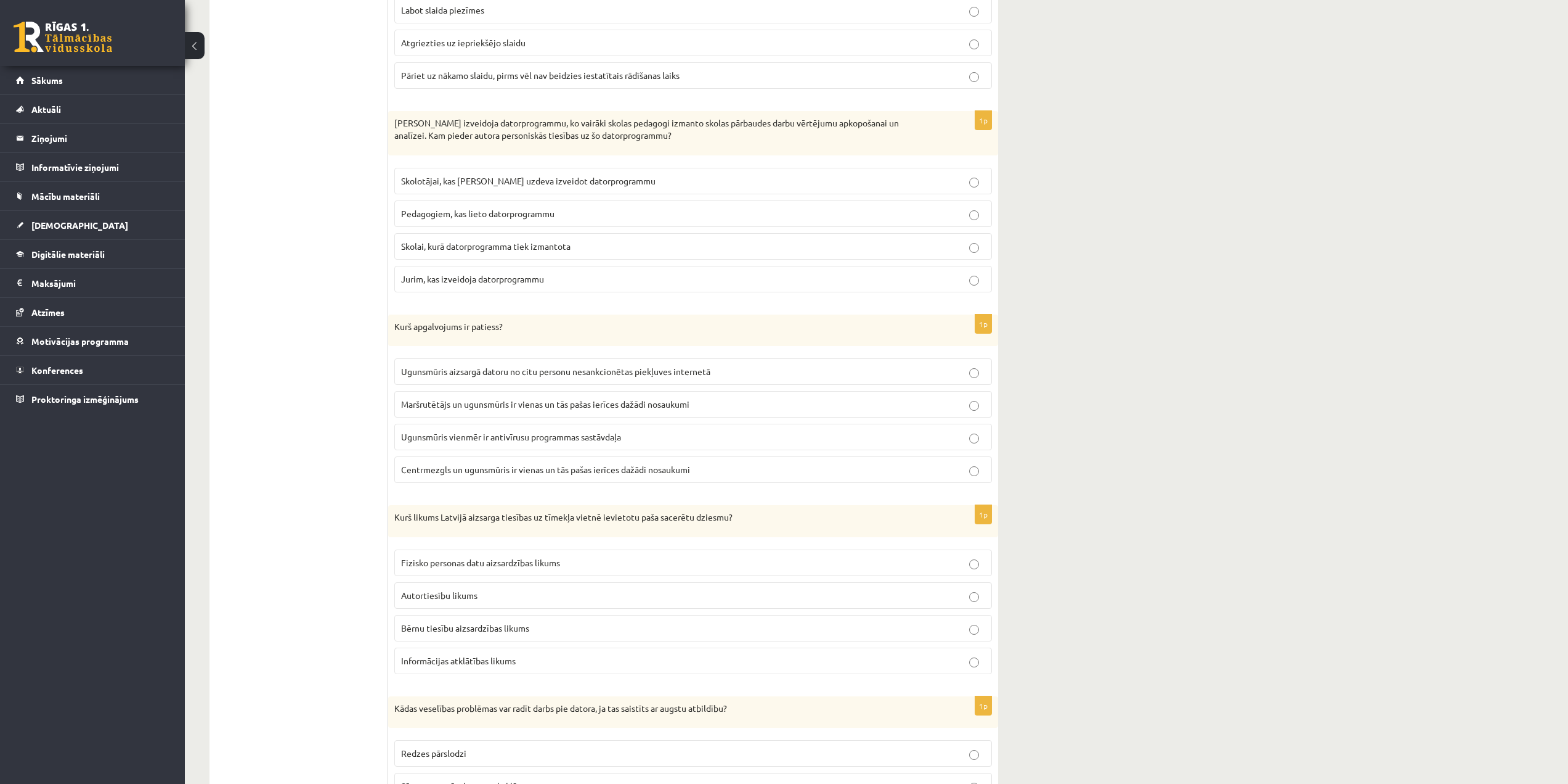
scroll to position [1450, 0]
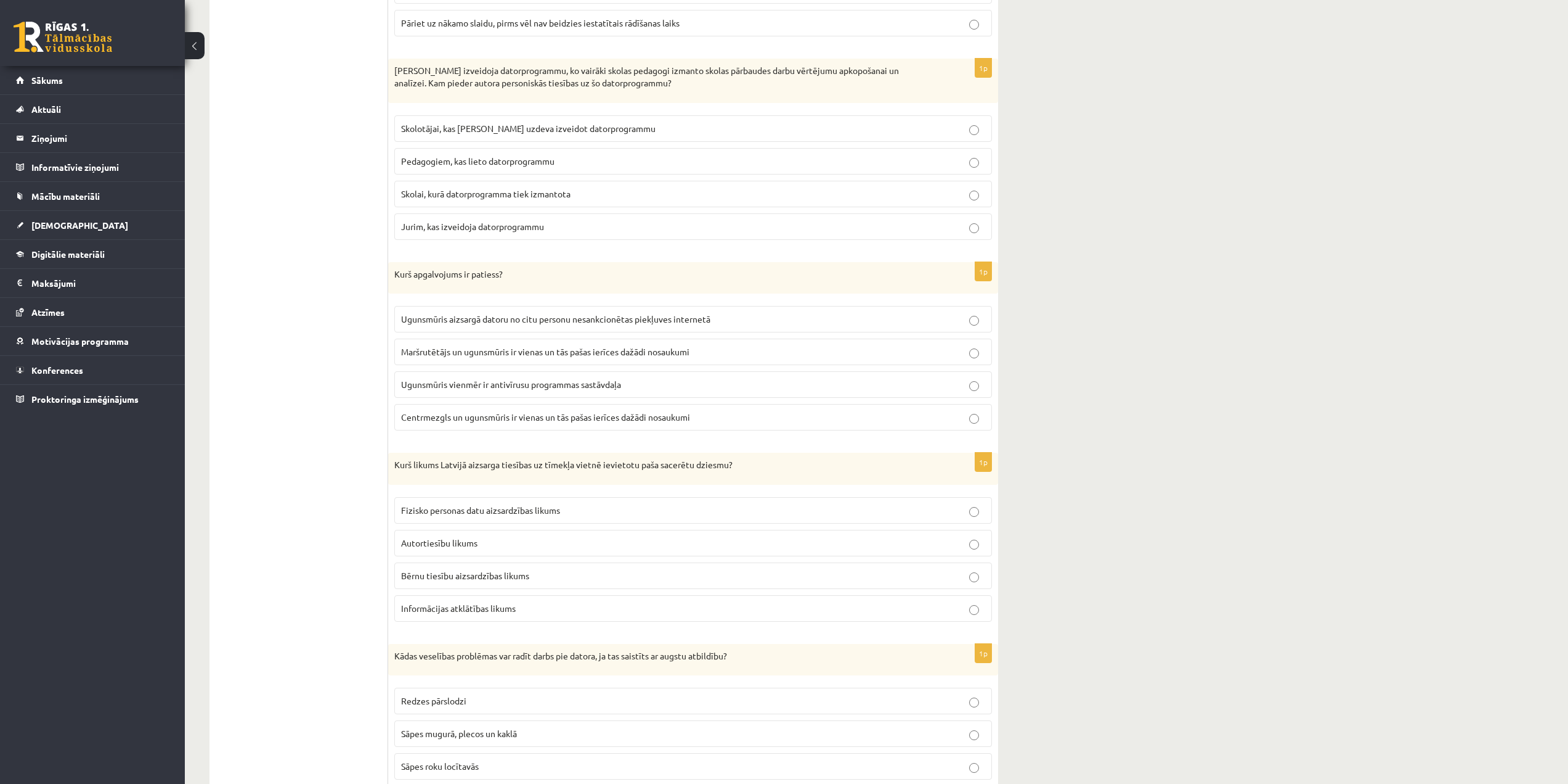
click at [434, 315] on span "Ugunsmūris aizsargā datoru no citu personu nesankcionētas piekļuves internetā" at bounding box center [555, 319] width 310 height 11
click at [419, 536] on label "Autortiesību likums" at bounding box center [693, 542] width 598 height 26
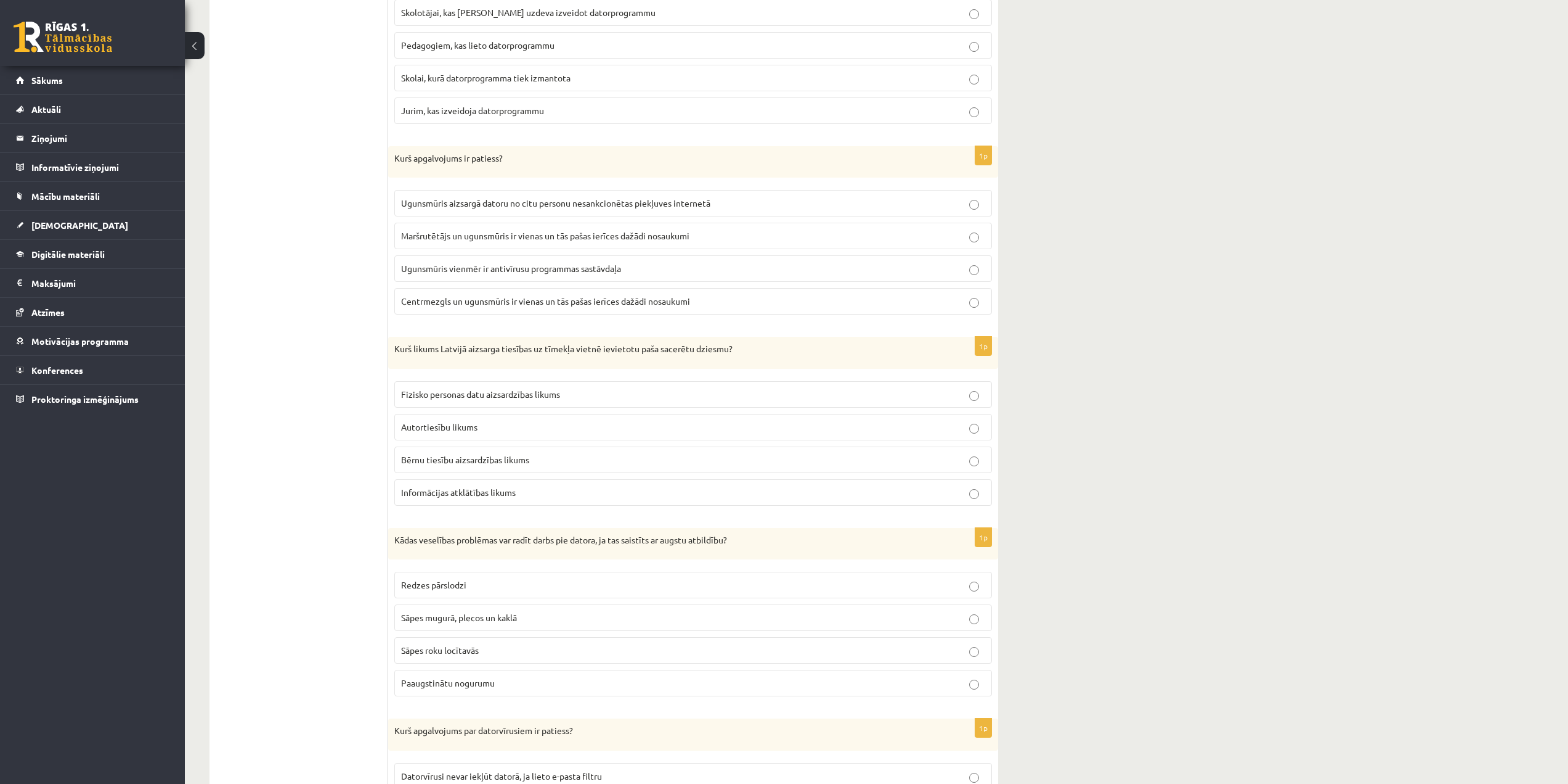
scroll to position [1635, 0]
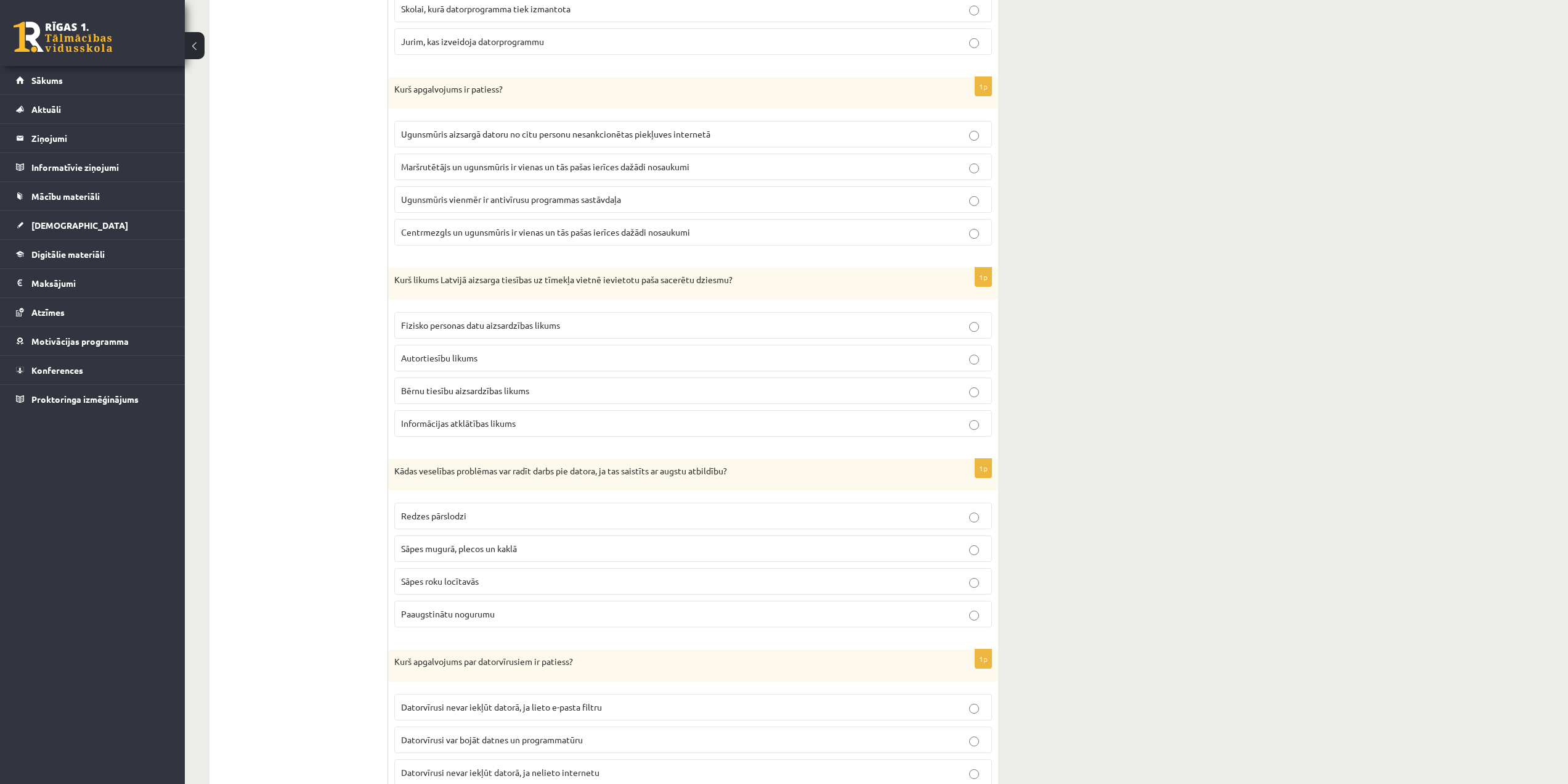
click at [532, 611] on p "Paaugstinātu nogurumu" at bounding box center [692, 613] width 584 height 13
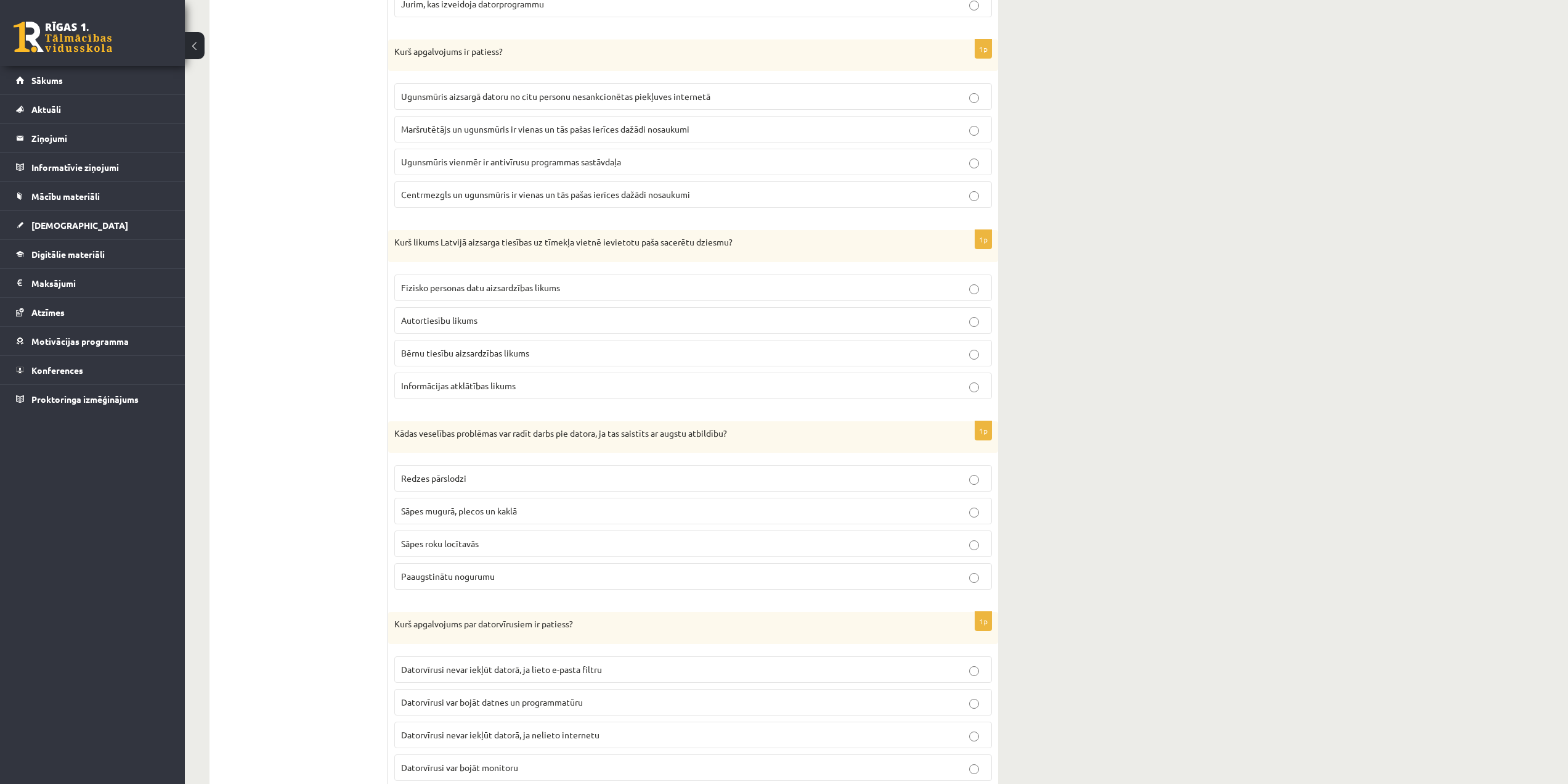
scroll to position [1819, 0]
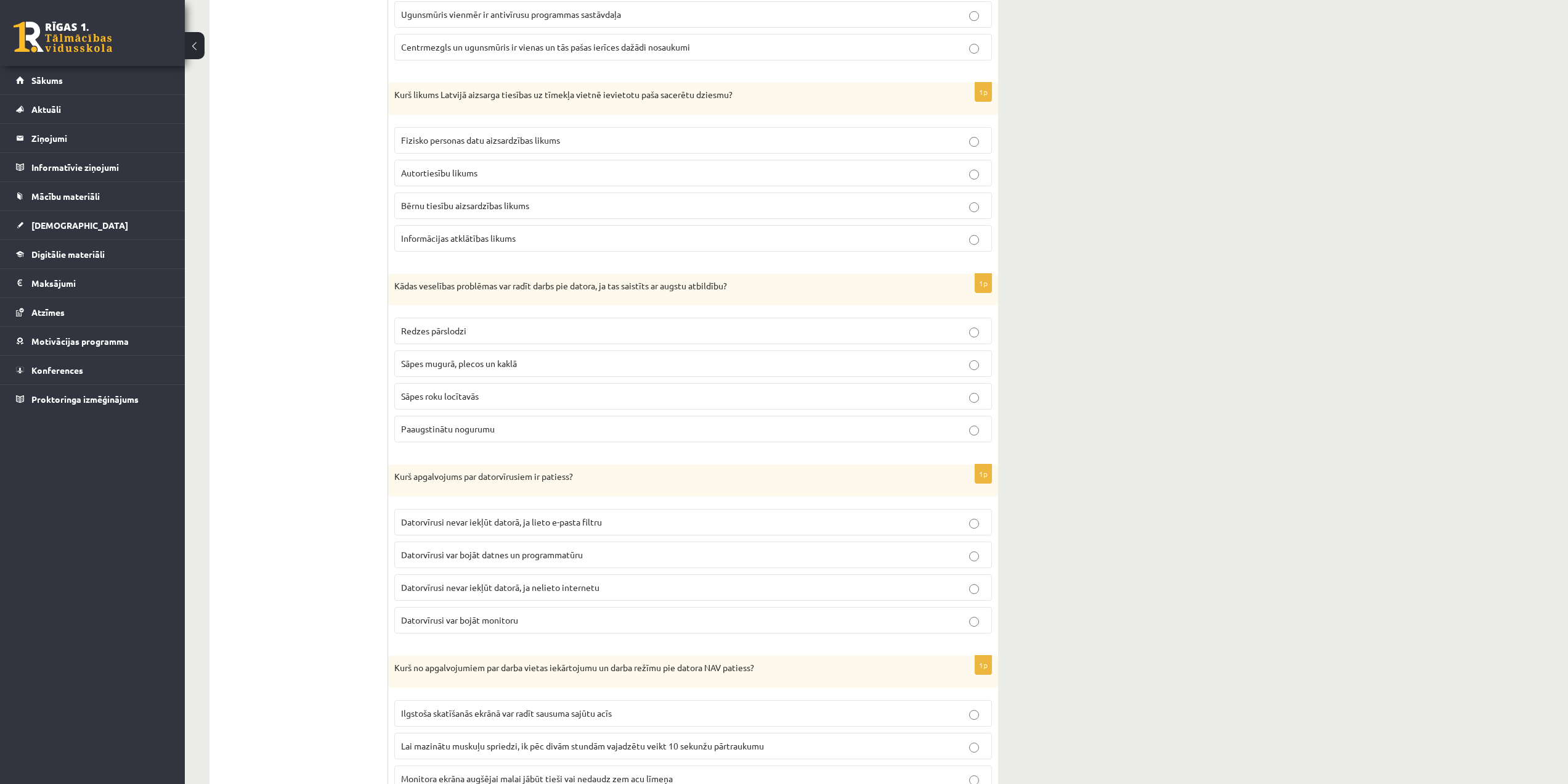
drag, startPoint x: 617, startPoint y: 556, endPoint x: 609, endPoint y: 555, distance: 8.1
click at [617, 556] on p "Datorvīrusi var bojāt datnes un programmatūru" at bounding box center [692, 555] width 584 height 13
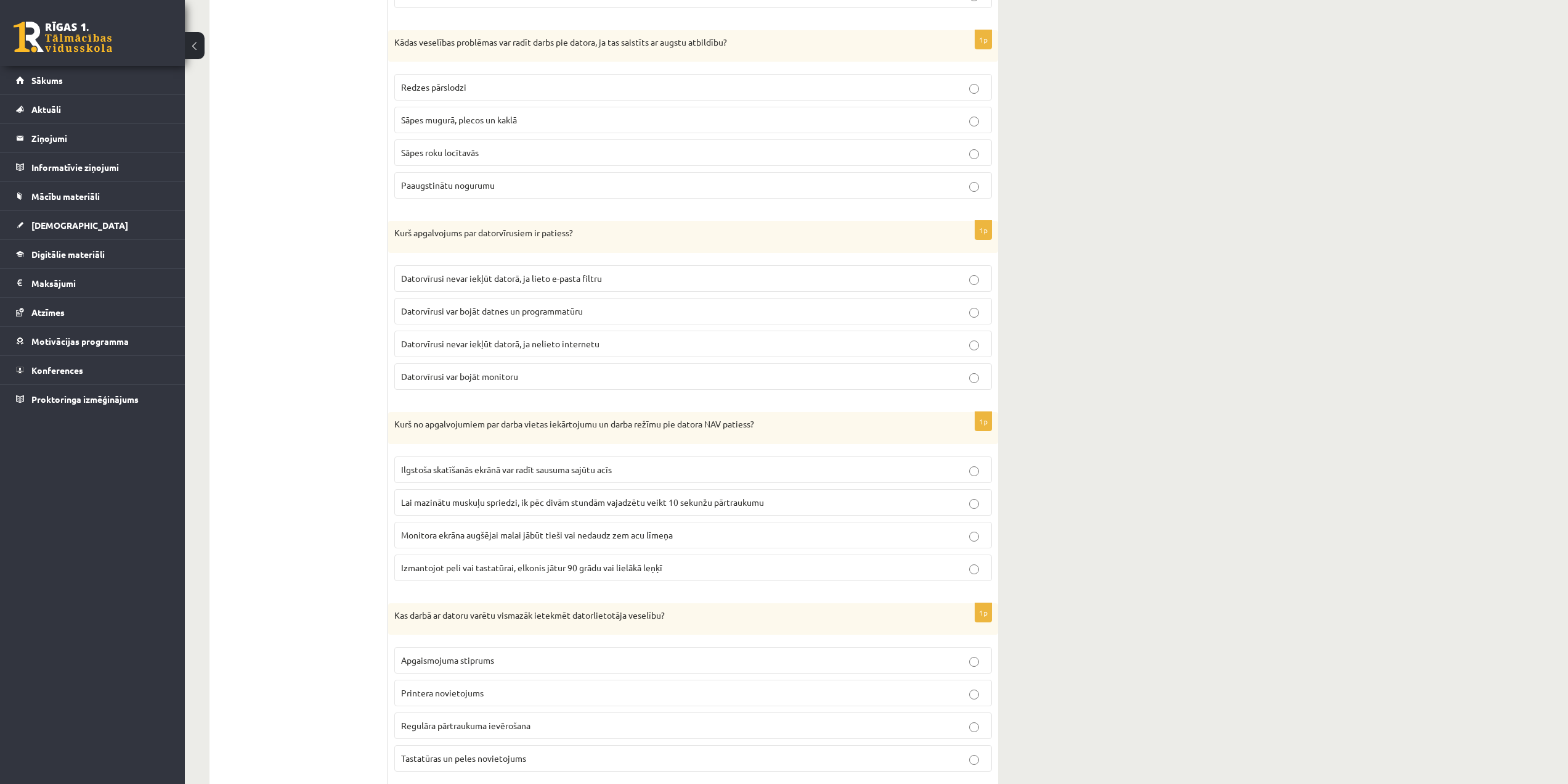
scroll to position [2066, 0]
click at [558, 683] on label "Printera novietojums" at bounding box center [693, 689] width 598 height 26
click at [640, 502] on span "Lai mazinātu muskuļu spriedzi, ik pēc divām stundām vajadzētu veikt 10 sekunžu …" at bounding box center [582, 499] width 363 height 11
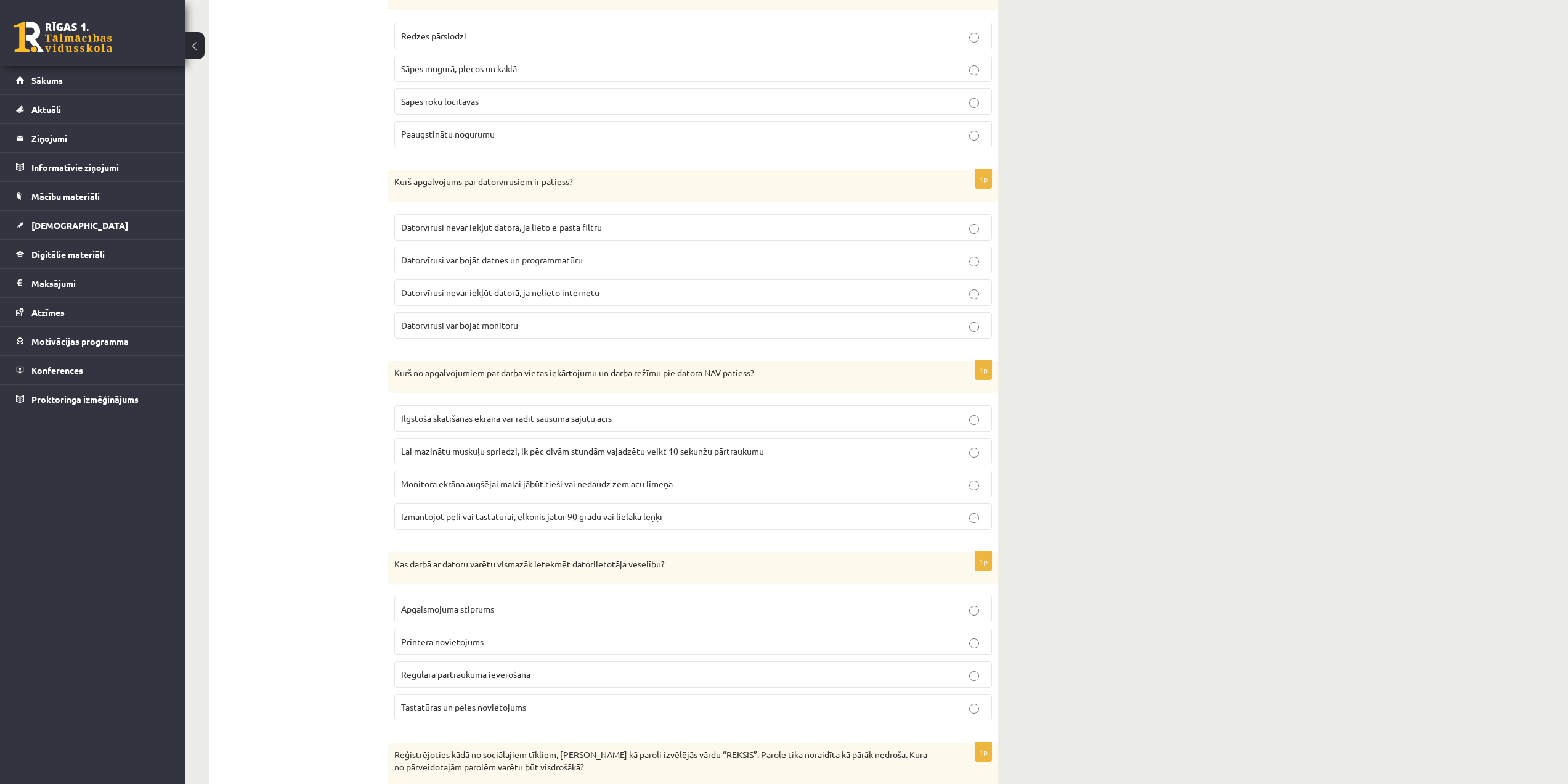
scroll to position [2251, 0]
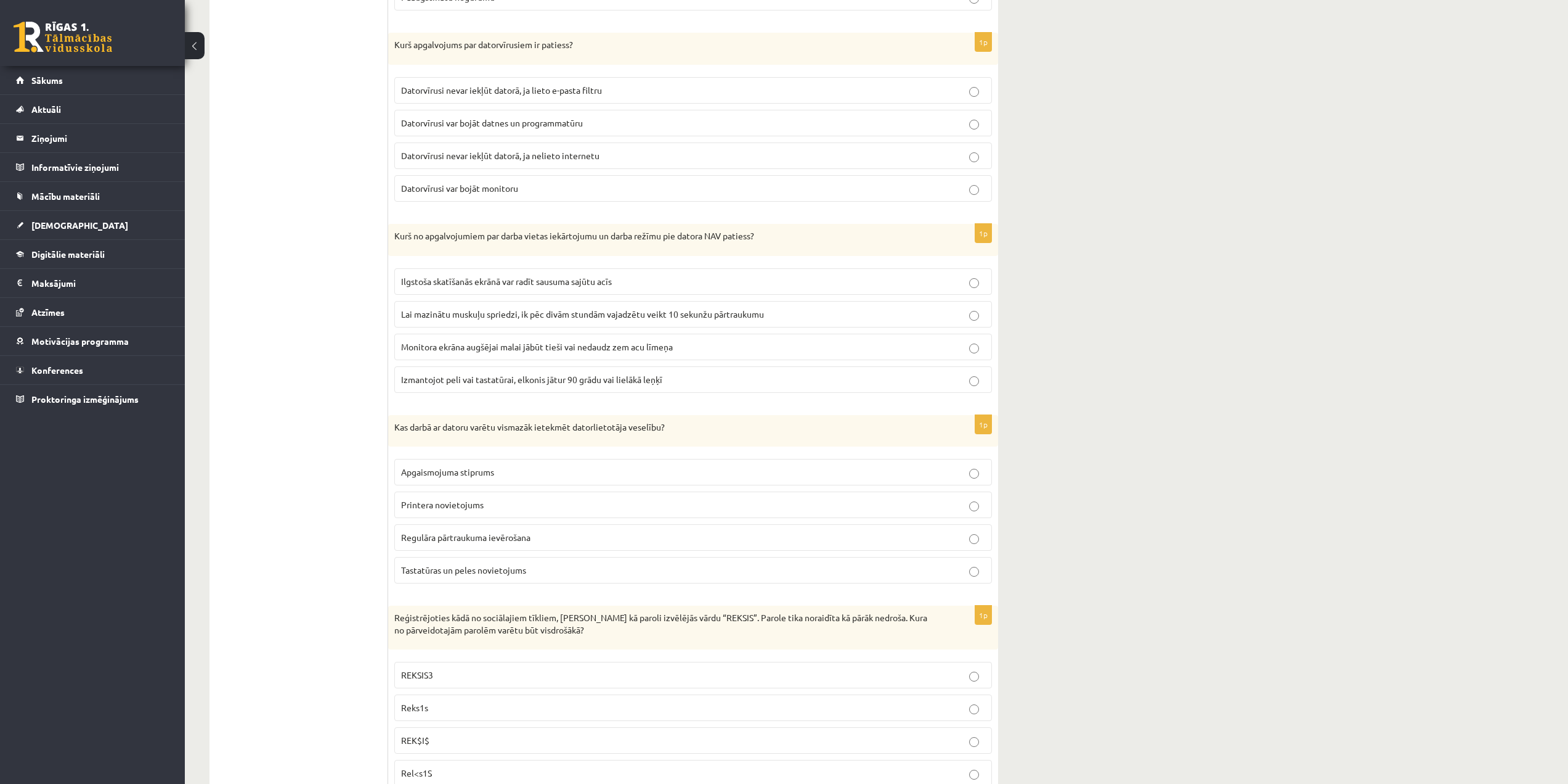
click at [456, 546] on label "Regulāra pārtraukuma ievērošana" at bounding box center [693, 537] width 598 height 26
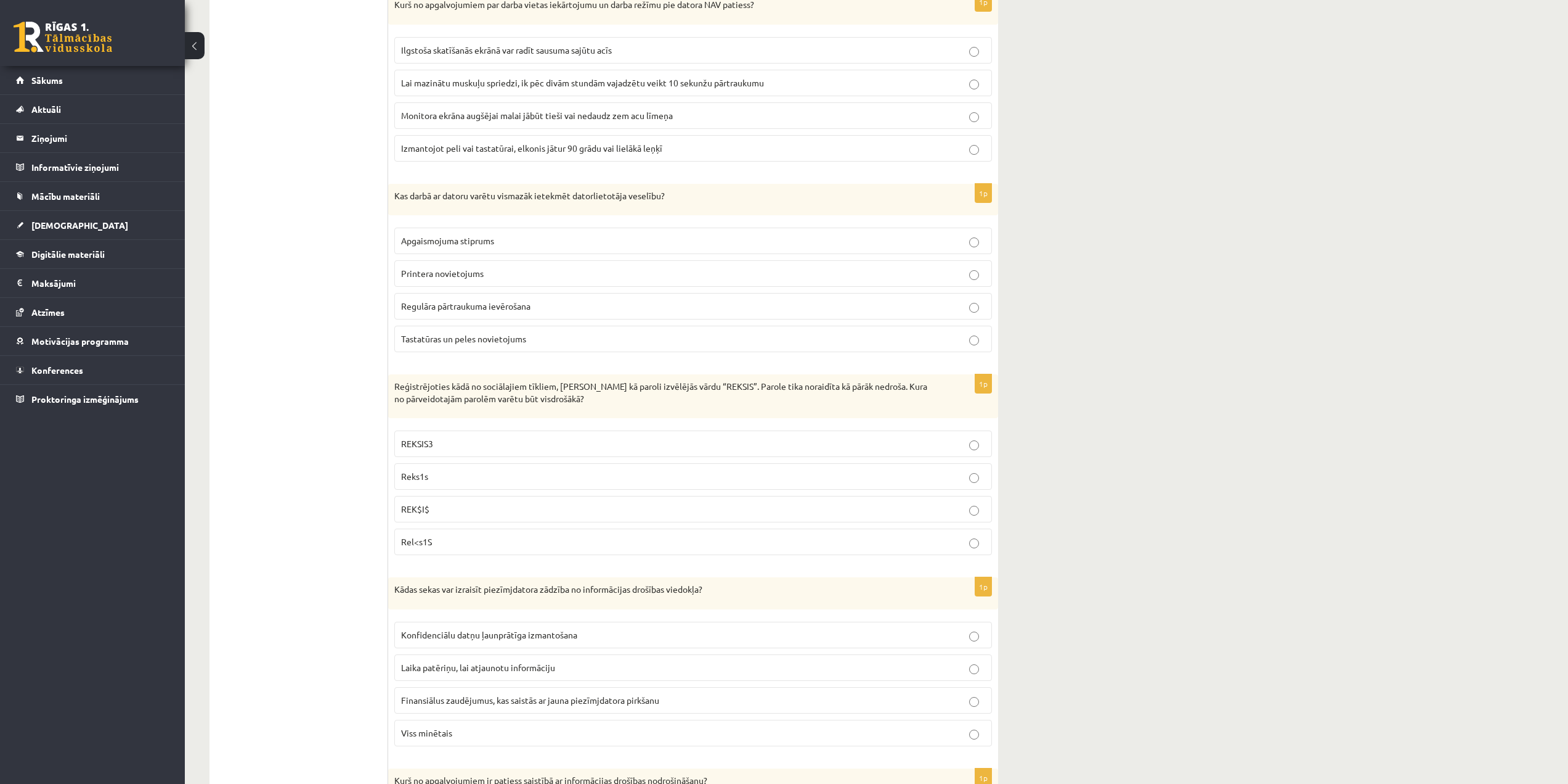
scroll to position [2559, 0]
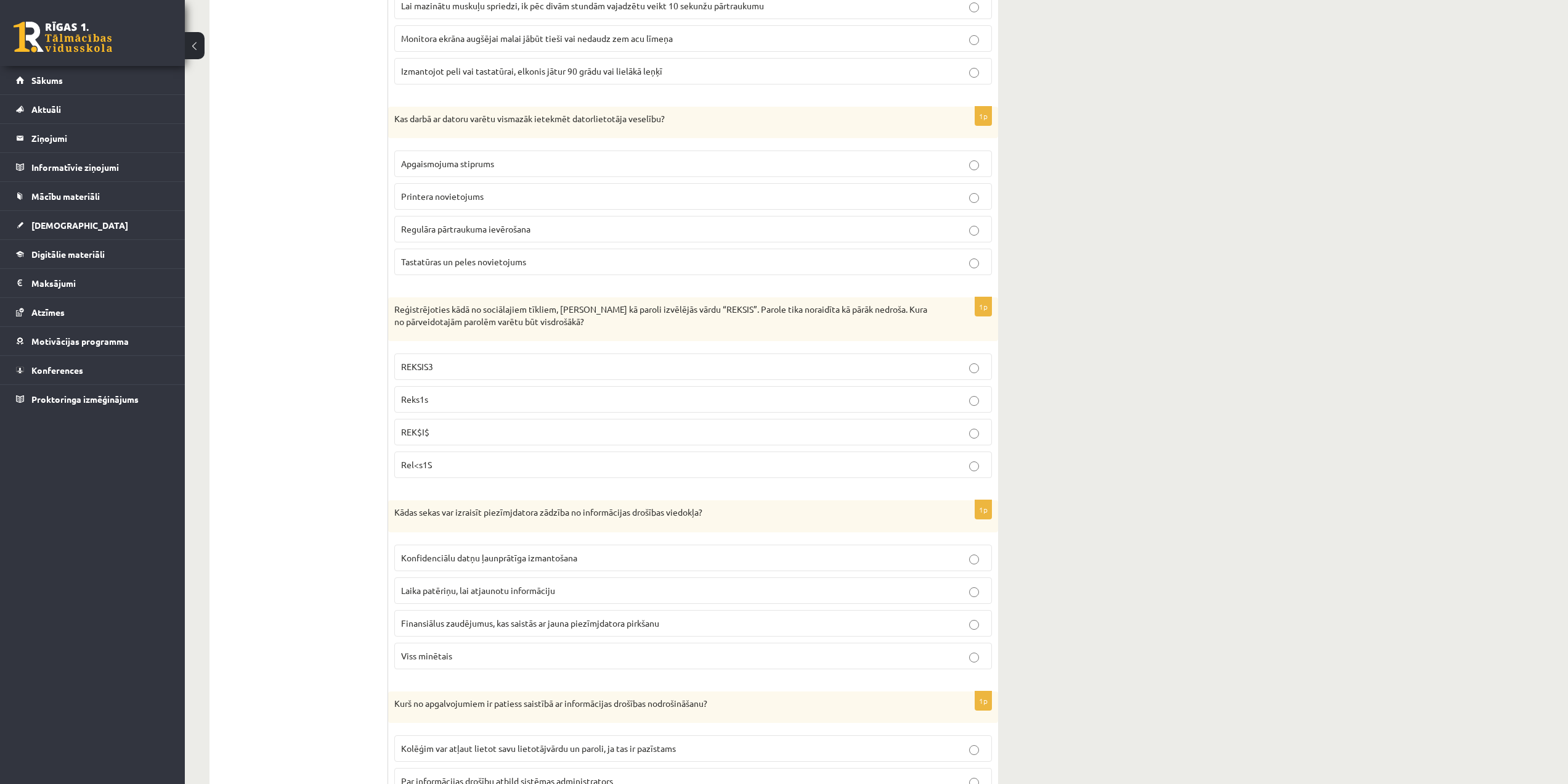
click at [590, 195] on p "Printera novietojums" at bounding box center [692, 196] width 584 height 13
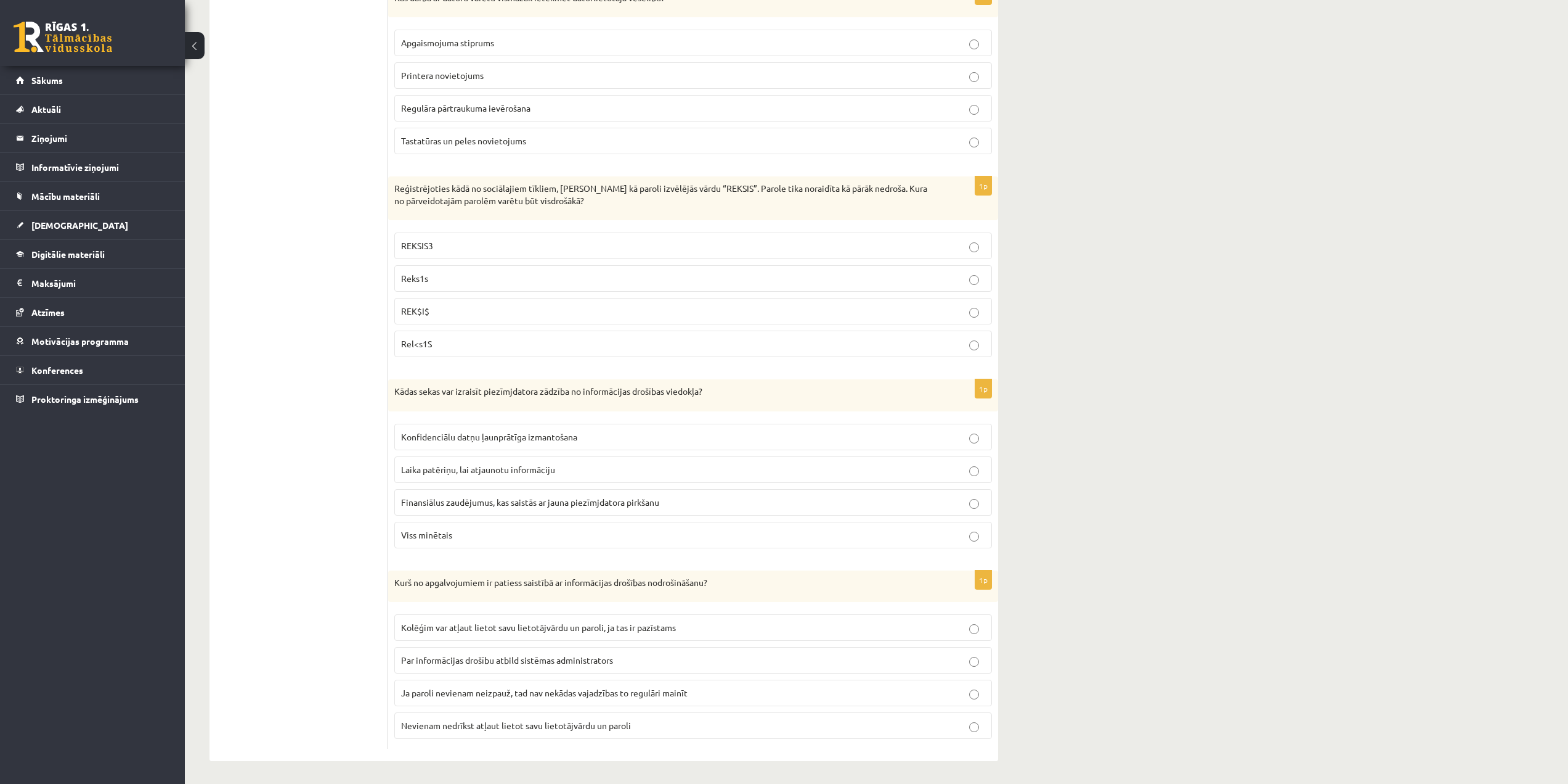
scroll to position [2683, 0]
click at [586, 330] on label "Rel<s1S" at bounding box center [693, 341] width 598 height 26
click at [588, 442] on label "Konfidenciālu datņu ļaunprātīga izmantošana" at bounding box center [693, 434] width 598 height 26
click at [601, 737] on fieldset "Kolēģim var atļaut lietot savu lietotājvārdu un paroli, ja tas ir pazīstams Par…" at bounding box center [693, 673] width 598 height 135
click at [611, 703] on label "Ja paroli nevienam neizpauž, tad nav nekādas vajadzības to regulāri mainīt" at bounding box center [693, 690] width 598 height 26
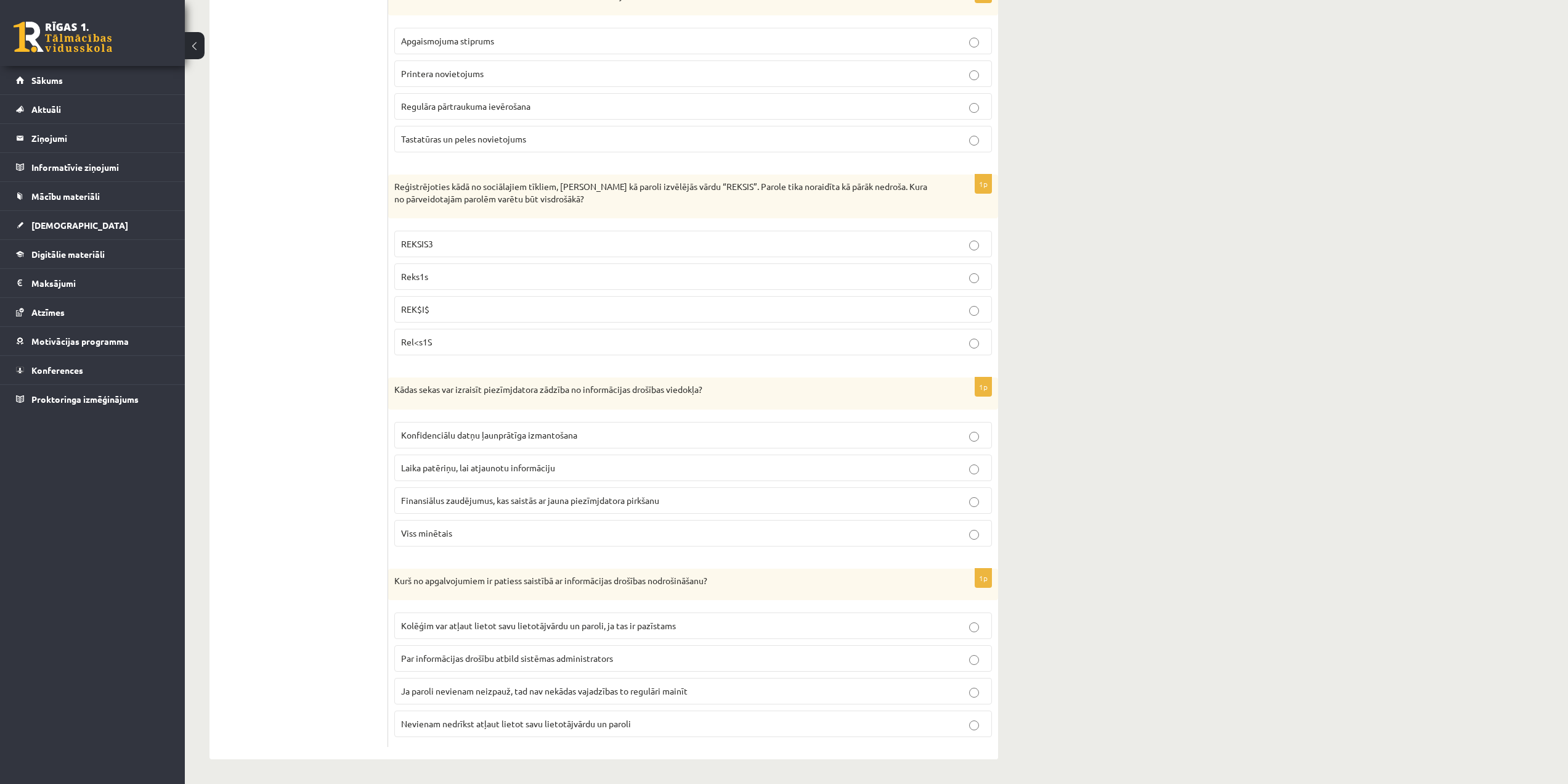
click at [616, 720] on span "Nevienam nedrīkst atļaut lietot savu lietotājvārdu un paroli" at bounding box center [515, 723] width 230 height 11
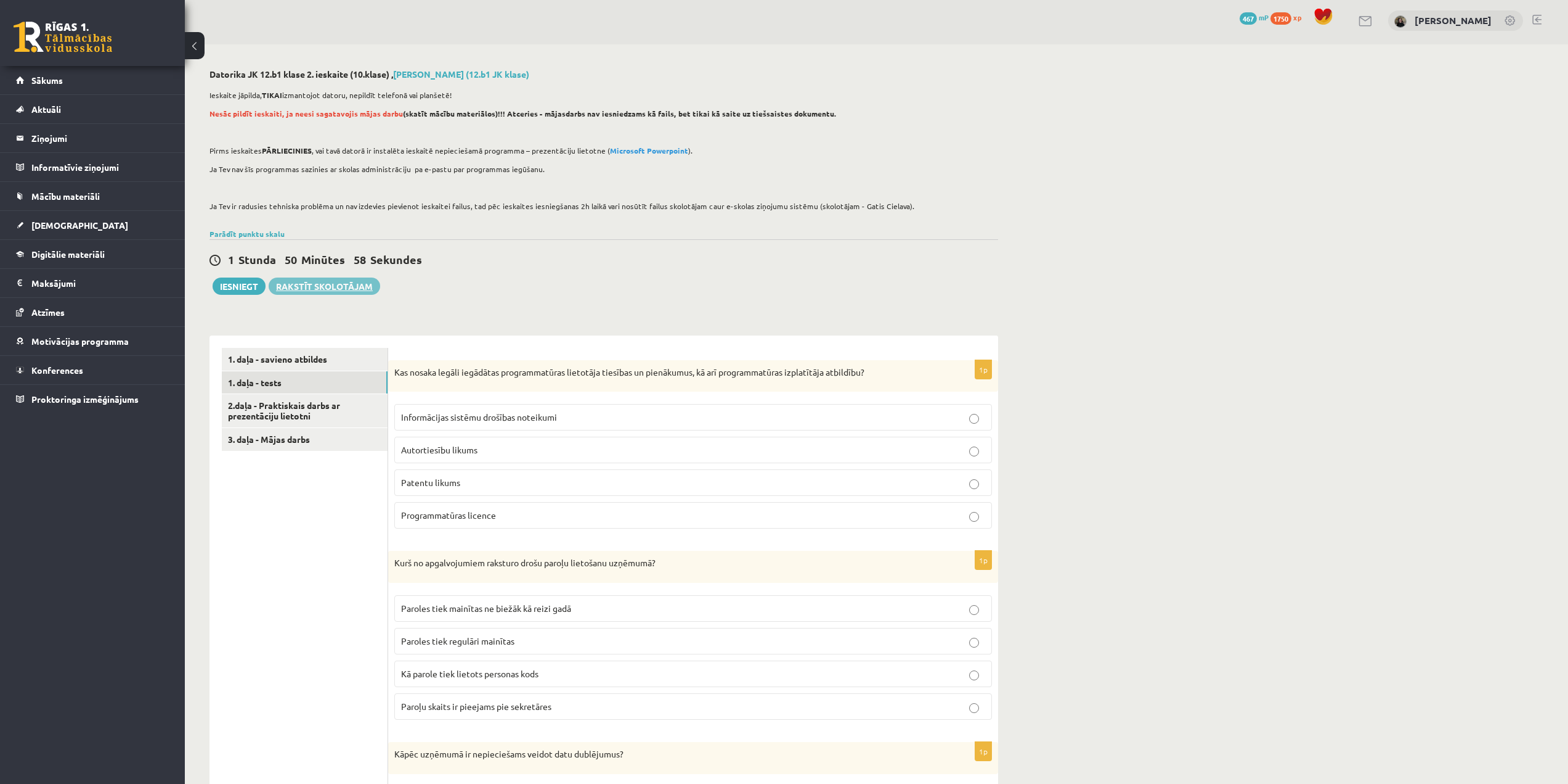
scroll to position [0, 0]
click at [292, 423] on link "2.daļa - Praktiskais darbs ar prezentāciju lietotni" at bounding box center [305, 414] width 166 height 33
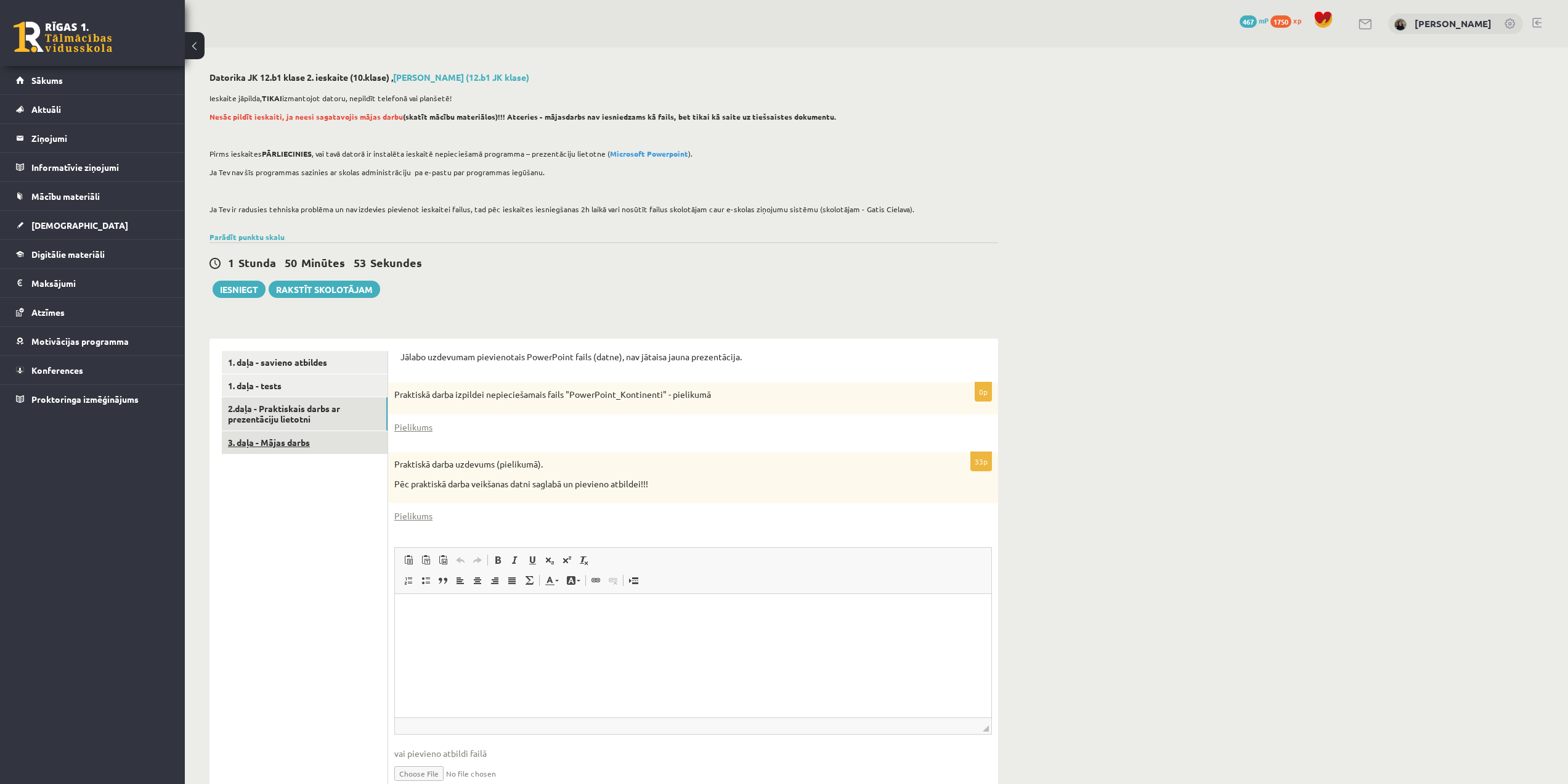
click at [303, 443] on link "3. daļa - Mājas darbs" at bounding box center [305, 442] width 166 height 23
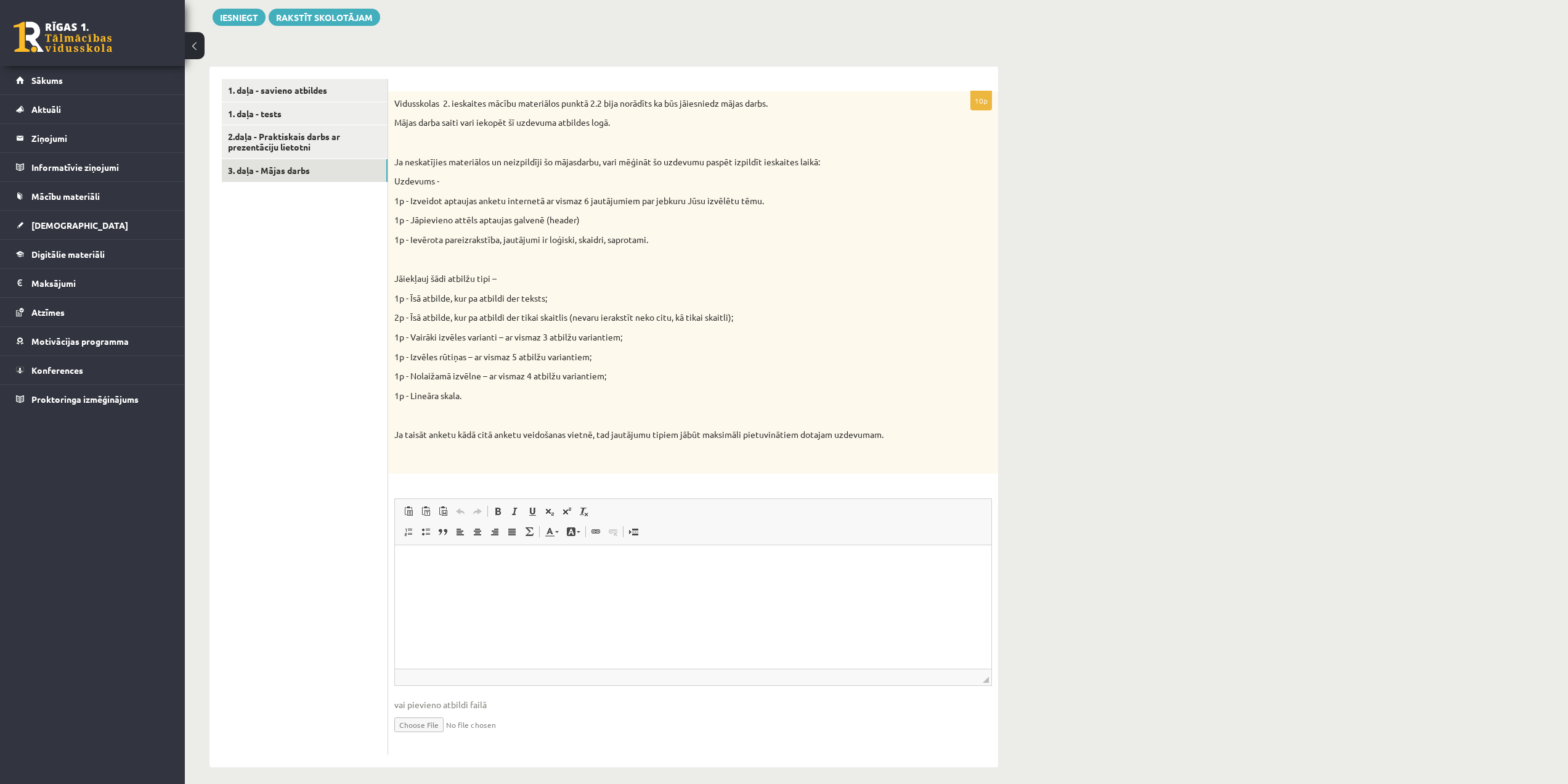
scroll to position [281, 0]
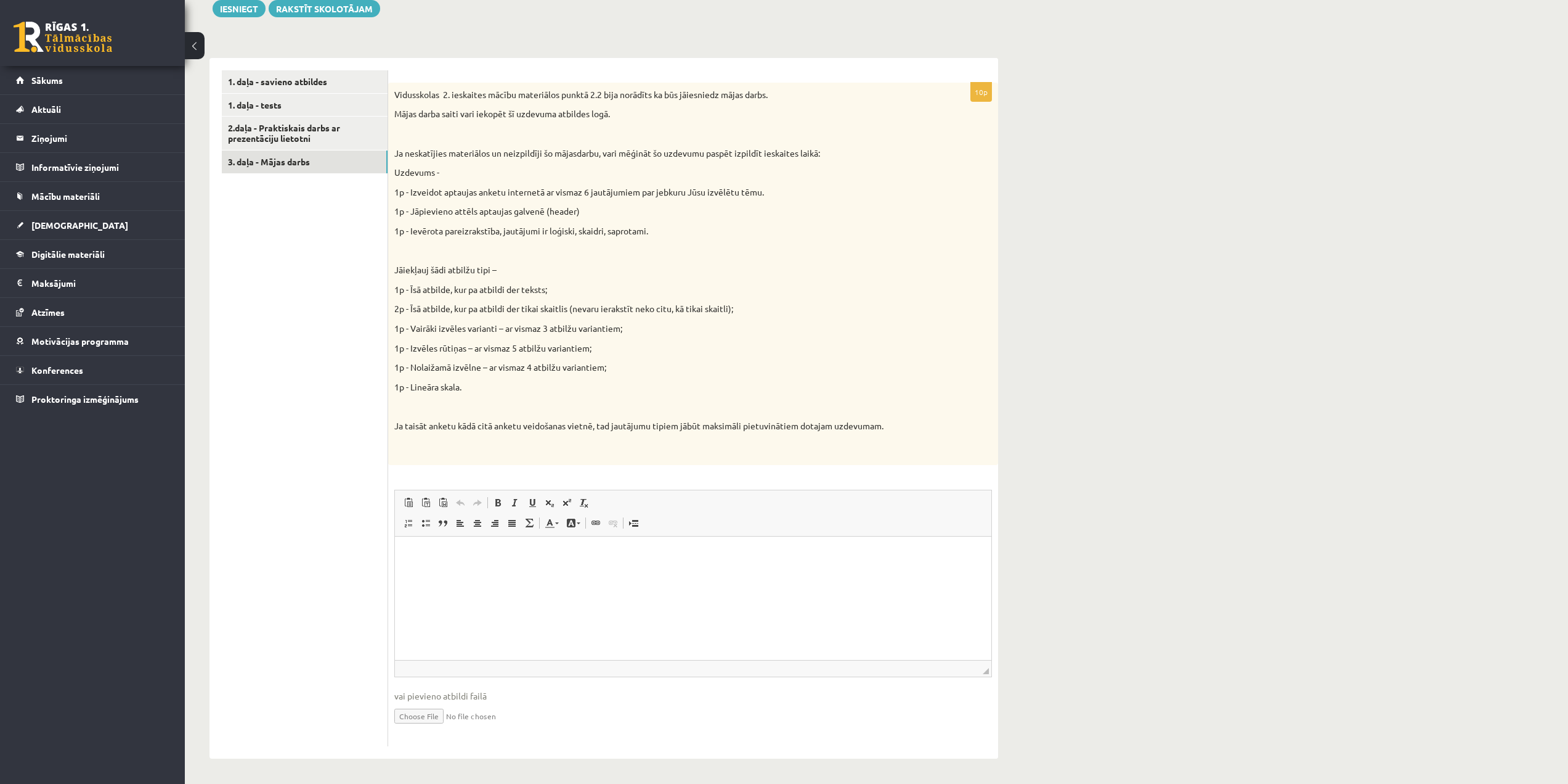
click at [480, 568] on html at bounding box center [693, 555] width 597 height 38
click at [283, 137] on link "2.daļa - Praktiskais darbs ar prezentāciju lietotni" at bounding box center [305, 133] width 166 height 33
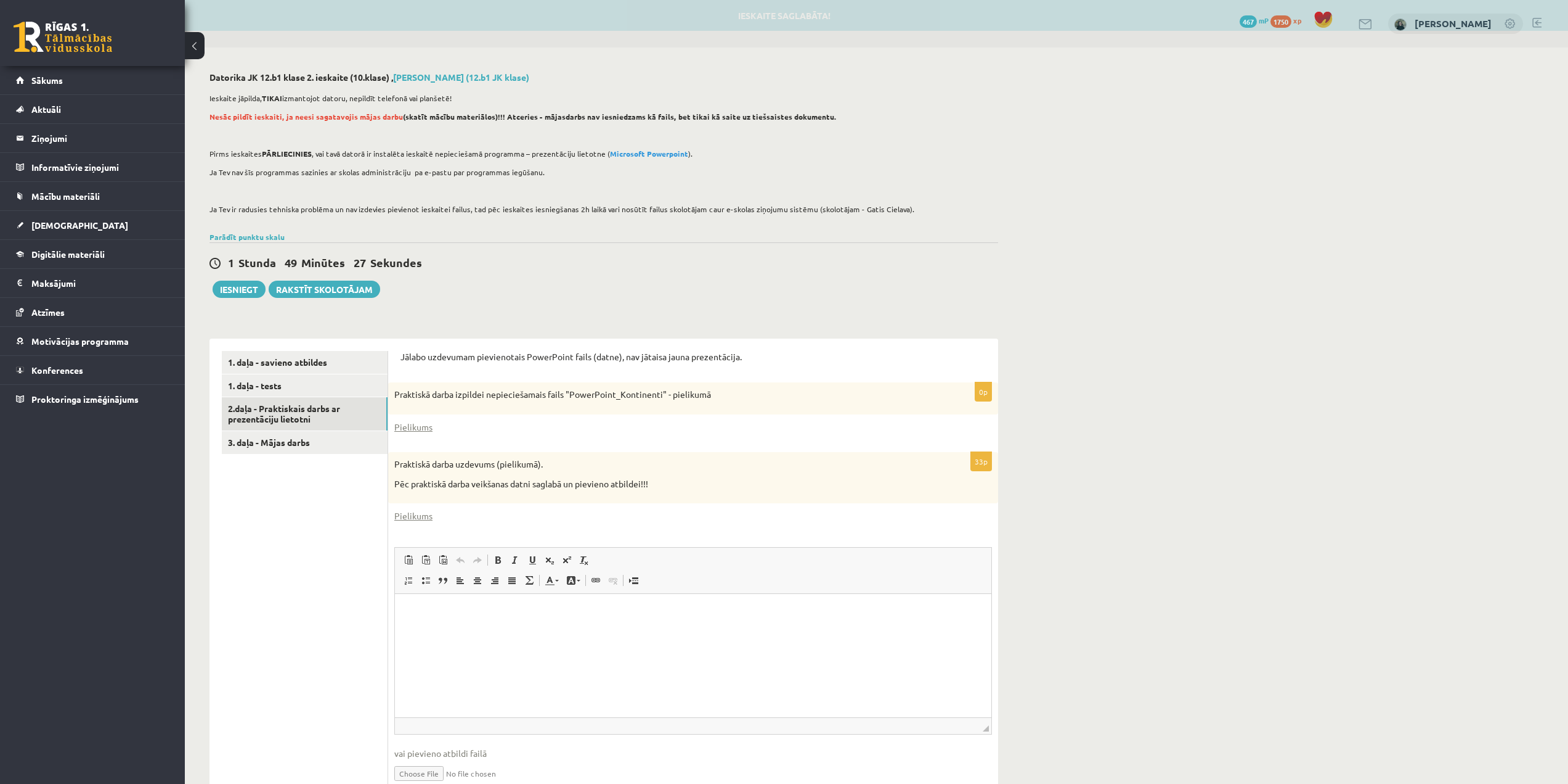
scroll to position [0, 0]
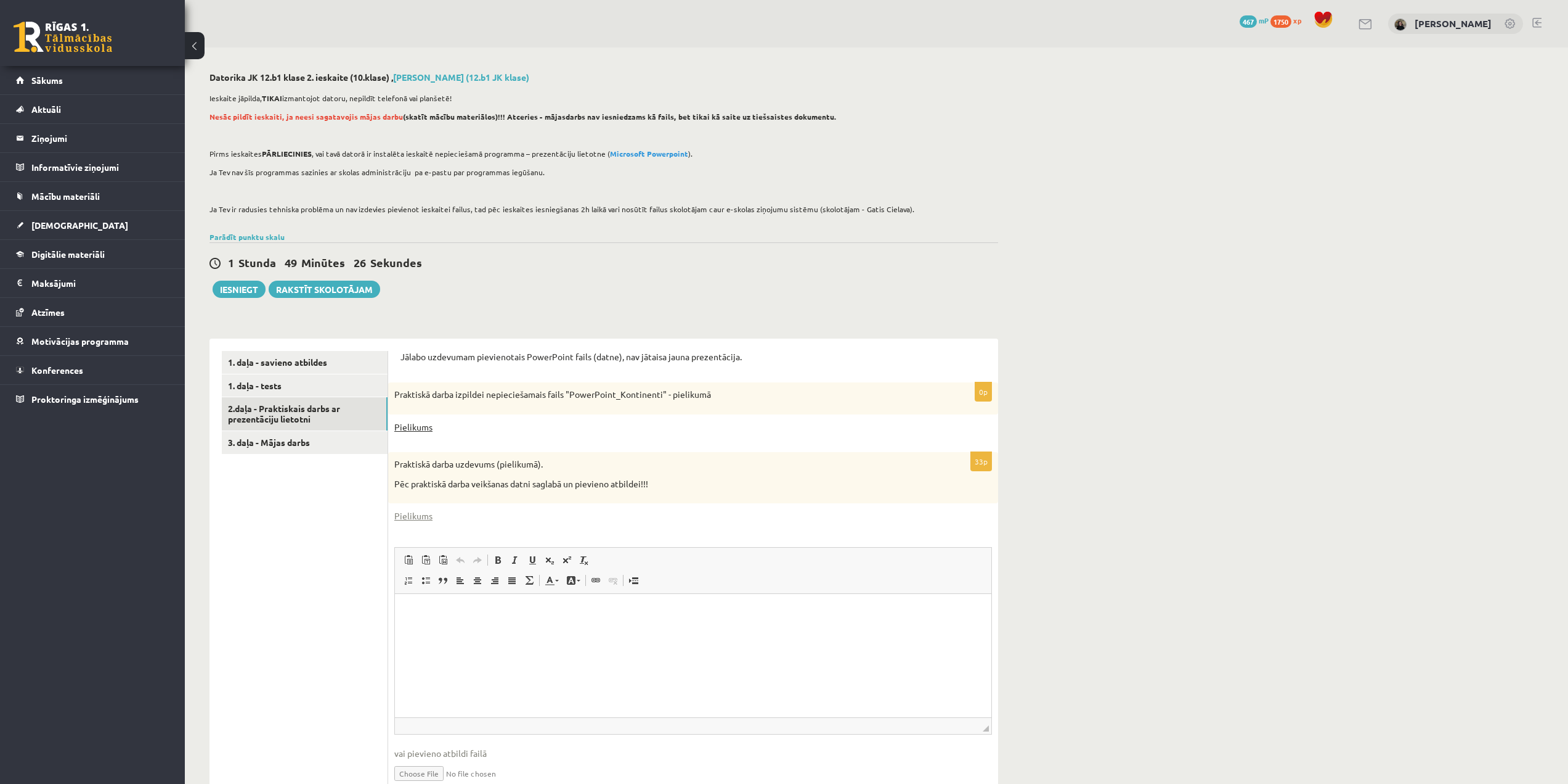
click at [420, 426] on link "Pielikums" at bounding box center [413, 427] width 38 height 13
click at [418, 521] on link "Pielikums" at bounding box center [413, 516] width 38 height 13
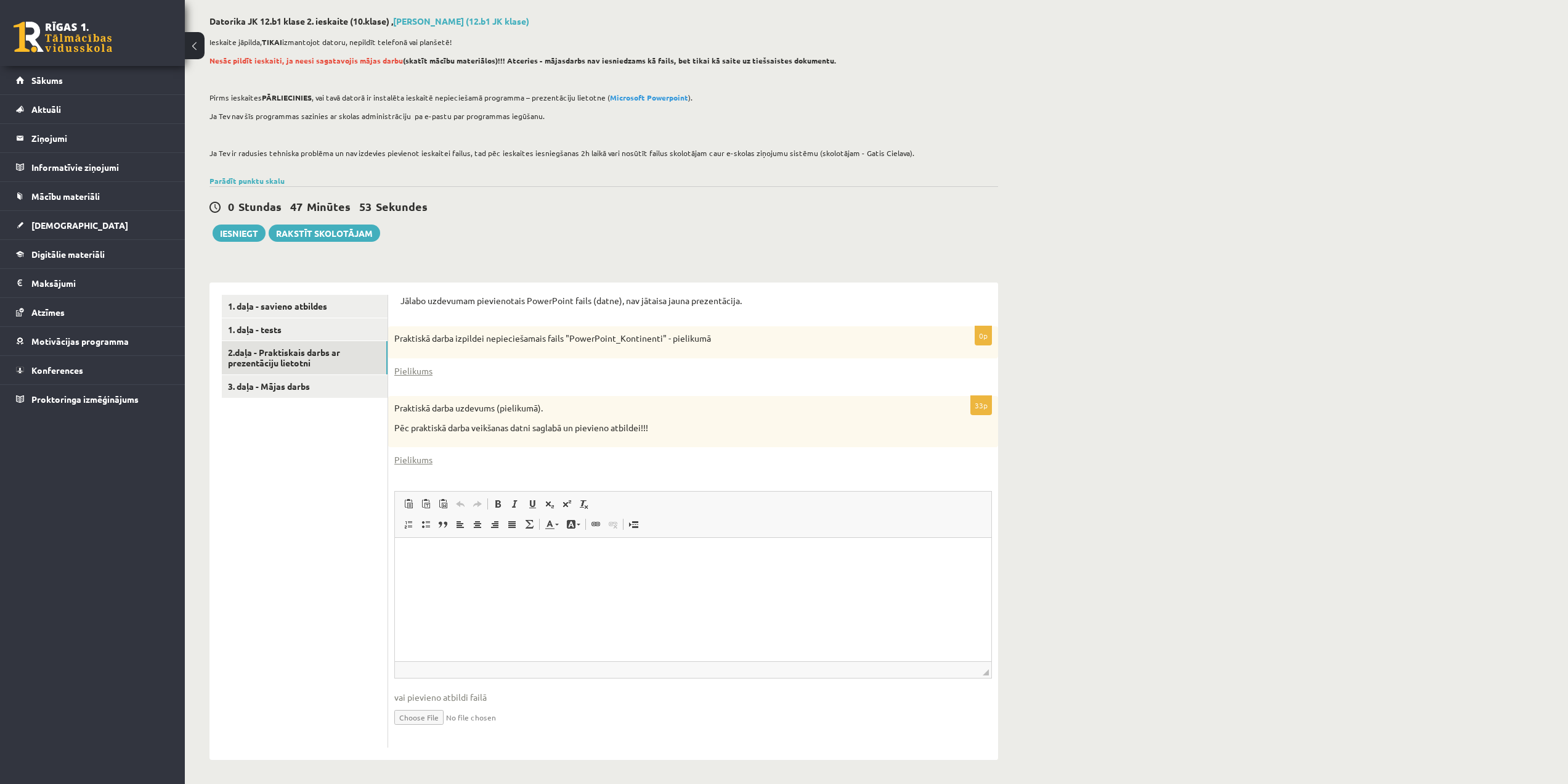
scroll to position [58, 0]
click at [397, 722] on input "file" at bounding box center [693, 714] width 598 height 25
type input "**********"
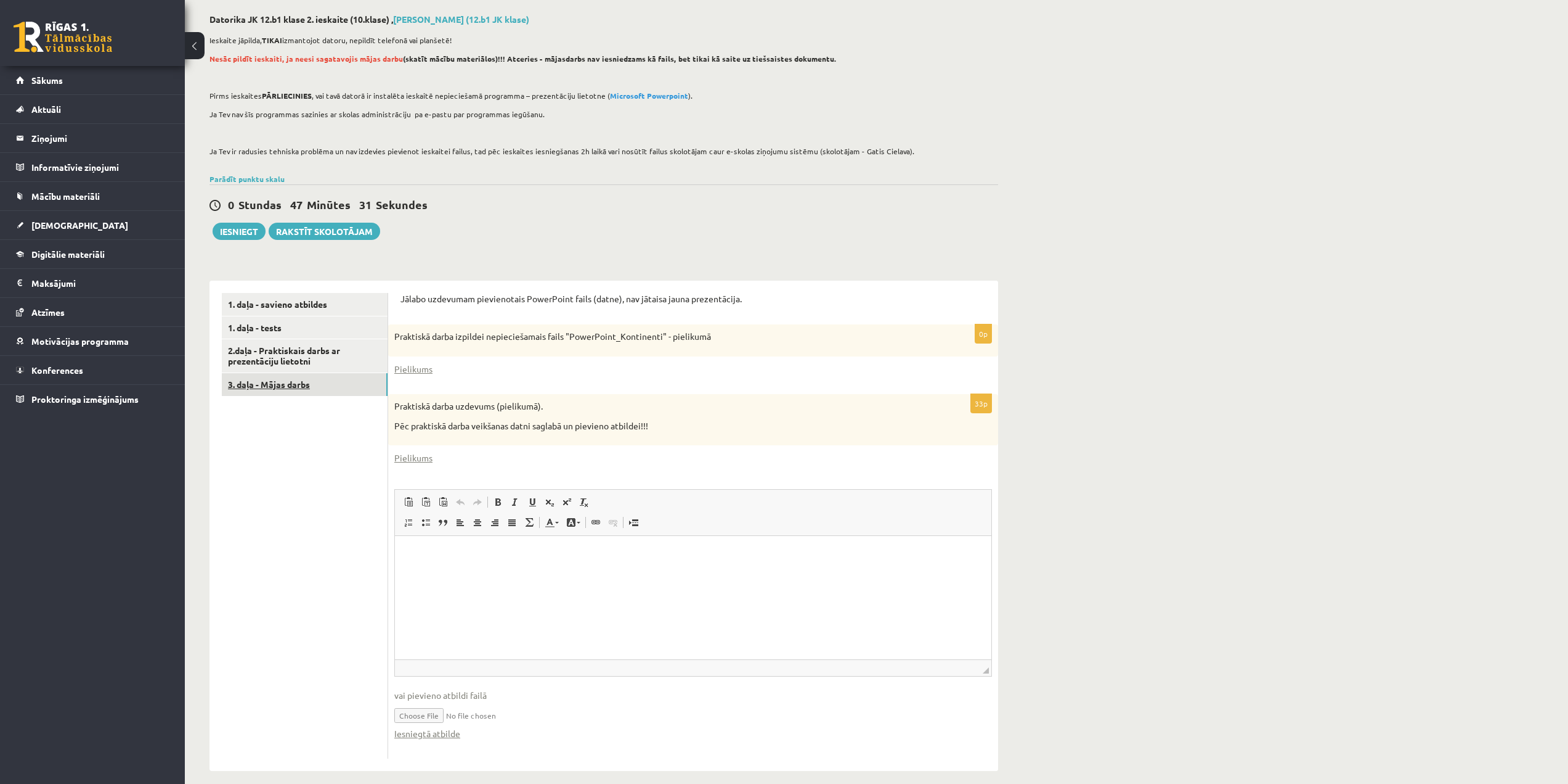
click at [274, 391] on link "3. daļa - Mājas darbs" at bounding box center [305, 384] width 166 height 23
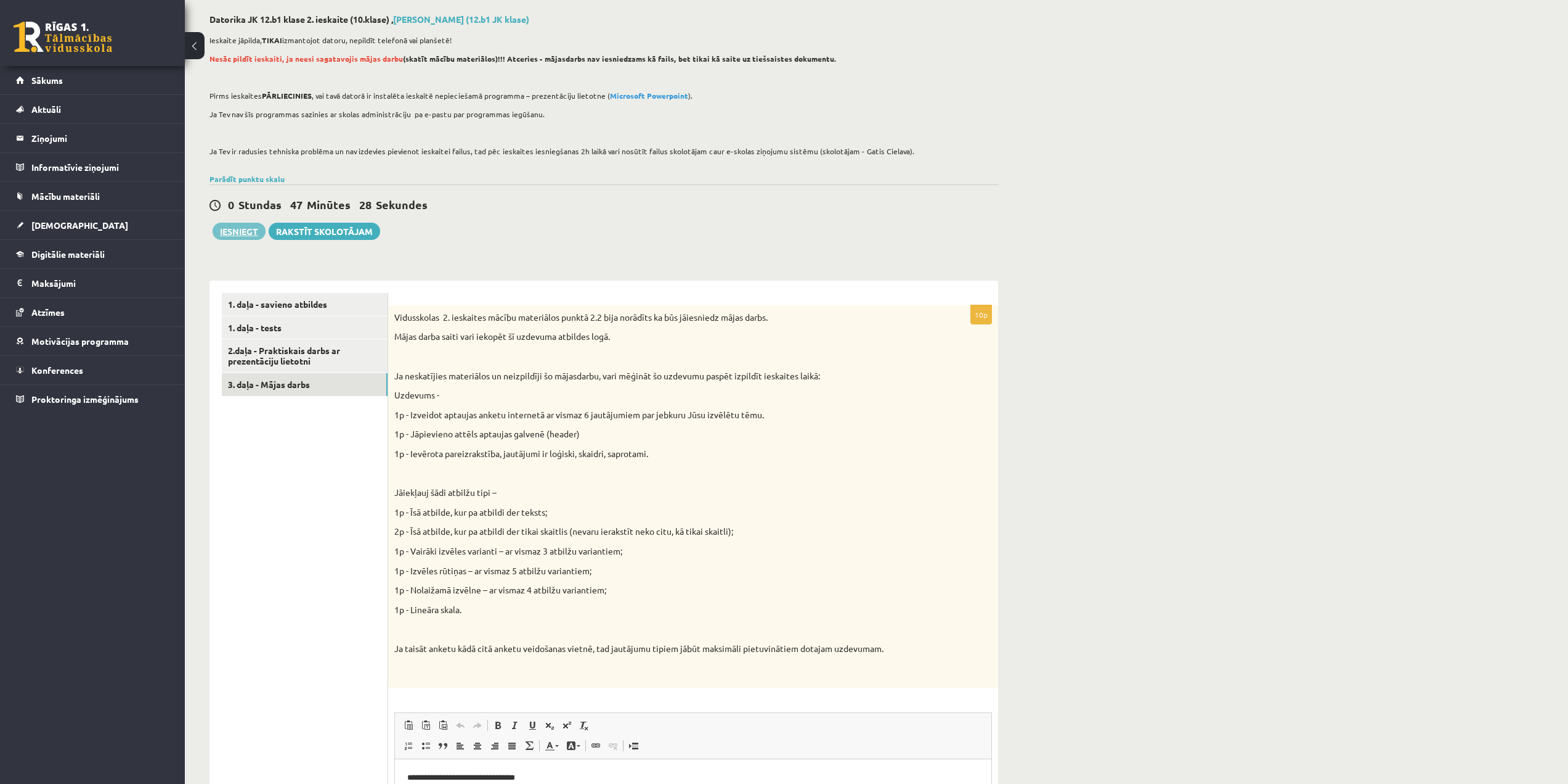
scroll to position [0, 0]
click at [242, 228] on button "Iesniegt" at bounding box center [238, 230] width 53 height 17
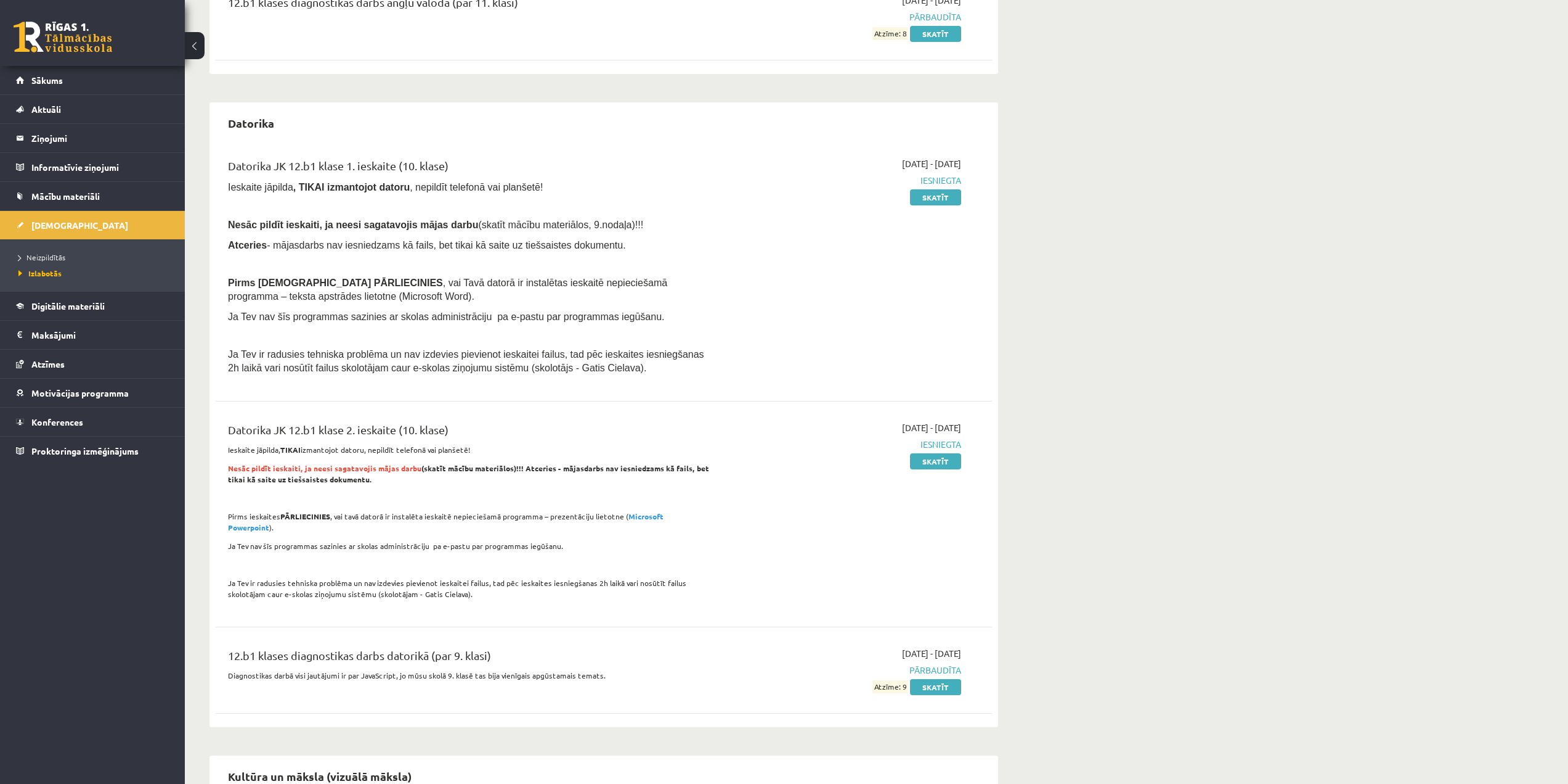
scroll to position [370, 0]
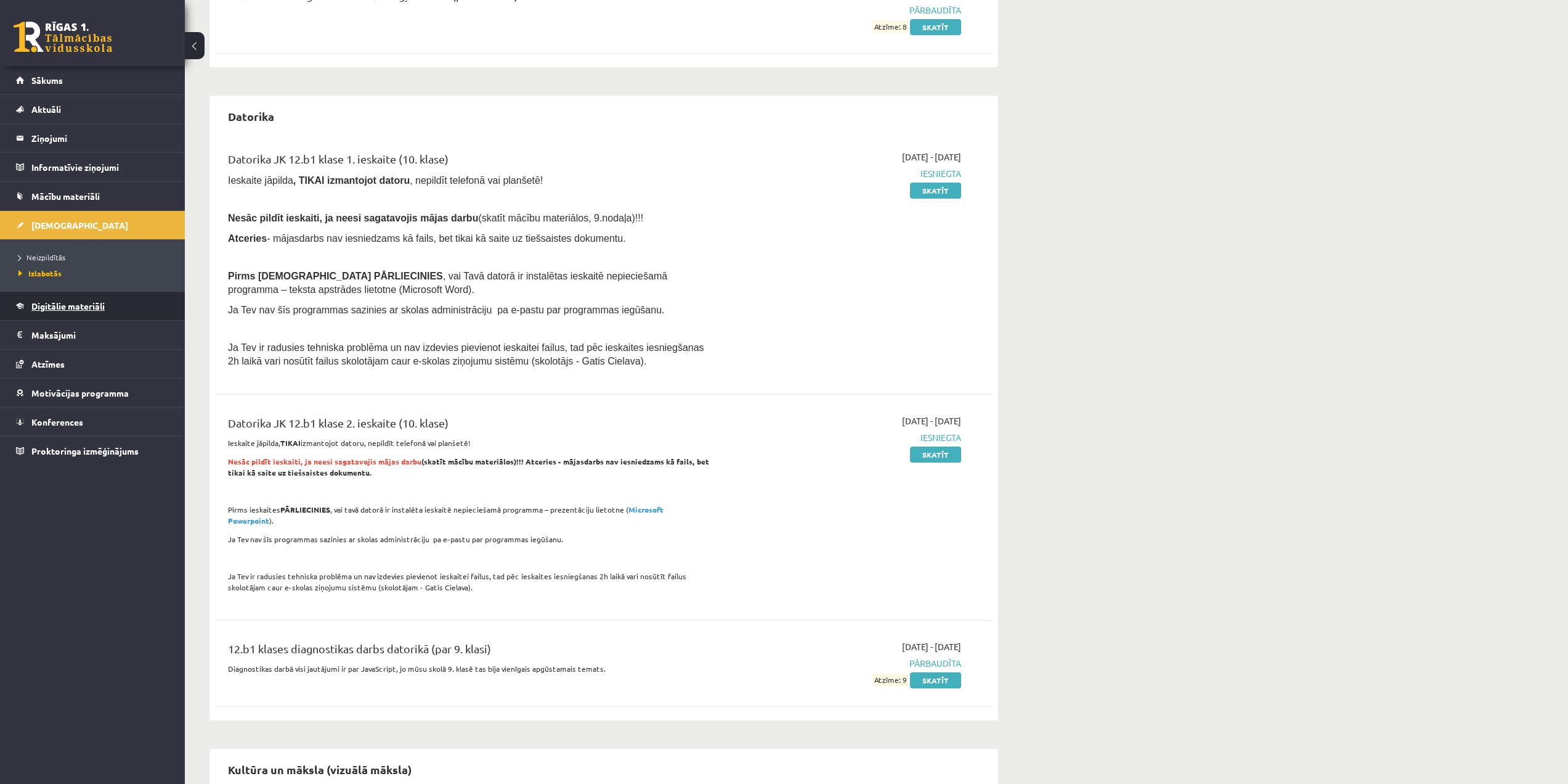
click at [95, 316] on link "Digitālie materiāli" at bounding box center [93, 305] width 153 height 28
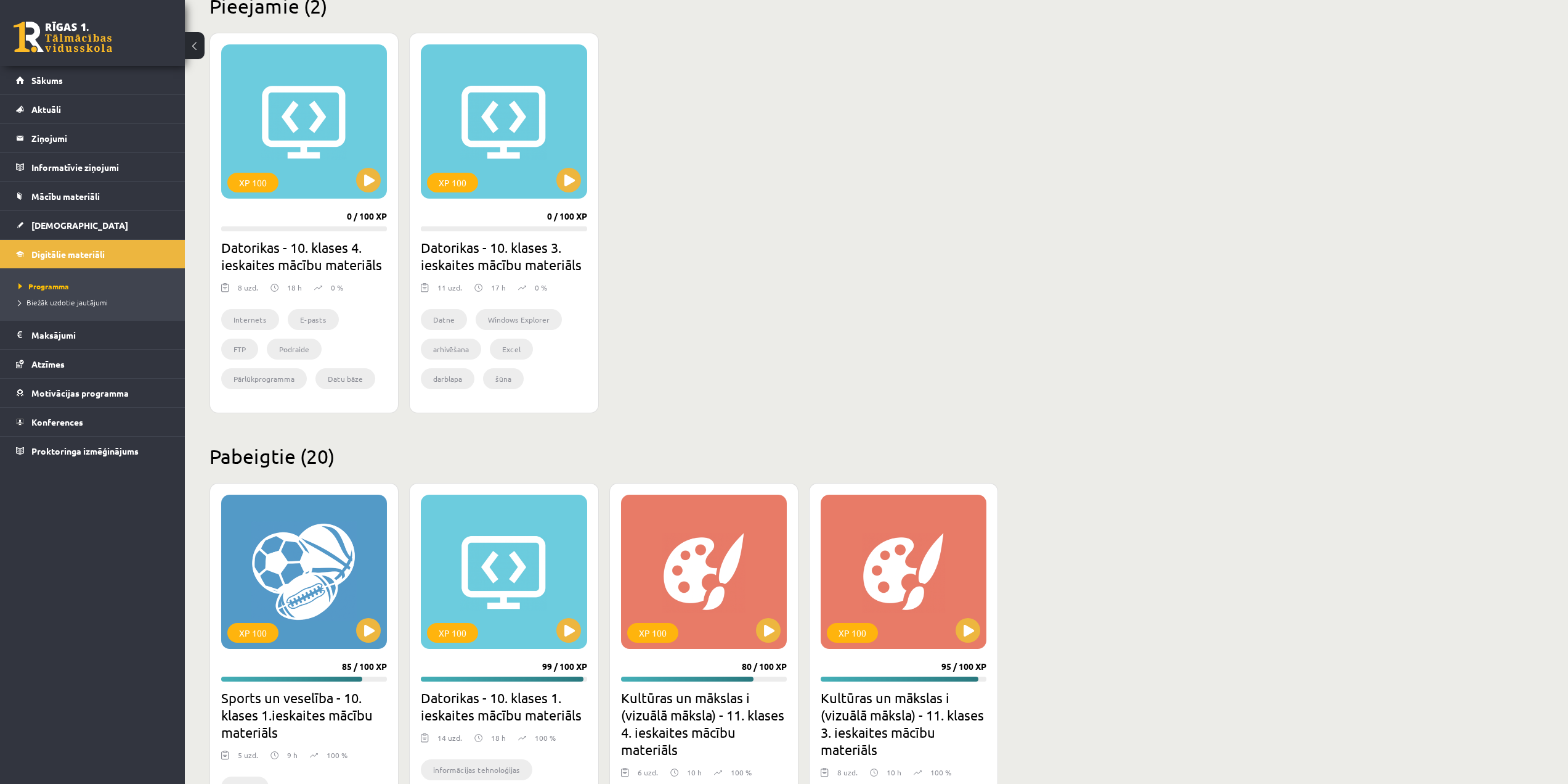
scroll to position [185, 0]
